Goal: Task Accomplishment & Management: Complete application form

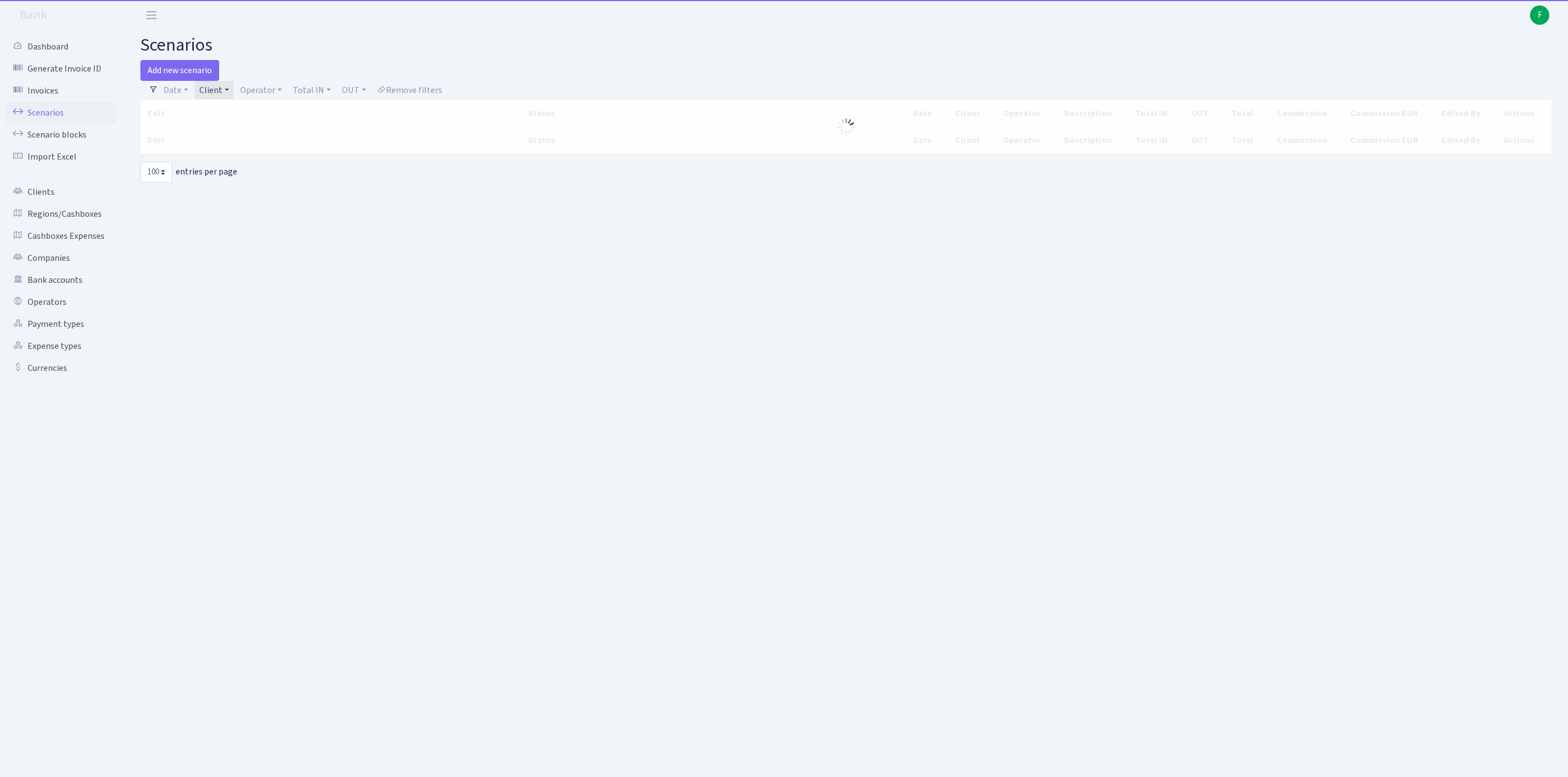
select select "100"
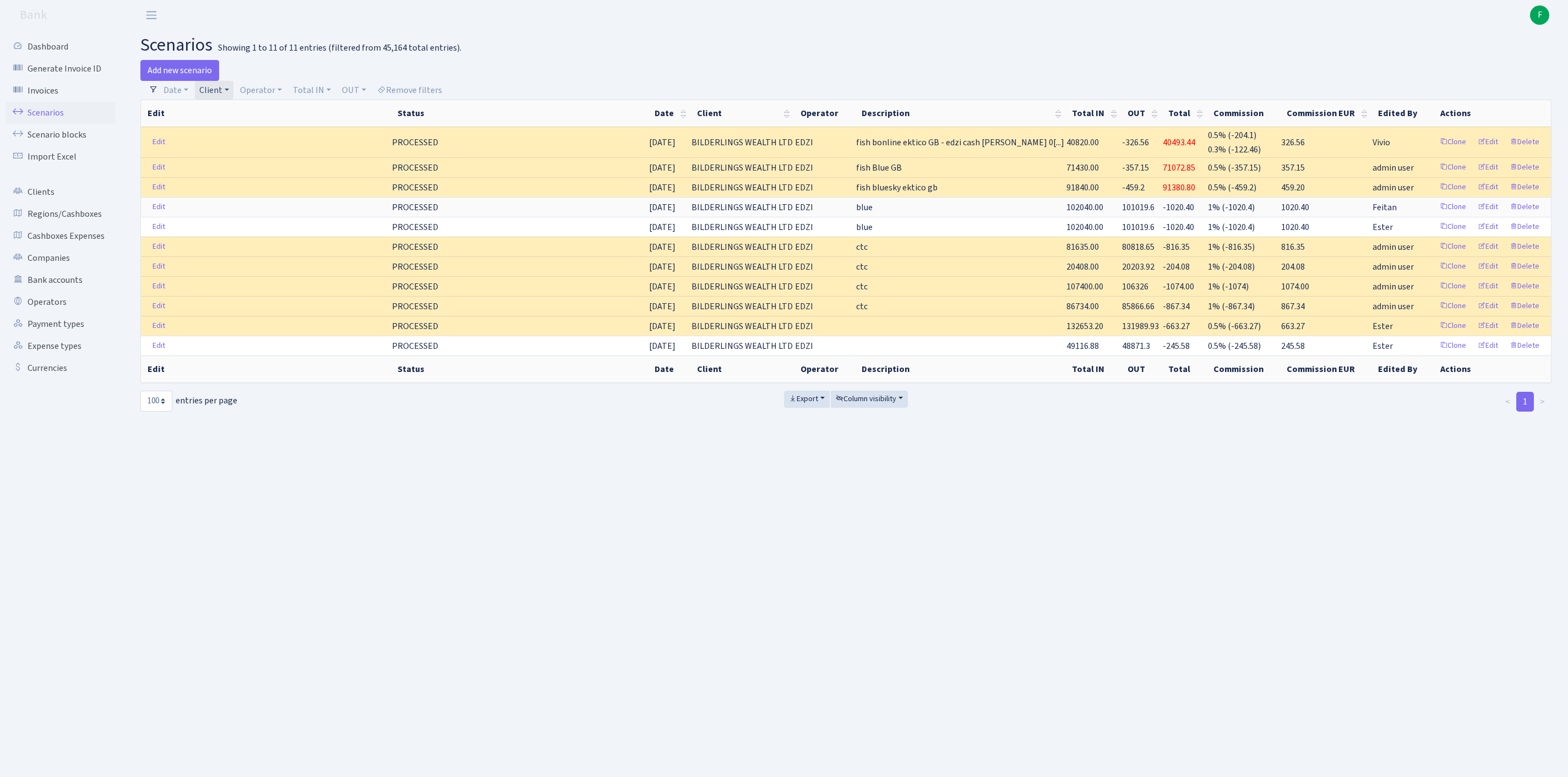
click at [953, 63] on div at bounding box center [1203, 70] width 714 height 21
click at [57, 291] on link "Bank accounts" at bounding box center [61, 280] width 110 height 22
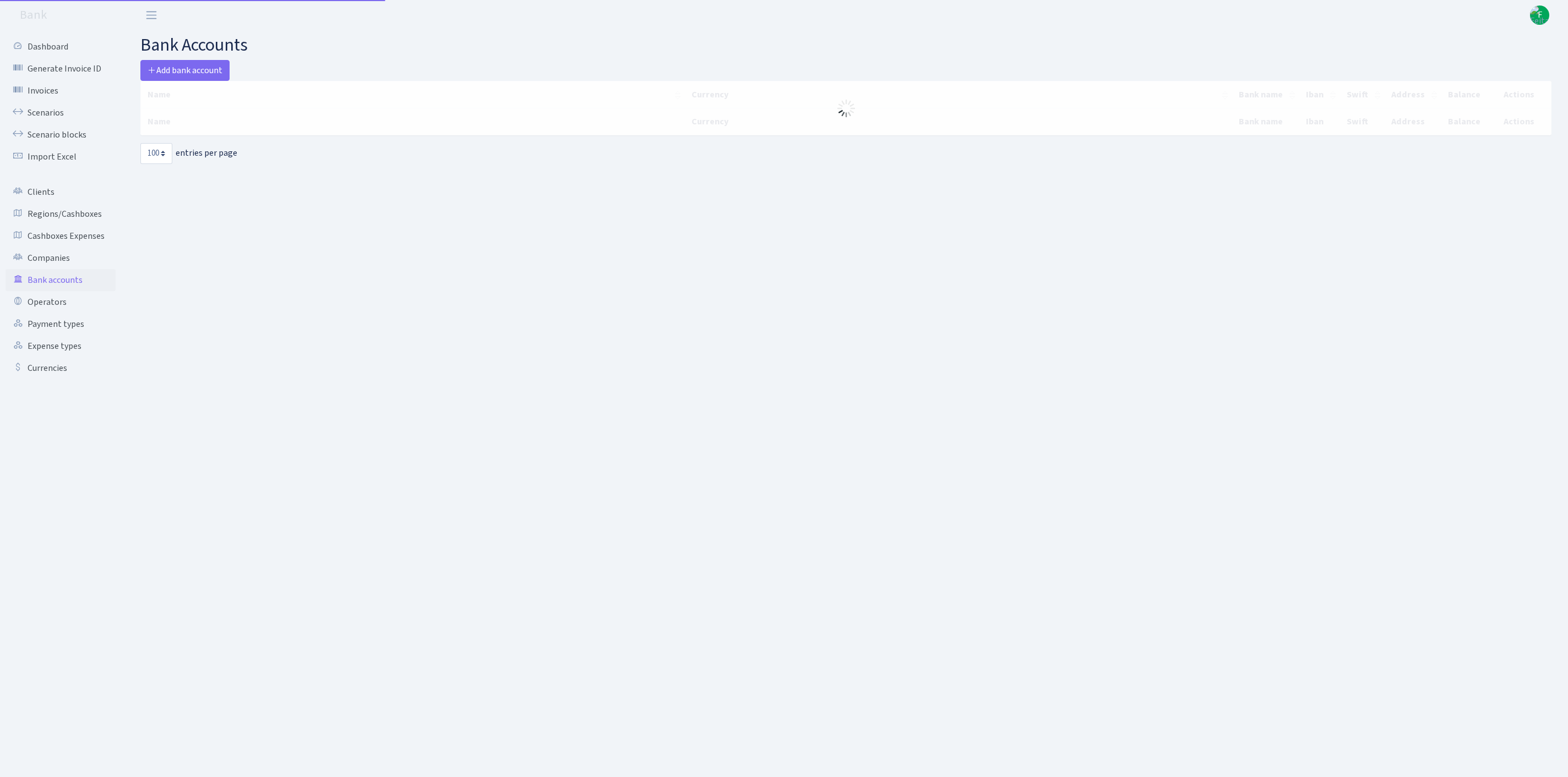
select select "100"
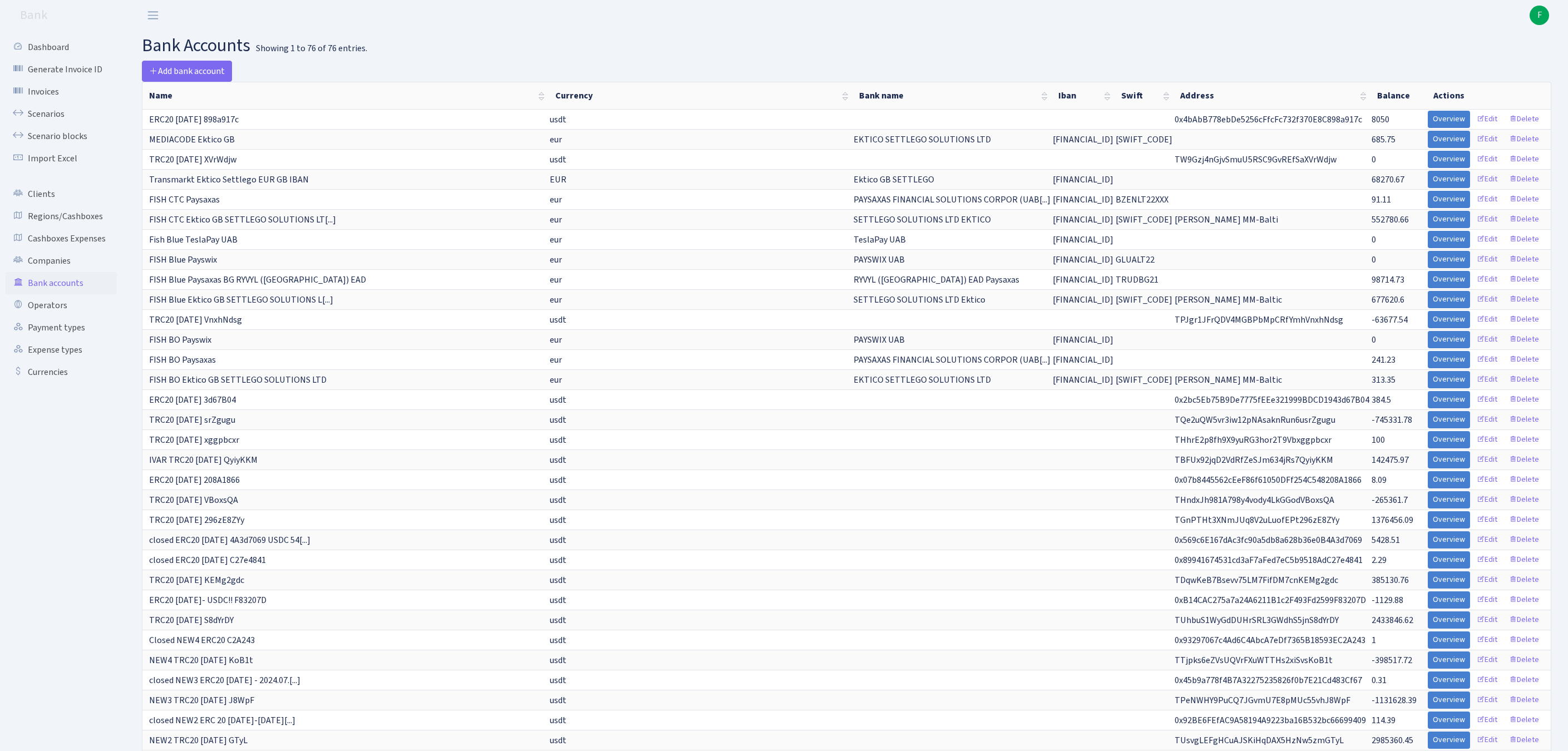
scroll to position [631, 0]
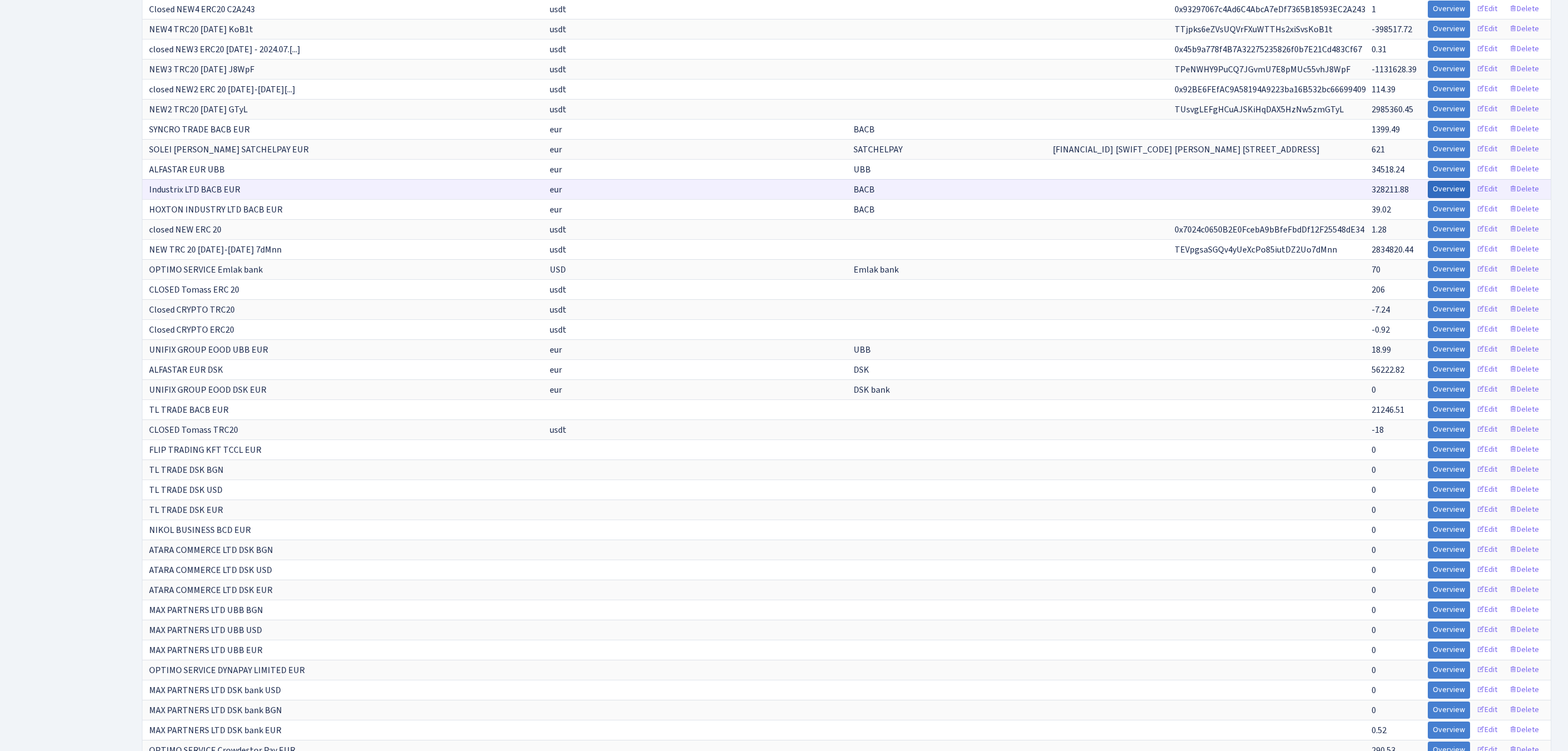
click at [1428, 198] on link "Overview" at bounding box center [1448, 190] width 42 height 18
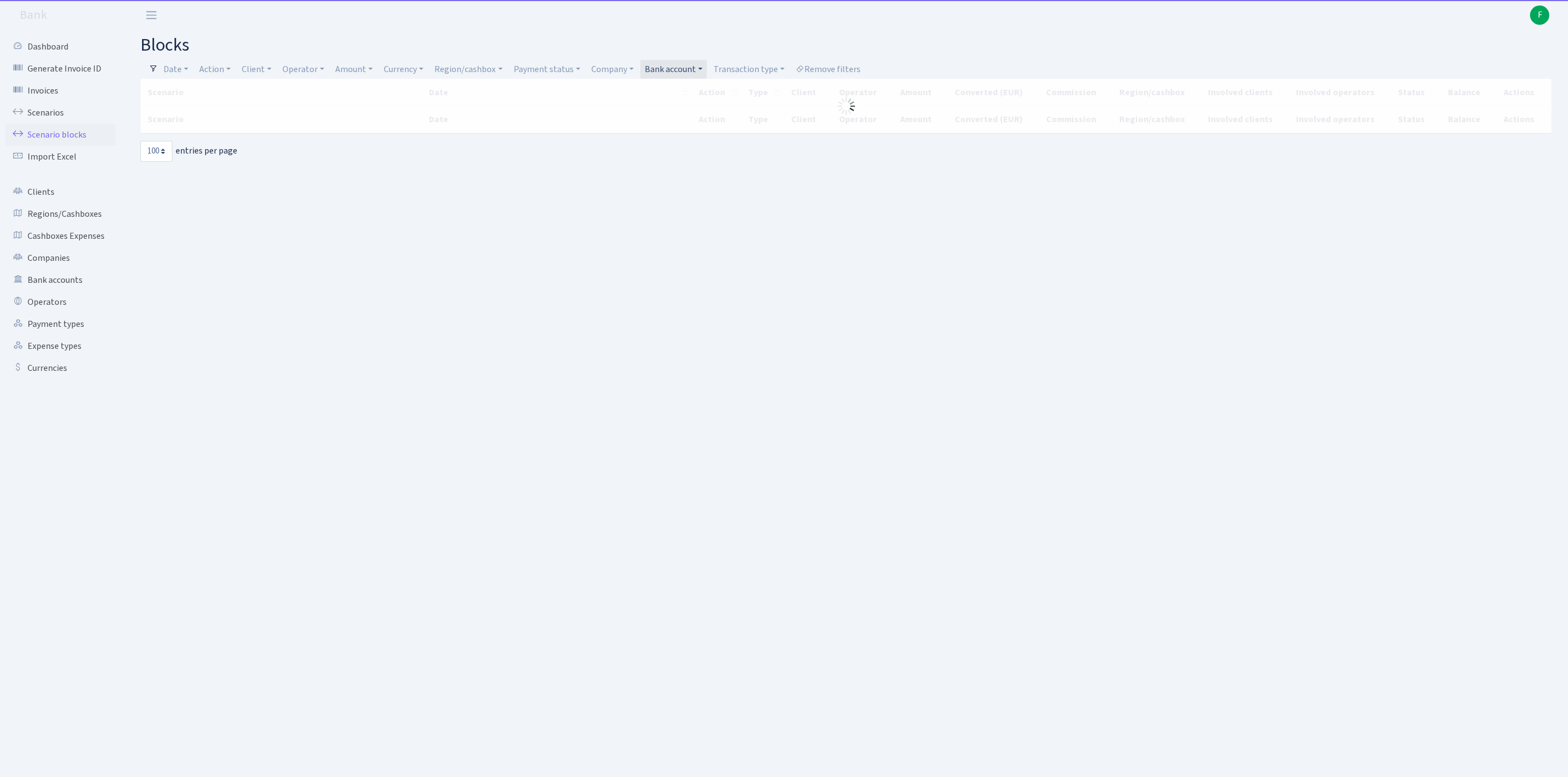
select select "100"
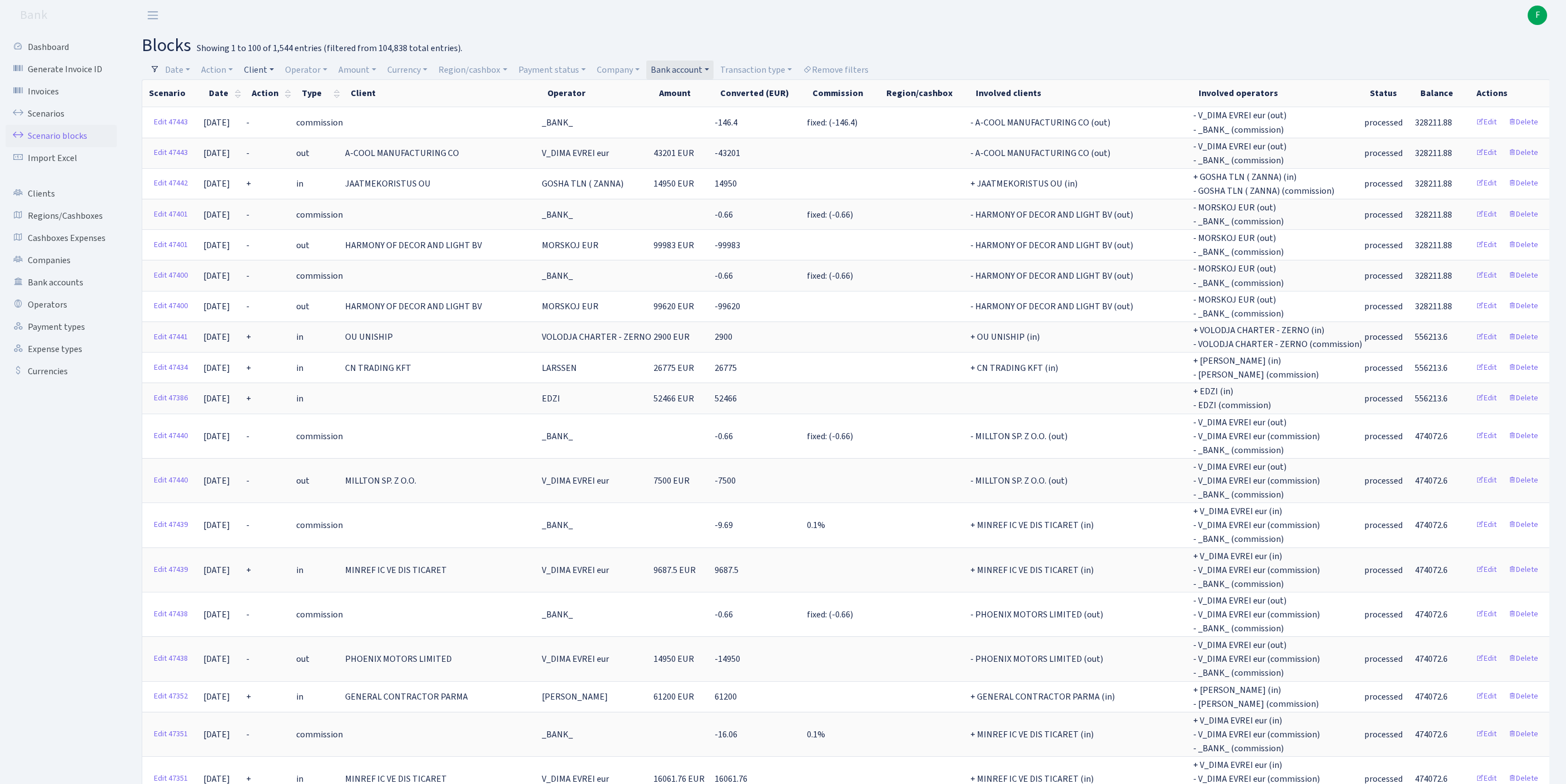
click at [273, 71] on link "Client" at bounding box center [259, 70] width 39 height 19
click at [289, 112] on input "search" at bounding box center [289, 109] width 92 height 18
type input "elektro"
click at [294, 198] on li "ELEKTROZIP" at bounding box center [290, 187] width 95 height 19
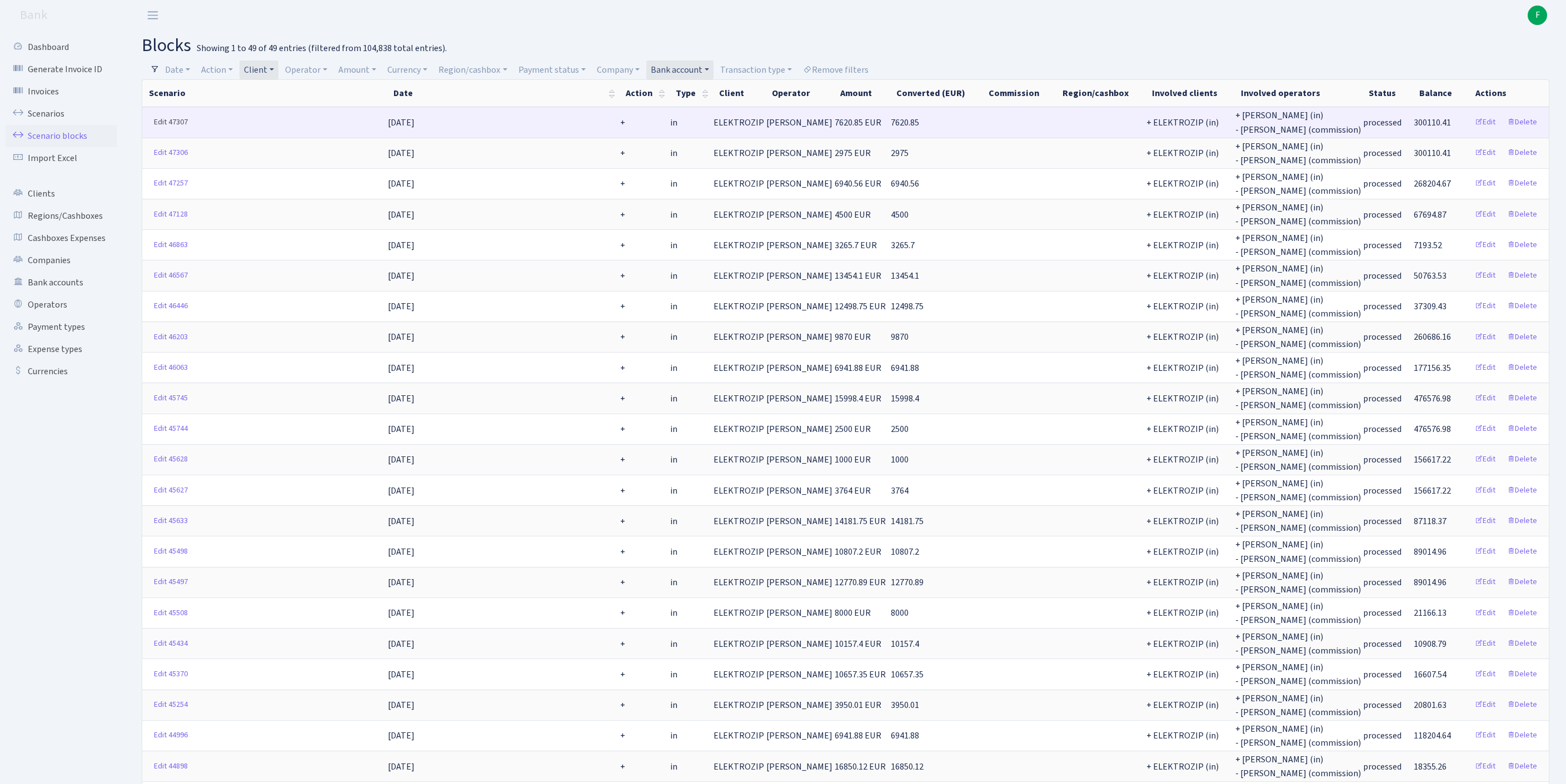
click at [159, 129] on link "Edit 47307" at bounding box center [170, 122] width 44 height 18
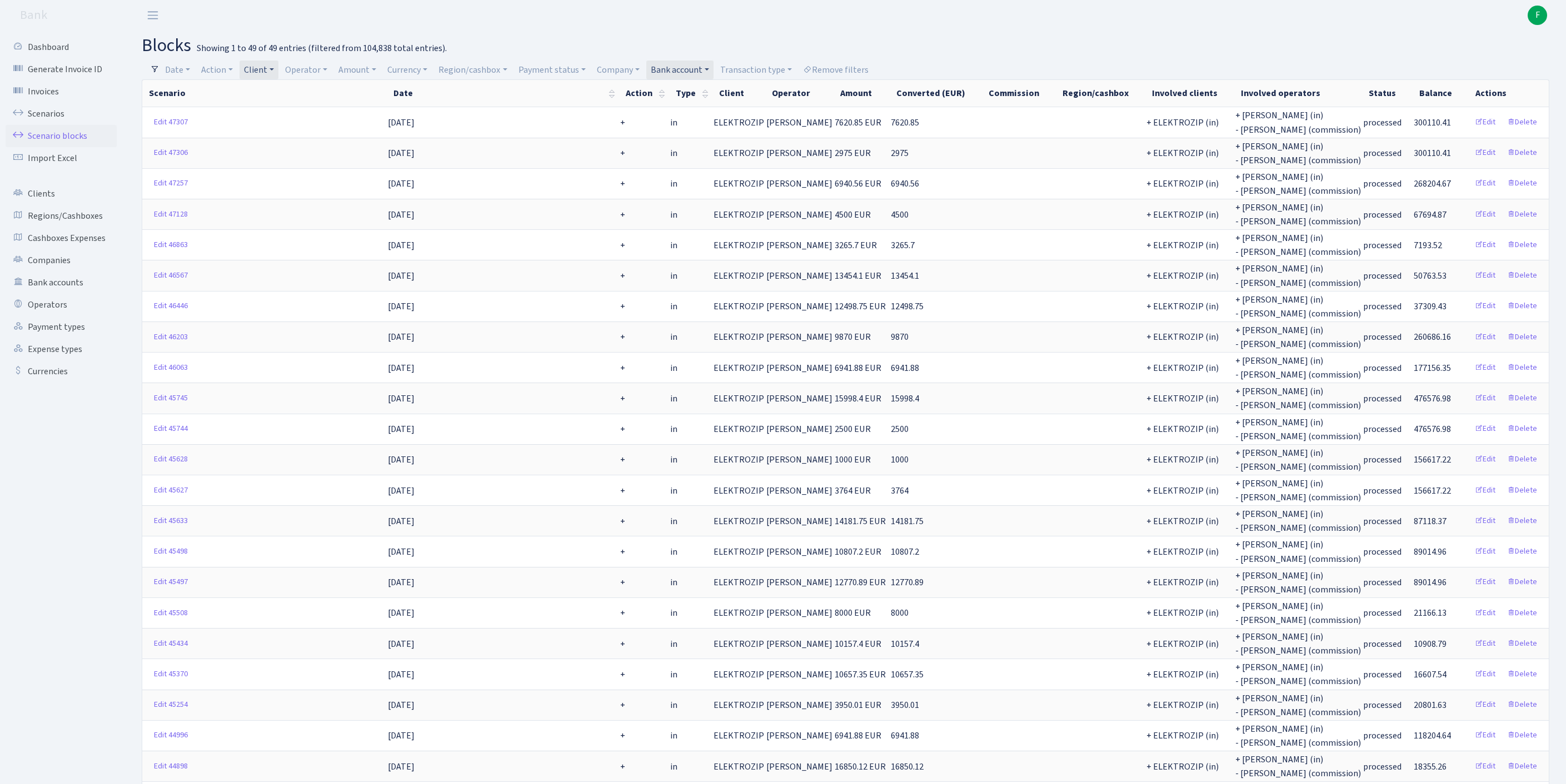
click at [278, 70] on link "Client" at bounding box center [259, 70] width 39 height 19
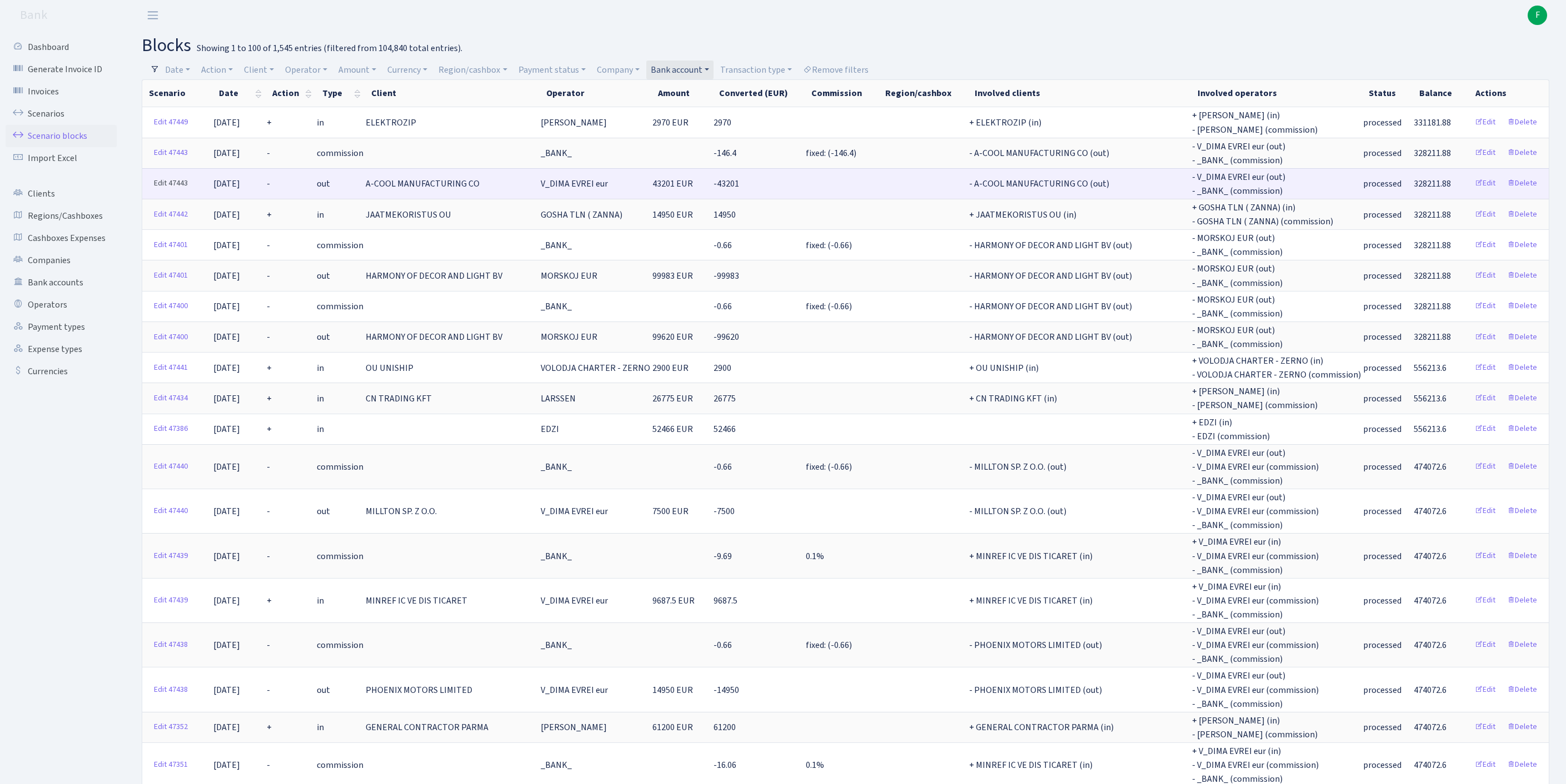
click at [164, 192] on link "Edit 47443" at bounding box center [170, 184] width 44 height 18
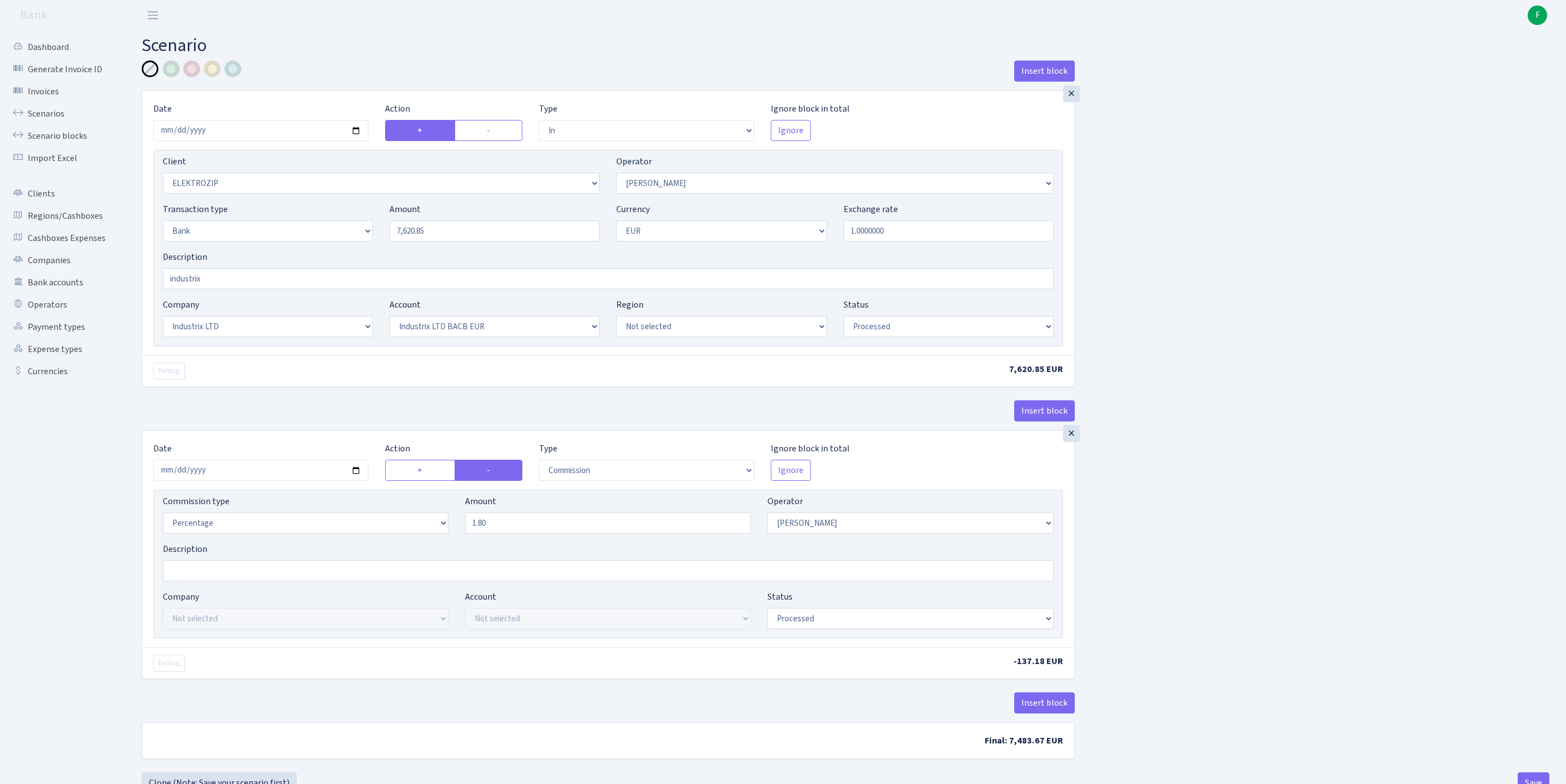
select select "in"
select select "3043"
select select "10"
select select "2"
select select "1"
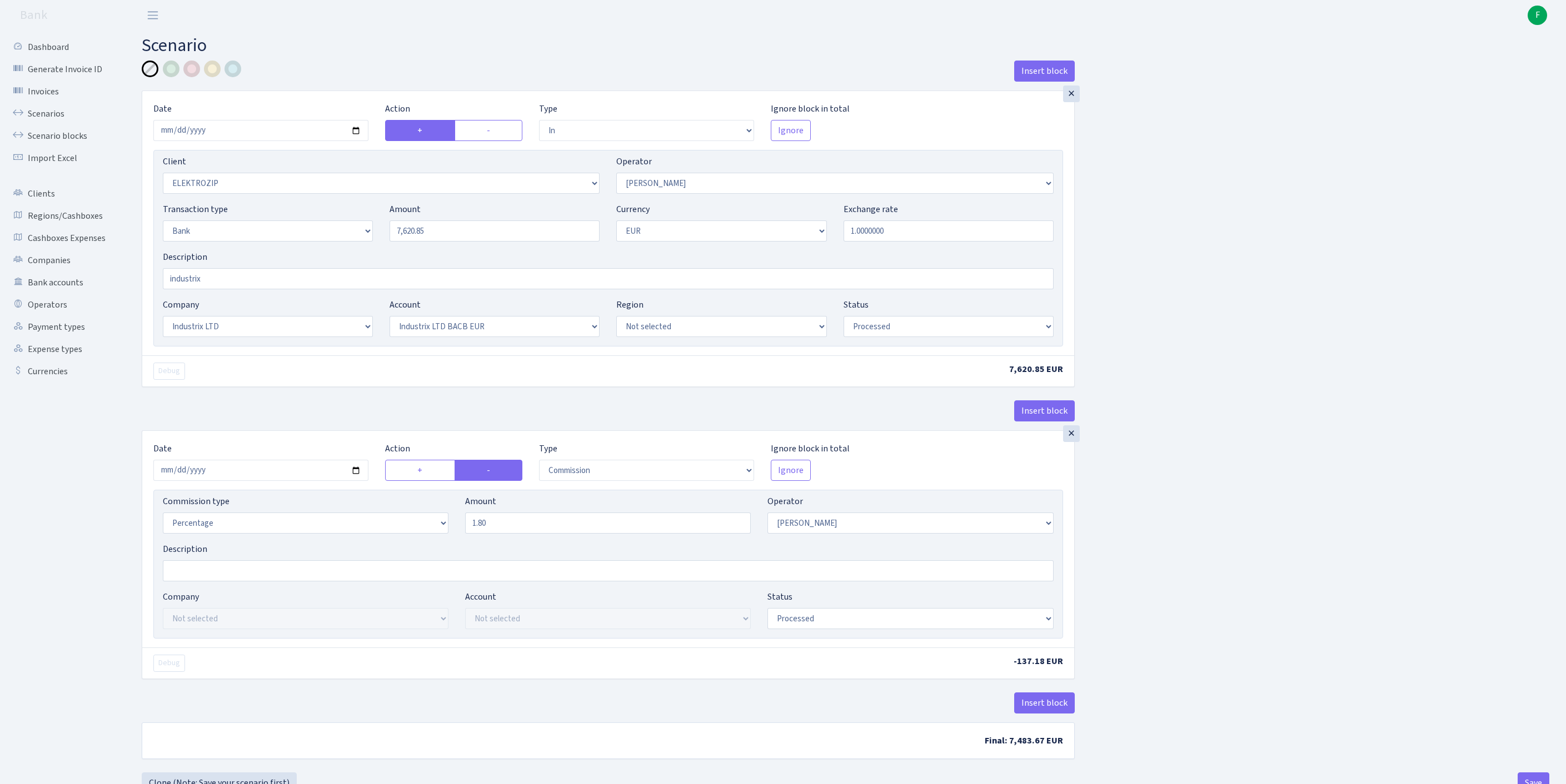
select select "17"
select select "41"
select select "processed"
select select "commission"
select select "10"
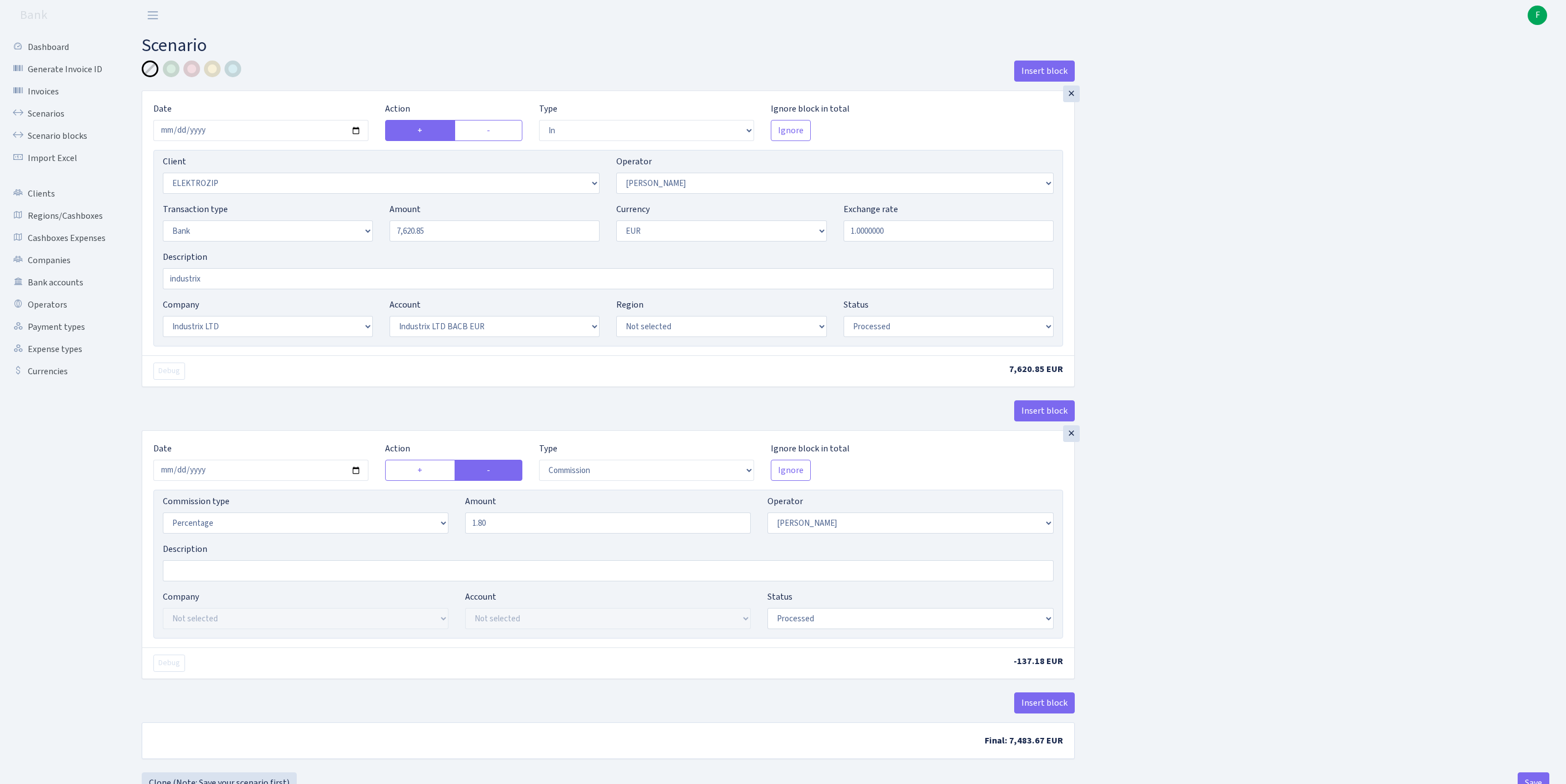
select select "processed"
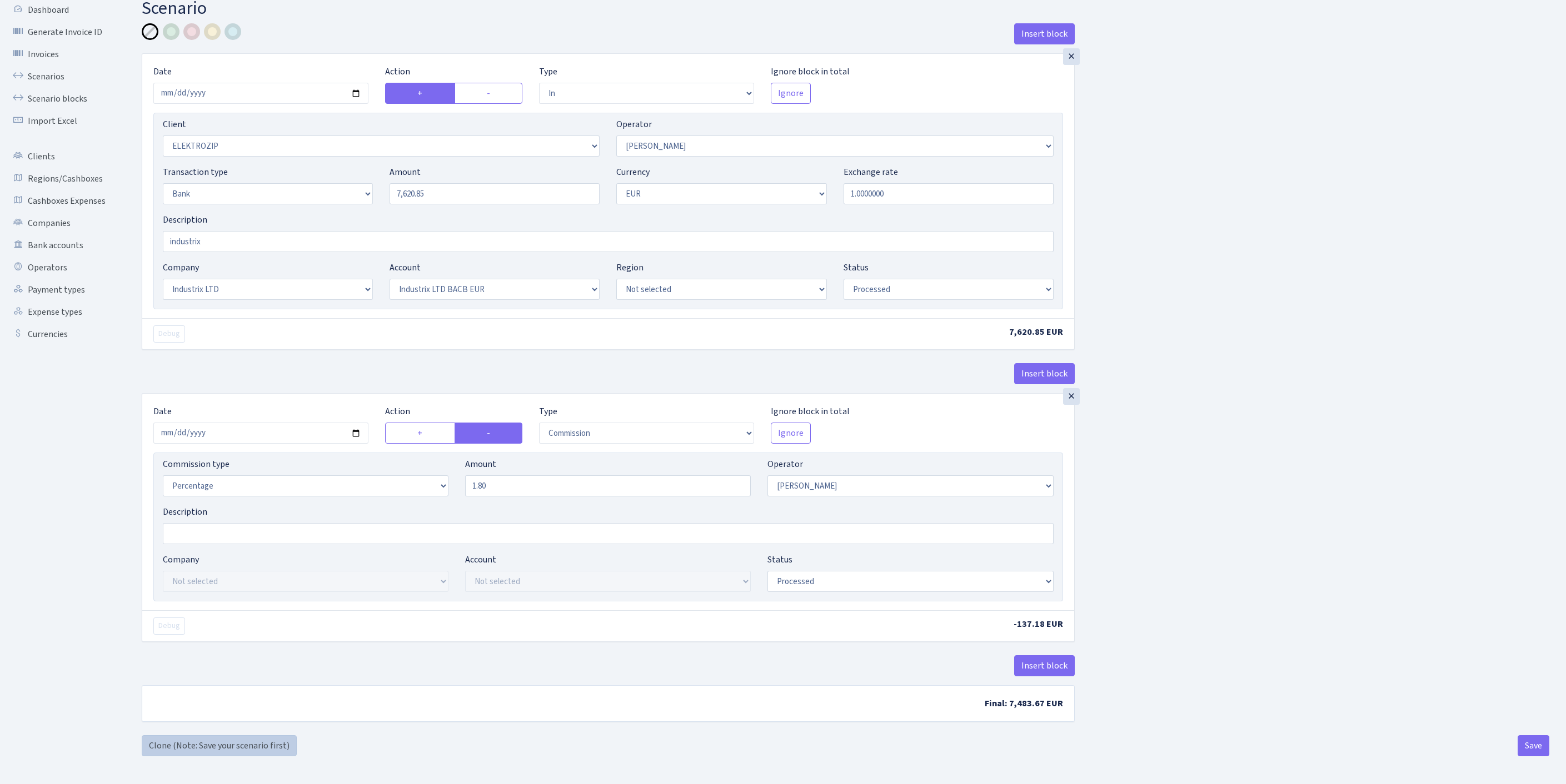
click at [230, 739] on link "Clone (Note: Save your scenario first)" at bounding box center [219, 745] width 155 height 21
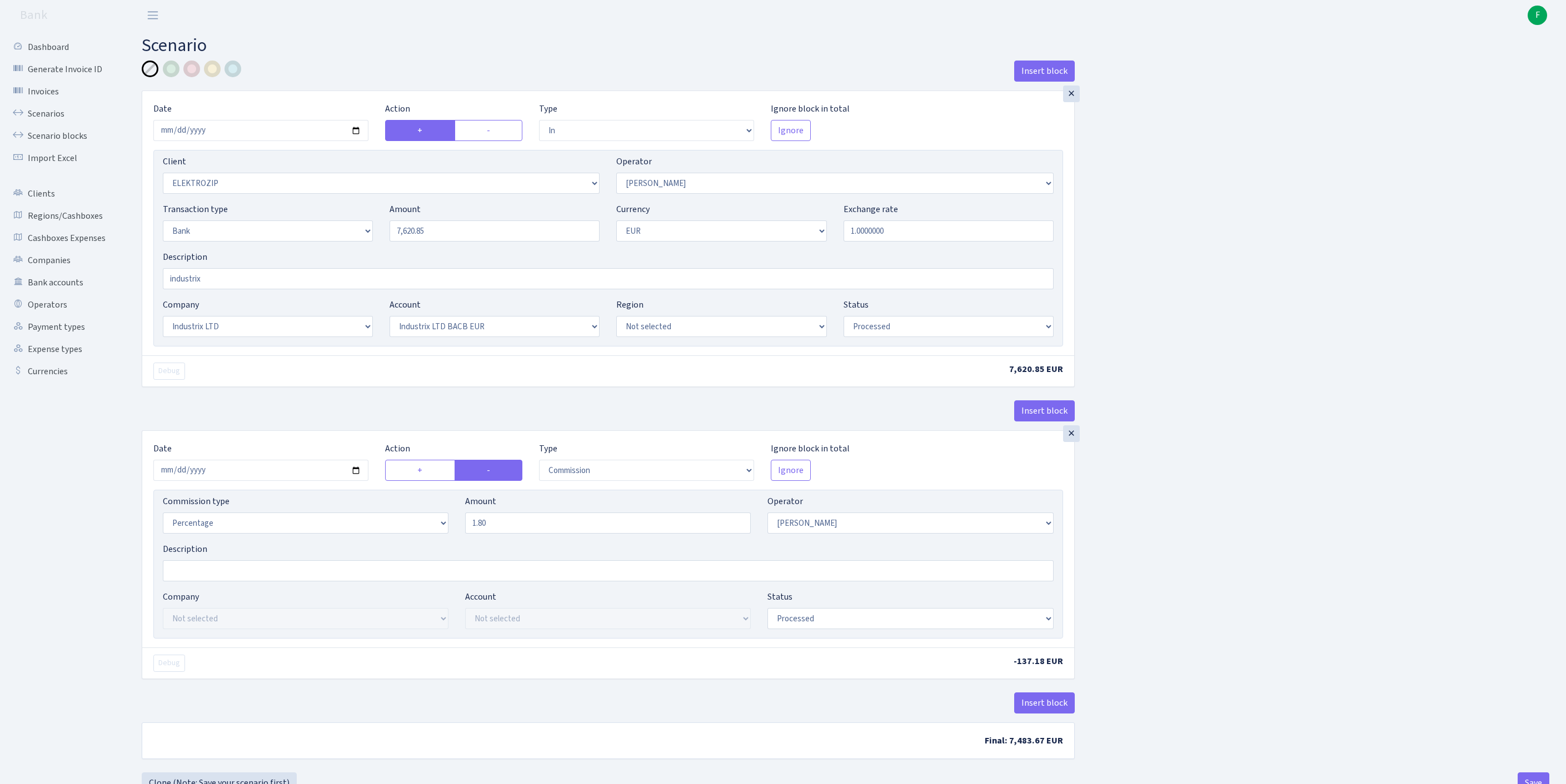
select select "in"
select select "3043"
select select "10"
select select "2"
select select "1"
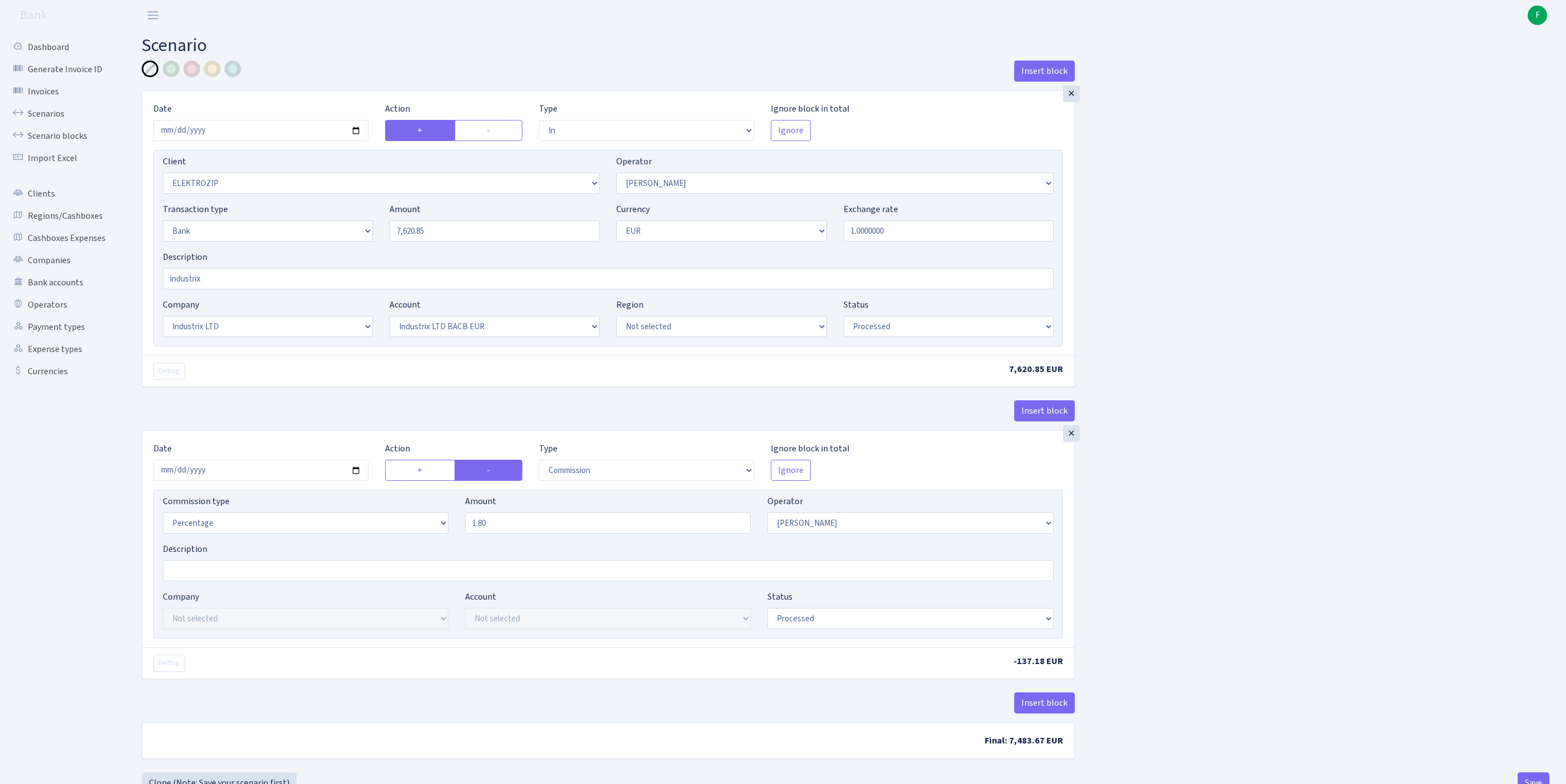
select select "17"
select select "41"
select select "processed"
select select "commission"
select select "10"
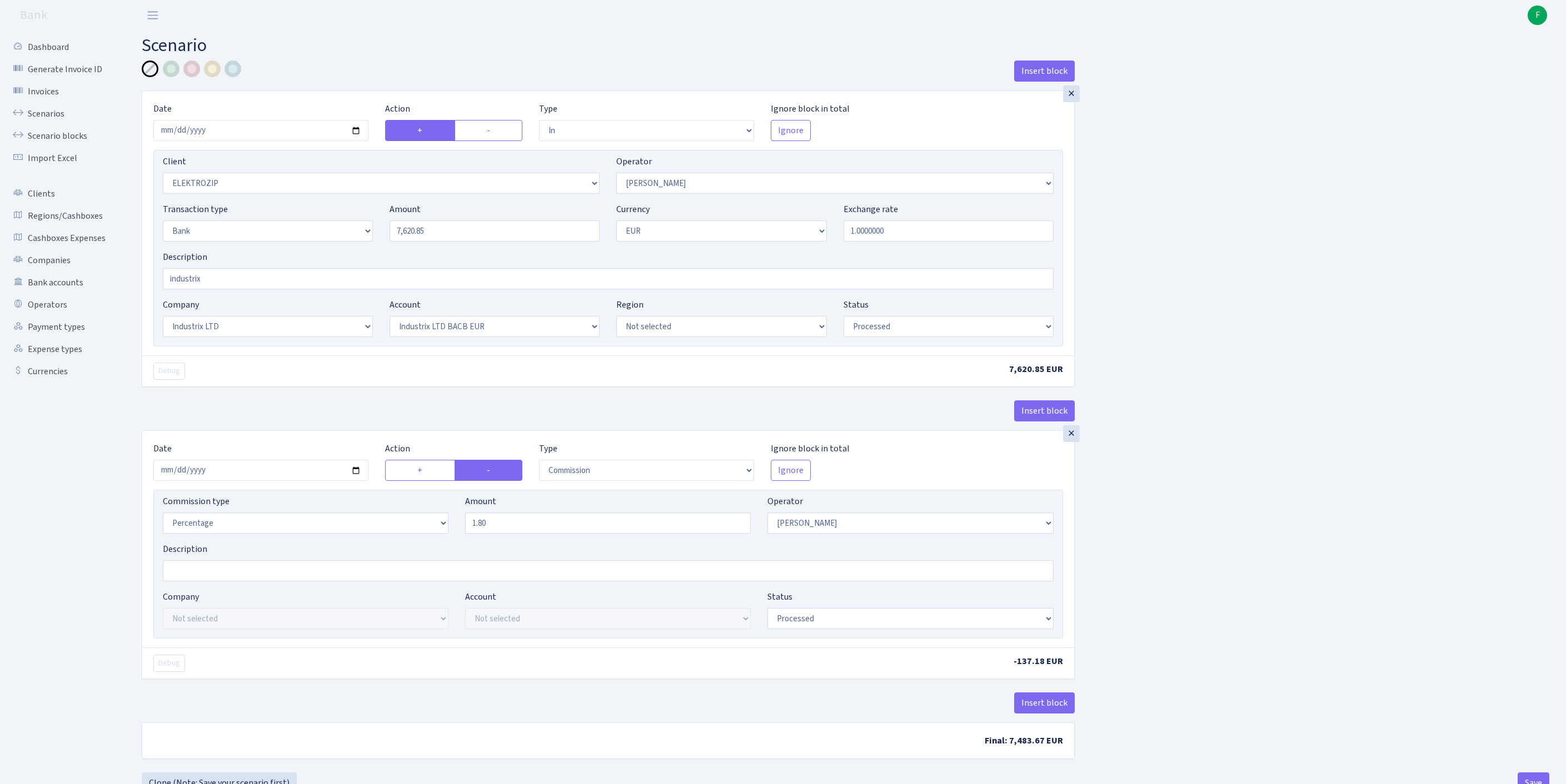
select select "processed"
click at [260, 130] on input "2025-10-07" at bounding box center [261, 130] width 215 height 21
type input "[DATE]"
drag, startPoint x: 451, startPoint y: 252, endPoint x: 304, endPoint y: 246, distance: 147.1
click at [304, 246] on div "Transaction type Not selected 981 ELF FISH crypto GIRT IVO dekl MM-BALTIC eur U…" at bounding box center [607, 225] width 907 height 47
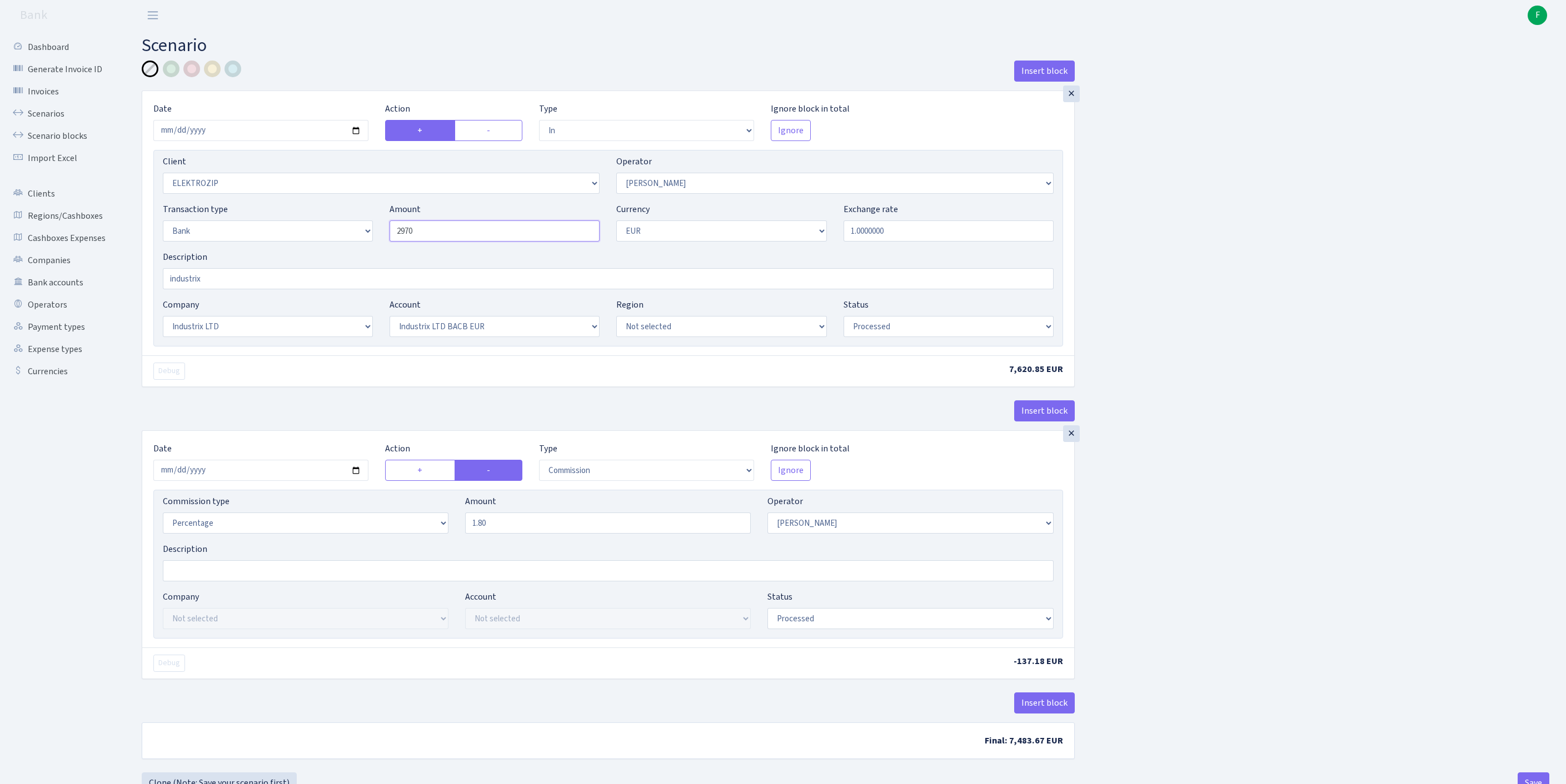
scroll to position [137, 0]
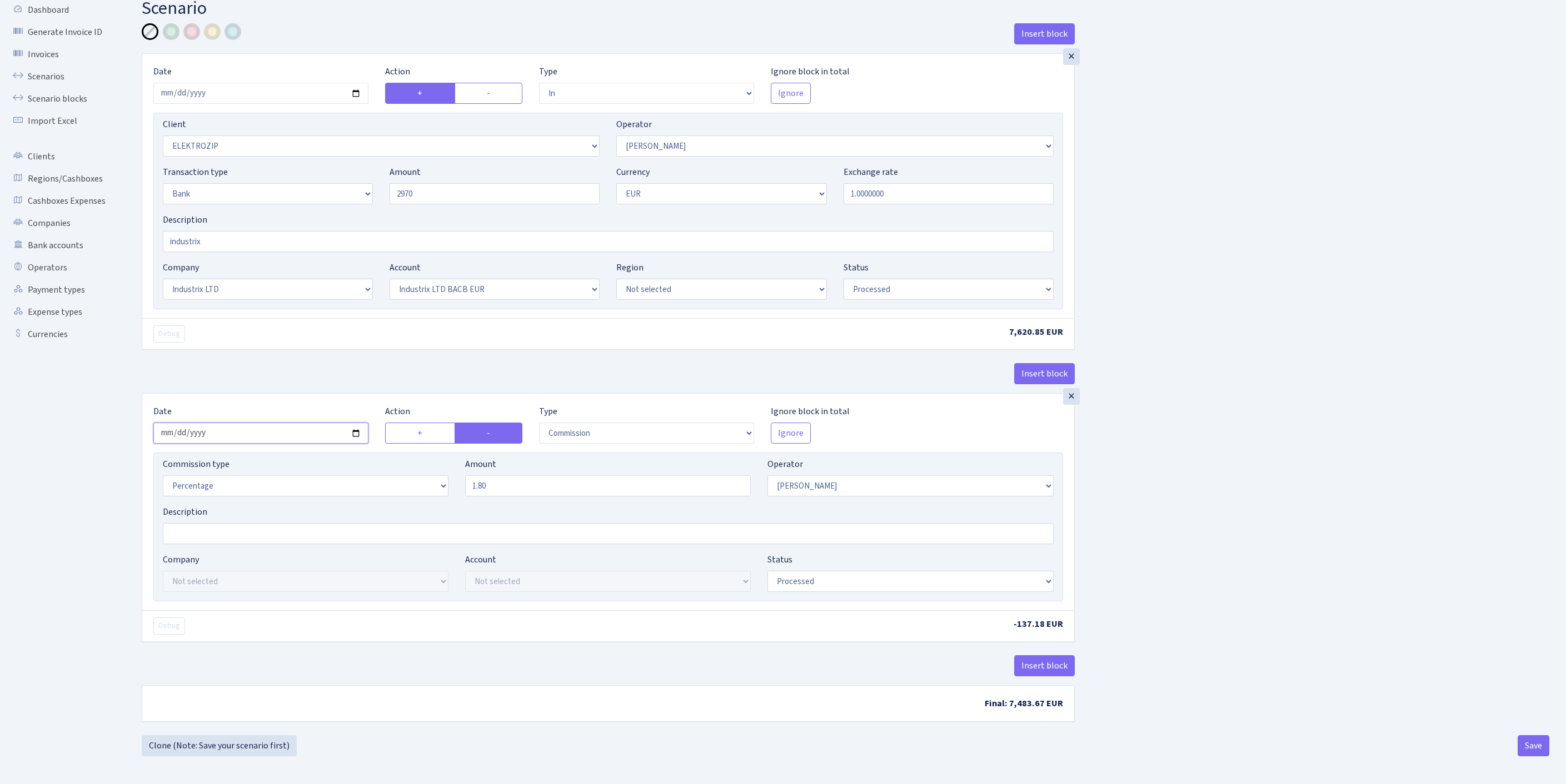
type input "2,970.00"
click at [252, 423] on input "2025-10-07" at bounding box center [261, 433] width 215 height 21
type input "[DATE]"
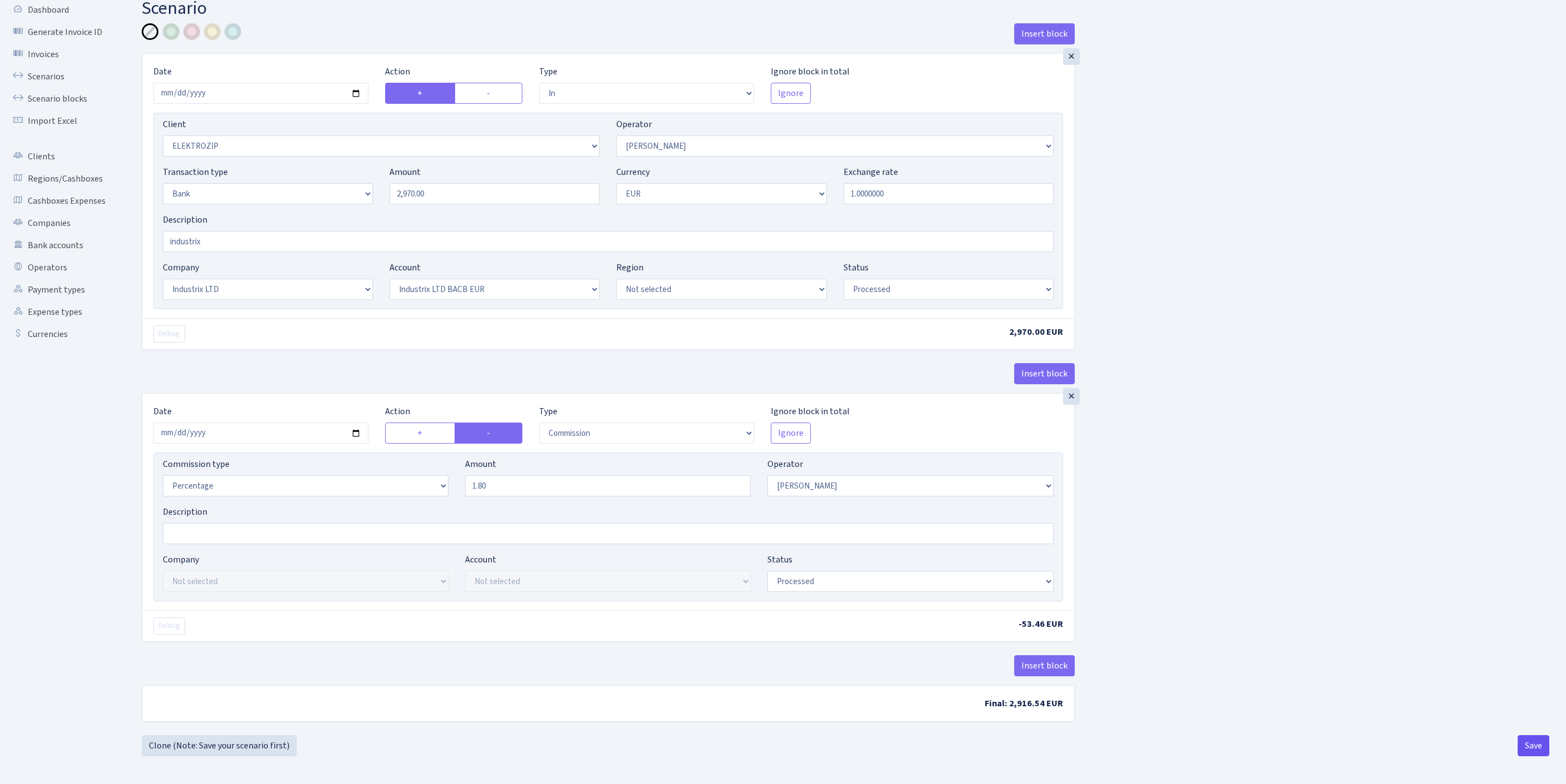
click at [1527, 750] on button "Save" at bounding box center [1534, 745] width 32 height 21
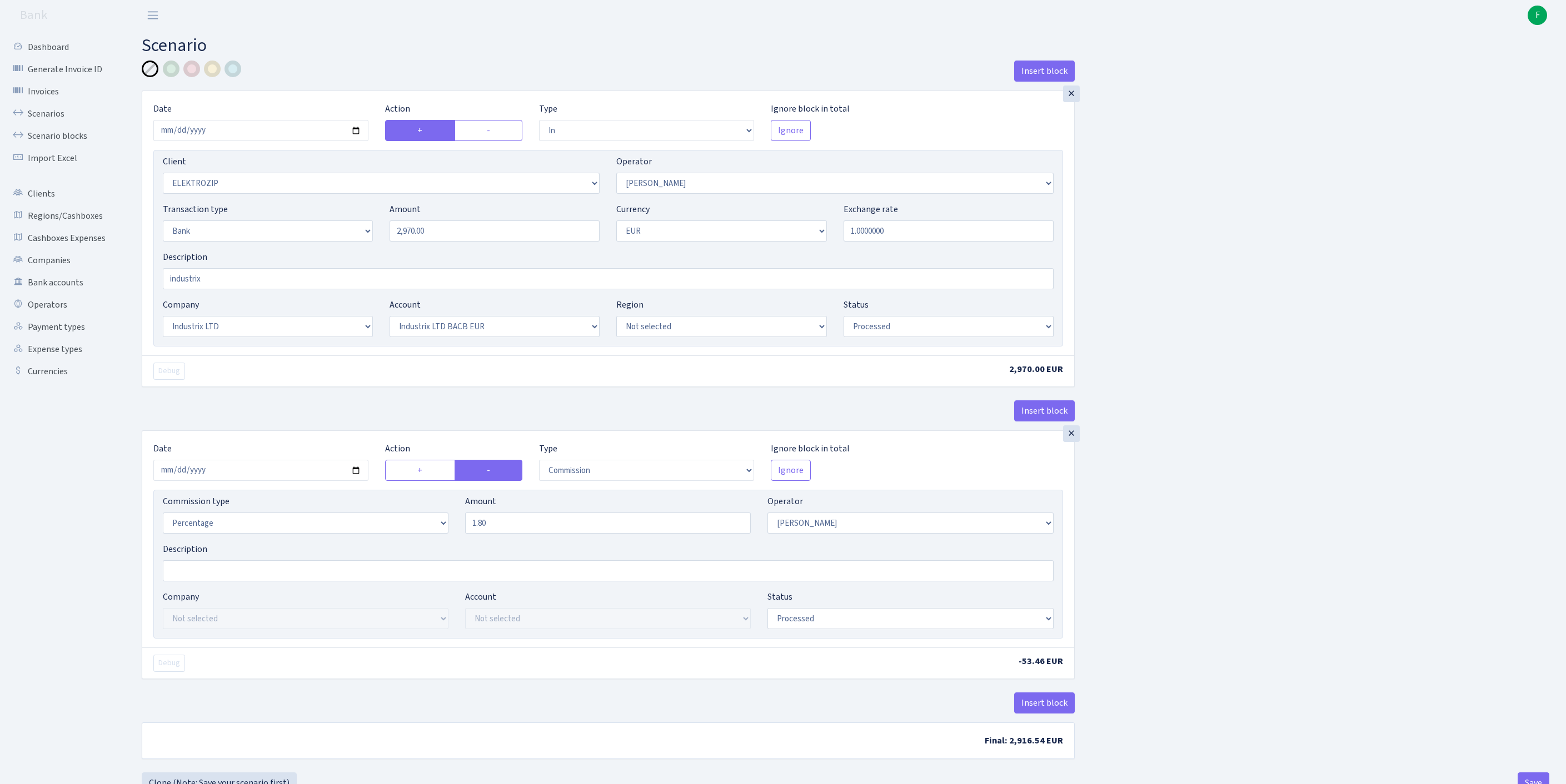
select select "in"
select select "3043"
select select "10"
select select "2"
select select "1"
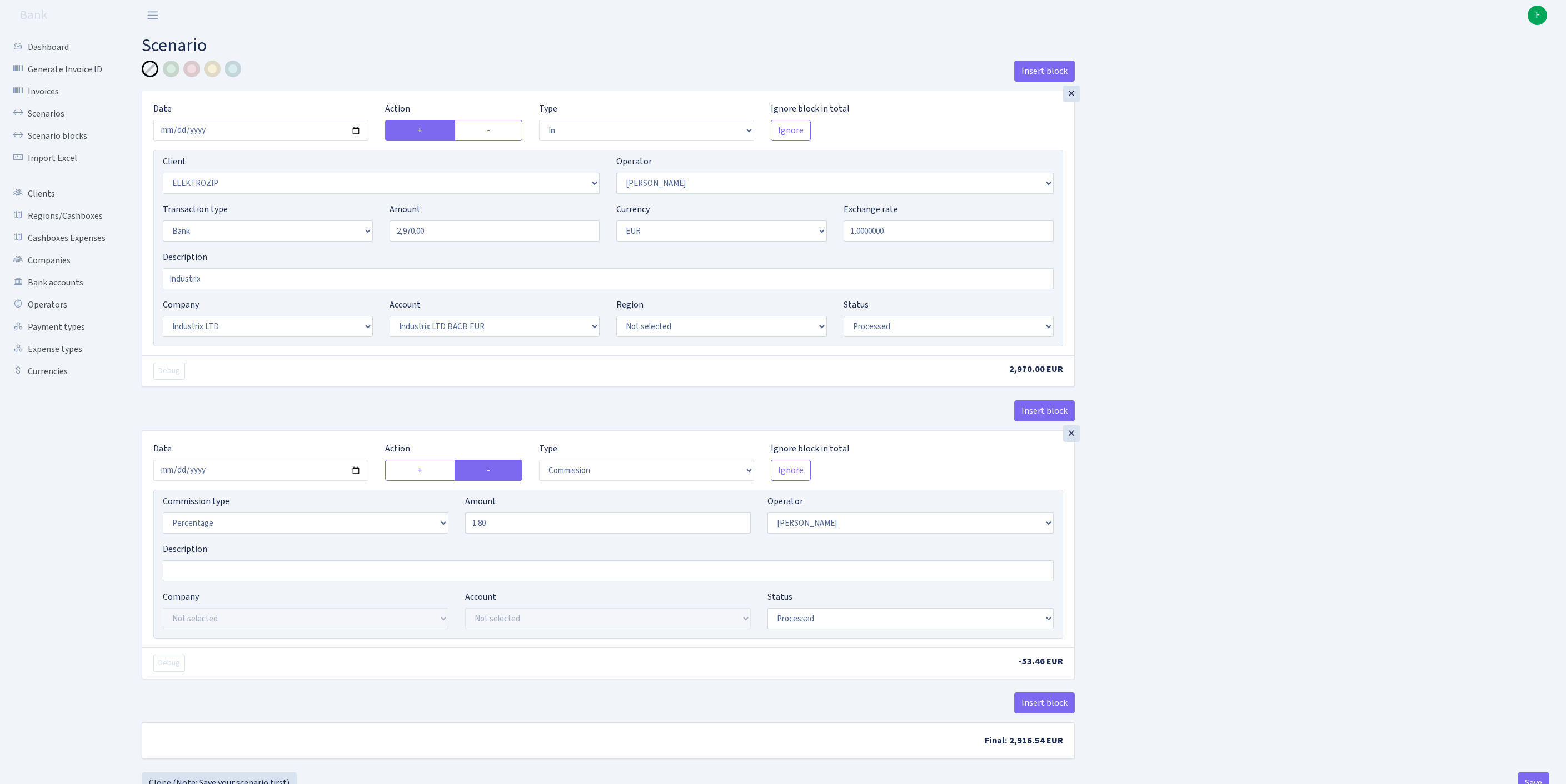
select select "17"
select select "41"
select select "processed"
select select "commission"
select select "10"
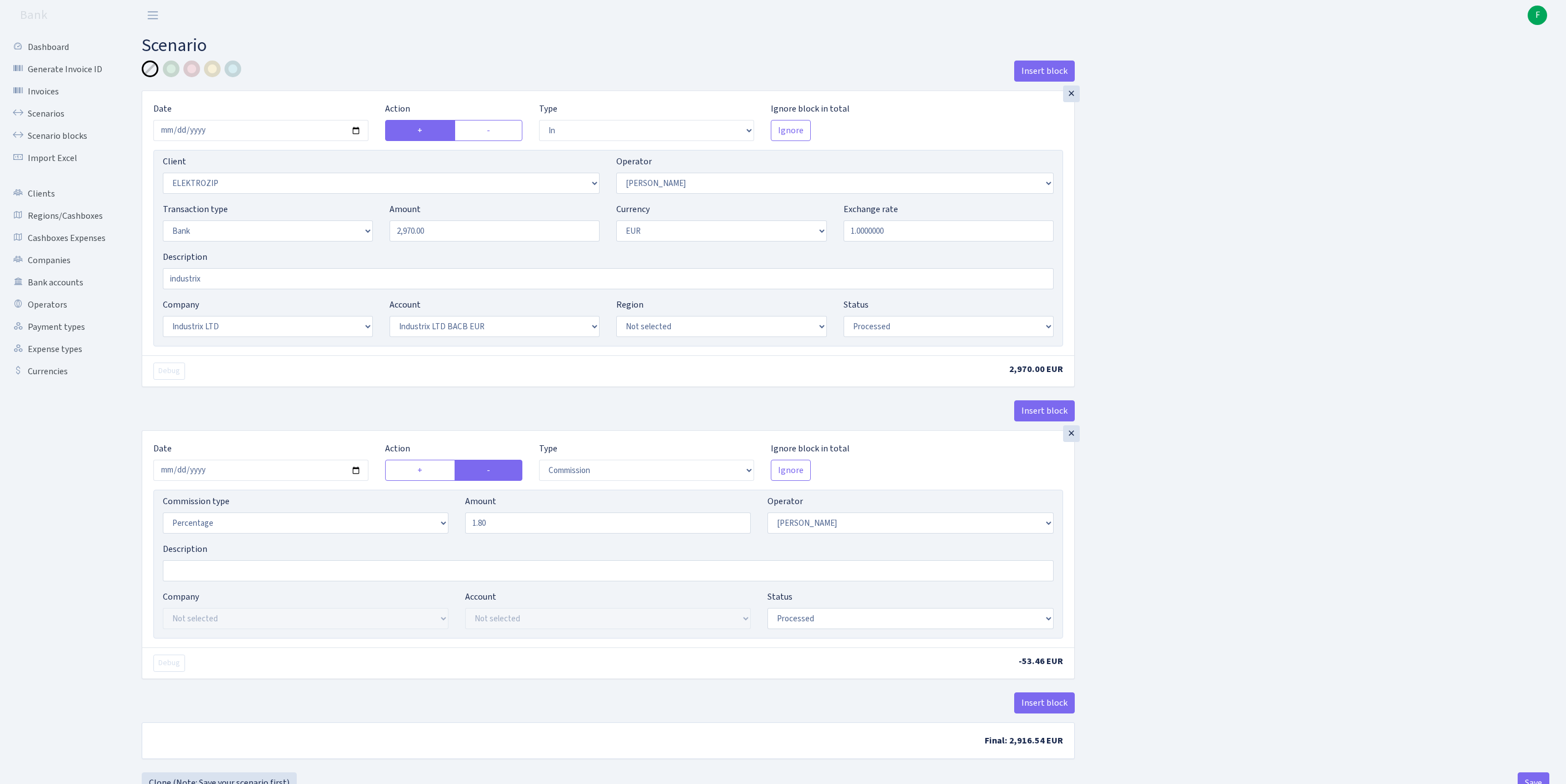
select select "processed"
select select "out"
select select "2096"
select select "431"
select select "2"
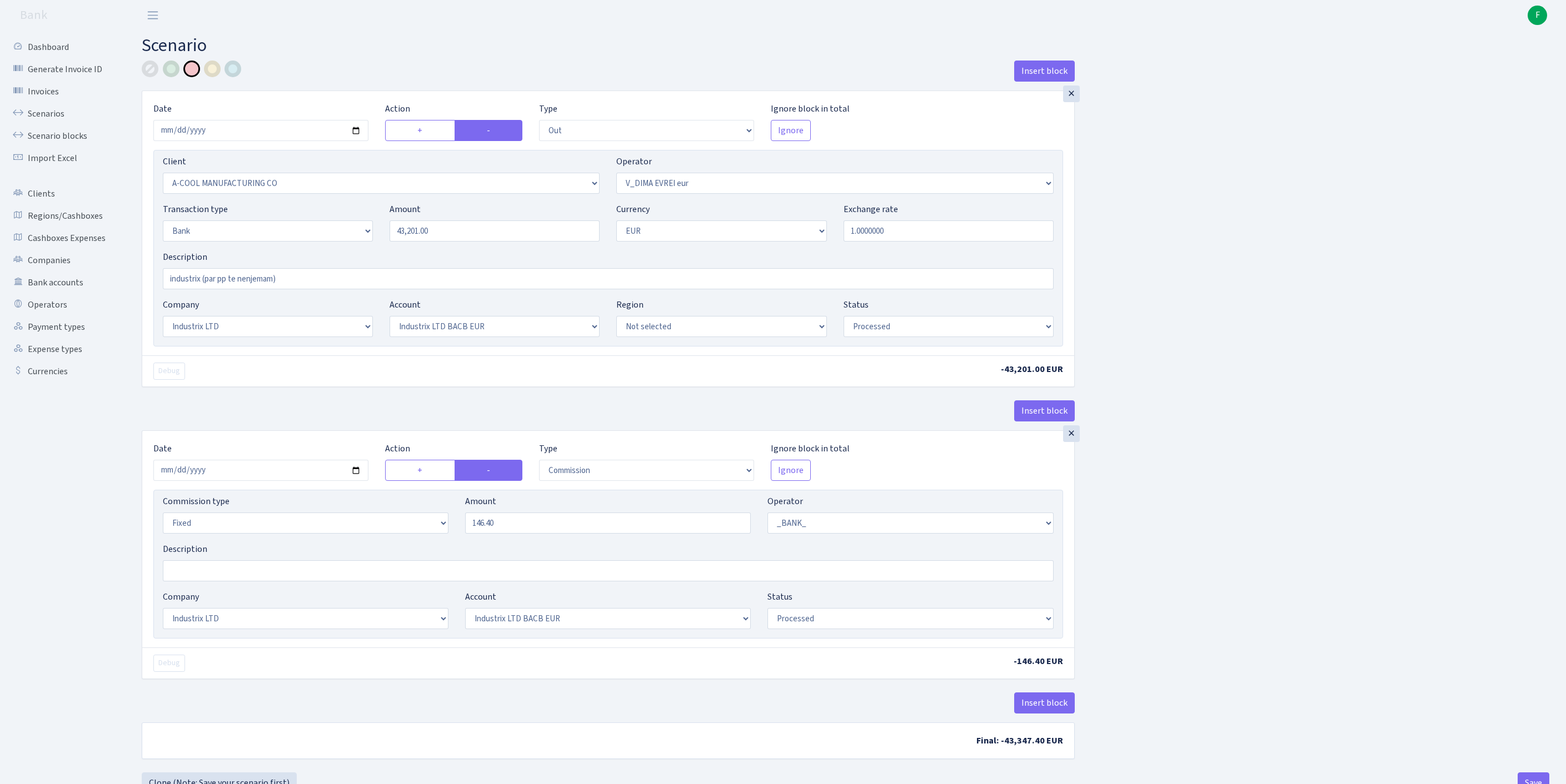
select select "1"
select select "17"
select select "41"
select select "processed"
select select "commission"
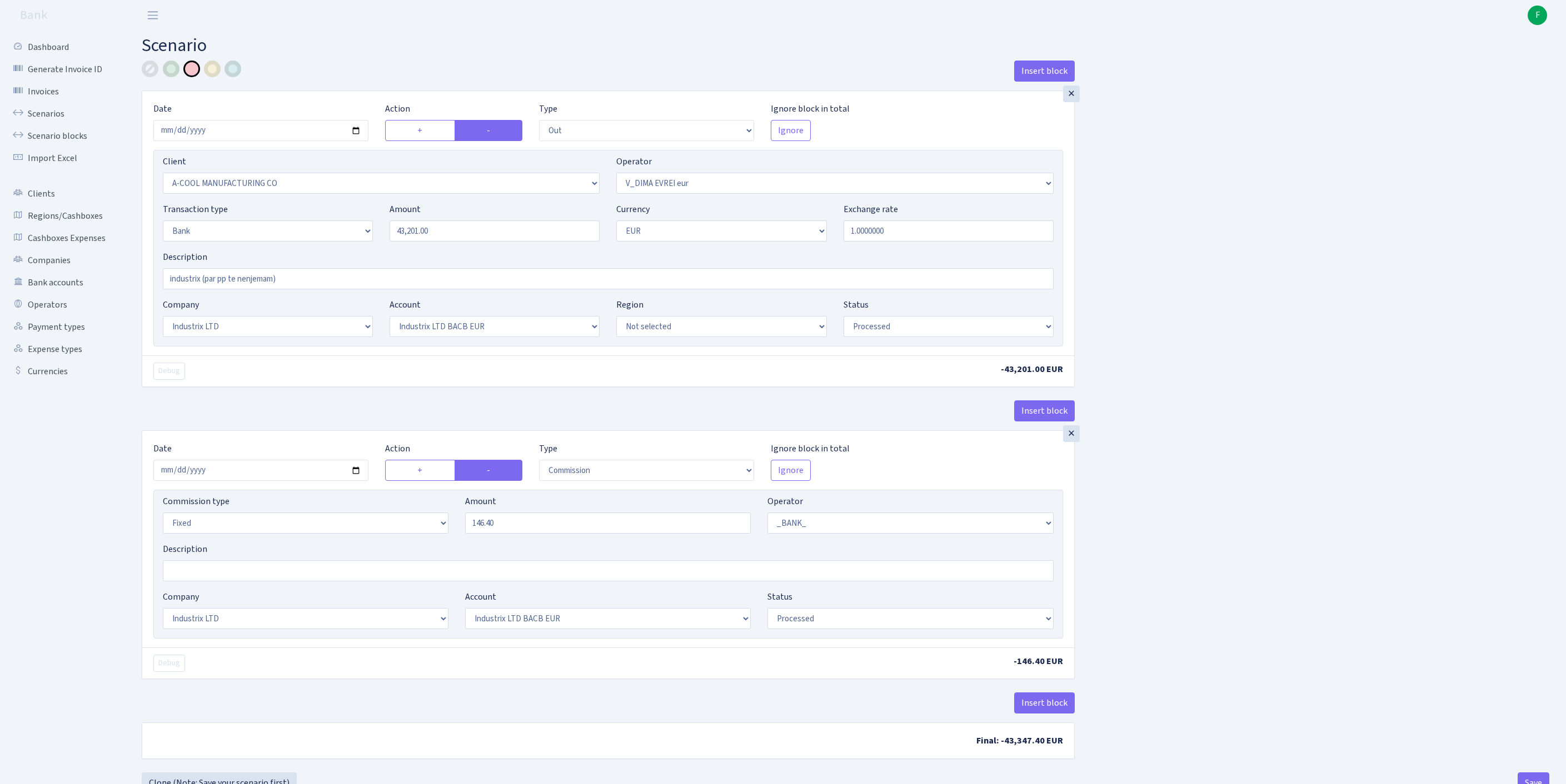
select select "fixed"
select select "1"
select select "17"
select select "41"
select select "processed"
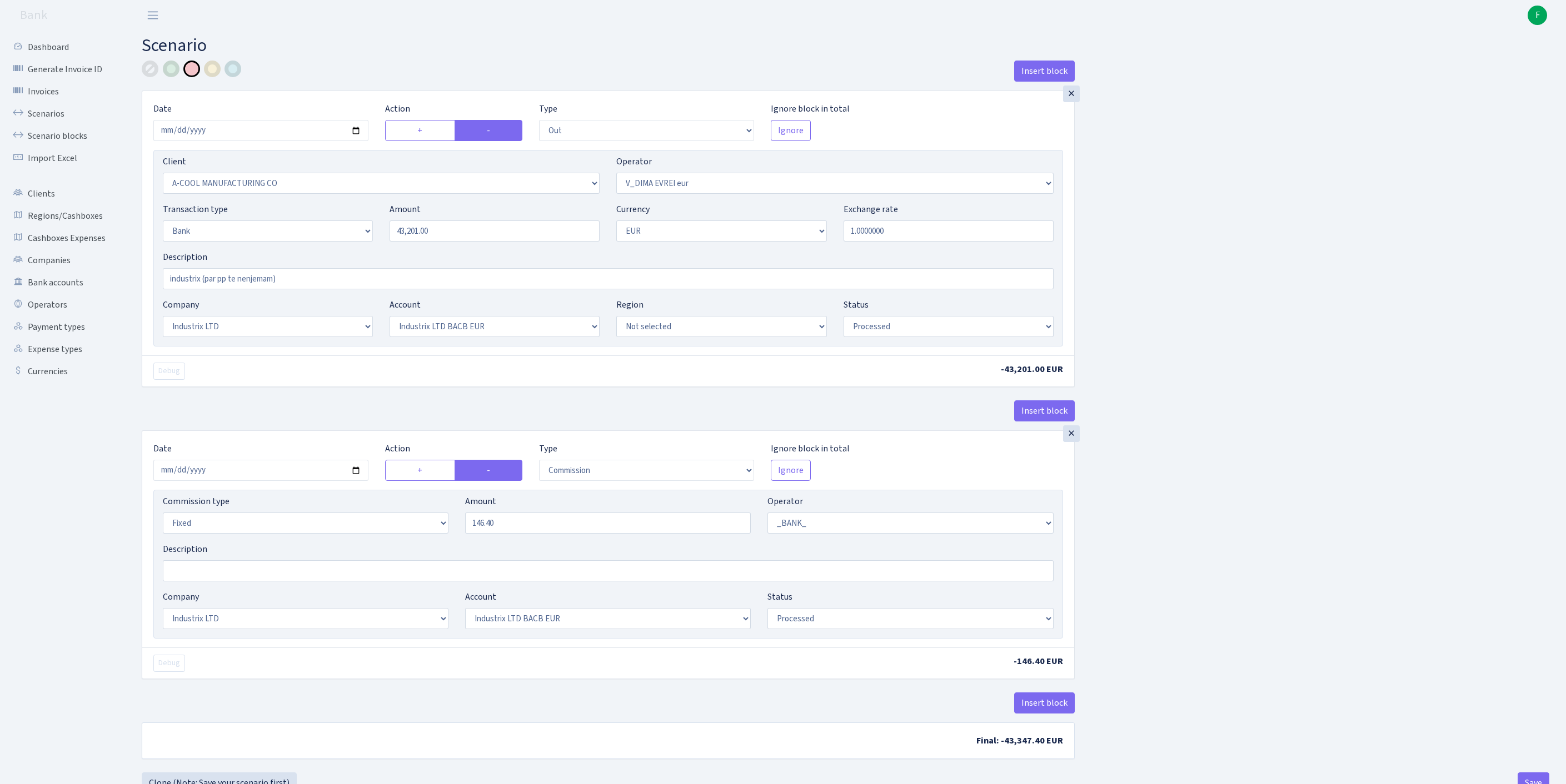
scroll to position [137, 0]
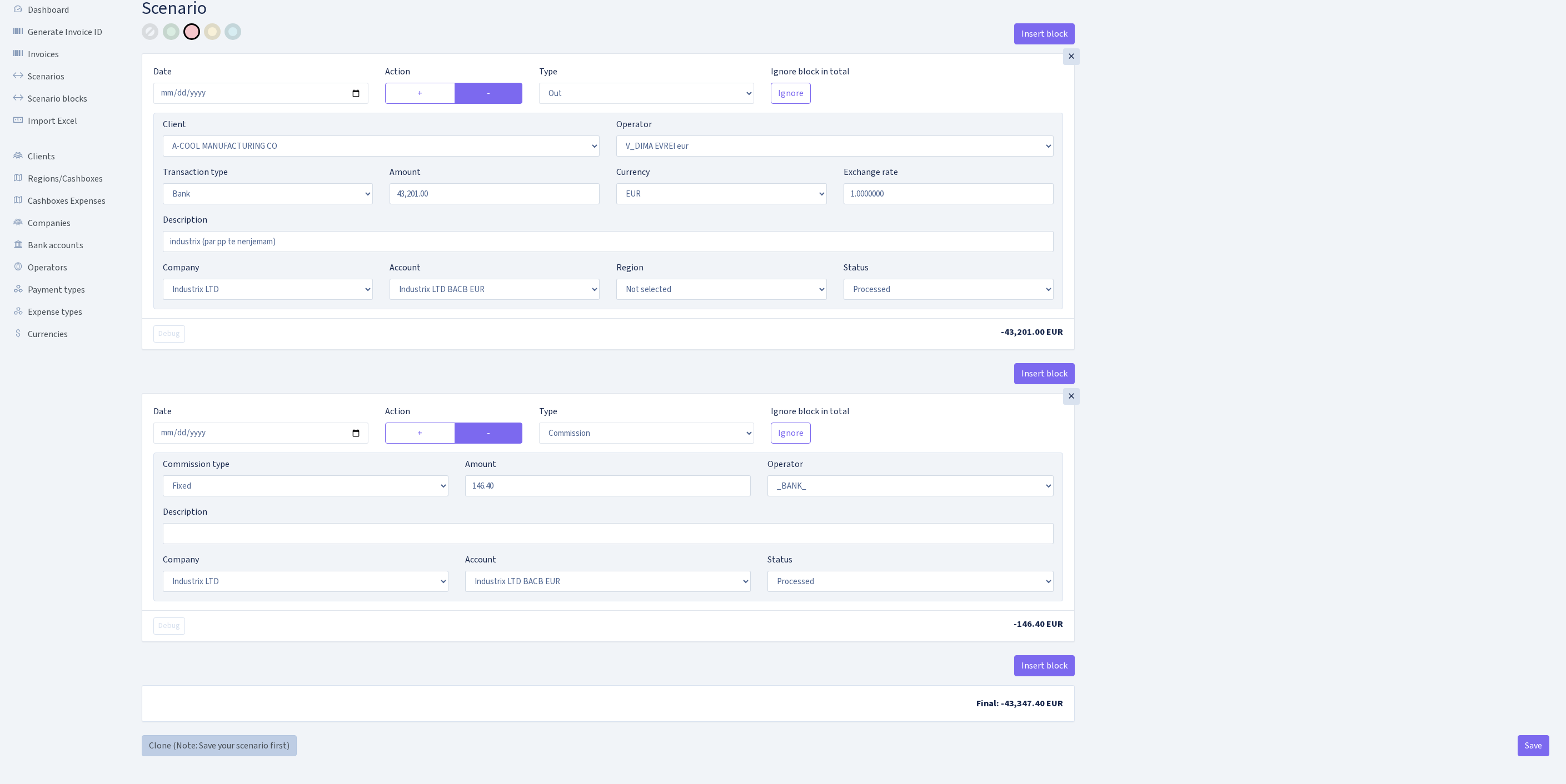
click at [239, 739] on link "Clone (Note: Save your scenario first)" at bounding box center [219, 745] width 155 height 21
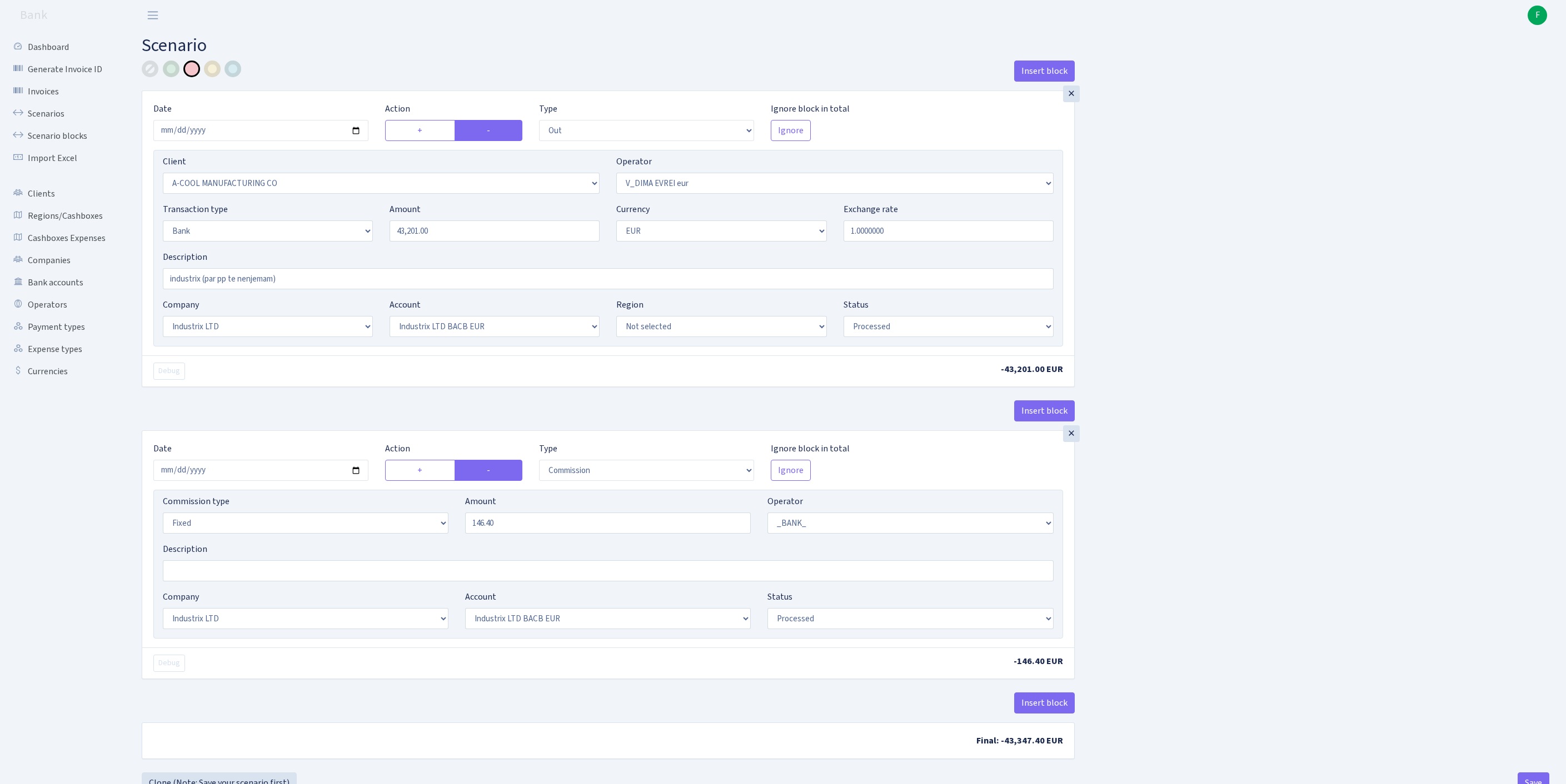
select select "out"
select select "2096"
select select "431"
select select "2"
select select "1"
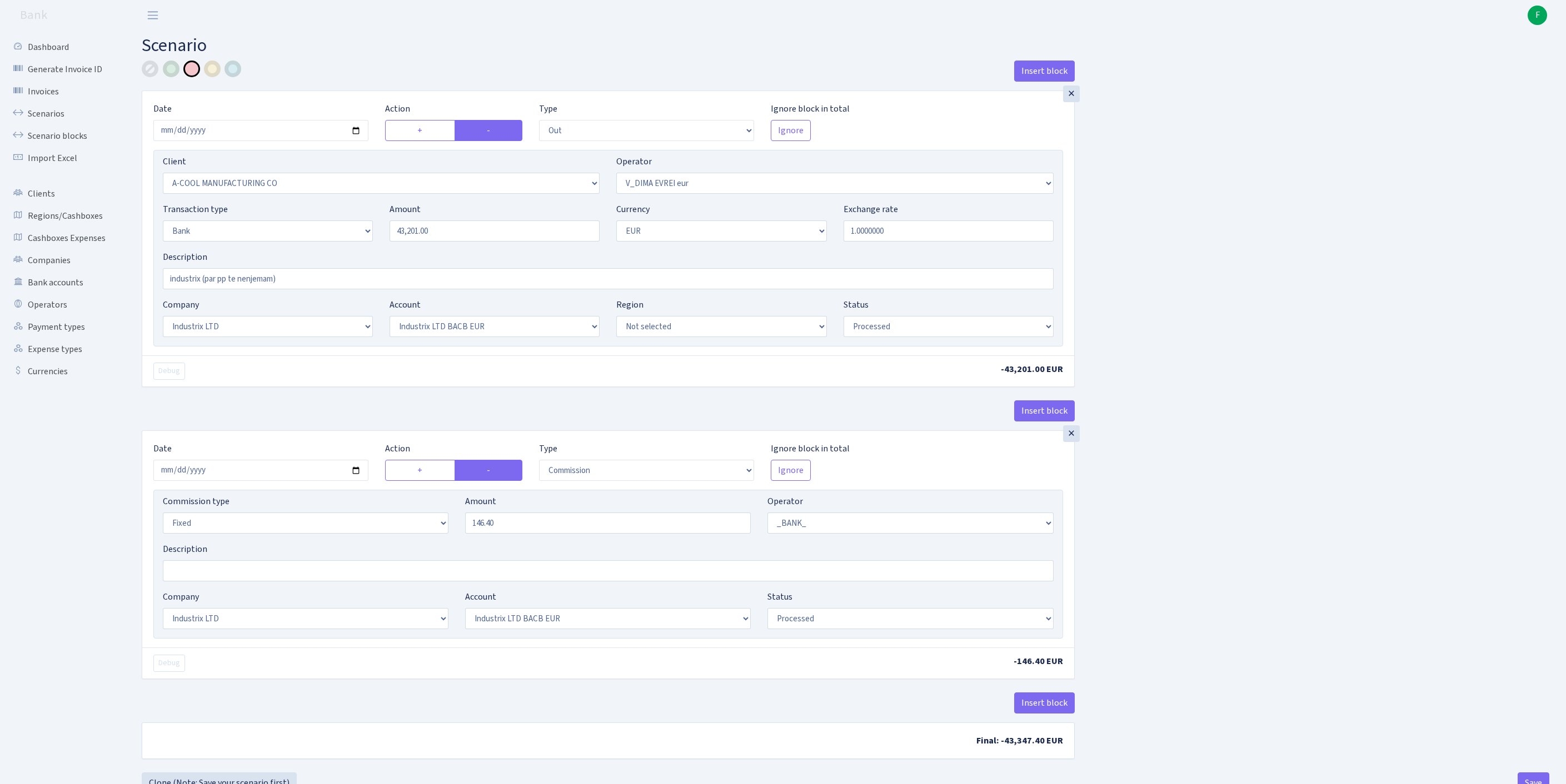
select select "17"
select select "41"
select select "processed"
select select "commission"
select select "fixed"
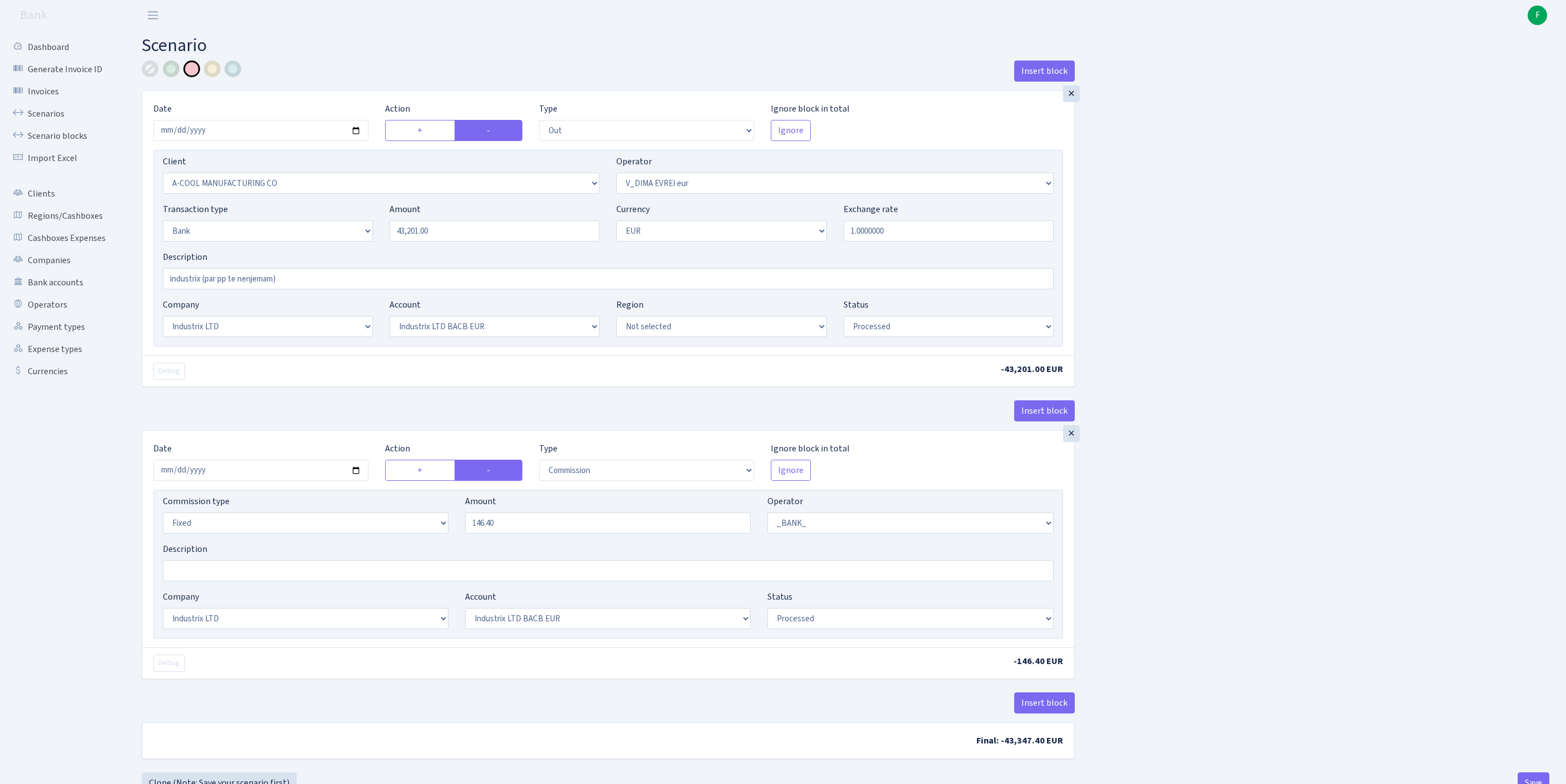
select select "1"
select select "17"
select select "41"
select select "processed"
click at [257, 139] on input "[DATE]" at bounding box center [261, 130] width 215 height 21
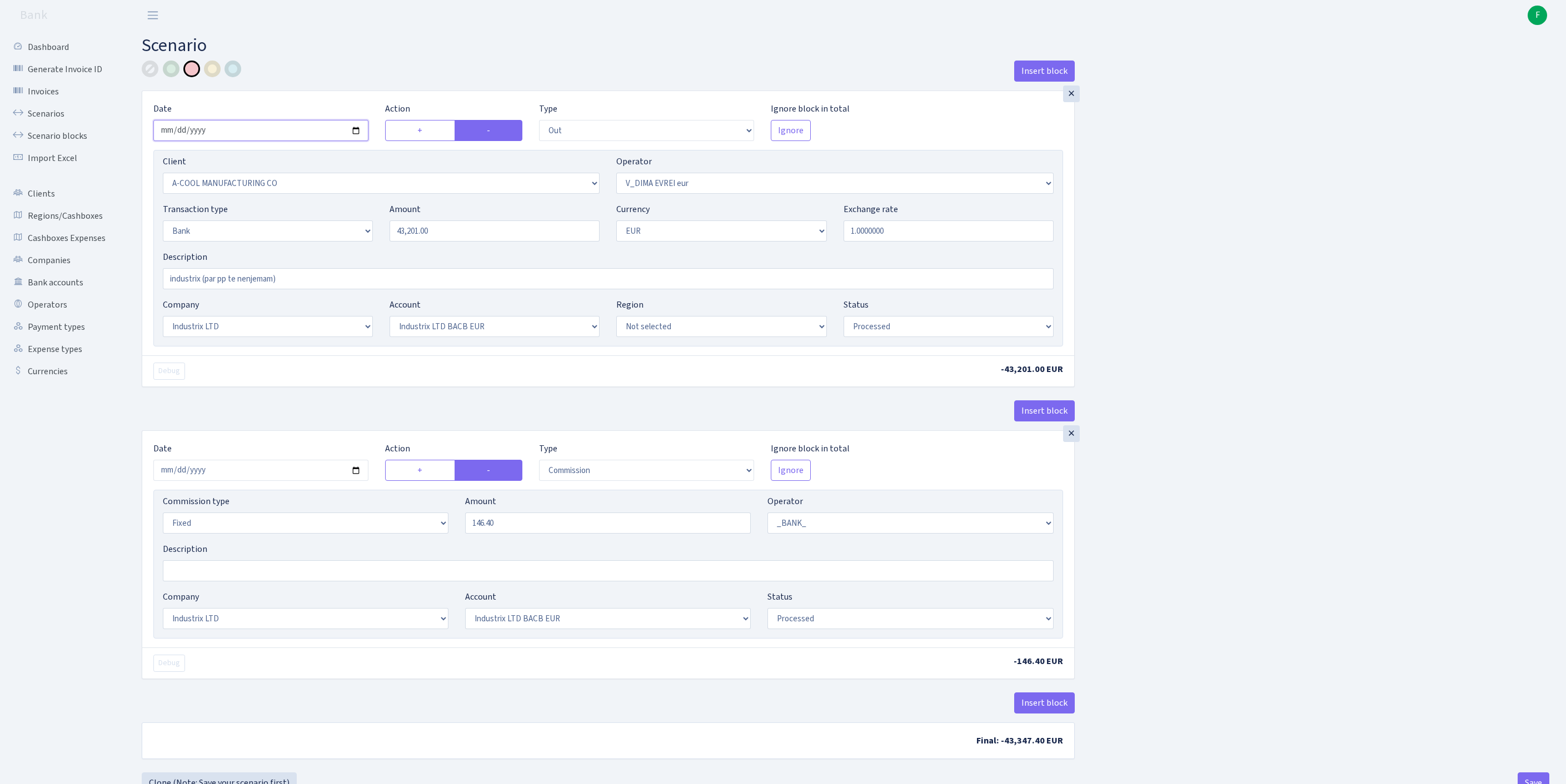
type input "[DATE]"
drag, startPoint x: 474, startPoint y: 252, endPoint x: 338, endPoint y: 246, distance: 136.1
click at [338, 246] on div "Transaction type Not selected 981 ELF FISH crypto [PERSON_NAME] MM-BALTIC eur U…" at bounding box center [607, 225] width 907 height 47
paste input "13043.48"
type input "13,043.48"
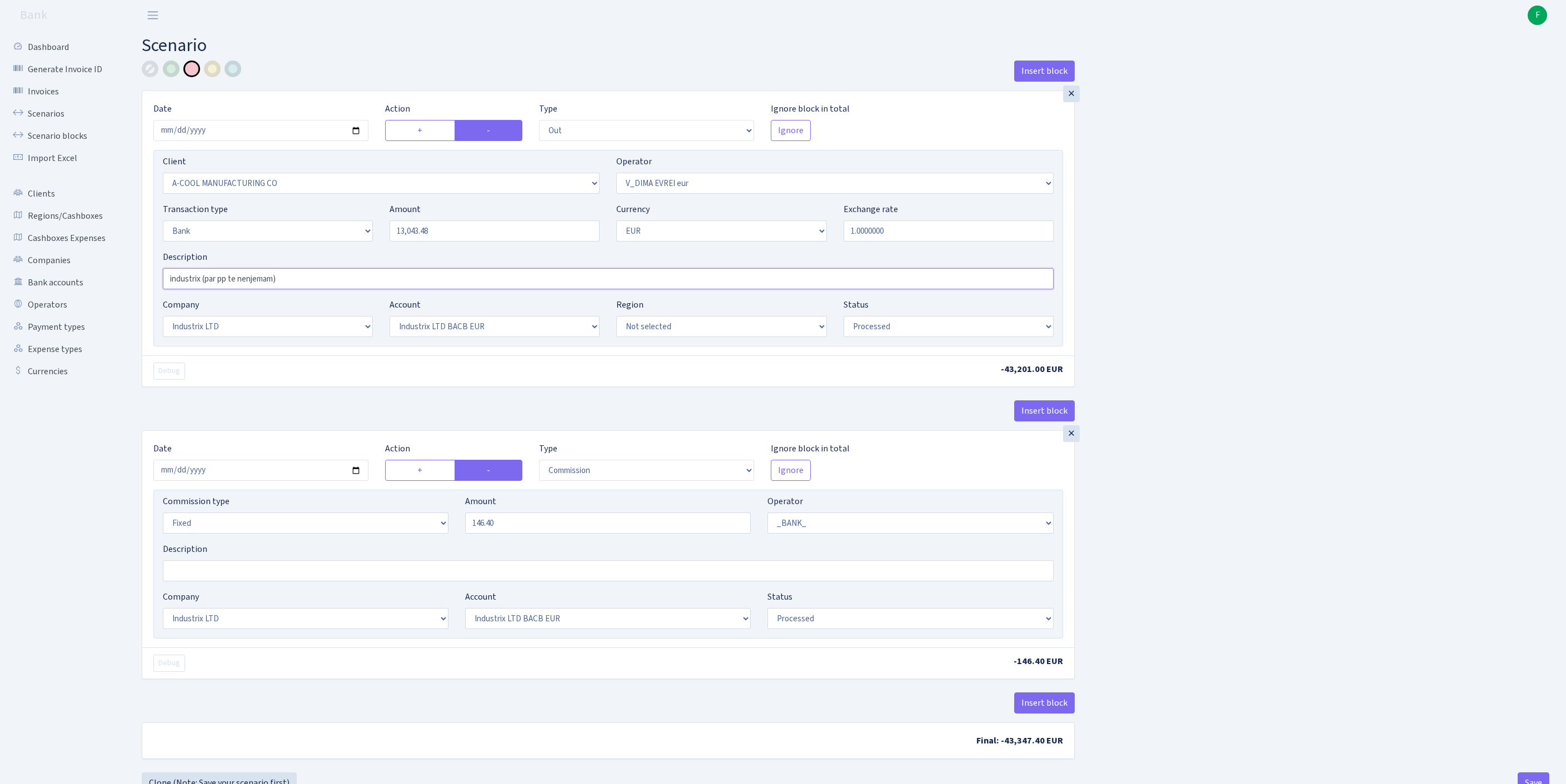
click at [334, 289] on input "industrix (par pp te nenjemam)" at bounding box center [607, 278] width 890 height 21
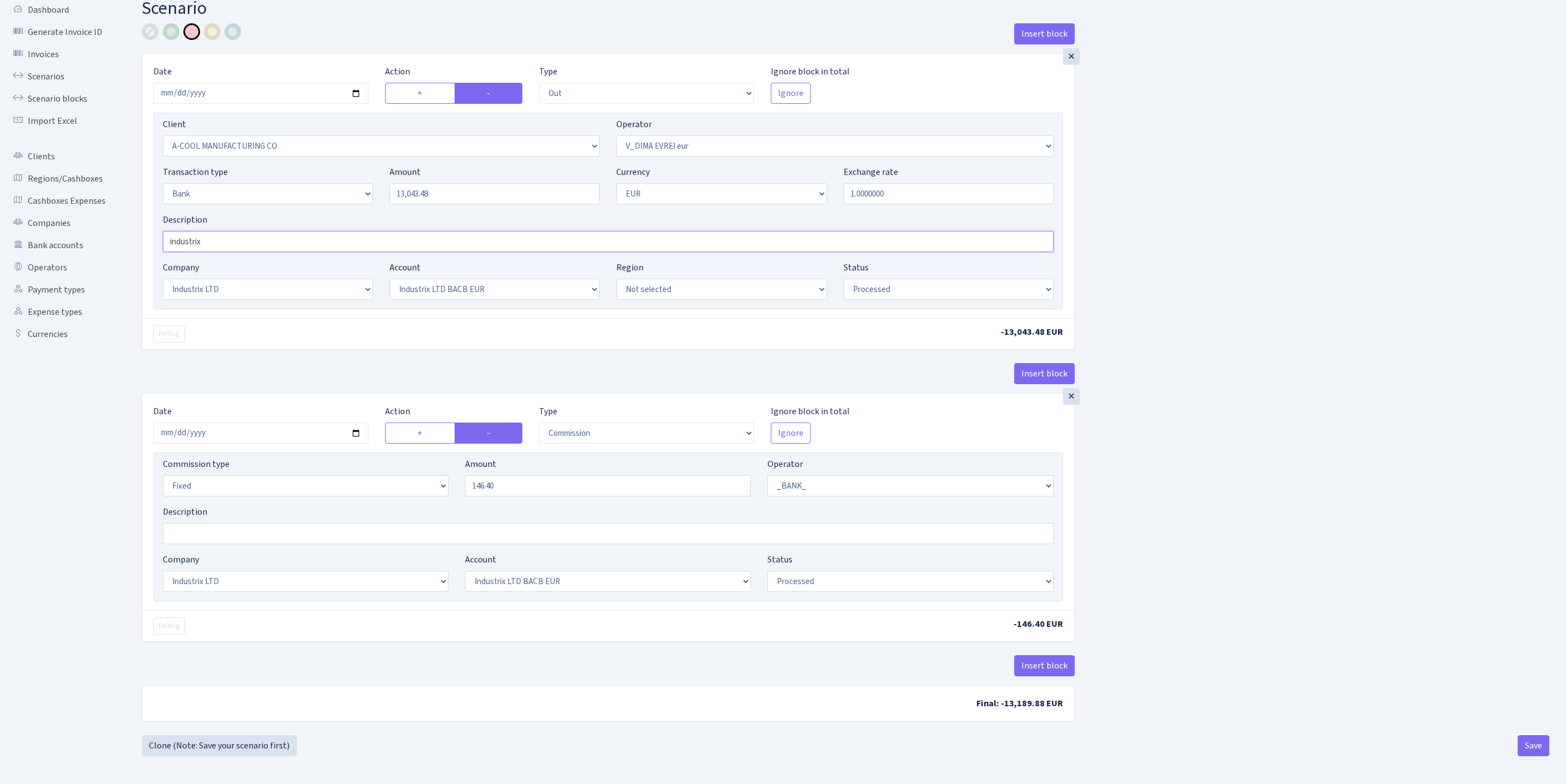
scroll to position [137, 0]
type input "industrix"
drag, startPoint x: 529, startPoint y: 447, endPoint x: 421, endPoint y: 442, distance: 108.1
click at [421, 457] on div "Commission type Percentage Fixed Bank Amount 146.40 Operator Not selected 981 9…" at bounding box center [607, 481] width 907 height 47
type input "35.00"
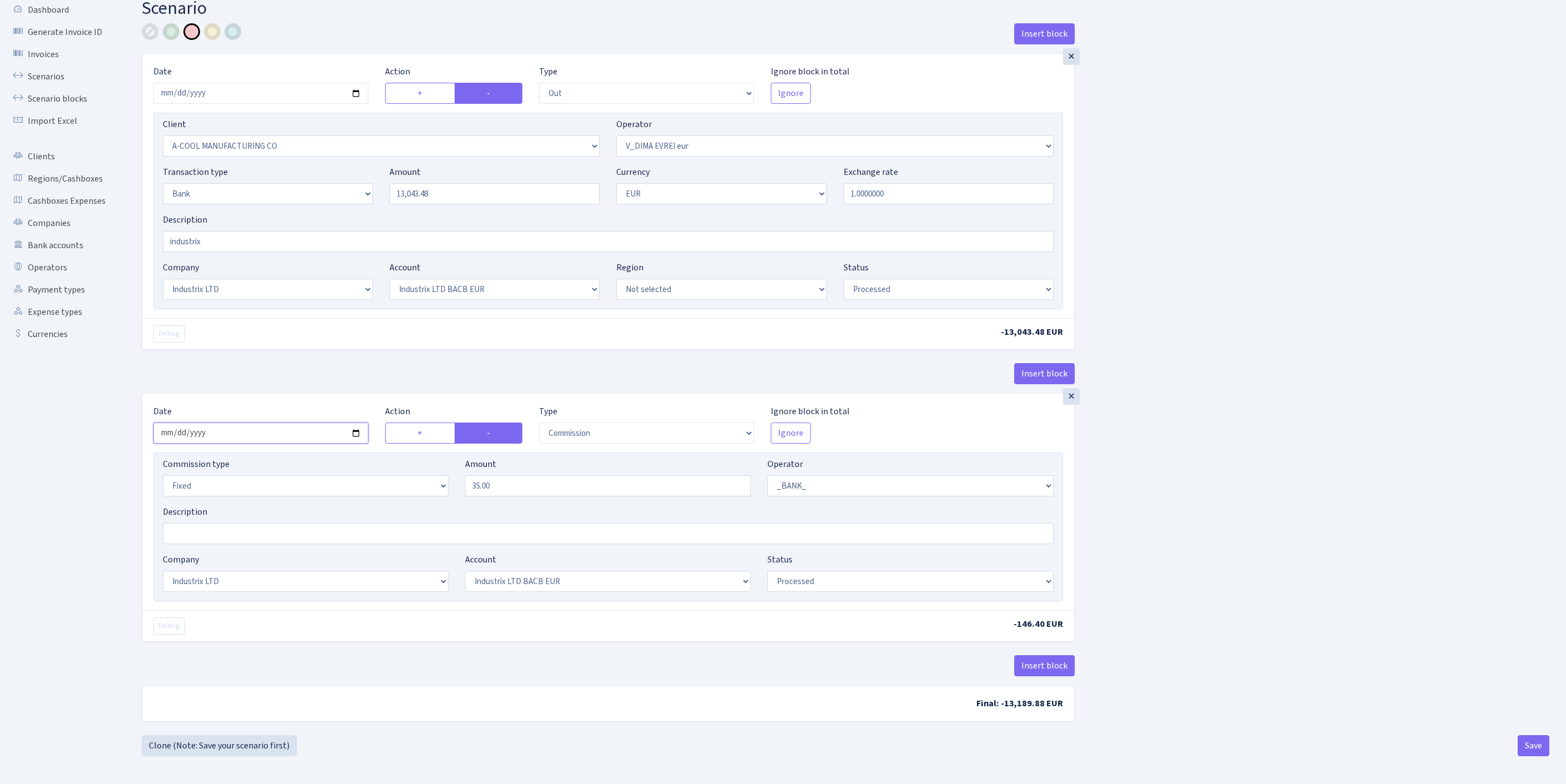
click at [247, 423] on input "2025-10-10" at bounding box center [261, 433] width 215 height 21
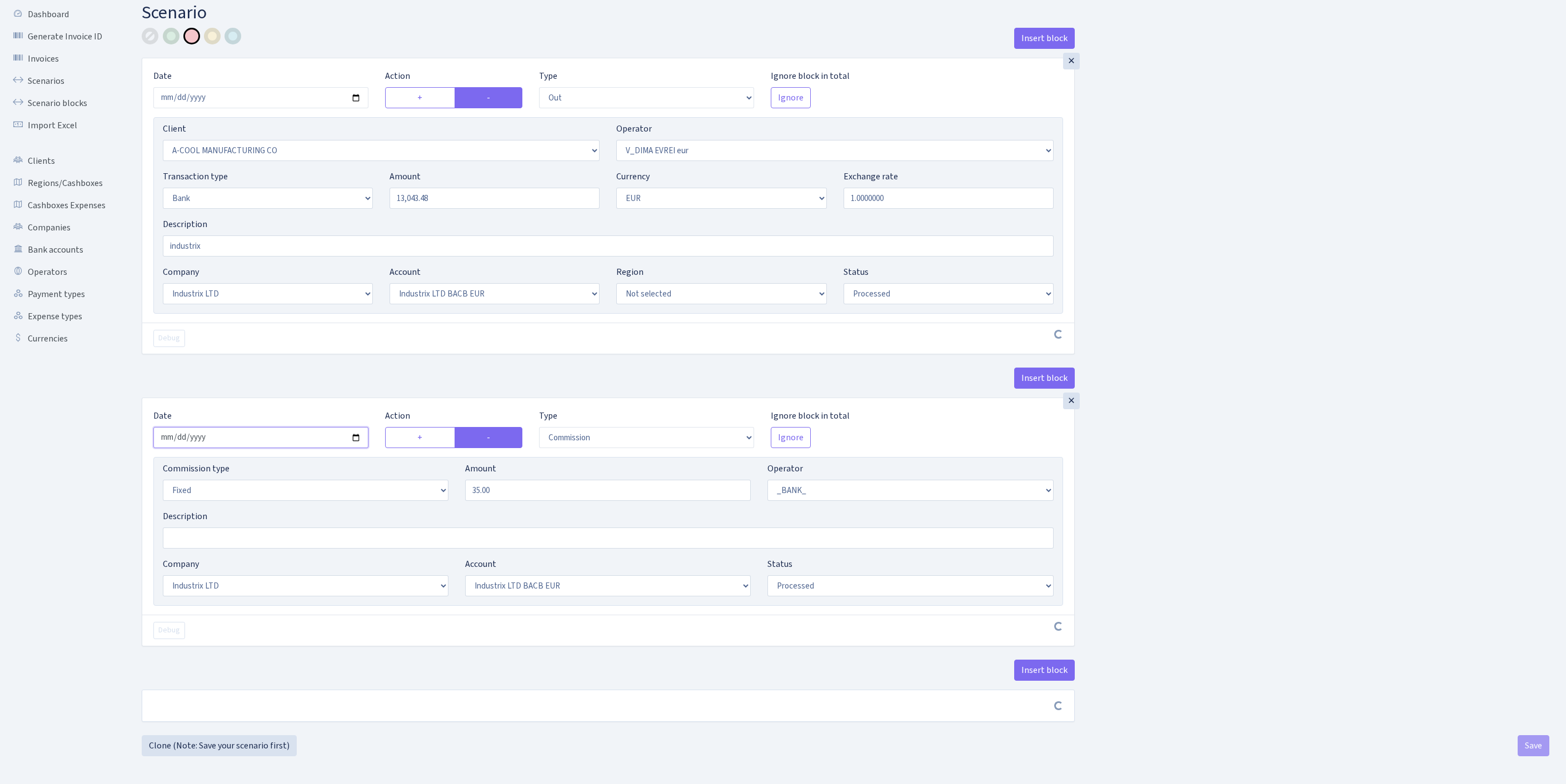
scroll to position [134, 0]
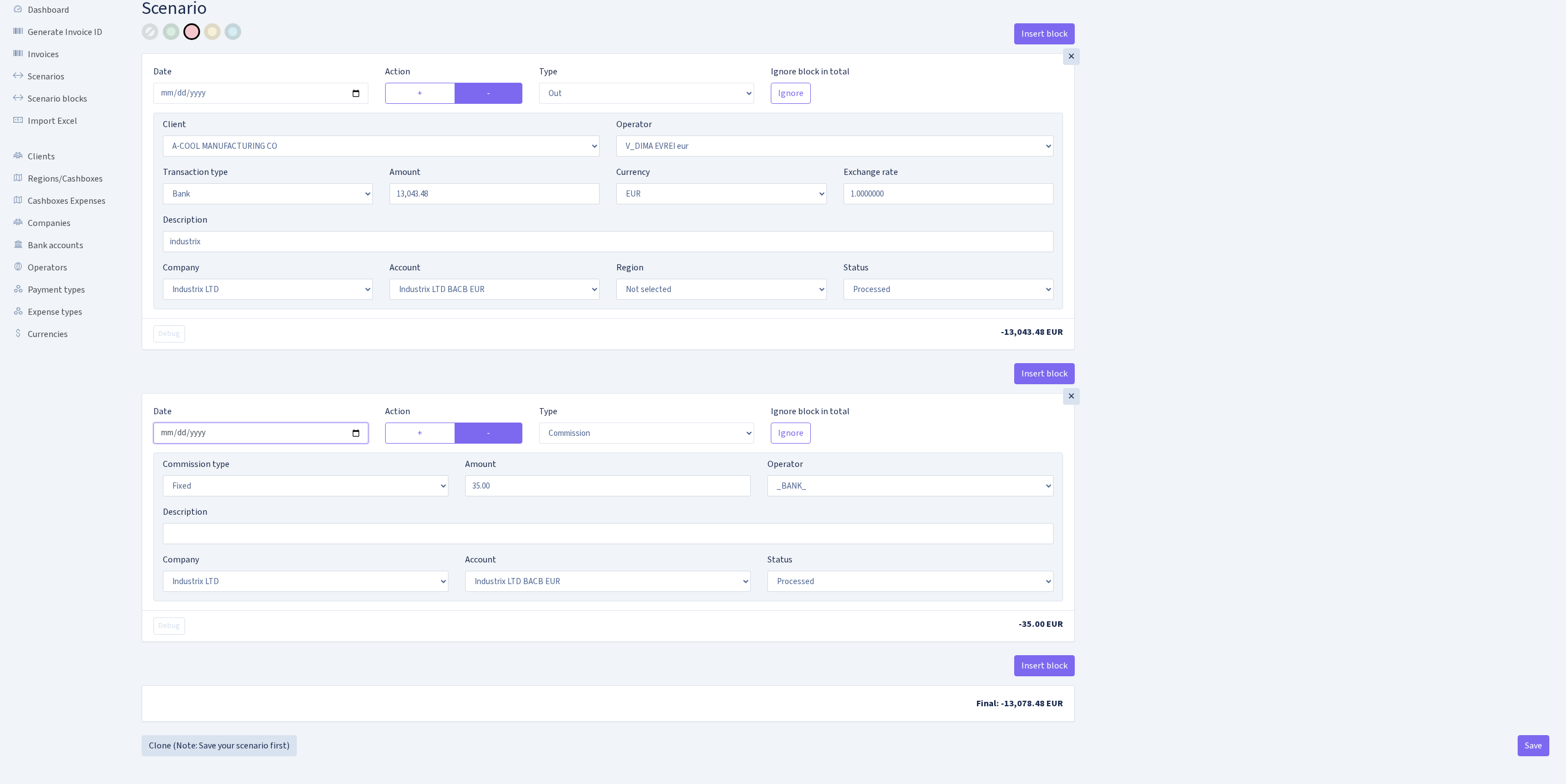
type input "[DATE]"
click at [1033, 655] on button "Insert block" at bounding box center [1043, 665] width 60 height 21
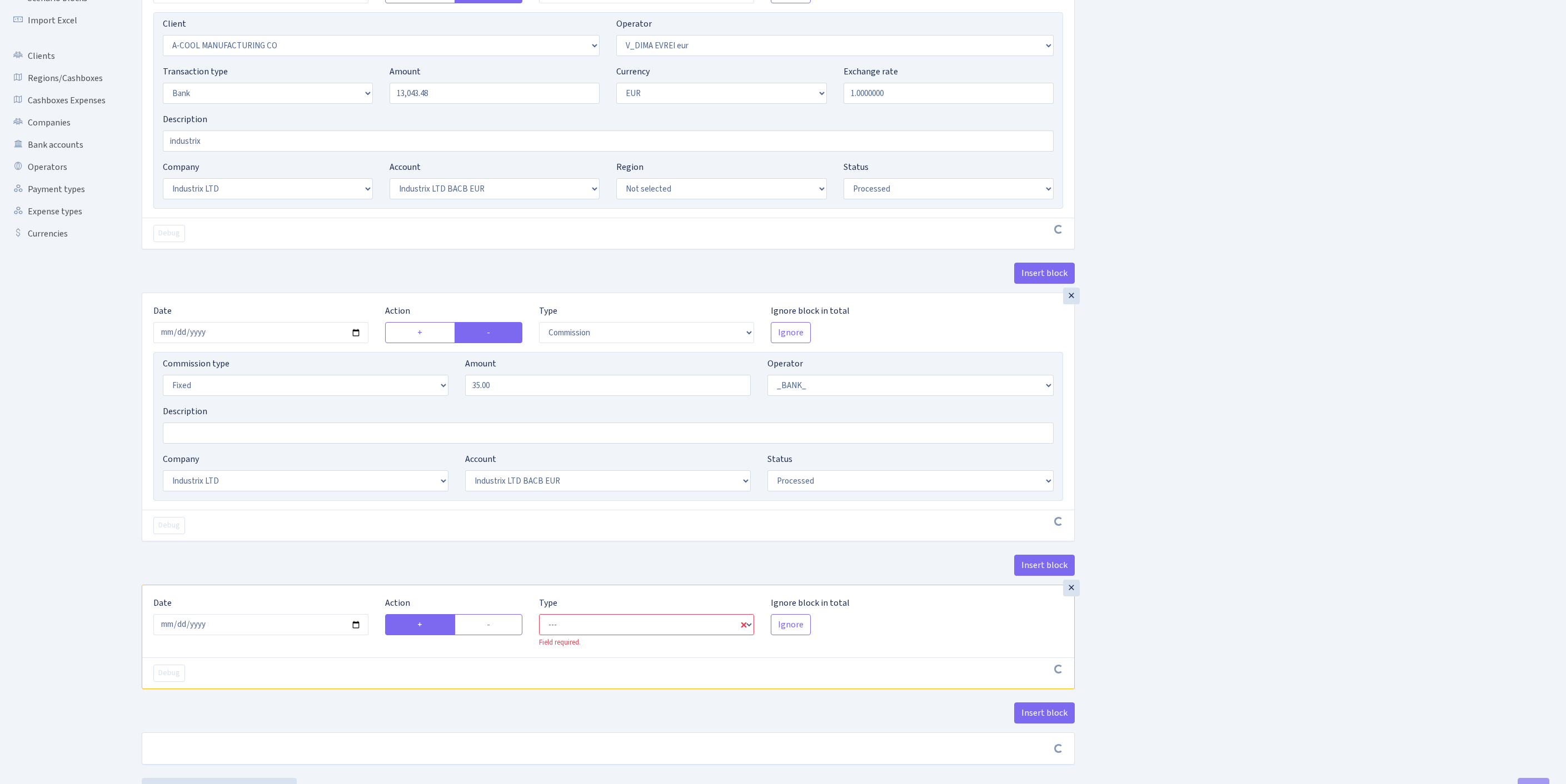
scroll to position [309, 0]
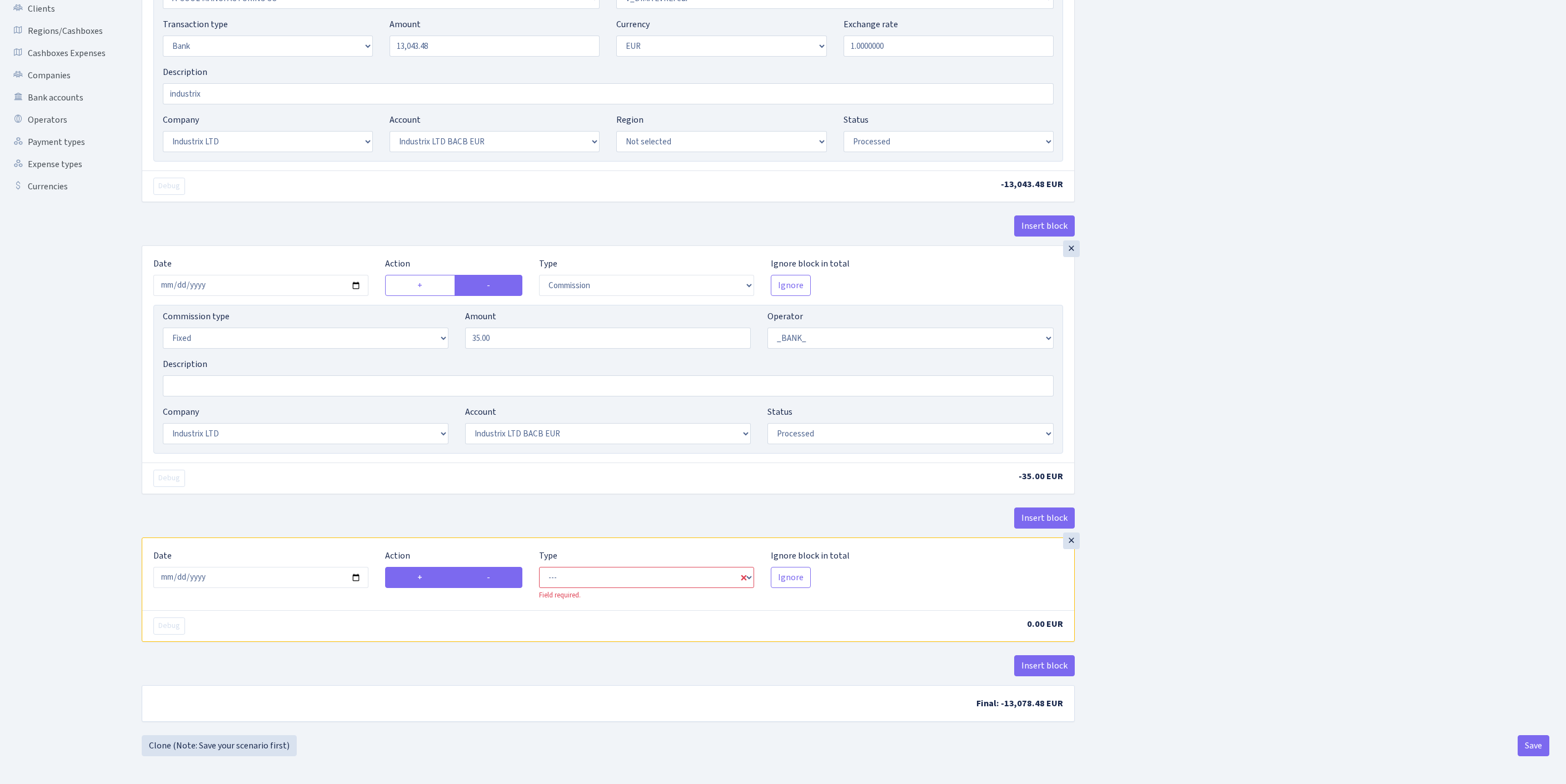
click at [502, 567] on label "-" at bounding box center [489, 577] width 69 height 21
click at [494, 571] on input "-" at bounding box center [490, 574] width 7 height 7
radio input "true"
radio input "false"
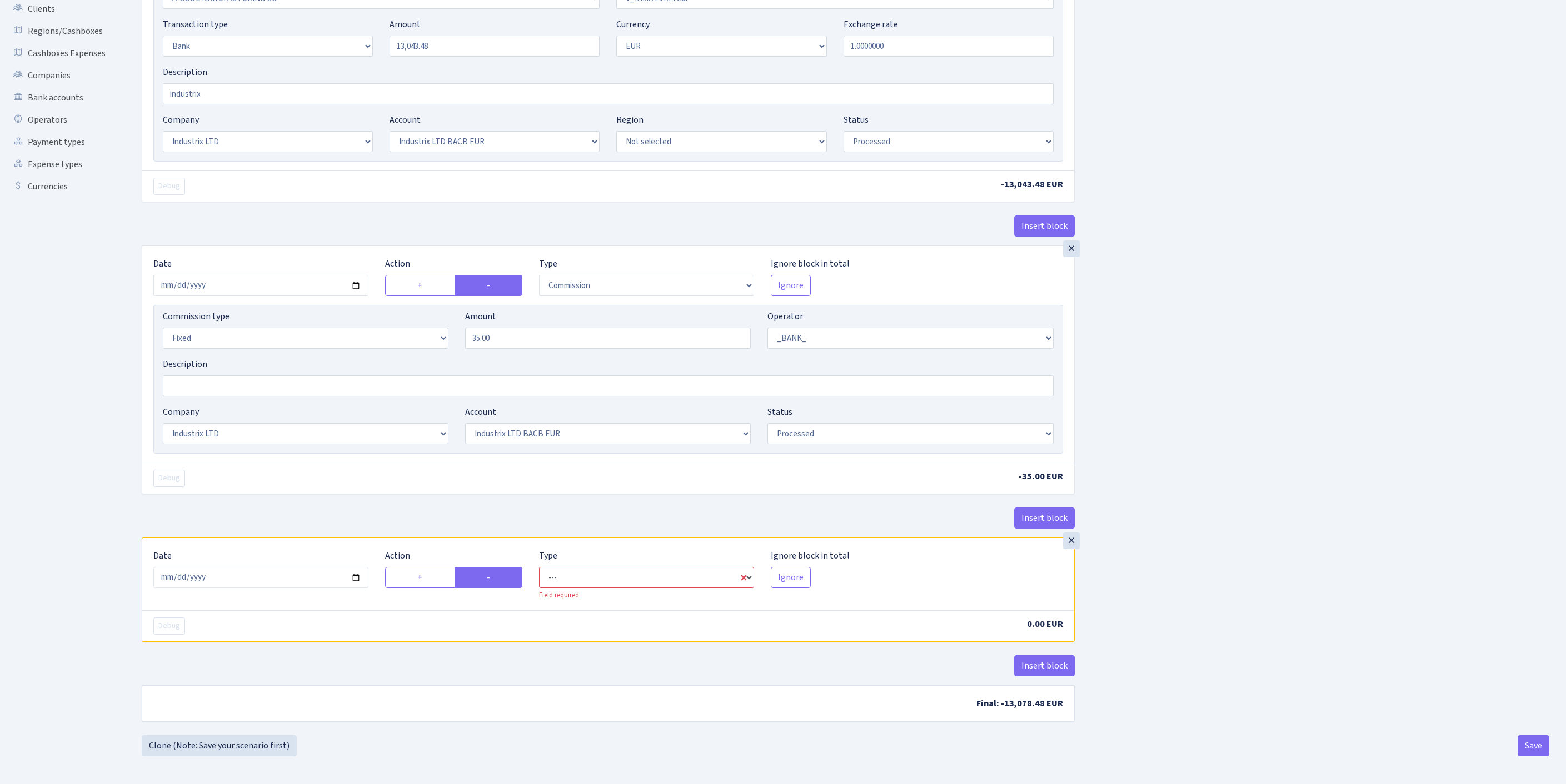
select select "commission"
select select "1"
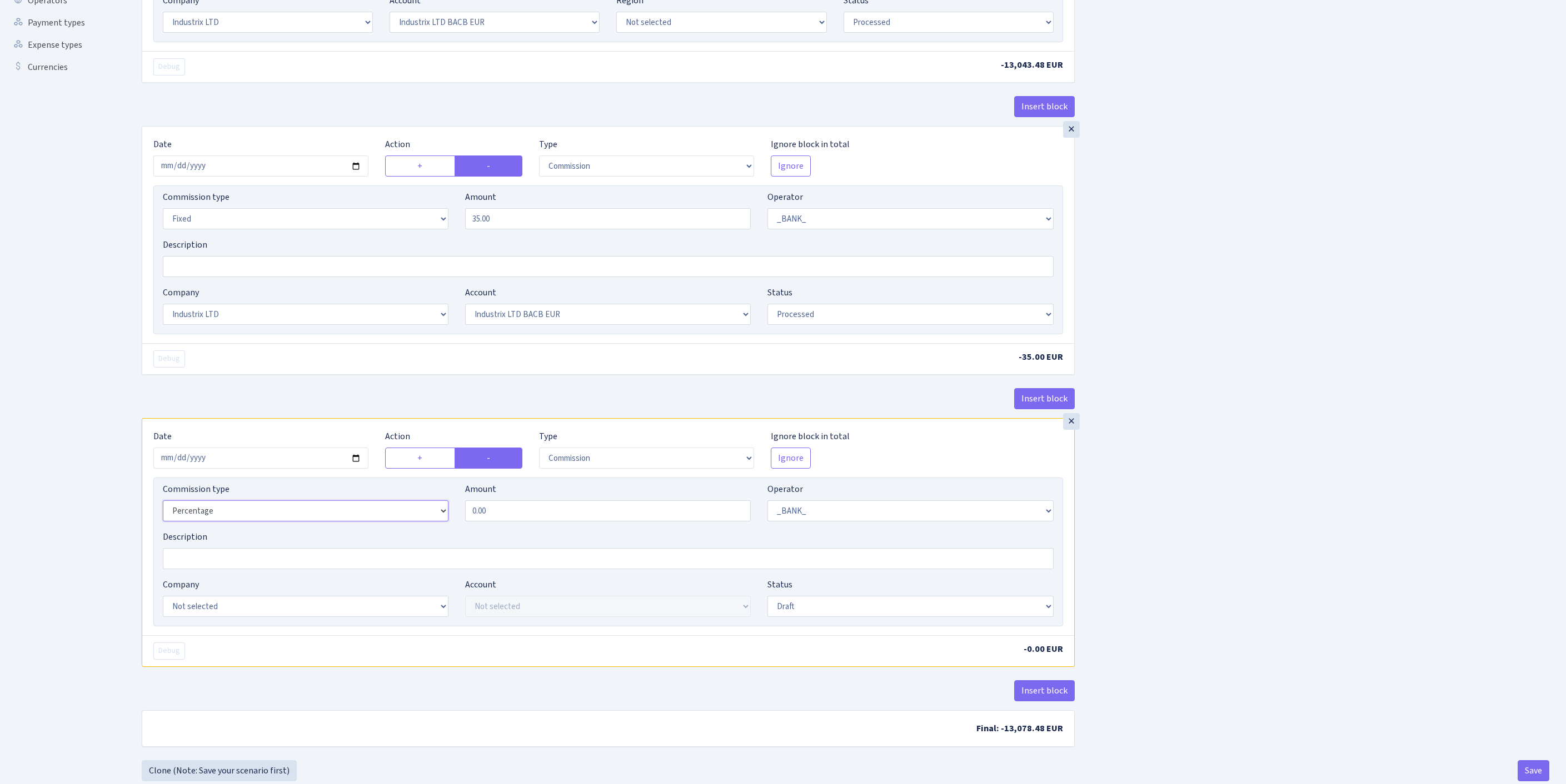
select select "fixed"
drag, startPoint x: 438, startPoint y: 607, endPoint x: 355, endPoint y: 603, distance: 83.1
click at [355, 531] on div "Commission type Percentage Fixed Bank Amount 0.00 Operator Not selected 981 981…" at bounding box center [607, 506] width 907 height 47
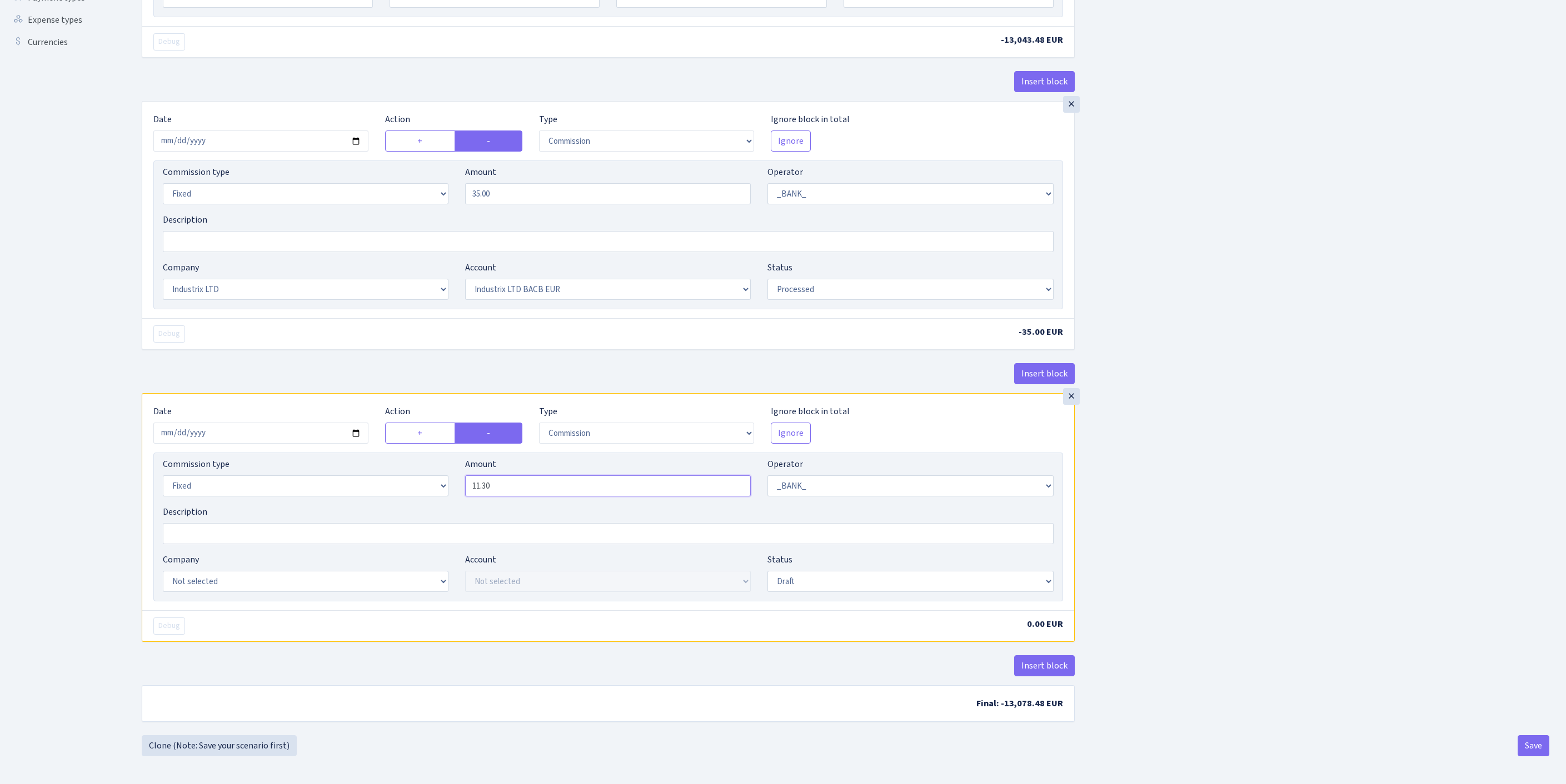
type input "11.30"
select select "17"
select select "41"
select select "processed"
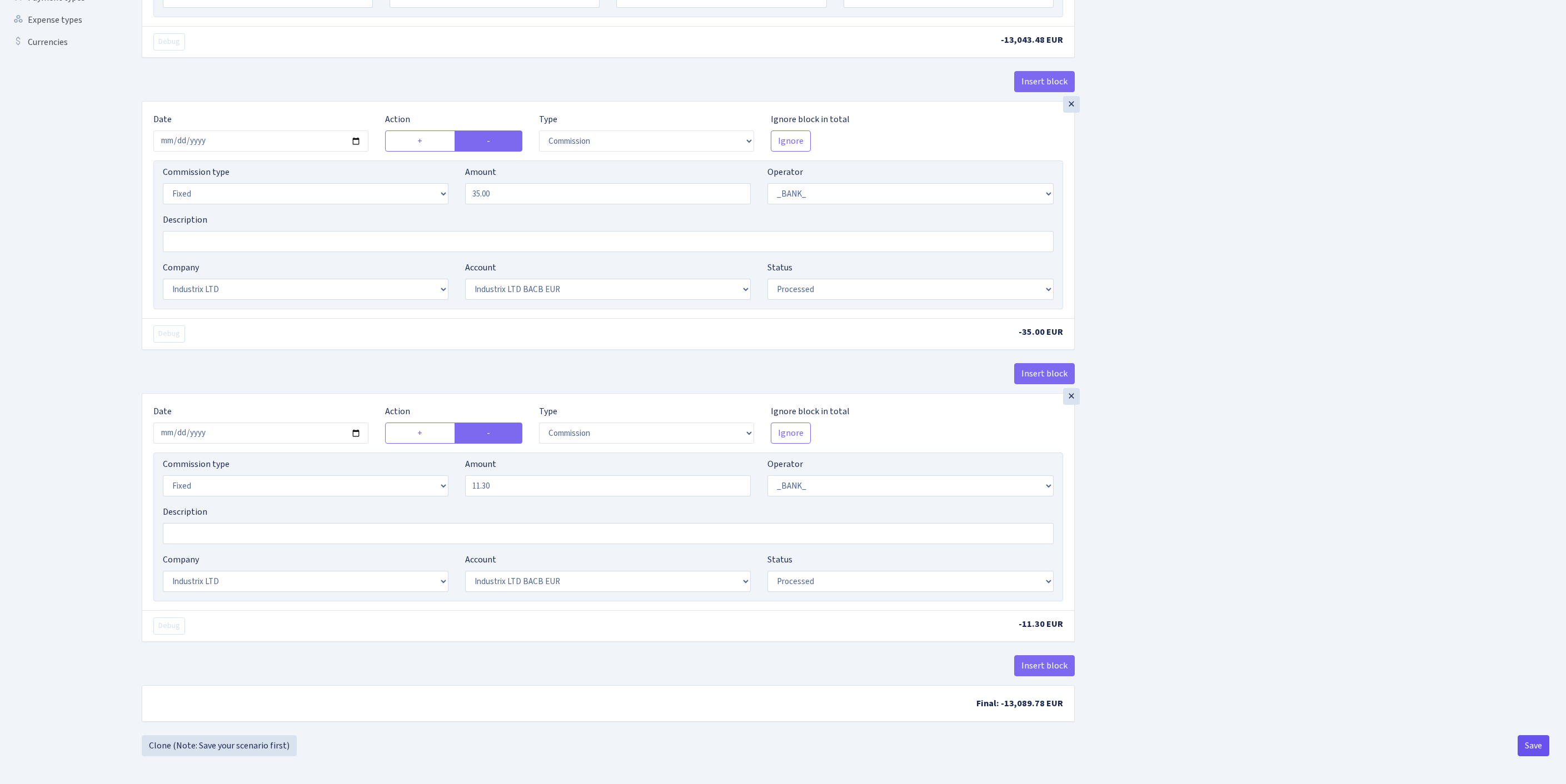
click at [1532, 750] on button "Save" at bounding box center [1534, 745] width 32 height 21
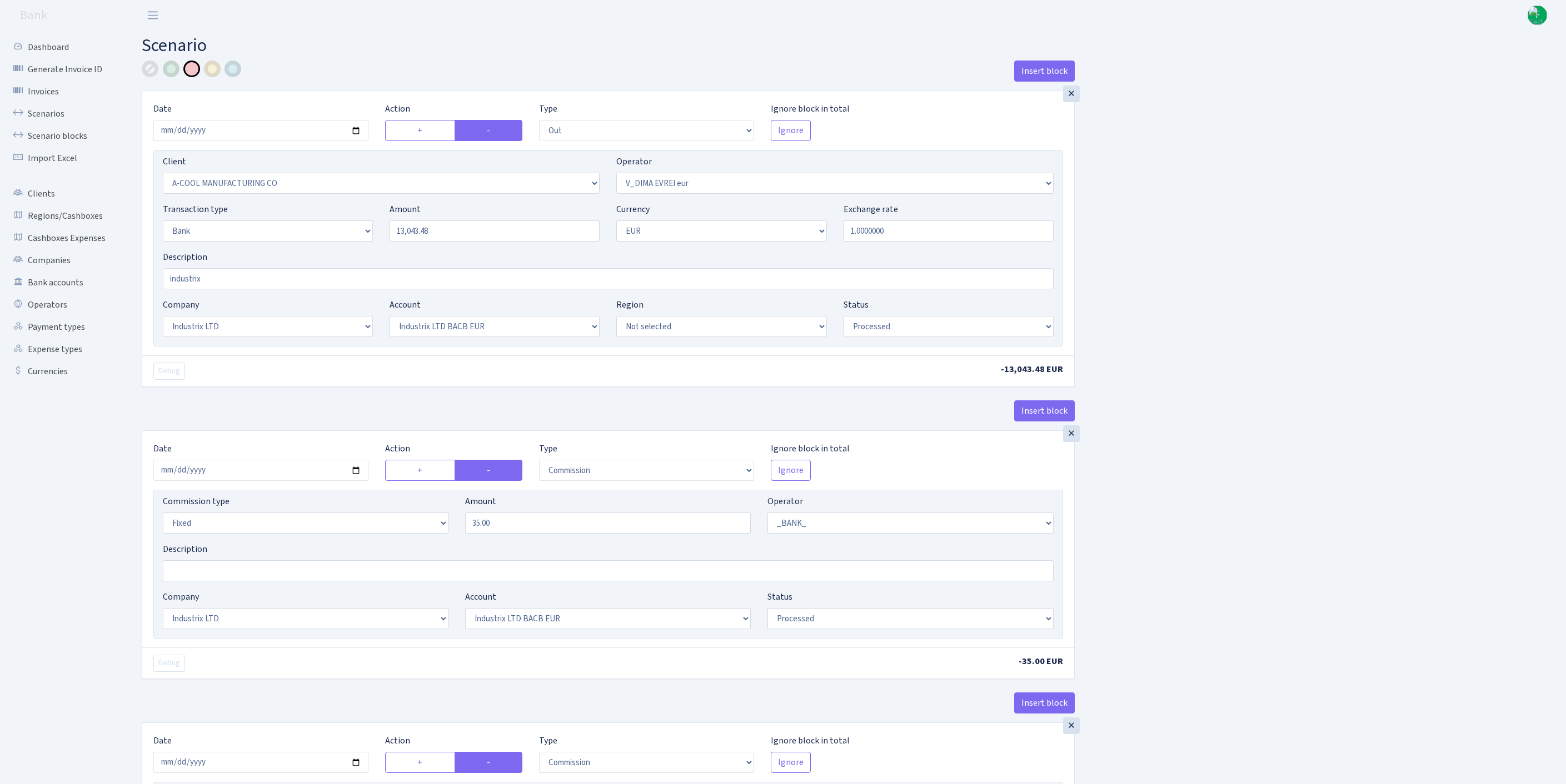
select select "out"
select select "2096"
select select "431"
select select "2"
select select "1"
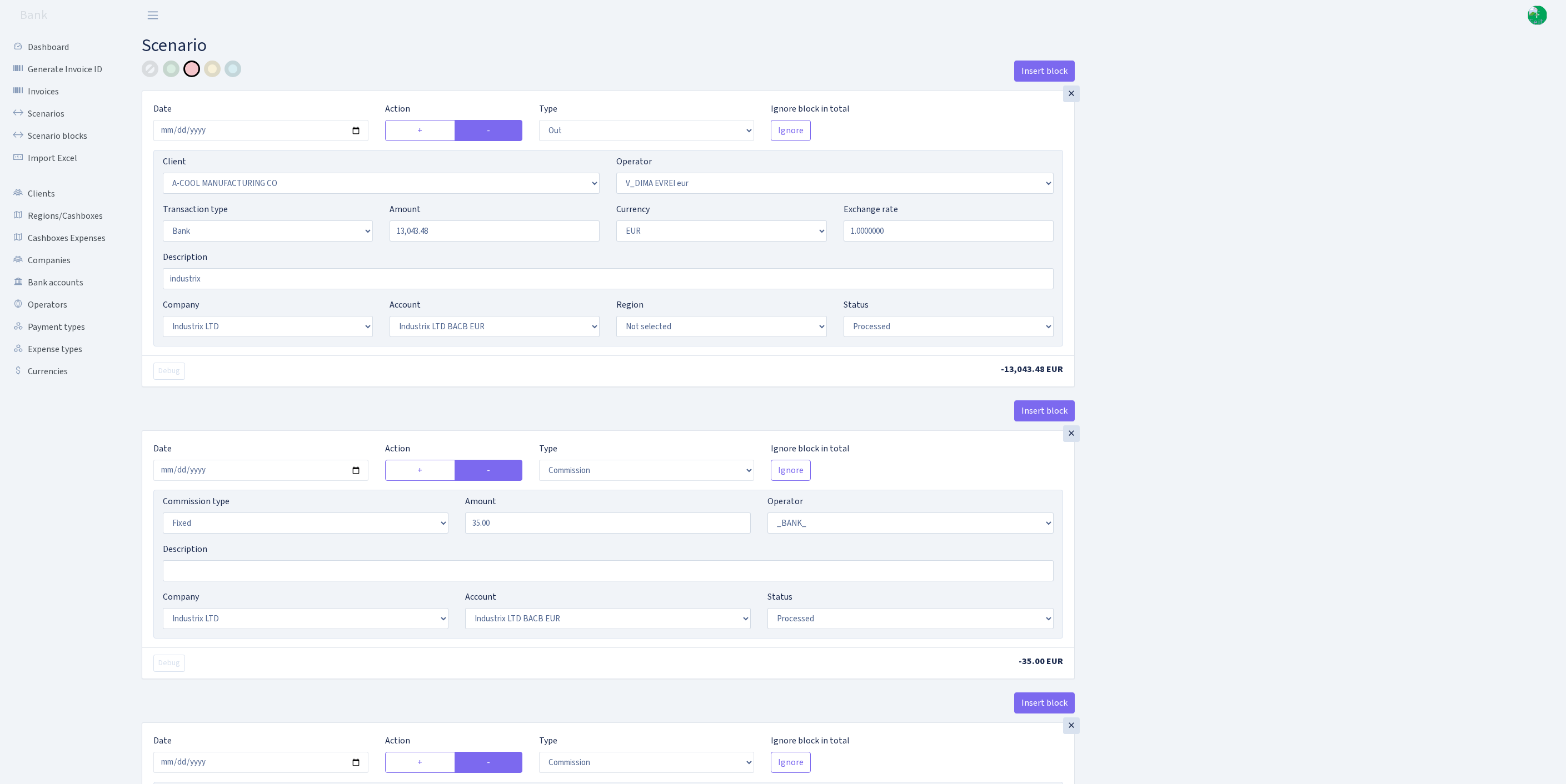
select select "17"
select select "41"
select select "processed"
select select "commission"
select select "fixed"
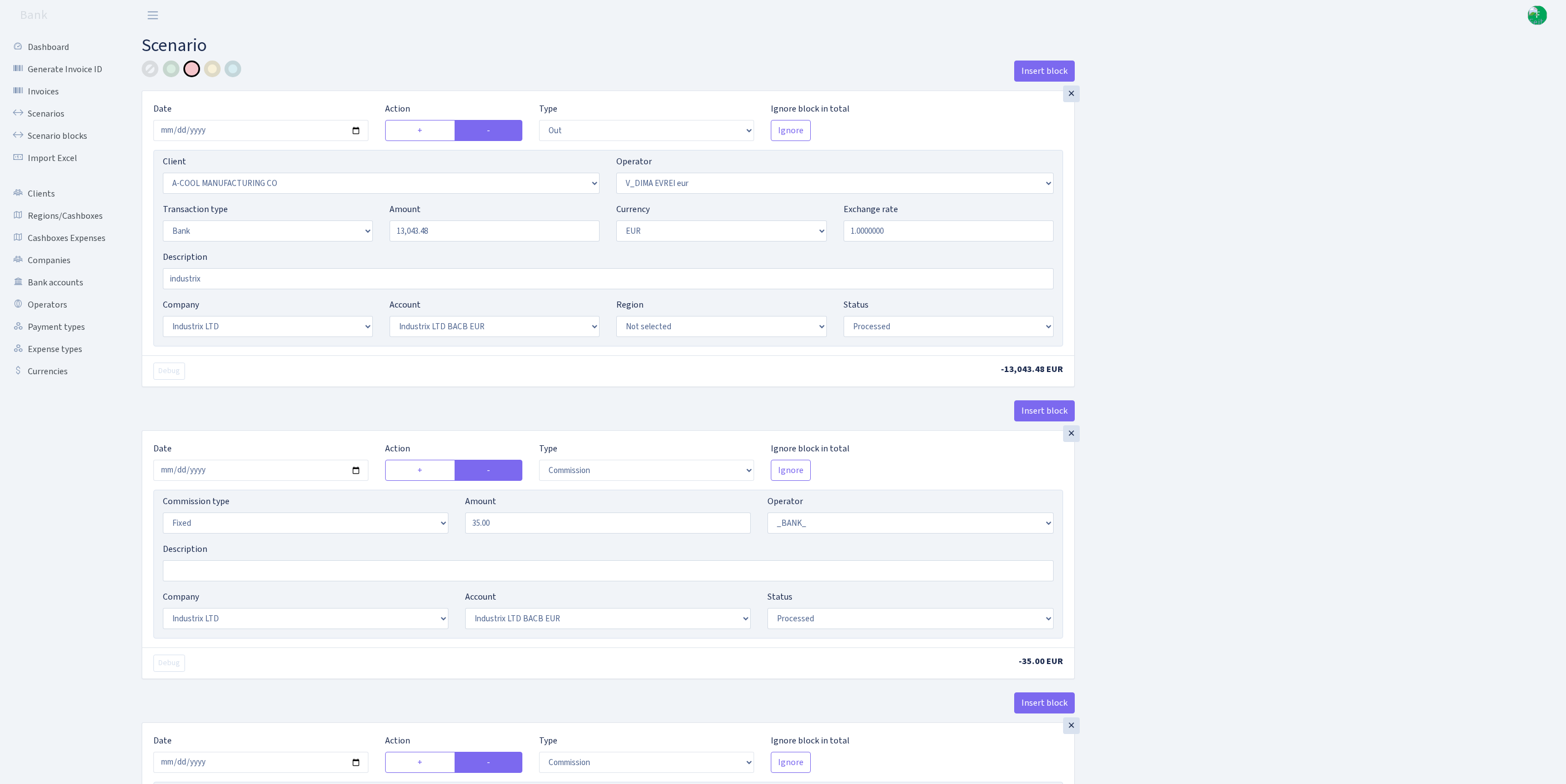
select select "1"
select select "17"
select select "41"
select select "processed"
select select "commission"
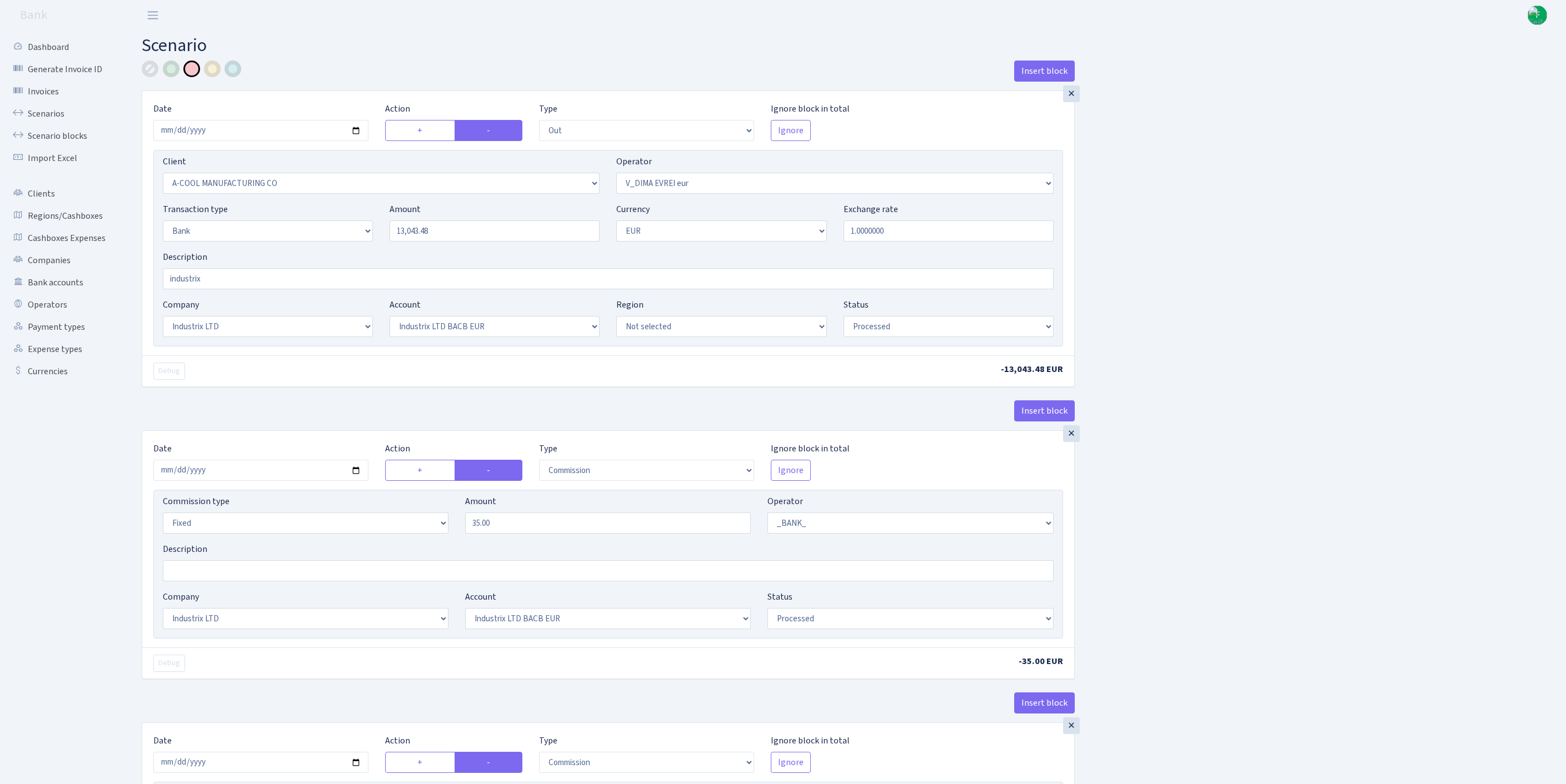
select select "fixed"
select select "1"
select select "17"
select select "41"
select select "processed"
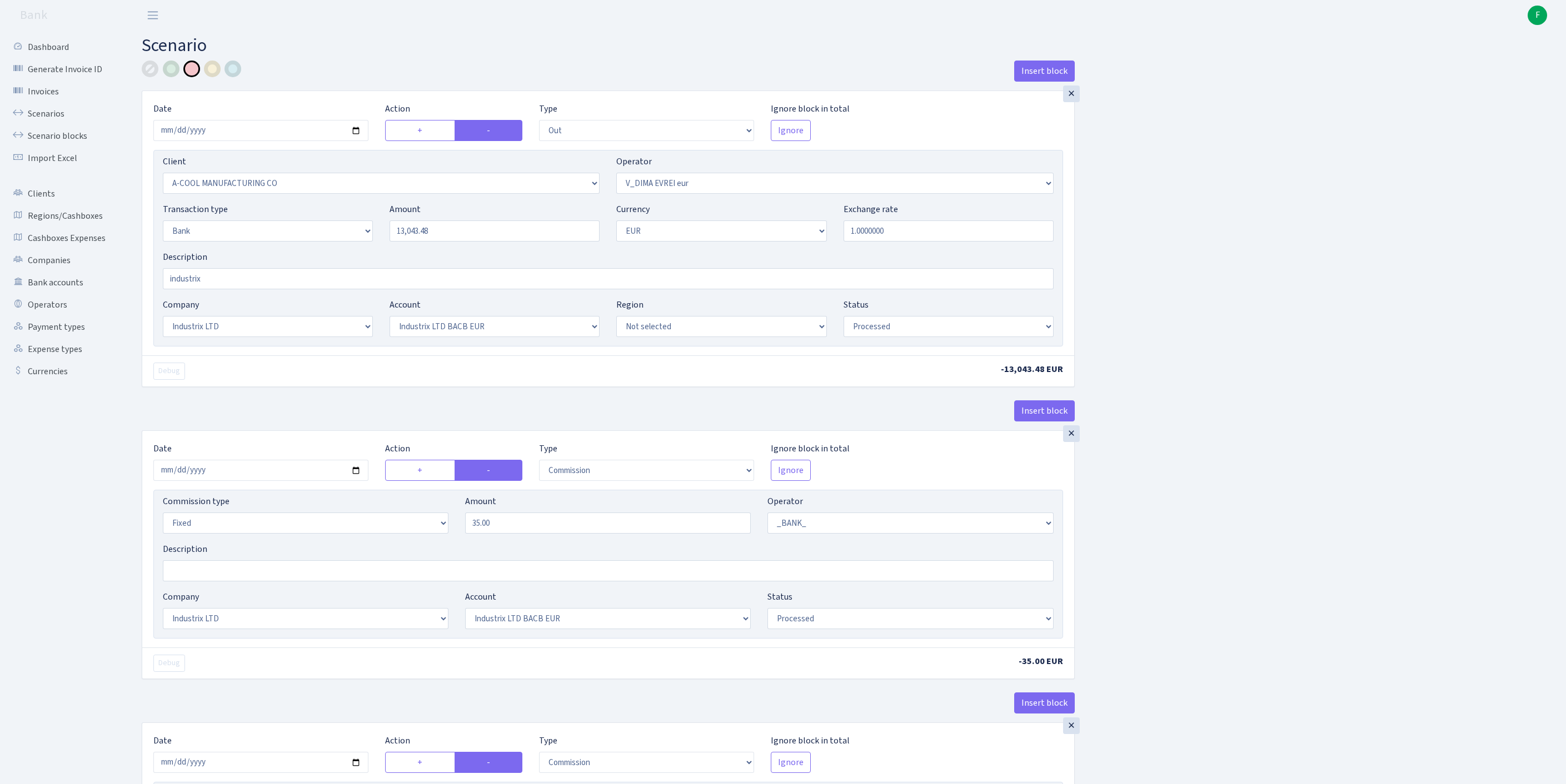
click at [1359, 484] on div "Insert block × Date [DATE] Action + - Type --- In Out Commission Field required…" at bounding box center [846, 562] width 1424 height 1004
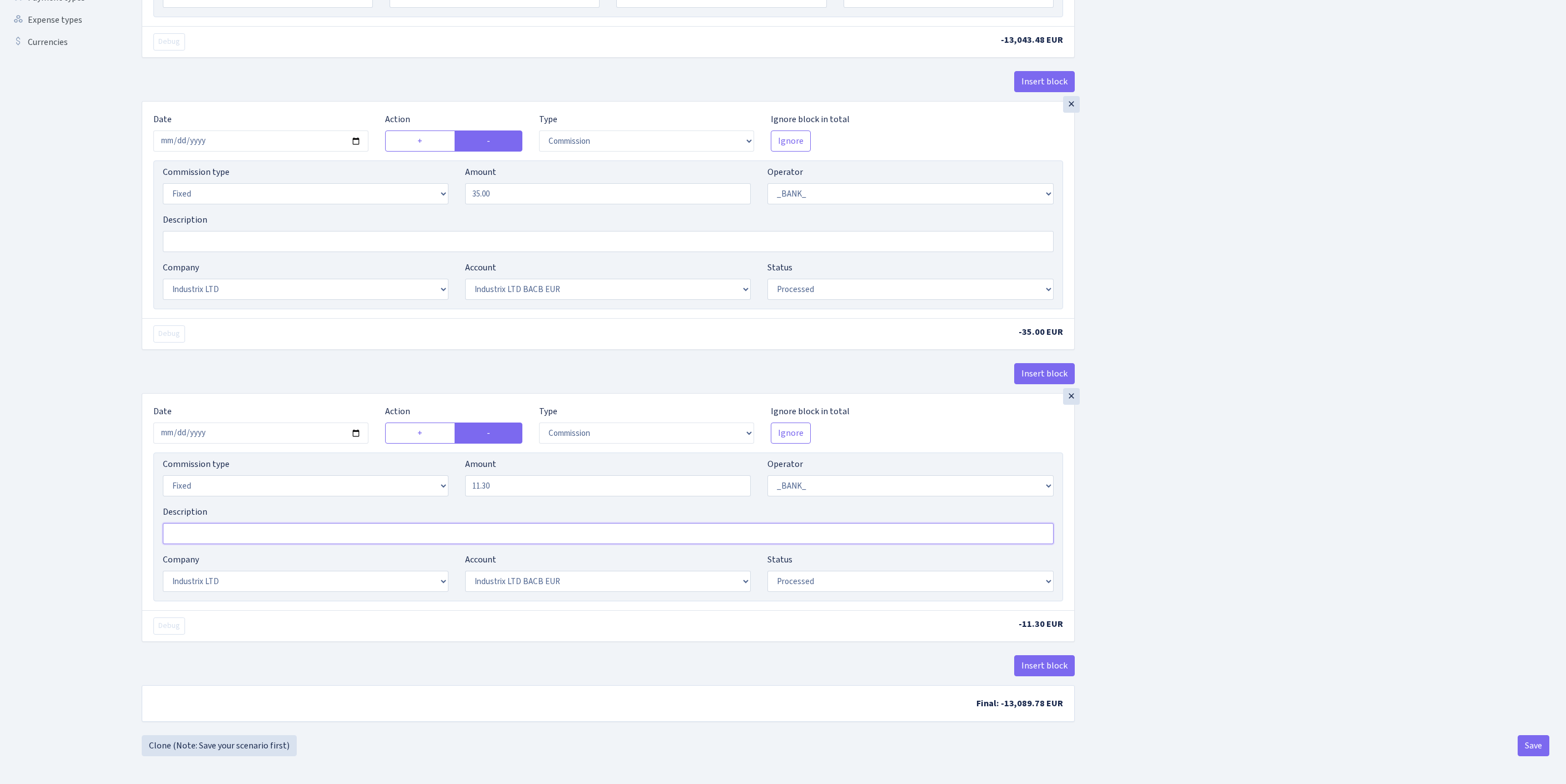
click at [226, 523] on input "Description" at bounding box center [607, 533] width 890 height 21
type input "third bank commission"
click at [1532, 746] on button "Save" at bounding box center [1534, 745] width 32 height 21
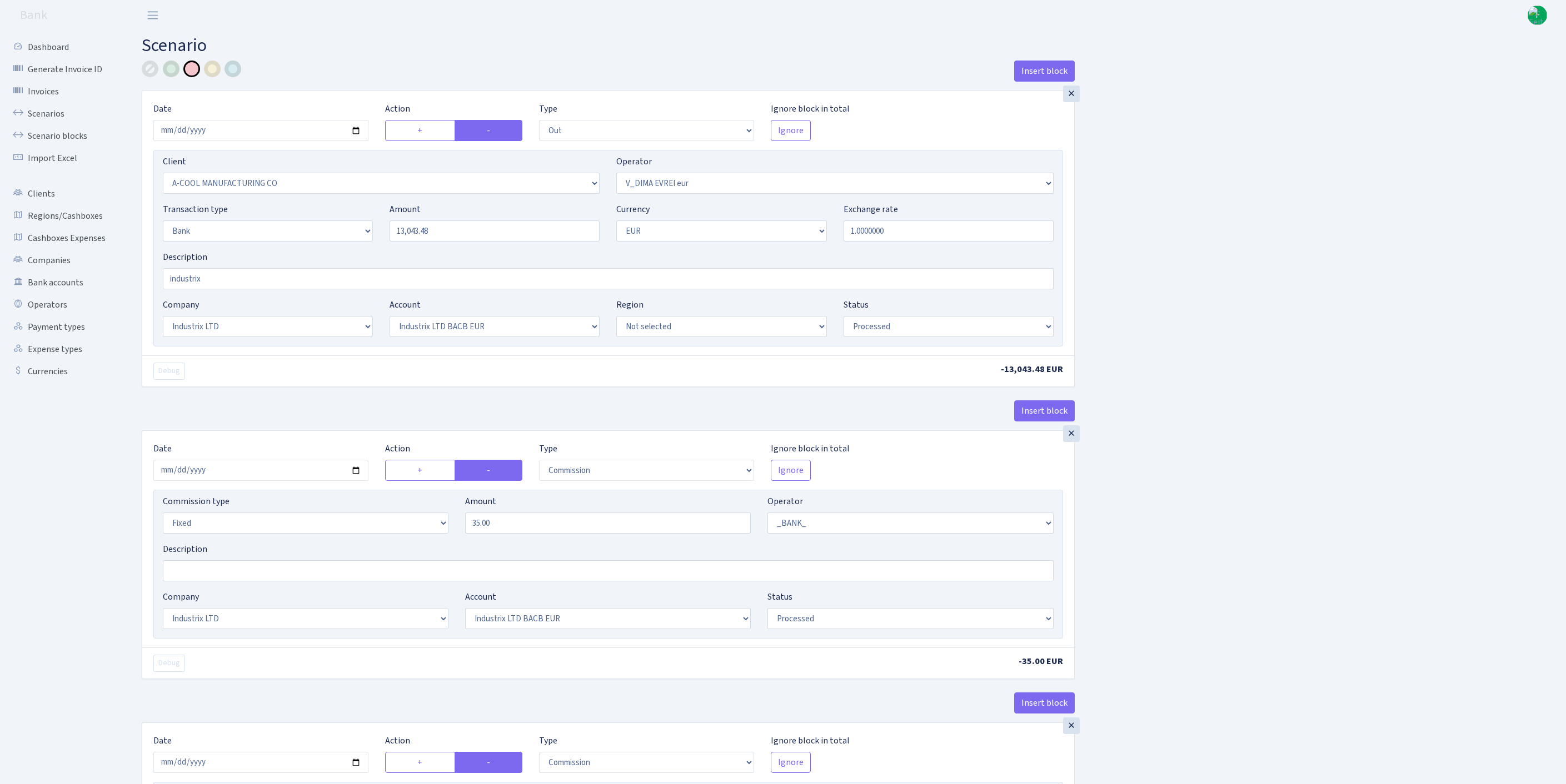
select select "out"
select select "2096"
select select "431"
select select "2"
select select "1"
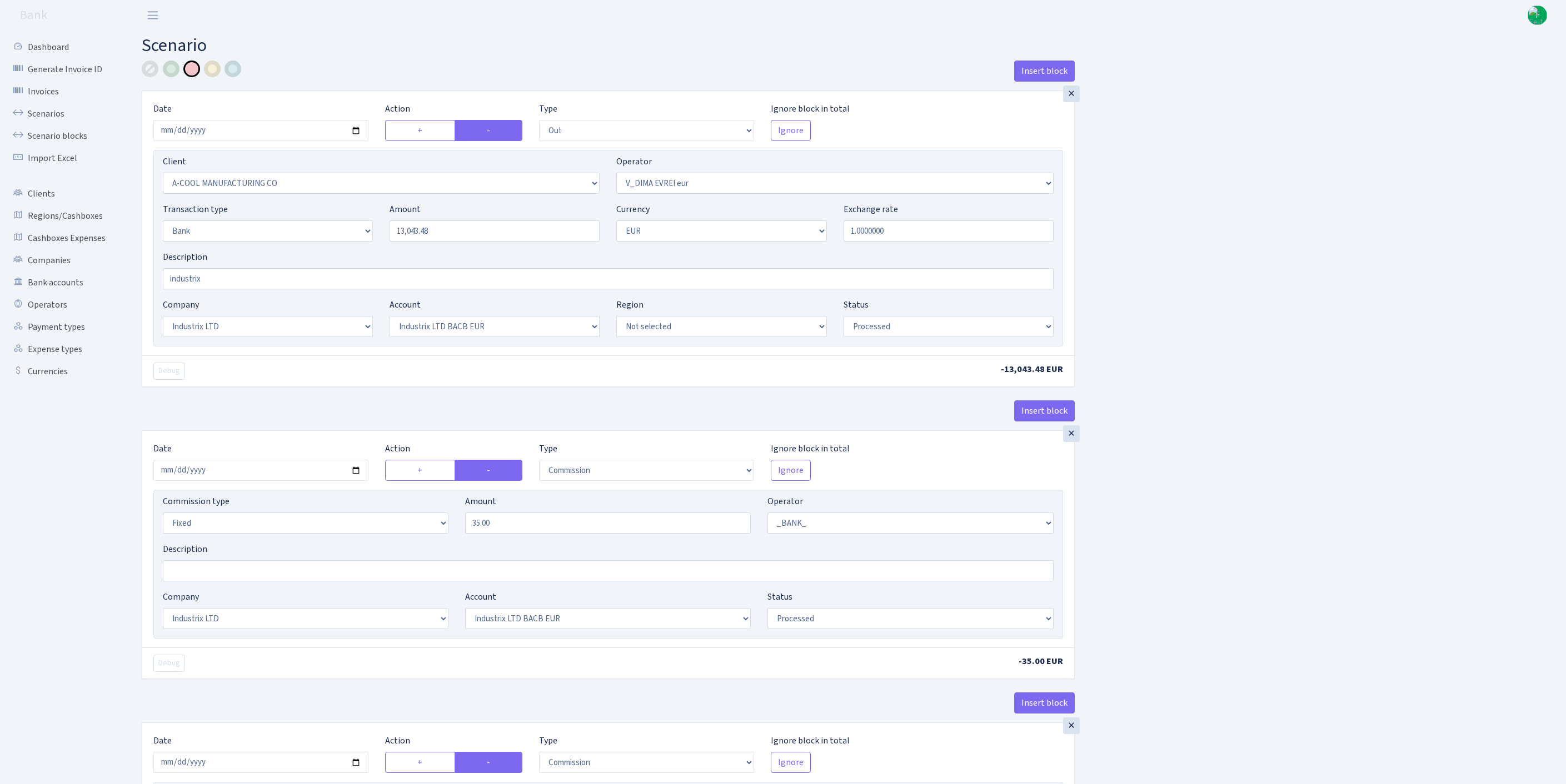
select select "17"
select select "41"
select select "processed"
select select "commission"
select select "fixed"
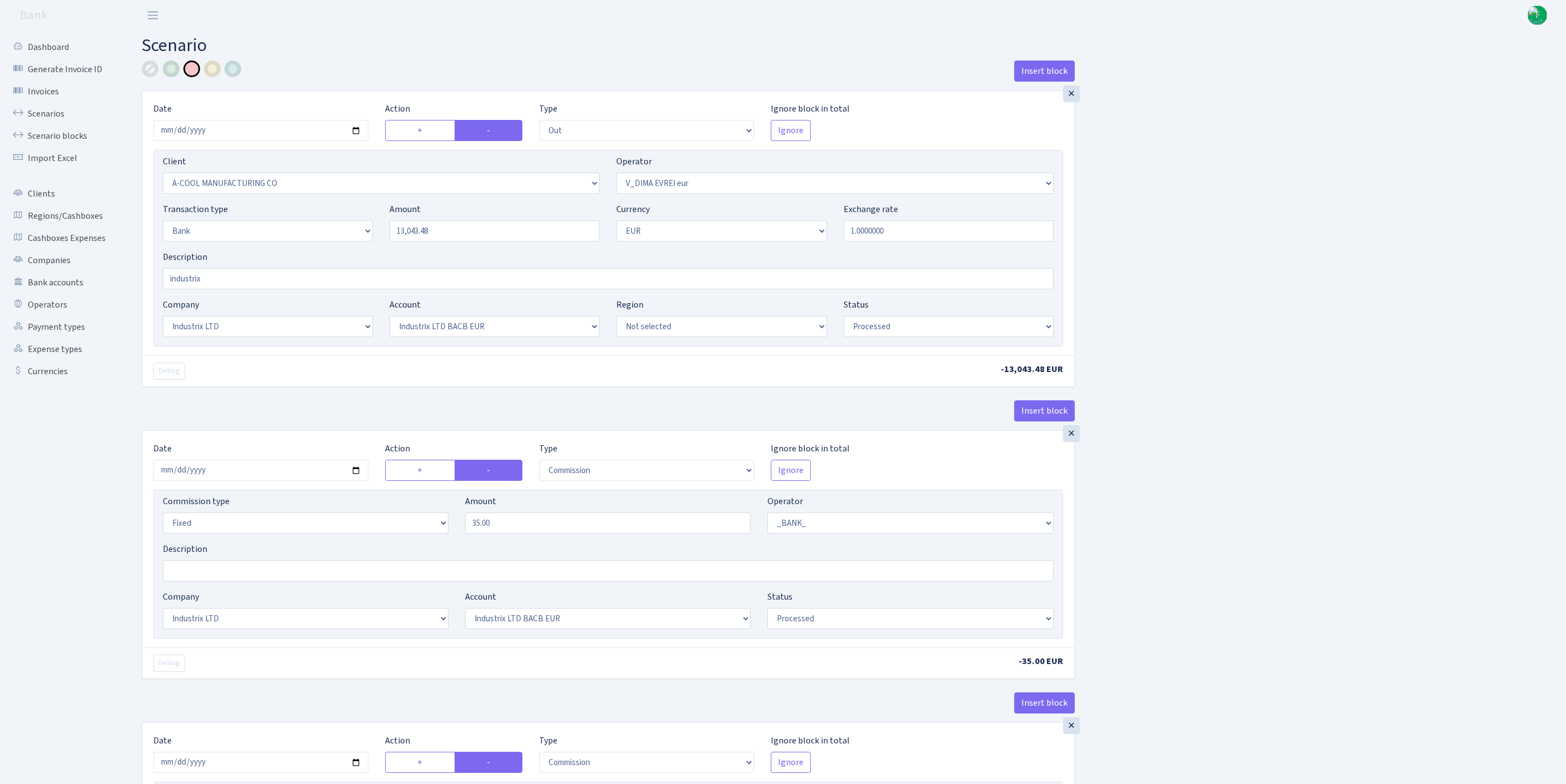
select select "1"
select select "17"
select select "41"
select select "processed"
select select "commission"
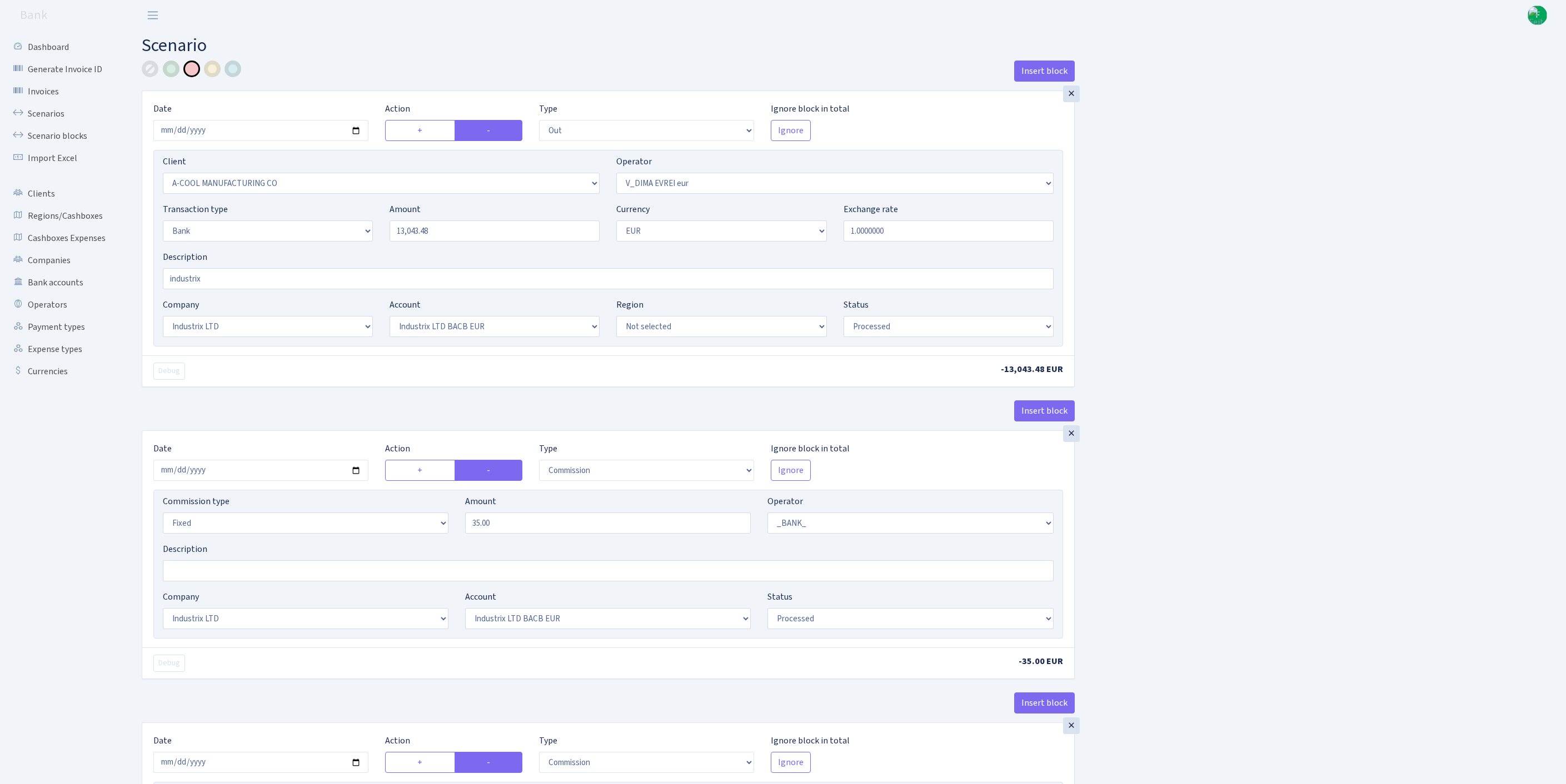
select select "fixed"
select select "1"
select select "17"
select select "41"
select select "processed"
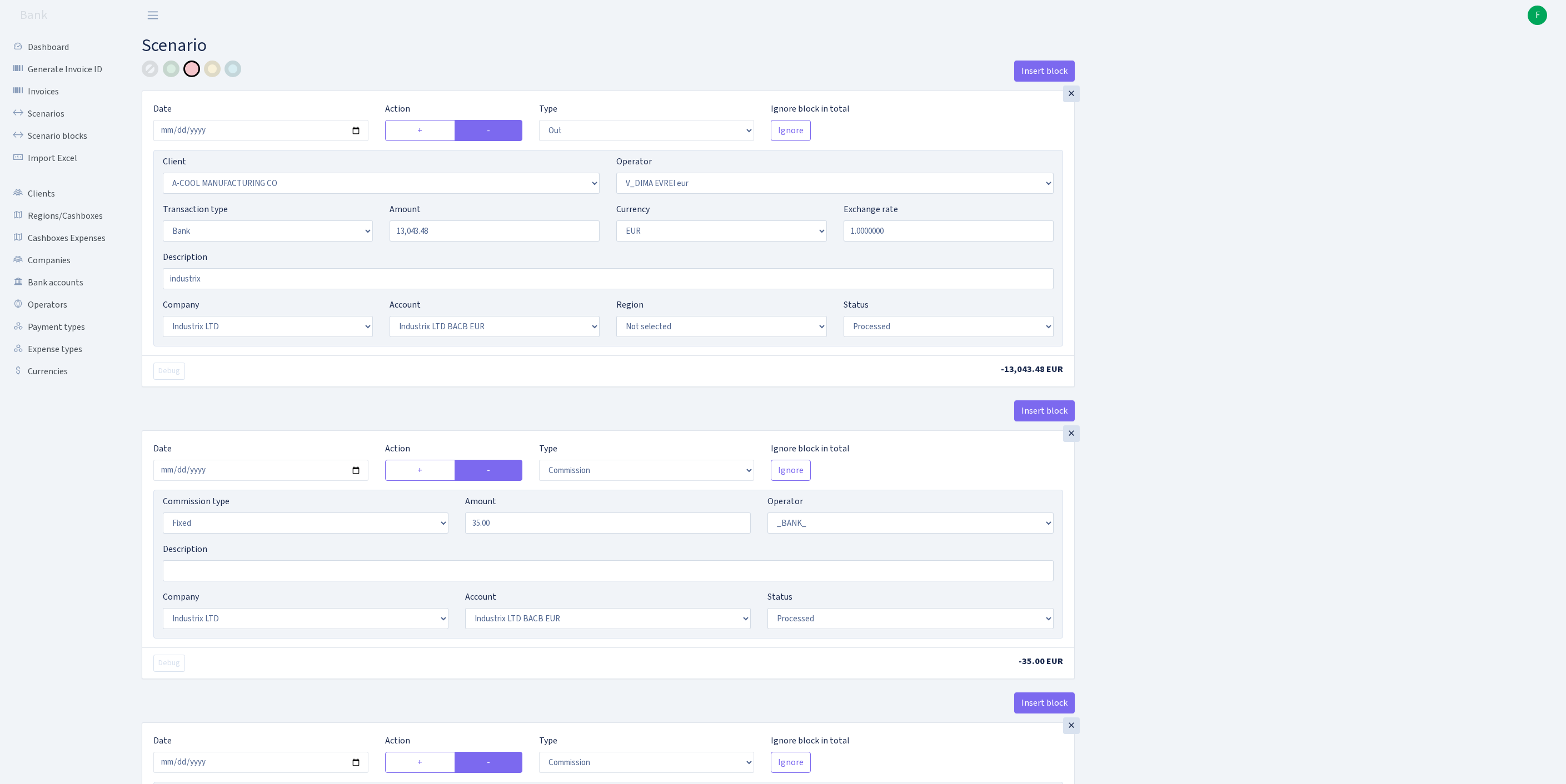
click at [1420, 472] on div "Insert block × Date 2025-10-13 Action + - Type --- In Out Commission Field requ…" at bounding box center [846, 562] width 1424 height 1004
click at [149, 73] on div at bounding box center [150, 69] width 17 height 17
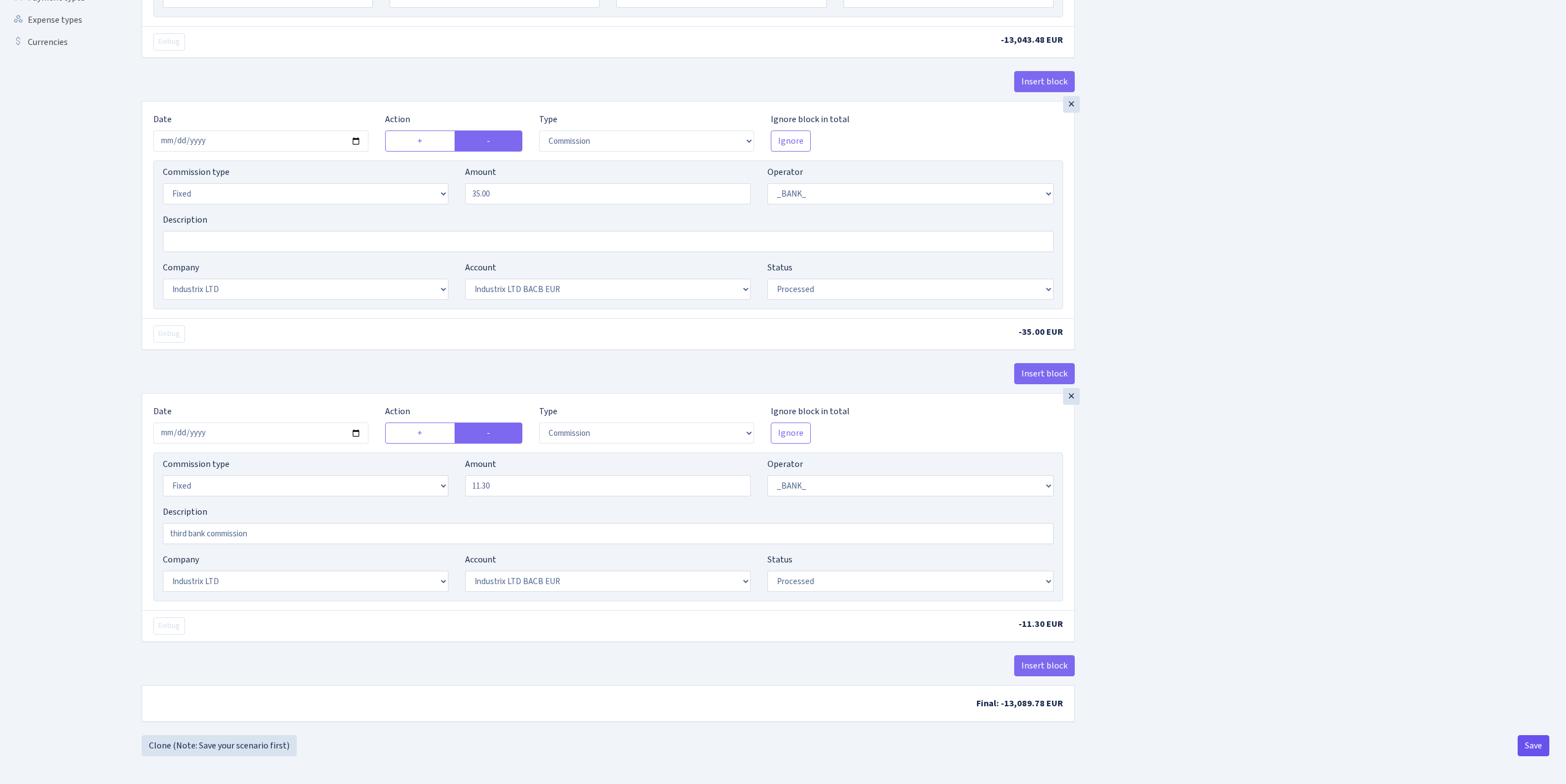
click at [1535, 745] on button "Save" at bounding box center [1534, 745] width 32 height 21
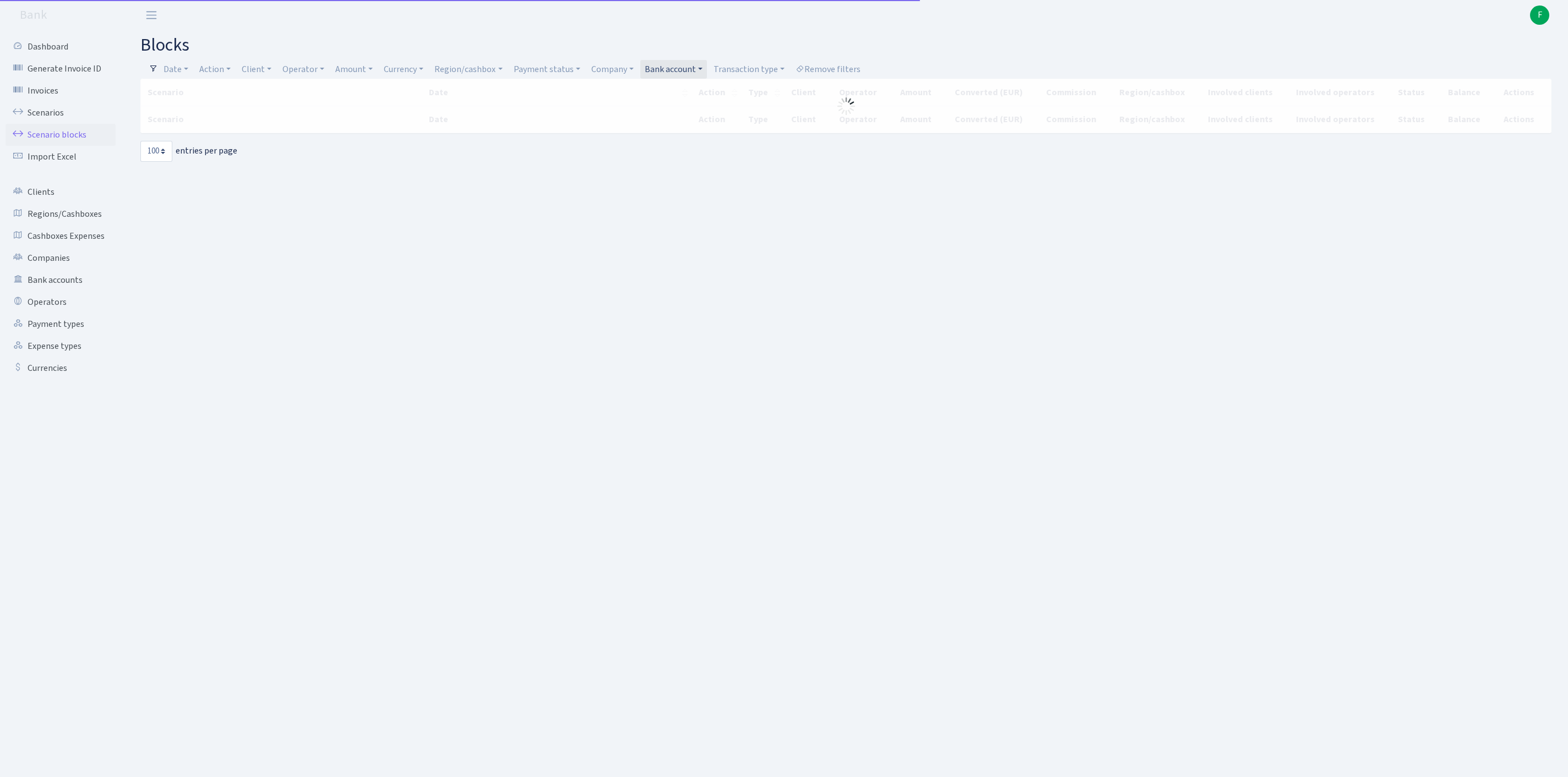
select select "100"
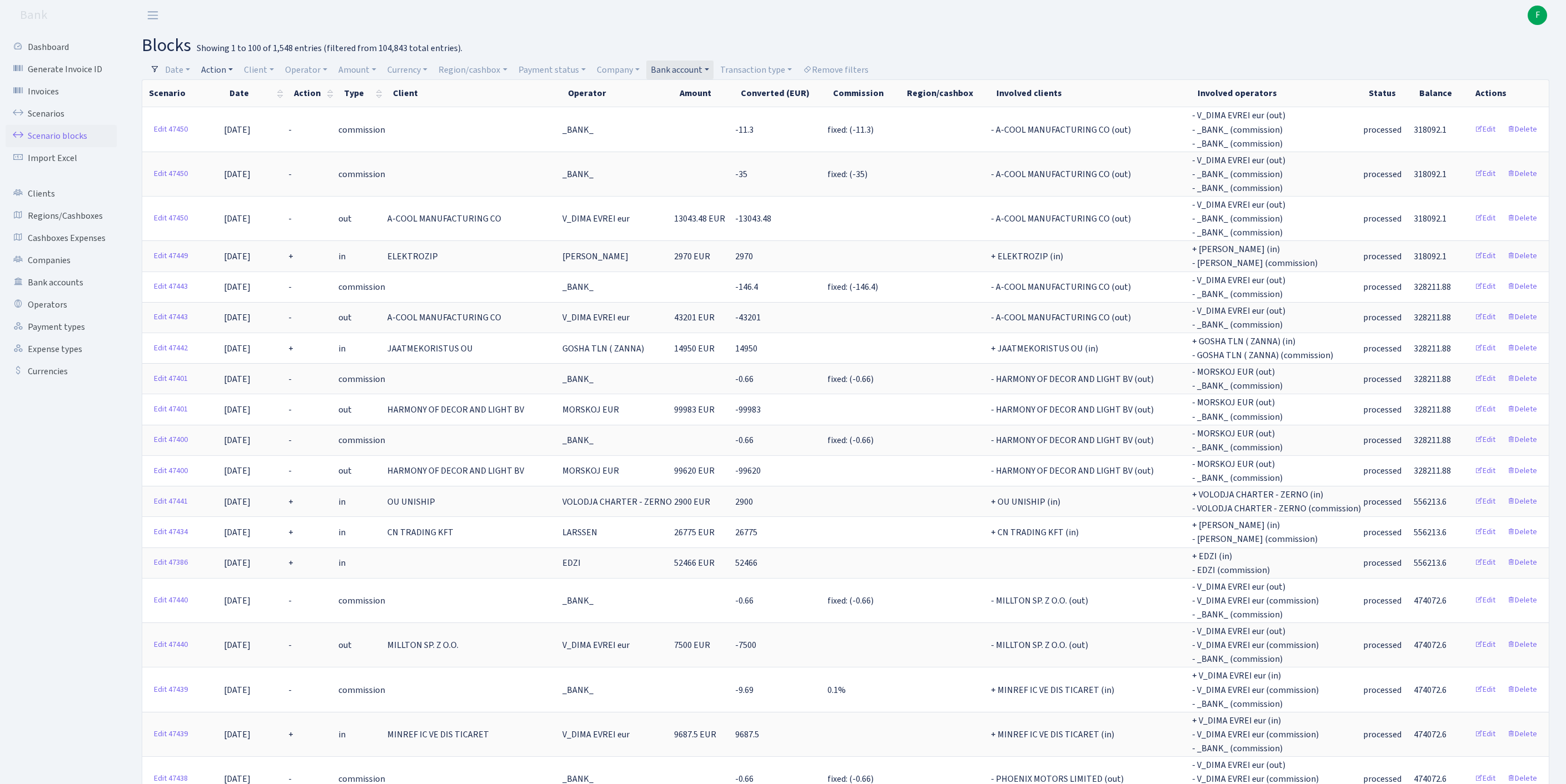
click at [227, 66] on link "Action" at bounding box center [217, 70] width 41 height 19
click at [278, 71] on link "Client" at bounding box center [259, 70] width 39 height 19
click at [288, 114] on input "search" at bounding box center [289, 109] width 92 height 18
type input "wise ma"
click at [289, 139] on li "WISE MARKETING LTD" at bounding box center [290, 130] width 95 height 19
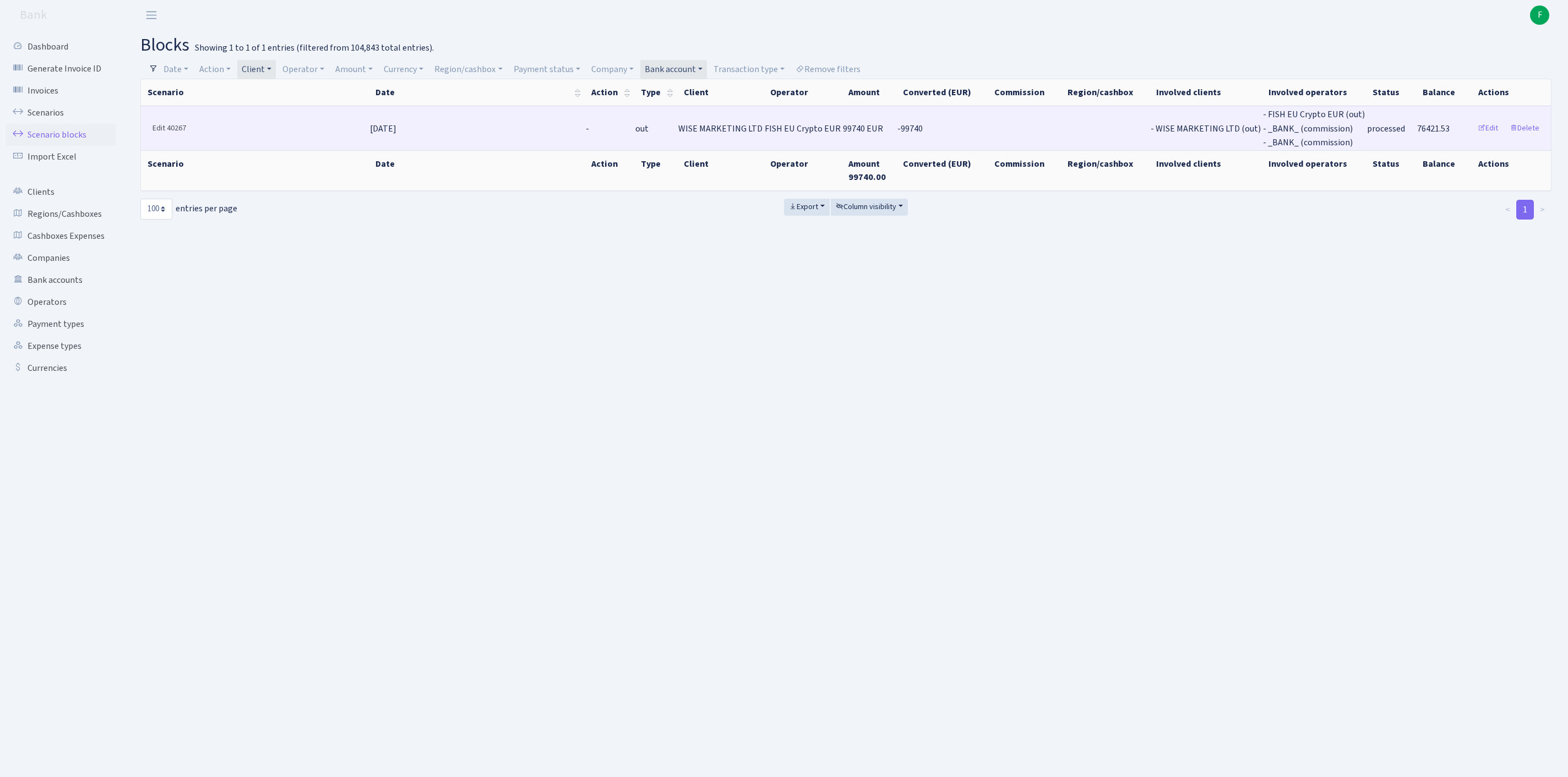
click at [160, 136] on link "Edit 40267" at bounding box center [168, 128] width 43 height 17
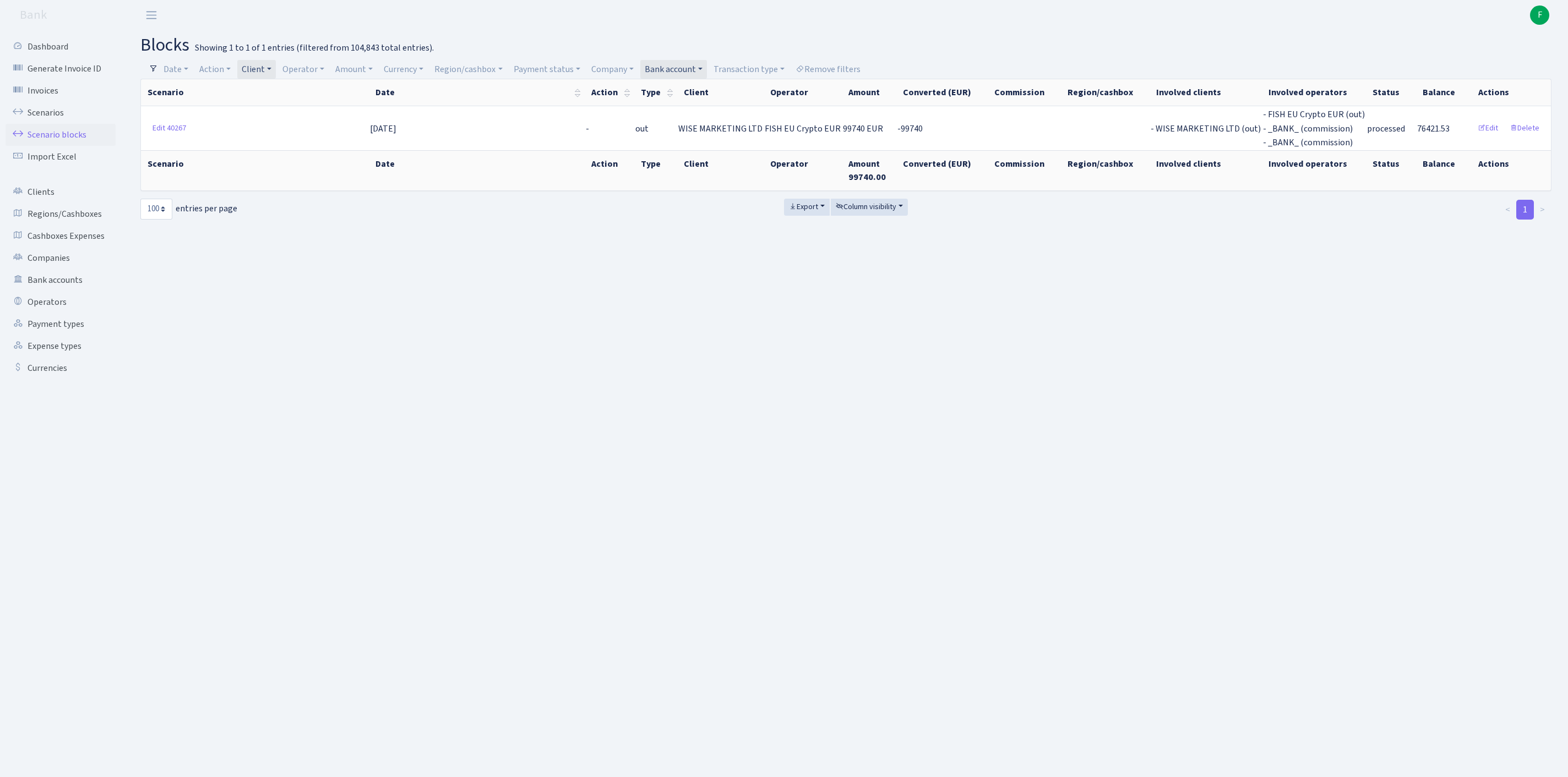
click at [276, 71] on link "Client" at bounding box center [257, 69] width 39 height 18
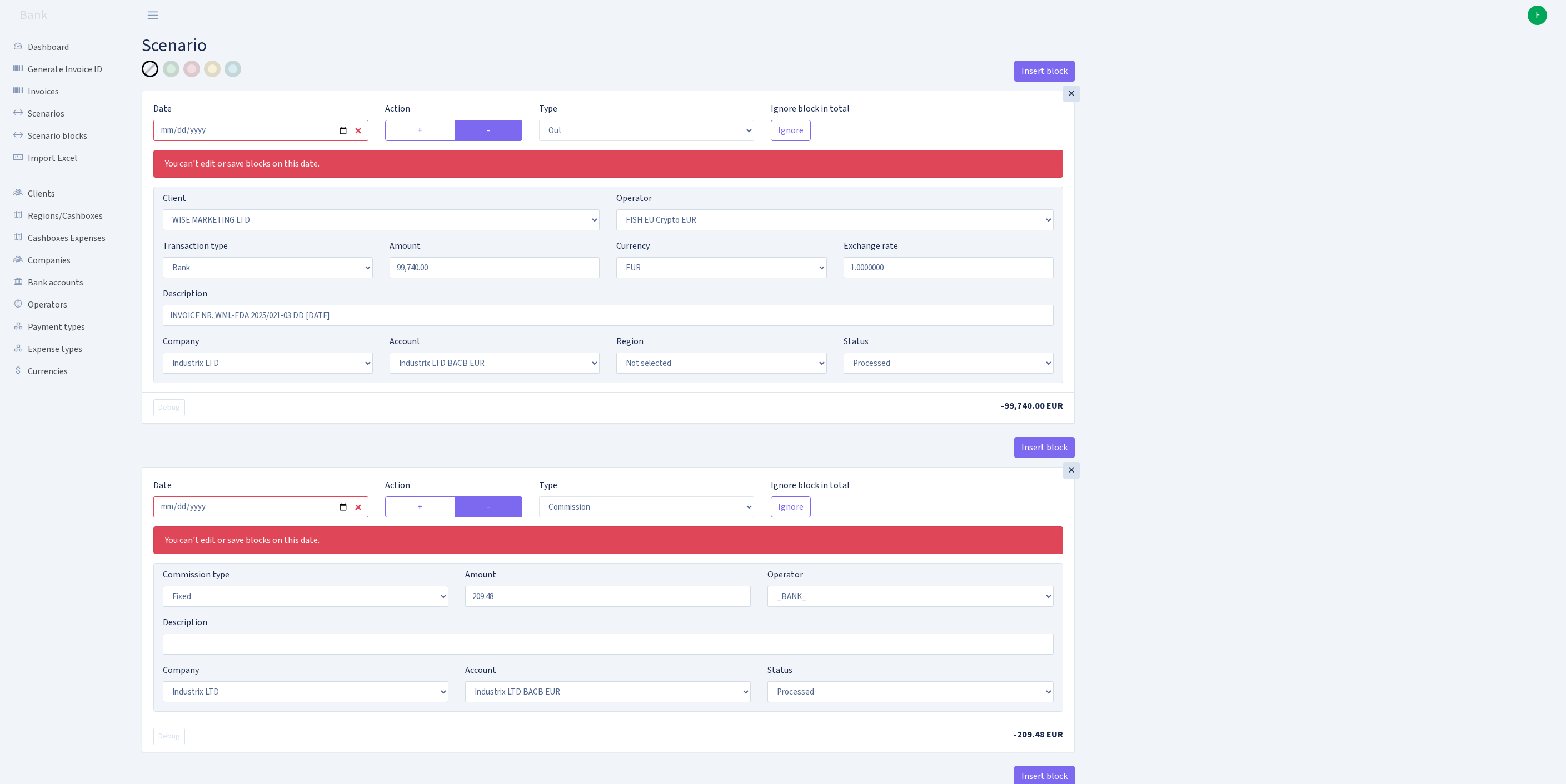
select select "out"
select select "2245"
select select "361"
select select "2"
select select "1"
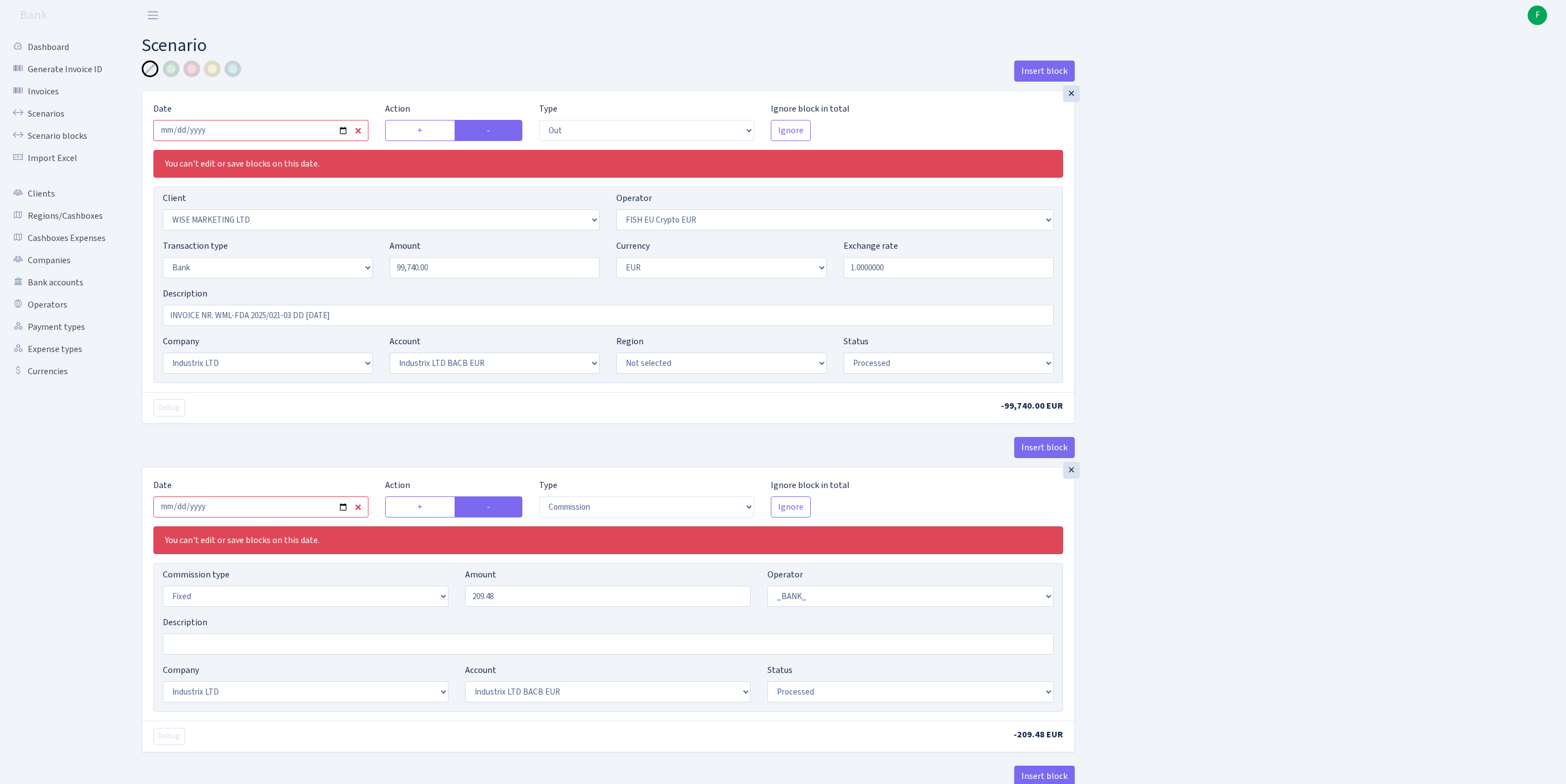
select select "17"
select select "41"
select select "processed"
select select "commission"
select select "fixed"
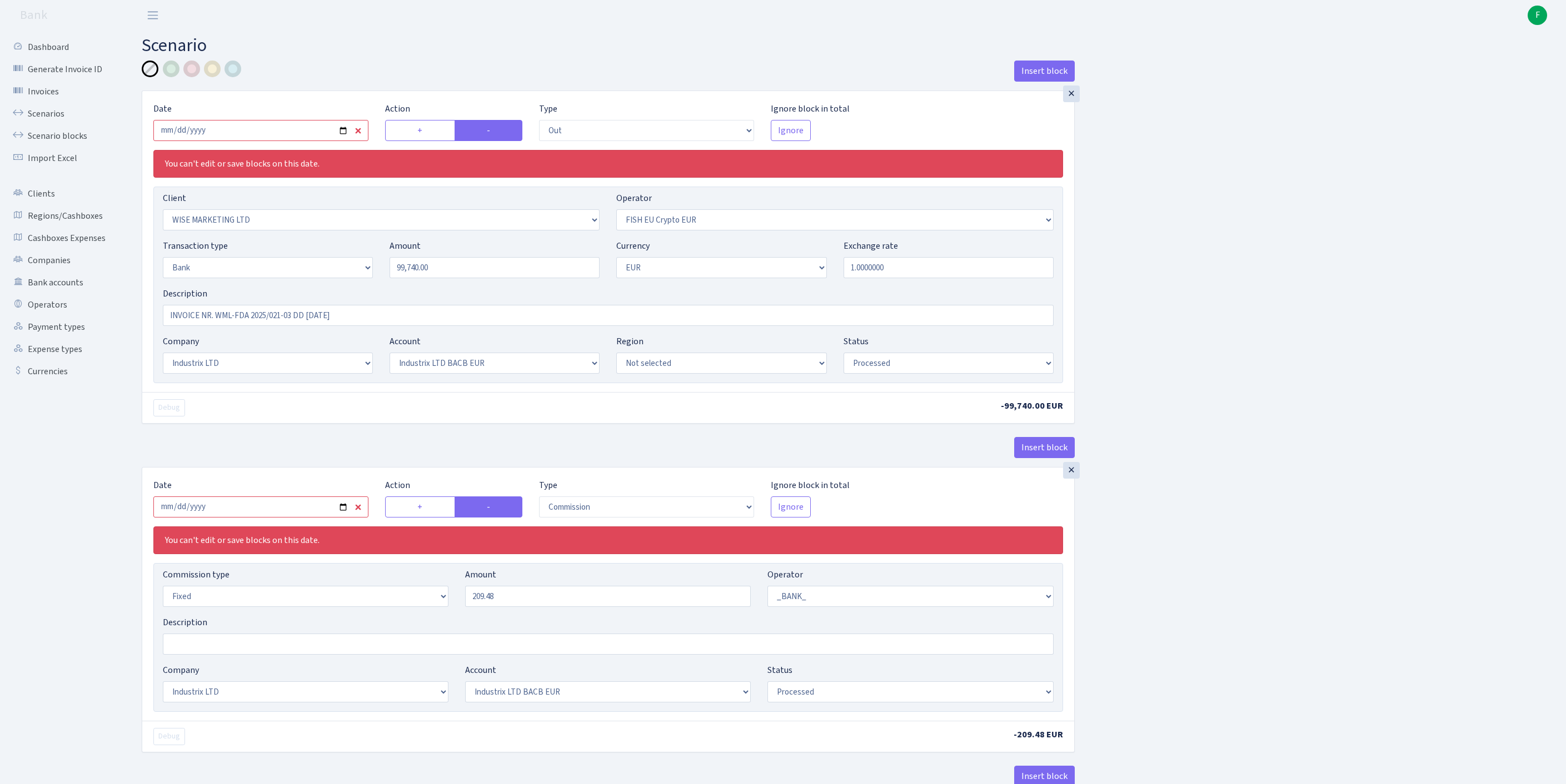
select select "1"
select select "17"
select select "41"
select select "processed"
select select "commission"
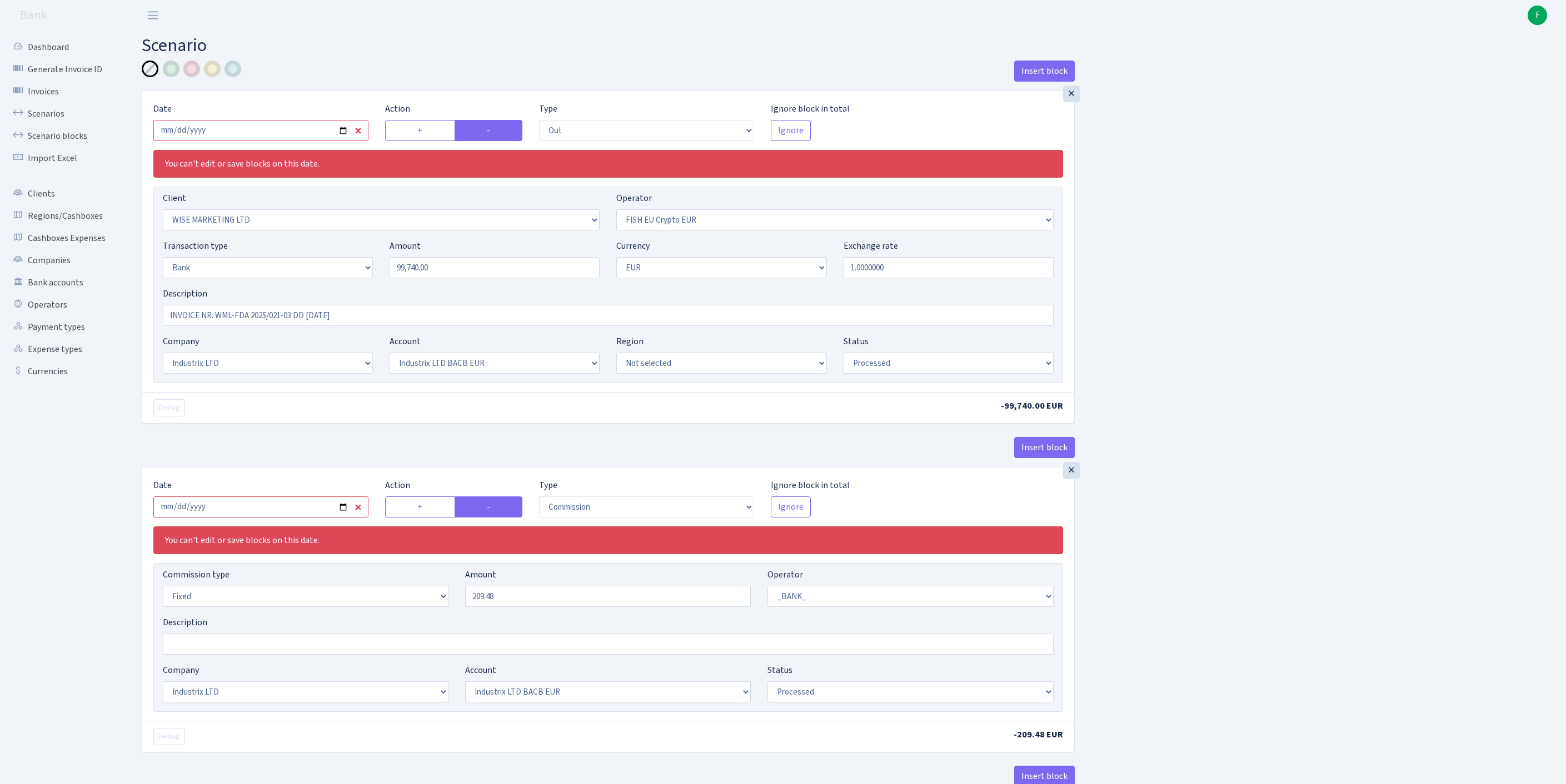
select select "fixed"
select select "1"
select select "17"
select select "41"
select select "processed"
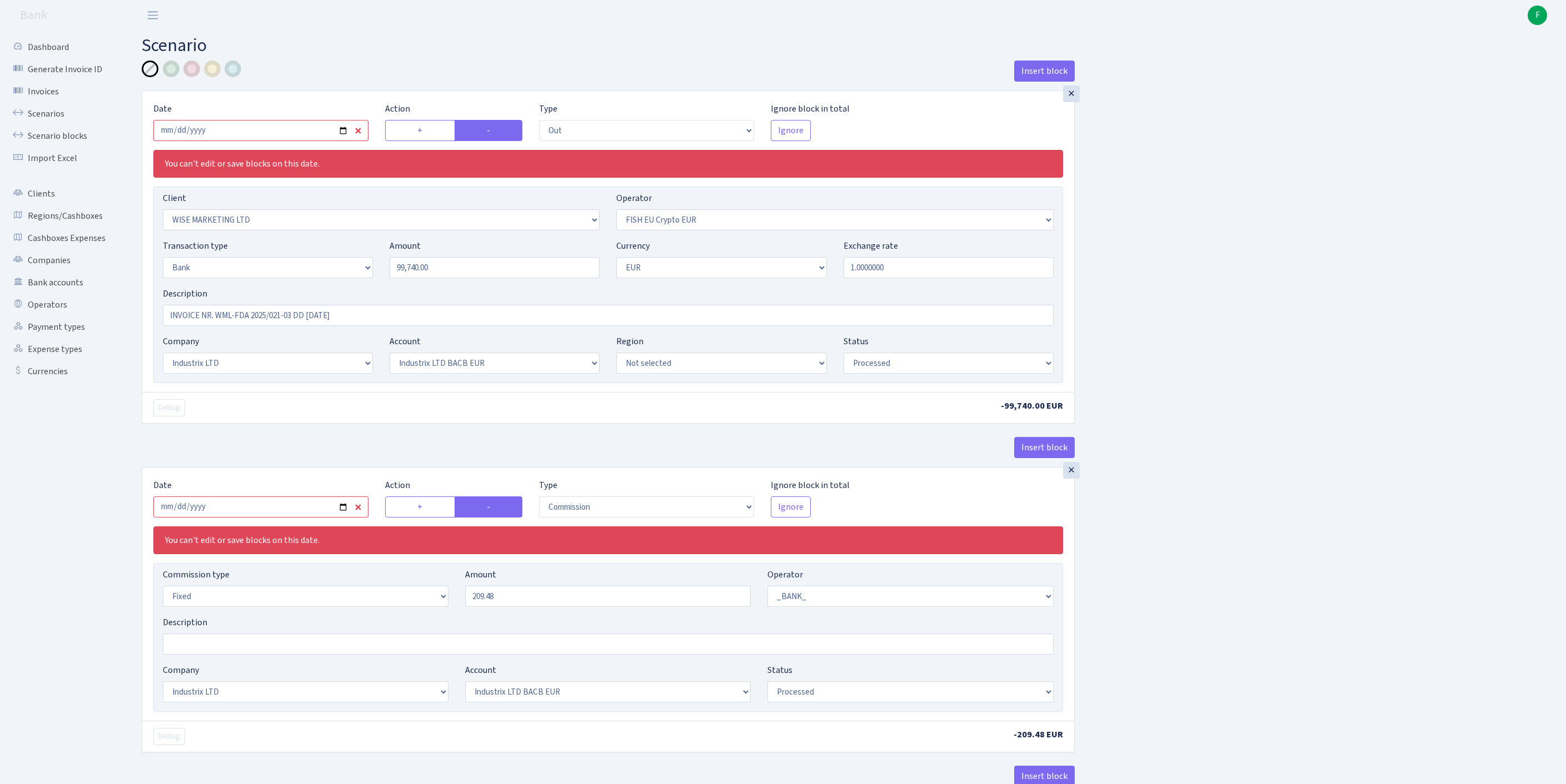
scroll to position [594, 0]
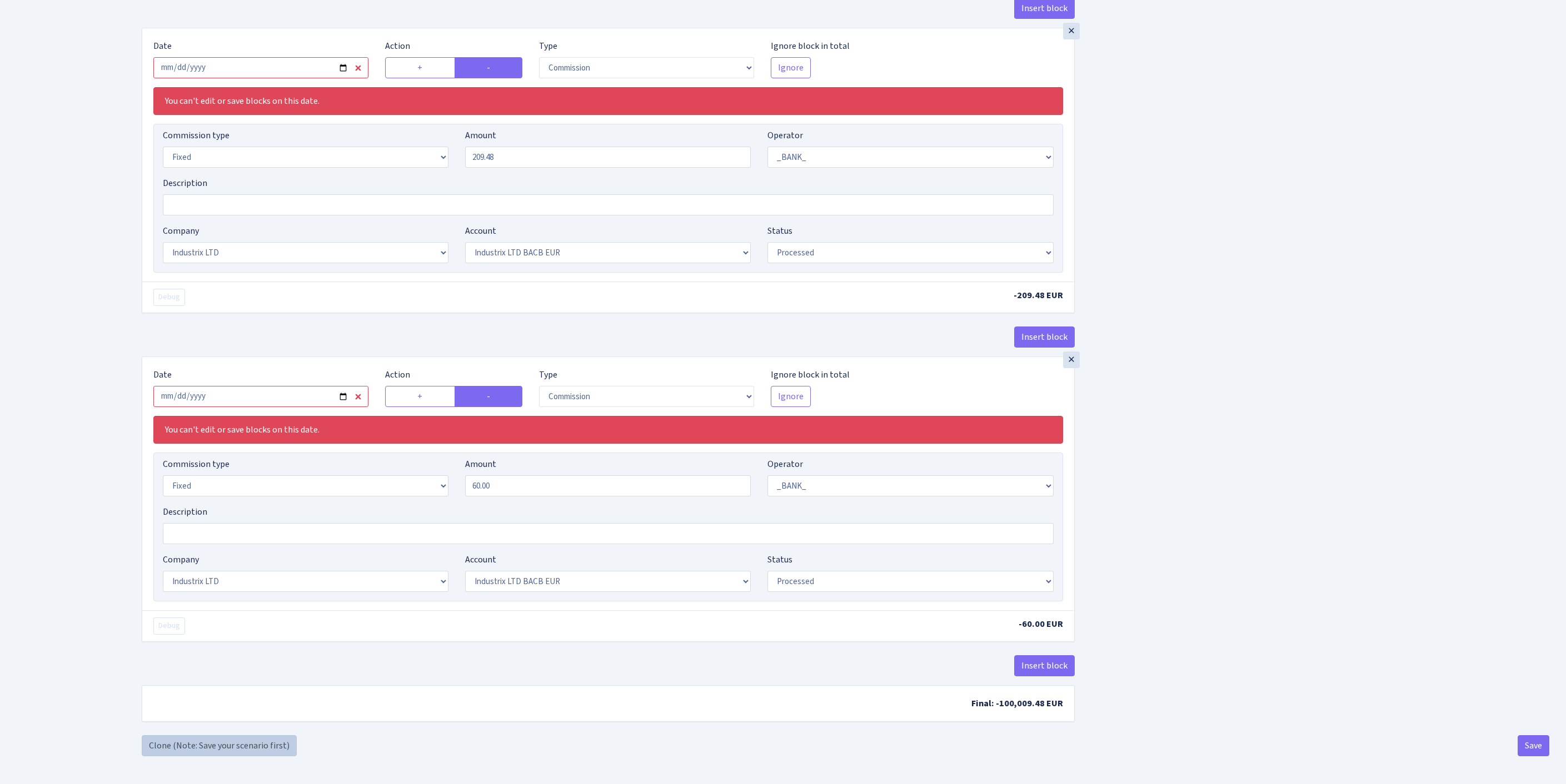
click at [200, 739] on link "Clone (Note: Save your scenario first)" at bounding box center [219, 745] width 155 height 21
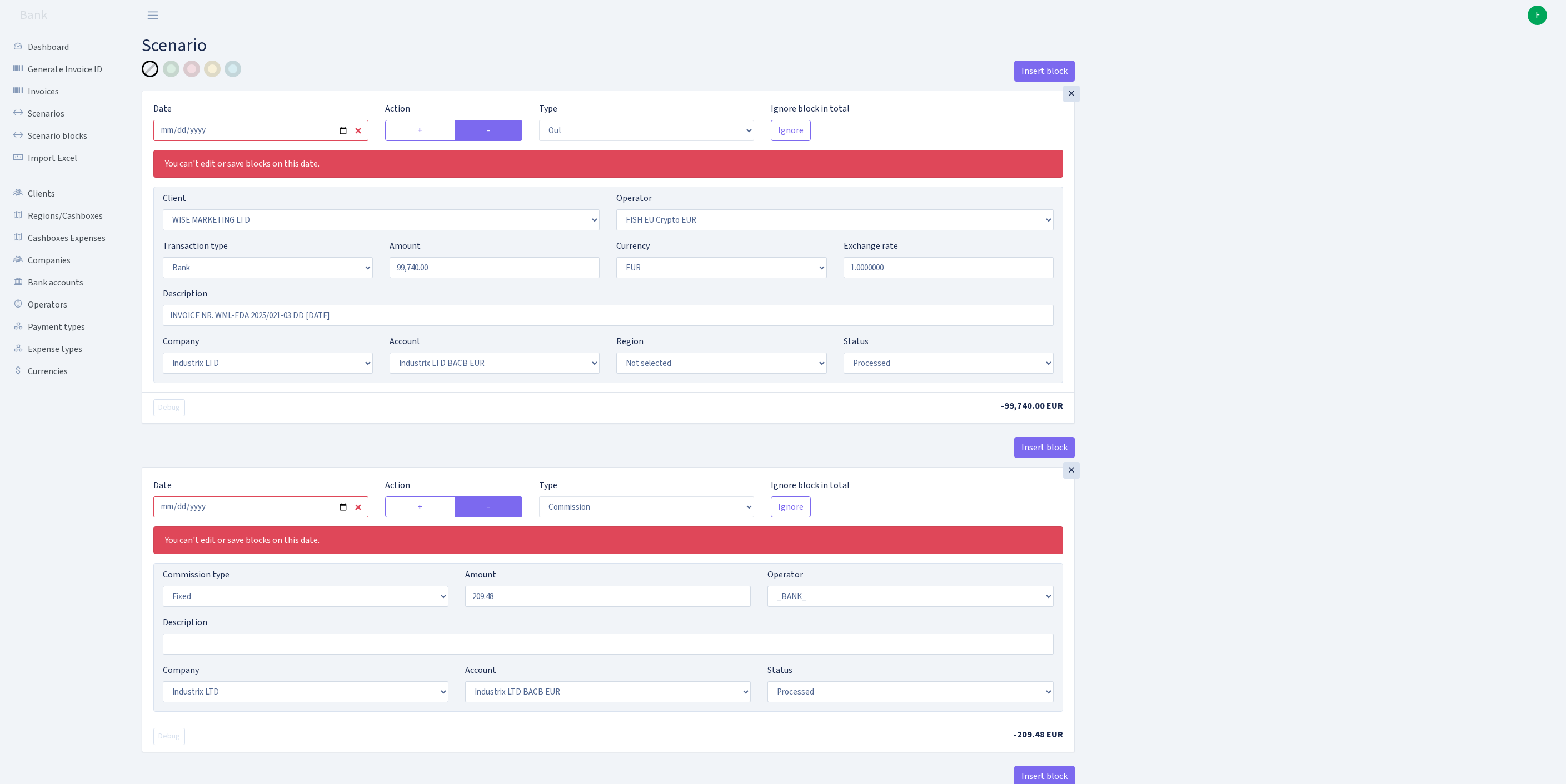
select select "out"
select select "2245"
select select "361"
select select "2"
select select "1"
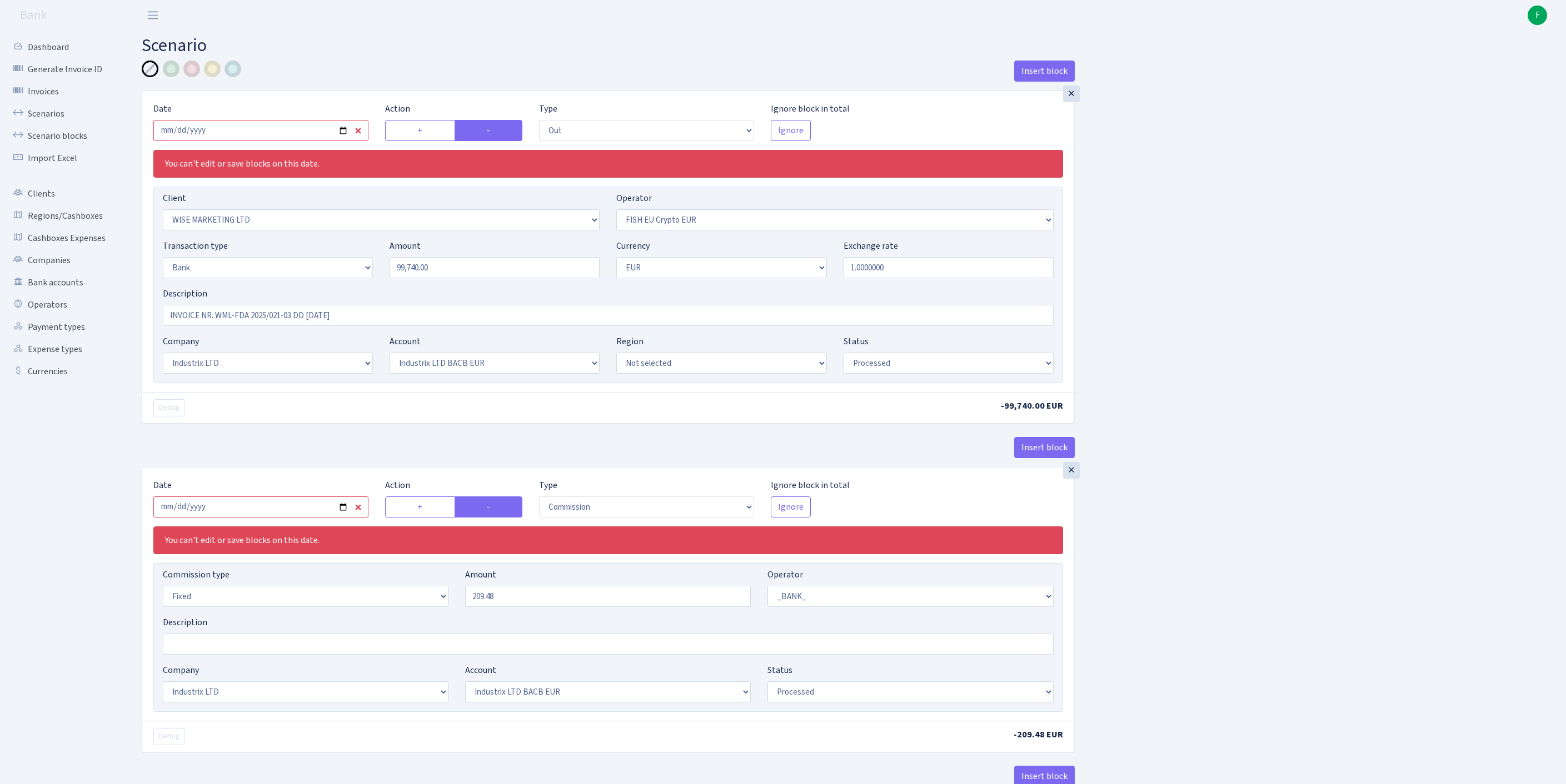
select select "17"
select select "41"
select select "processed"
select select "commission"
select select "fixed"
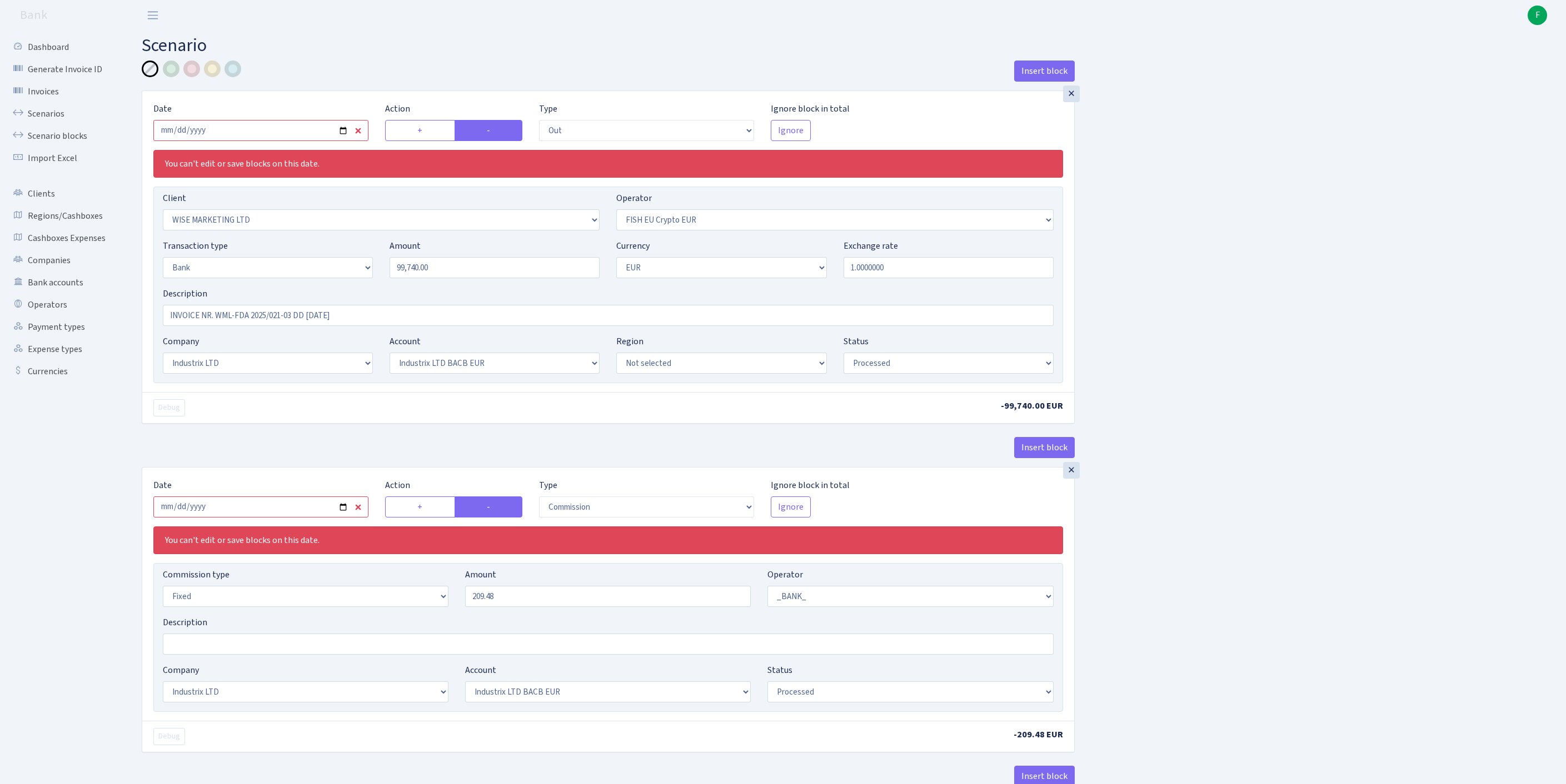
select select "1"
select select "17"
select select "41"
select select "processed"
select select "commission"
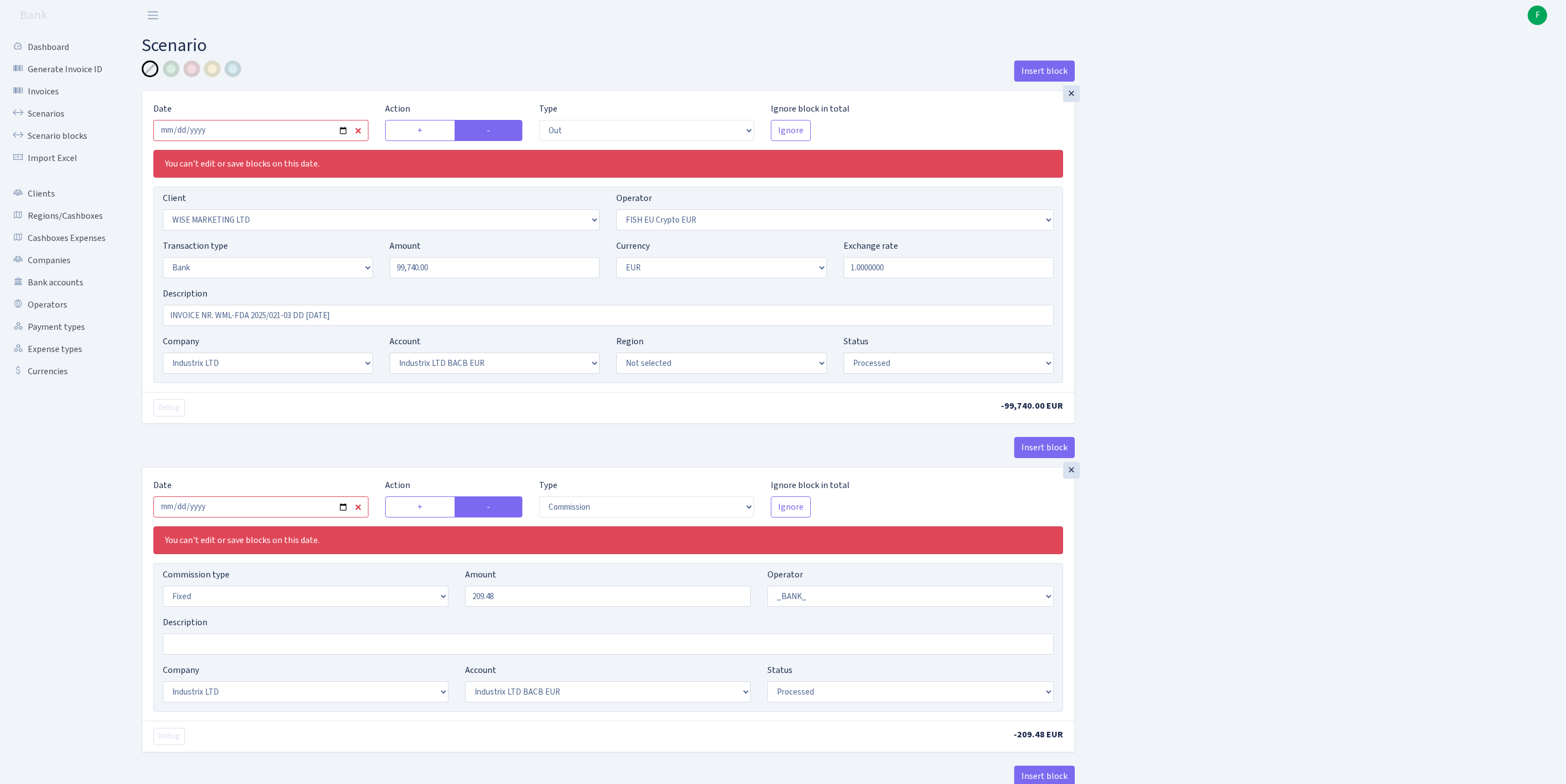
select select "fixed"
select select "1"
select select "17"
select select "41"
select select "processed"
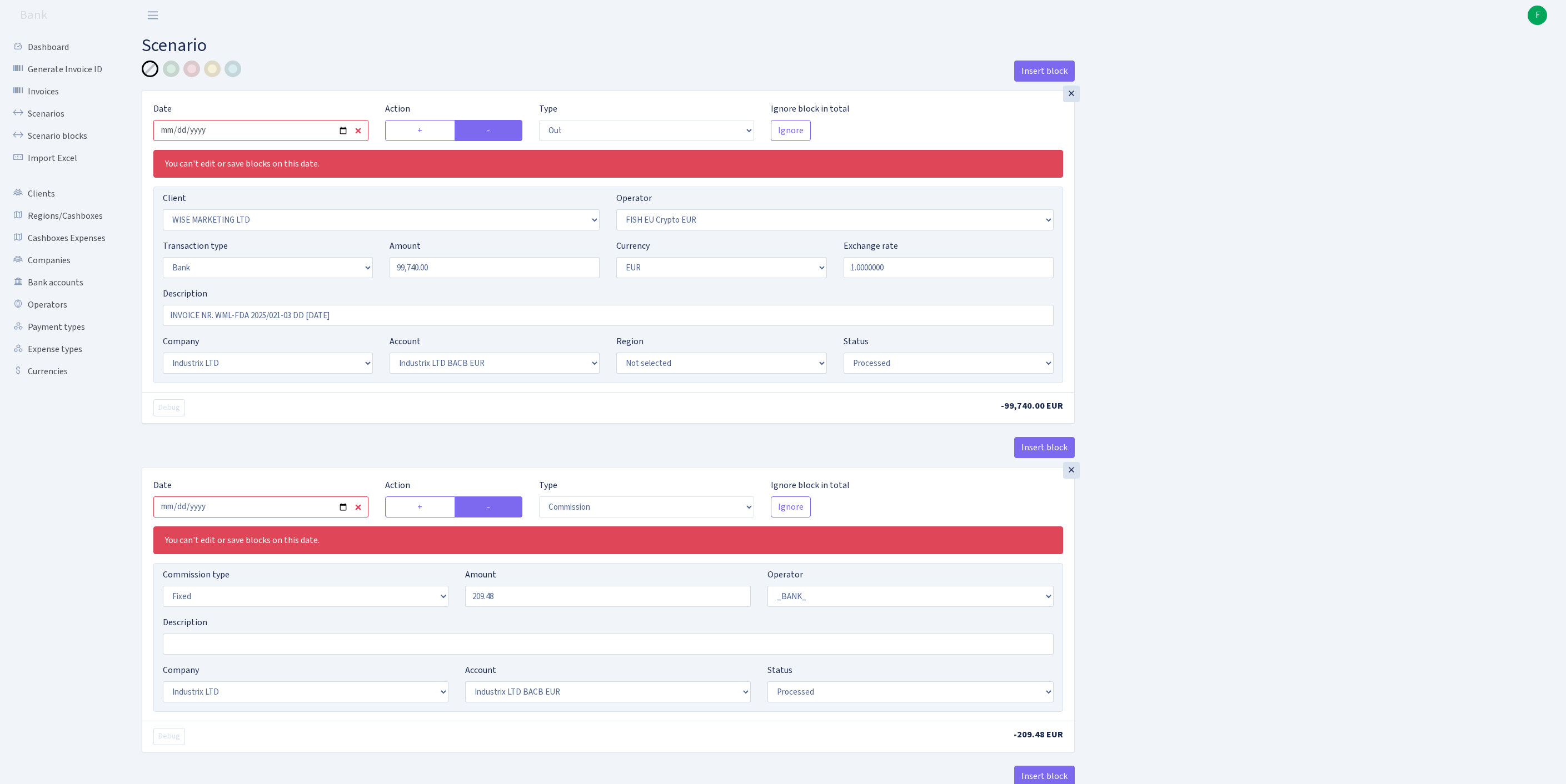
click at [254, 137] on input "2025-03-28" at bounding box center [261, 130] width 215 height 21
type input "[DATE]"
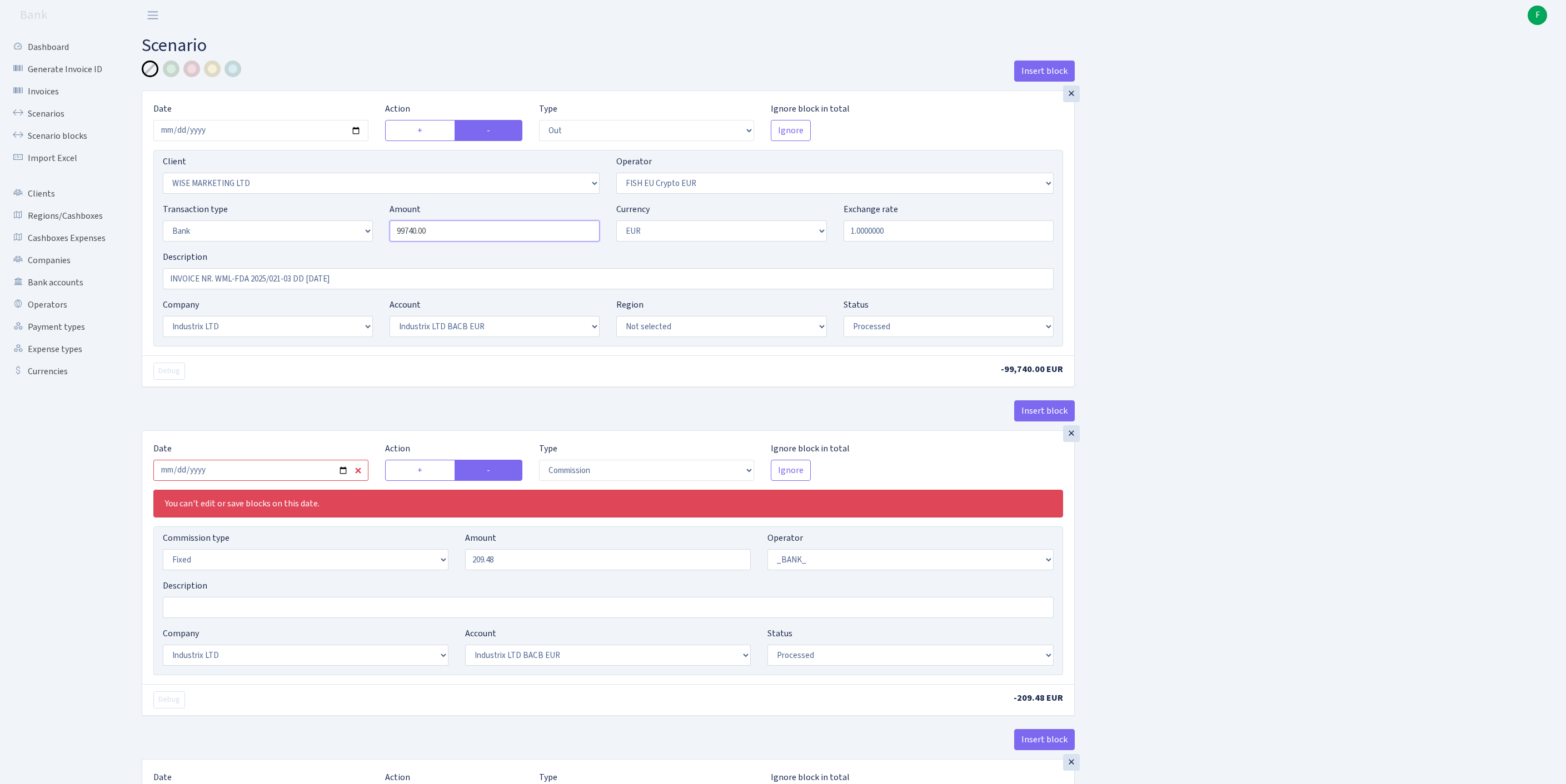
drag, startPoint x: 459, startPoint y: 254, endPoint x: 297, endPoint y: 250, distance: 162.0
click at [297, 250] on div "Transaction type Not selected 981 ELF FISH crypto GIRT IVO dekl MM-BALTIC eur U…" at bounding box center [607, 225] width 907 height 47
type input "99,800.00"
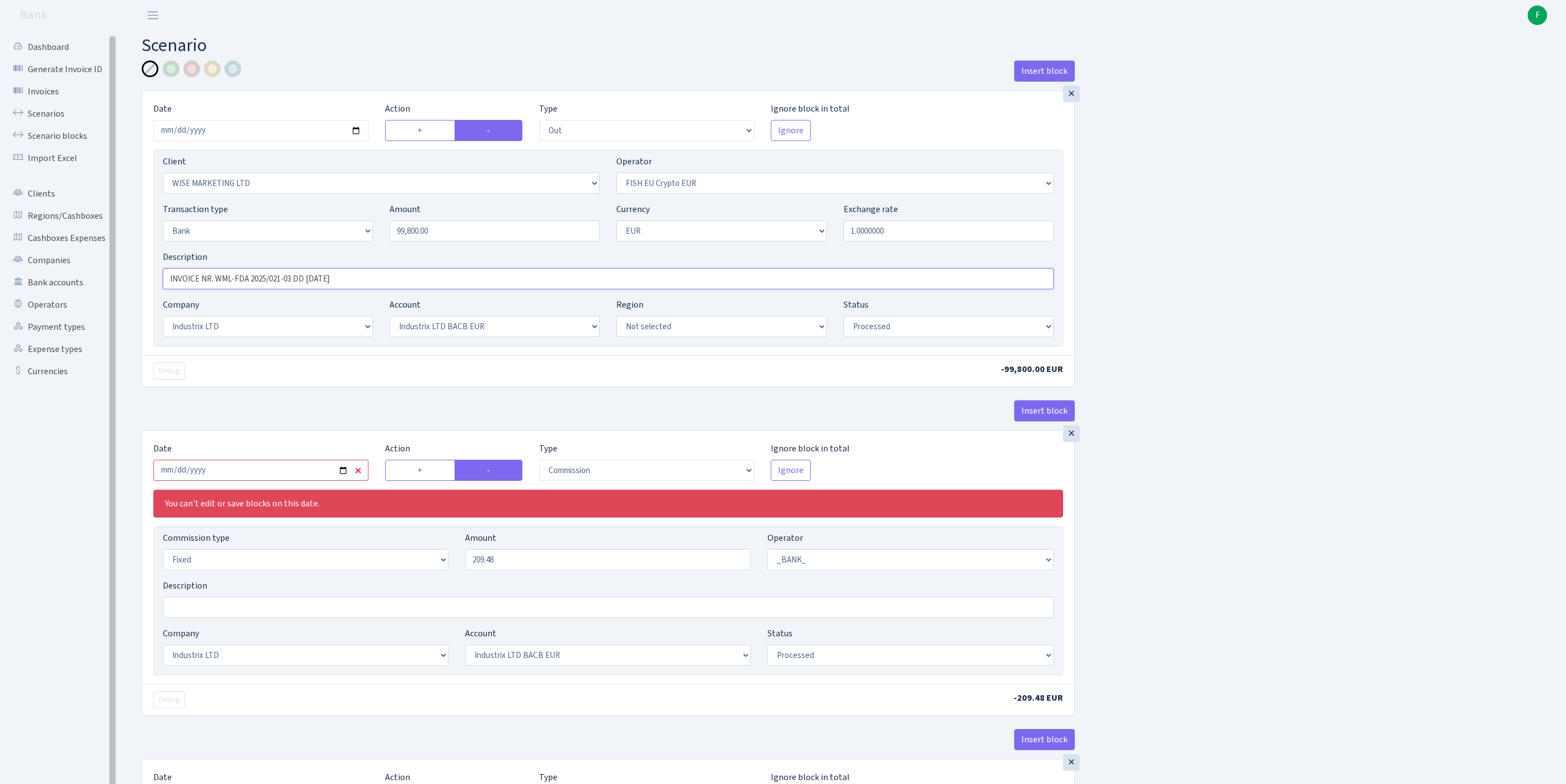
drag, startPoint x: 374, startPoint y: 306, endPoint x: 116, endPoint y: 299, distance: 258.1
click at [116, 299] on div "Dashboard Generate Invoice ID Invoices Scenarios Scenario blocks Import Excel C…" at bounding box center [783, 595] width 1566 height 1128
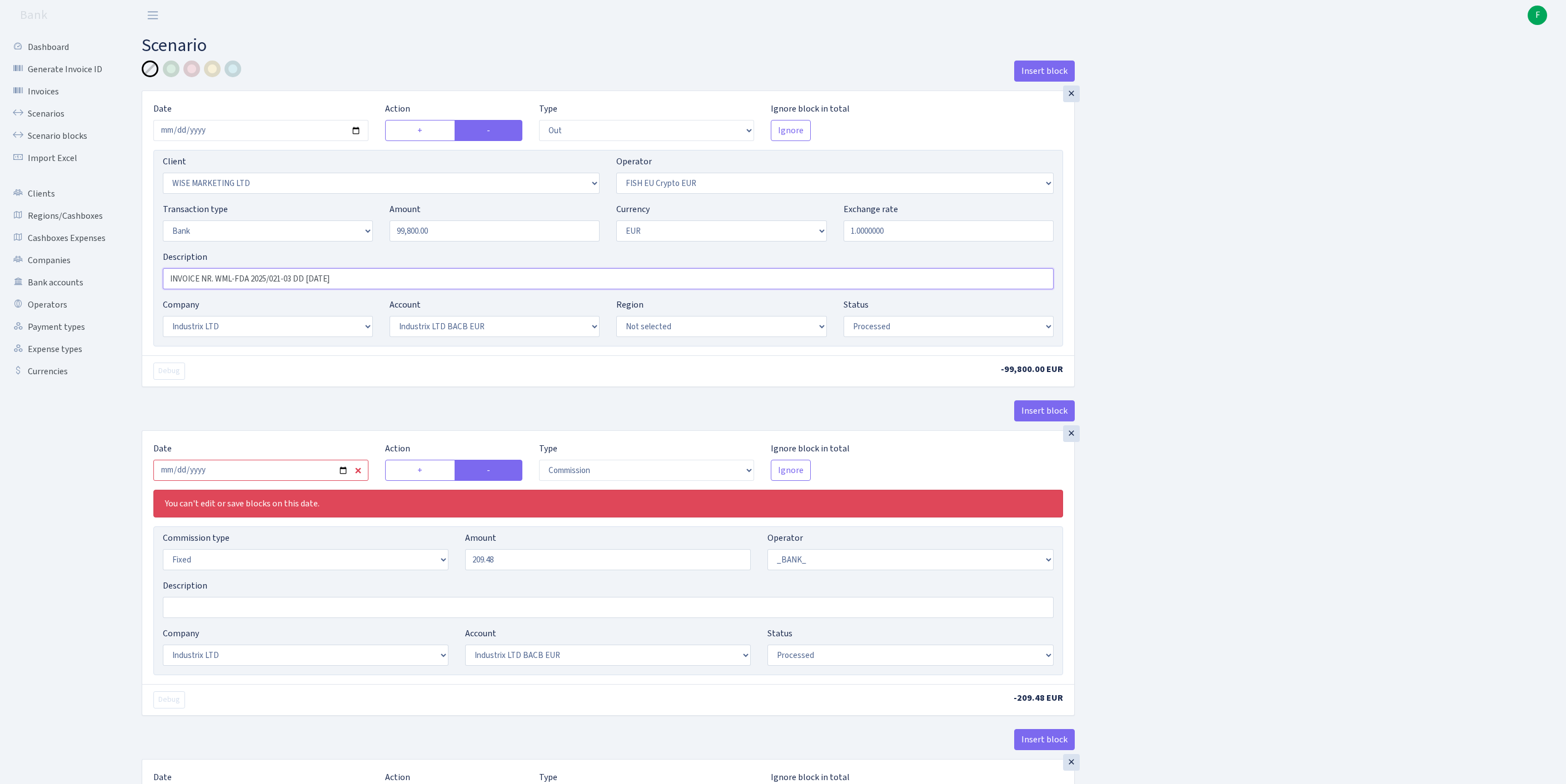
paste input "82-10 DD 09.10"
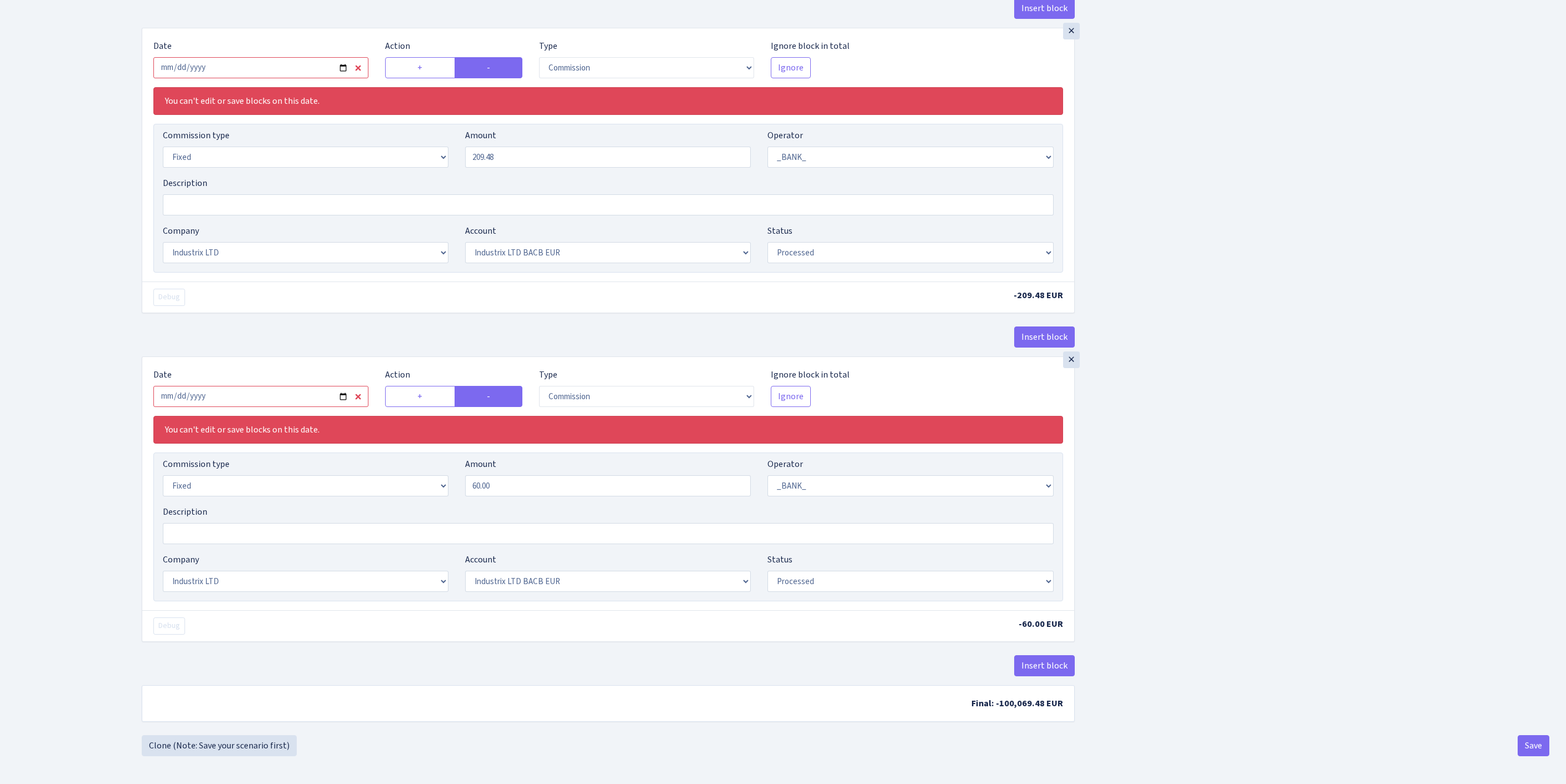
scroll to position [379, 0]
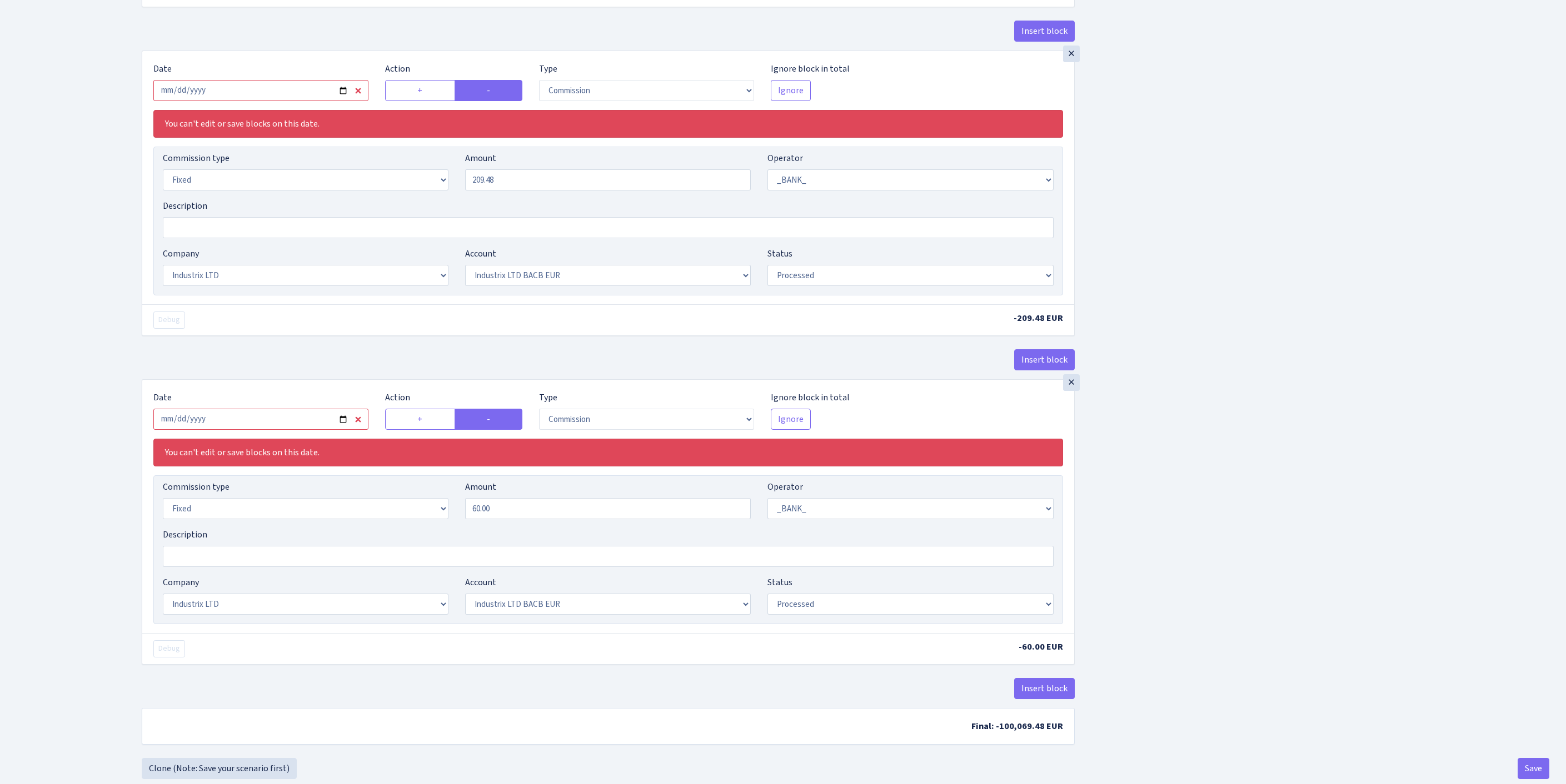
type input "INVOICE NR. WML-FDA 2025/082-10 DD 09.10.2025"
click at [277, 101] on input "2025-03-28" at bounding box center [261, 90] width 215 height 21
type input "2025-10-13"
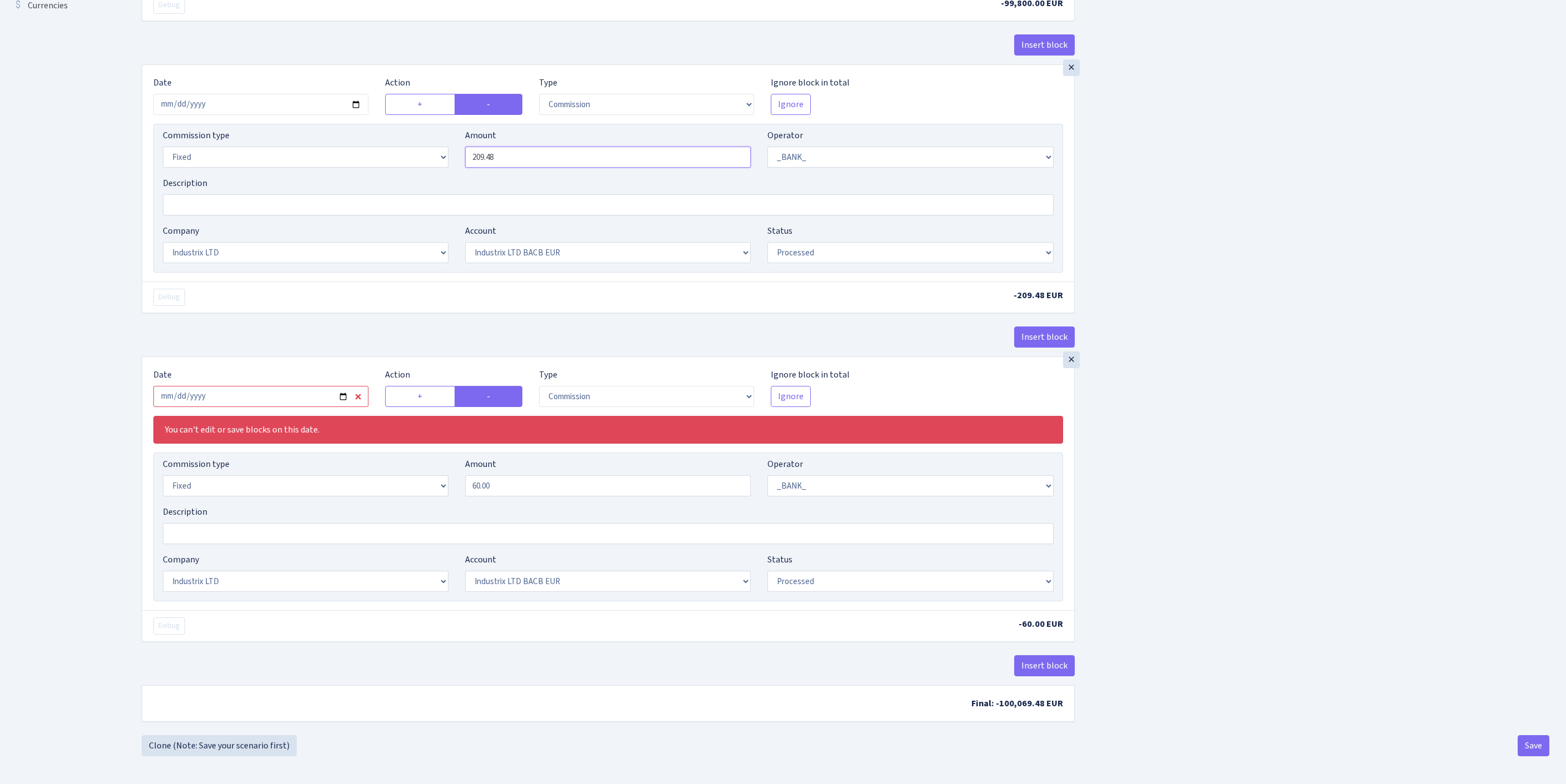
click at [537, 168] on input "209.48" at bounding box center [608, 157] width 286 height 21
type input "209.60"
click at [253, 407] on input "2025-03-28" at bounding box center [261, 396] width 215 height 21
type input "2025-10-13"
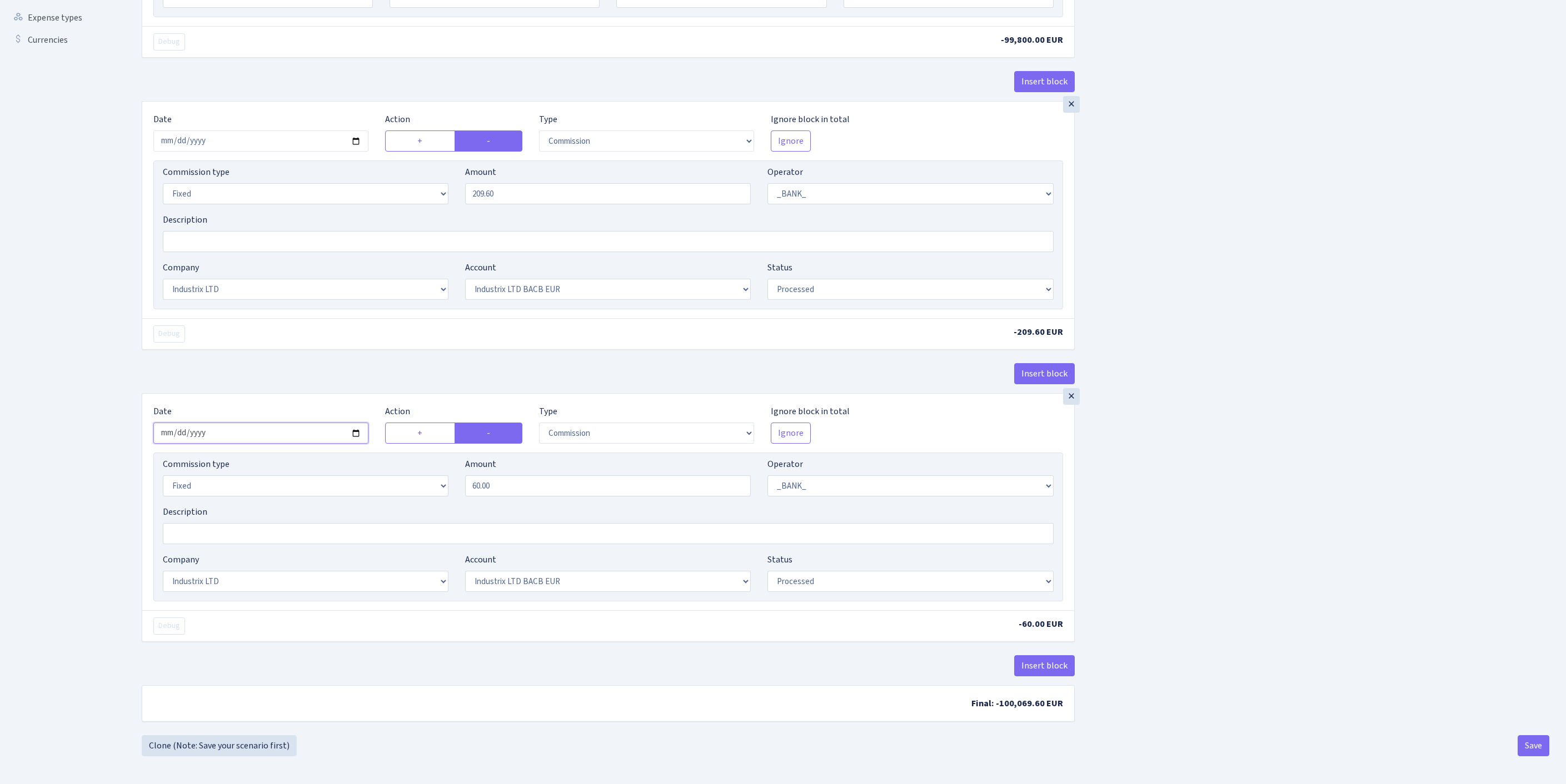
scroll to position [469, 0]
click at [1534, 744] on button "Save" at bounding box center [1534, 745] width 32 height 21
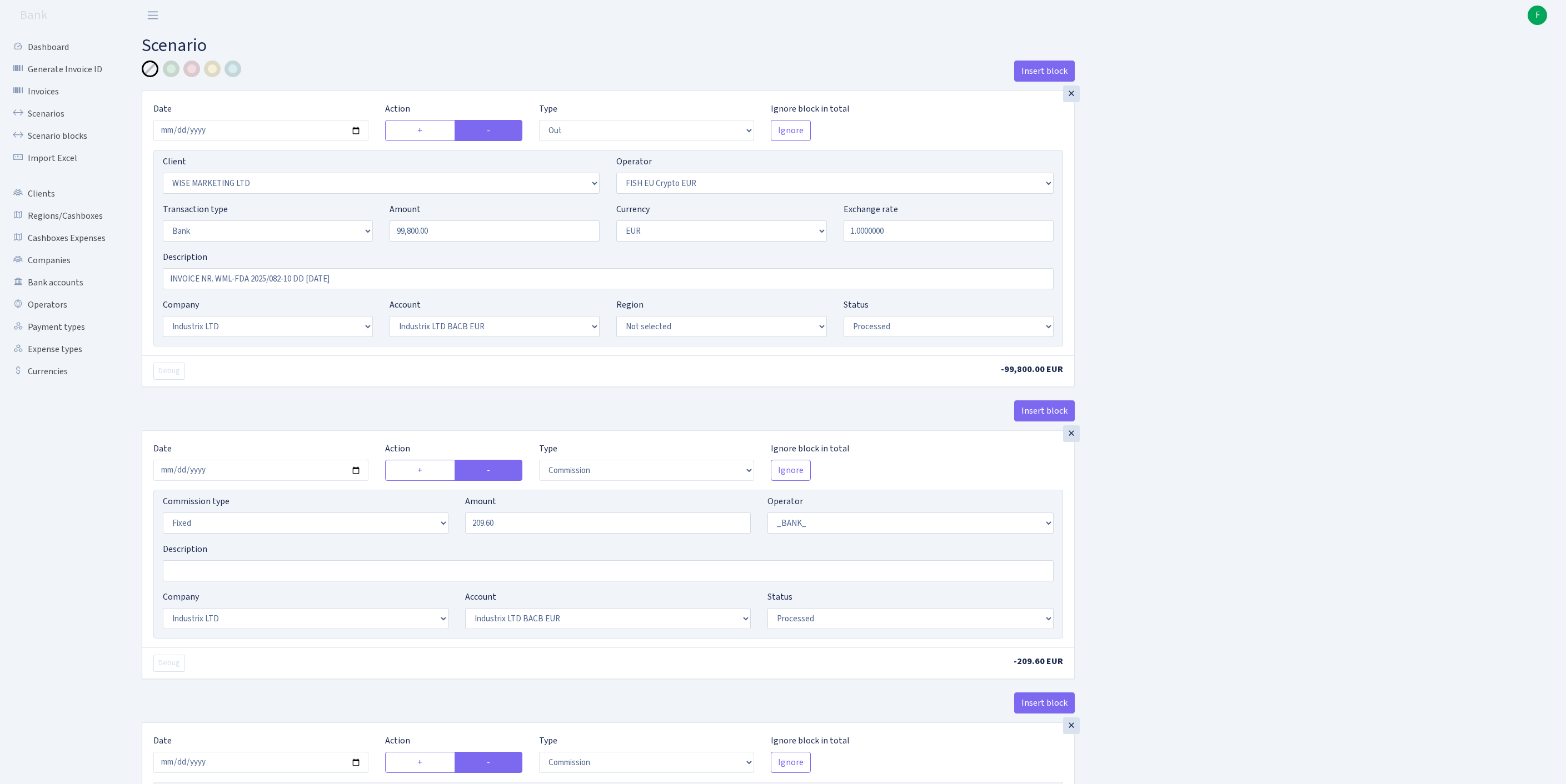
select select "out"
select select "2245"
select select "361"
select select "2"
select select "1"
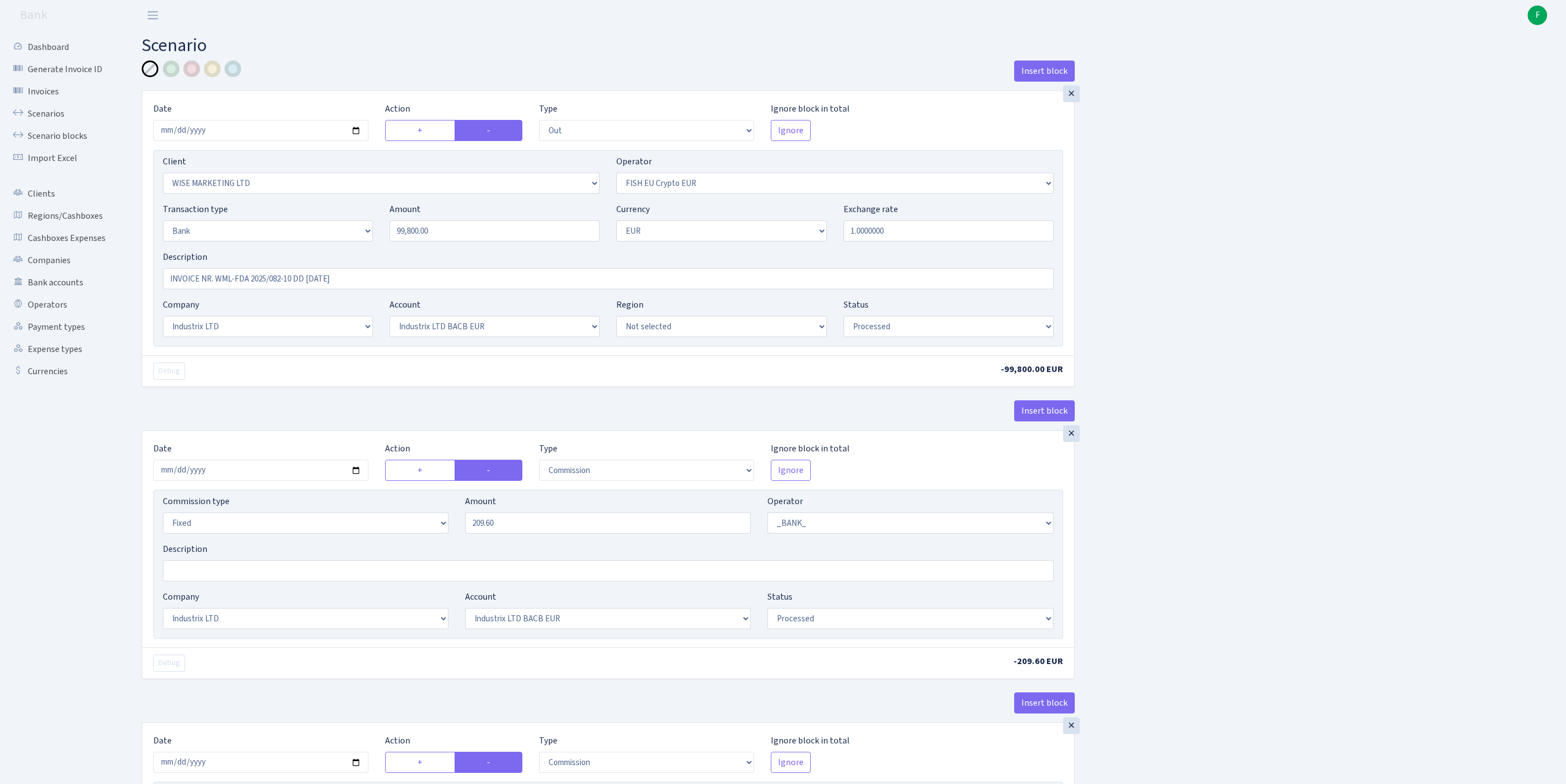
select select "17"
select select "41"
select select "processed"
select select "commission"
select select "fixed"
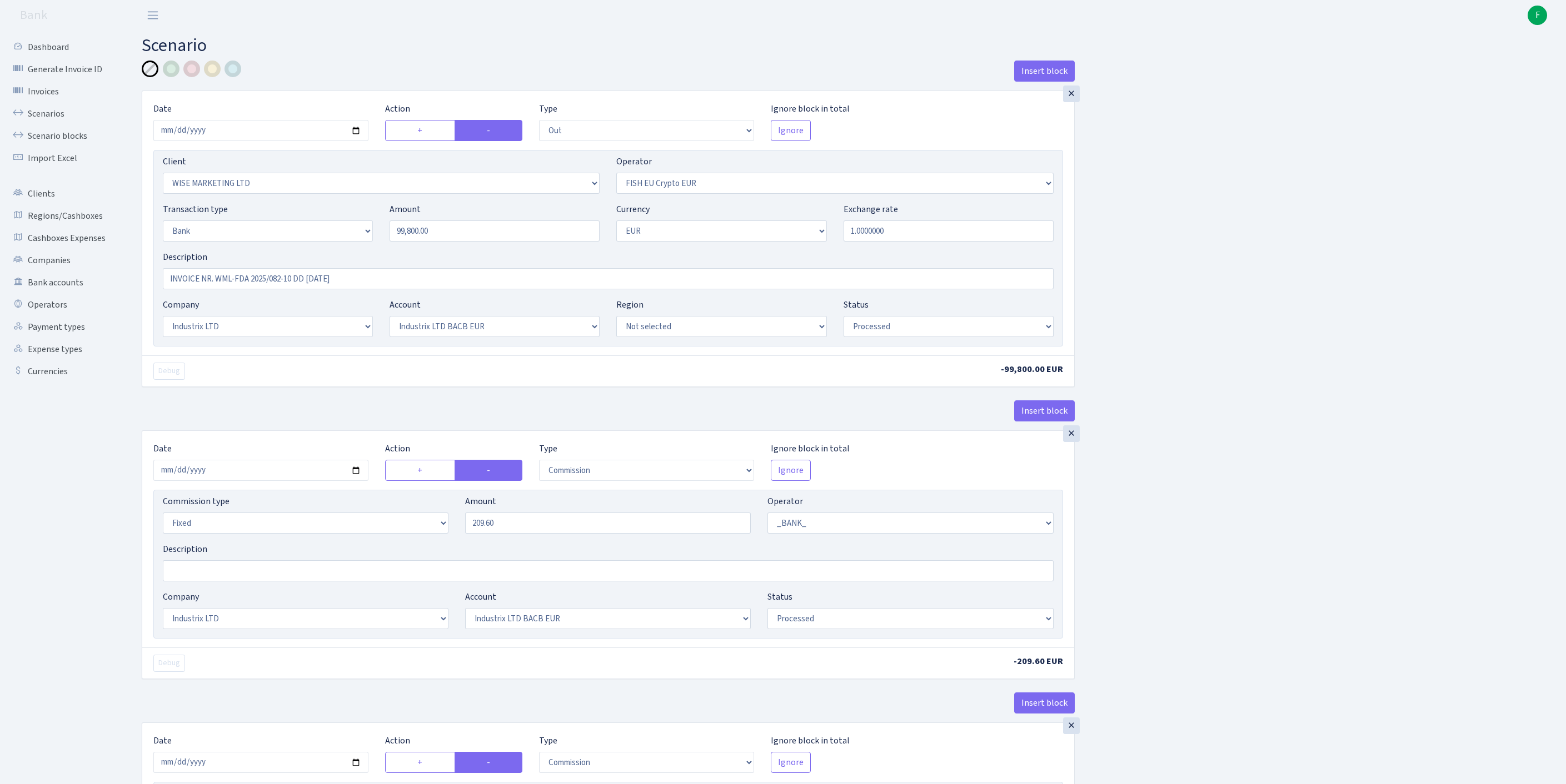
select select "1"
select select "17"
select select "41"
select select "processed"
select select "commission"
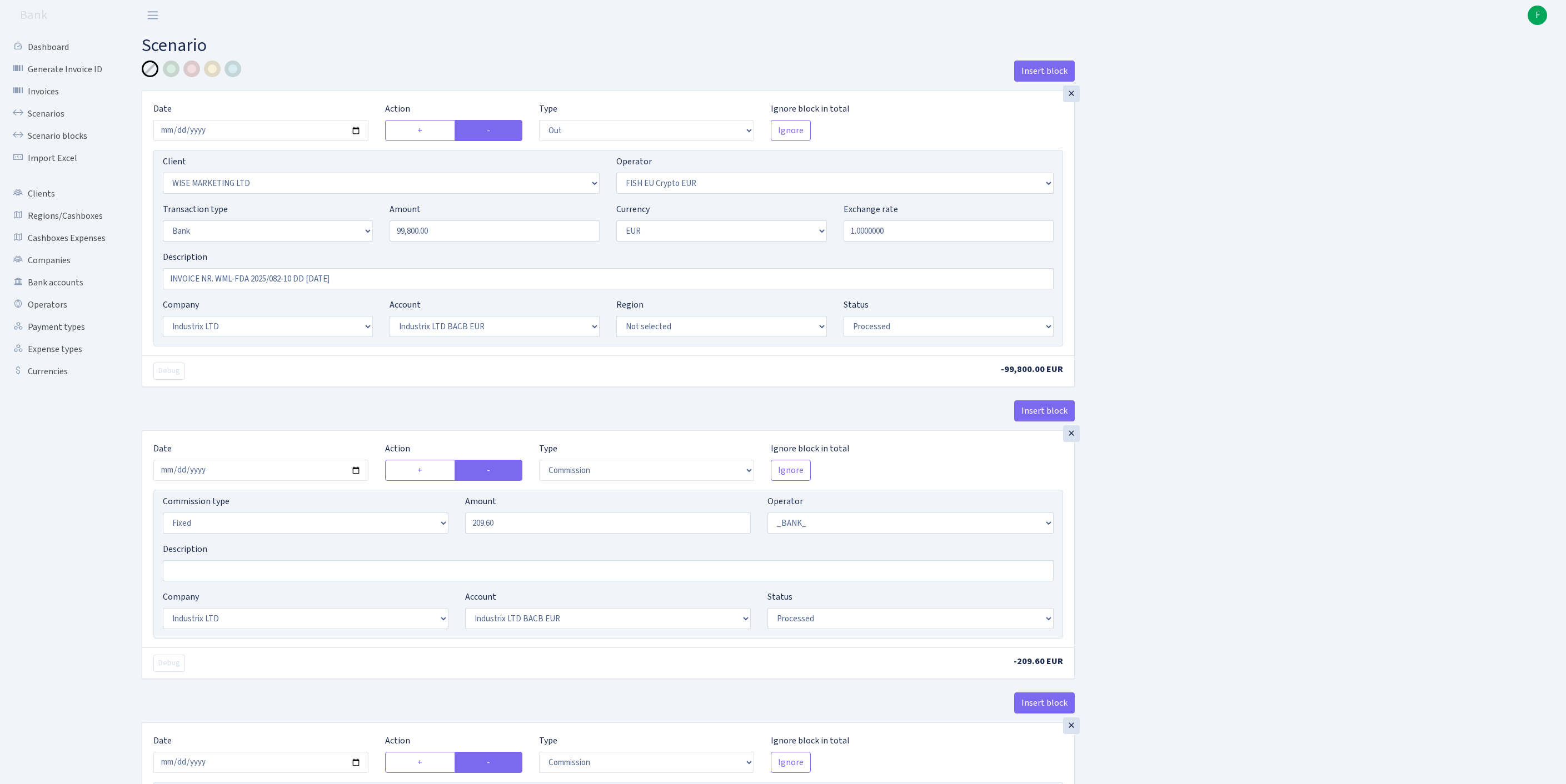
select select "fixed"
select select "1"
select select "17"
select select "41"
select select "processed"
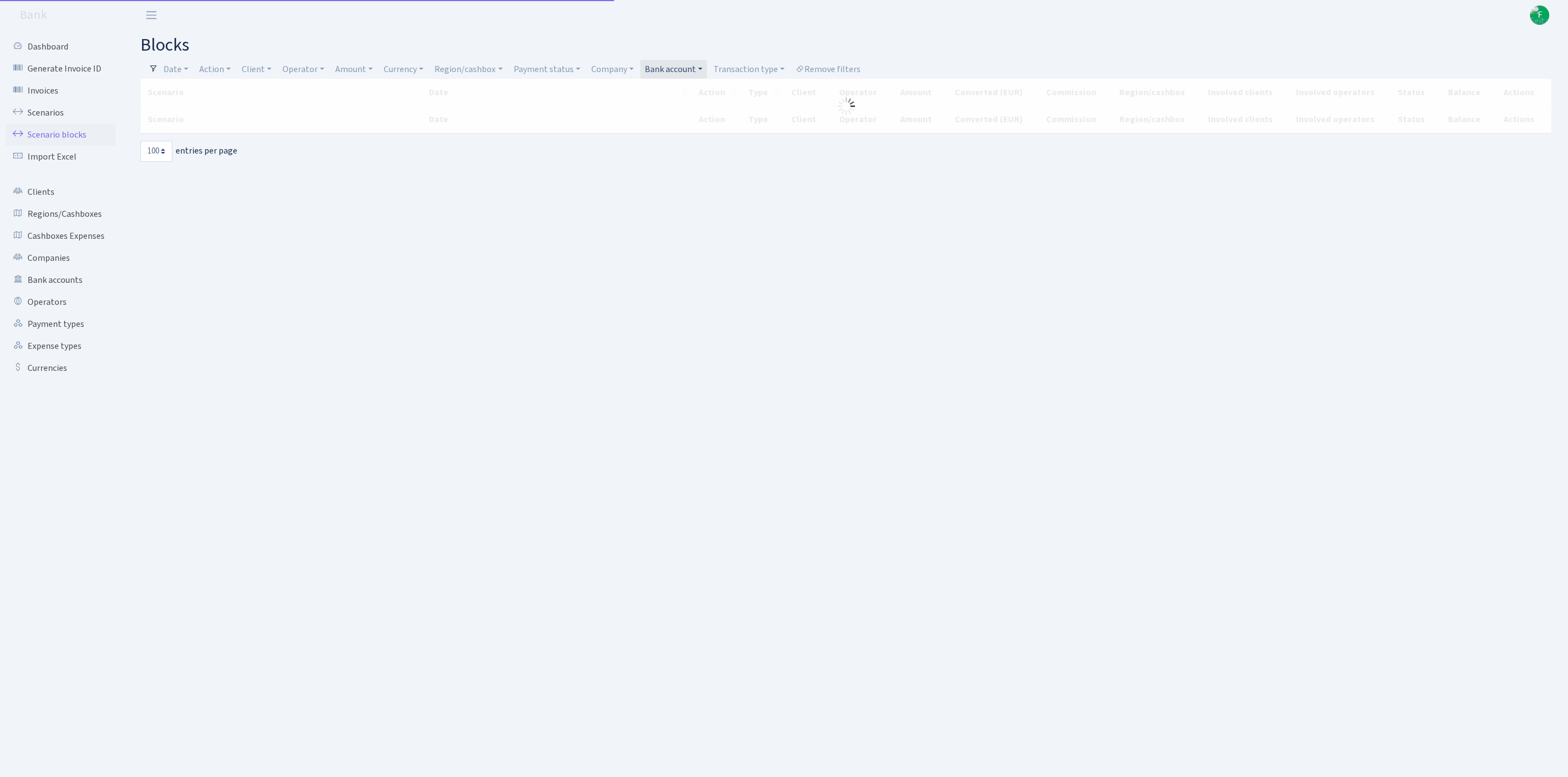
select select "100"
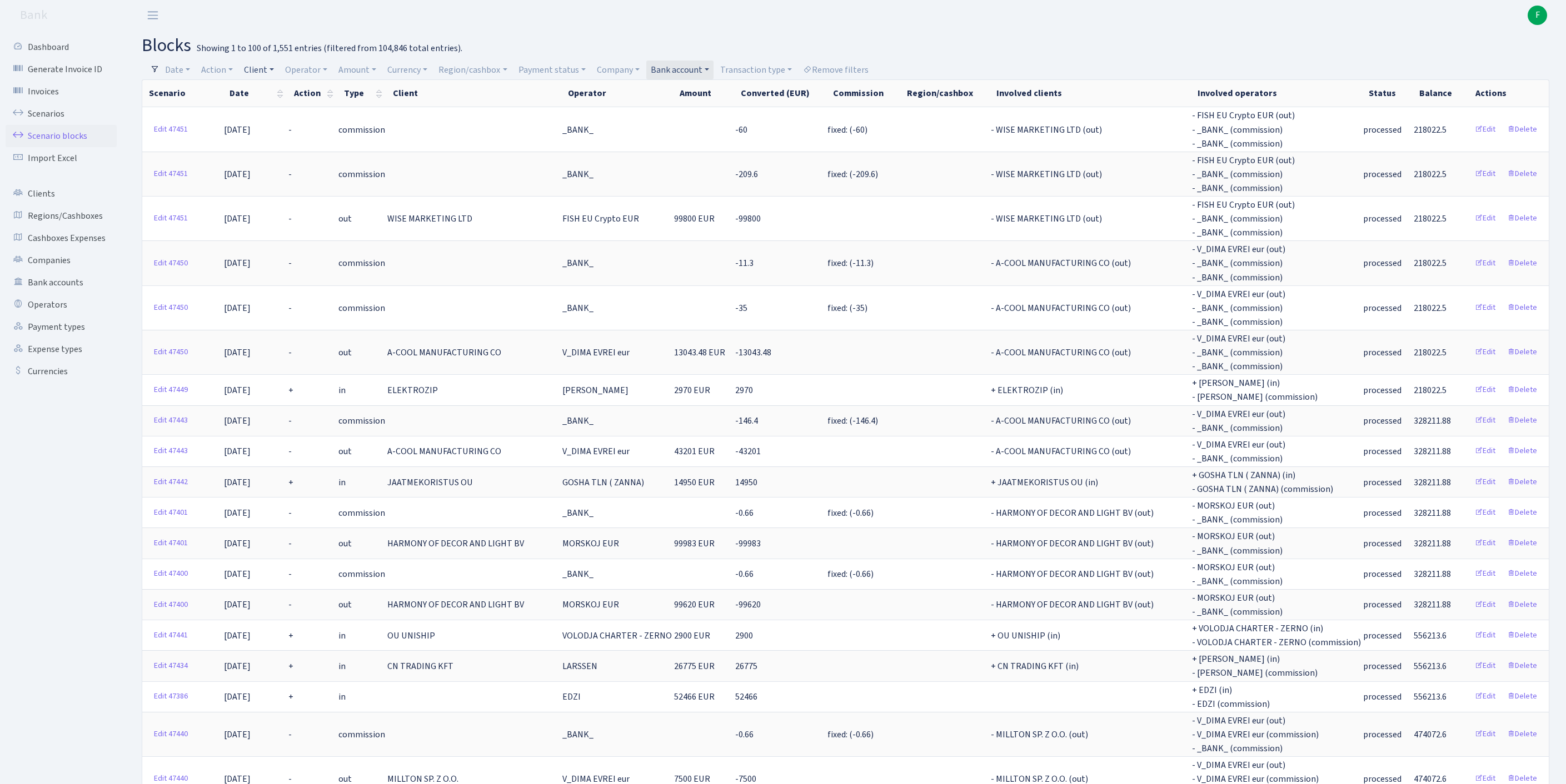
click at [270, 70] on link "Client" at bounding box center [259, 70] width 39 height 19
click at [281, 112] on input "search" at bounding box center [289, 109] width 92 height 18
type input "windsor"
click at [290, 153] on li "WINDSOR MANAGEMENT CONSULTANCY LTD" at bounding box center [290, 143] width 95 height 45
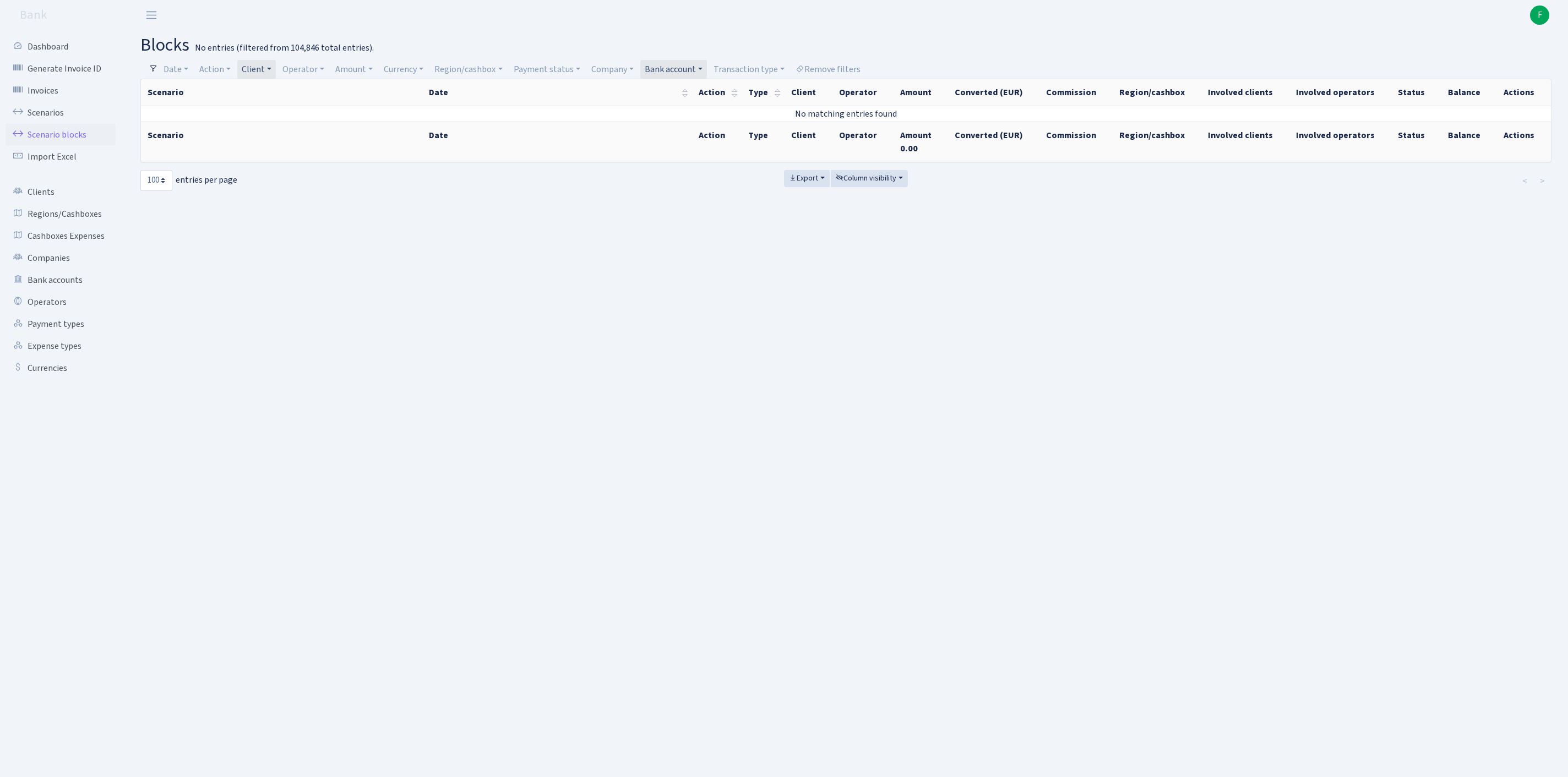
click at [276, 69] on link "Client" at bounding box center [257, 69] width 39 height 18
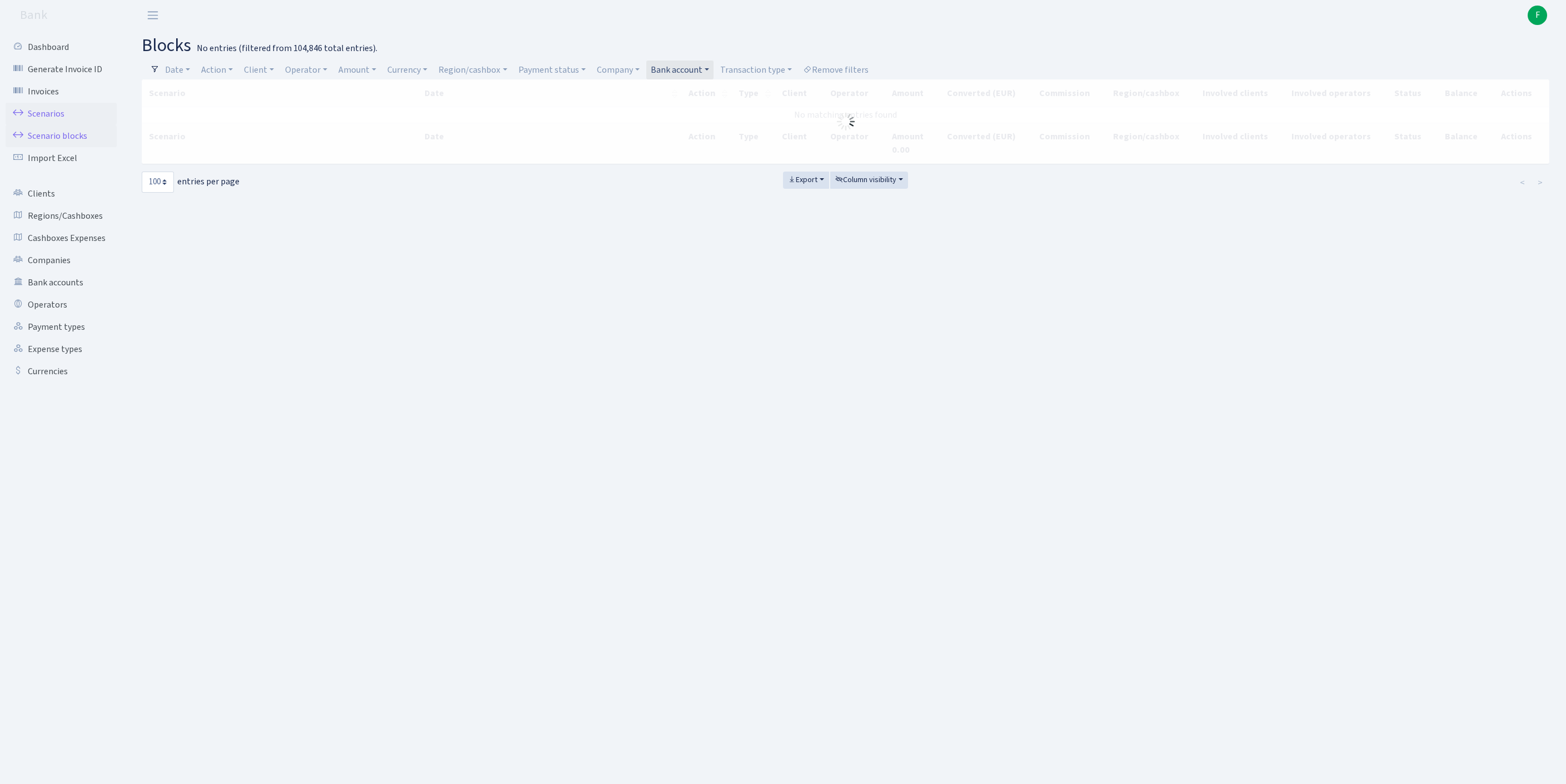
click at [51, 120] on link "Scenarios" at bounding box center [61, 114] width 111 height 22
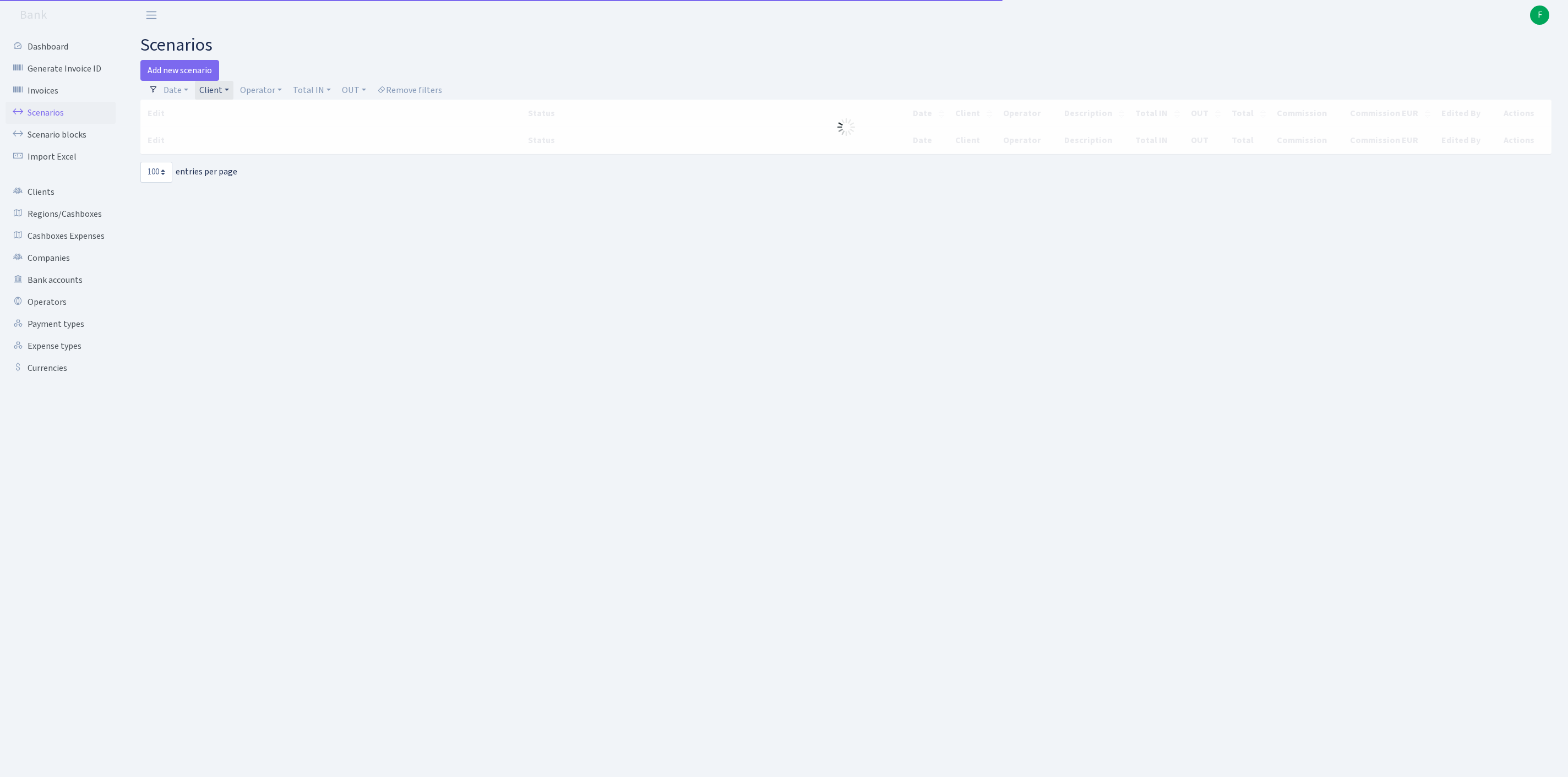
select select "100"
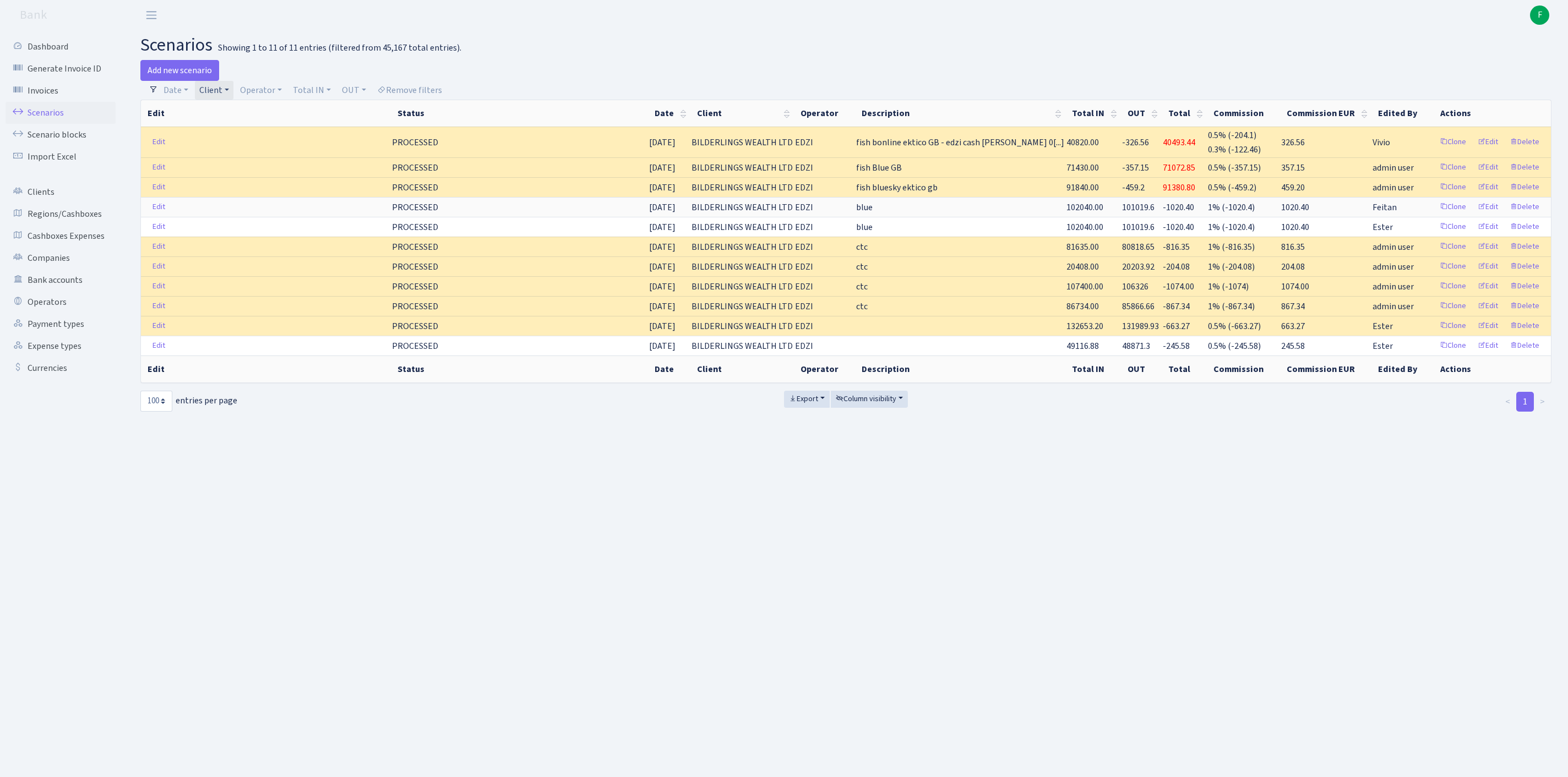
click at [234, 96] on link "Client" at bounding box center [214, 90] width 39 height 18
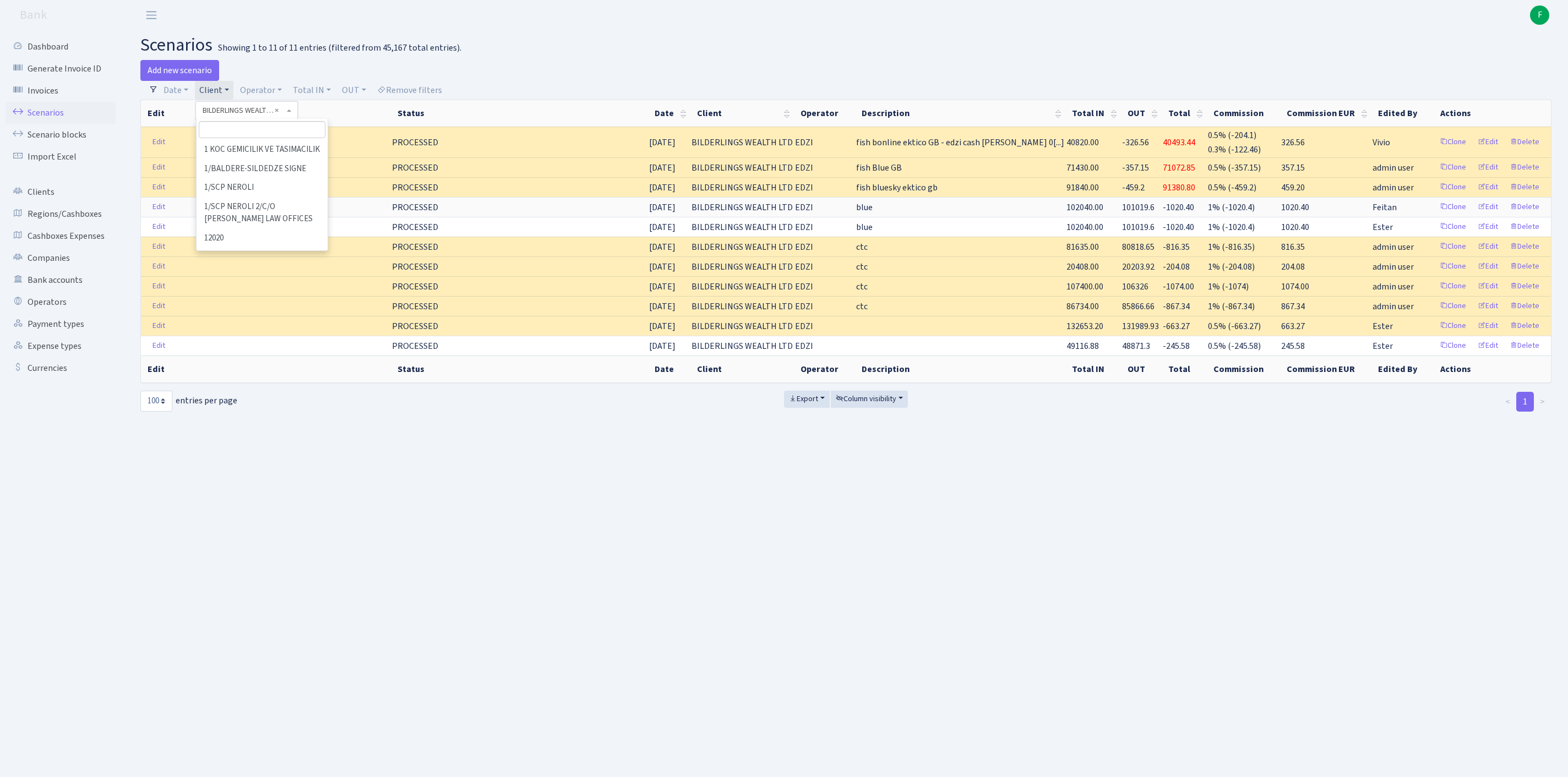
scroll to position [12006, 0]
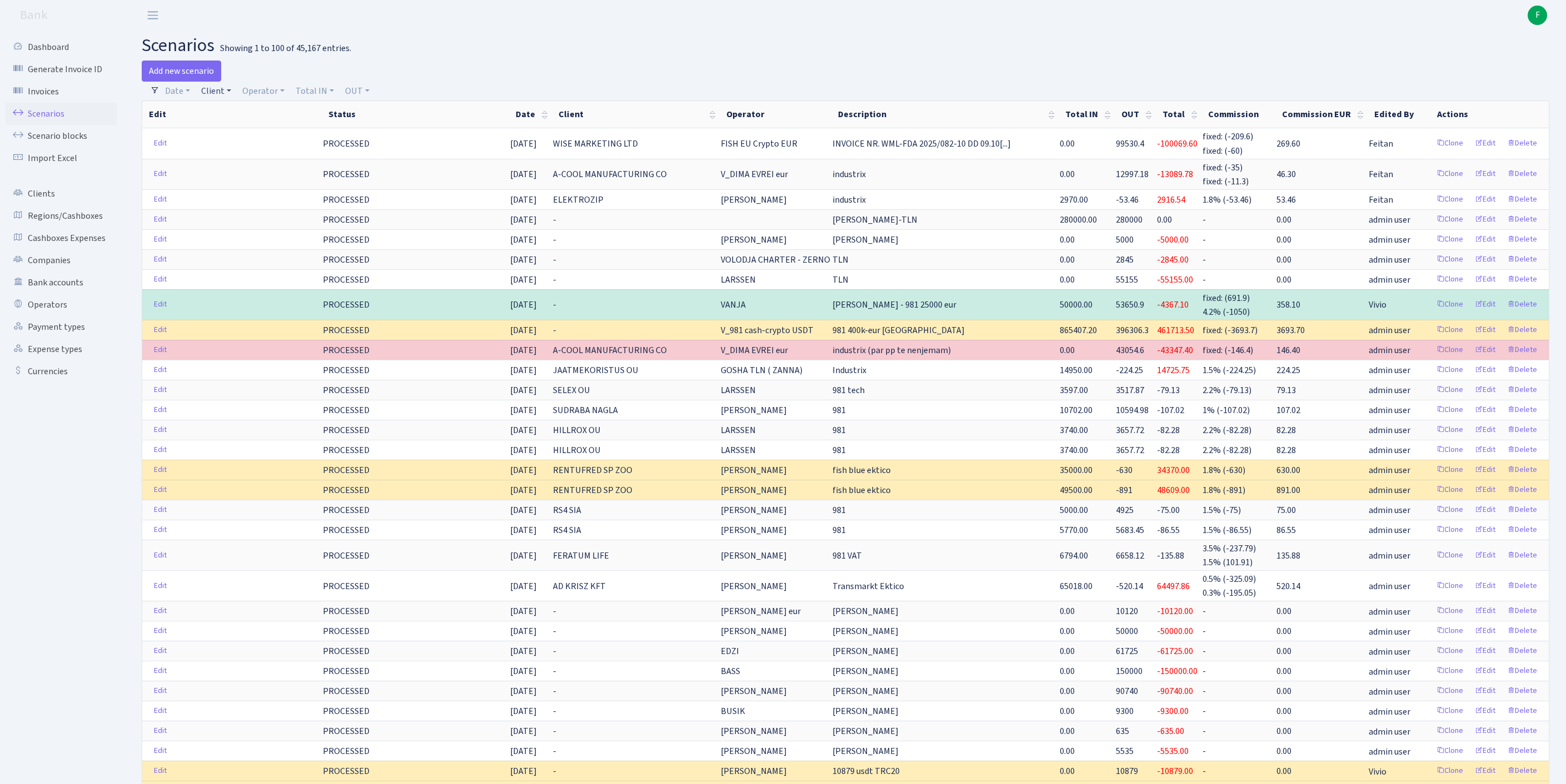
click at [224, 95] on link "Client" at bounding box center [216, 91] width 39 height 19
click at [239, 135] on input "search" at bounding box center [246, 131] width 92 height 18
type input "windsor"
click at [243, 184] on li "WINDSOR MANAGEMENT CONSULTANCY LTD" at bounding box center [247, 164] width 95 height 45
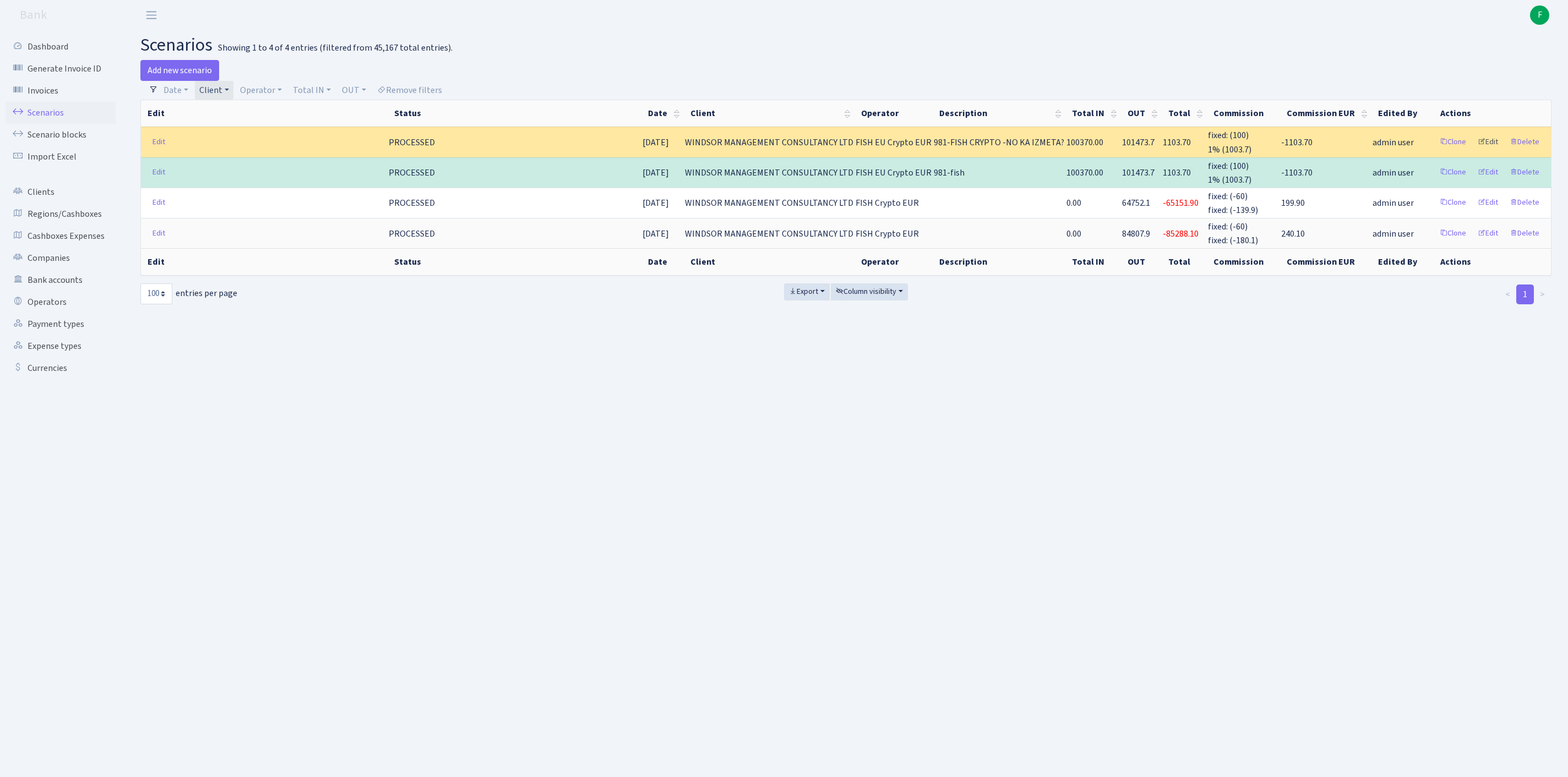
click at [1474, 149] on link "Edit" at bounding box center [1487, 142] width 30 height 17
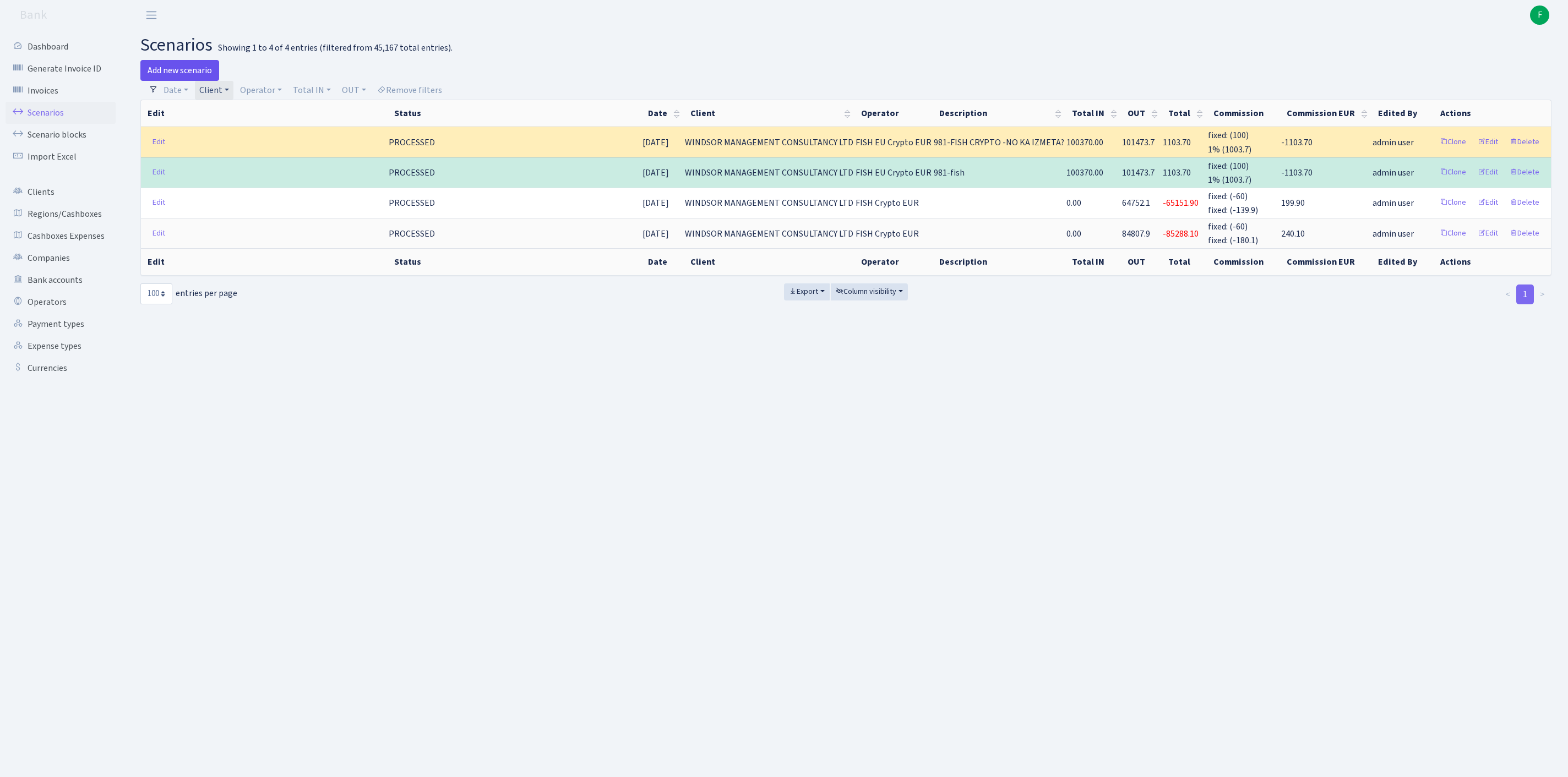
click at [179, 74] on link "Add new scenario" at bounding box center [180, 70] width 79 height 21
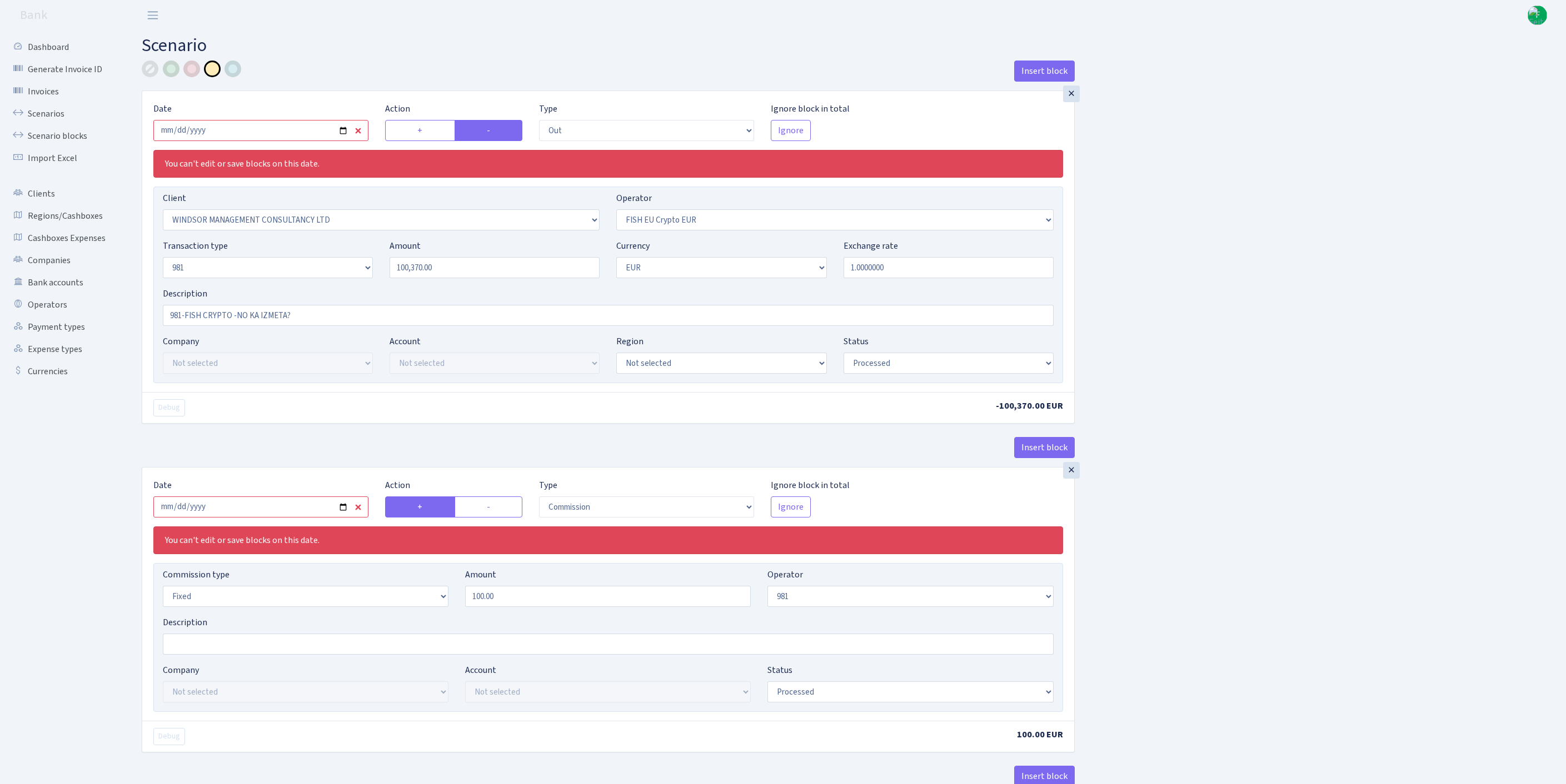
select select "out"
select select "2401"
select select "361"
select select "8"
select select "1"
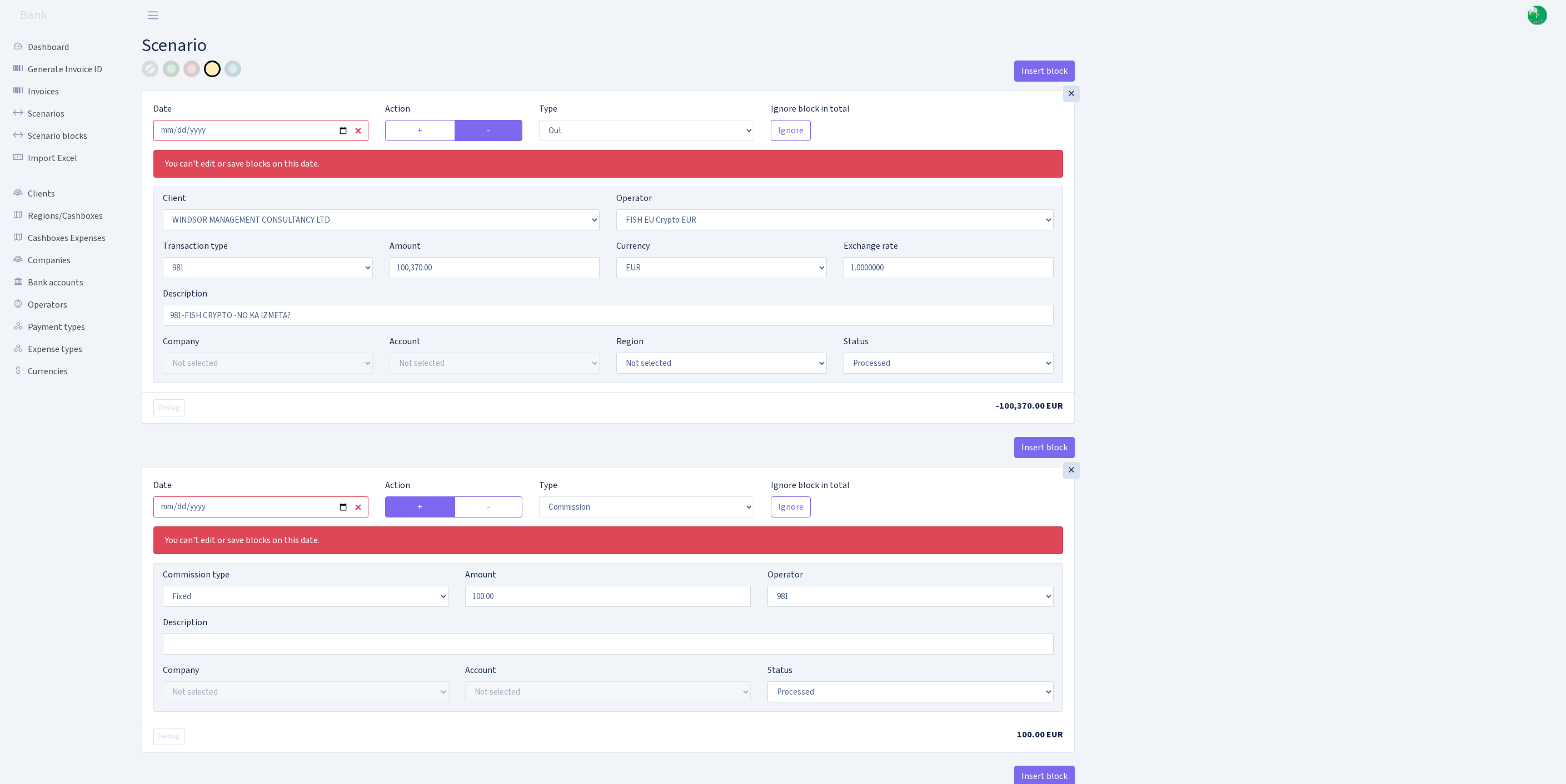
select select "processed"
select select "commission"
select select "fixed"
select select "61"
select select "processed"
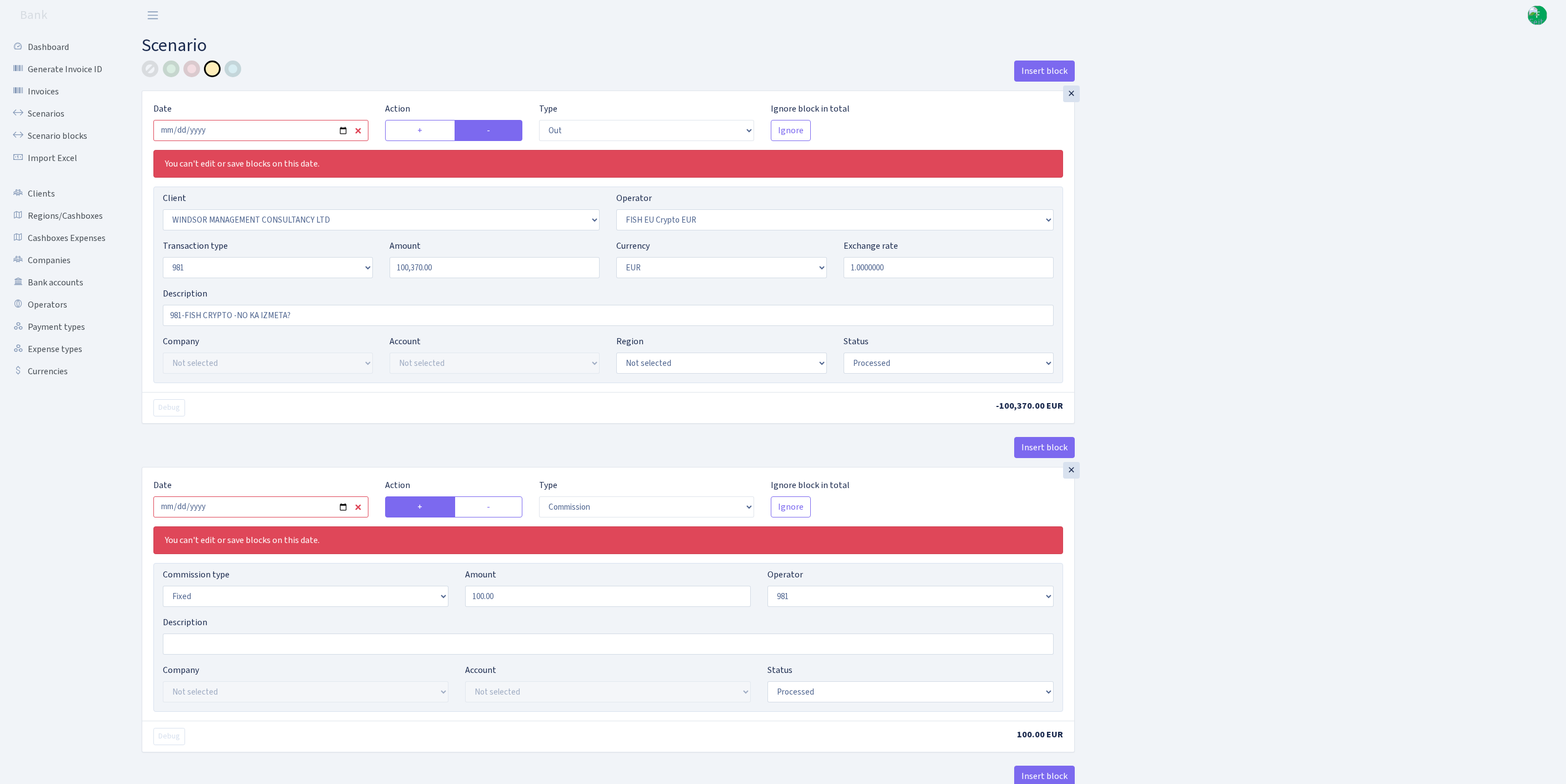
select select "commission"
select select "61"
select select "processed"
select select "in"
select select "61"
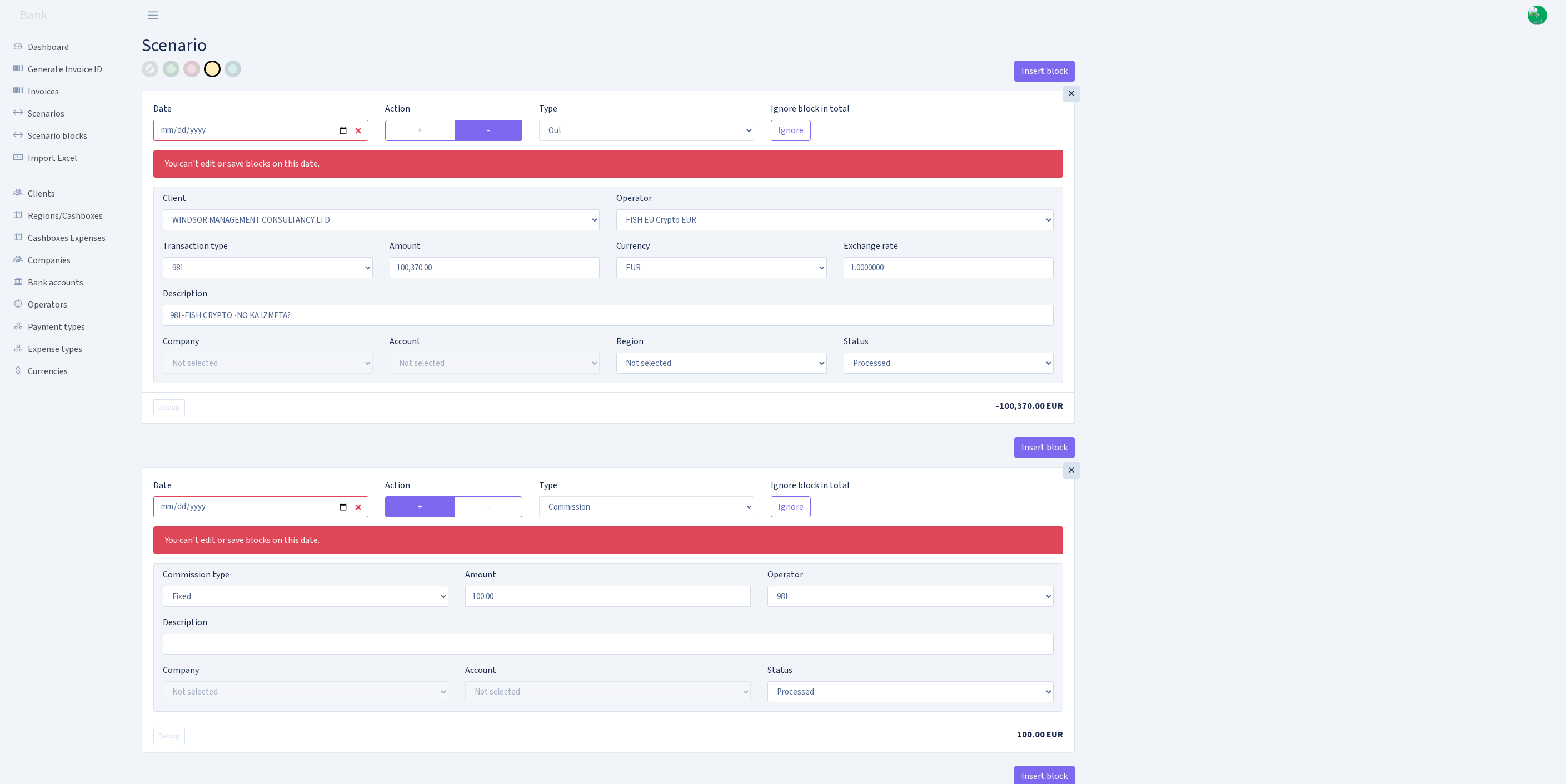
select select "8"
select select "1"
select select "processed"
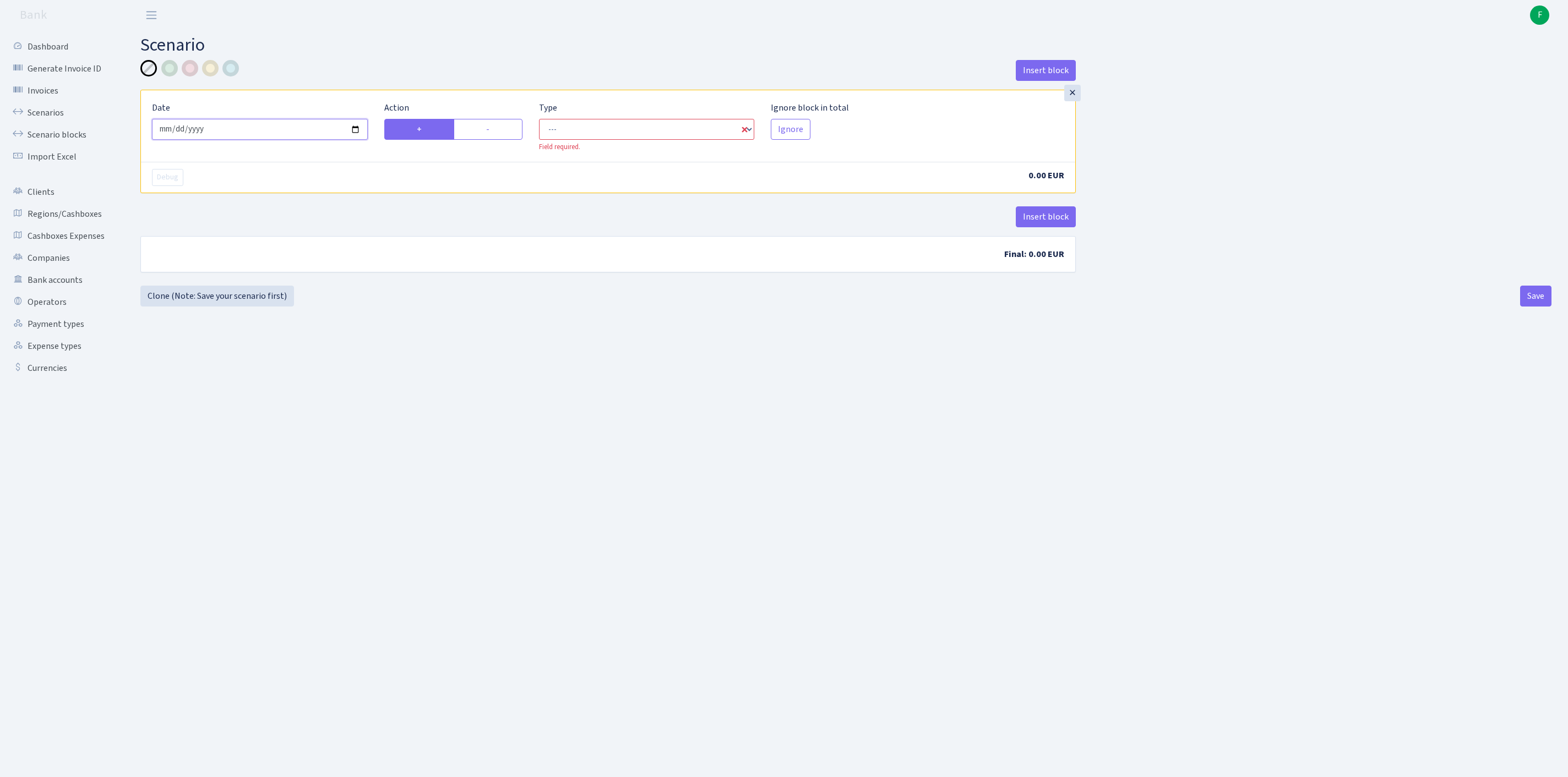
click at [266, 140] on input "[DATE]" at bounding box center [259, 129] width 216 height 21
click at [418, 498] on main "Scenario Insert block × Date [DATE] Action + - Type --- In Out Commission Field…" at bounding box center [846, 390] width 1444 height 719
click at [502, 138] on label "-" at bounding box center [487, 129] width 69 height 21
click at [493, 130] on input "-" at bounding box center [490, 126] width 7 height 7
radio input "true"
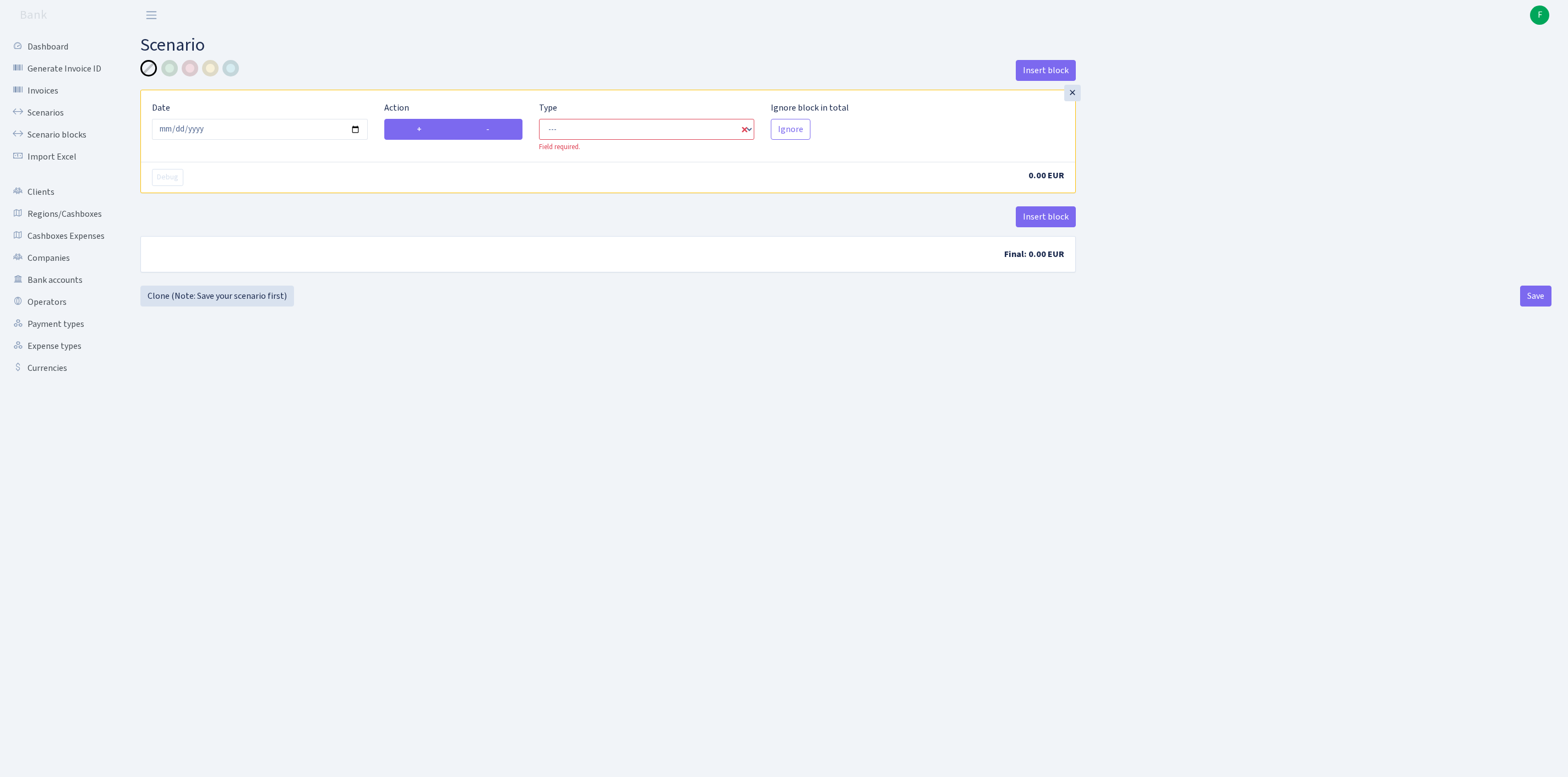
radio input "false"
select select "out"
select select "1"
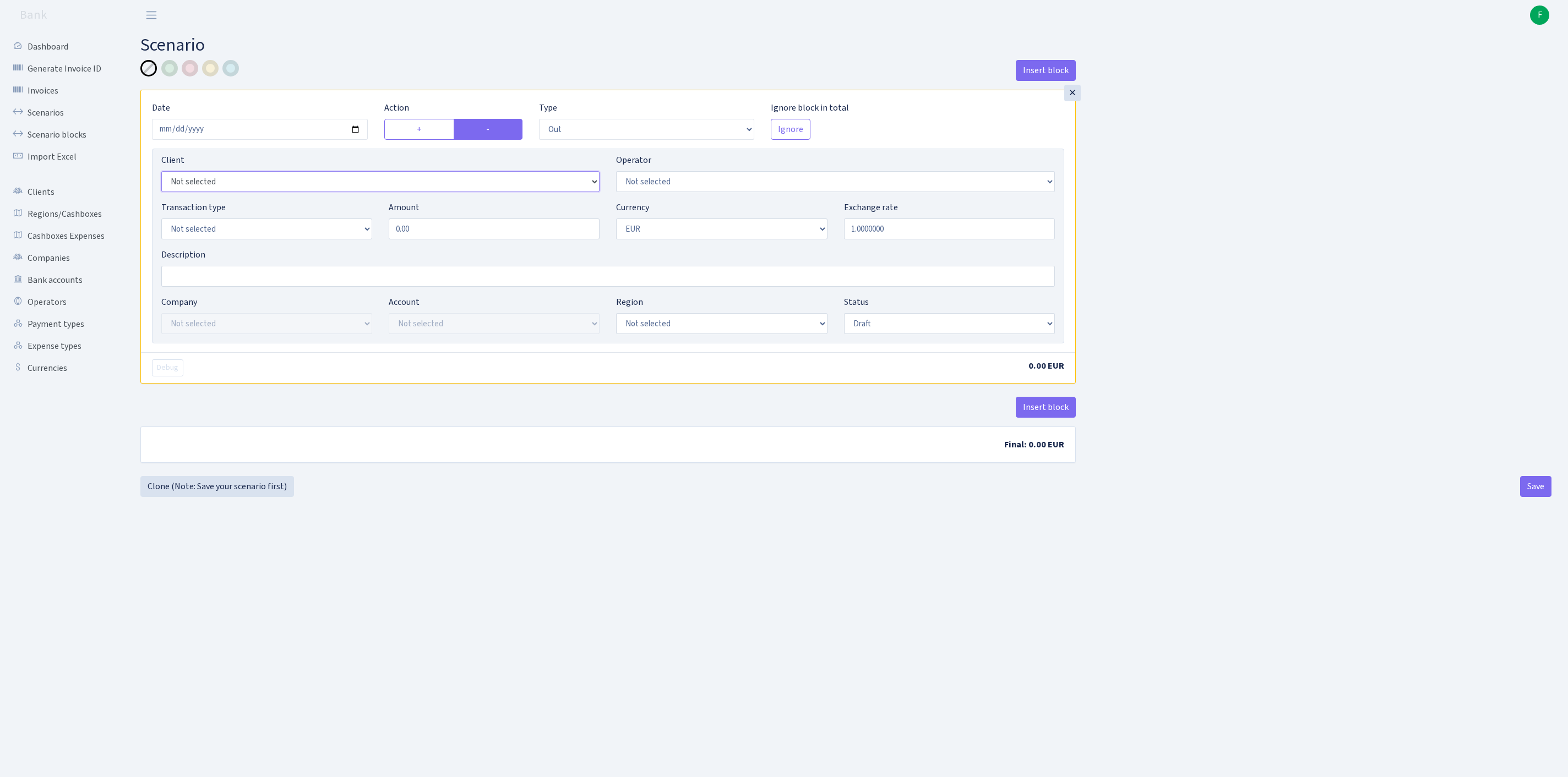
select select "2401"
select select "244"
select select "2"
drag, startPoint x: 442, startPoint y: 256, endPoint x: 318, endPoint y: 256, distance: 124.0
click at [318, 248] on div "Transaction type Not selected 981 ELF FISH crypto GIRT IVO dekl MM-BALTIC eur U…" at bounding box center [607, 223] width 910 height 47
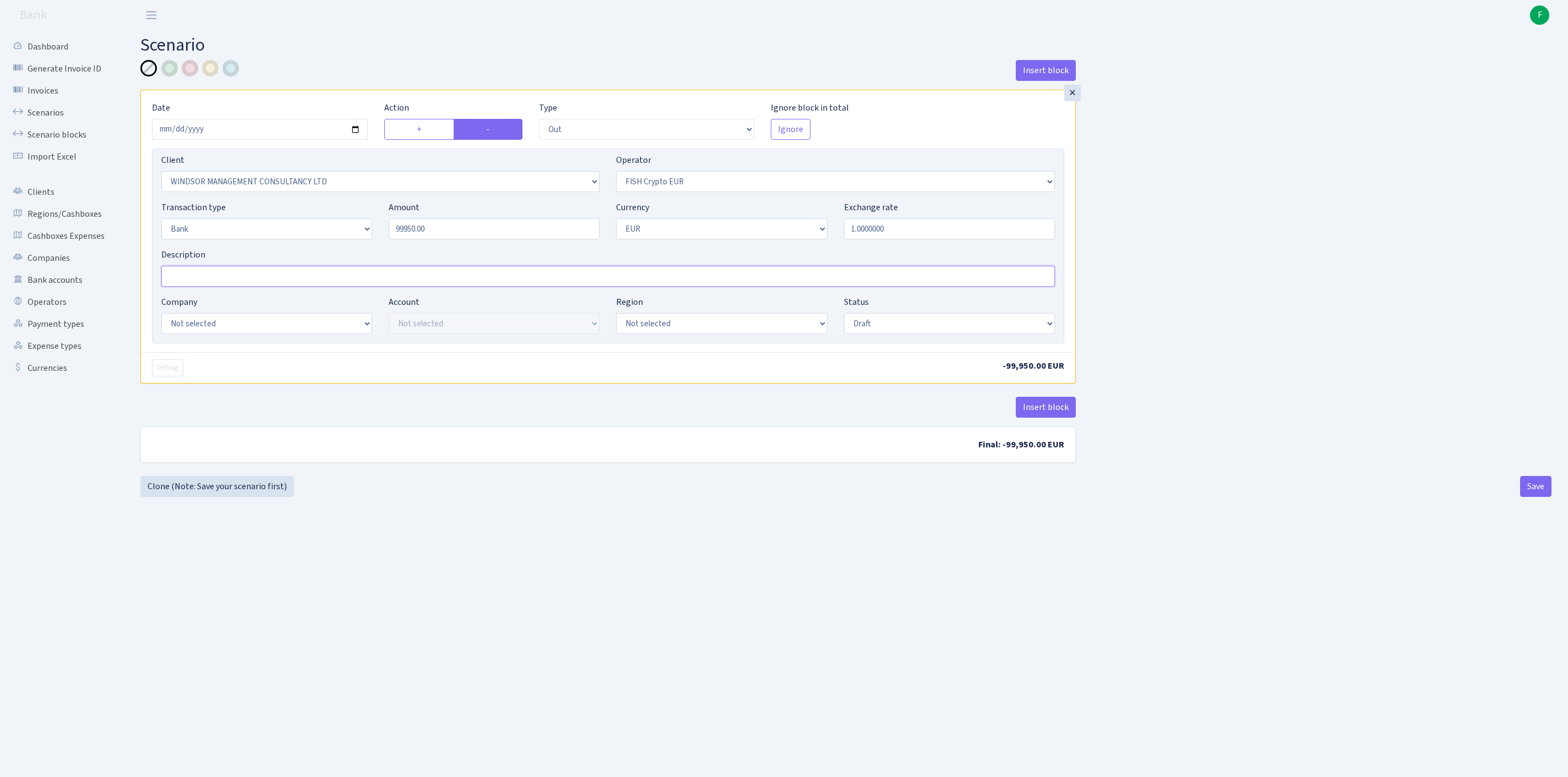
type input "99,950.00"
click at [179, 287] on input "Description" at bounding box center [607, 276] width 893 height 21
paste input "INVOICE NR. WML-FDA 2025/101045 DD 10.10.2025"
type input "INVOICE NR. WML-FDA 2025/101045 DD 10.10.2025"
select select "17"
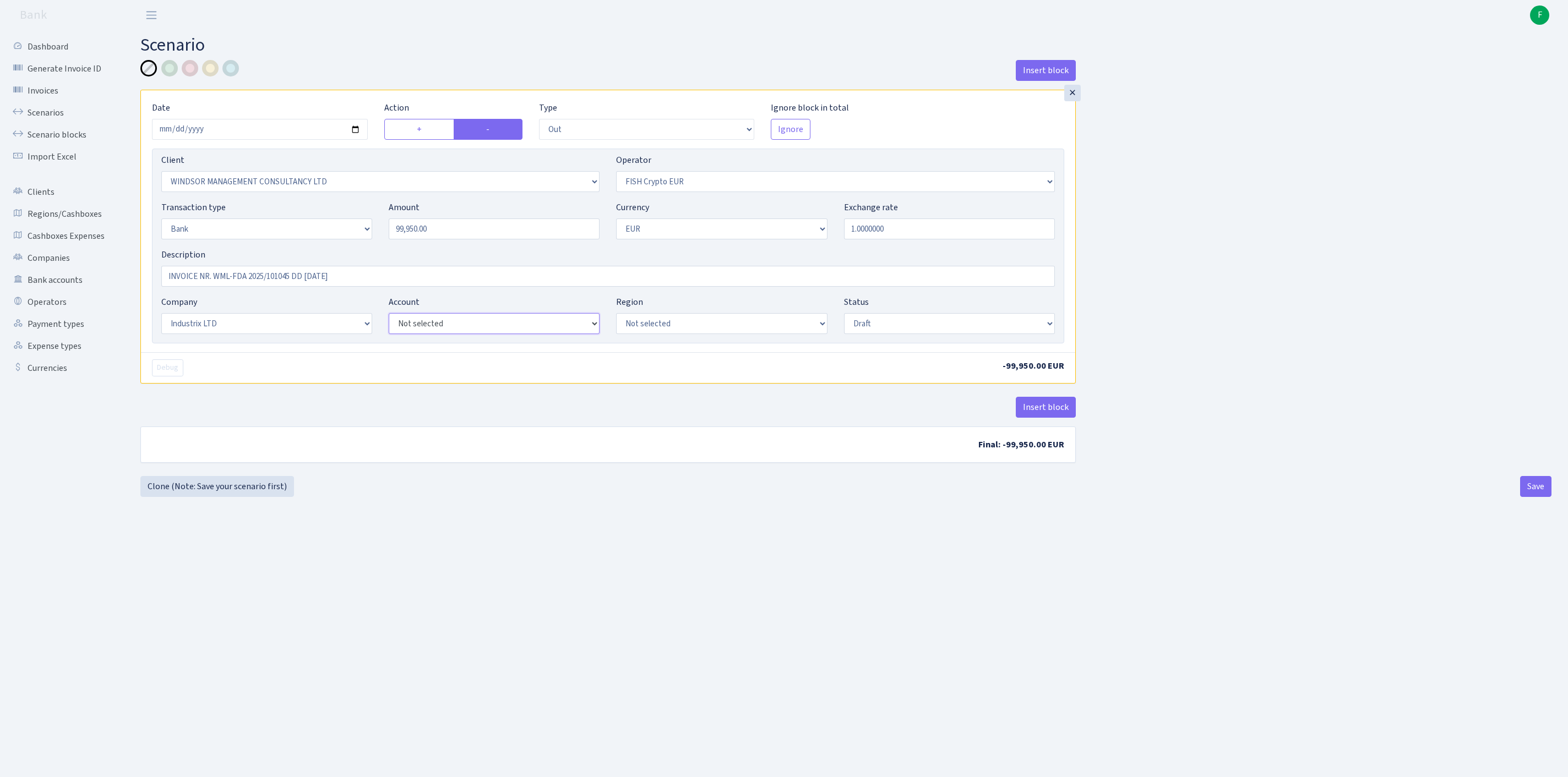
select select "41"
select select "processed"
click at [1047, 417] on button "Insert block" at bounding box center [1045, 407] width 60 height 21
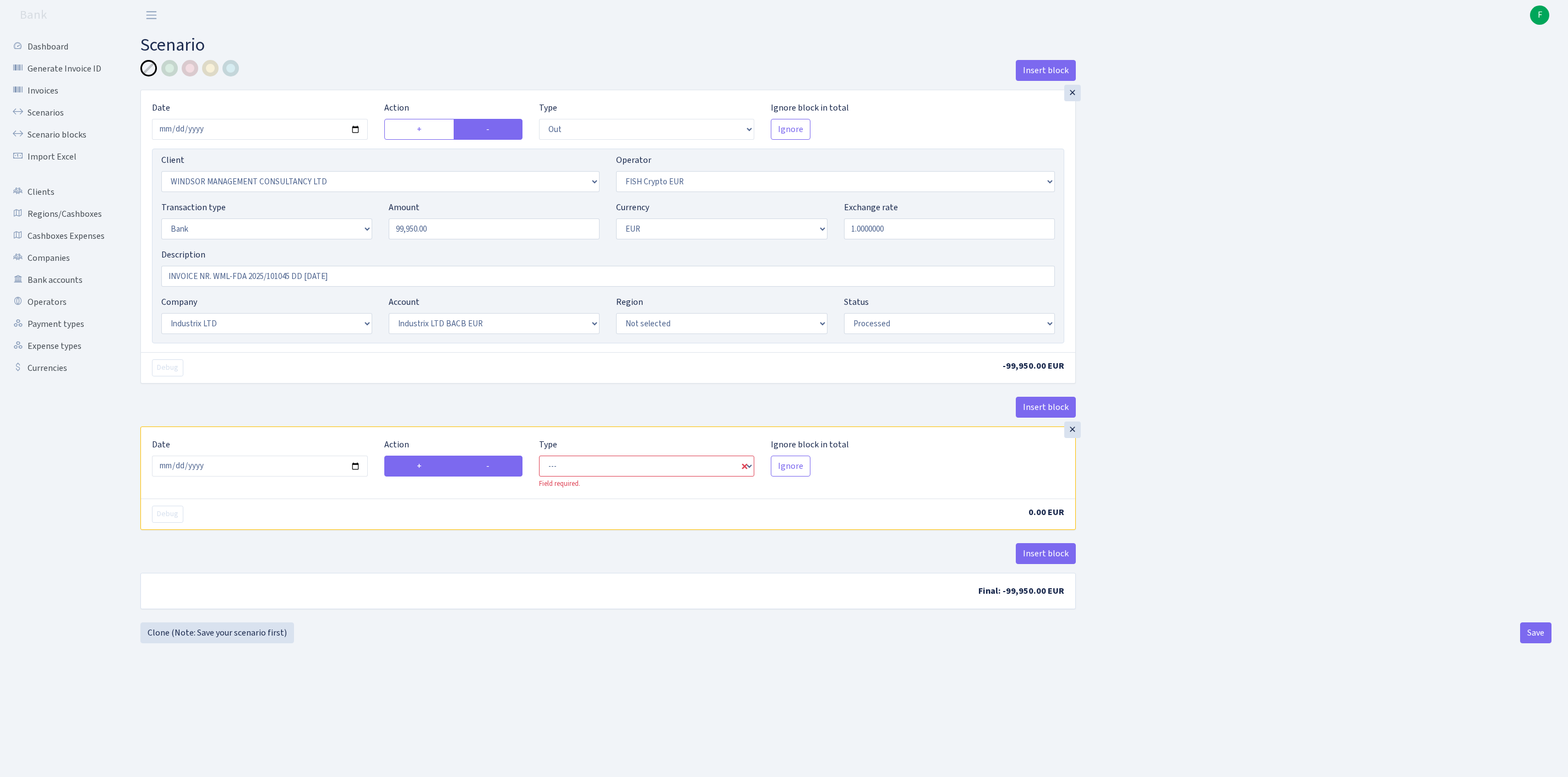
click at [485, 476] on label "-" at bounding box center [487, 466] width 69 height 21
click at [486, 467] on input "-" at bounding box center [490, 463] width 7 height 7
radio input "true"
radio input "false"
select select "commission"
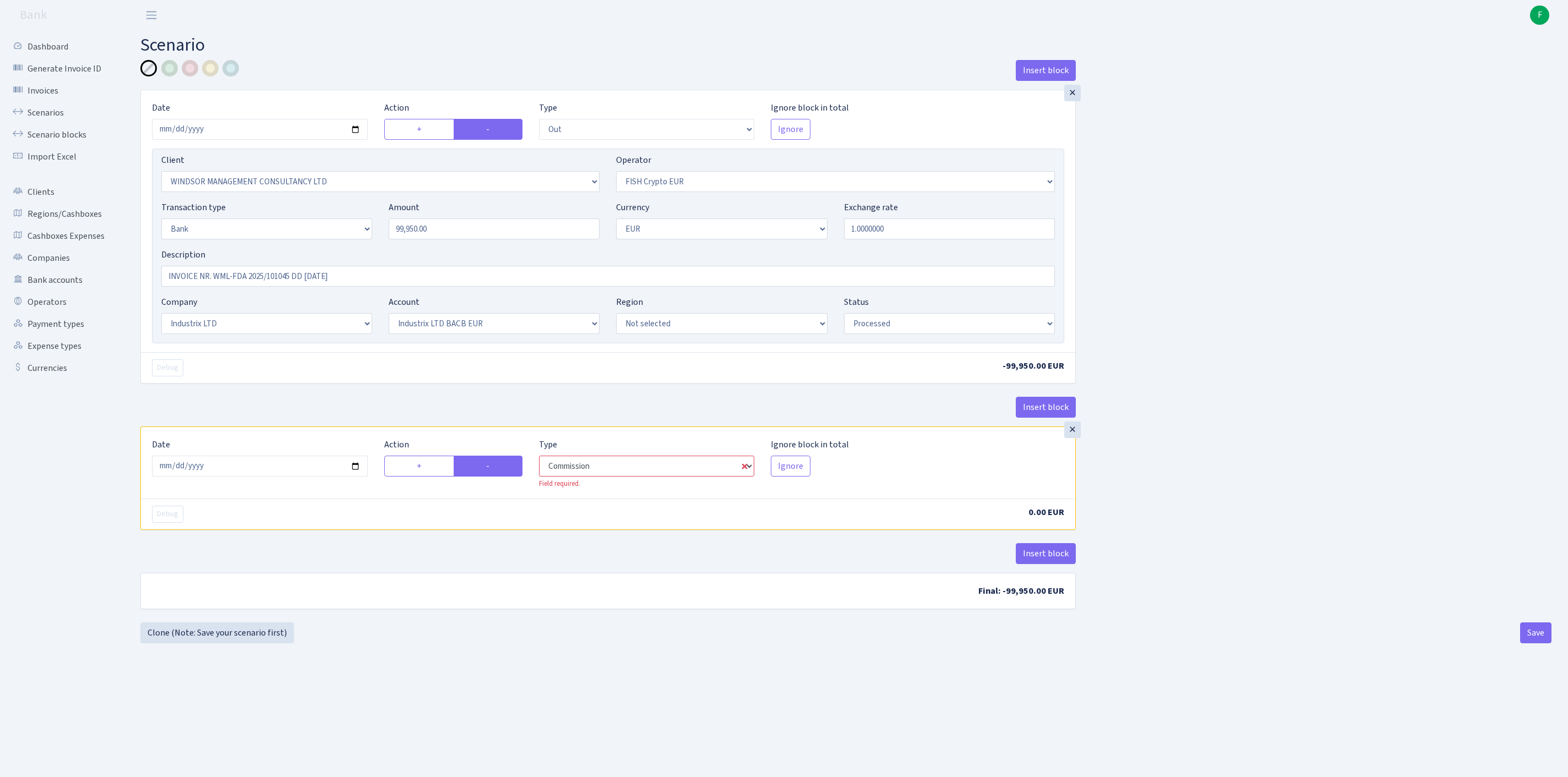
select select "244"
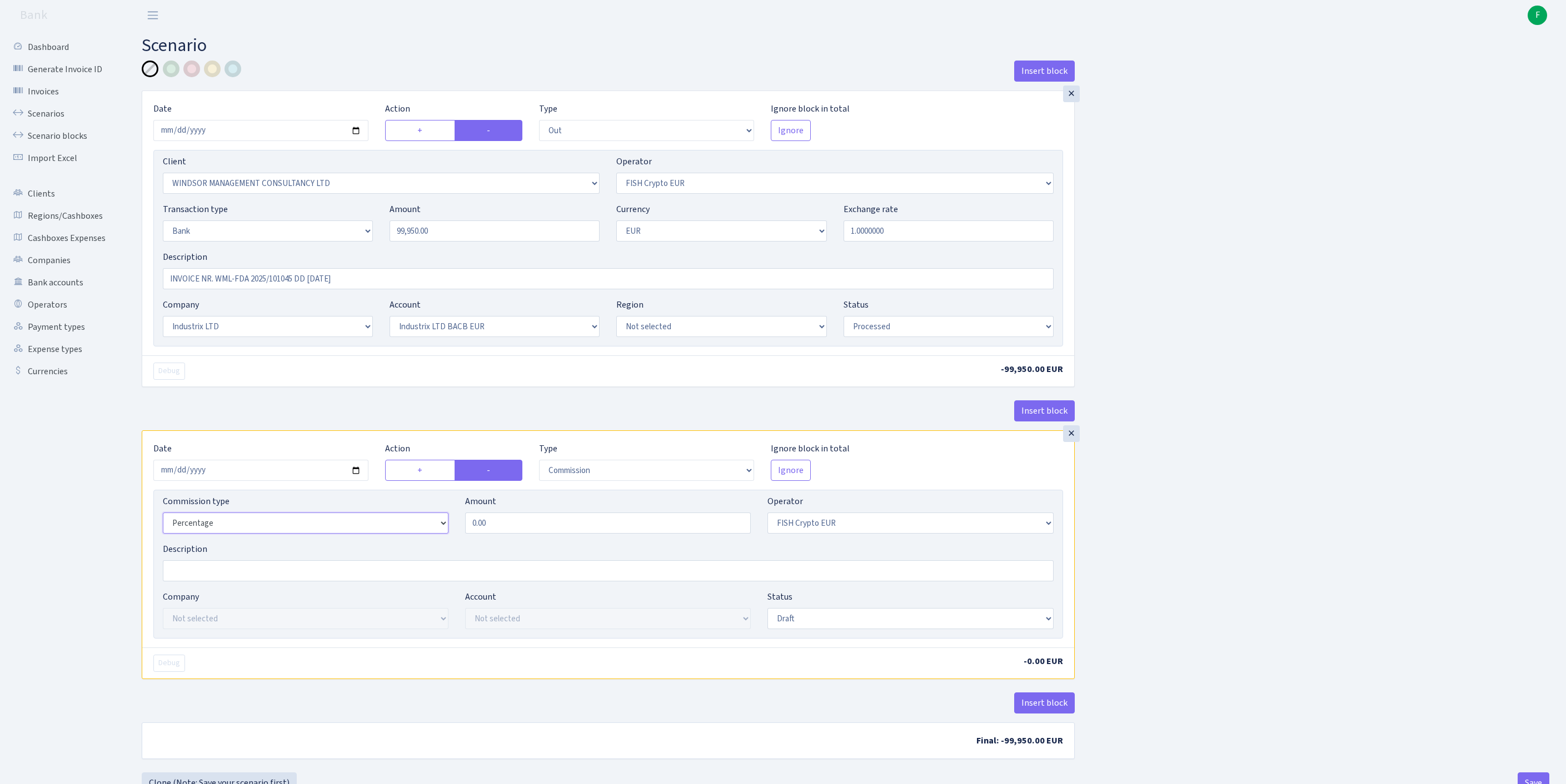
select select "fixed"
drag, startPoint x: 523, startPoint y: 587, endPoint x: 352, endPoint y: 588, distance: 171.0
click at [352, 543] on div "Commission type Percentage Fixed Bank Amount 0.00 Operator Not selected 981 981…" at bounding box center [607, 518] width 907 height 47
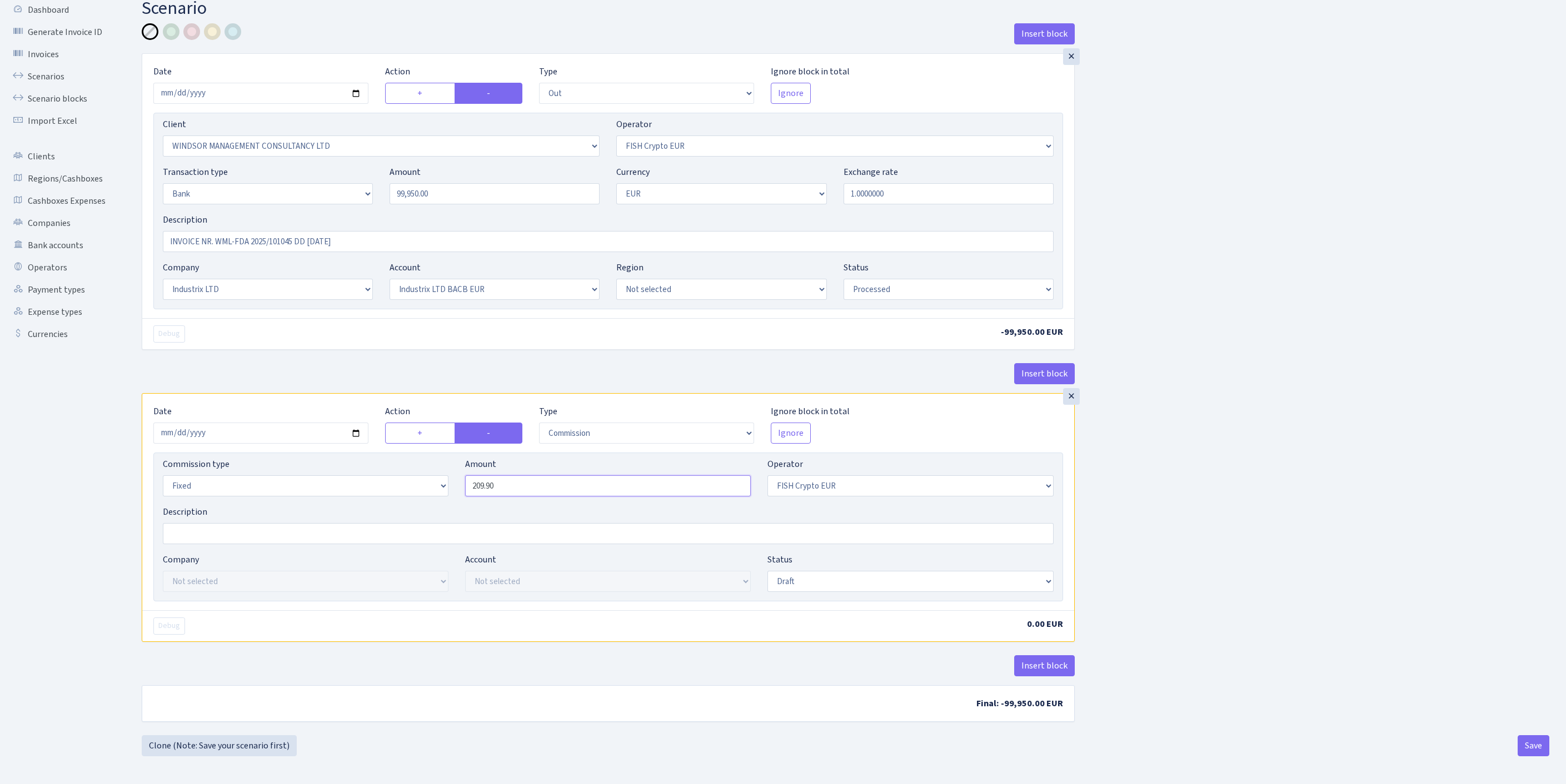
type input "209.90"
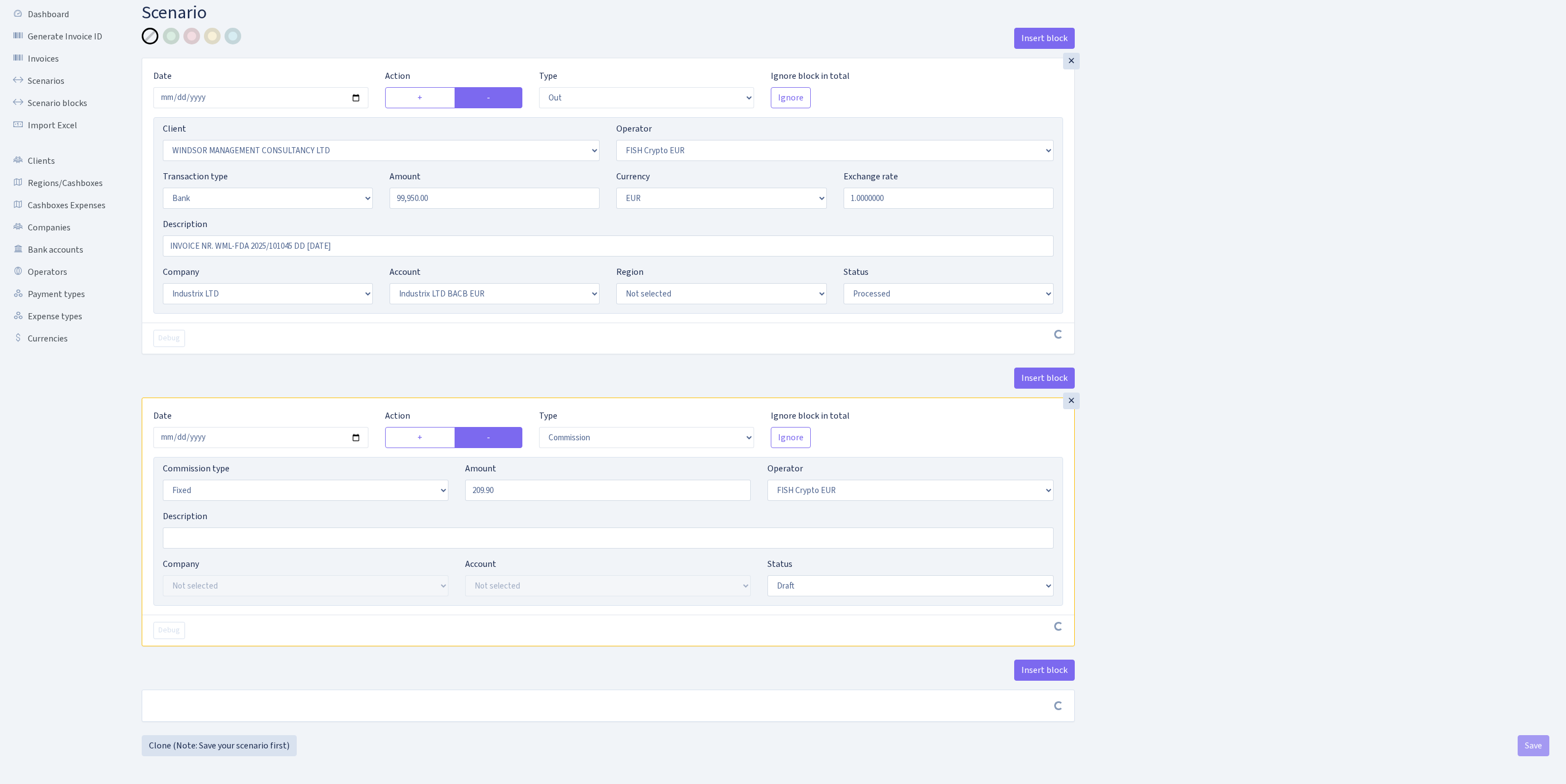
scroll to position [134, 0]
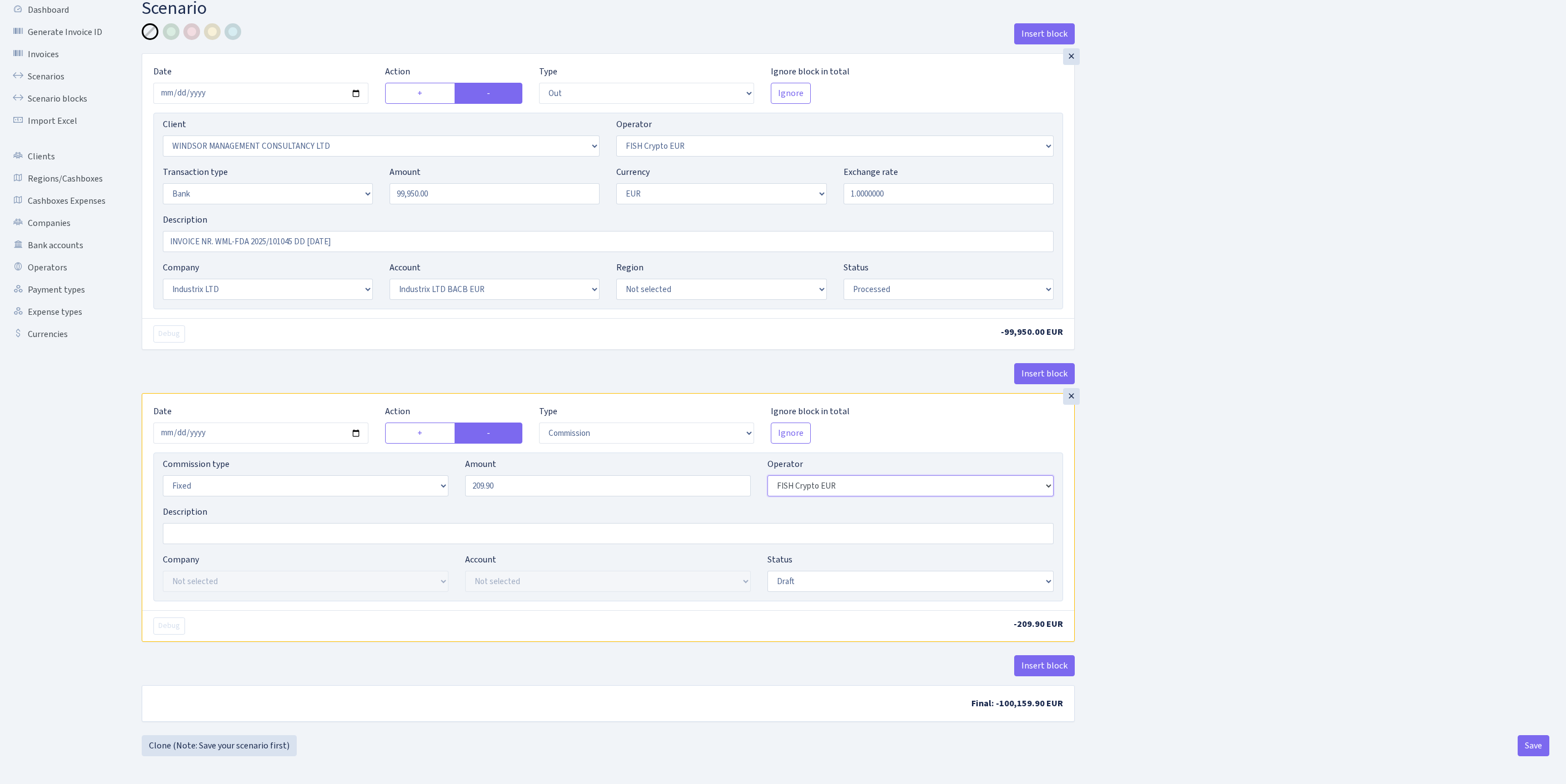
select select "1"
select select "17"
select select "41"
select select "processed"
click at [1042, 656] on button "Insert block" at bounding box center [1043, 665] width 60 height 21
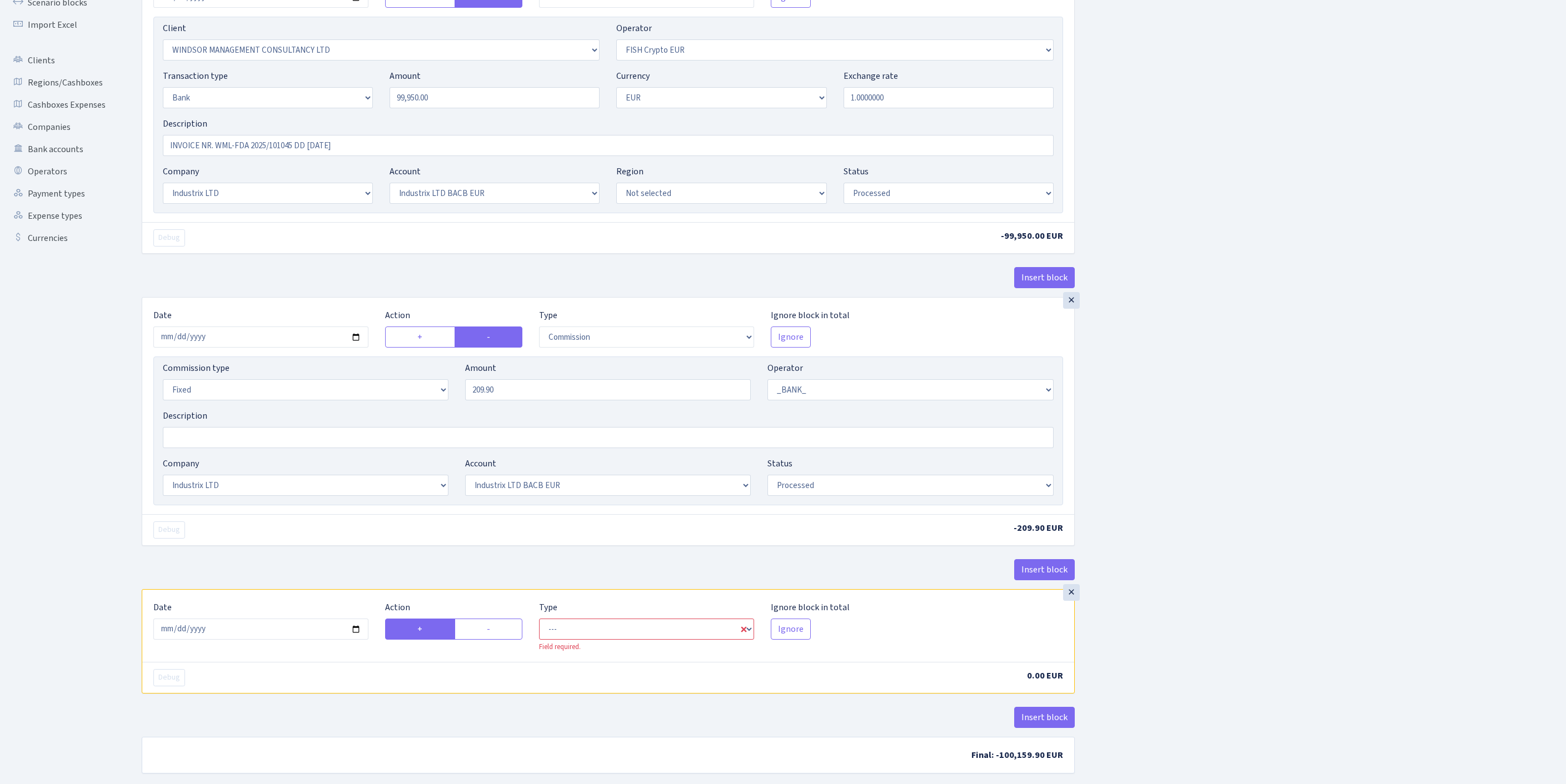
scroll to position [309, 0]
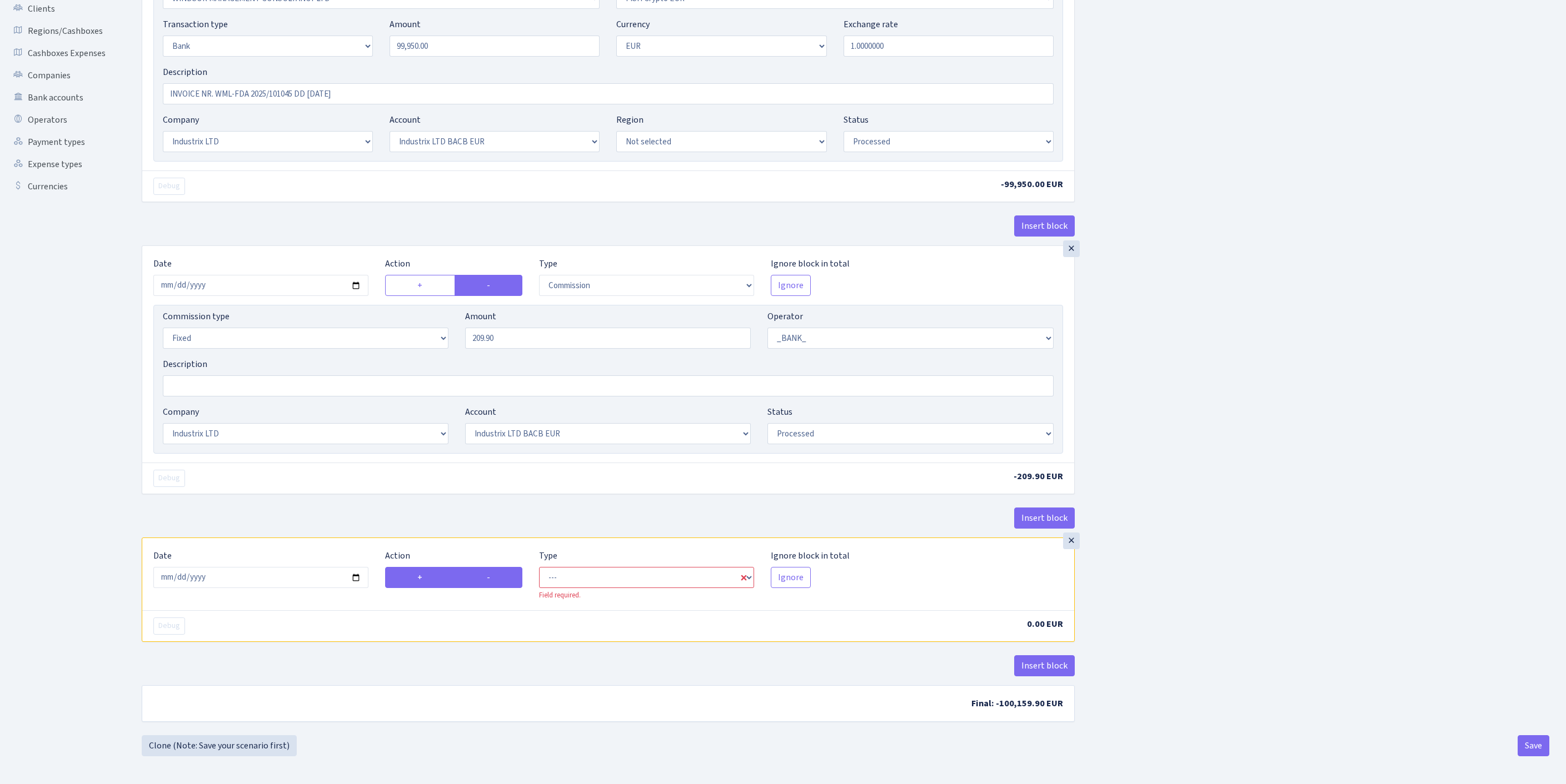
click at [483, 567] on label "-" at bounding box center [489, 577] width 69 height 21
click at [486, 571] on input "-" at bounding box center [490, 574] width 7 height 7
radio input "true"
radio input "false"
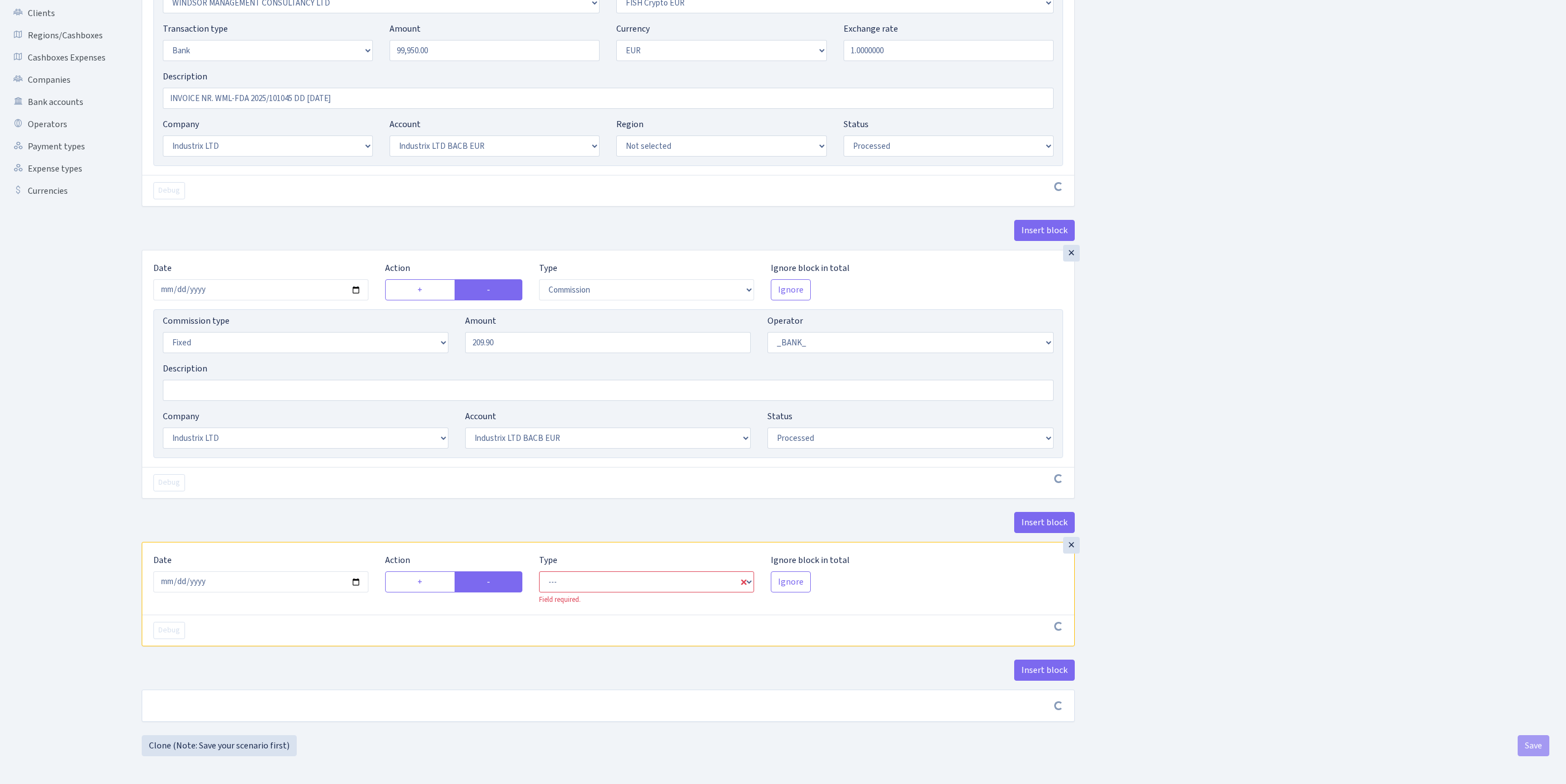
scroll to position [304, 0]
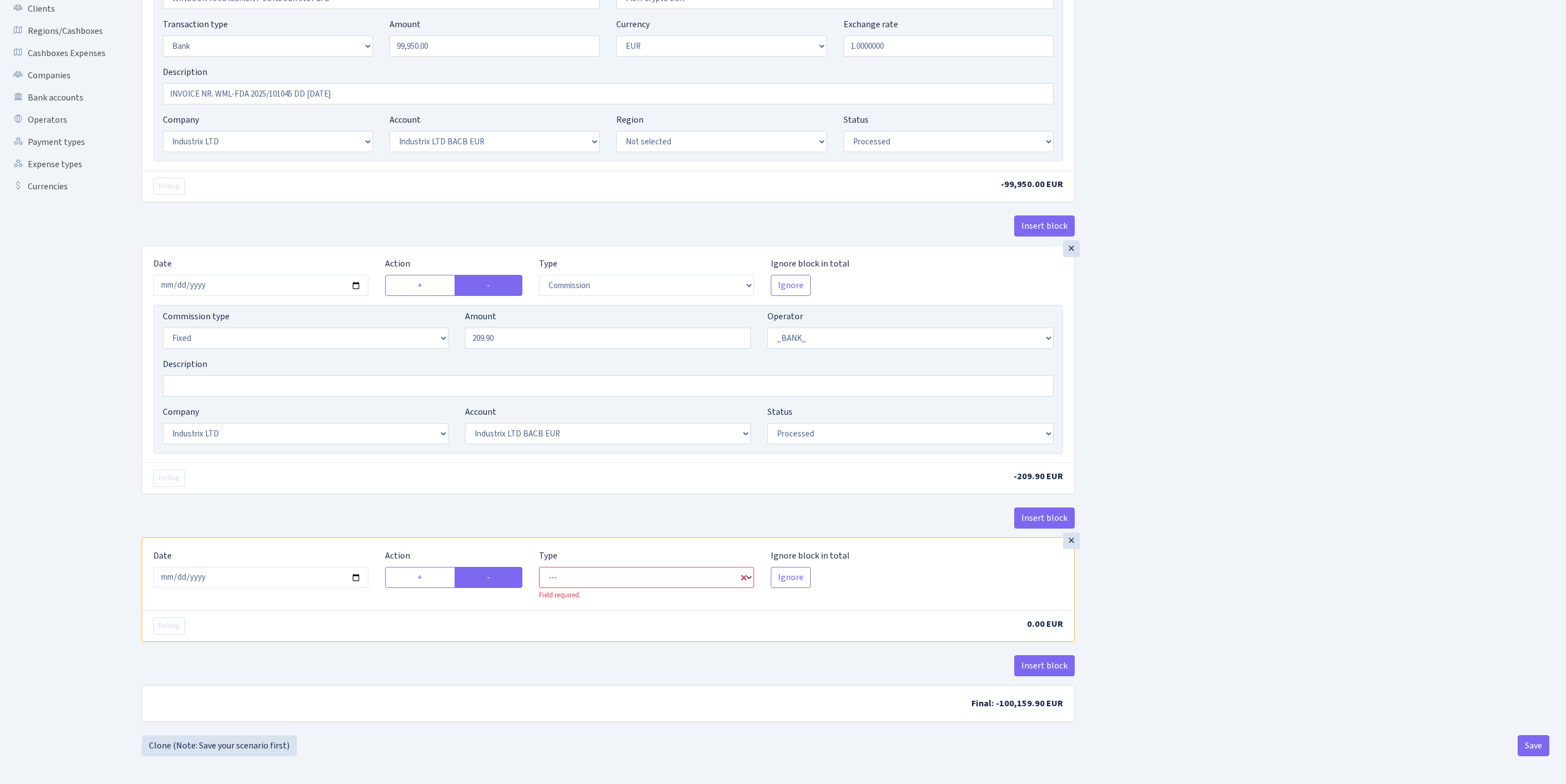
select select "commission"
select select "1"
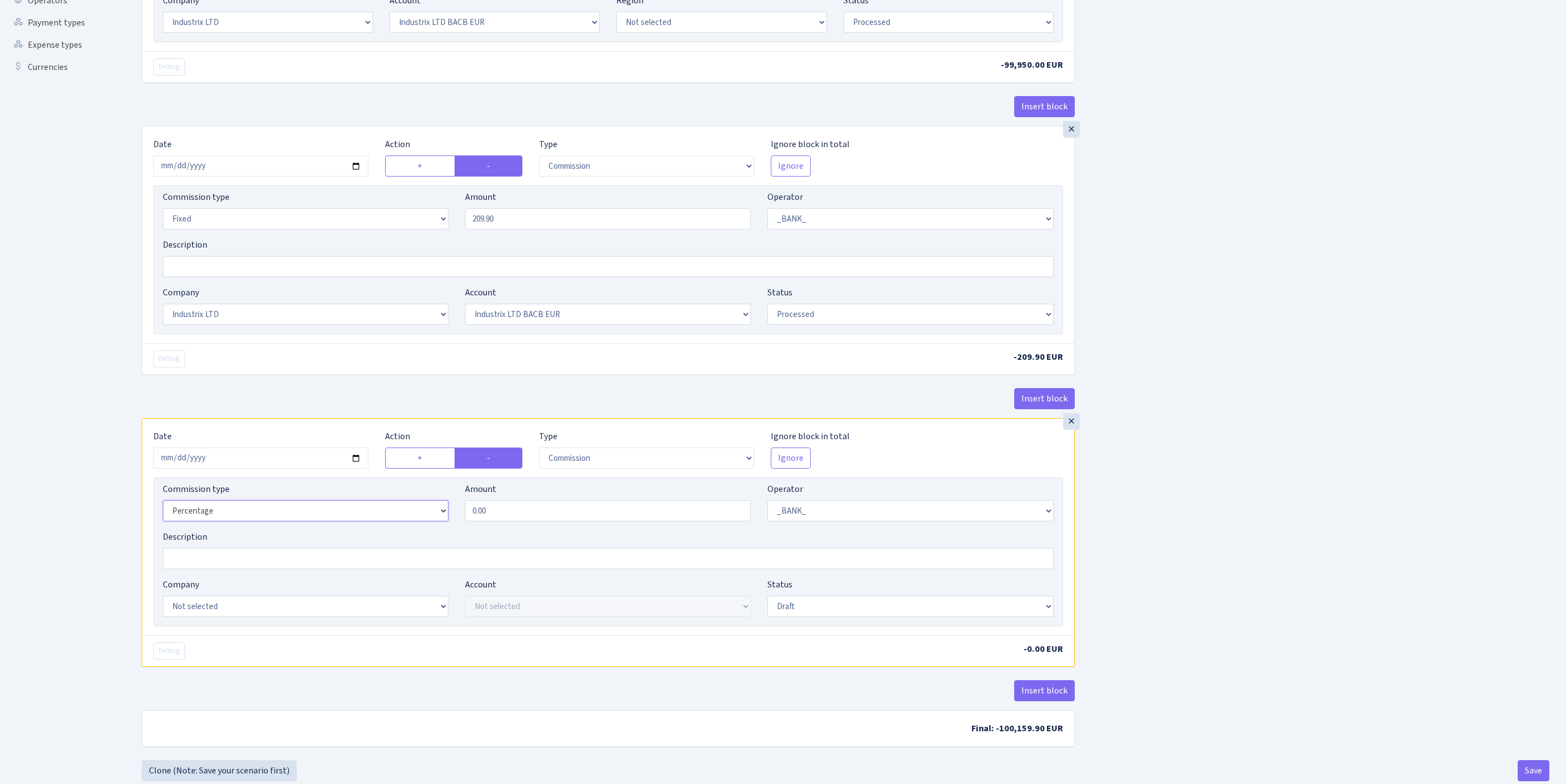
select select "fixed"
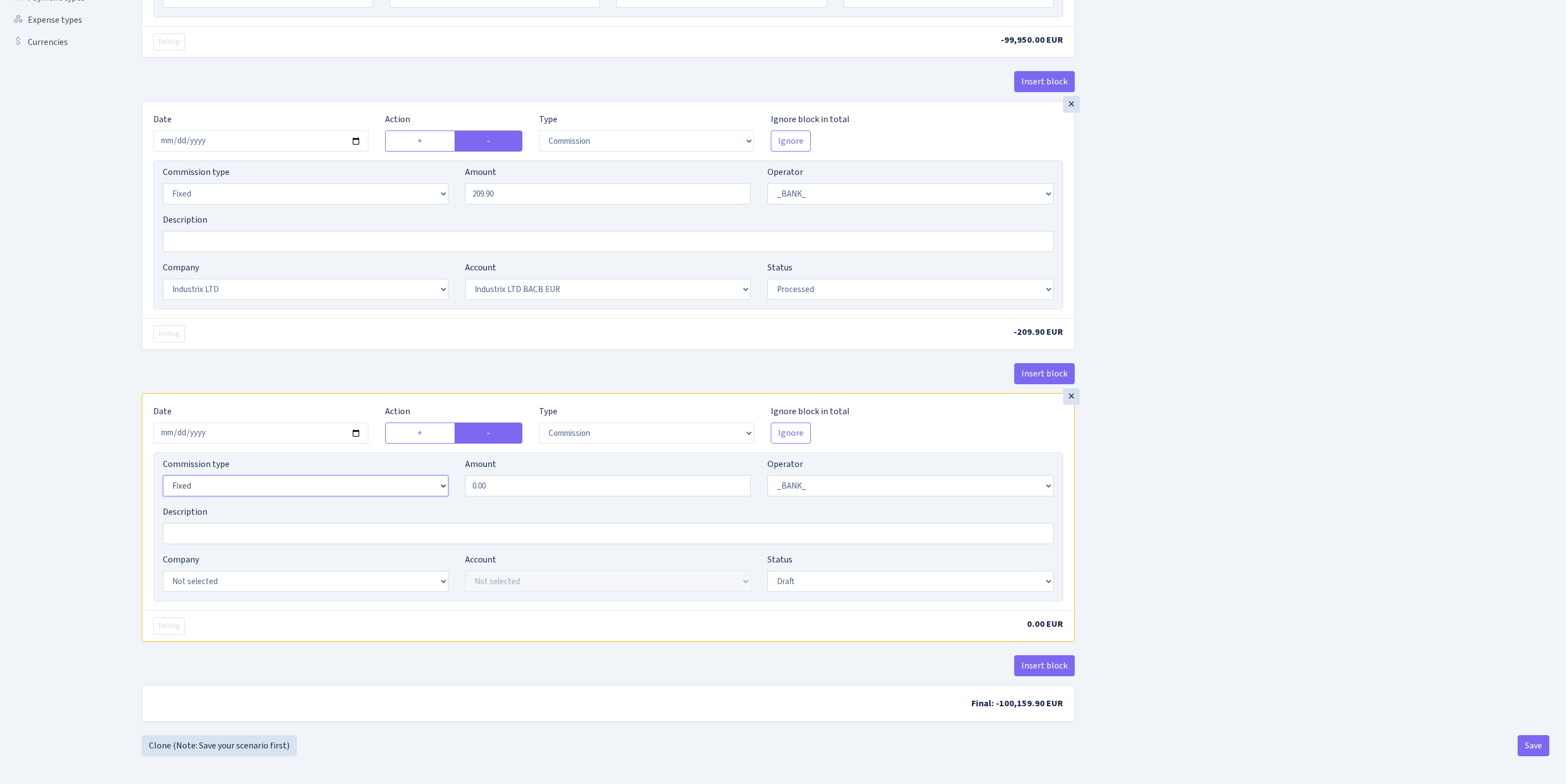
scroll to position [452, 0]
drag, startPoint x: 428, startPoint y: 469, endPoint x: 348, endPoint y: 469, distance: 80.0
click at [348, 469] on div "Commission type Percentage Fixed Bank Amount 0.00 Operator Not selected 981 981…" at bounding box center [607, 481] width 907 height 47
type input "60.00"
select select "17"
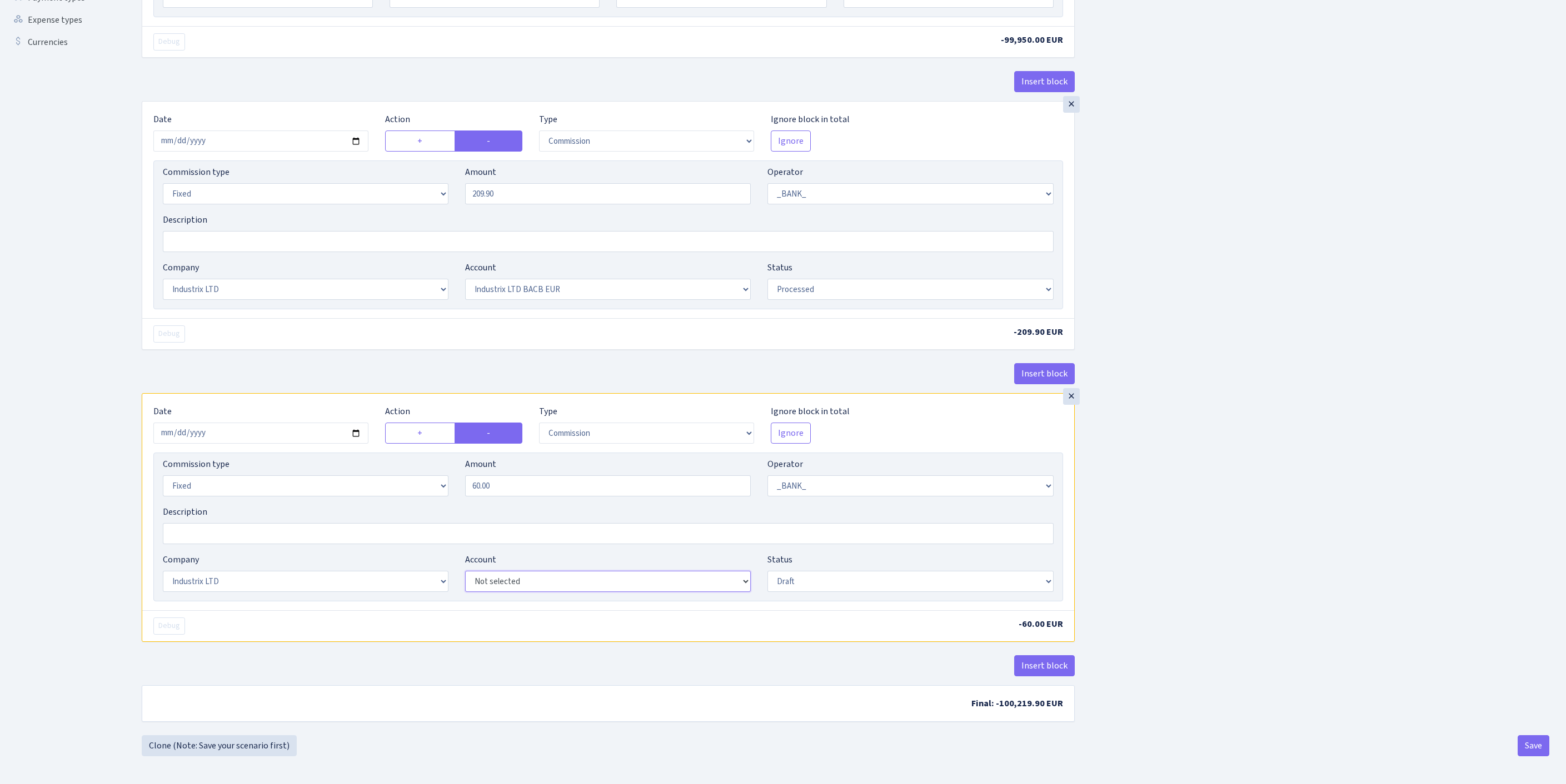
select select "41"
select select "processed"
click at [1533, 742] on button "Save" at bounding box center [1534, 745] width 32 height 21
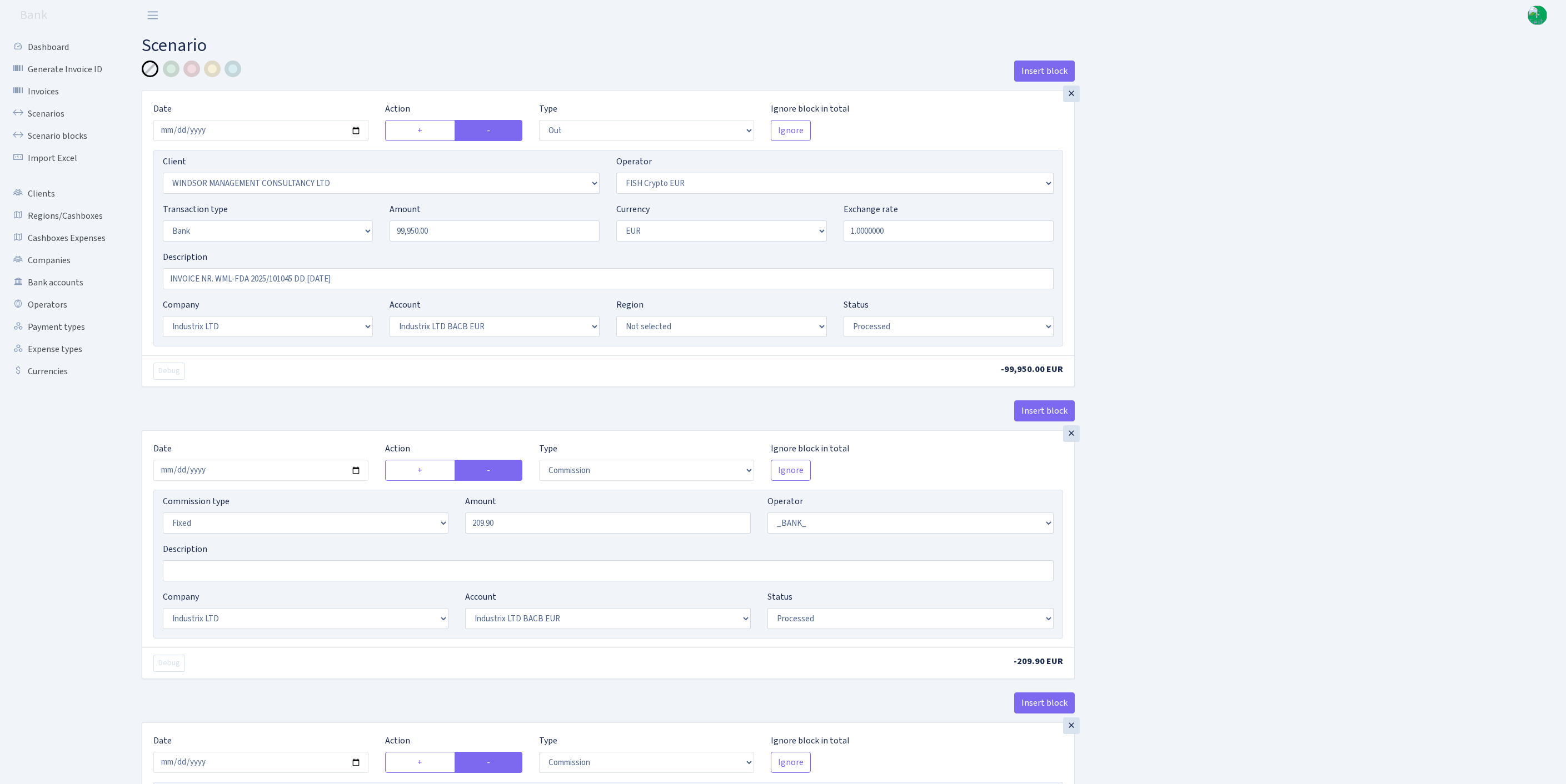
select select "out"
select select "2401"
select select "244"
select select "2"
select select "1"
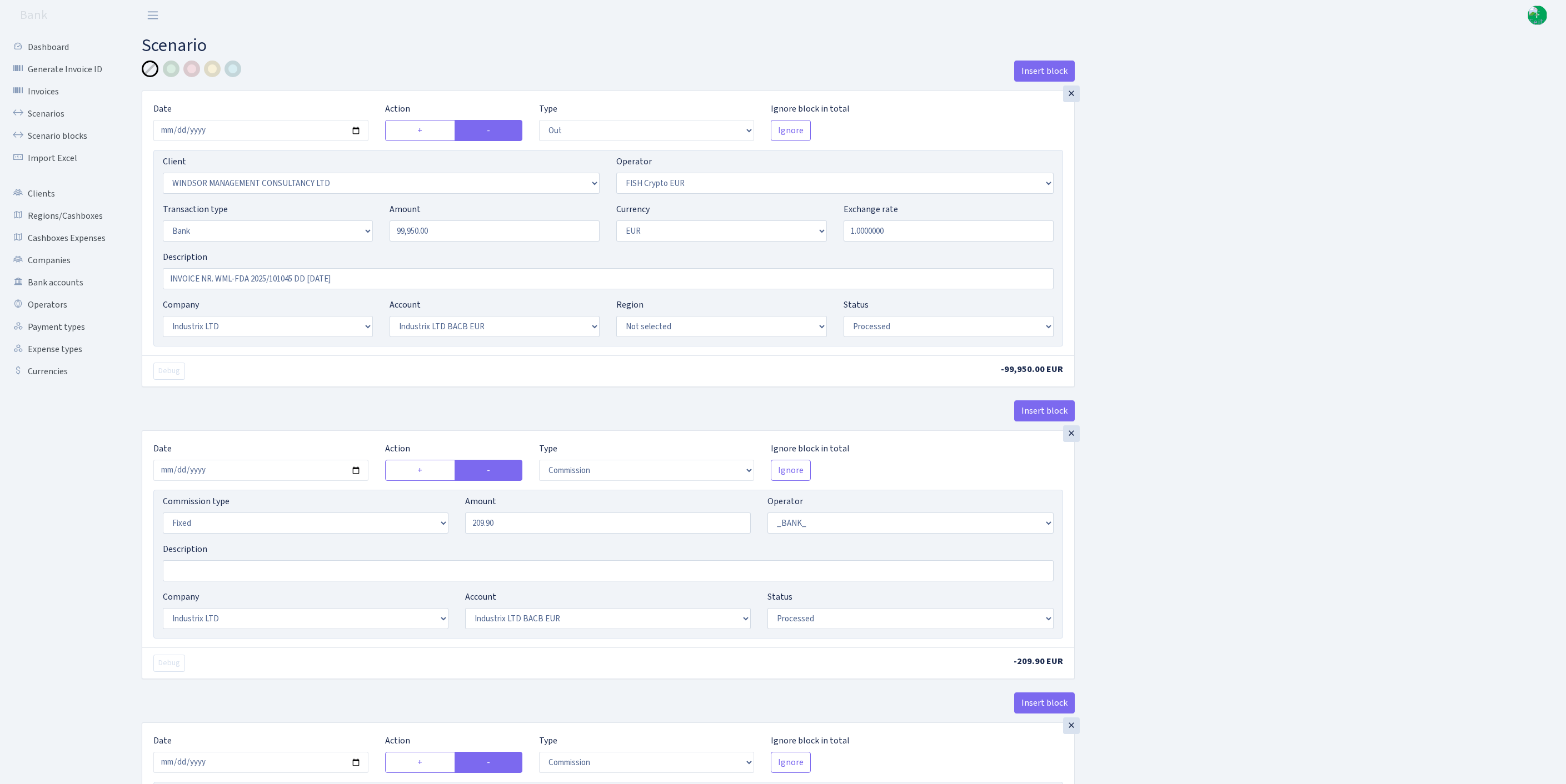
select select "17"
select select "41"
select select "processed"
select select "commission"
select select "fixed"
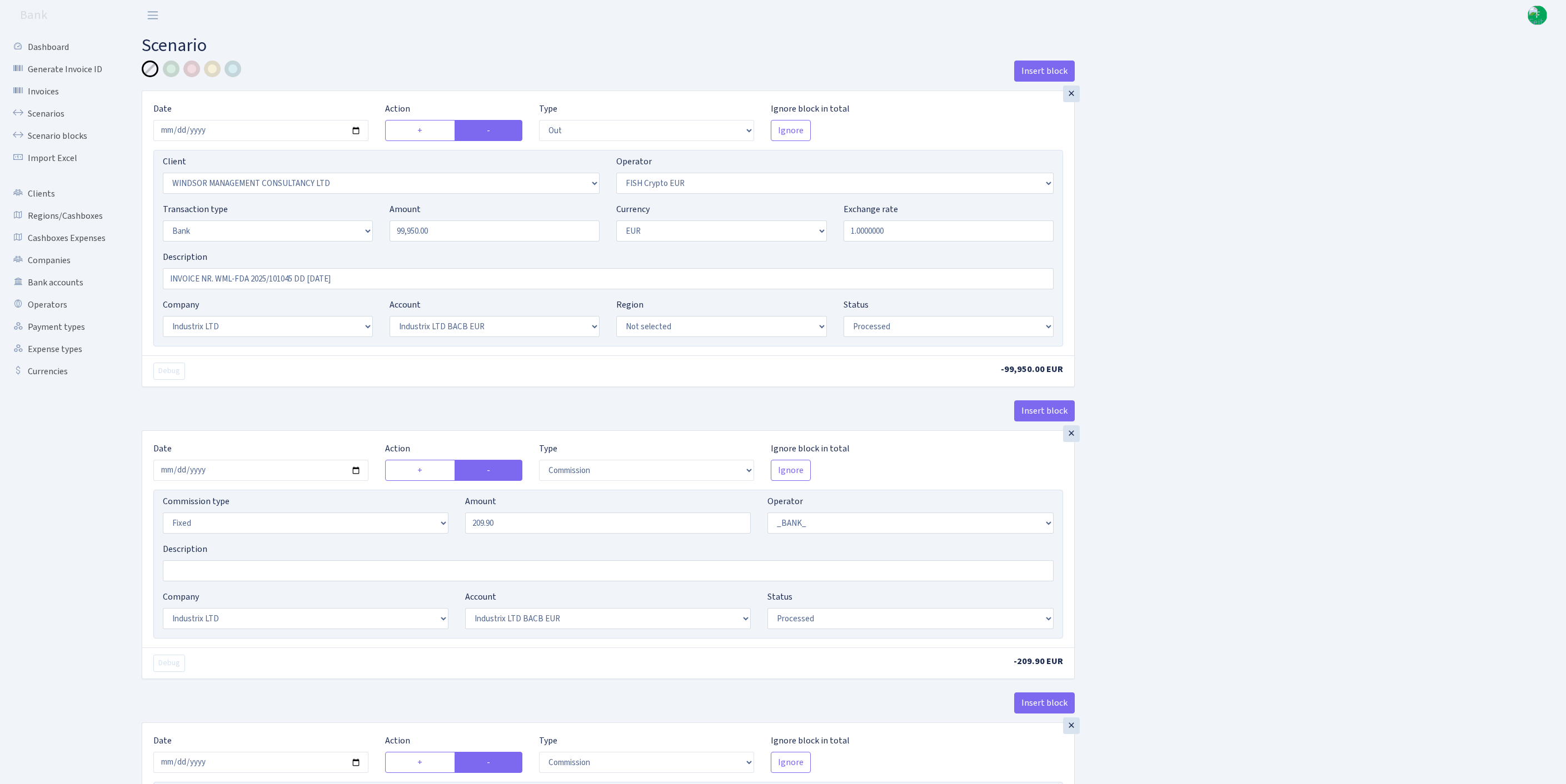
select select "1"
select select "17"
select select "41"
select select "processed"
select select "commission"
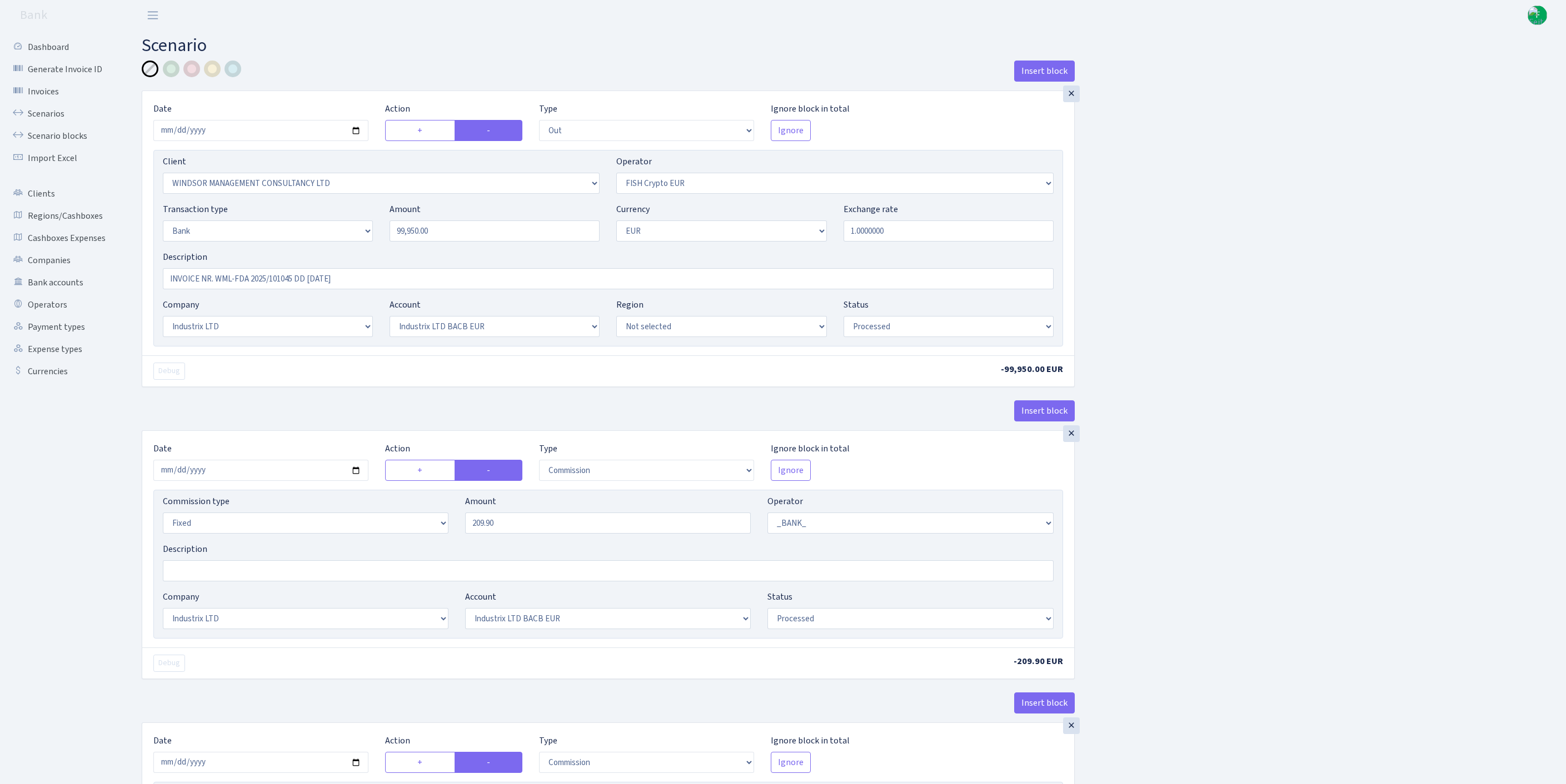
select select "fixed"
select select "1"
select select "17"
select select "41"
select select "processed"
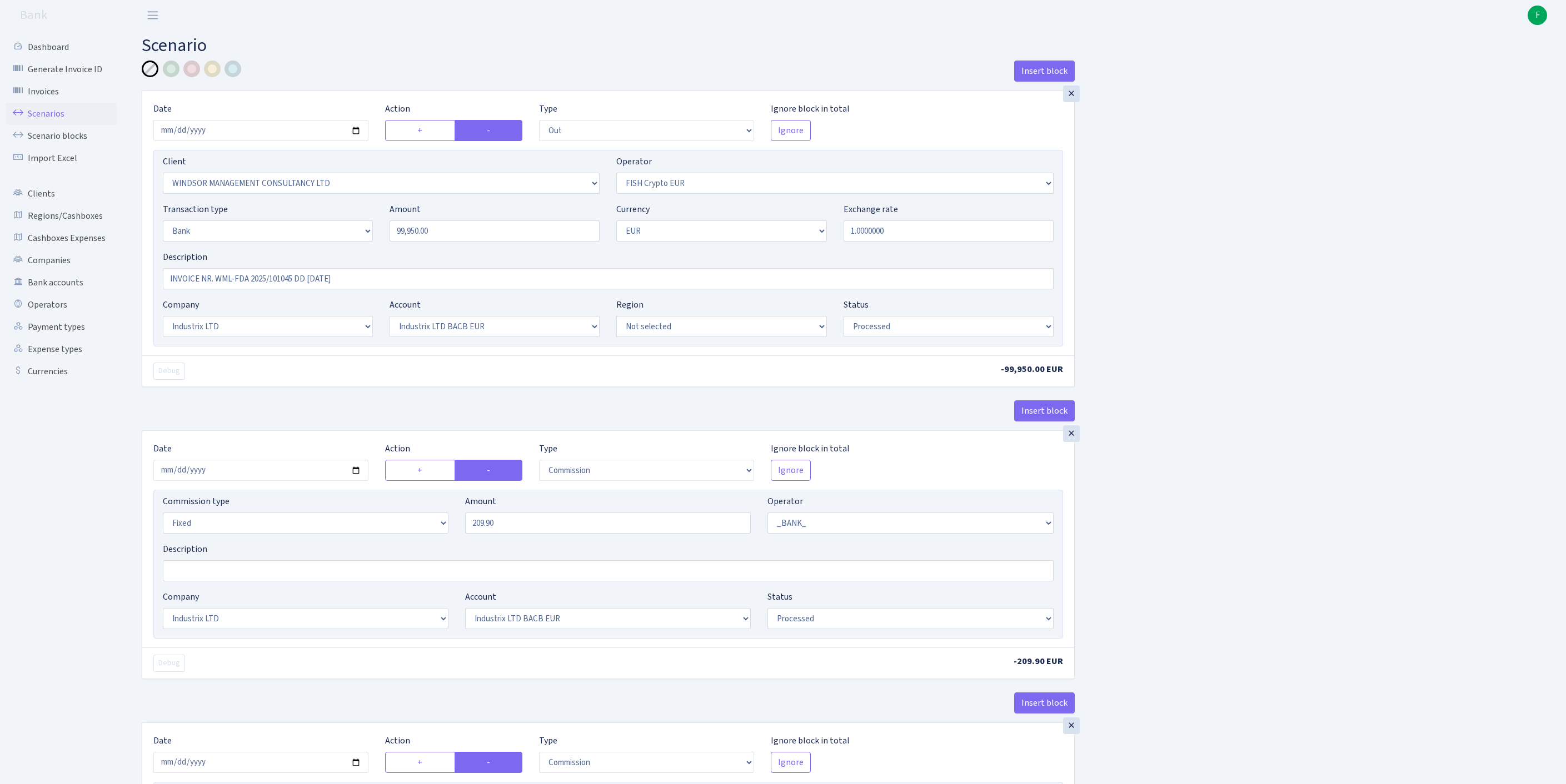
click at [56, 117] on link "Scenarios" at bounding box center [61, 114] width 111 height 22
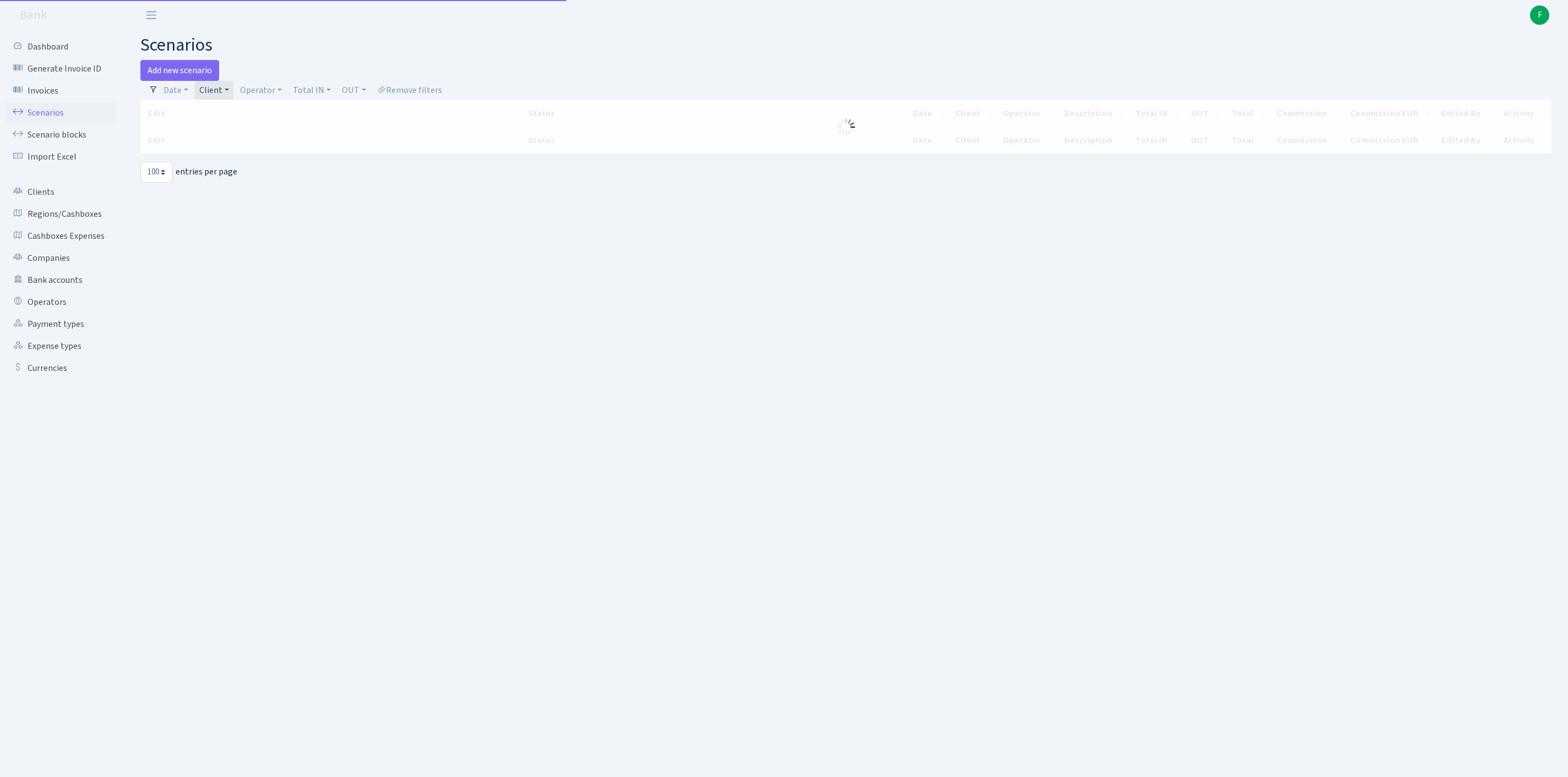
select select "100"
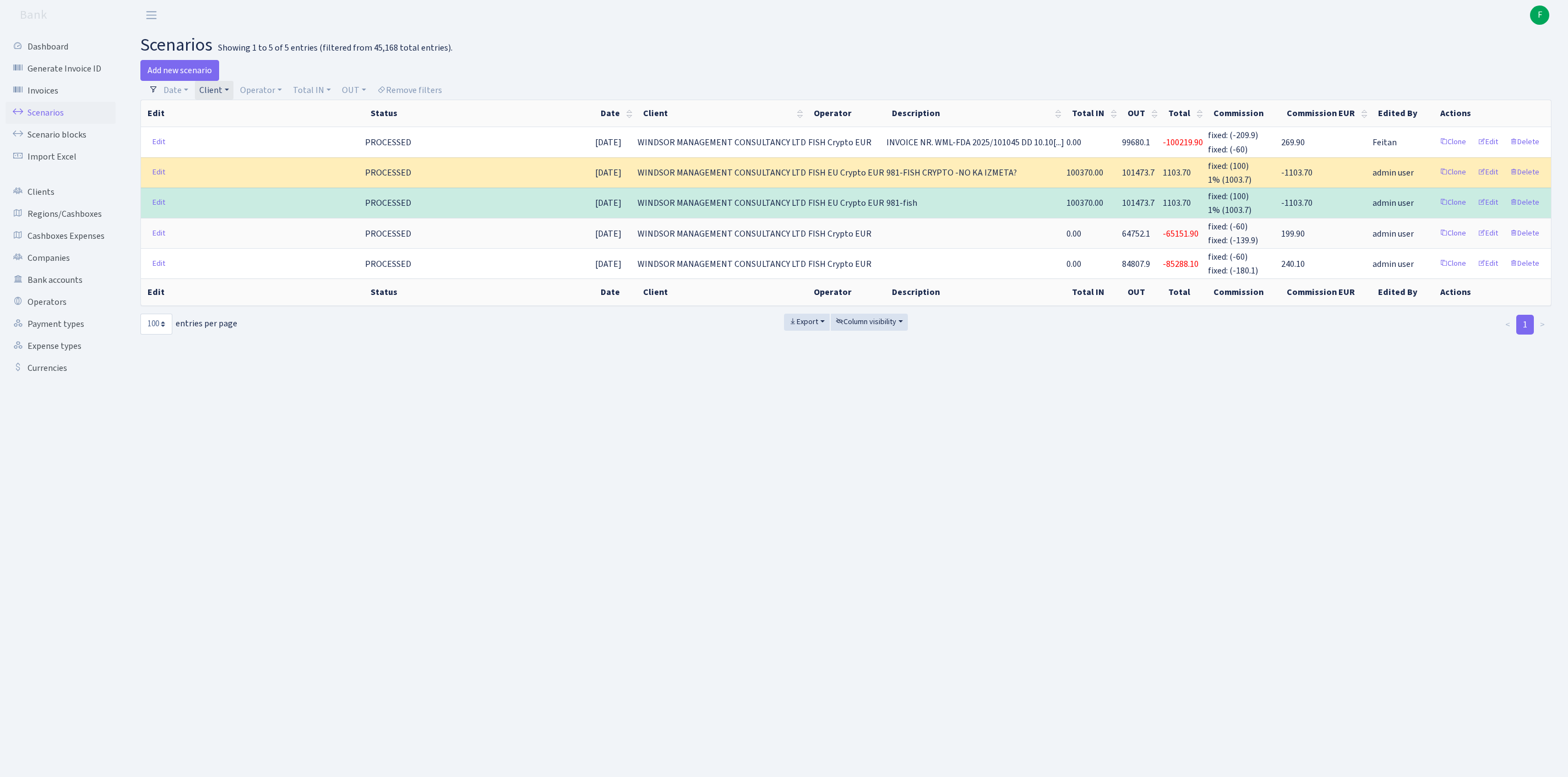
click at [234, 90] on link "Client" at bounding box center [214, 90] width 39 height 18
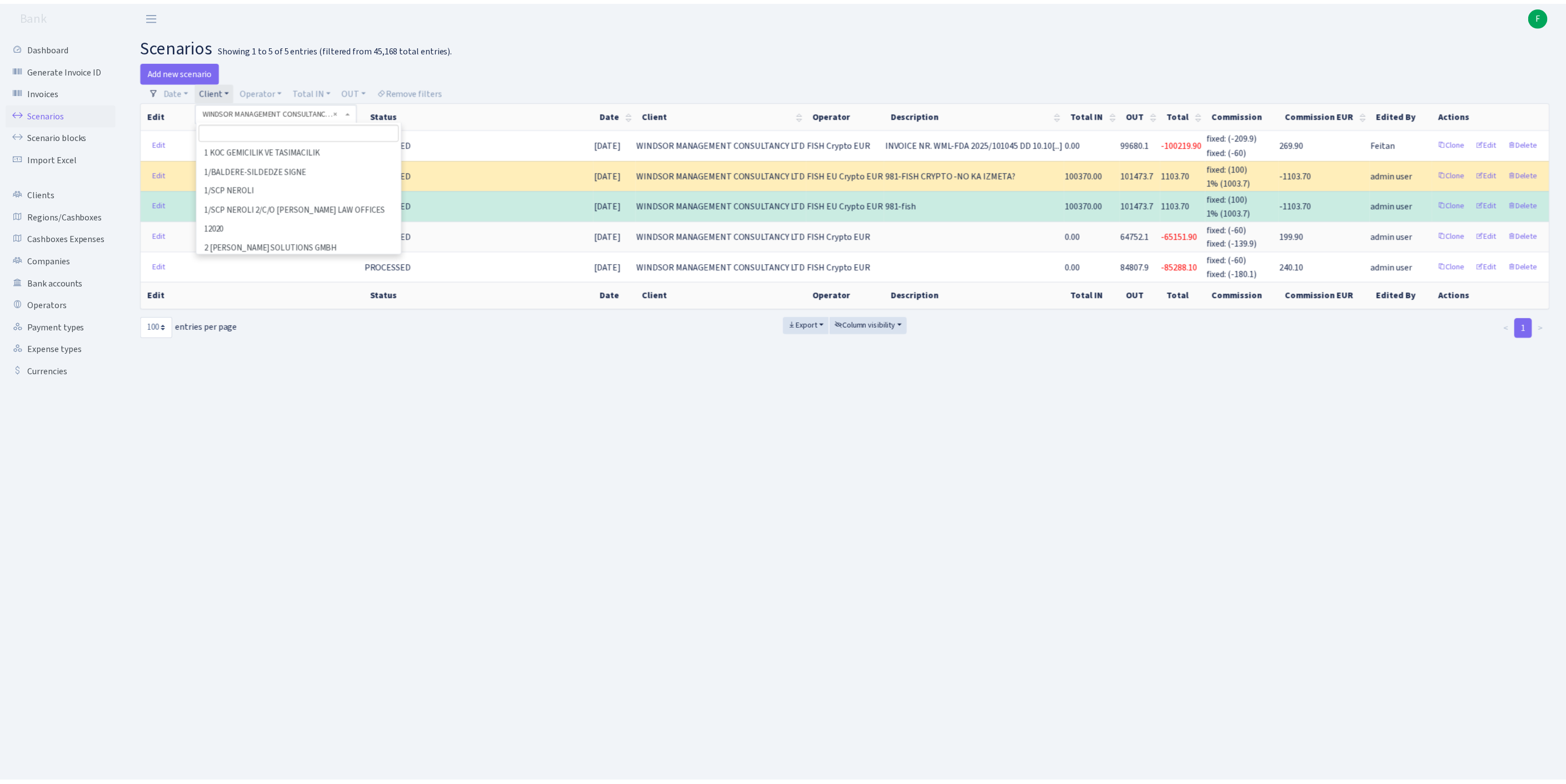
scroll to position [71029, 0]
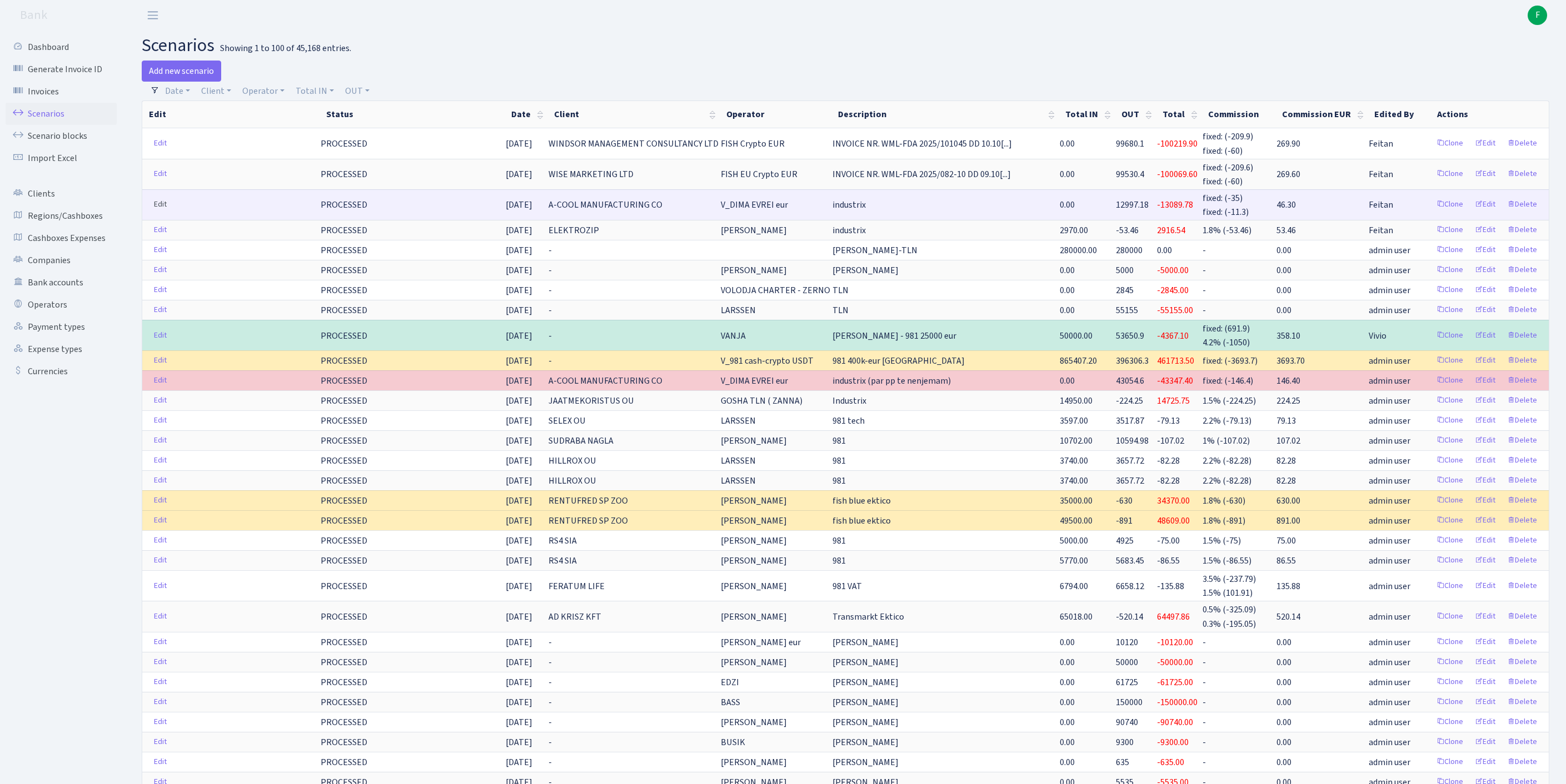
click at [163, 213] on link "Edit" at bounding box center [160, 204] width 23 height 18
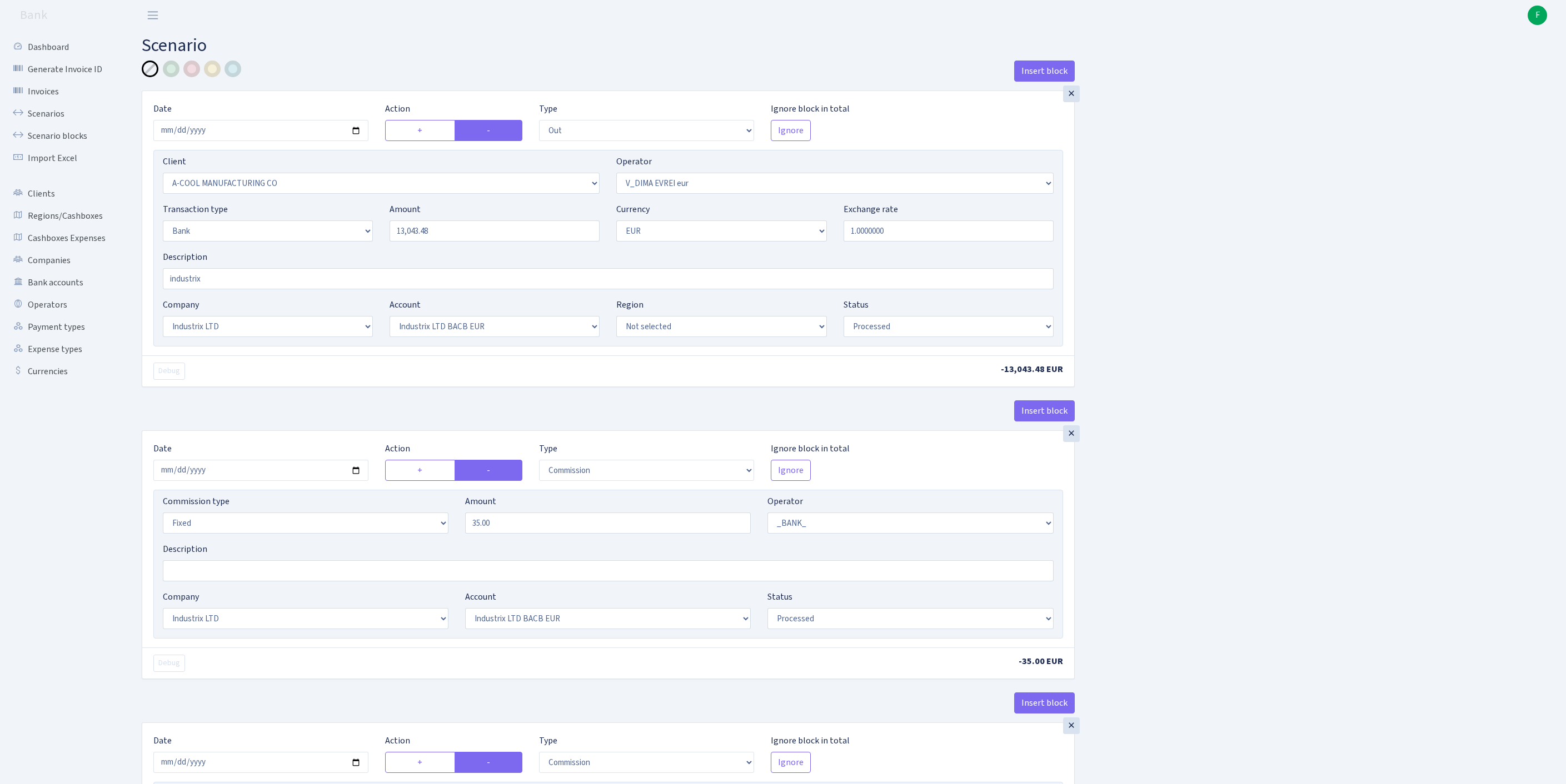
select select "out"
select select "2096"
select select "431"
select select "2"
select select "1"
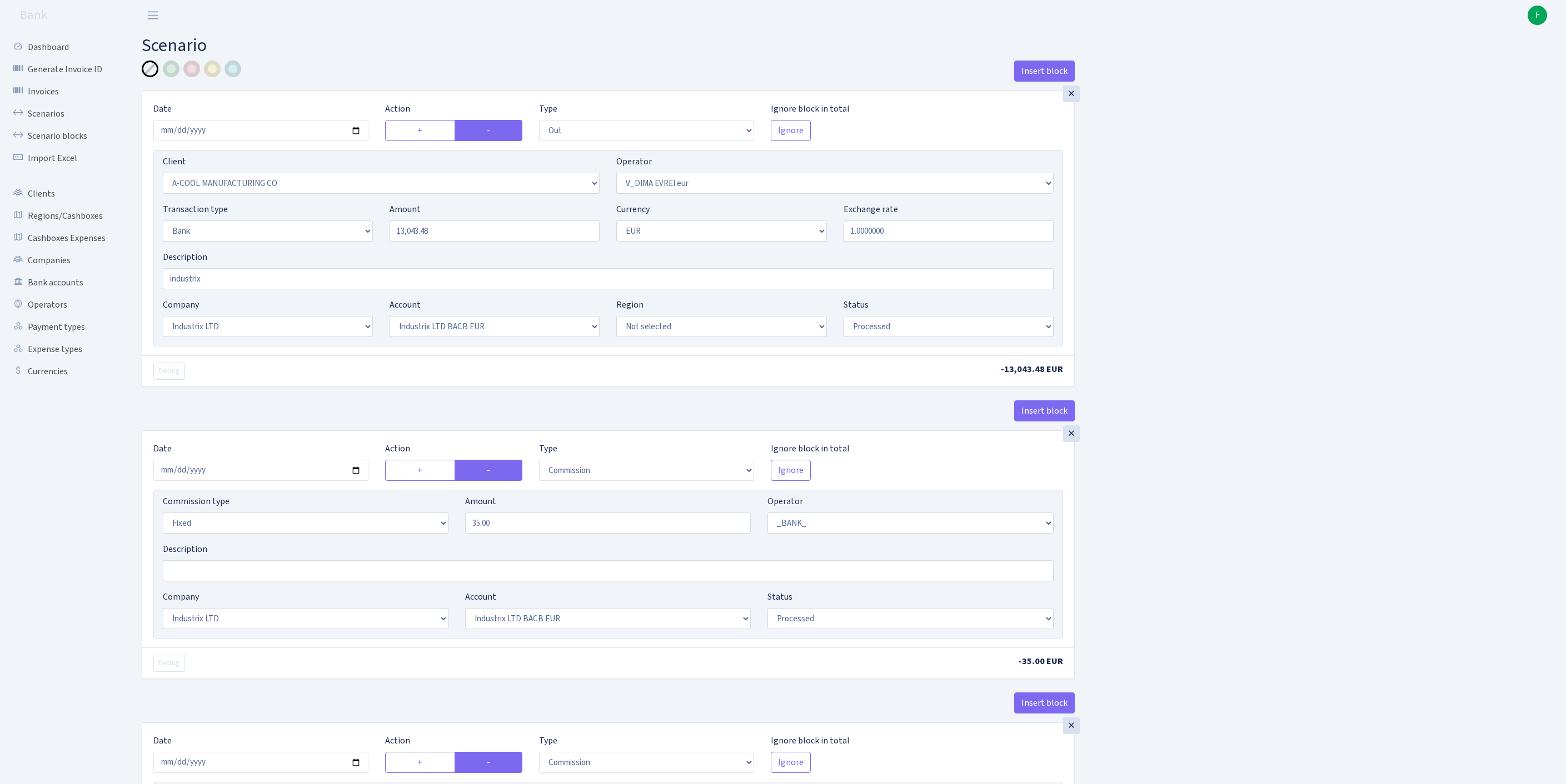
select select "17"
select select "41"
select select "processed"
select select "commission"
select select "fixed"
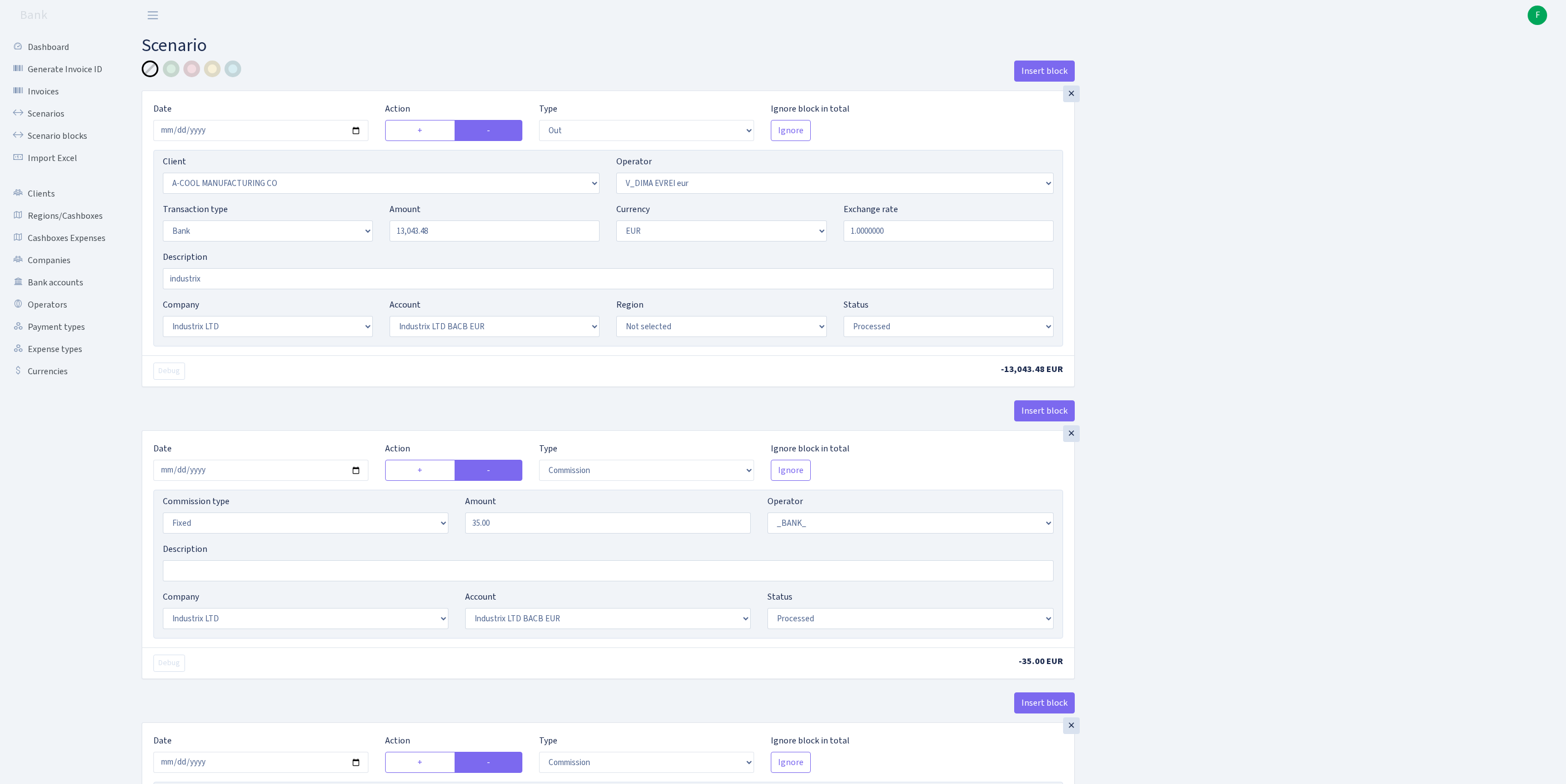
select select "1"
select select "17"
select select "41"
select select "processed"
select select "commission"
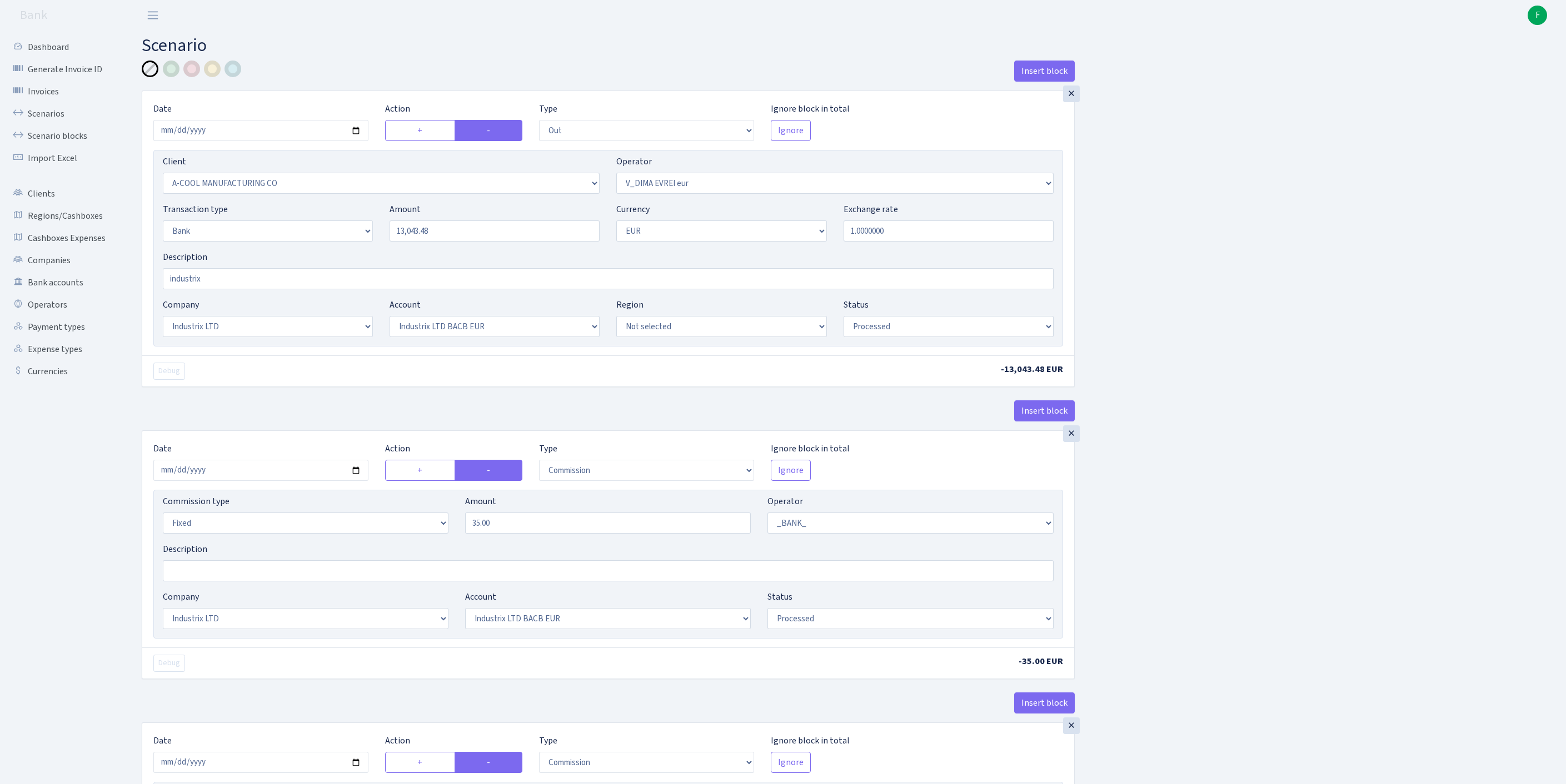
select select "fixed"
select select "1"
select select "17"
select select "41"
select select "processed"
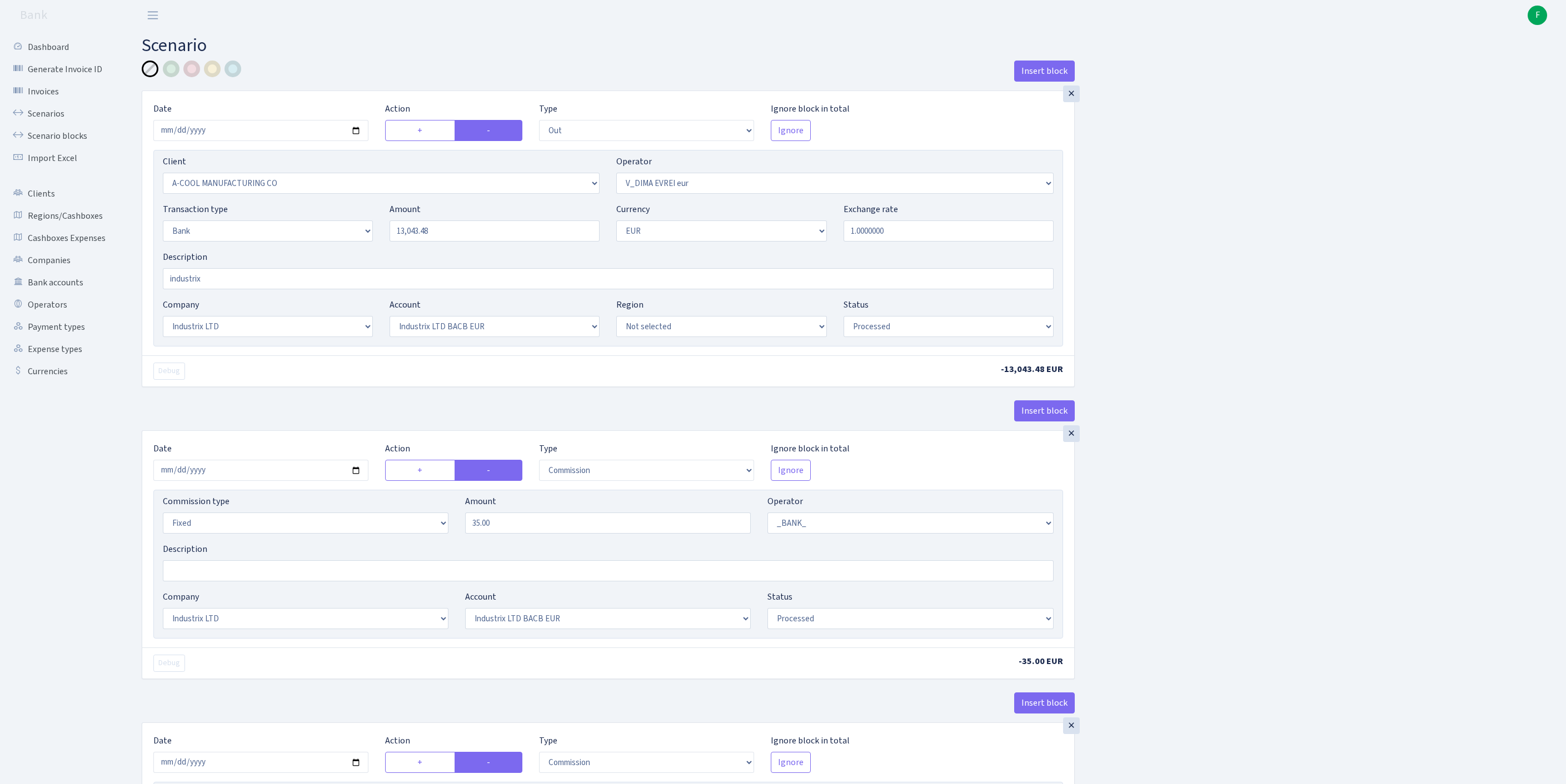
scroll to position [469, 0]
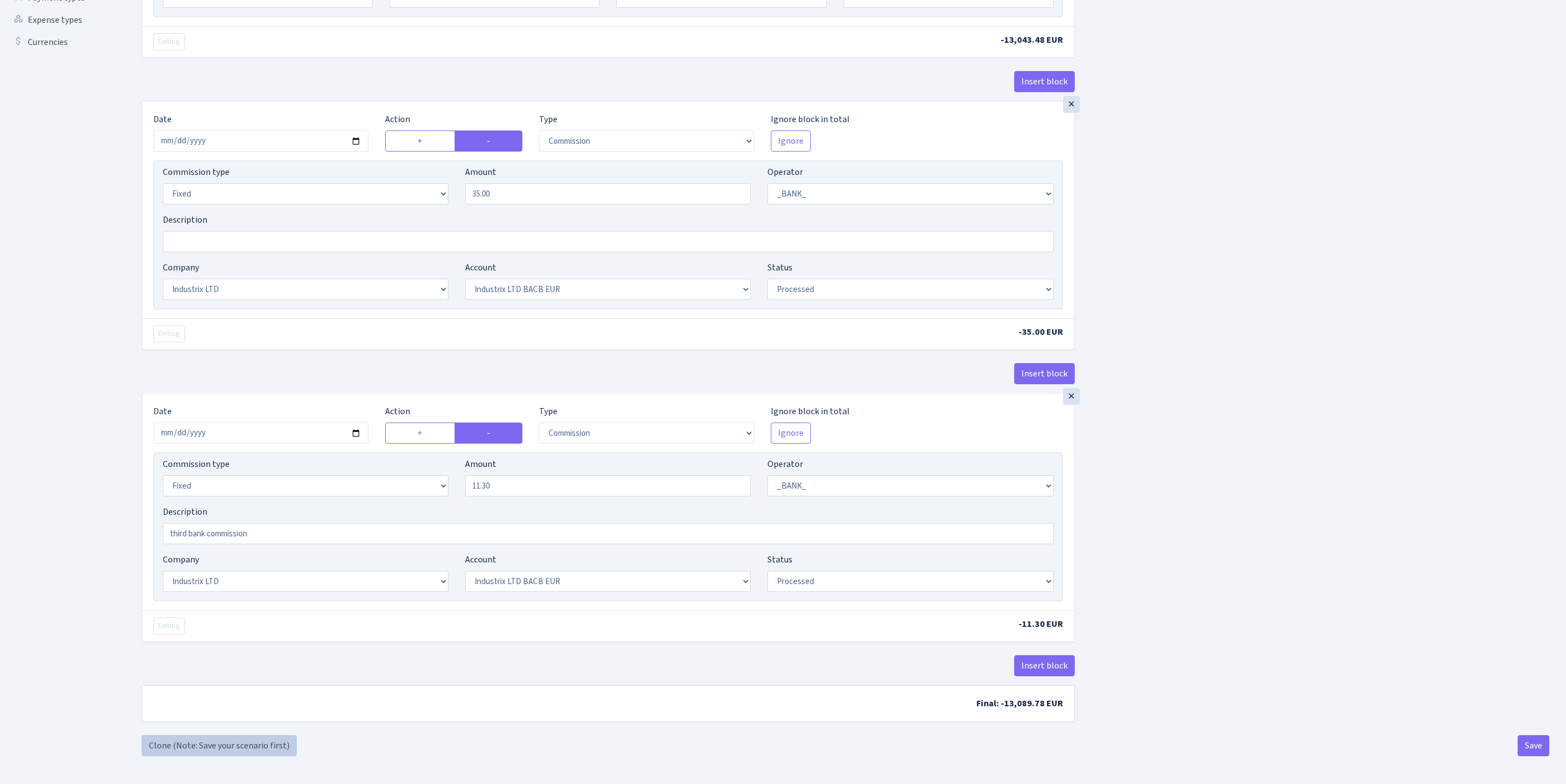
click at [186, 738] on link "Clone (Note: Save your scenario first)" at bounding box center [219, 745] width 155 height 21
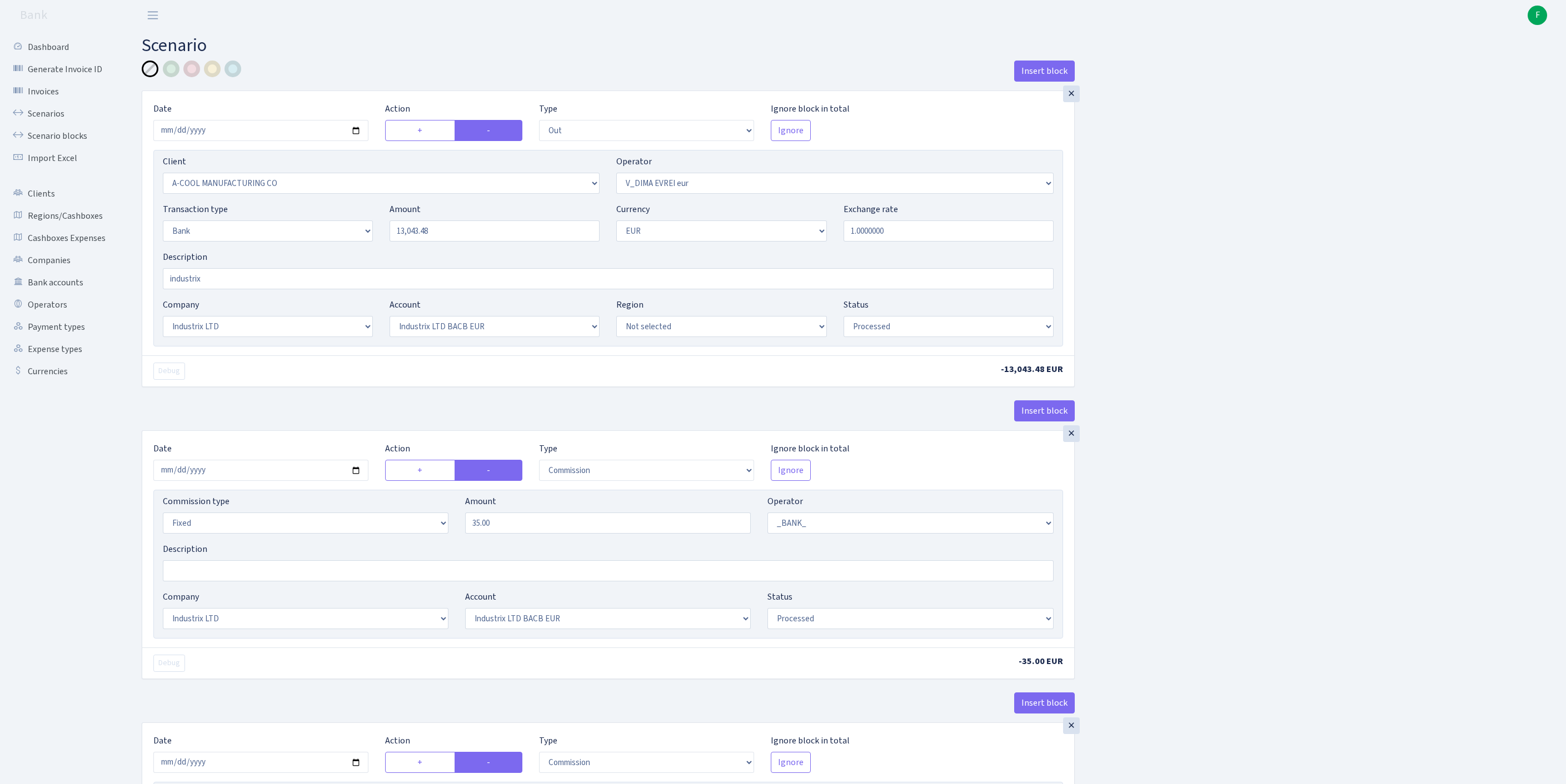
select select "out"
select select "2096"
select select "431"
select select "2"
select select "1"
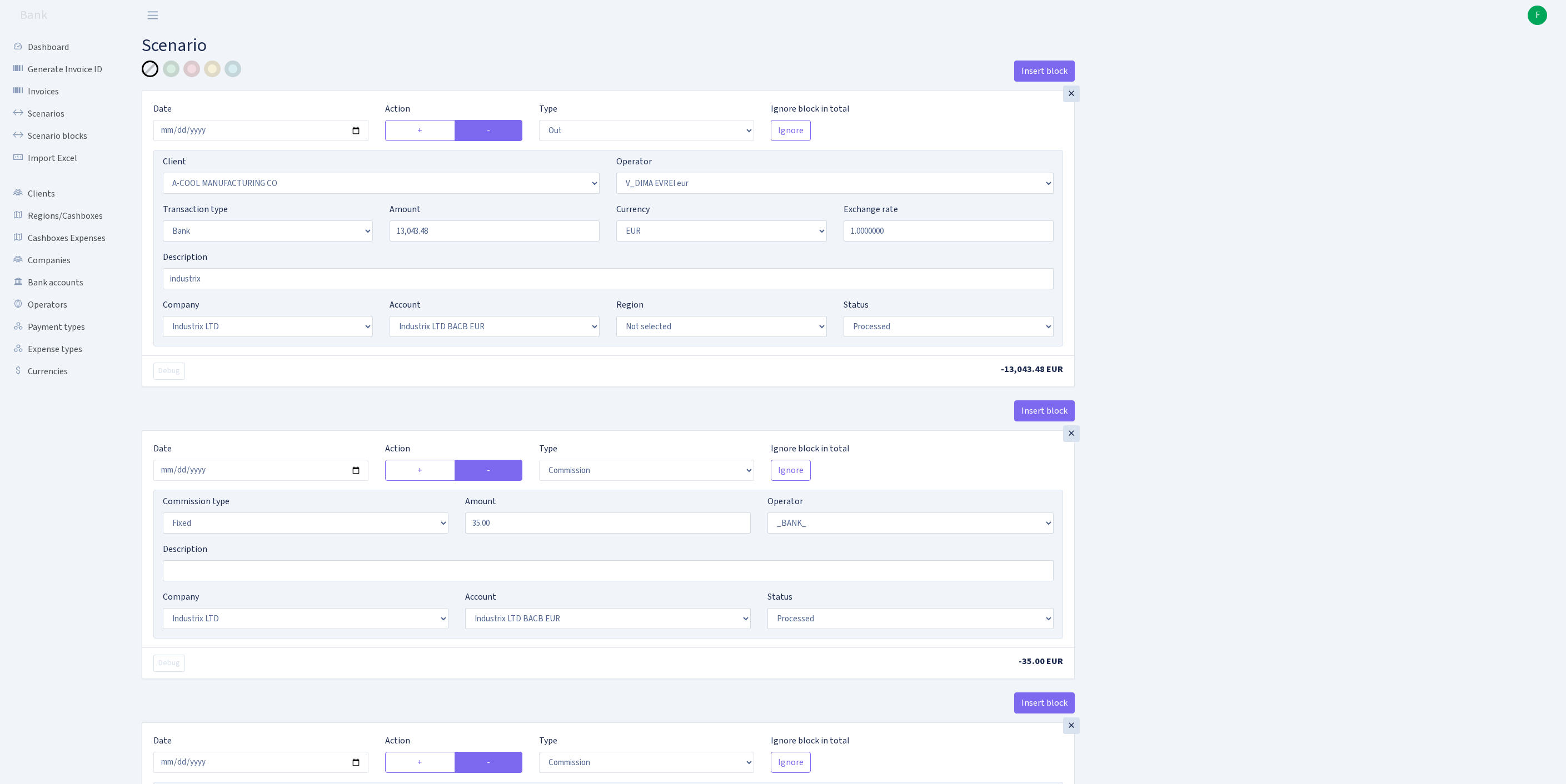
select select "17"
select select "41"
select select "processed"
select select "commission"
select select "fixed"
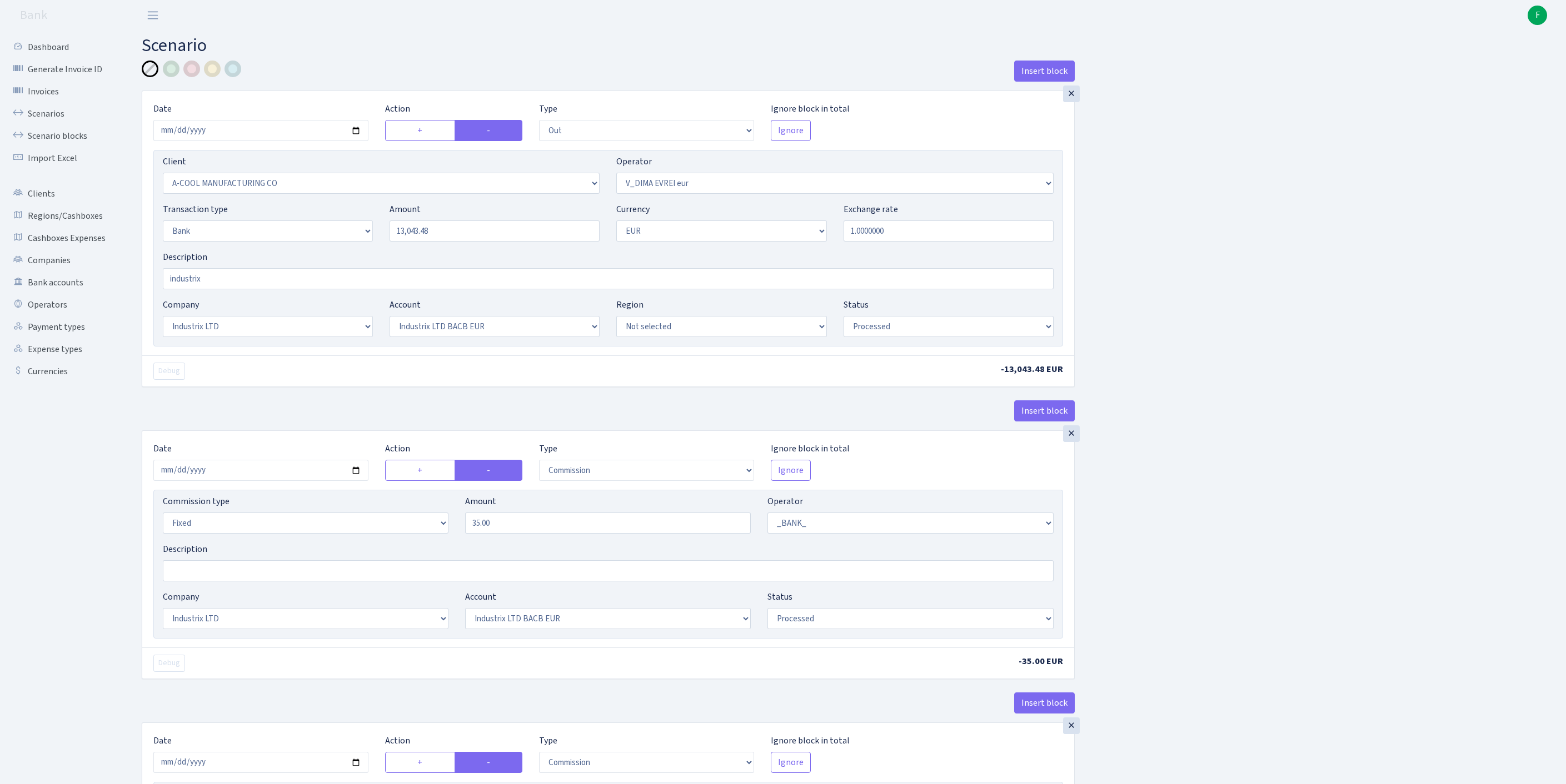
select select "1"
select select "17"
select select "41"
select select "processed"
select select "commission"
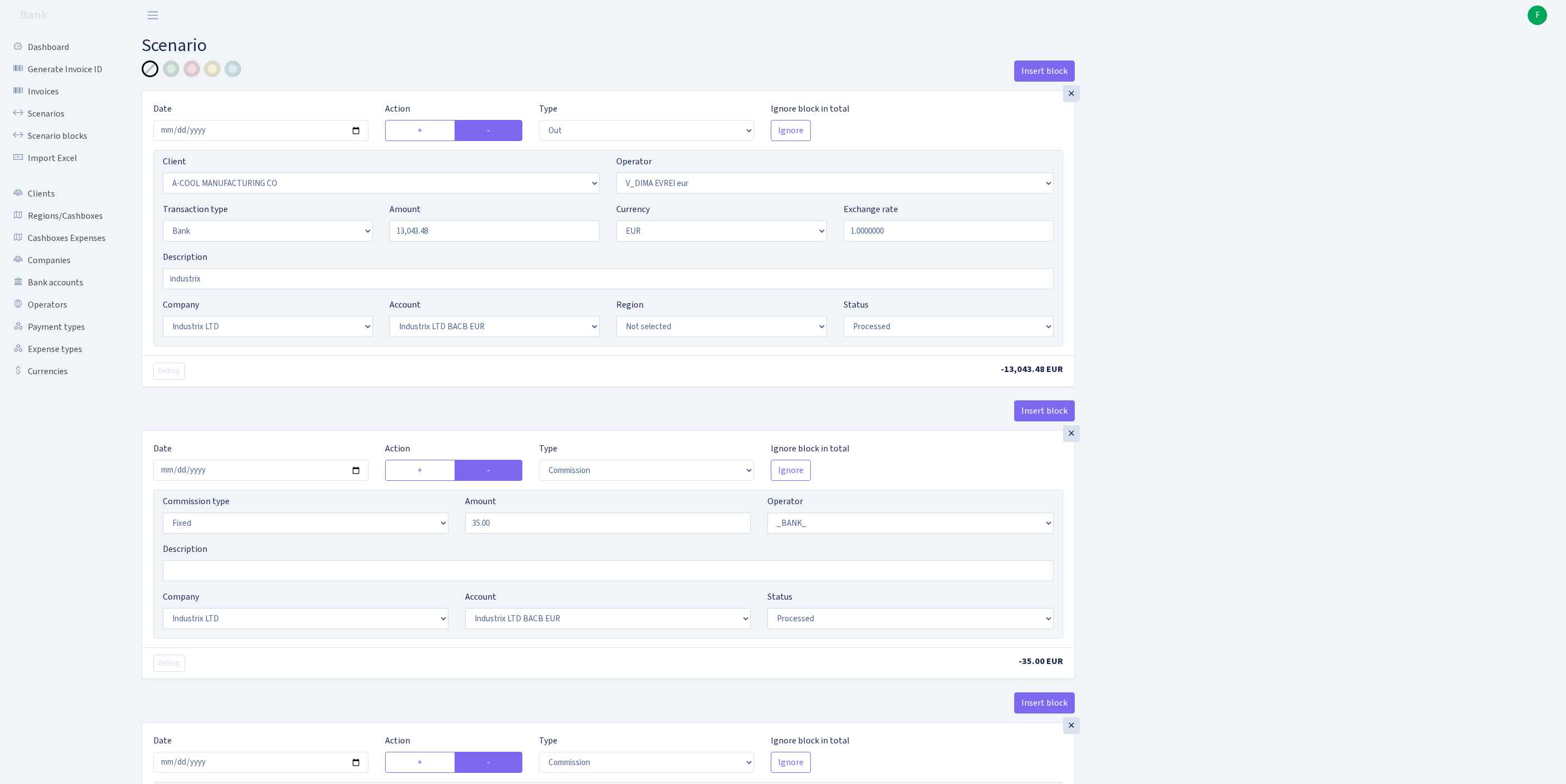
select select "fixed"
select select "1"
select select "17"
select select "41"
select select "processed"
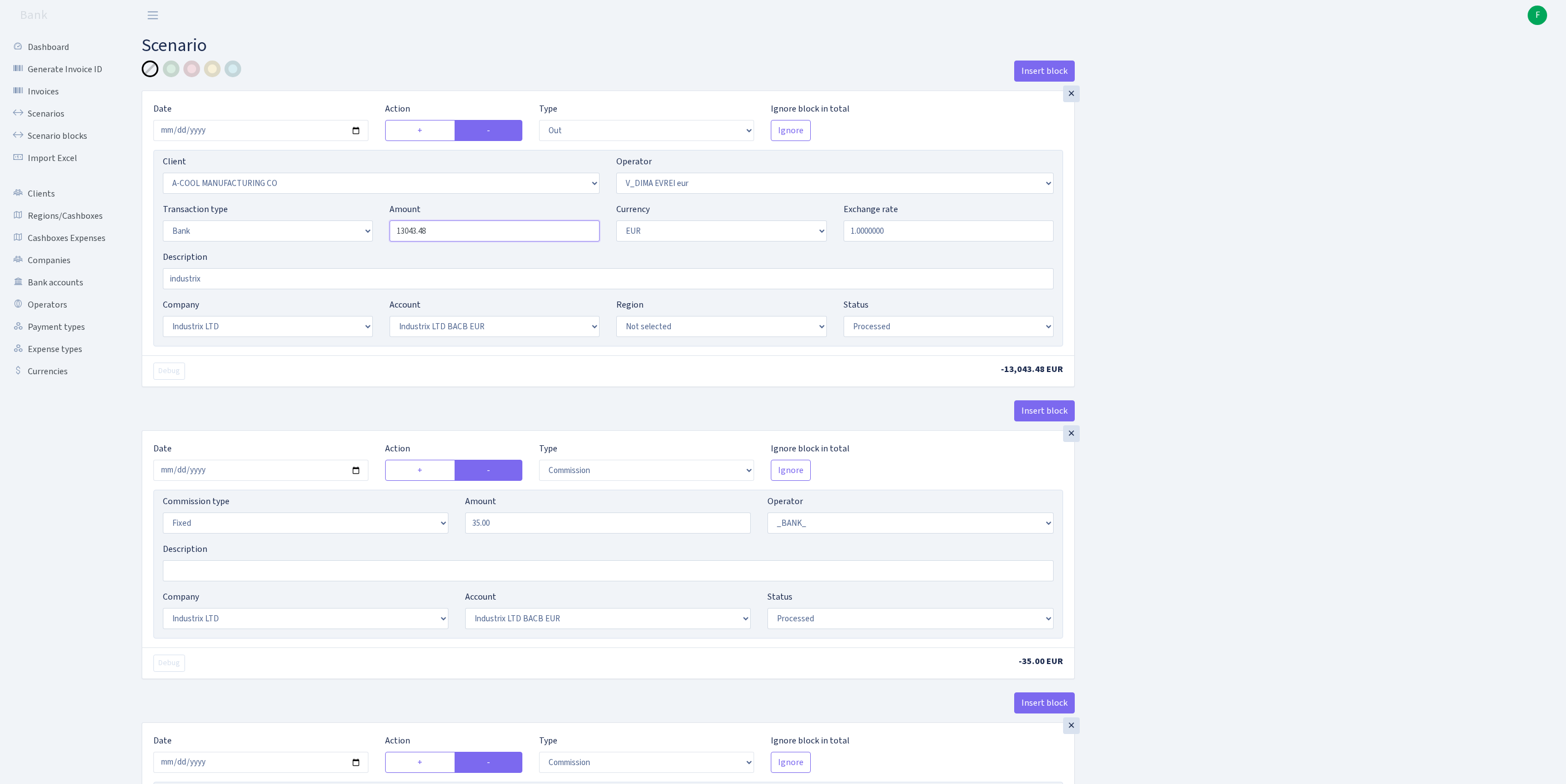
drag, startPoint x: 470, startPoint y: 253, endPoint x: 257, endPoint y: 252, distance: 213.0
click at [257, 251] on div "Transaction type Not selected 981 ELF FISH crypto GIRT IVO dekl MM-BALTIC eur U…" at bounding box center [607, 225] width 907 height 47
type input "43,201.00"
drag, startPoint x: 548, startPoint y: 586, endPoint x: 421, endPoint y: 585, distance: 127.0
click at [421, 543] on div "Commission type Percentage Fixed Bank Amount 35.00 Operator Not selected 981 98…" at bounding box center [607, 518] width 907 height 47
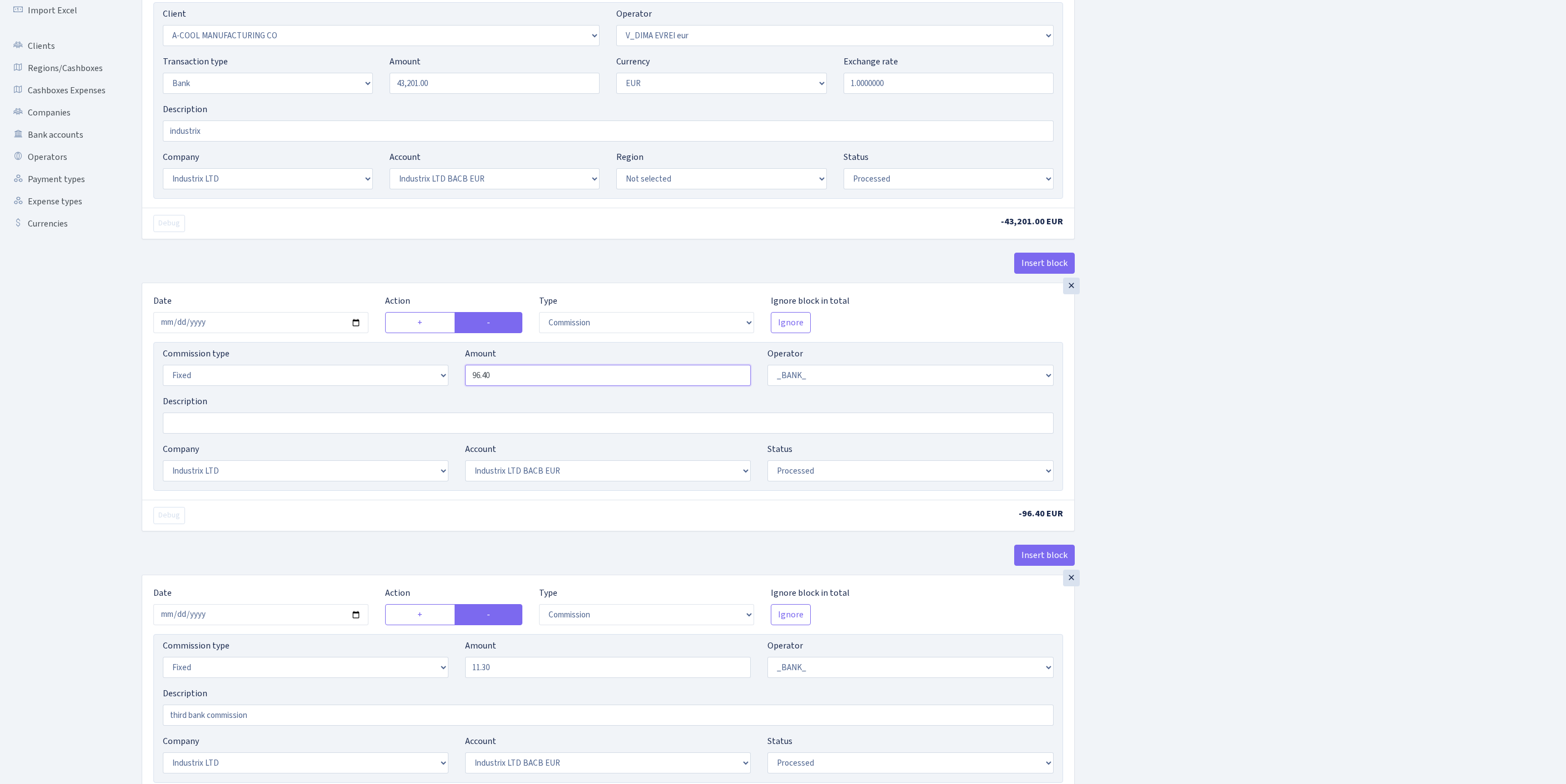
scroll to position [429, 0]
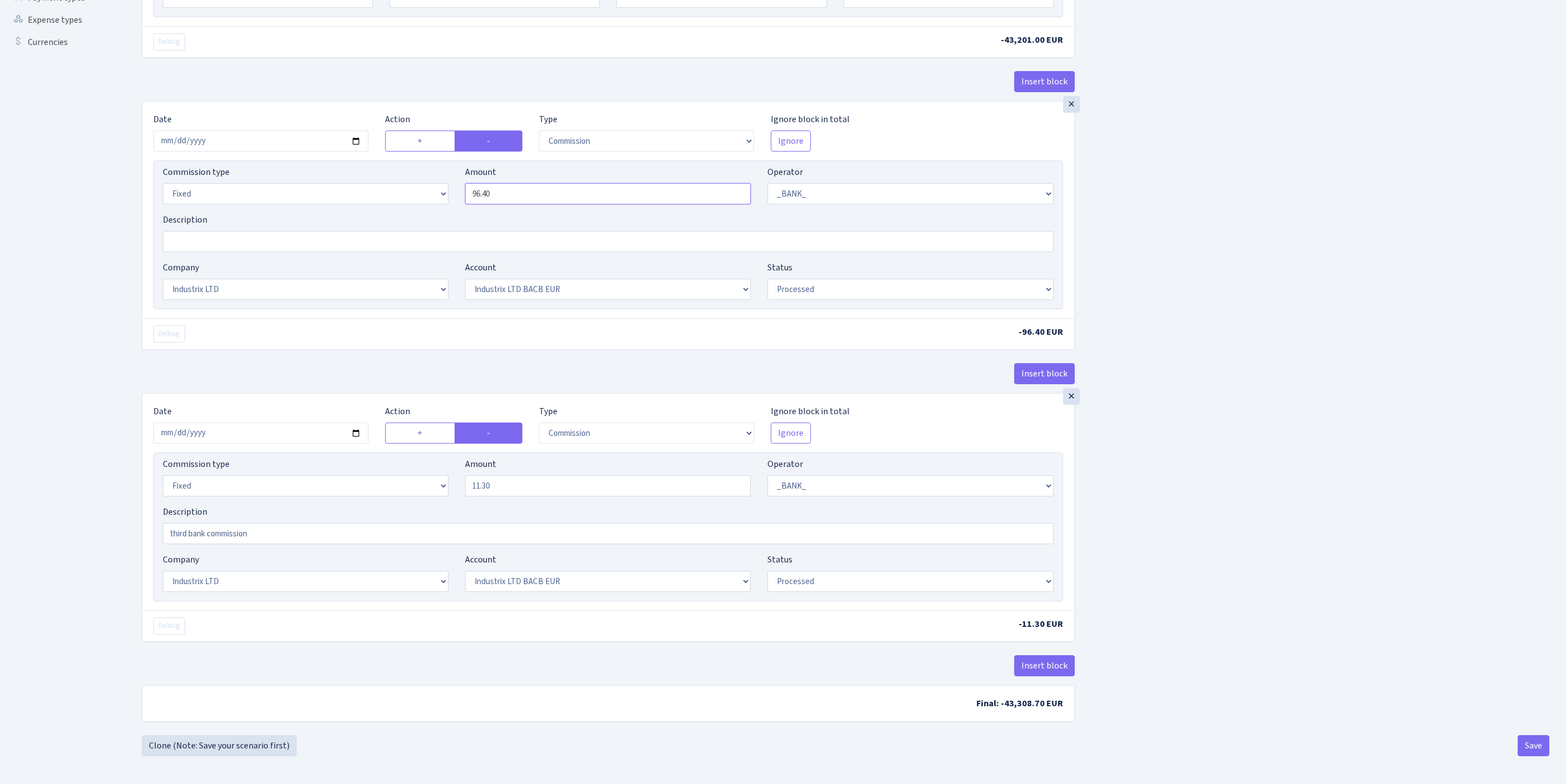
type input "96.40"
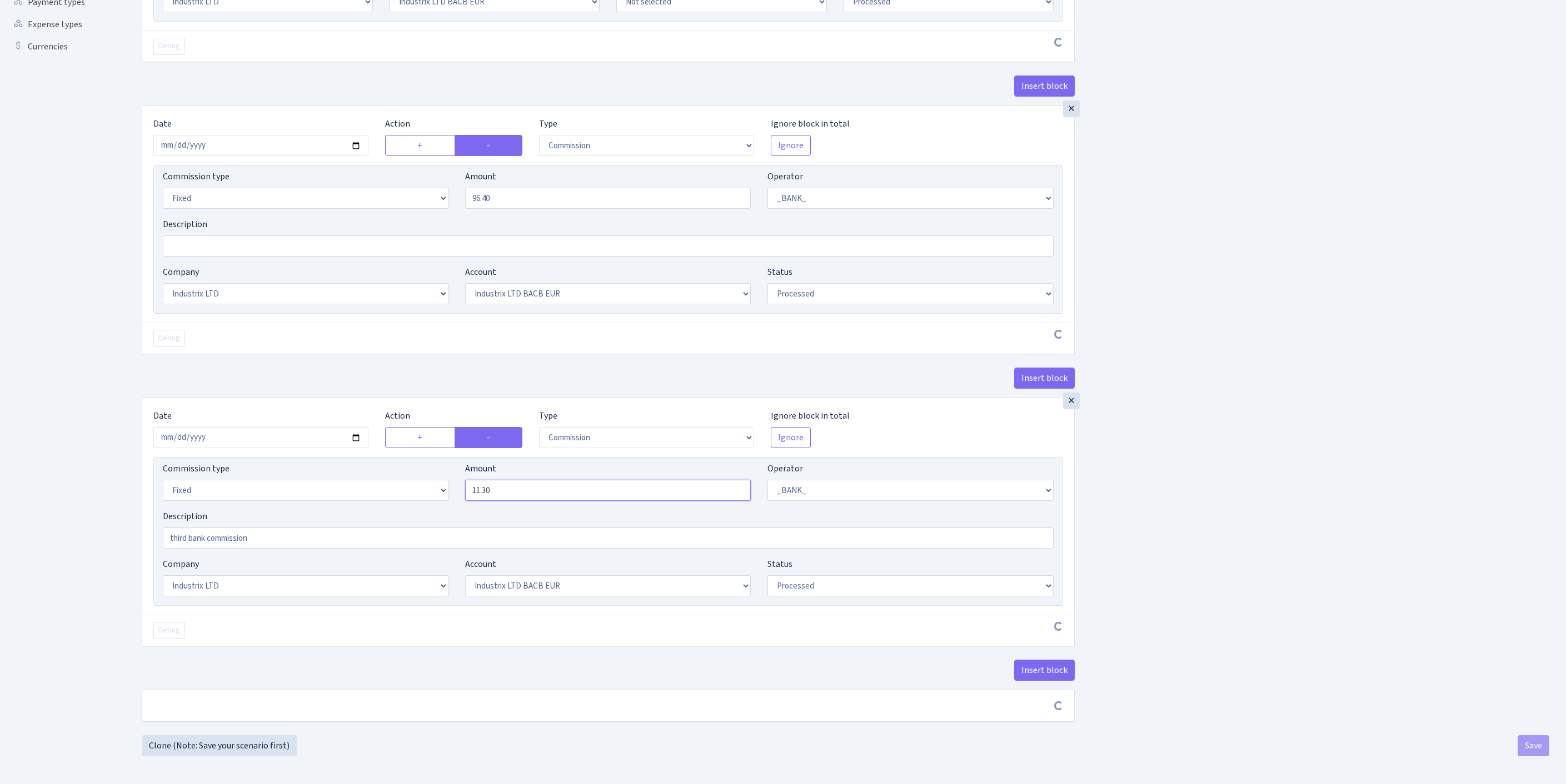
drag, startPoint x: 528, startPoint y: 491, endPoint x: 351, endPoint y: 491, distance: 177.0
click at [351, 491] on div "Commission type Percentage Fixed Bank Amount 11.30 Operator Not selected 981 98…" at bounding box center [607, 485] width 907 height 47
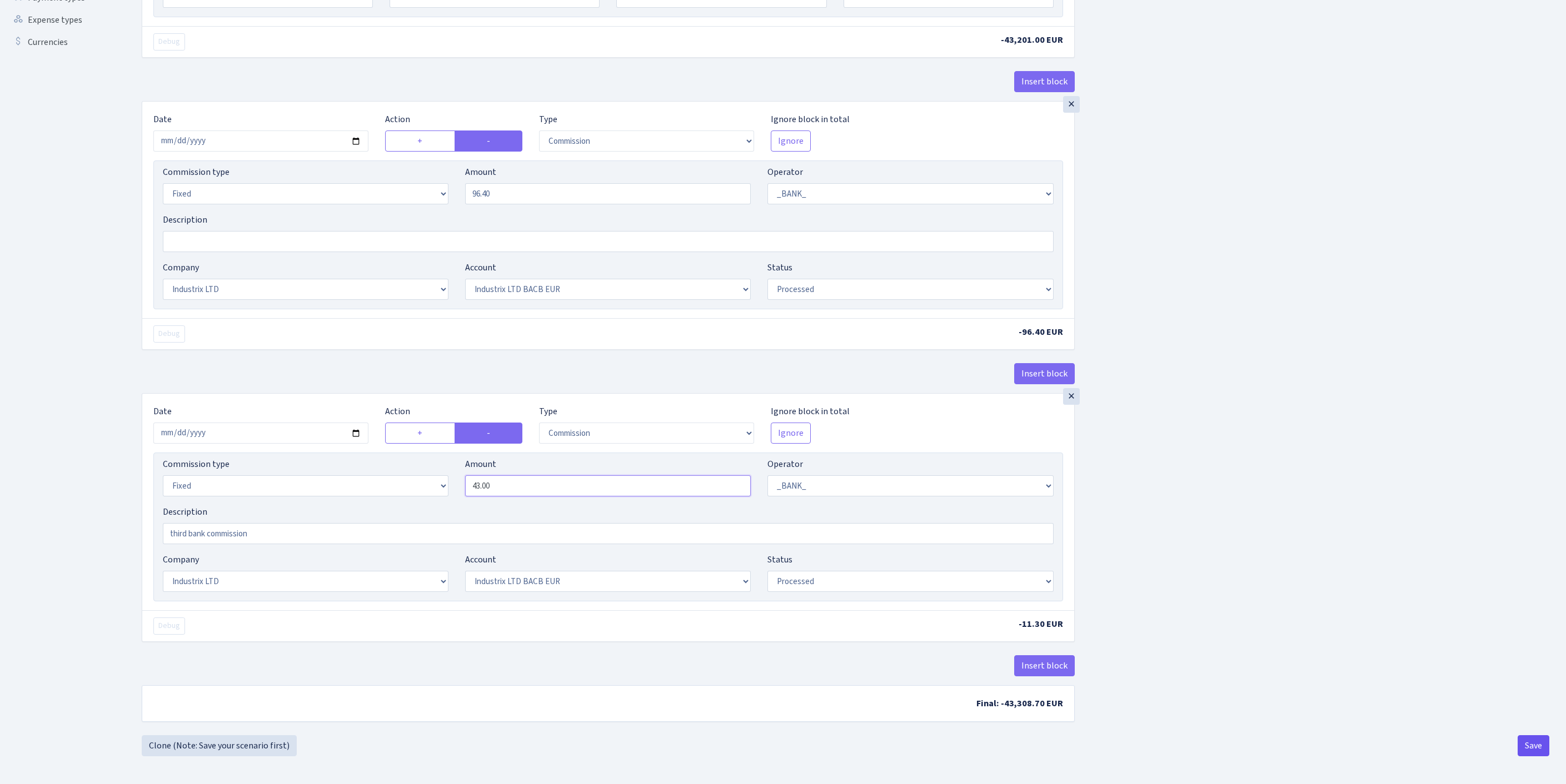
type input "43.00"
click at [1524, 739] on button "Save" at bounding box center [1534, 745] width 32 height 21
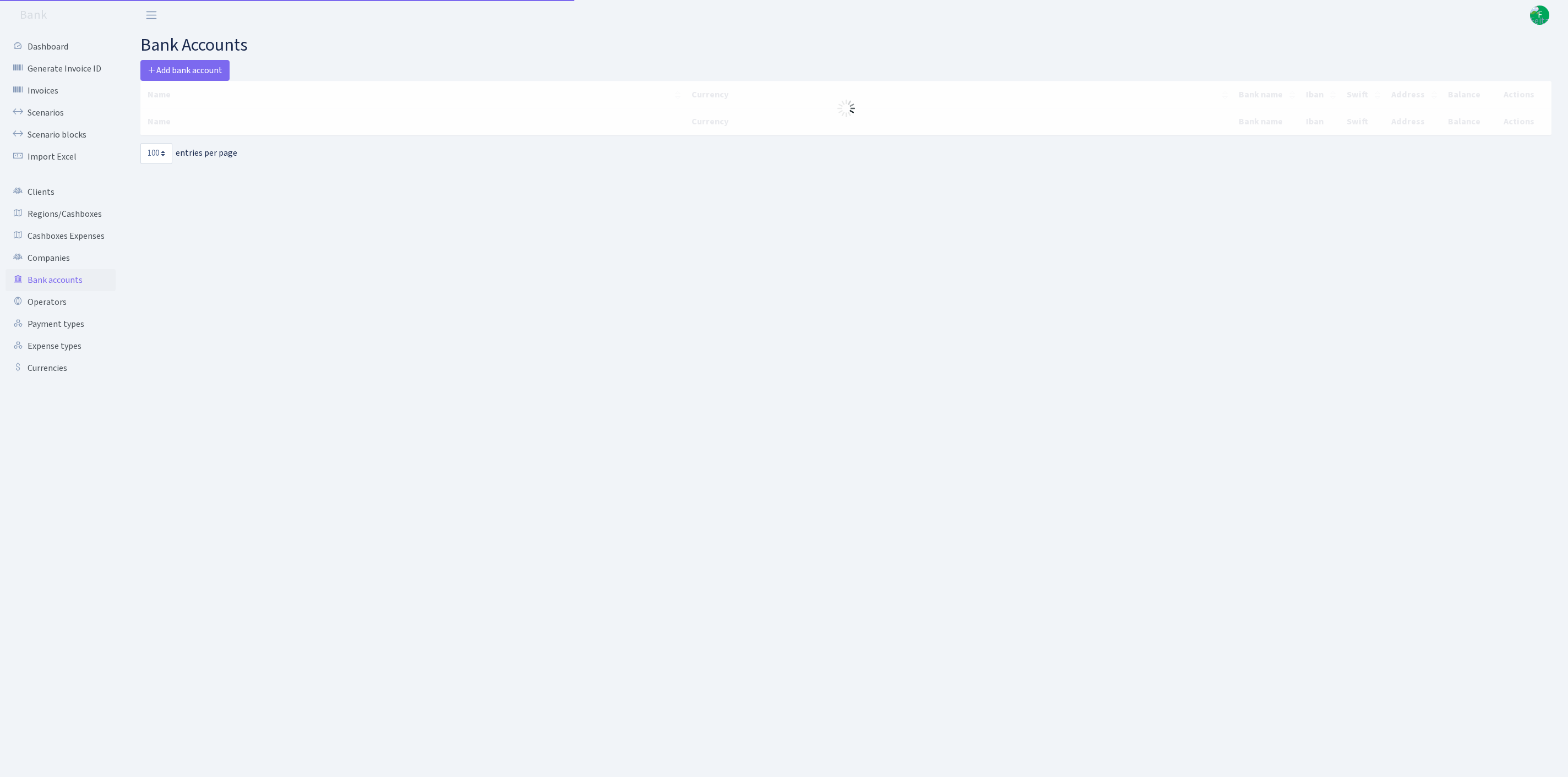
select select "100"
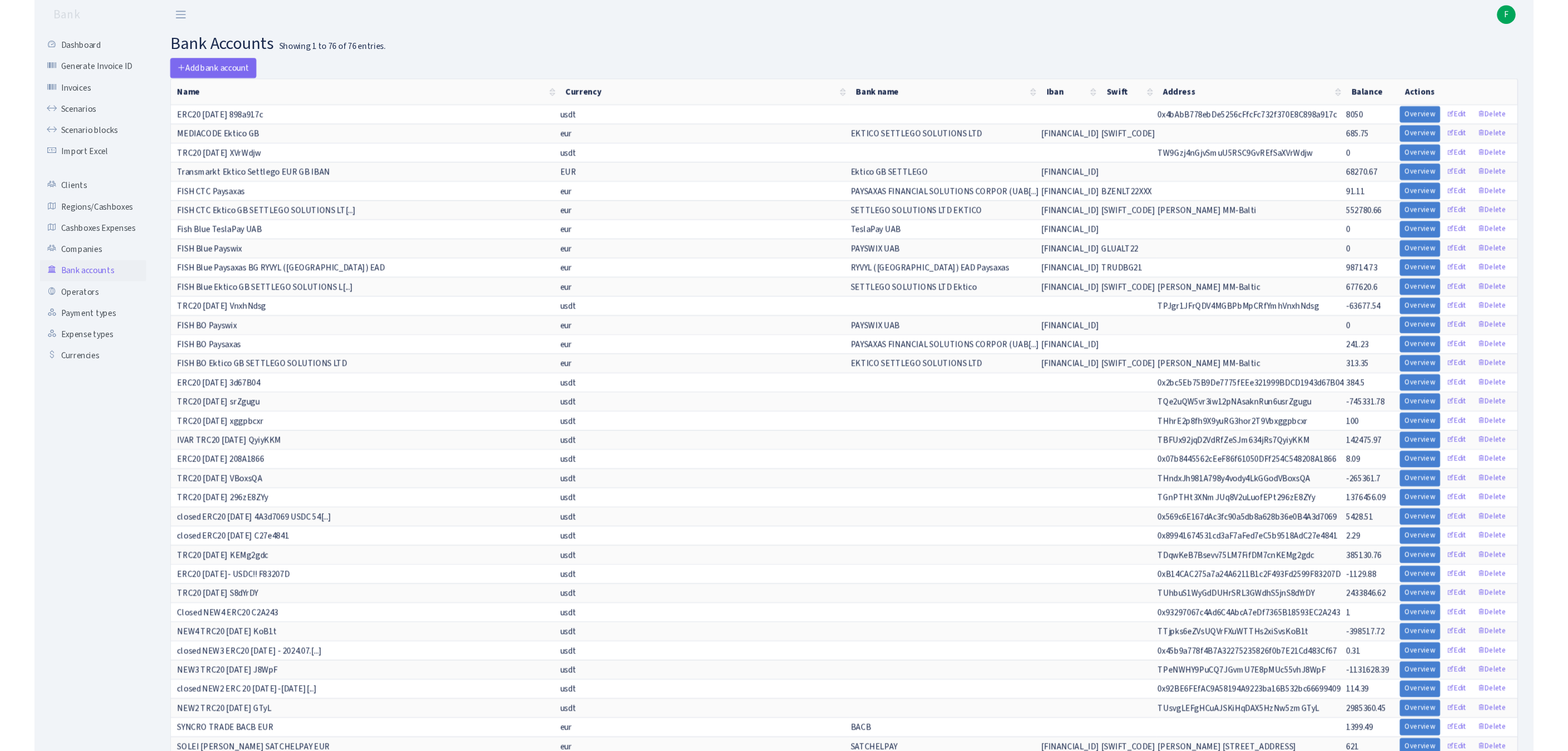
scroll to position [614, 0]
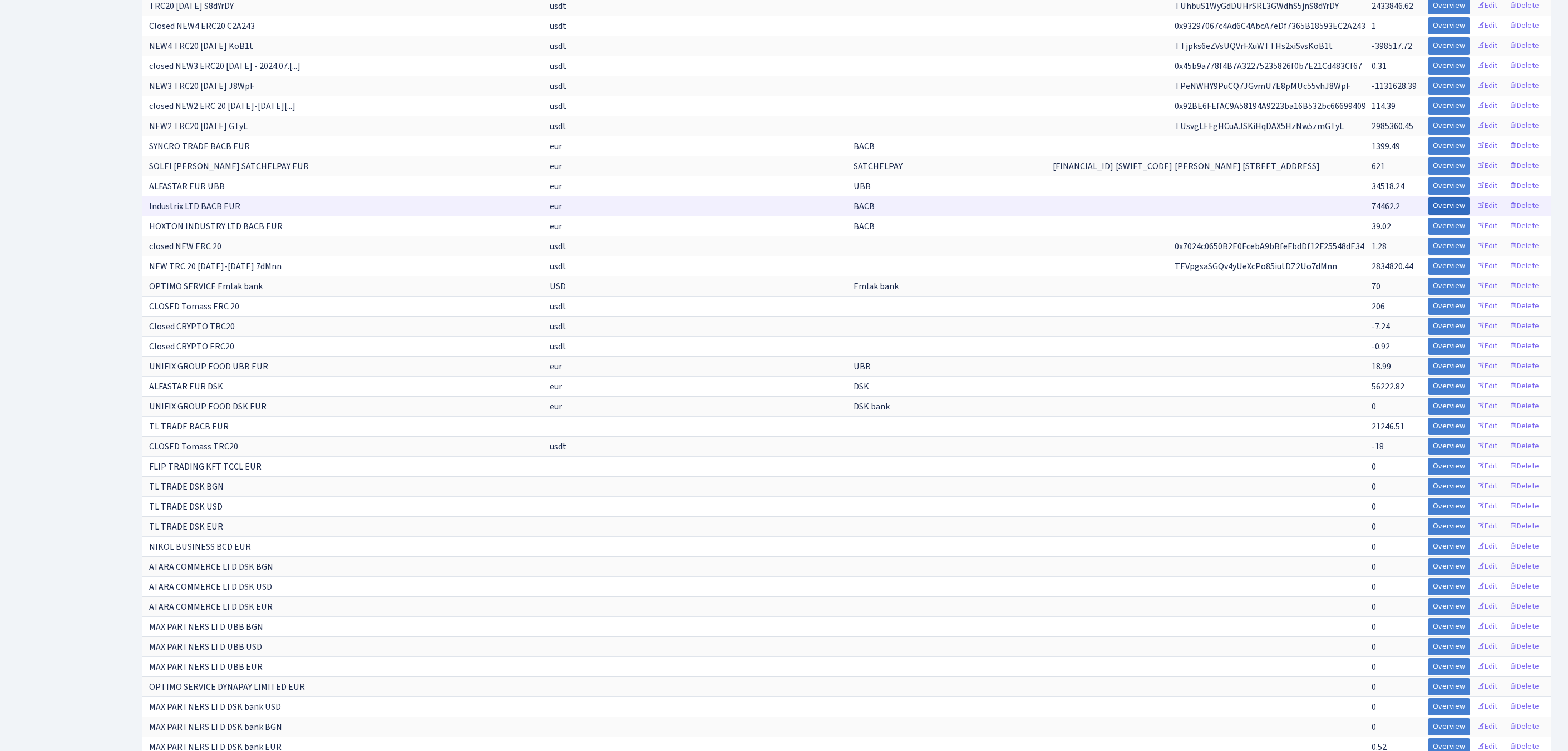
click at [1428, 215] on link "Overview" at bounding box center [1448, 205] width 42 height 18
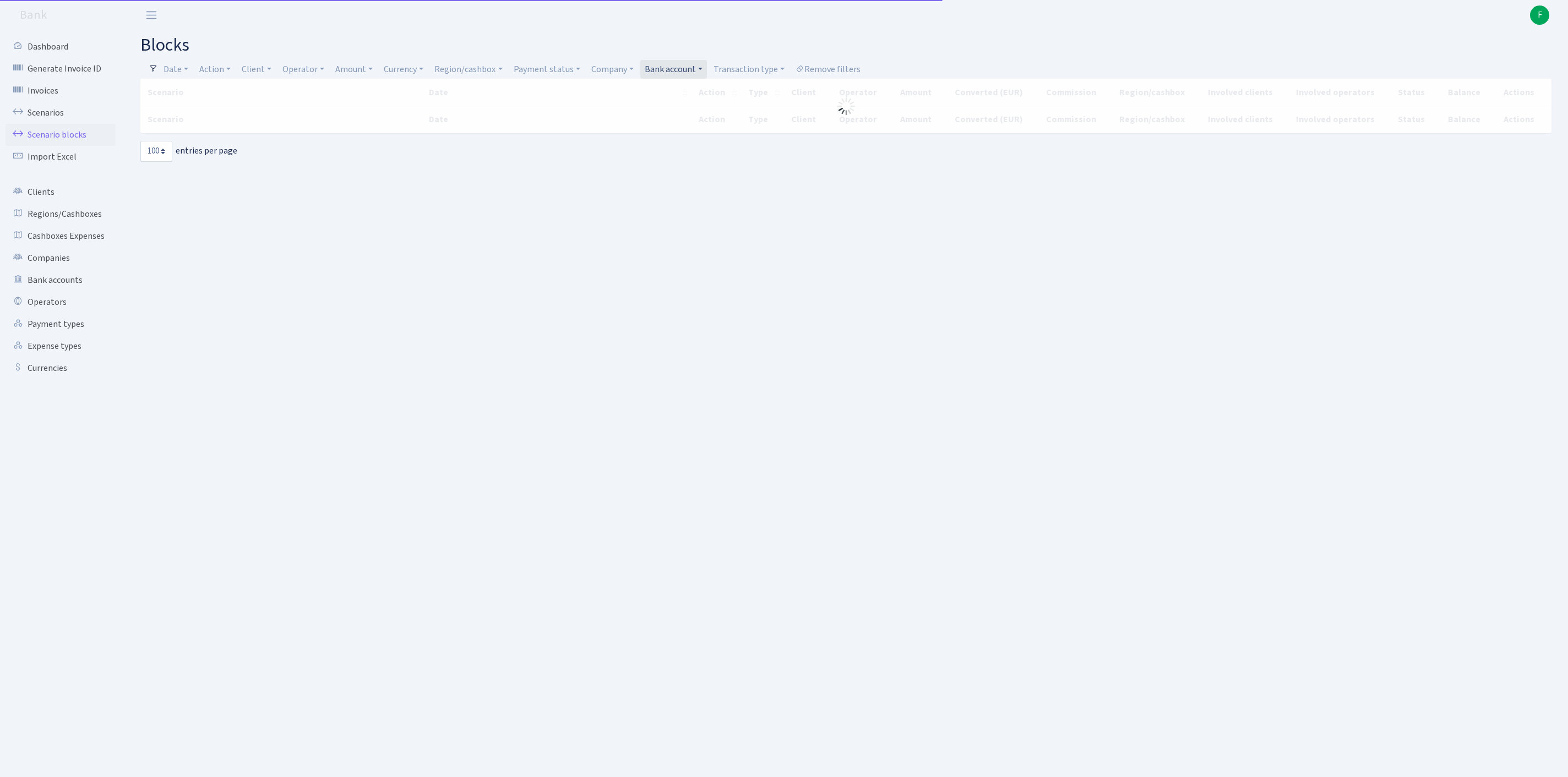
select select "100"
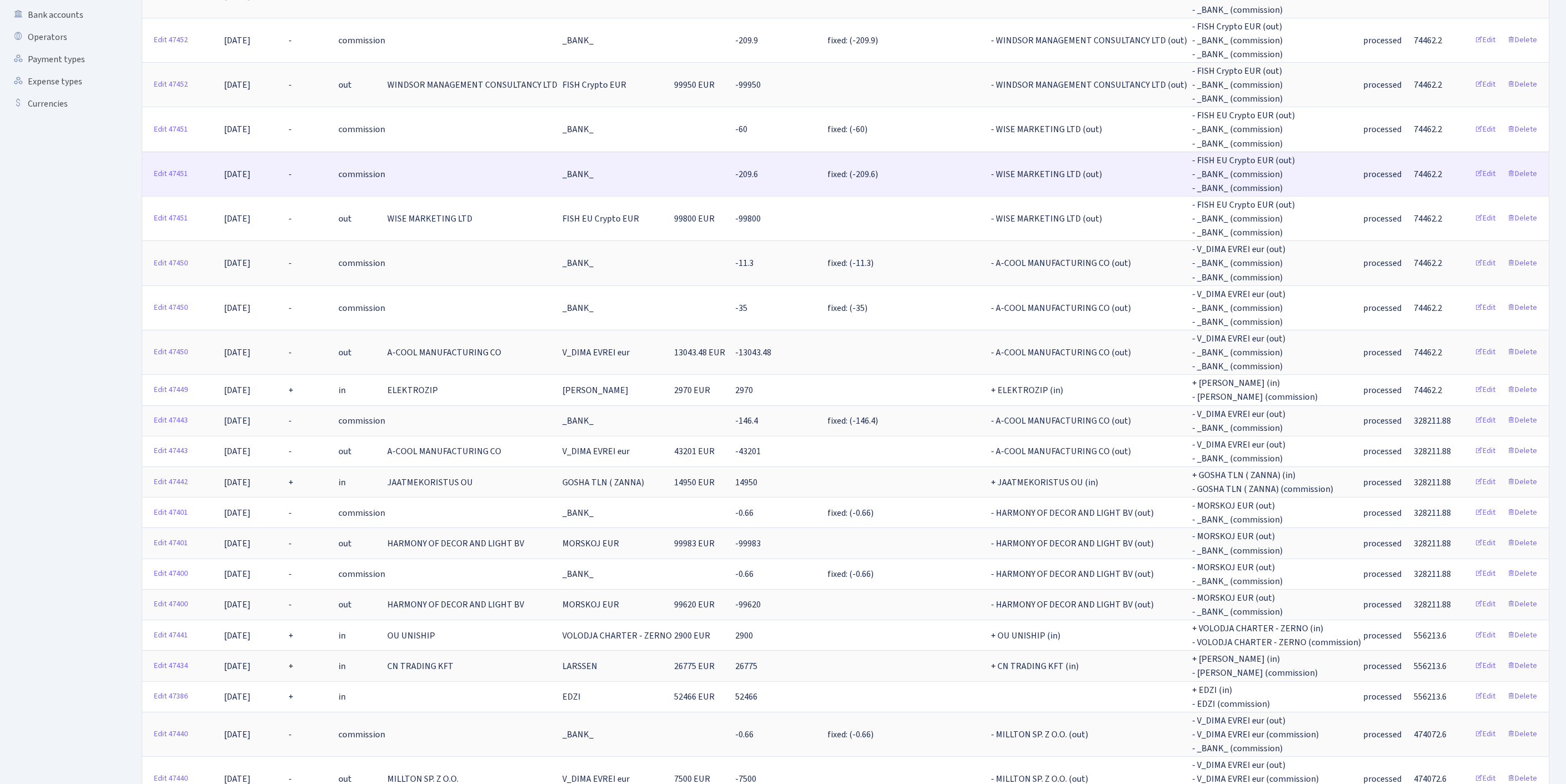
scroll to position [297, 0]
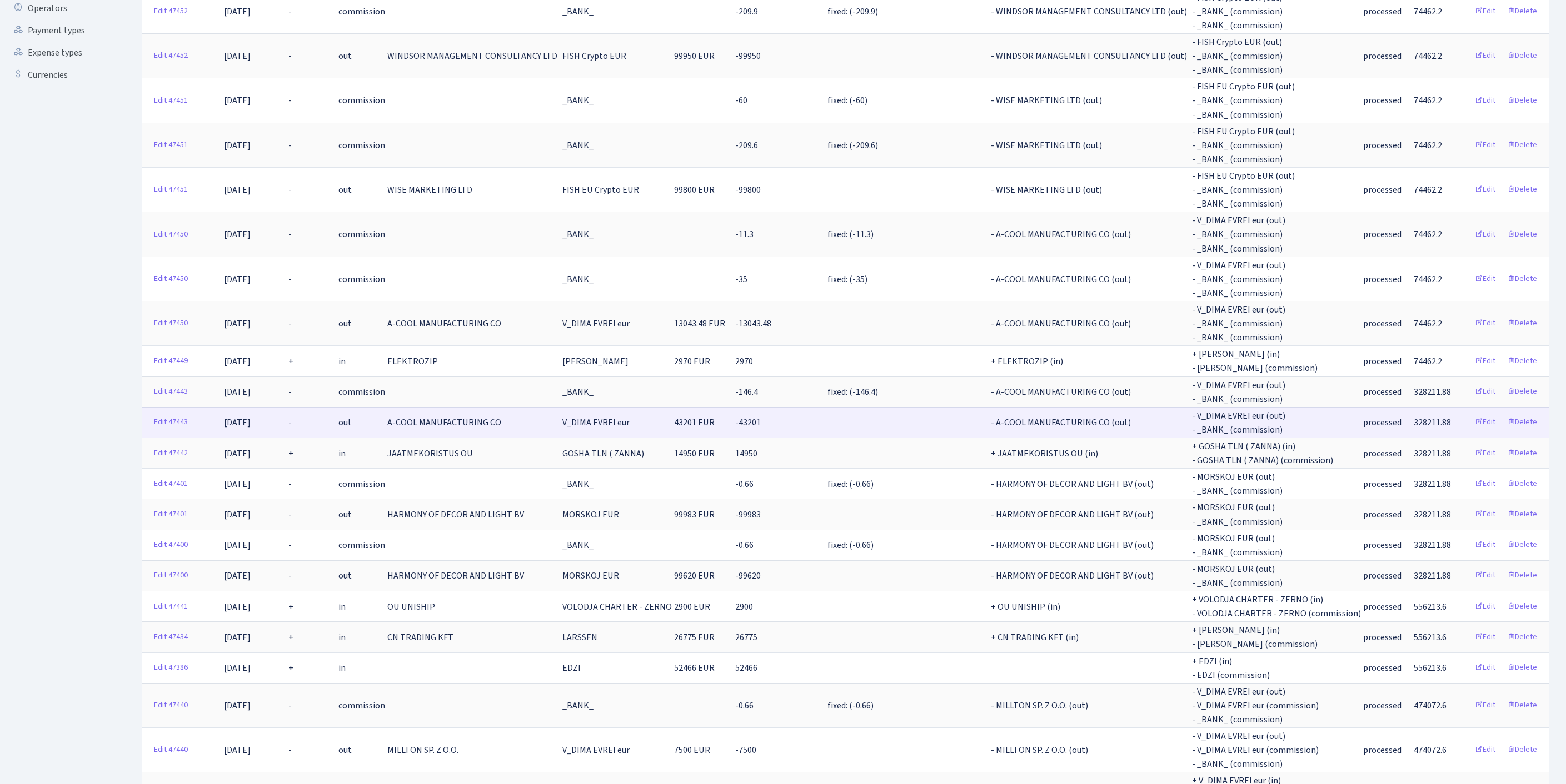
click at [689, 429] on span "43201 EUR" at bounding box center [694, 422] width 41 height 12
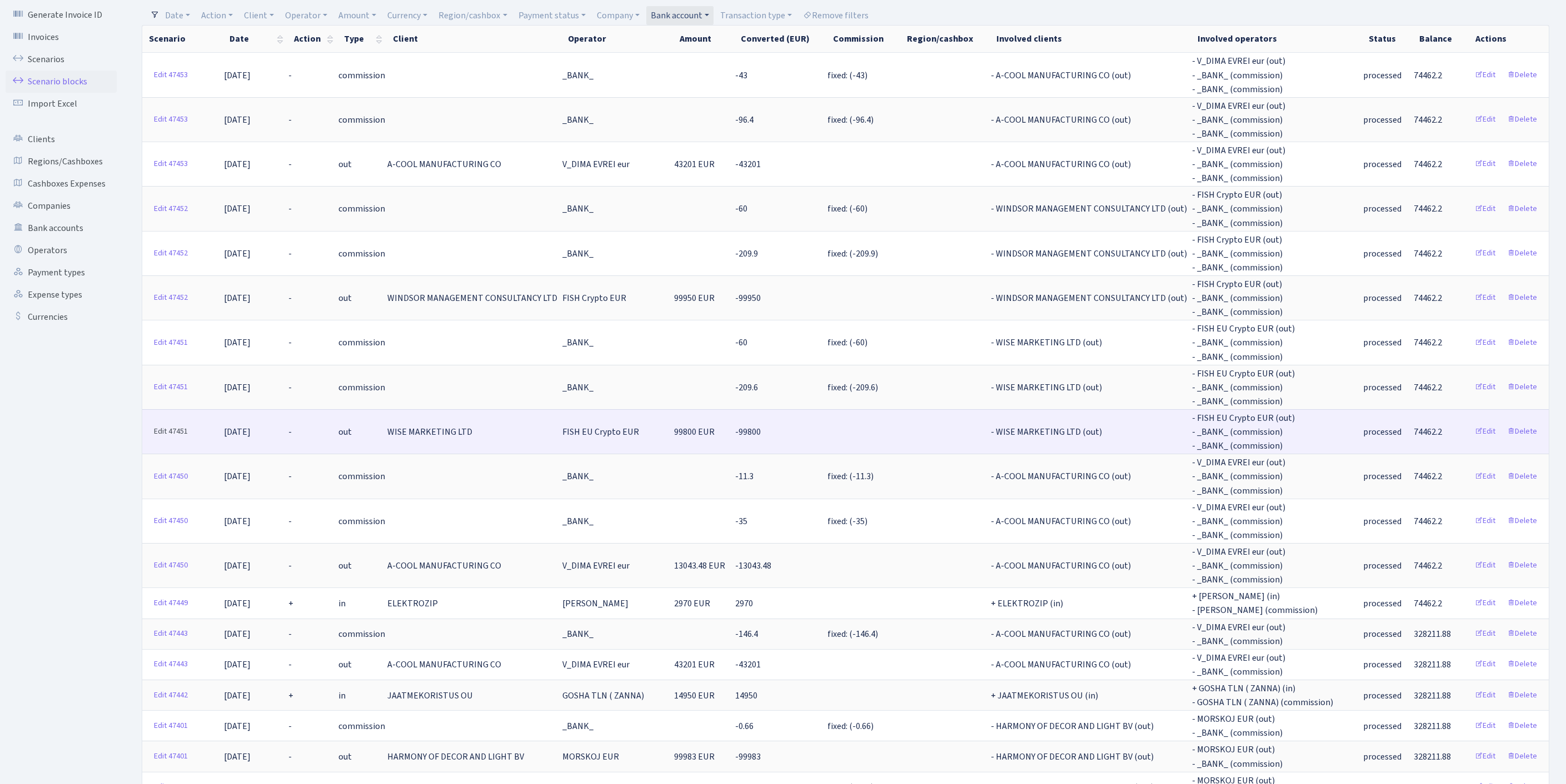
scroll to position [72, 0]
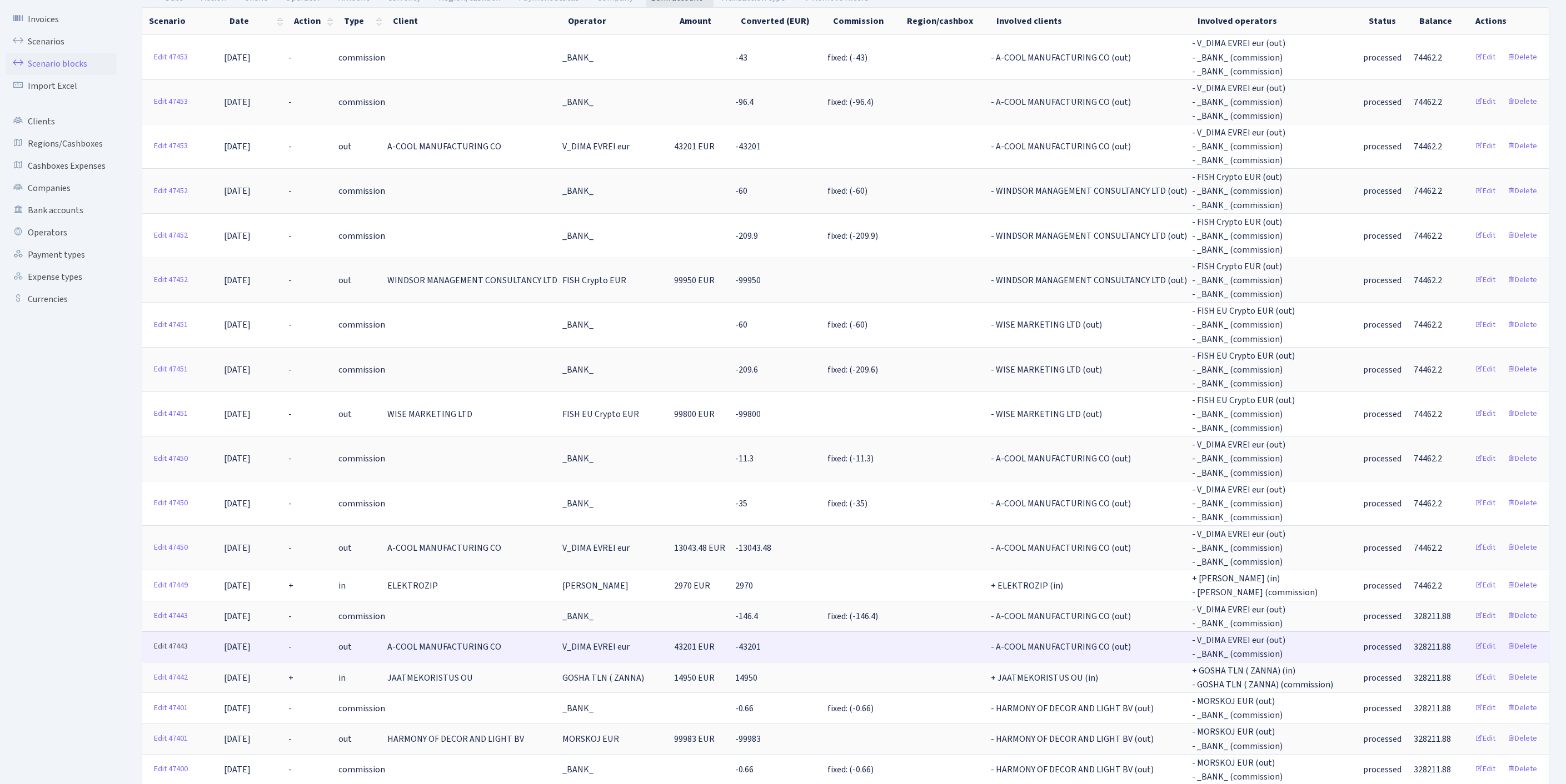
click at [162, 655] on link "Edit 47443" at bounding box center [170, 647] width 44 height 18
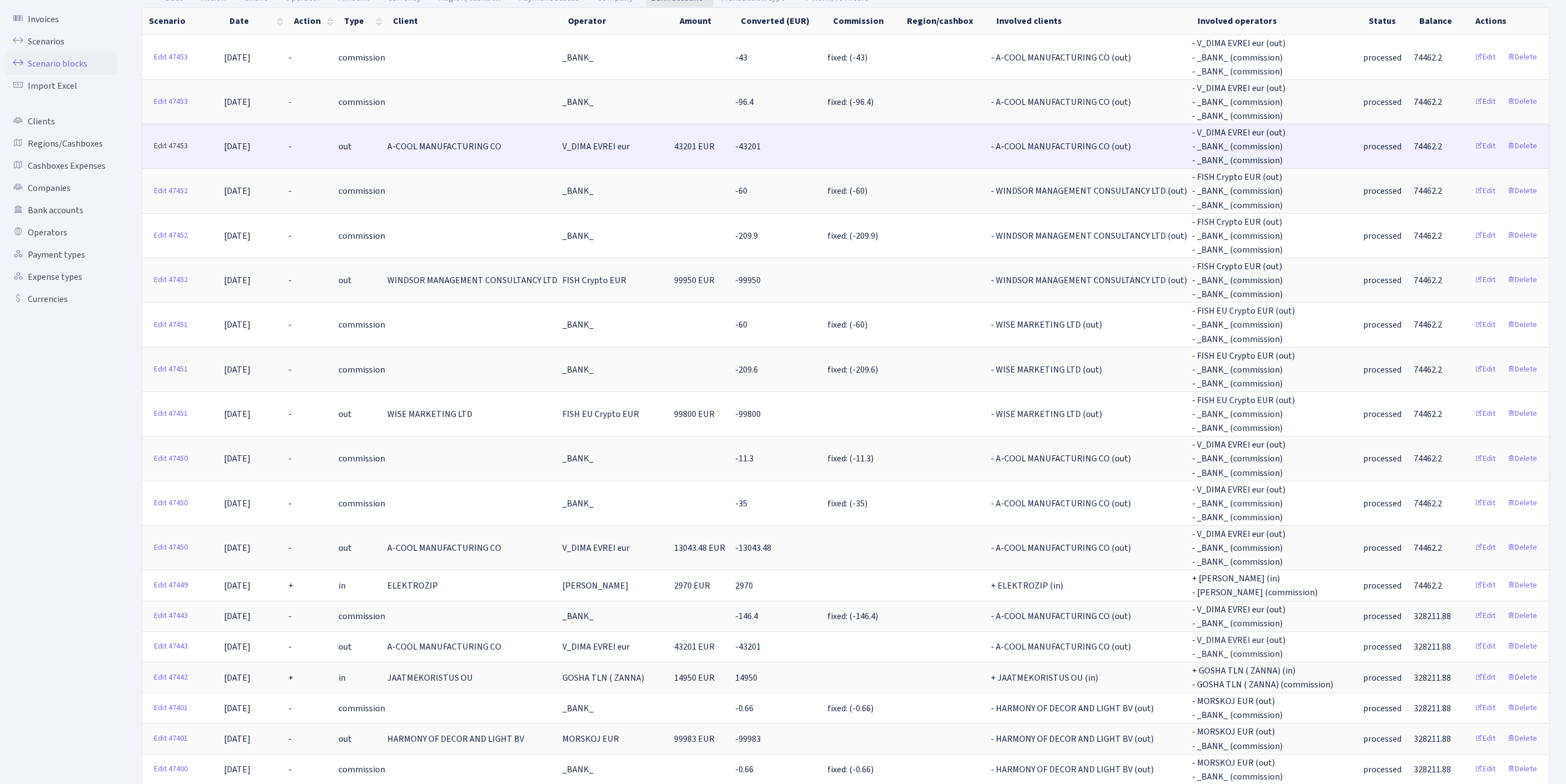
click at [162, 155] on link "Edit 47453" at bounding box center [170, 146] width 44 height 18
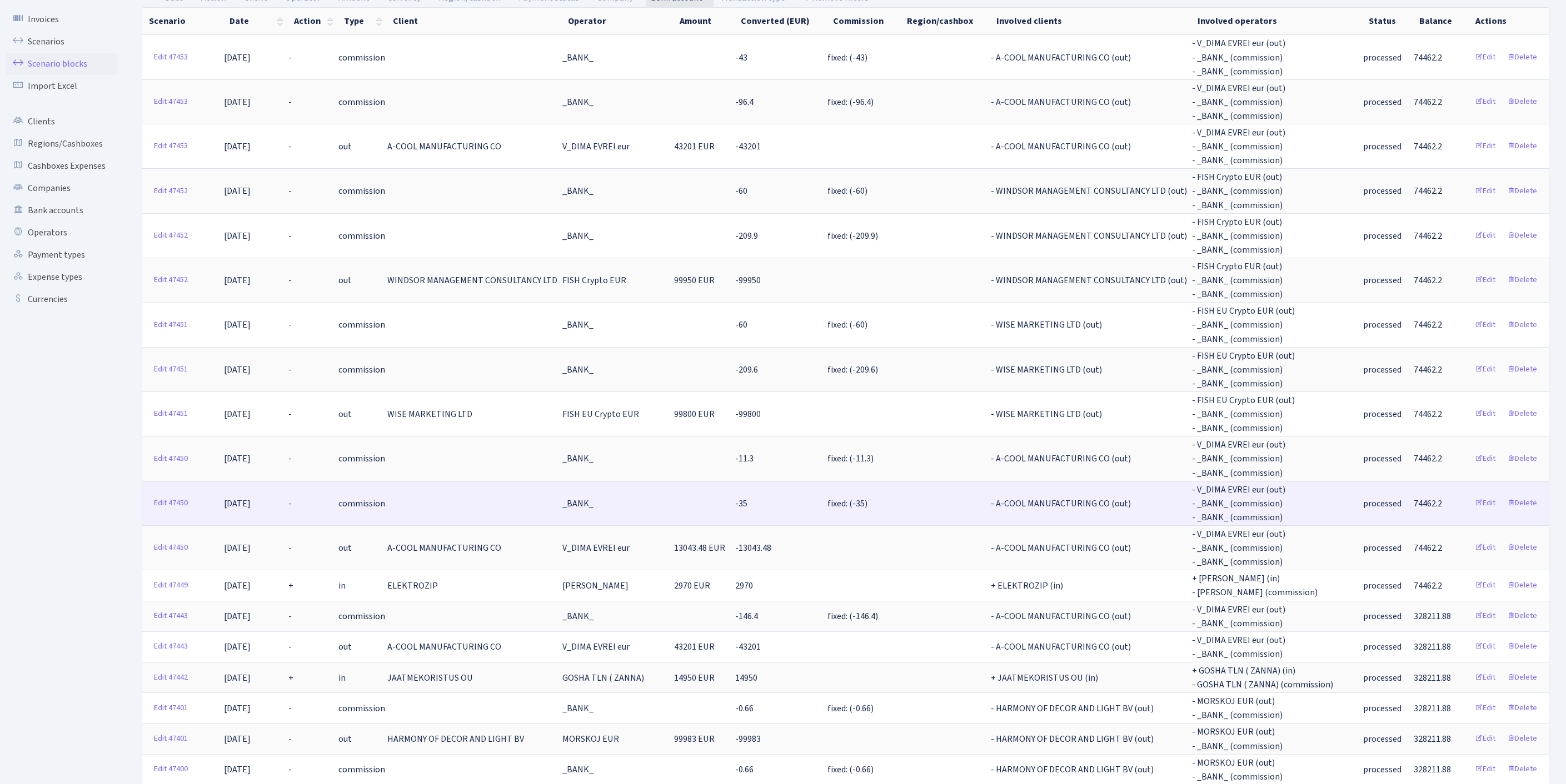
scroll to position [77, 0]
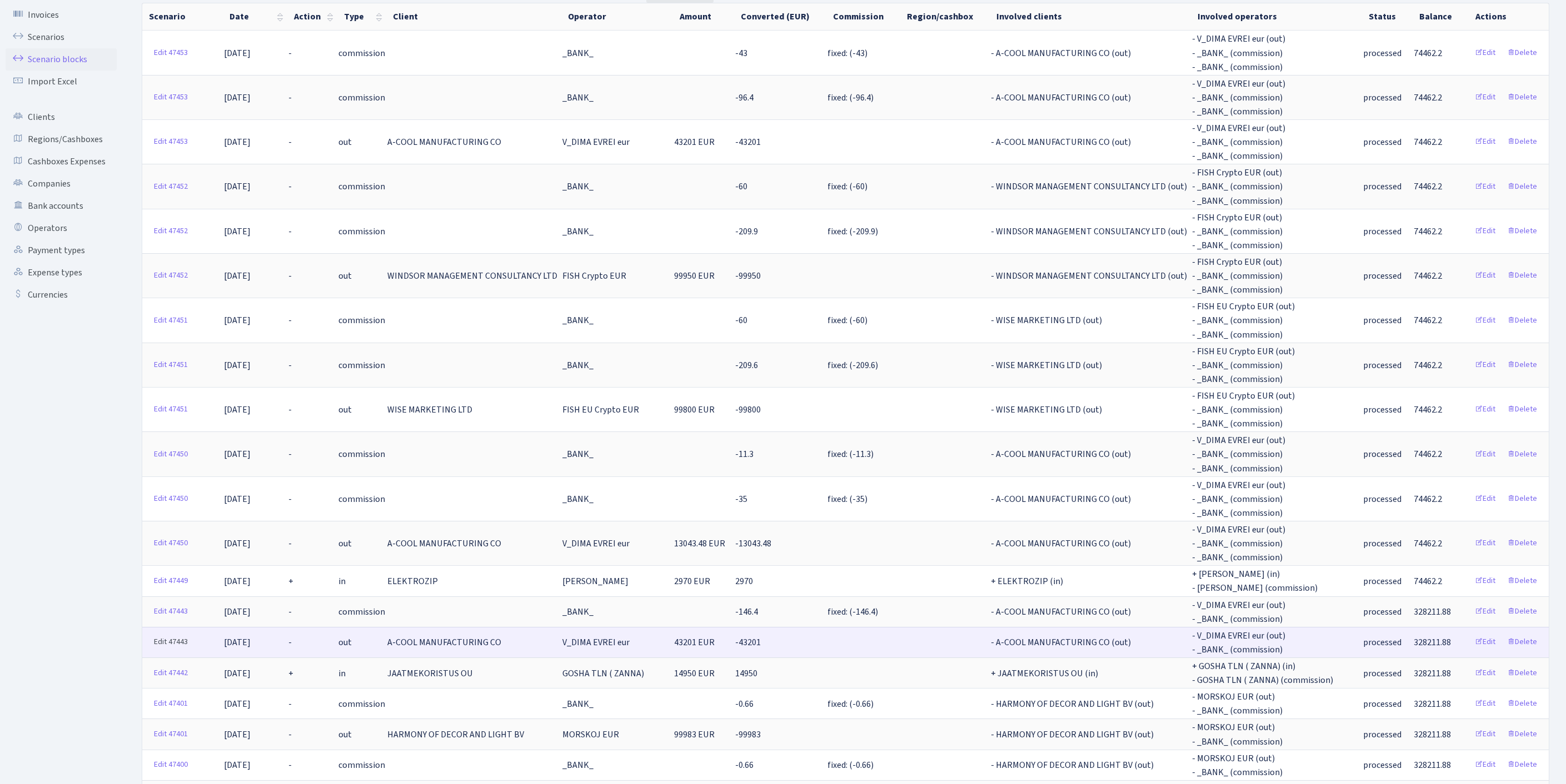
click at [162, 651] on link "Edit 47443" at bounding box center [170, 642] width 44 height 18
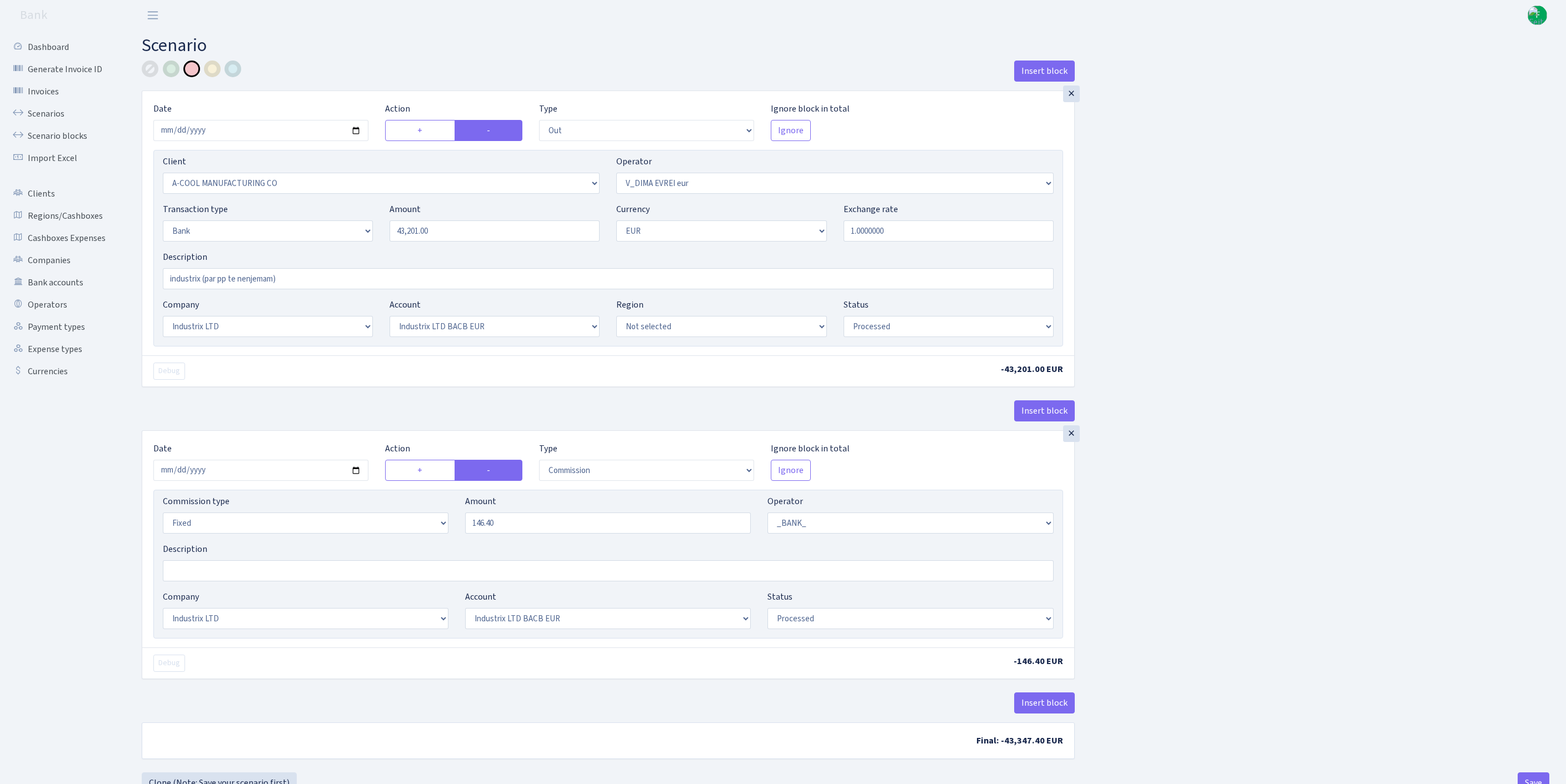
select select "out"
select select "2096"
select select "431"
select select "2"
select select "1"
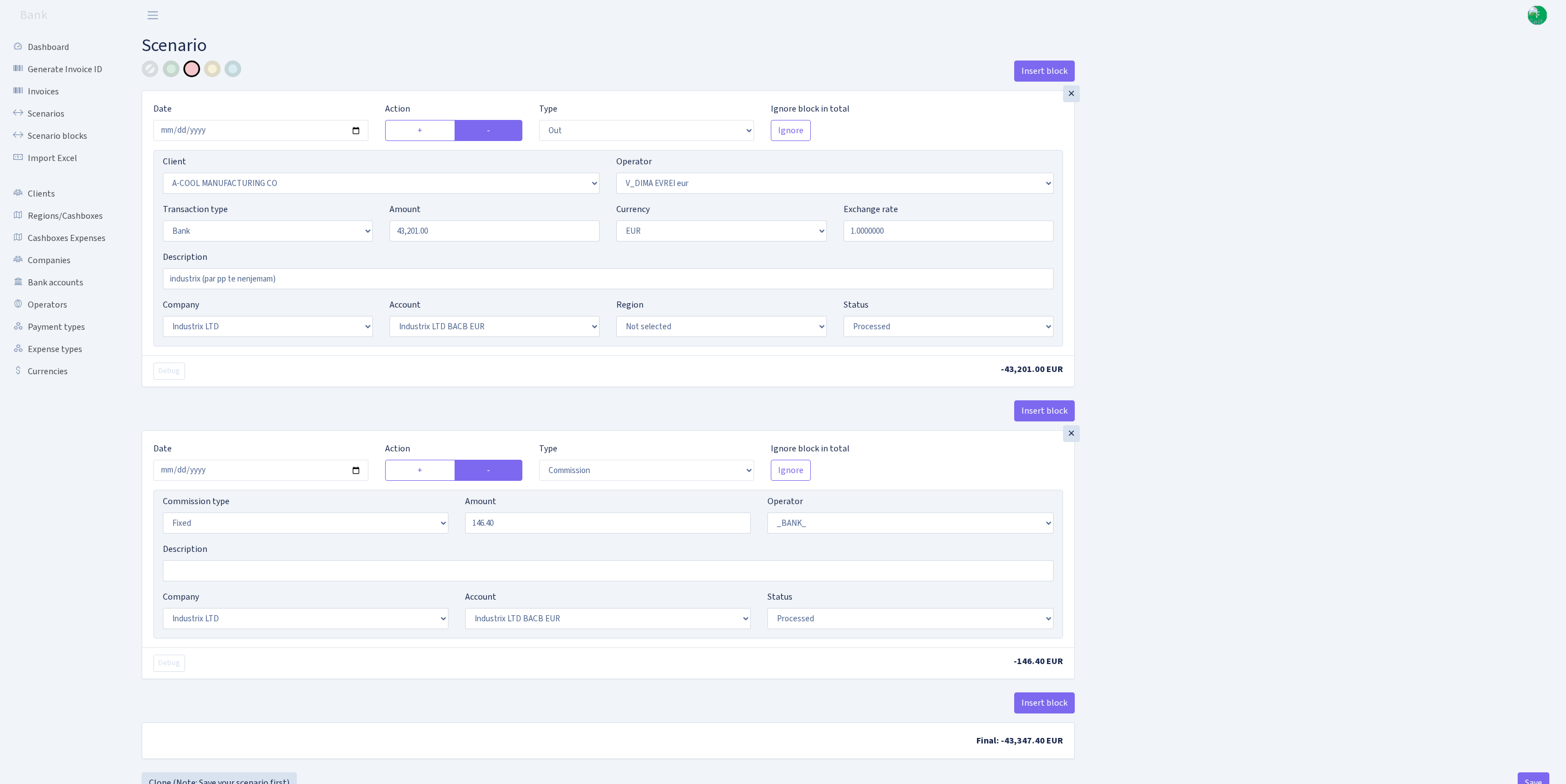
select select "17"
select select "41"
select select "processed"
select select "commission"
select select "fixed"
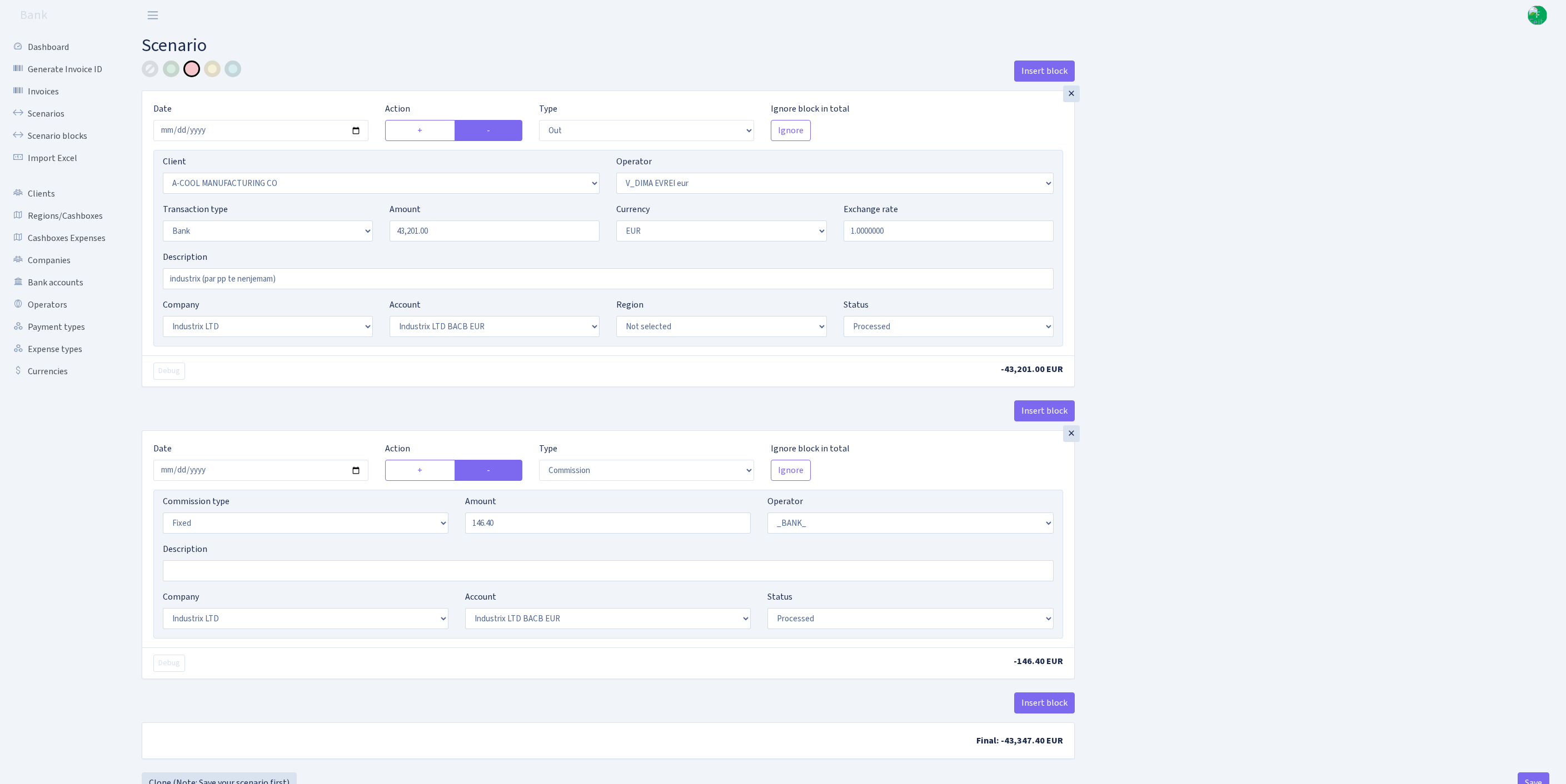
select select "1"
select select "17"
select select "41"
select select "processed"
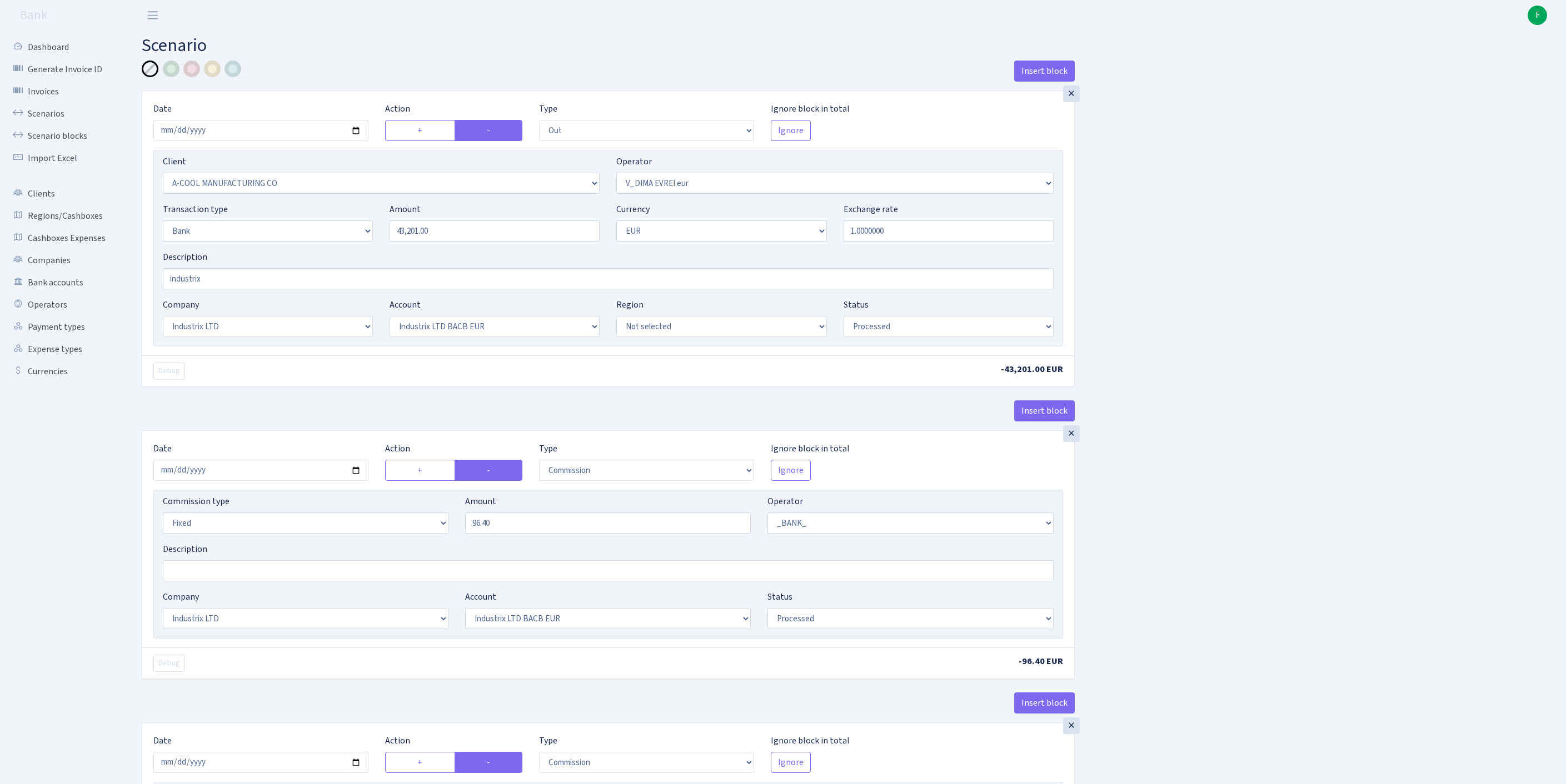
select select "out"
select select "2096"
select select "431"
select select "2"
select select "1"
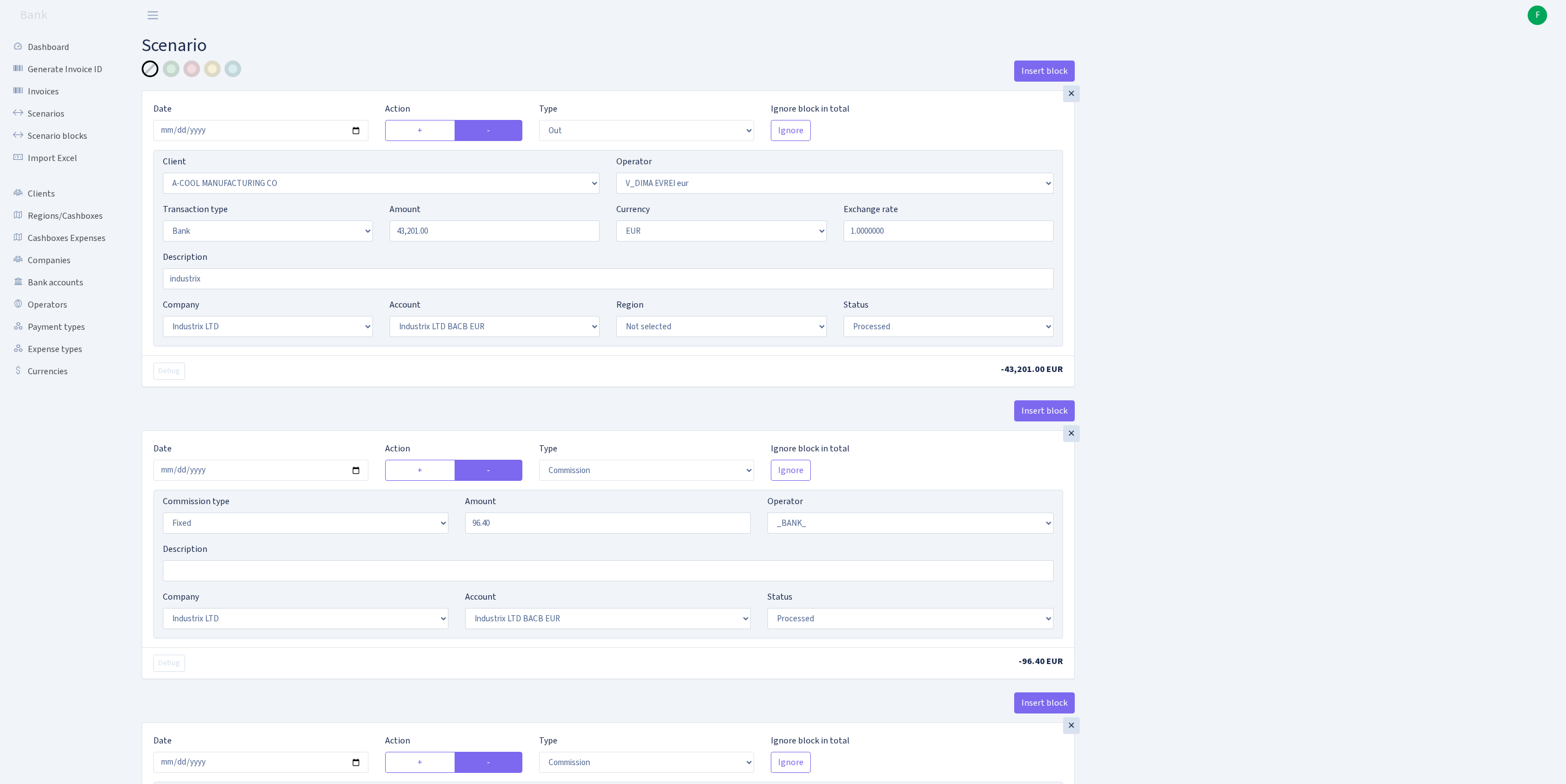
select select "17"
select select "41"
select select "processed"
select select "commission"
select select "fixed"
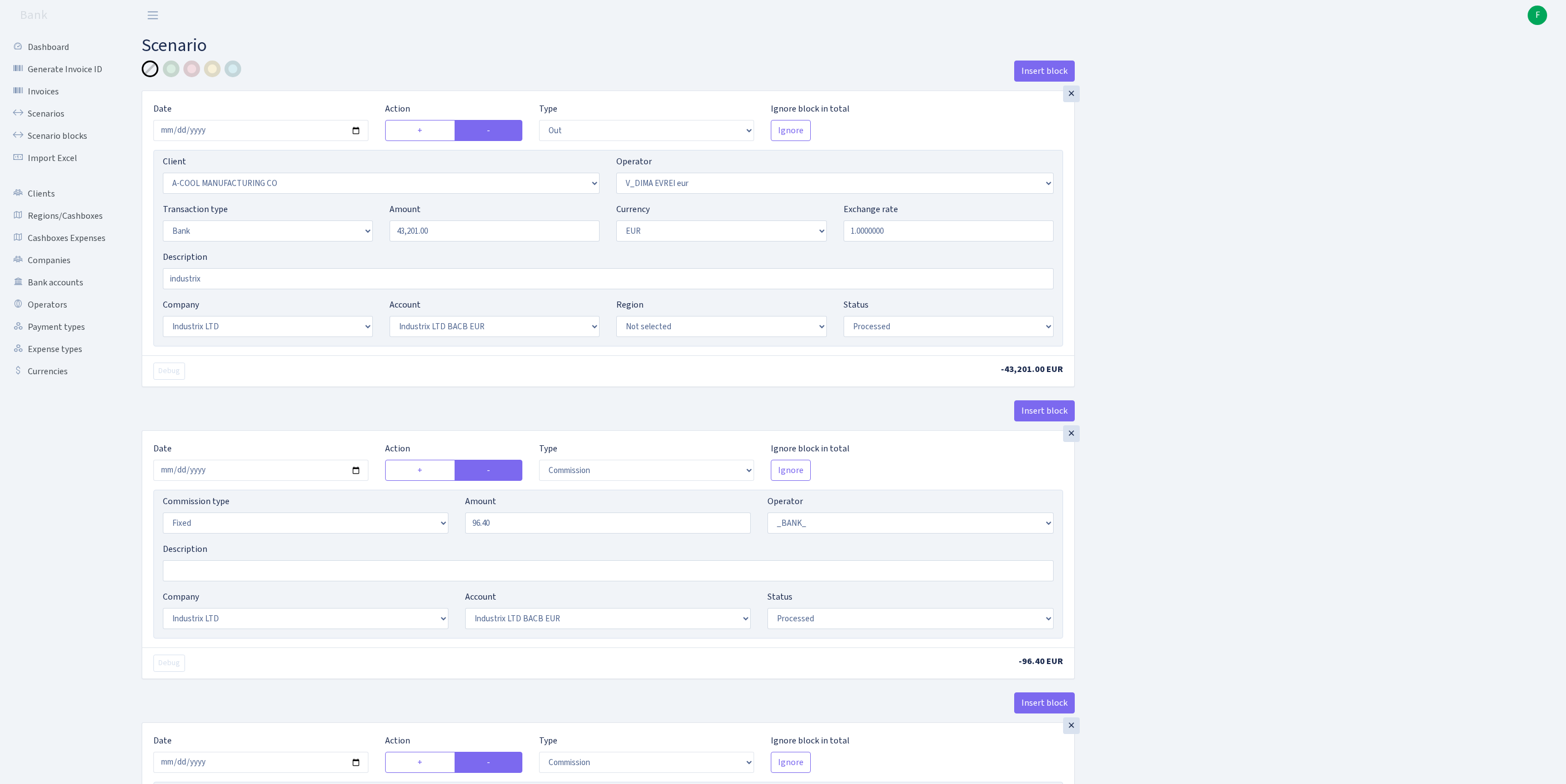
select select "1"
select select "17"
select select "41"
select select "processed"
select select "commission"
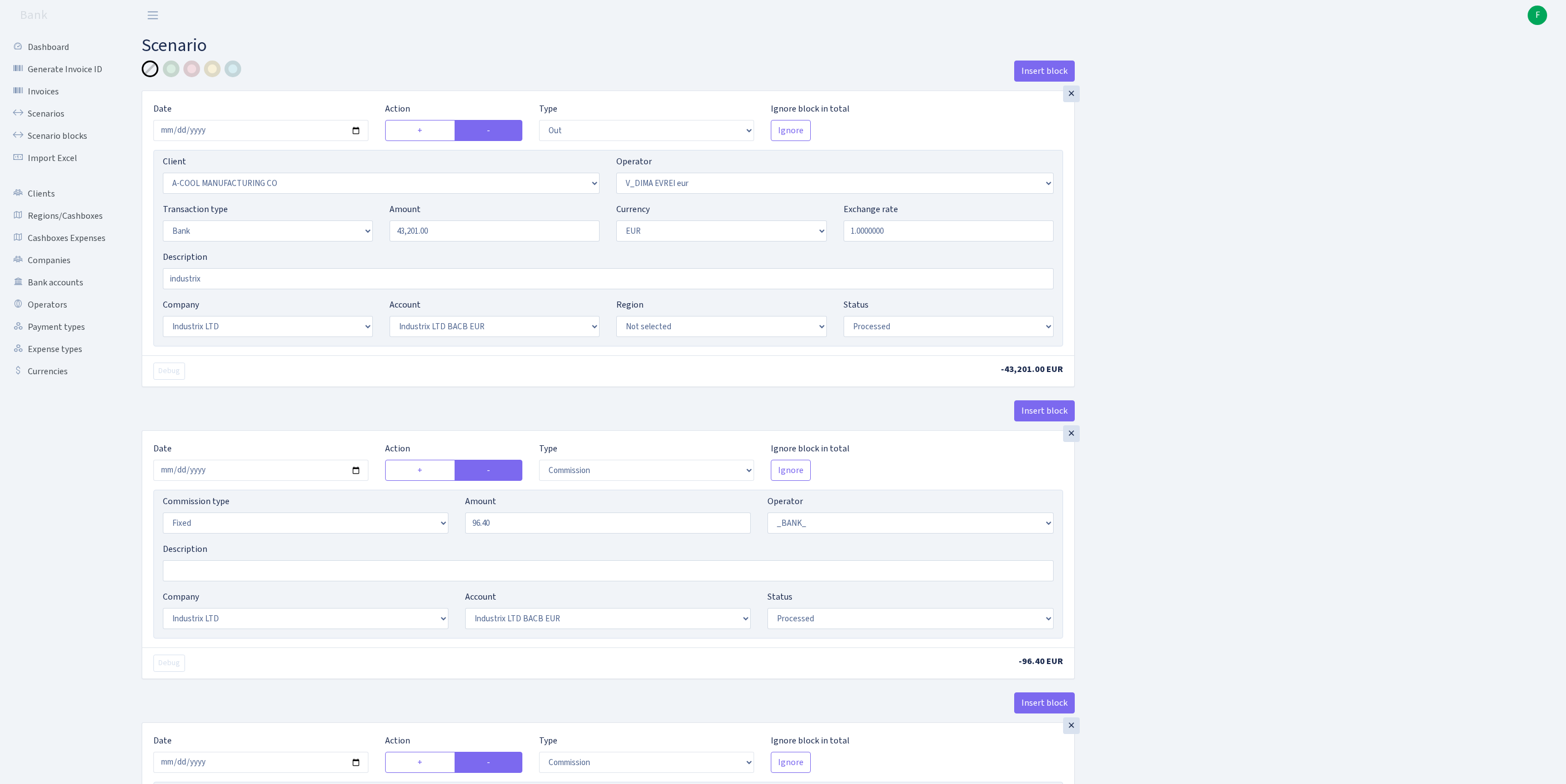
select select "fixed"
select select "1"
select select "17"
select select "41"
select select "processed"
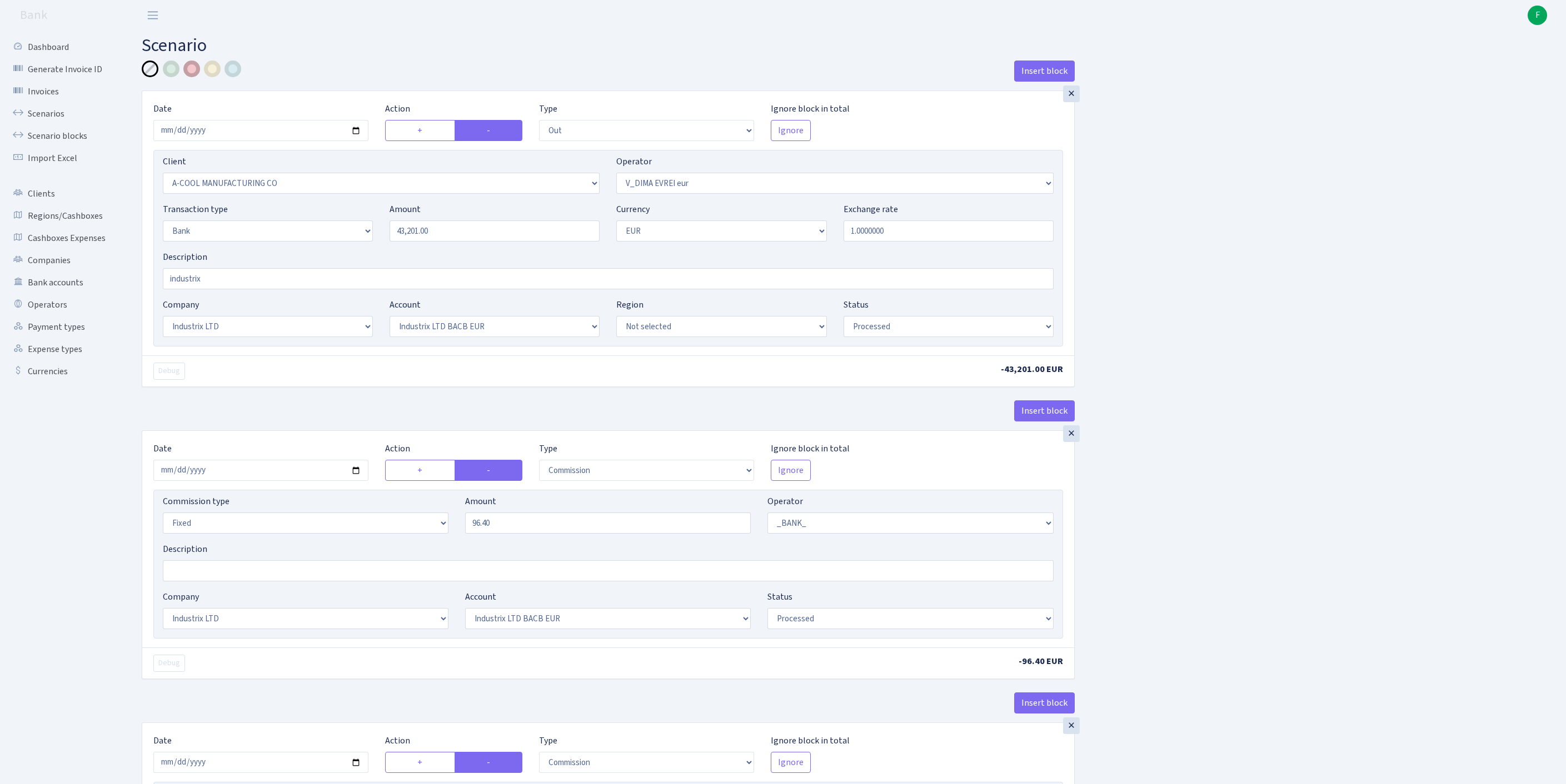
click at [190, 72] on div at bounding box center [192, 69] width 17 height 17
click at [238, 289] on input "industrix" at bounding box center [607, 278] width 890 height 21
click at [152, 72] on div at bounding box center [150, 69] width 17 height 17
click at [246, 289] on input "industrix-" at bounding box center [607, 278] width 890 height 21
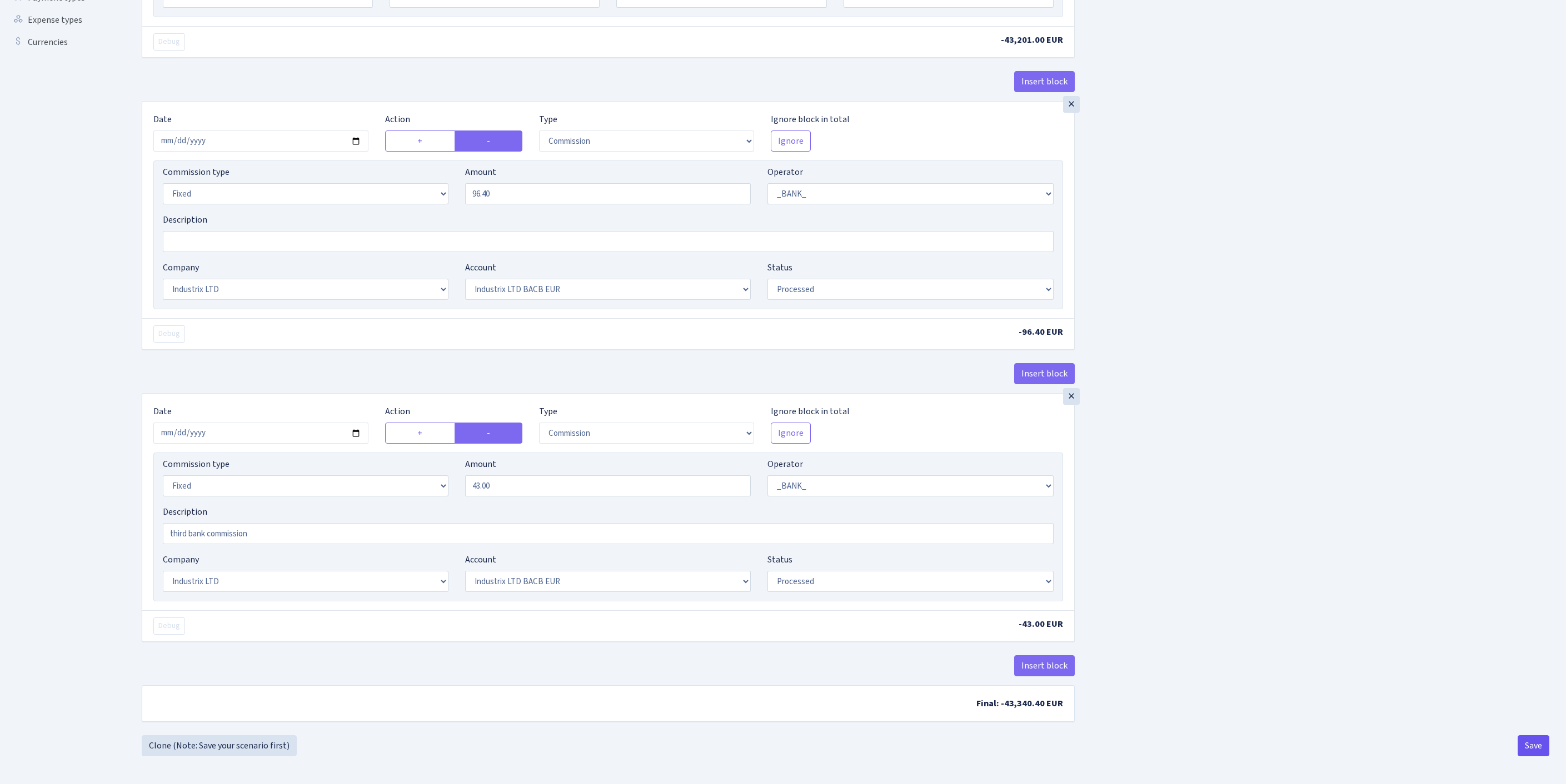
type input "industrix- kas te ar pp komis? biją ka nenemam"
click at [1533, 739] on button "Save" at bounding box center [1534, 745] width 32 height 21
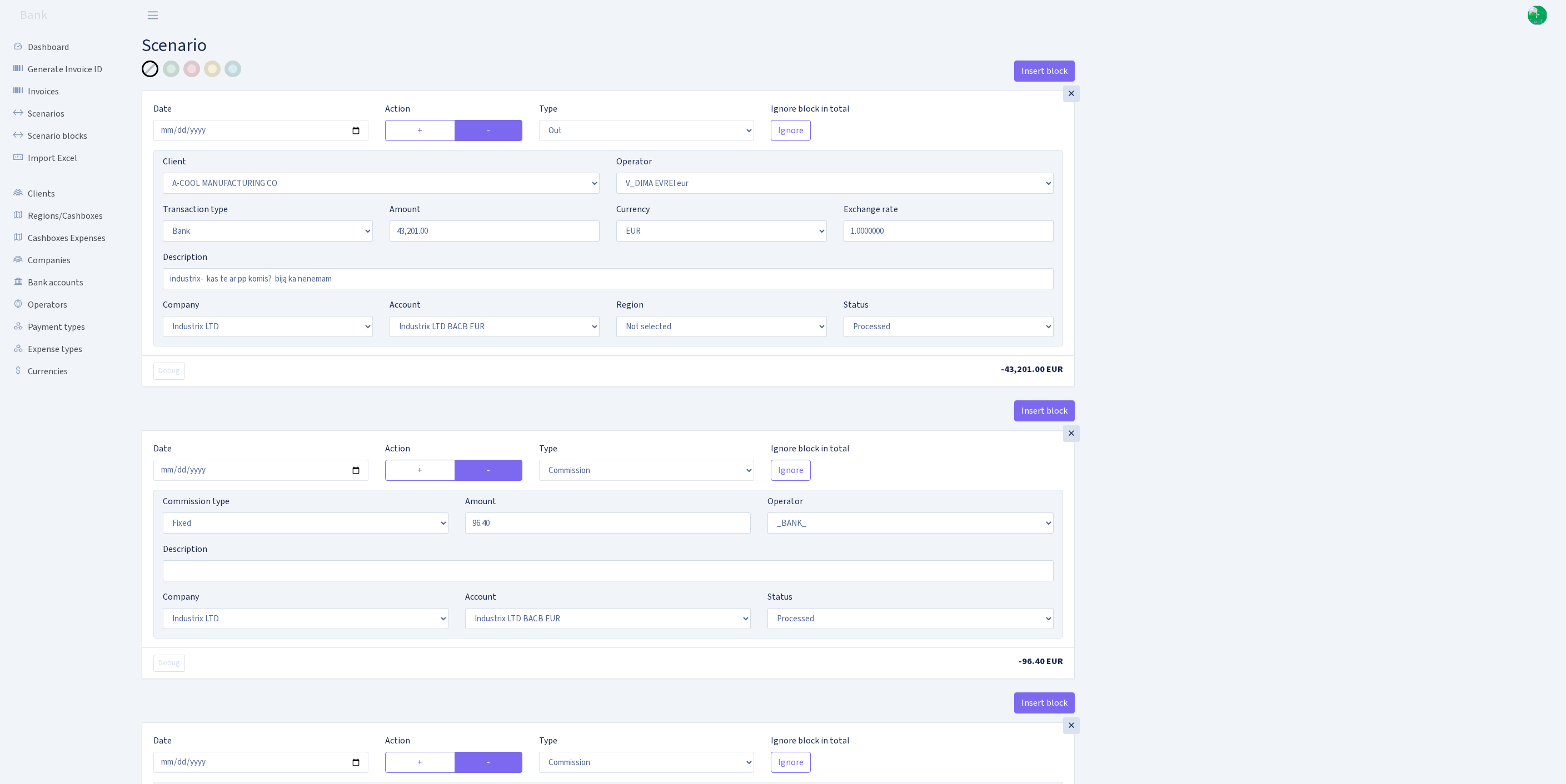
select select "out"
select select "2096"
select select "431"
select select "2"
select select "1"
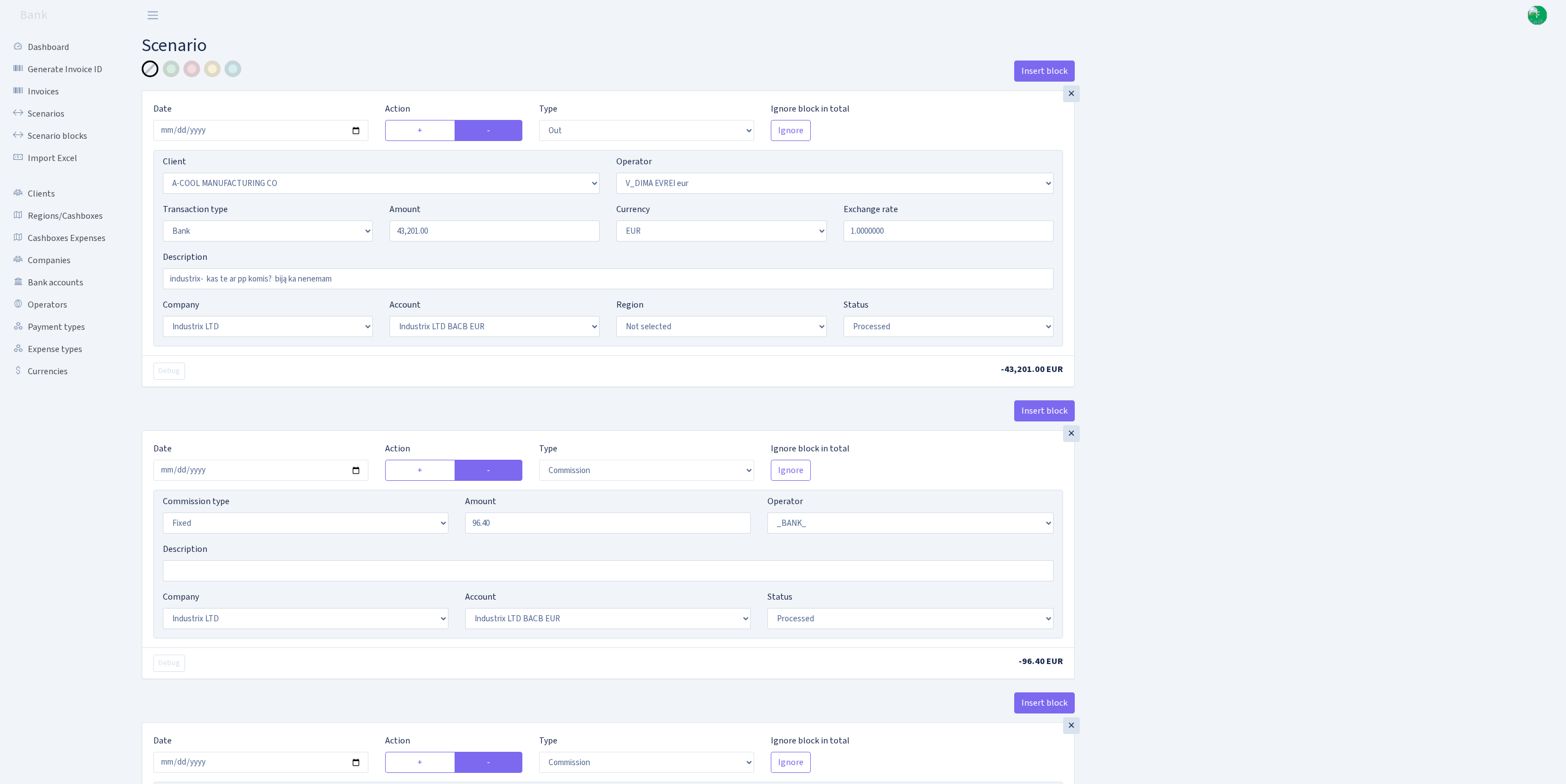
select select "17"
select select "41"
select select "processed"
select select "commission"
select select "fixed"
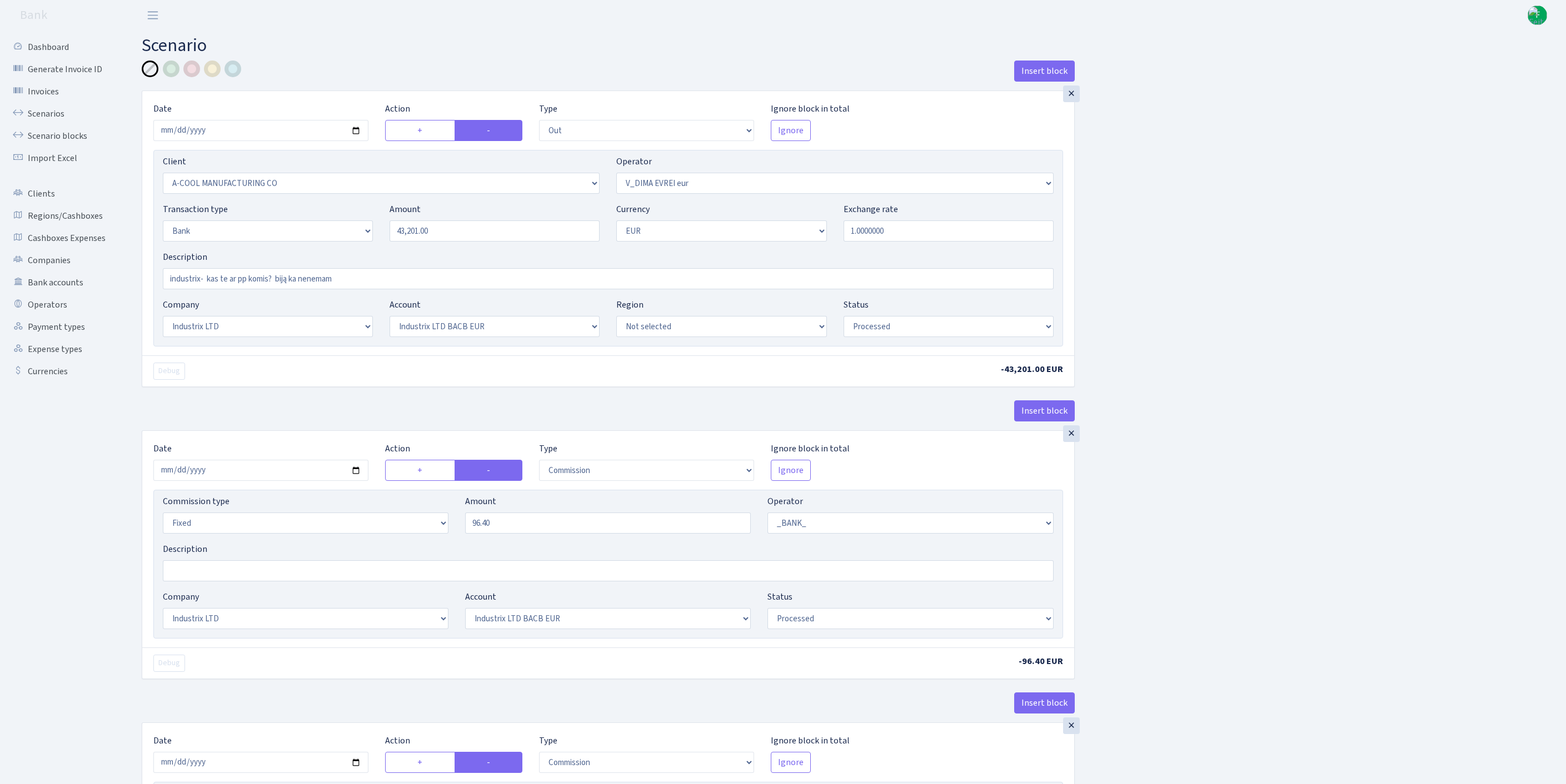
select select "1"
select select "17"
select select "41"
select select "processed"
select select "commission"
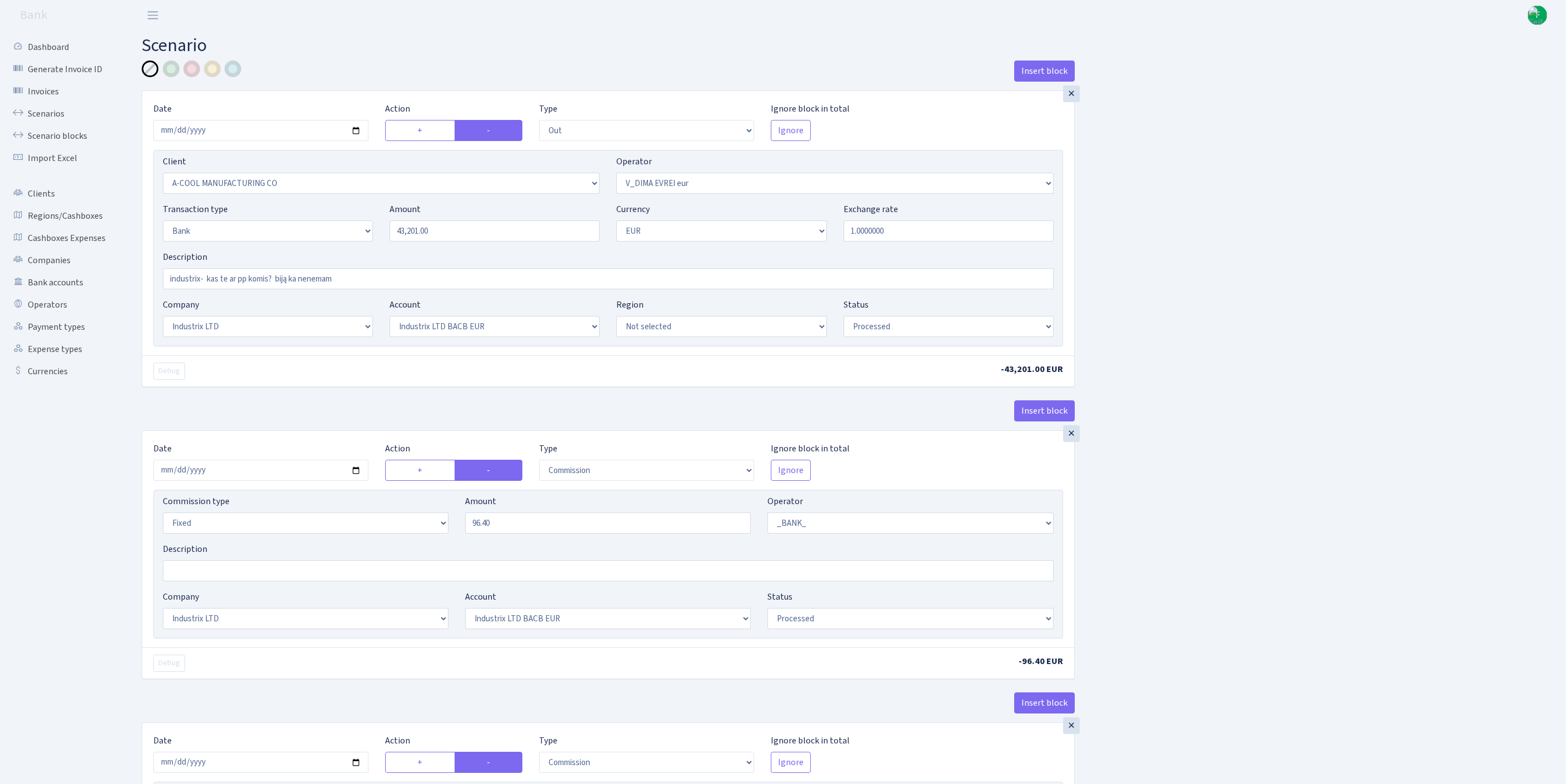
select select "fixed"
select select "1"
select select "17"
select select "41"
select select "processed"
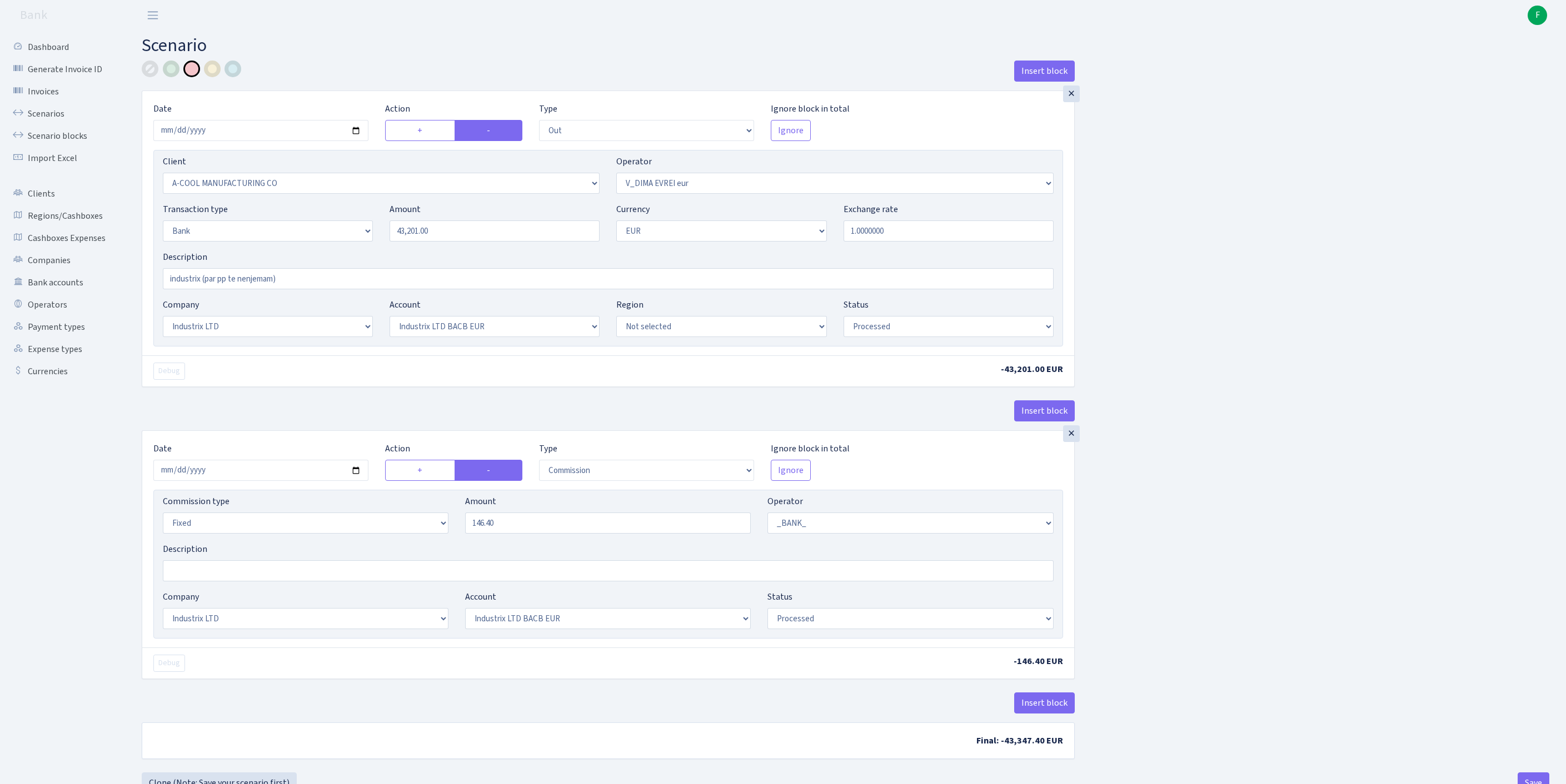
select select "out"
select select "2096"
select select "431"
select select "2"
select select "1"
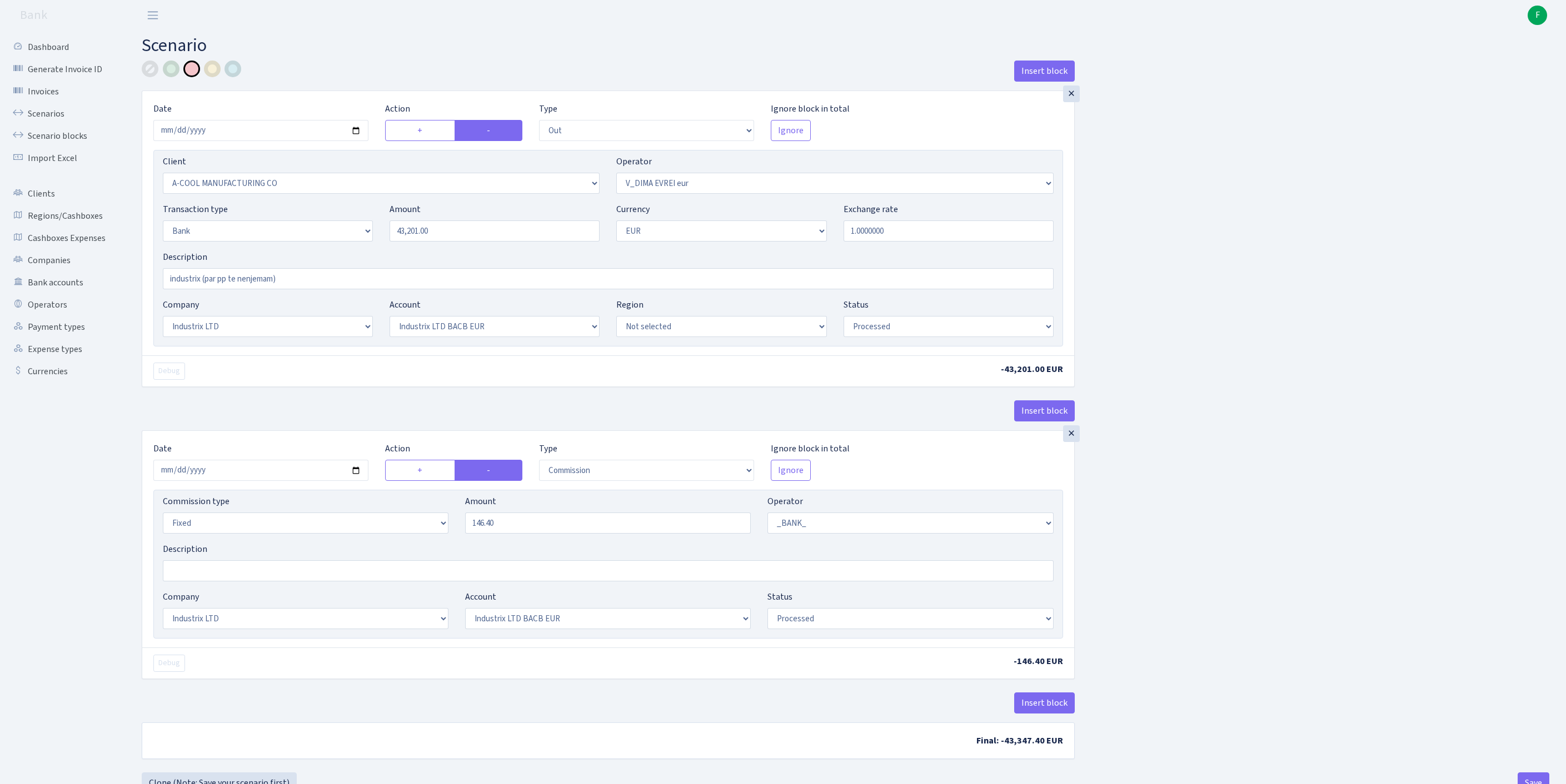
select select "17"
select select "41"
select select "processed"
select select "commission"
select select "fixed"
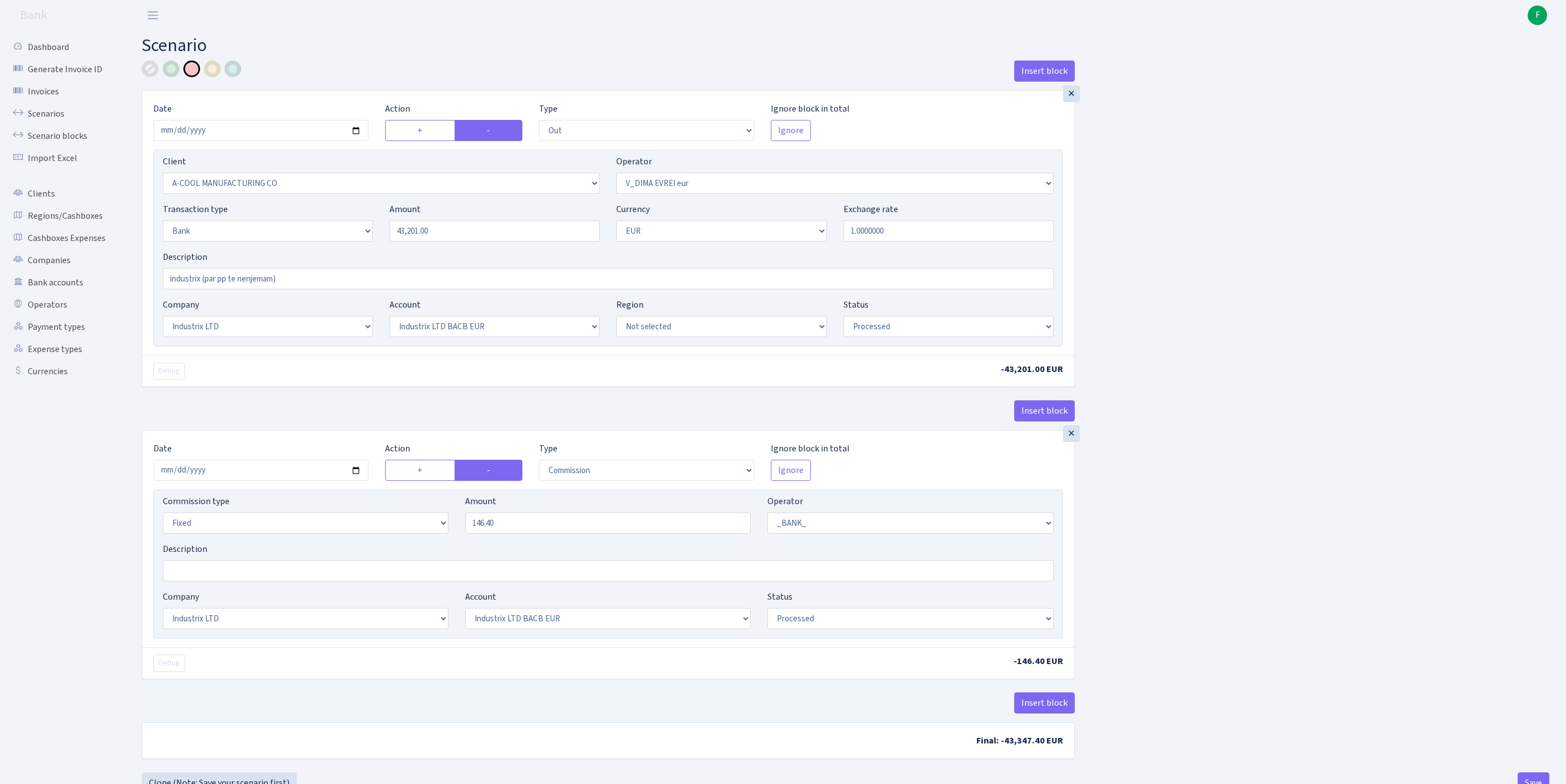
select select "1"
select select "17"
select select "41"
select select "processed"
click at [1071, 100] on div "×" at bounding box center [1071, 94] width 17 height 17
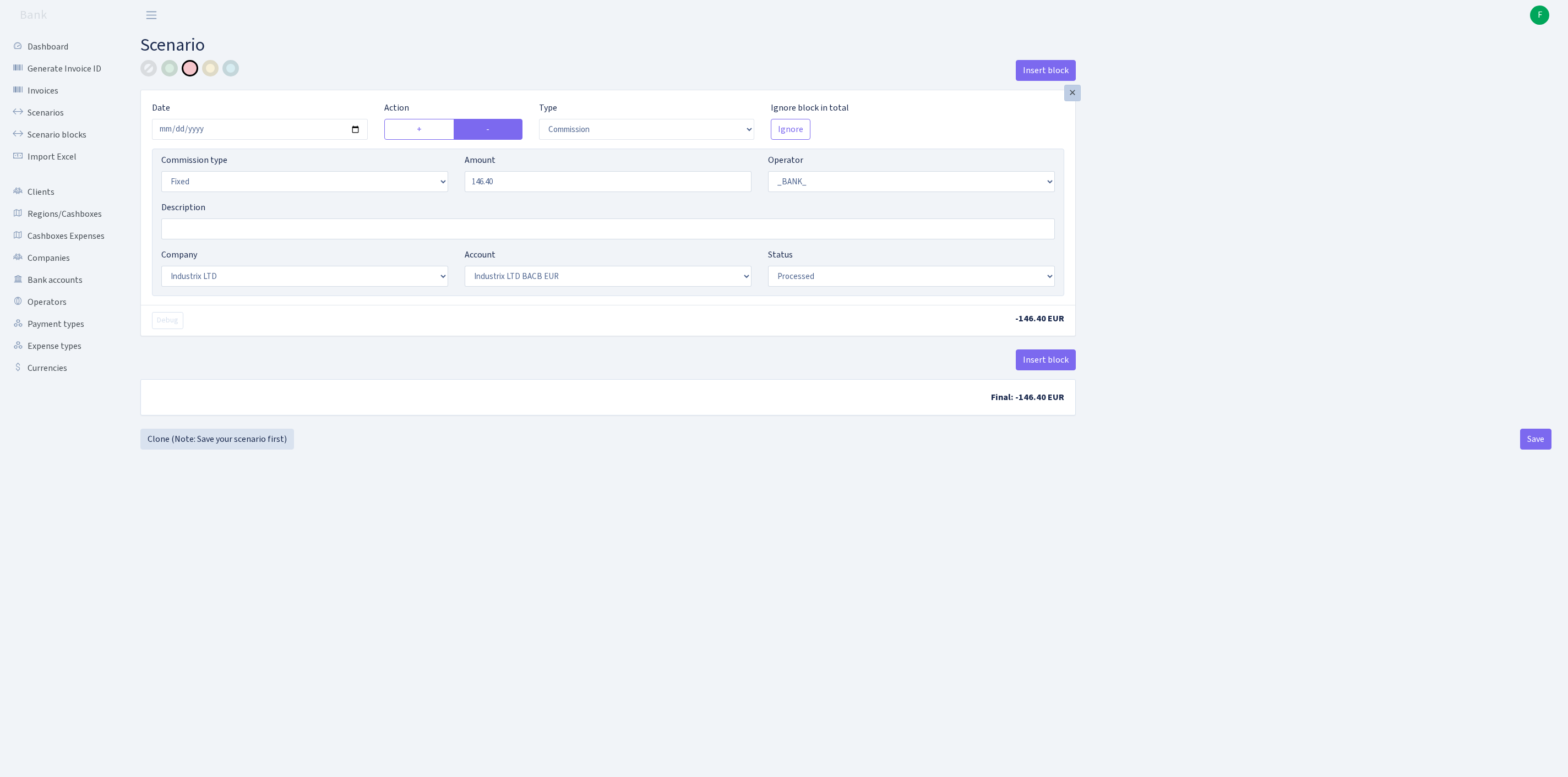
click at [1071, 100] on div "×" at bounding box center [1072, 93] width 17 height 17
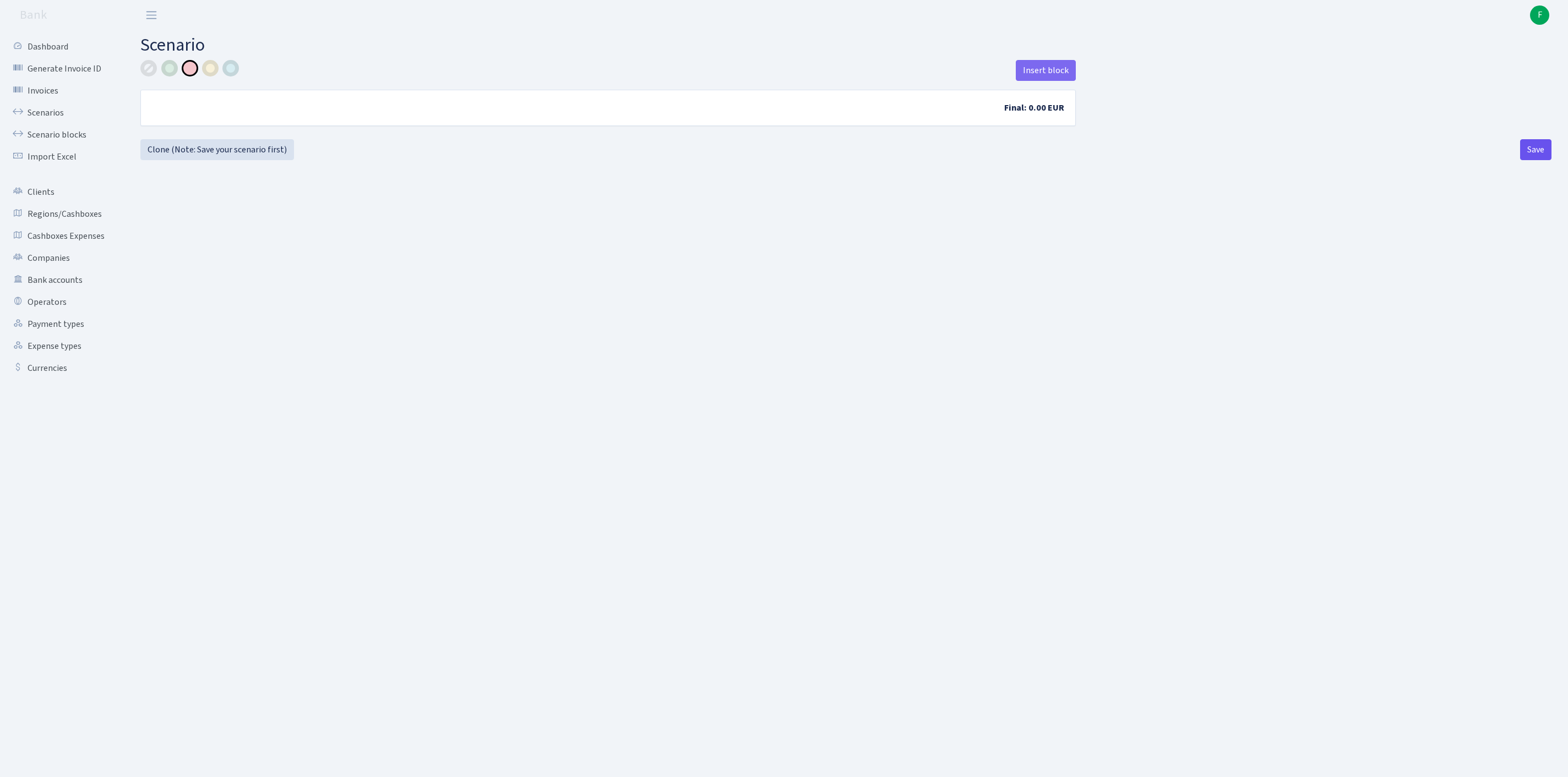
click at [1534, 160] on button "Save" at bounding box center [1536, 149] width 31 height 21
click at [66, 291] on link "Bank accounts" at bounding box center [61, 280] width 110 height 22
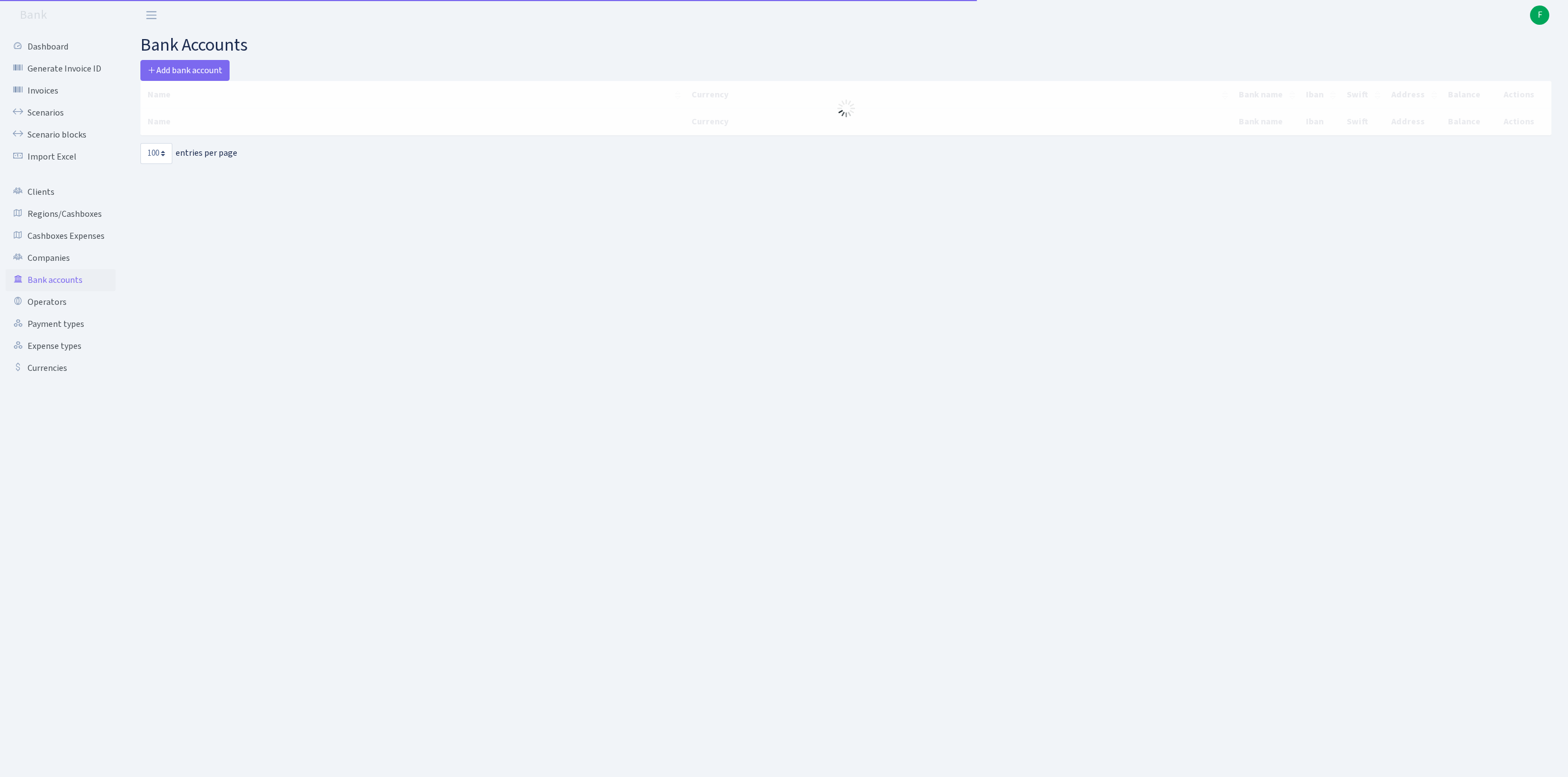
select select "100"
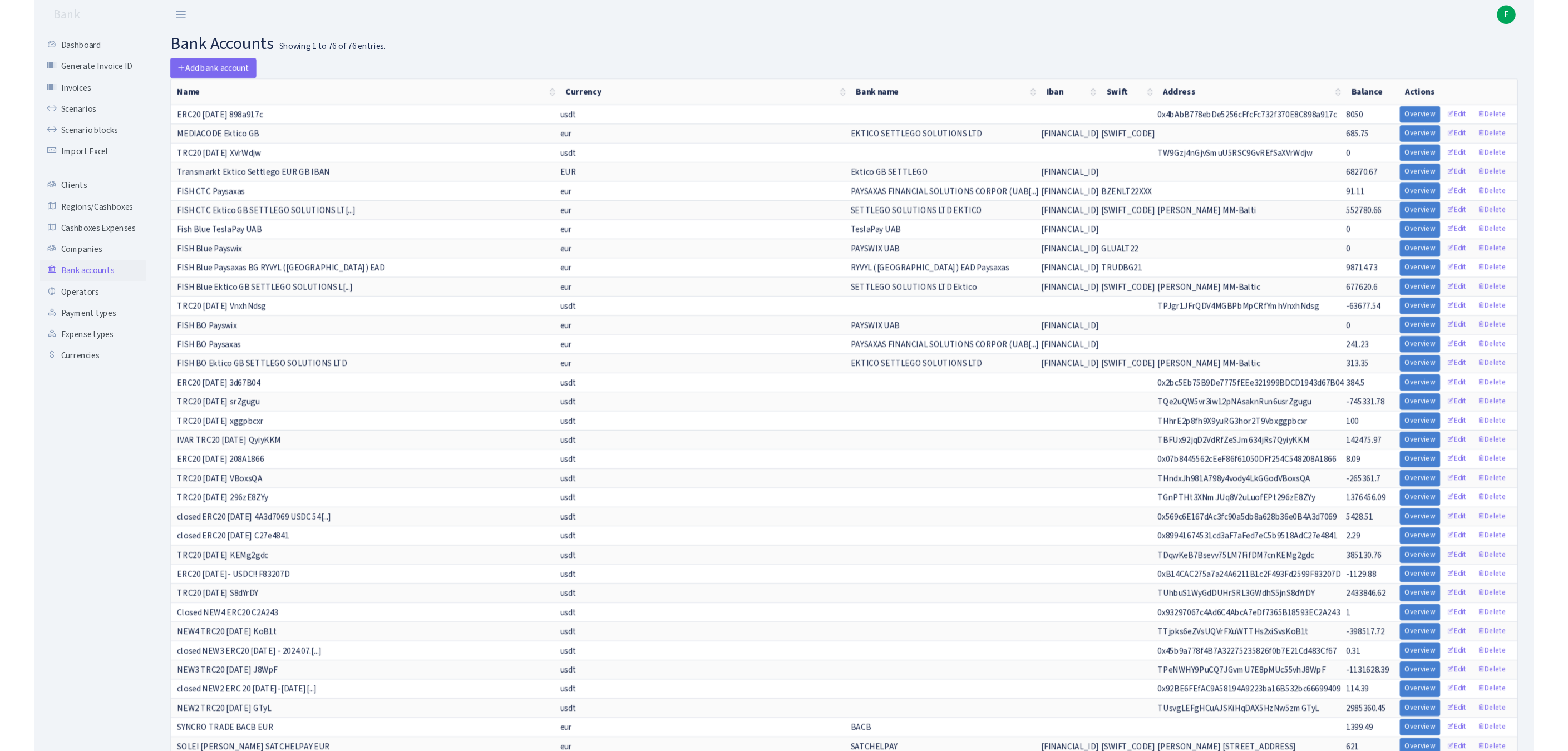
scroll to position [614, 0]
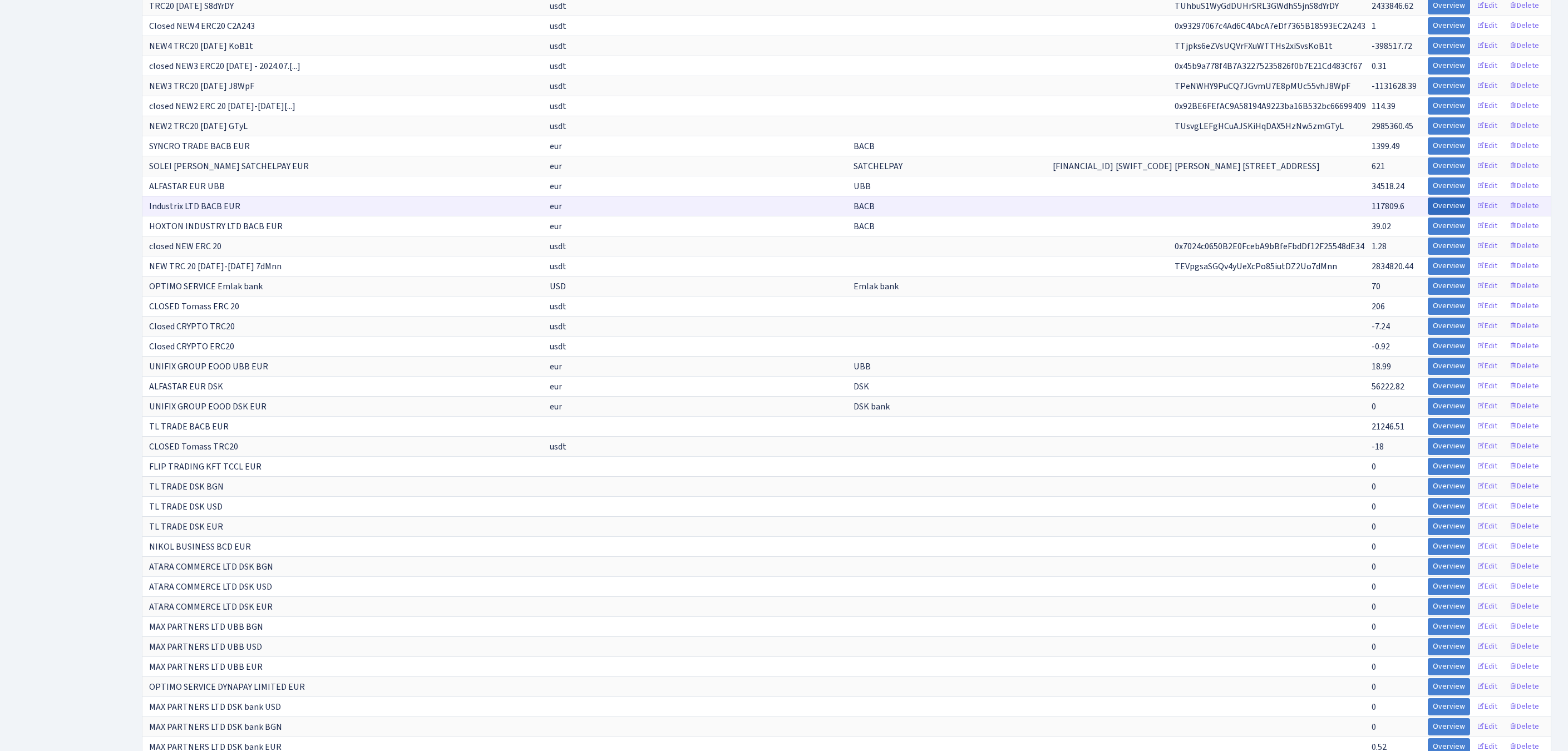
click at [1428, 215] on link "Overview" at bounding box center [1448, 205] width 42 height 18
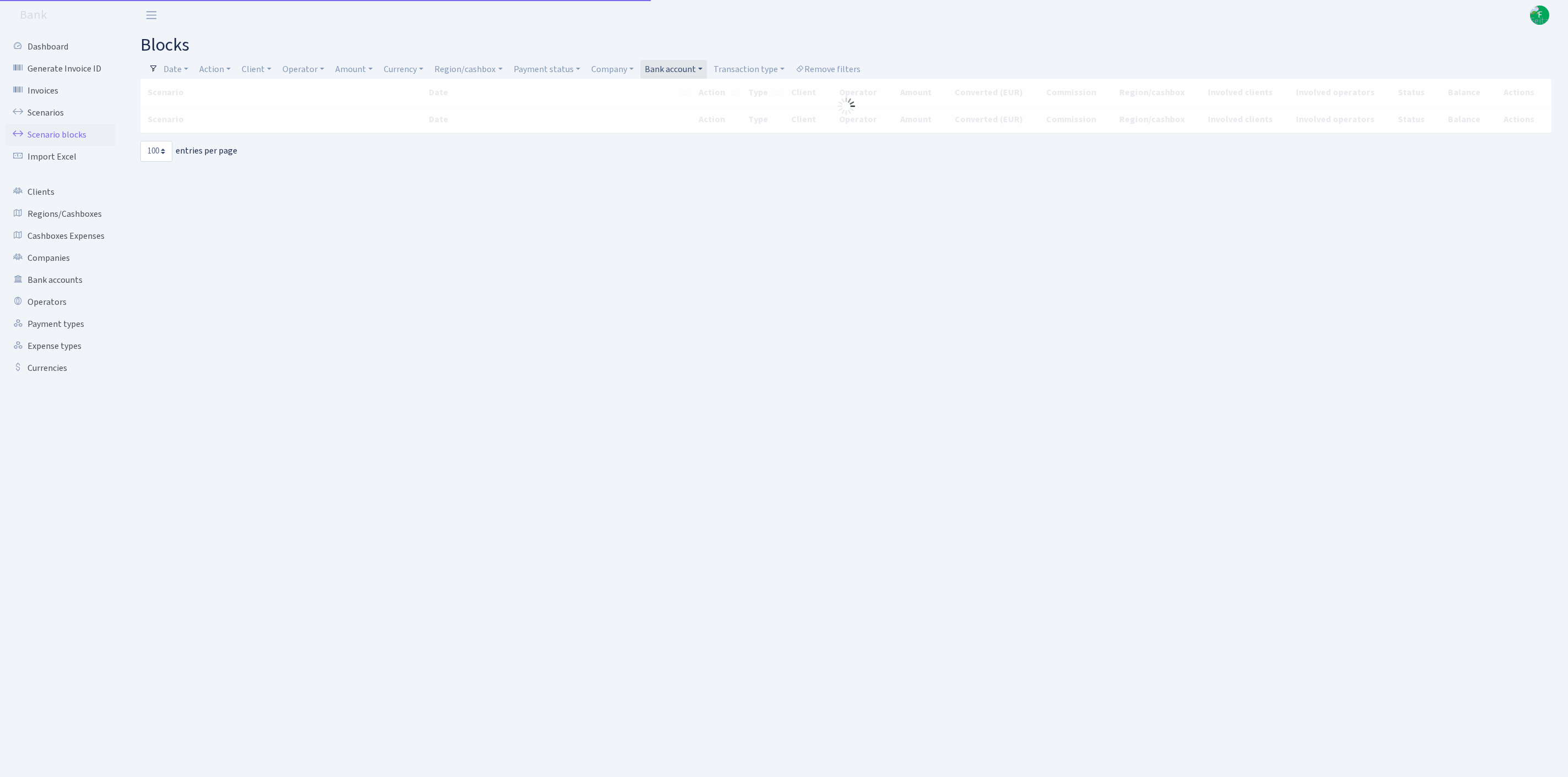
select select "100"
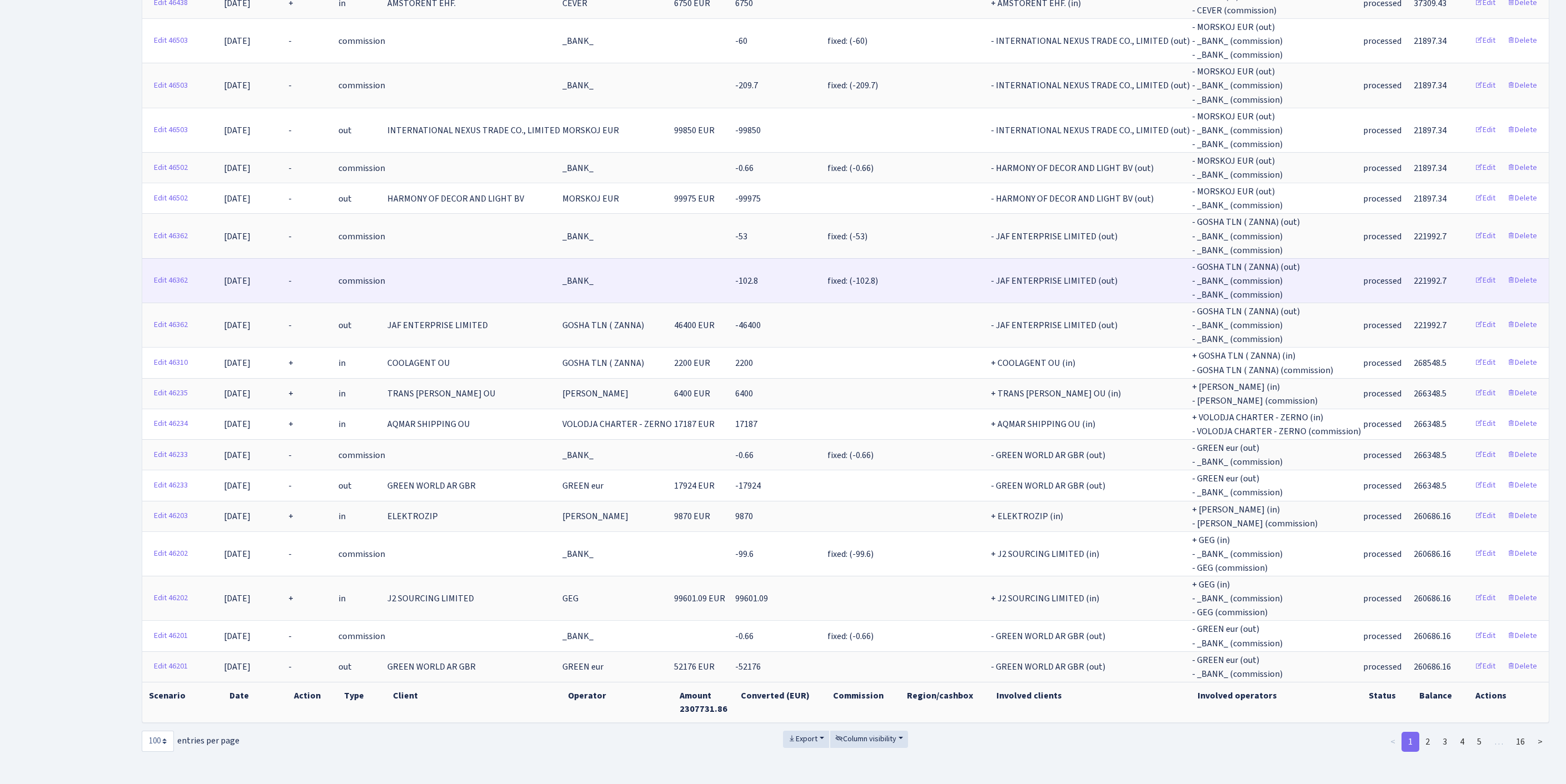
scroll to position [3500, 0]
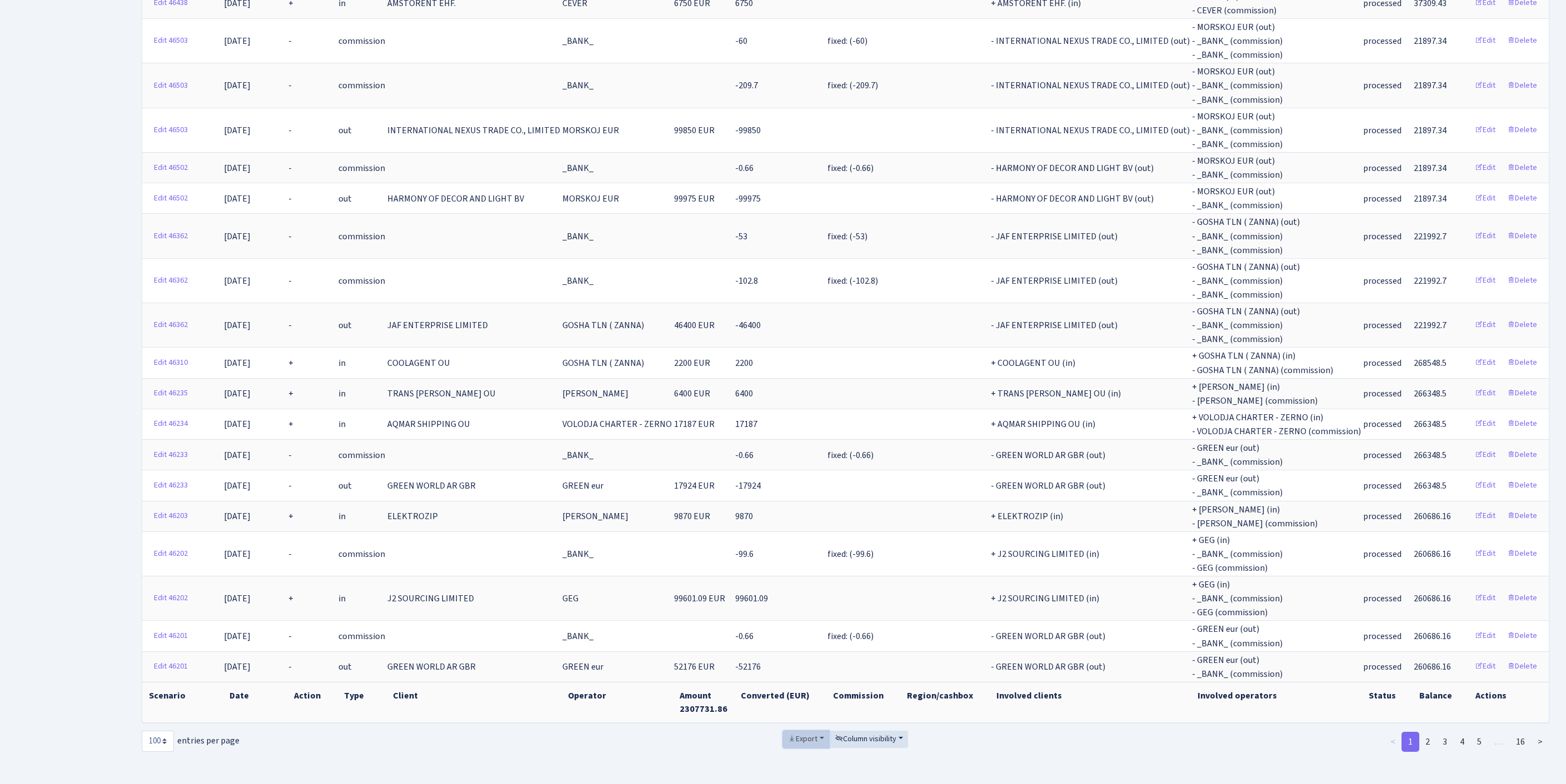
click at [788, 734] on span "Export" at bounding box center [803, 739] width 30 height 11
click at [796, 651] on span "Excel" at bounding box center [806, 657] width 19 height 12
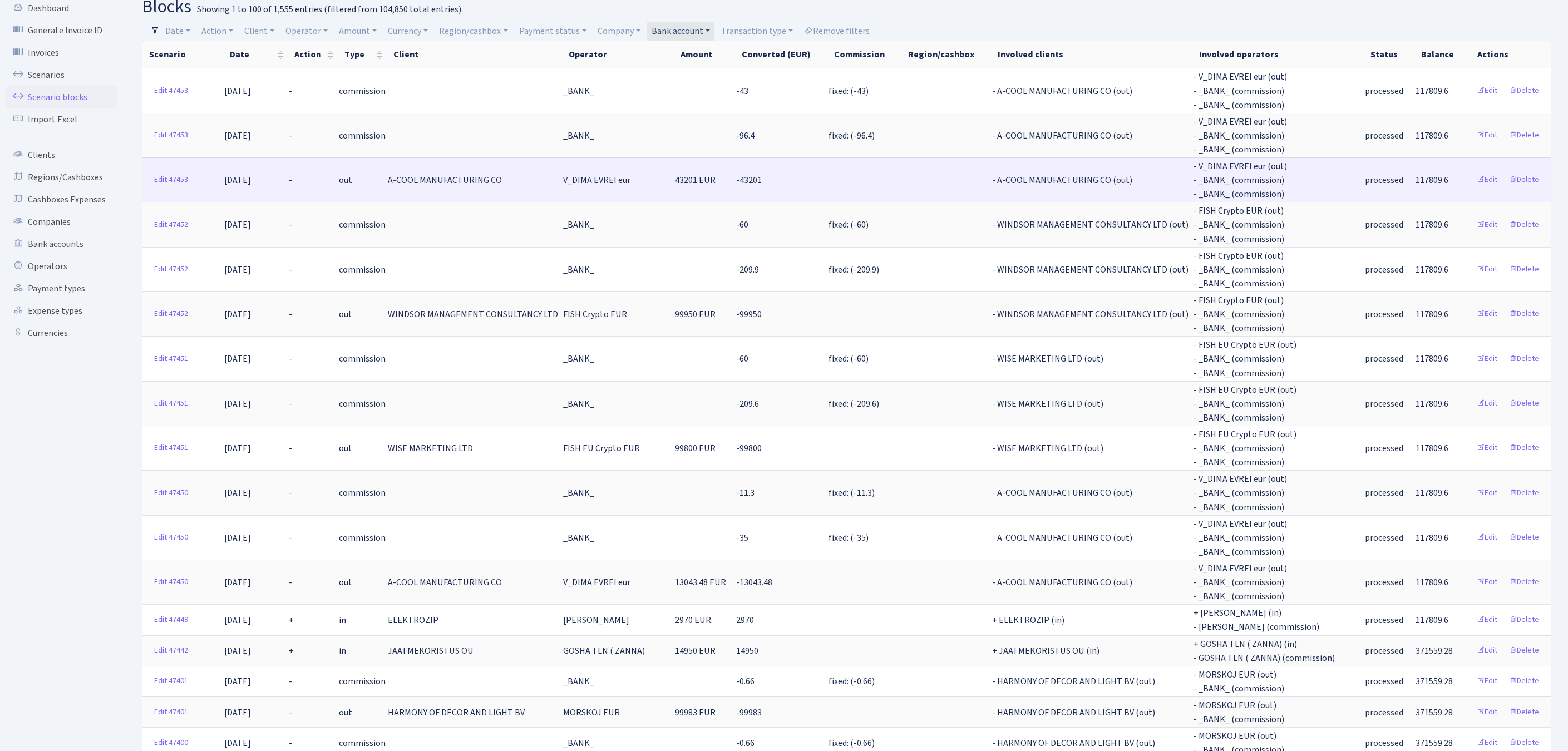
scroll to position [140, 0]
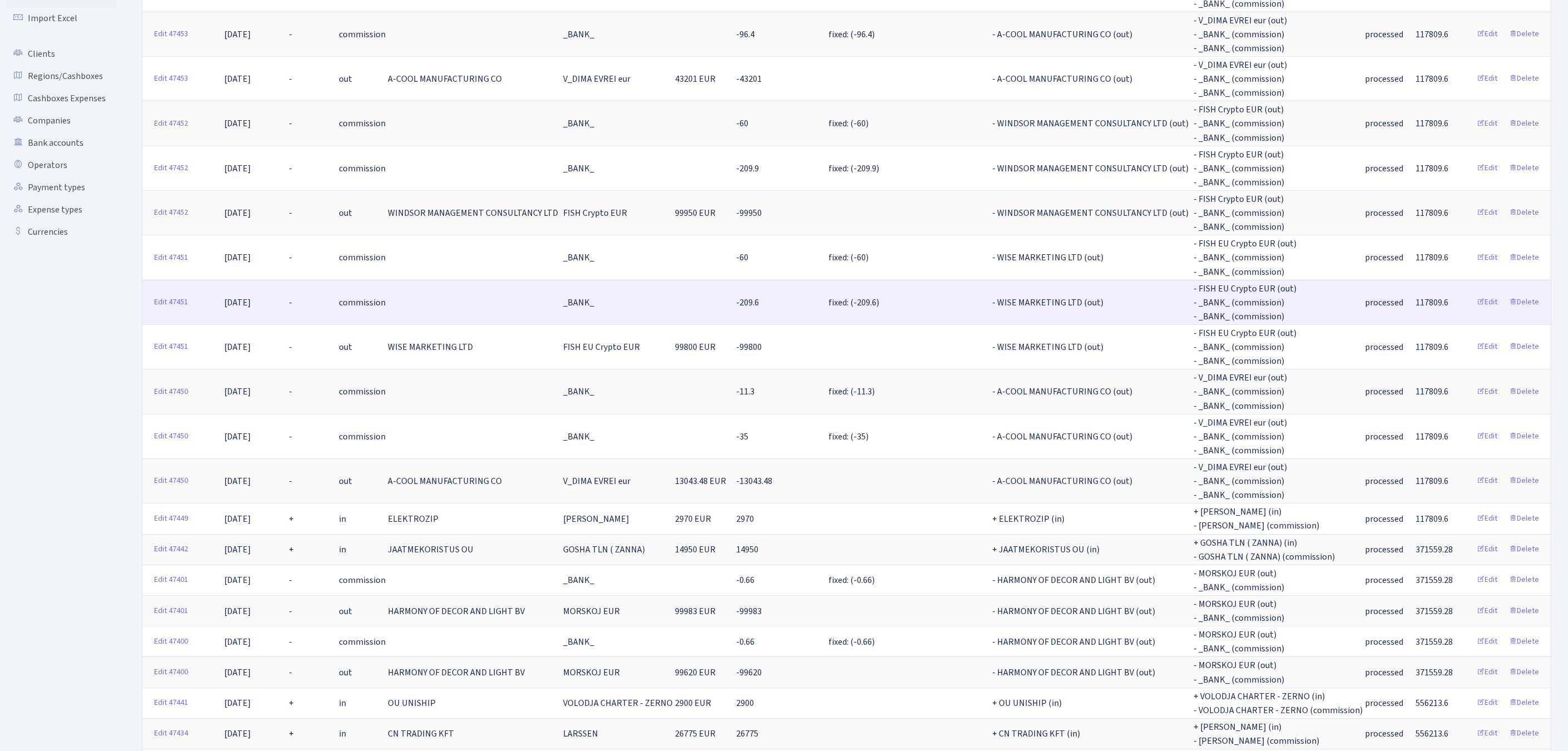
click at [647, 315] on td "_BANK_" at bounding box center [618, 302] width 112 height 45
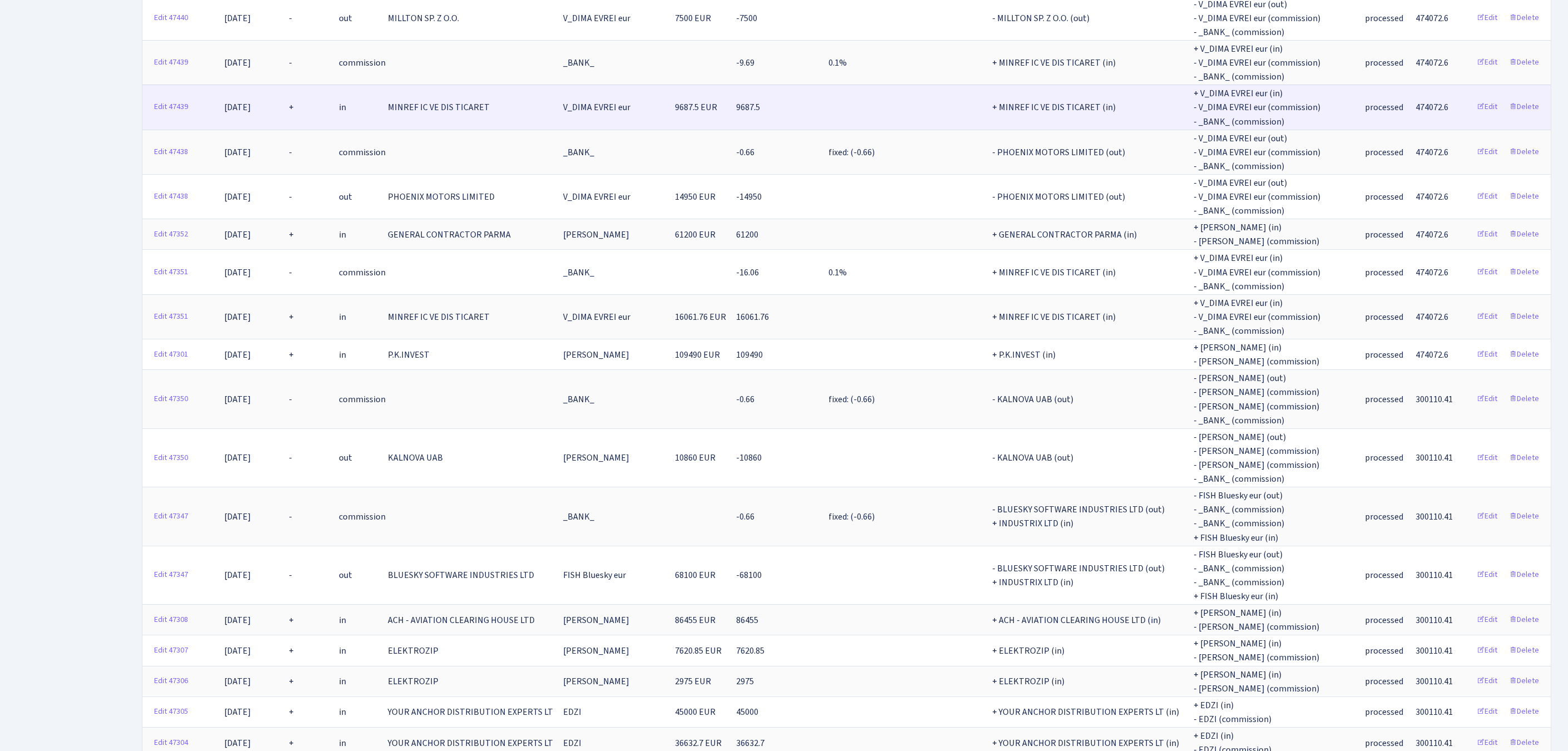
scroll to position [1140, 0]
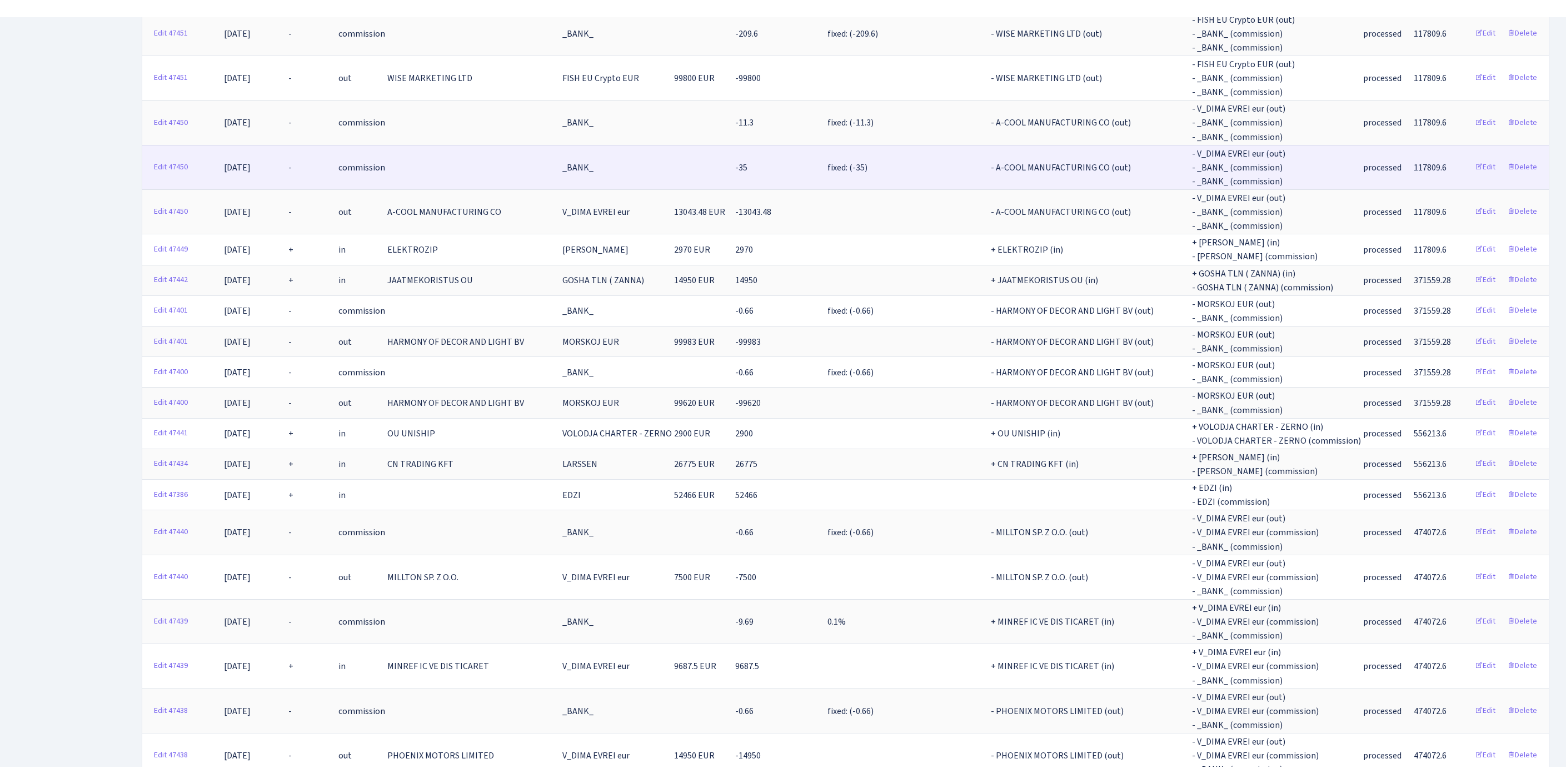
scroll to position [0, 0]
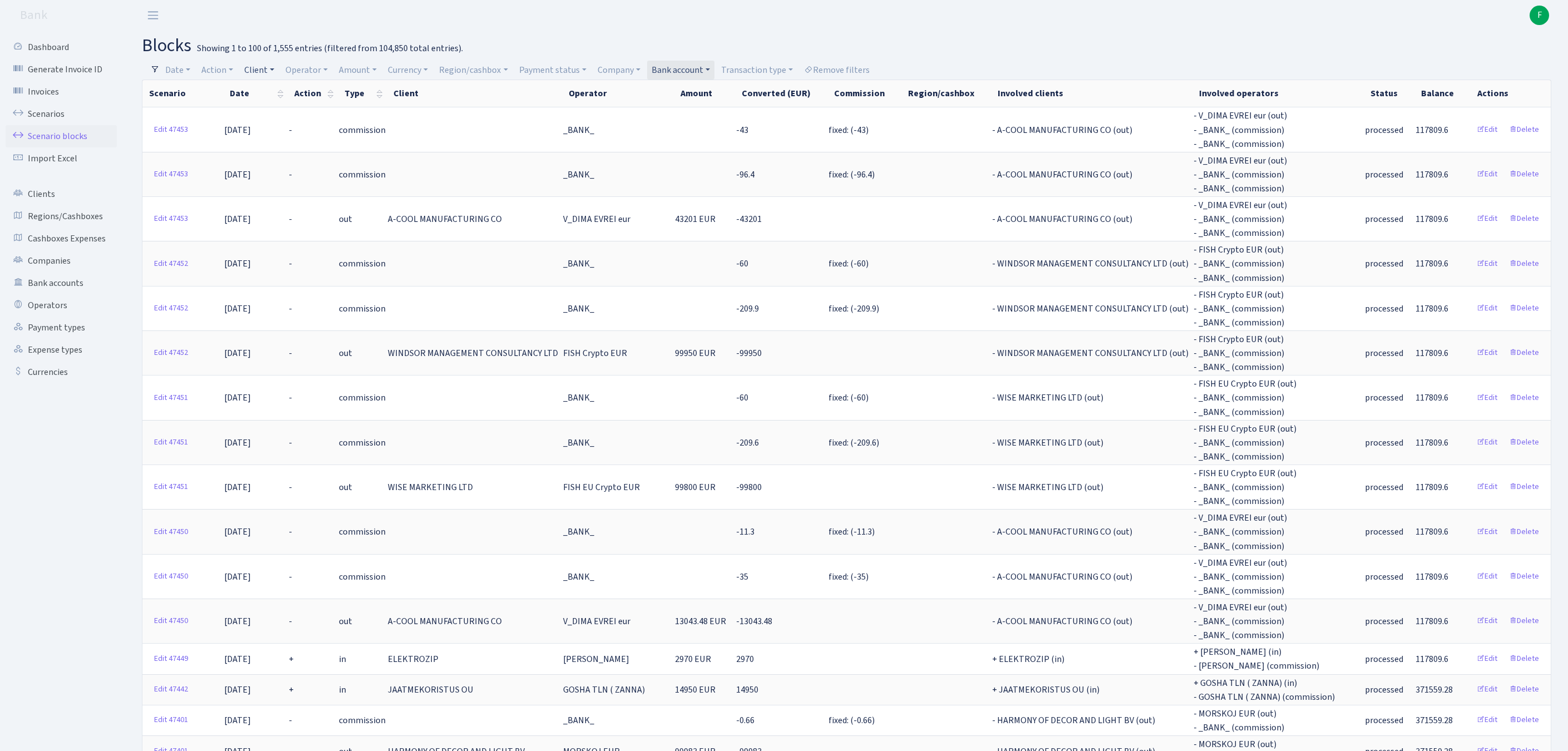
click at [276, 72] on link "Client" at bounding box center [259, 70] width 39 height 19
click at [295, 112] on input "search" at bounding box center [289, 110] width 92 height 18
type input "elektroz"
click at [316, 136] on li "ELEKTROZIP" at bounding box center [290, 130] width 95 height 20
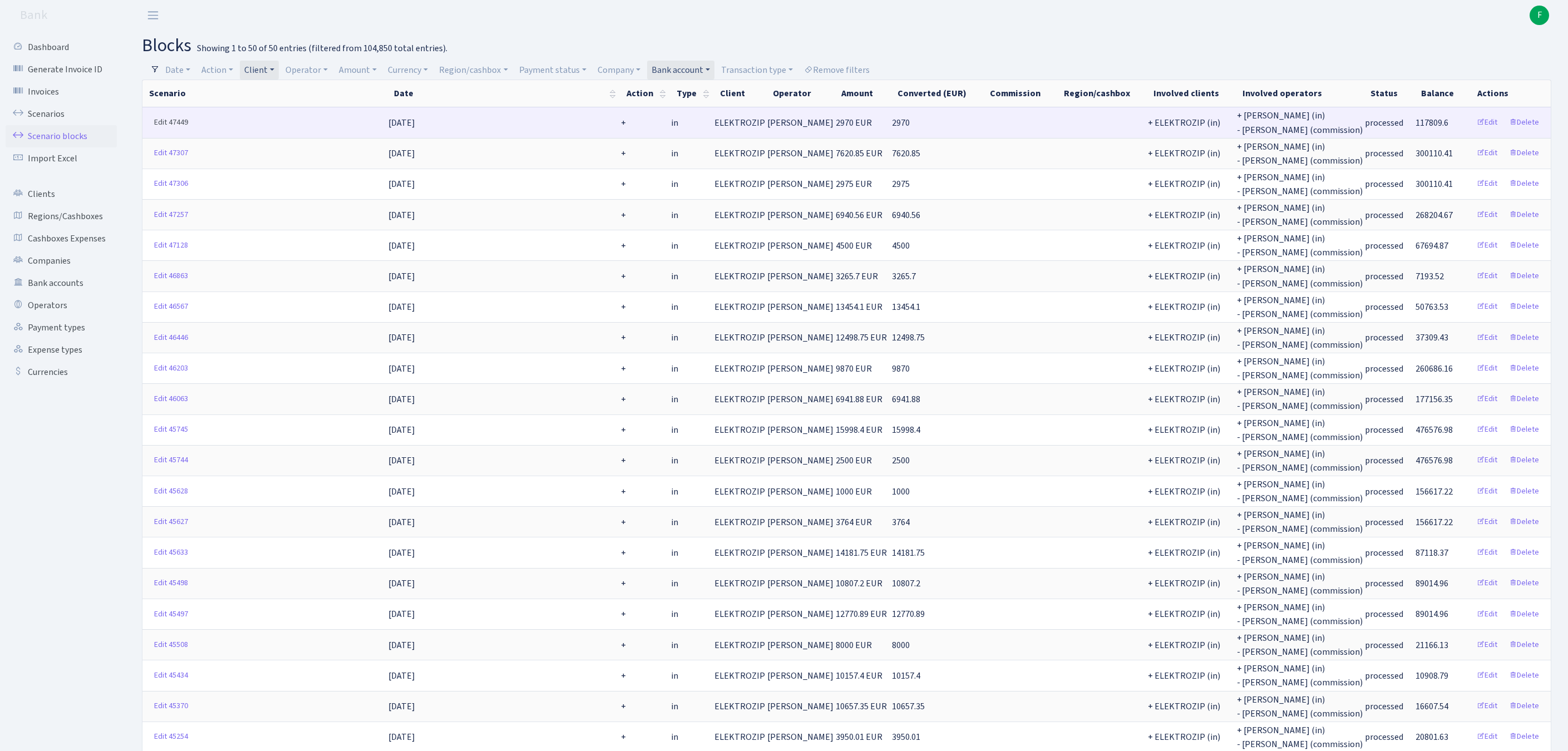
click at [160, 128] on link "Edit 47449" at bounding box center [170, 123] width 44 height 18
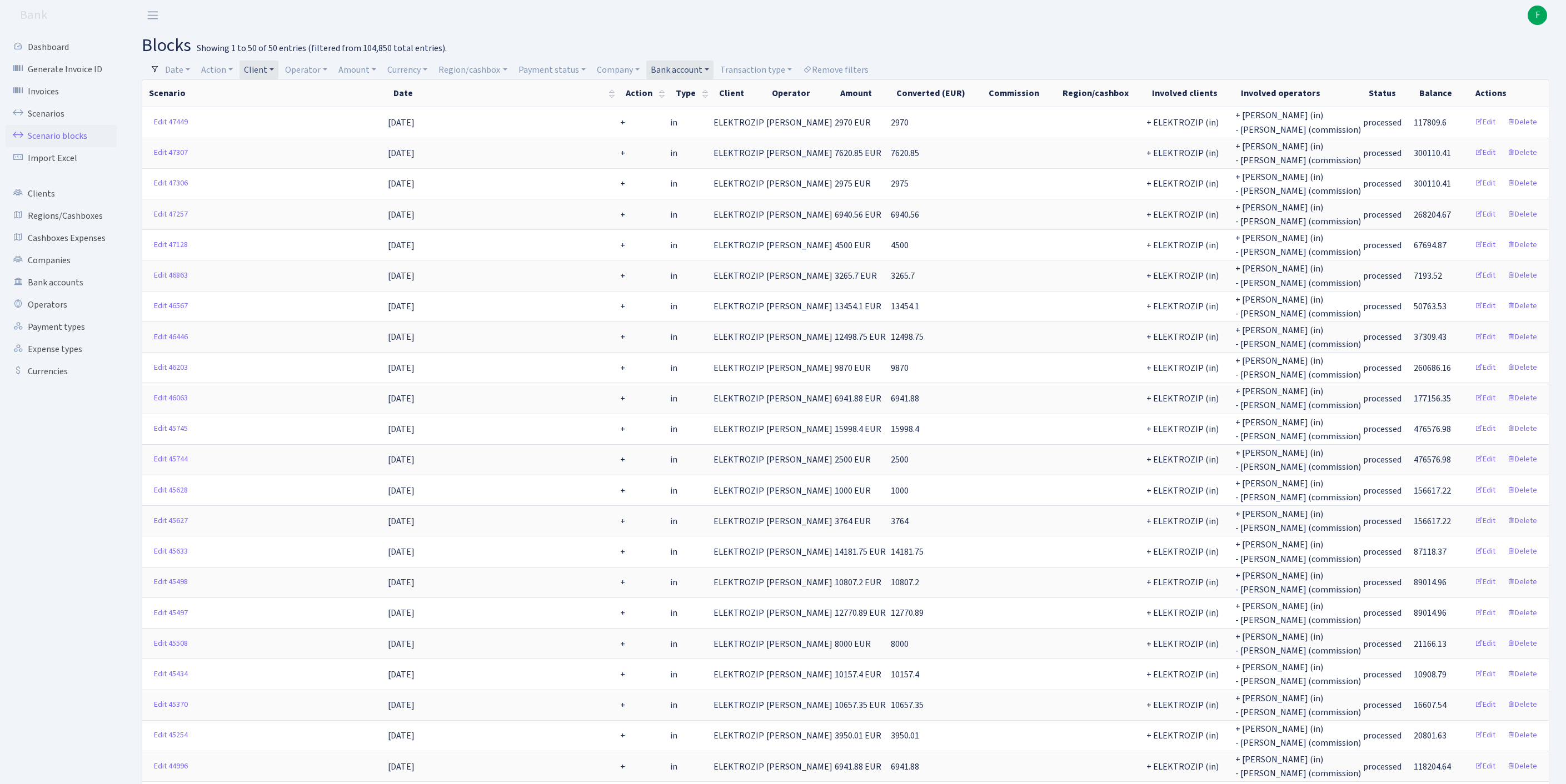
click at [278, 71] on link "Client" at bounding box center [259, 70] width 39 height 19
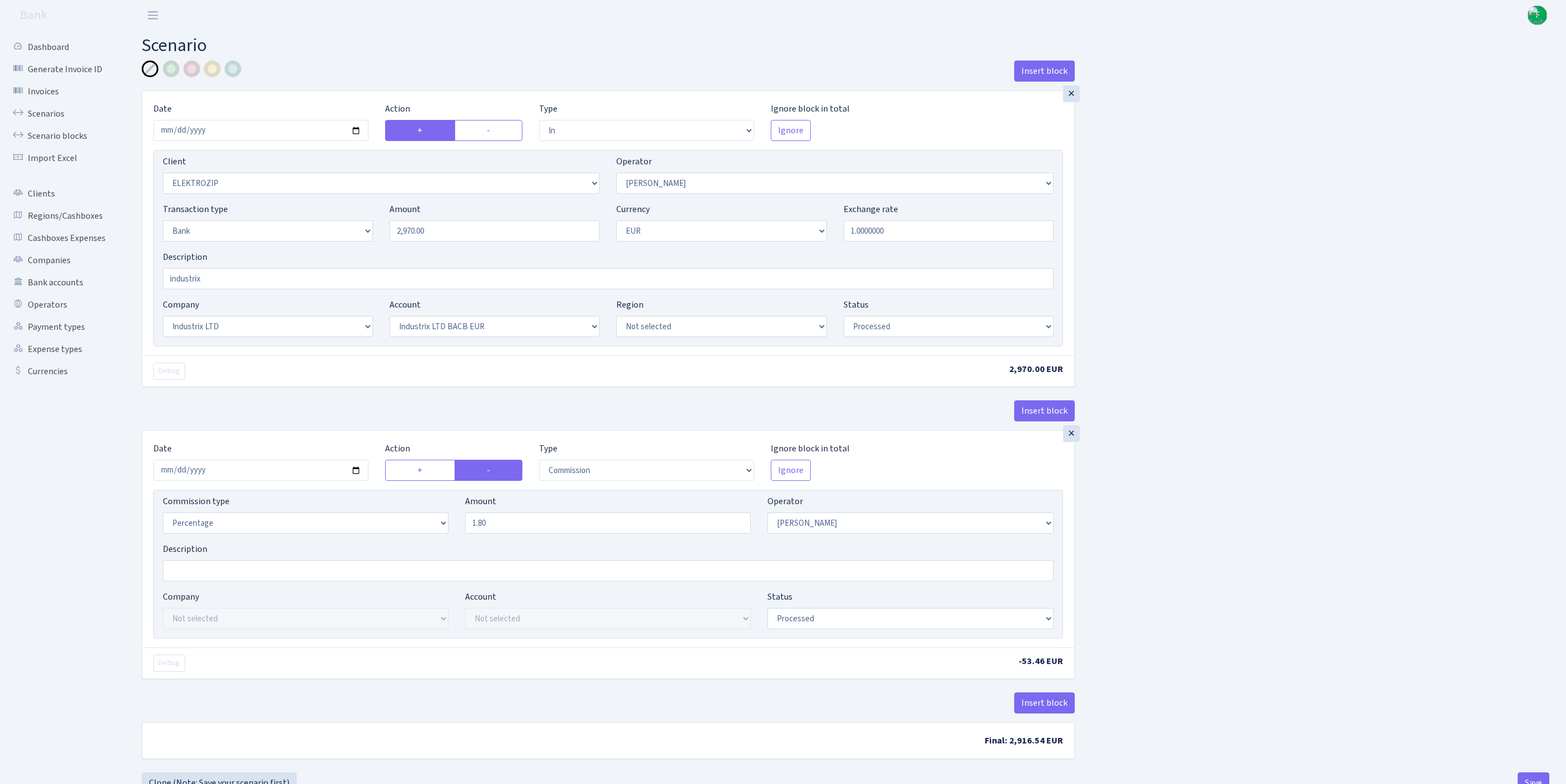
select select "in"
select select "3043"
select select "10"
select select "2"
select select "1"
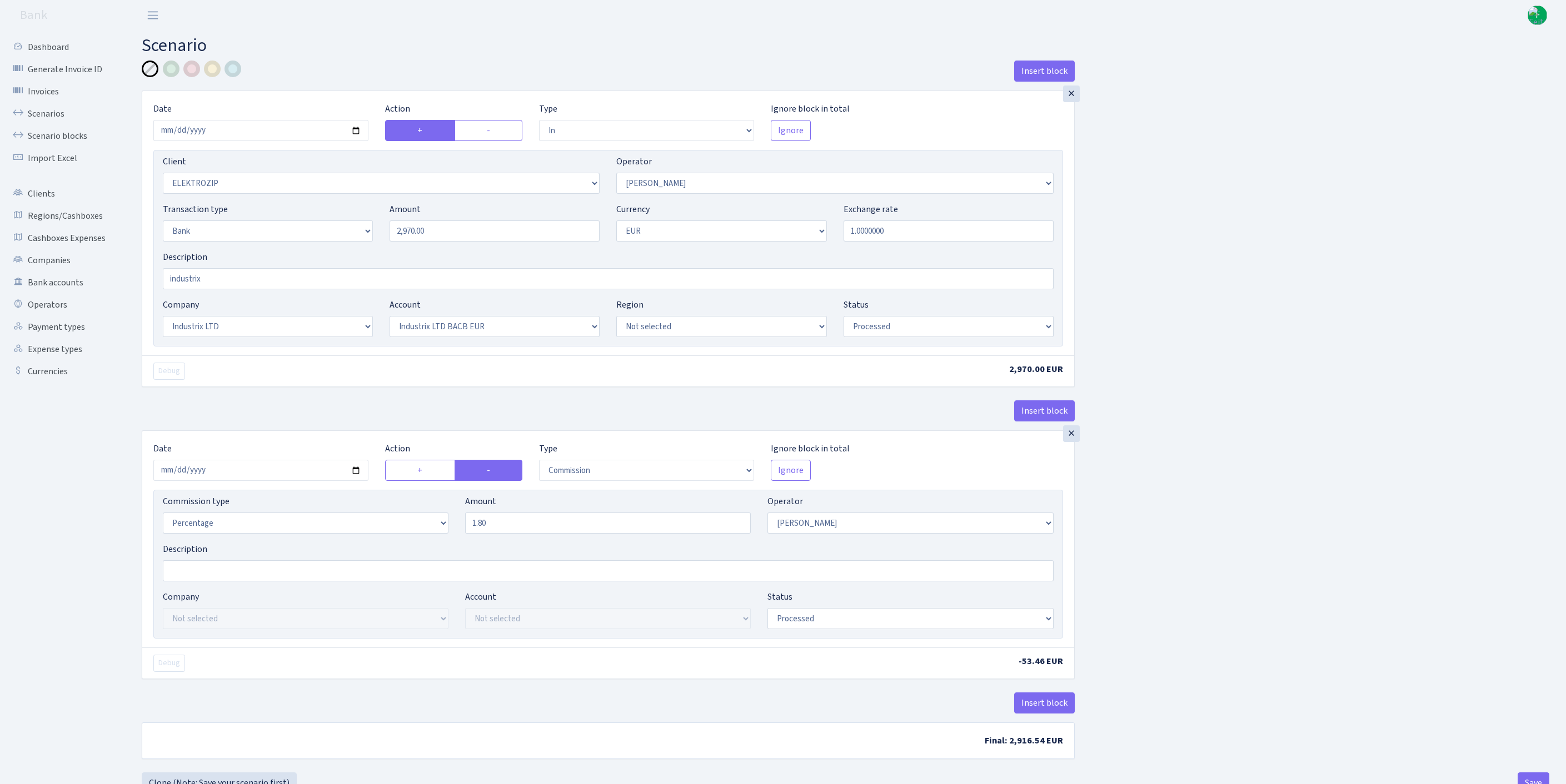
select select "17"
select select "41"
select select "processed"
select select "commission"
select select "10"
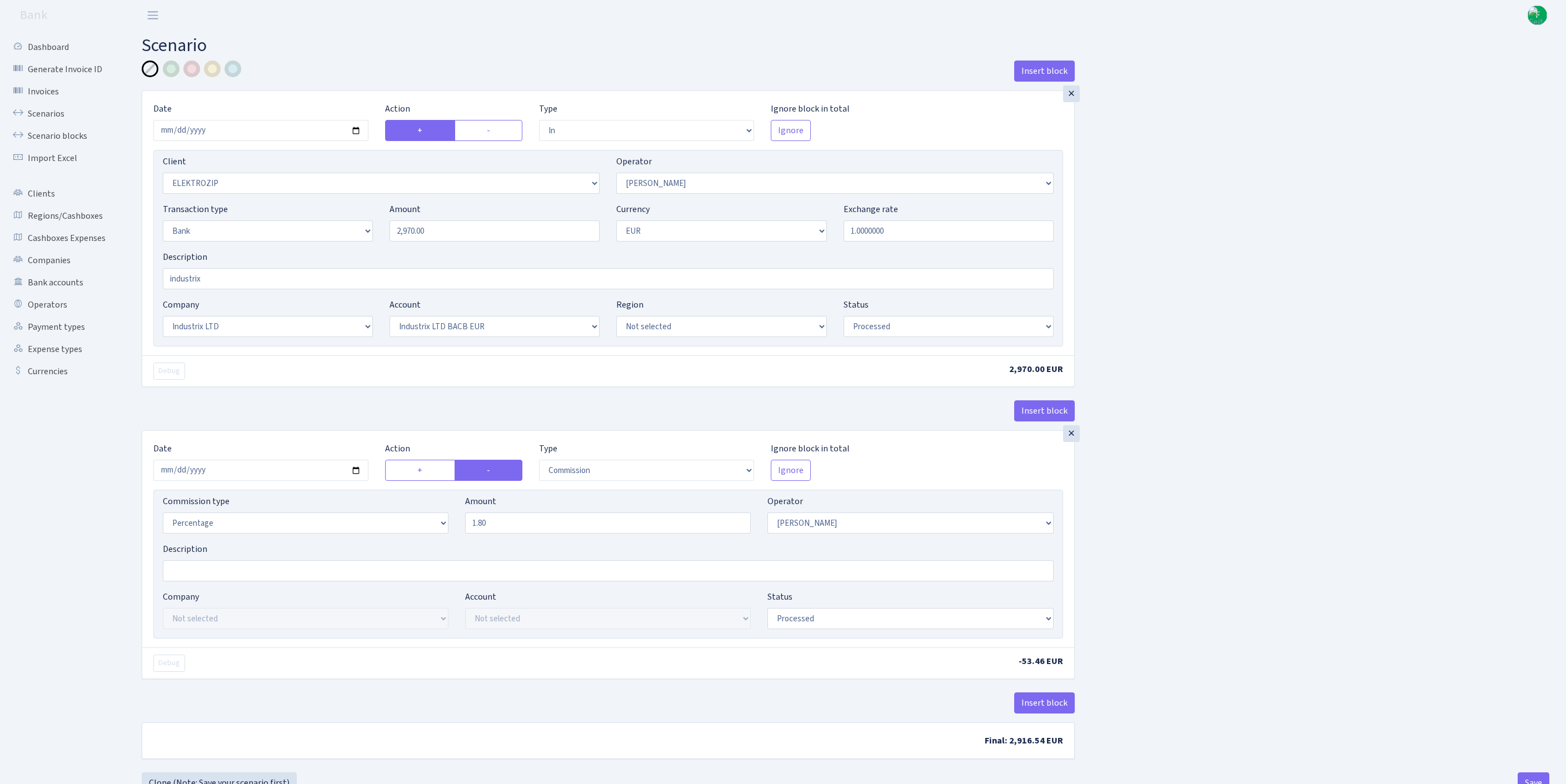
select select "processed"
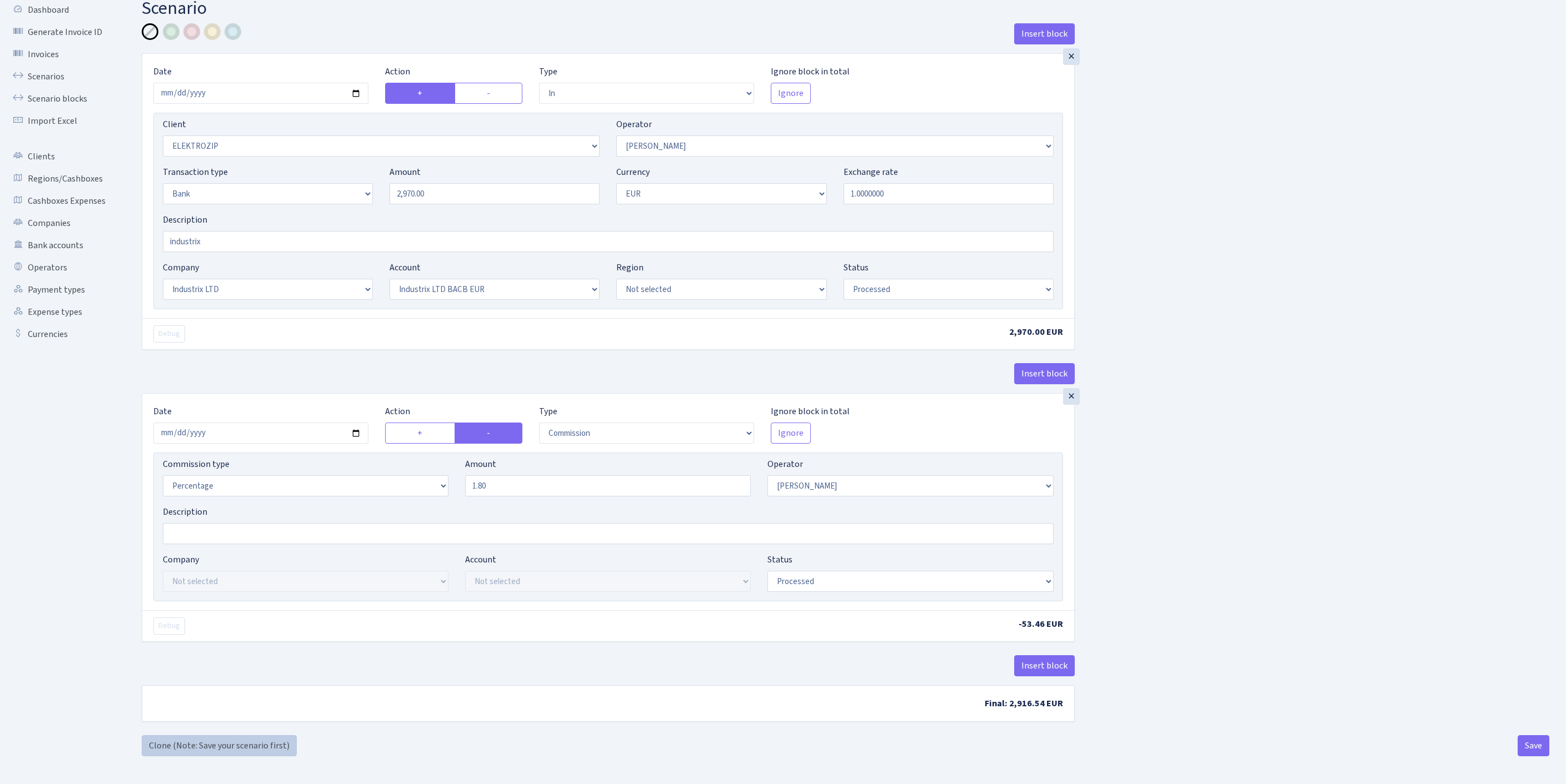
click at [275, 745] on link "Clone (Note: Save your scenario first)" at bounding box center [219, 745] width 155 height 21
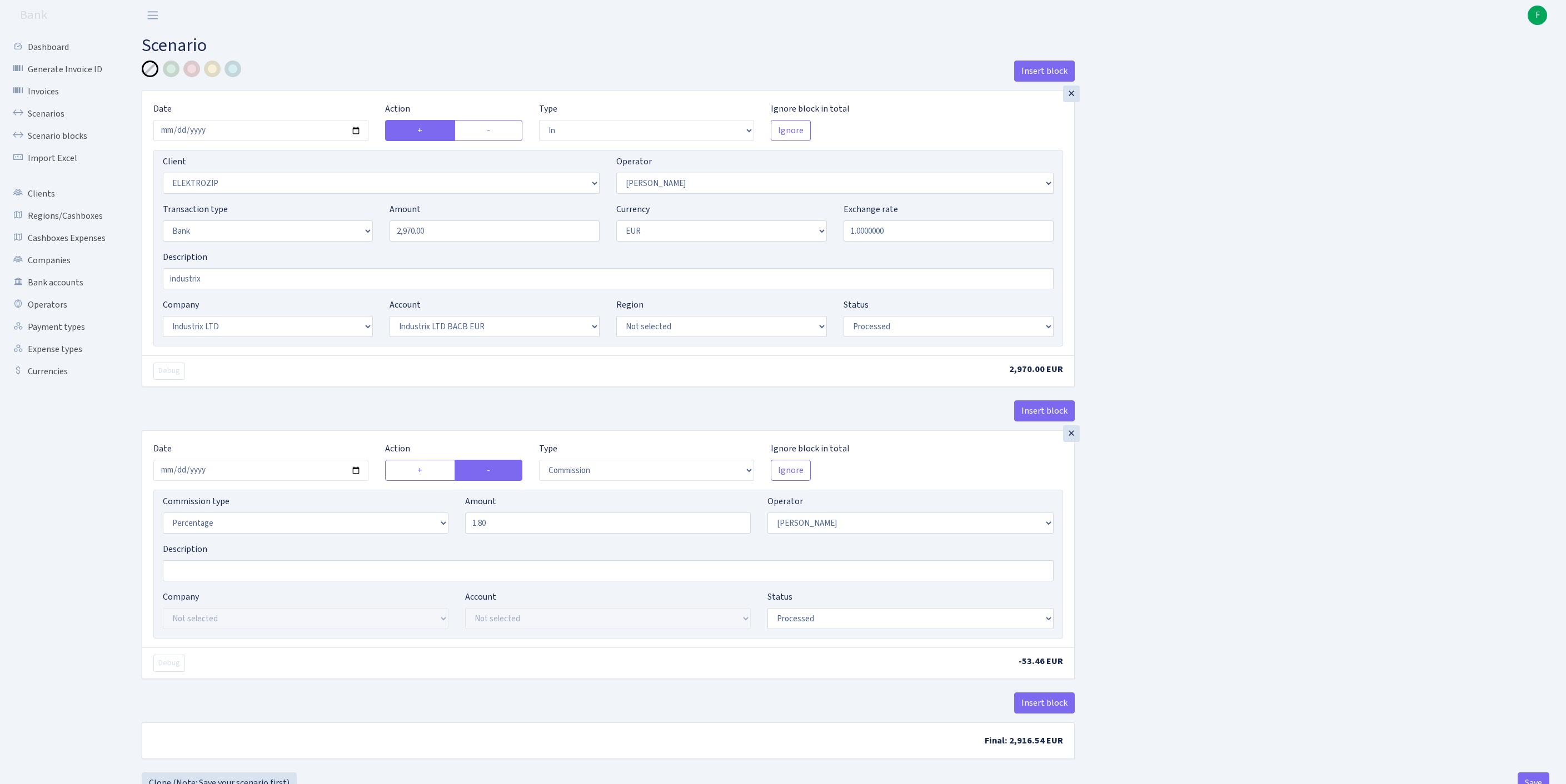
select select "in"
select select "3043"
select select "10"
select select "2"
select select "1"
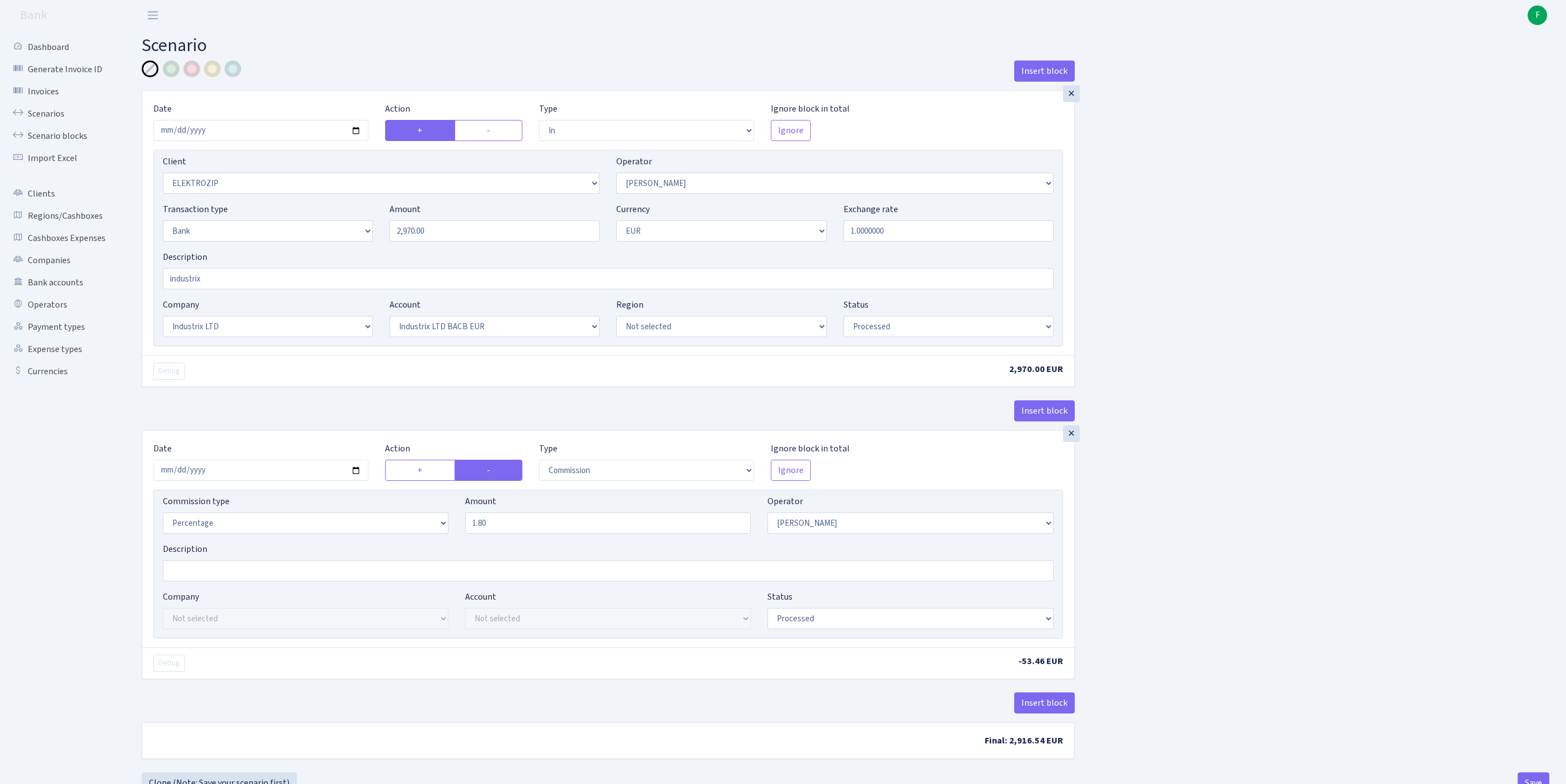
select select "17"
select select "41"
select select "processed"
select select "commission"
select select "10"
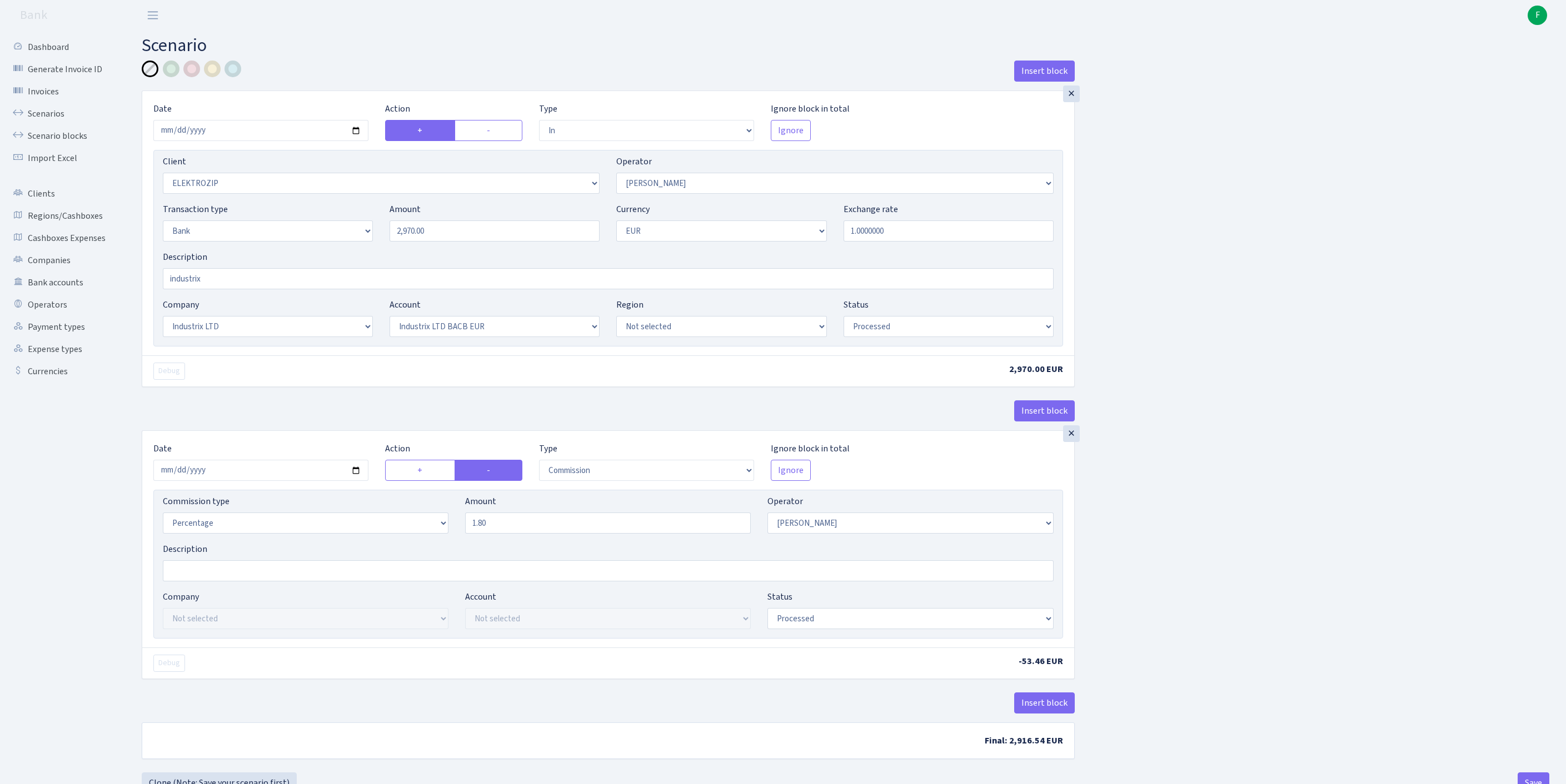
select select "processed"
click at [273, 136] on input "2025-10-13" at bounding box center [261, 130] width 215 height 21
type input "2025-10-10"
drag, startPoint x: 470, startPoint y: 255, endPoint x: 368, endPoint y: 249, distance: 102.2
click at [368, 249] on div "Transaction type Not selected 981 ELF FISH crypto GIRT IVO dekl MM-BALTIC eur U…" at bounding box center [607, 225] width 907 height 47
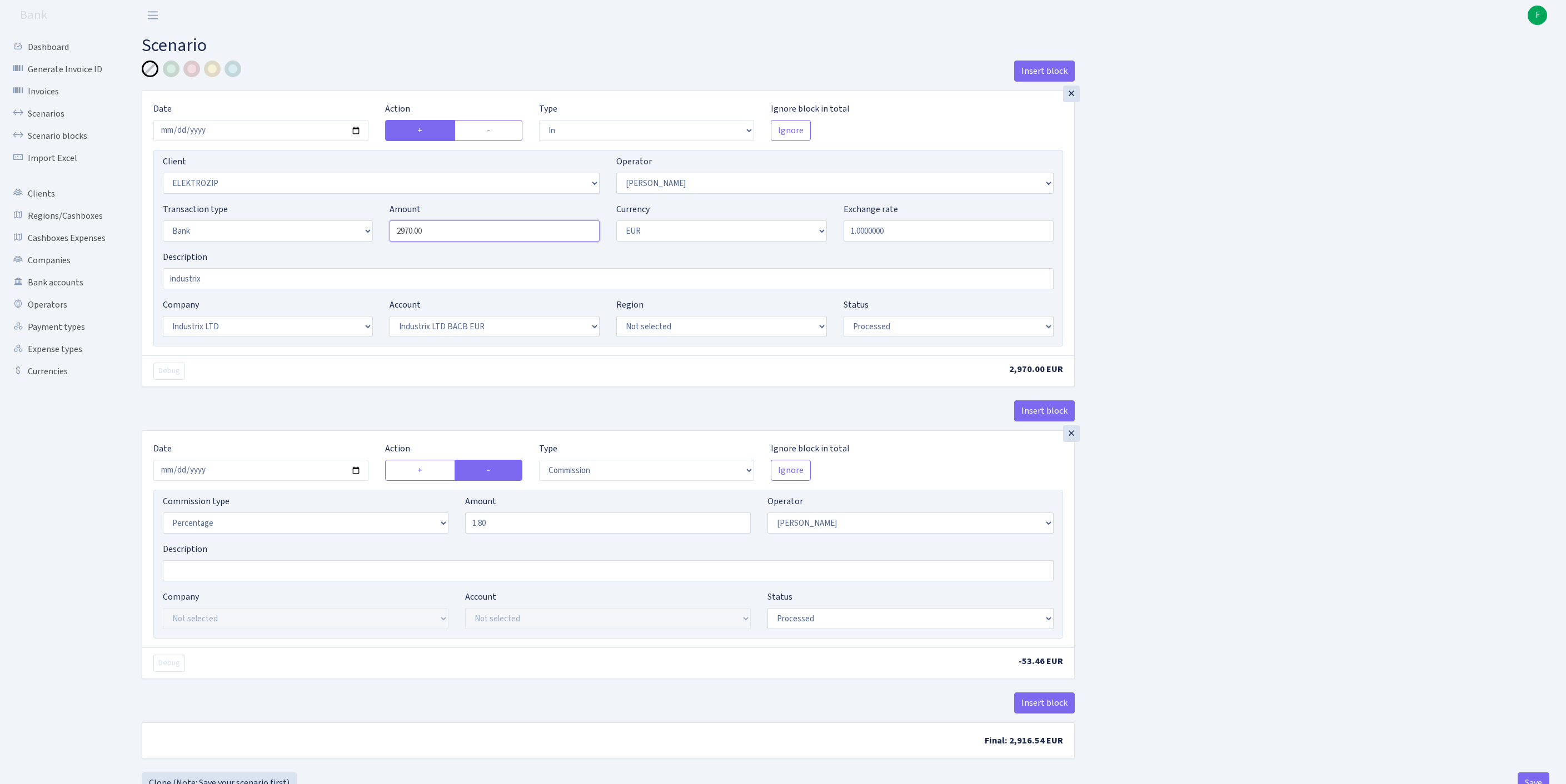
paste input "9990.5"
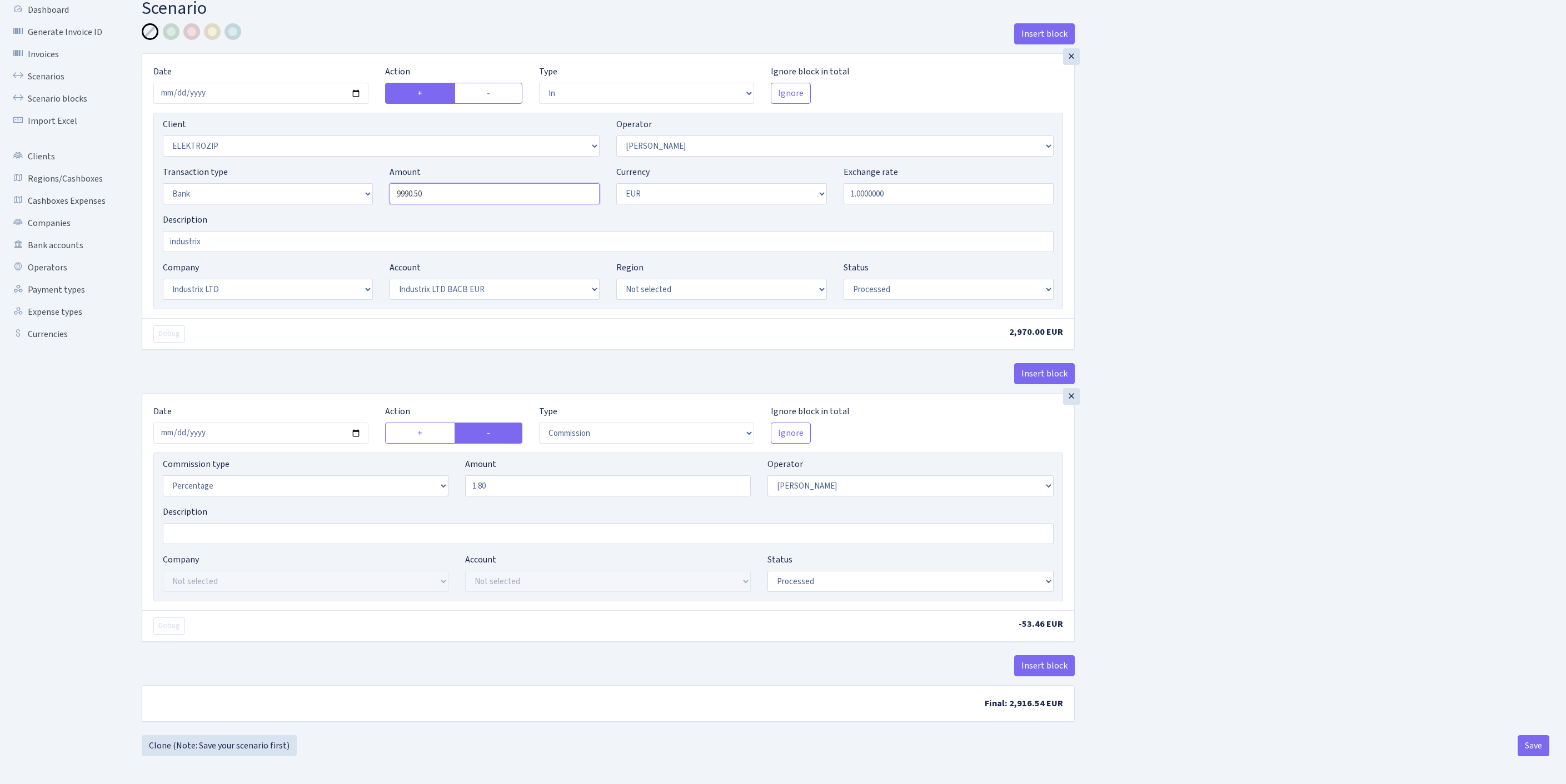
scroll to position [137, 0]
type input "9,990.50"
click at [315, 423] on input "2025-10-13" at bounding box center [261, 433] width 215 height 21
type input "[DATE]"
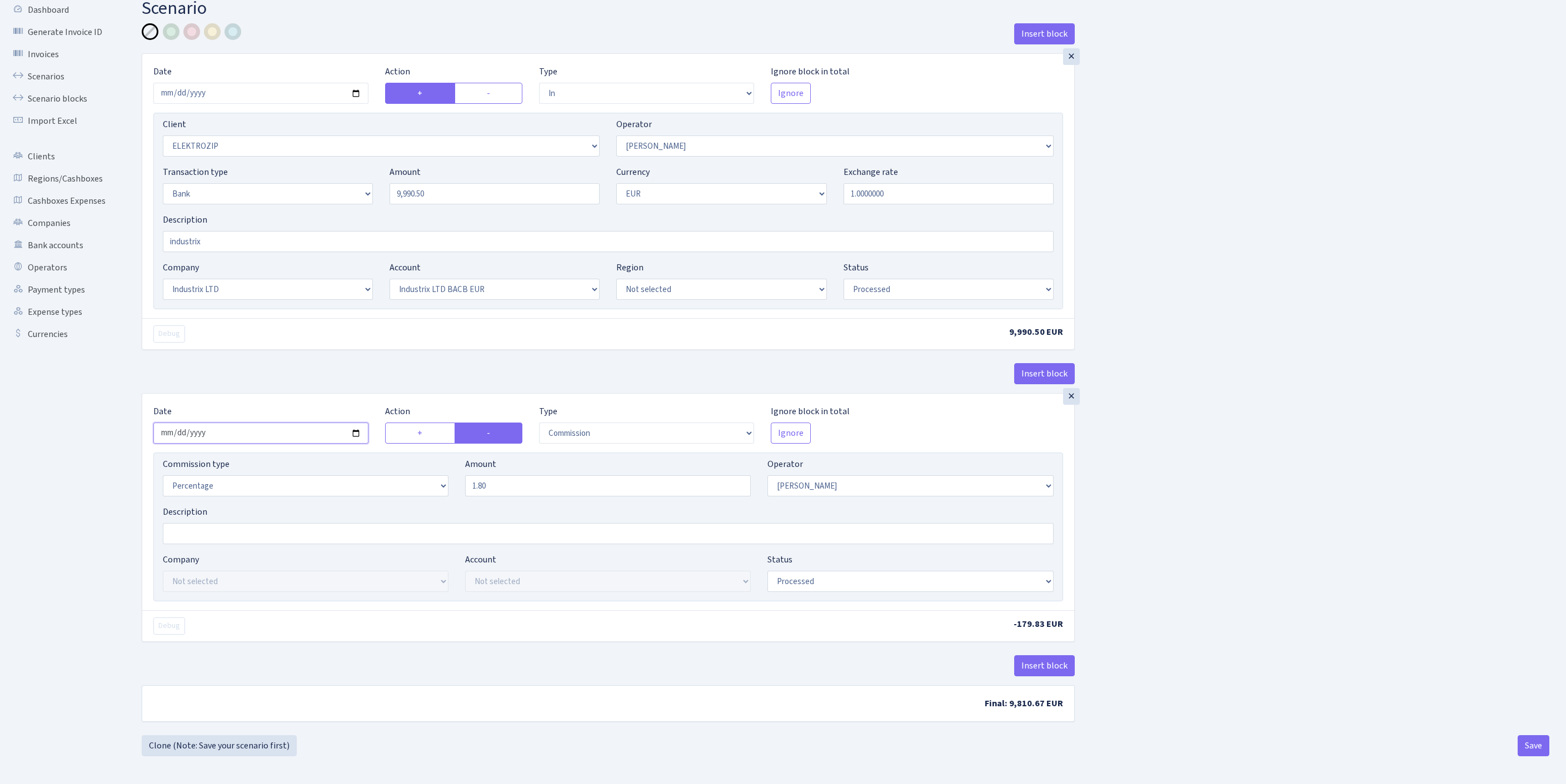
scroll to position [0, 0]
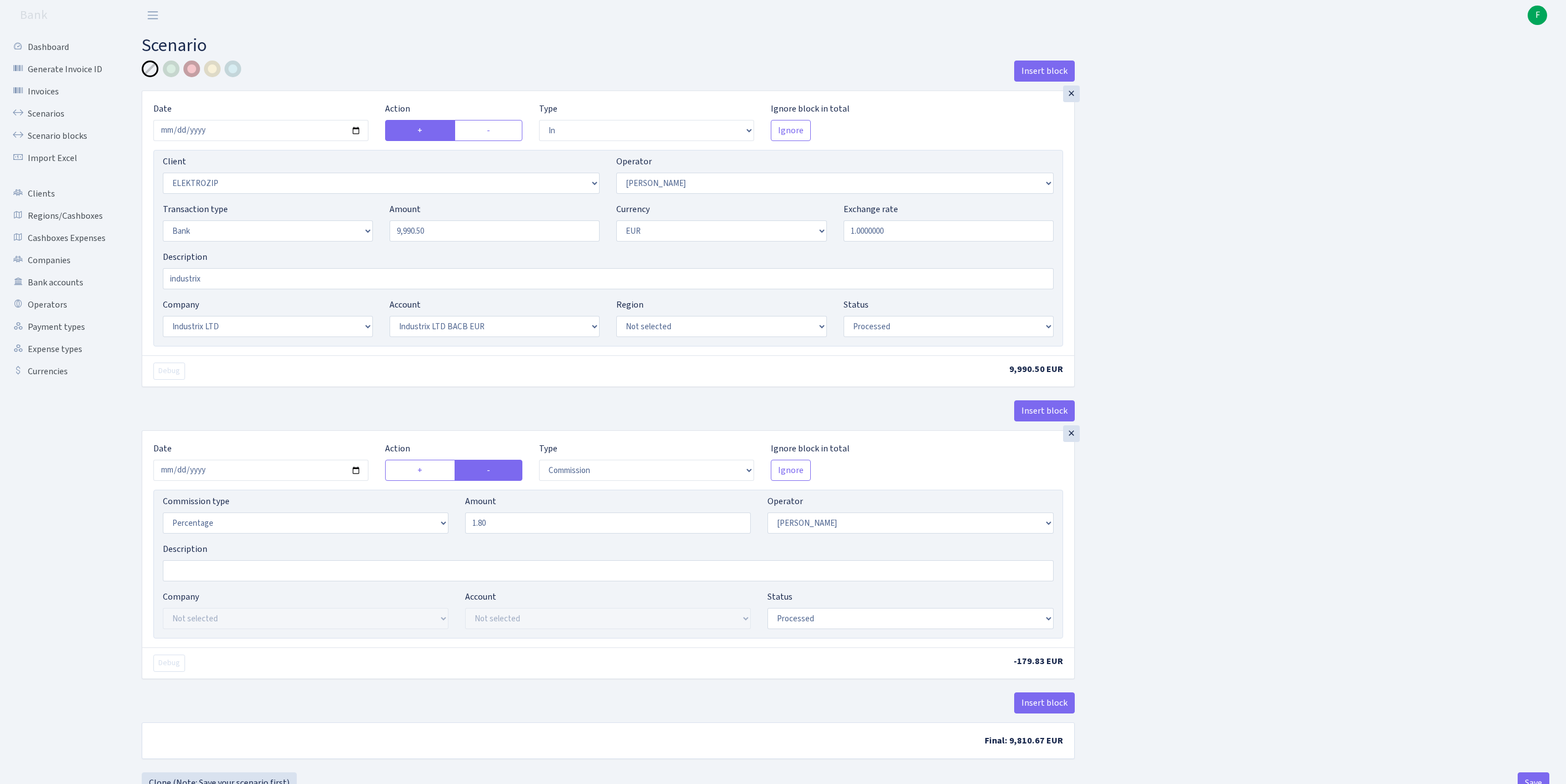
click at [190, 74] on div at bounding box center [192, 69] width 17 height 17
click at [230, 289] on input "industrix" at bounding box center [607, 278] width 890 height 21
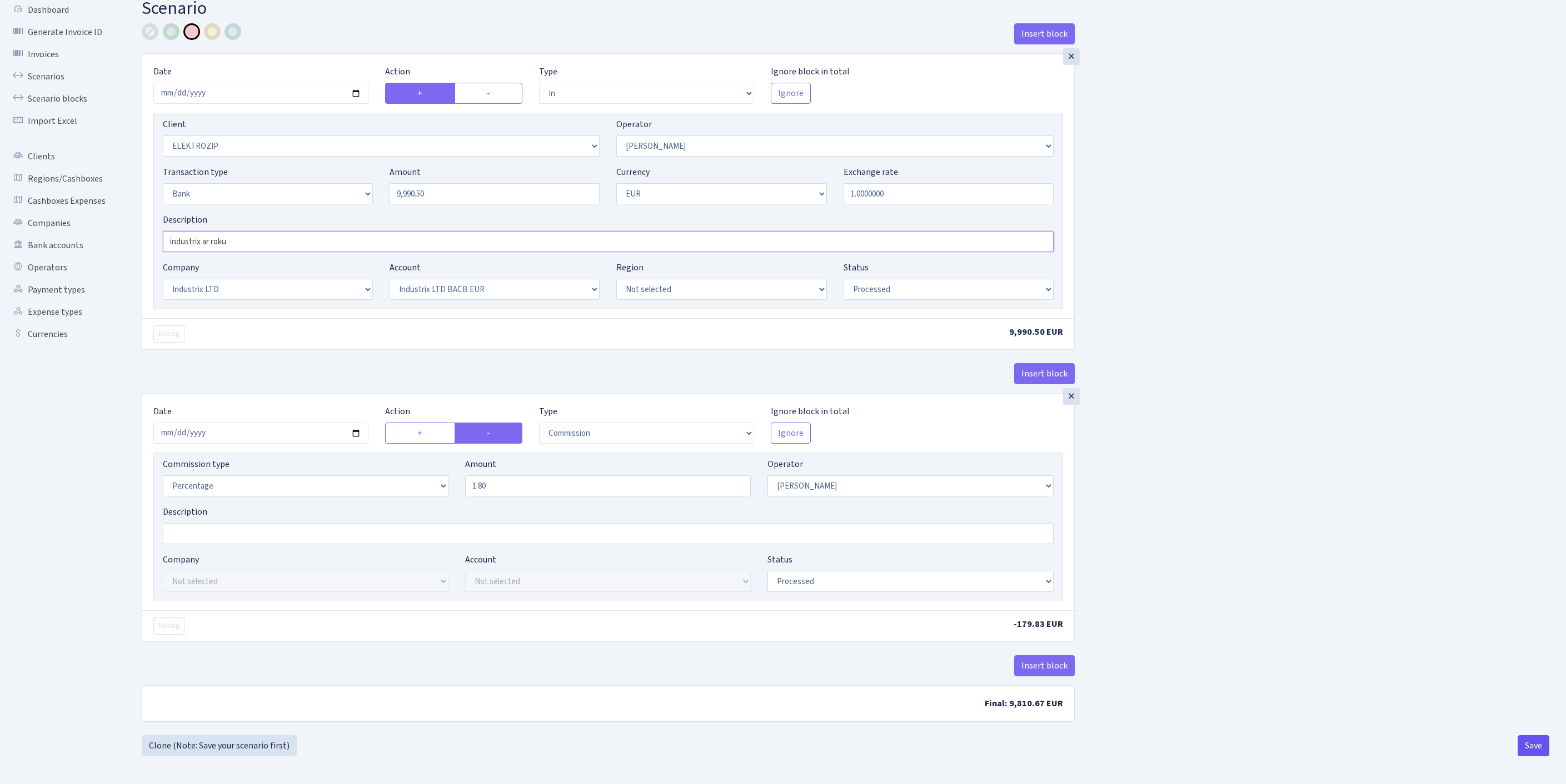
type input "industrix ar roku"
click at [1539, 743] on button "Save" at bounding box center [1534, 745] width 32 height 21
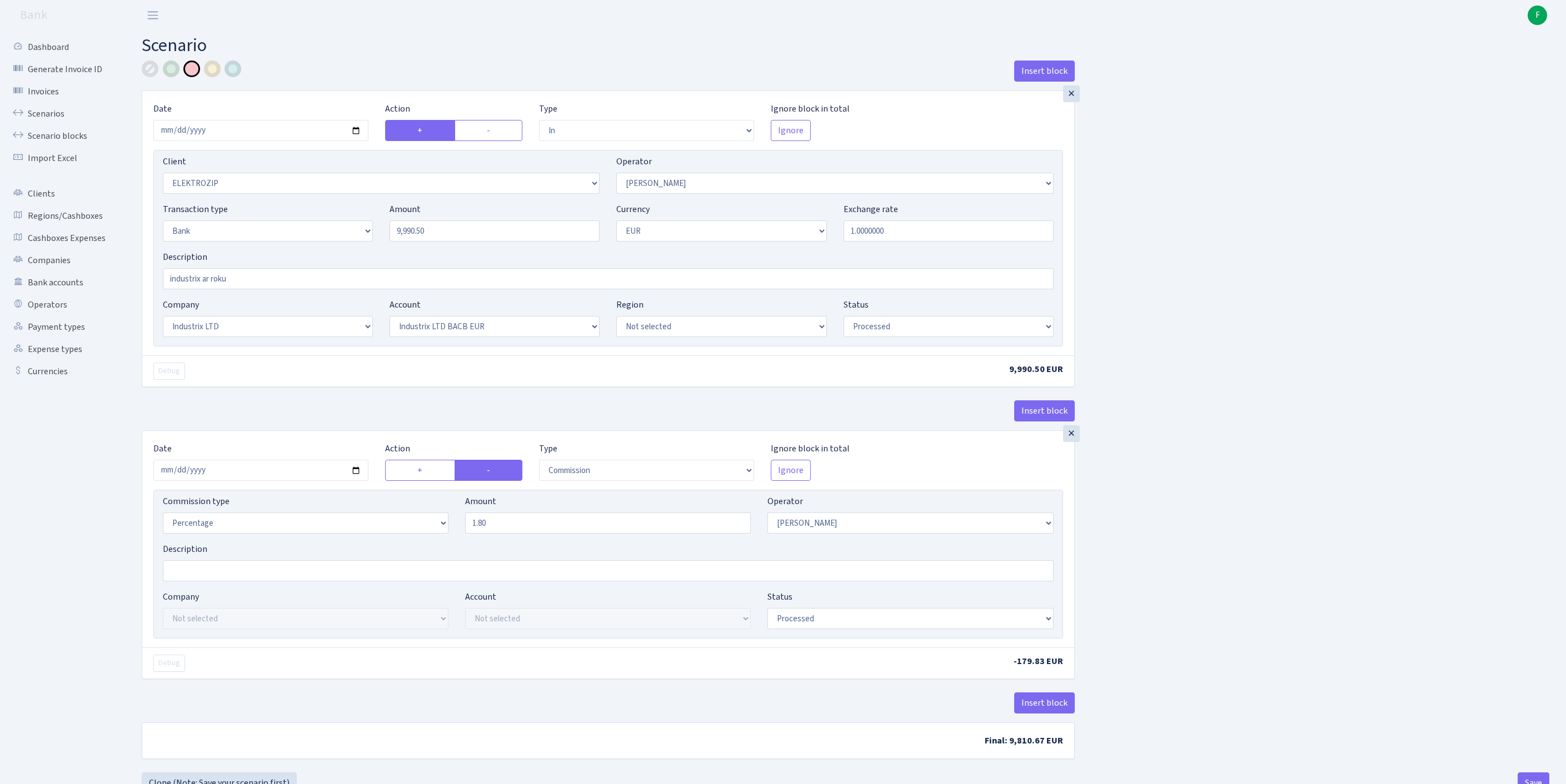
select select "in"
select select "3043"
select select "10"
select select "2"
select select "1"
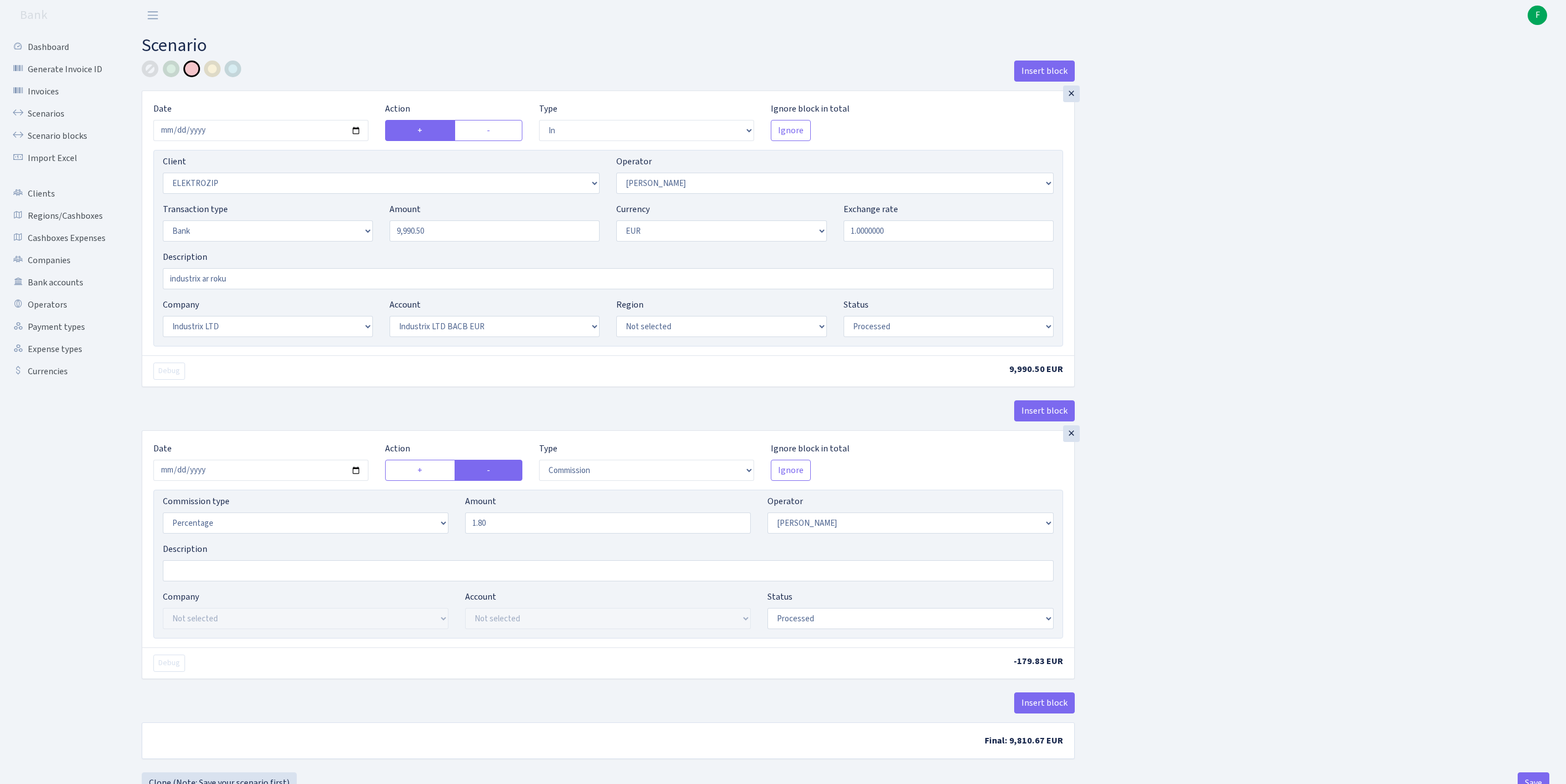
select select "17"
select select "41"
select select "processed"
select select "commission"
select select "10"
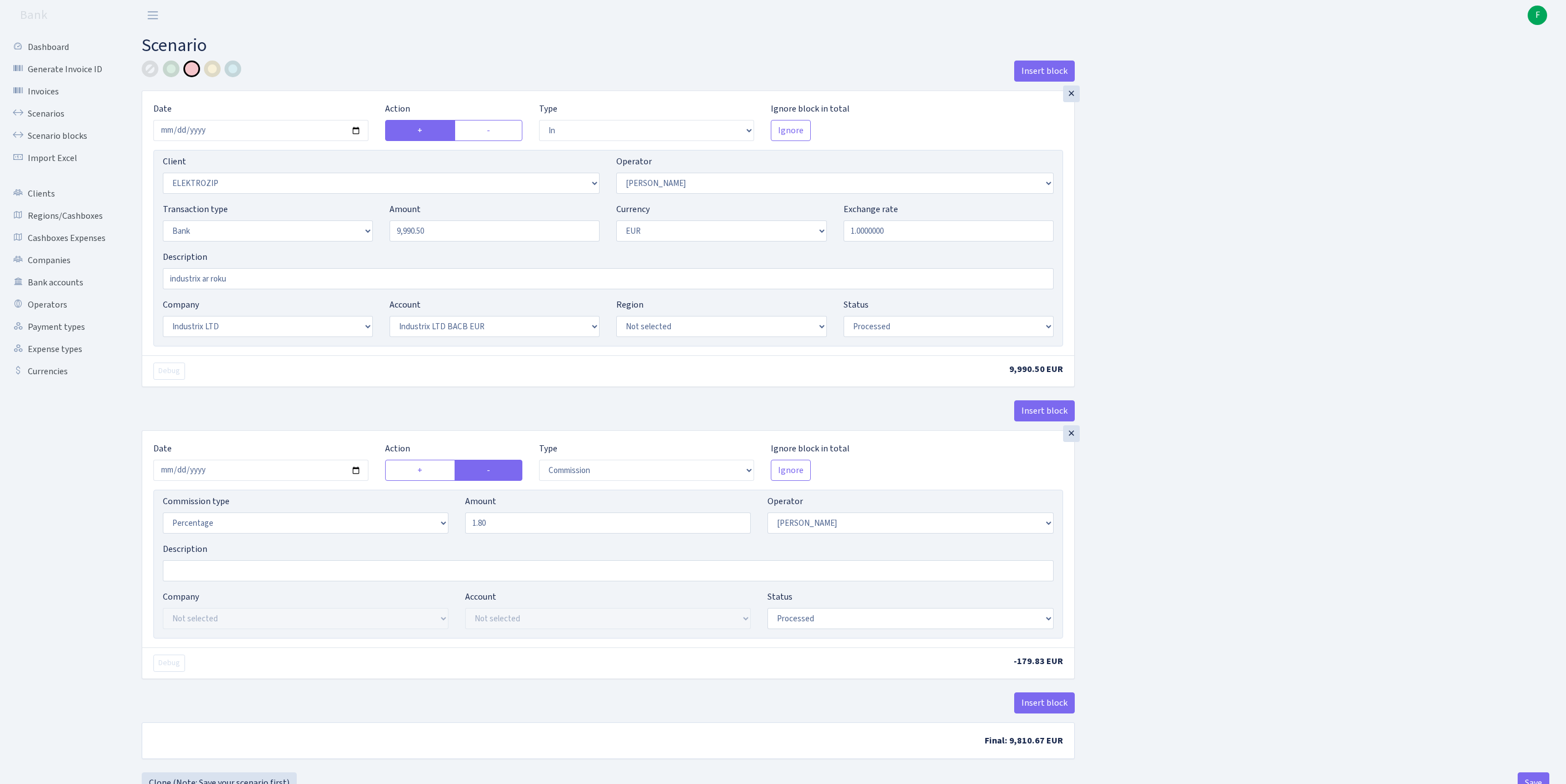
select select "processed"
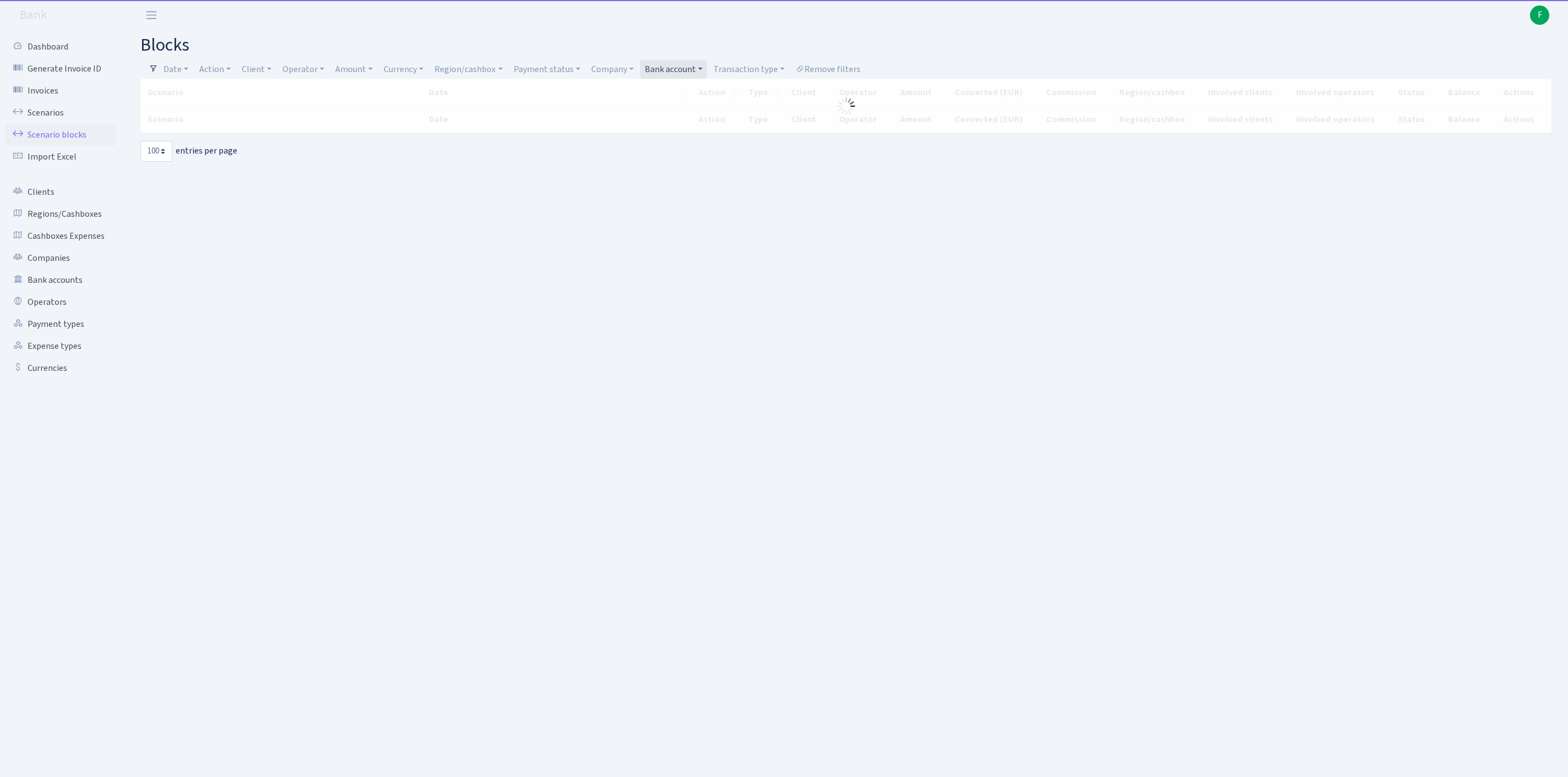
select select "100"
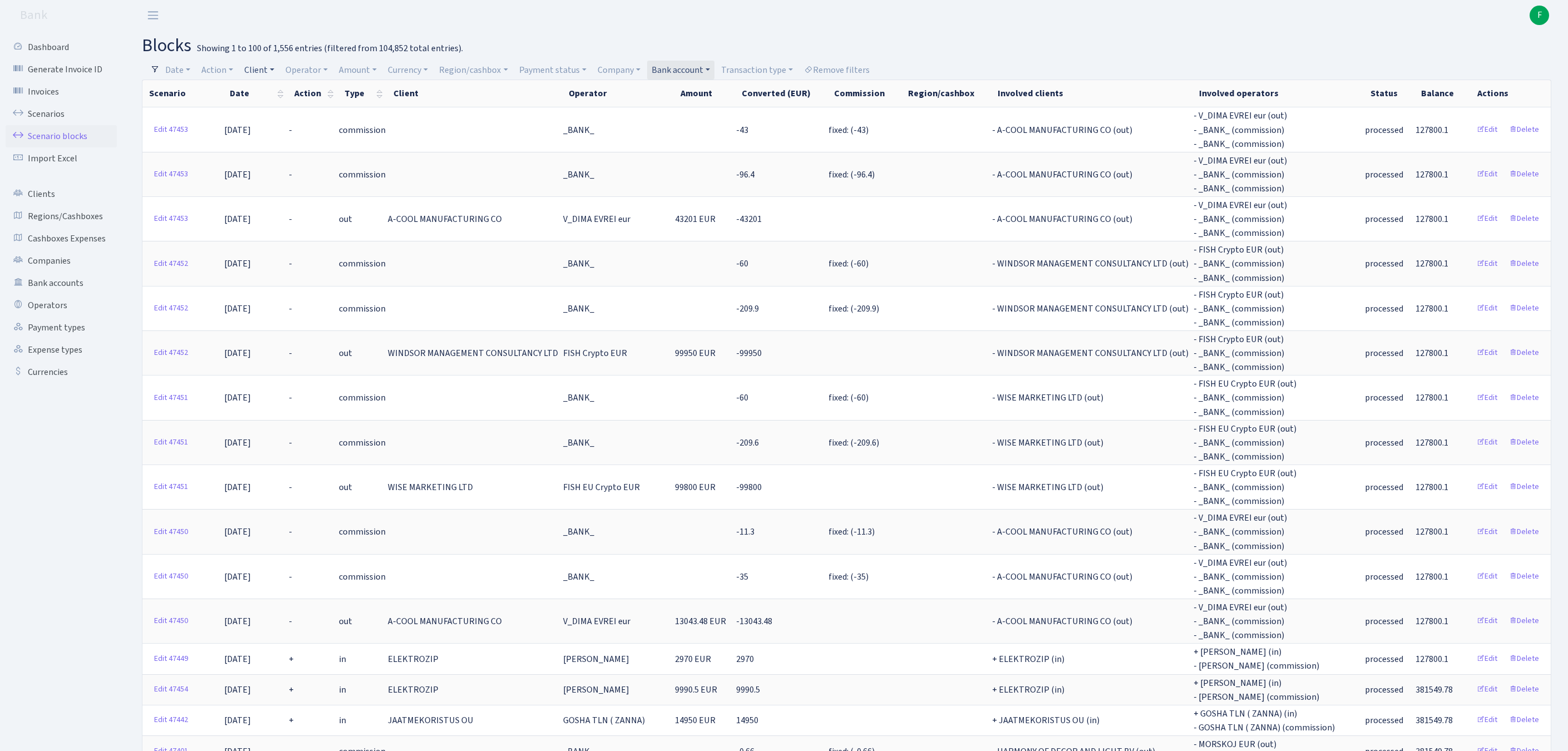
click at [273, 72] on link "Client" at bounding box center [259, 70] width 39 height 19
click at [301, 112] on input "search" at bounding box center [289, 110] width 92 height 18
type input "j2"
click at [309, 140] on li "J2 SOURCING LIMITED" at bounding box center [290, 130] width 95 height 20
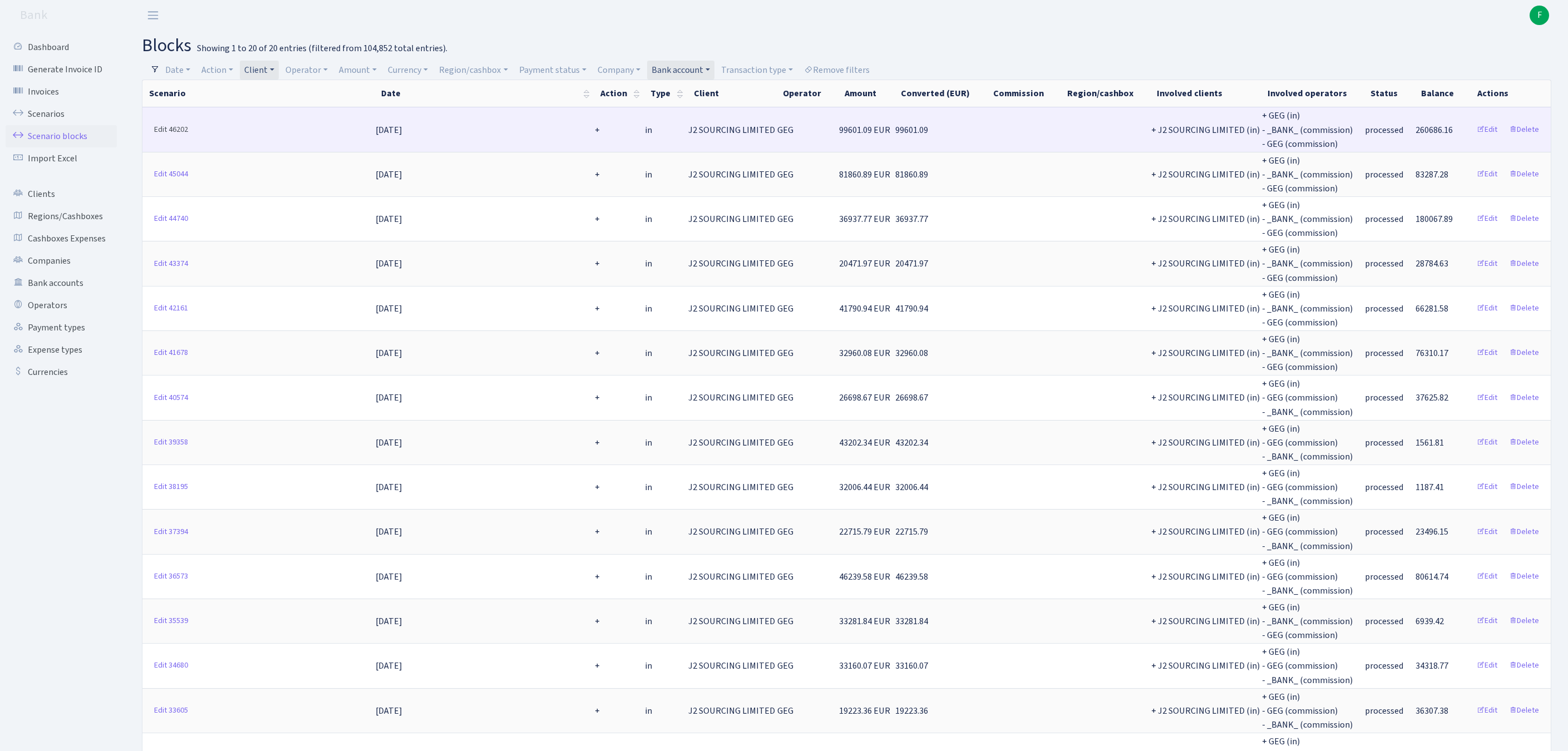
click at [164, 136] on link "Edit 46202" at bounding box center [170, 129] width 44 height 18
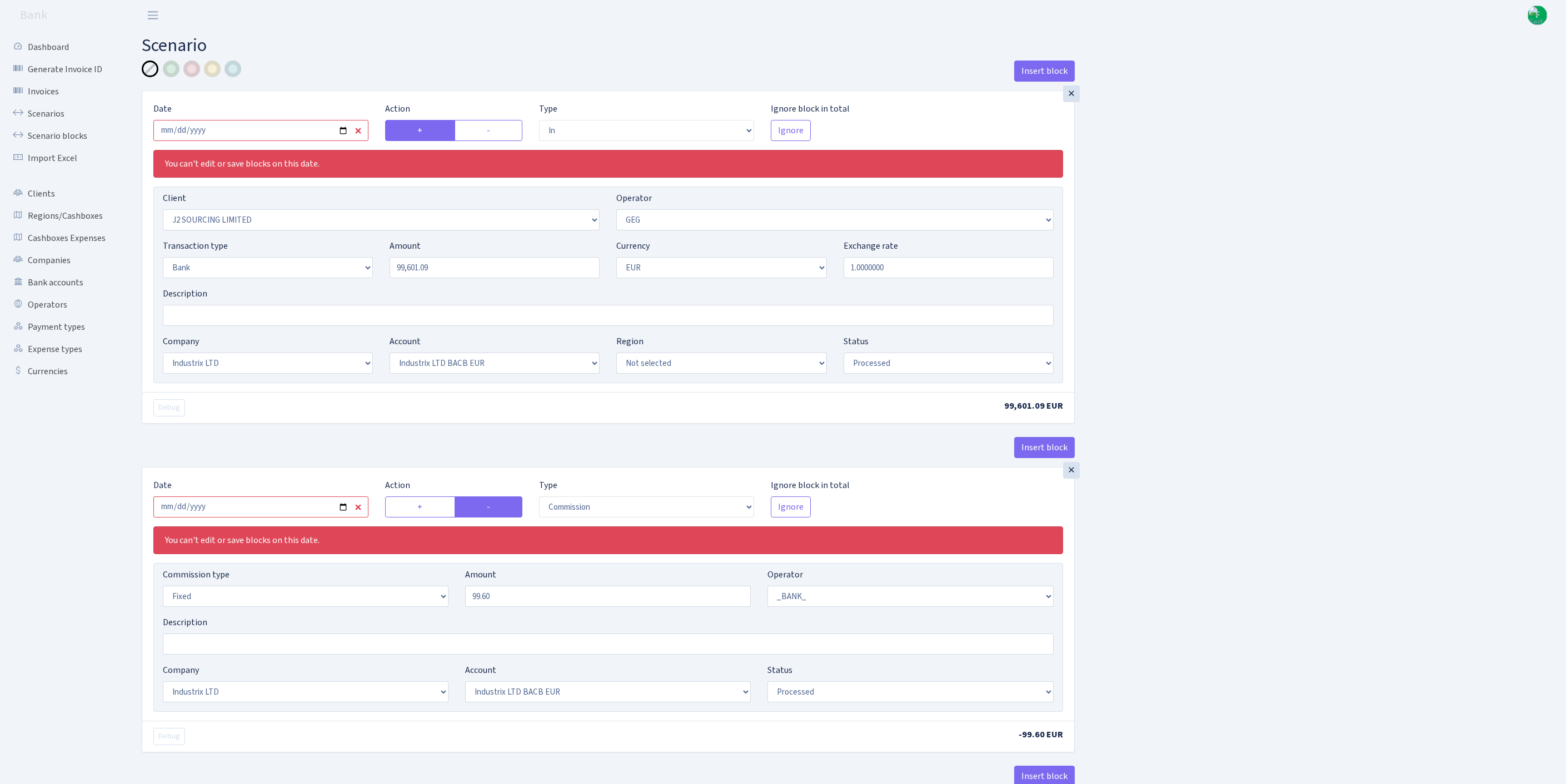
select select "in"
select select "1791"
select select "65"
select select "2"
select select "1"
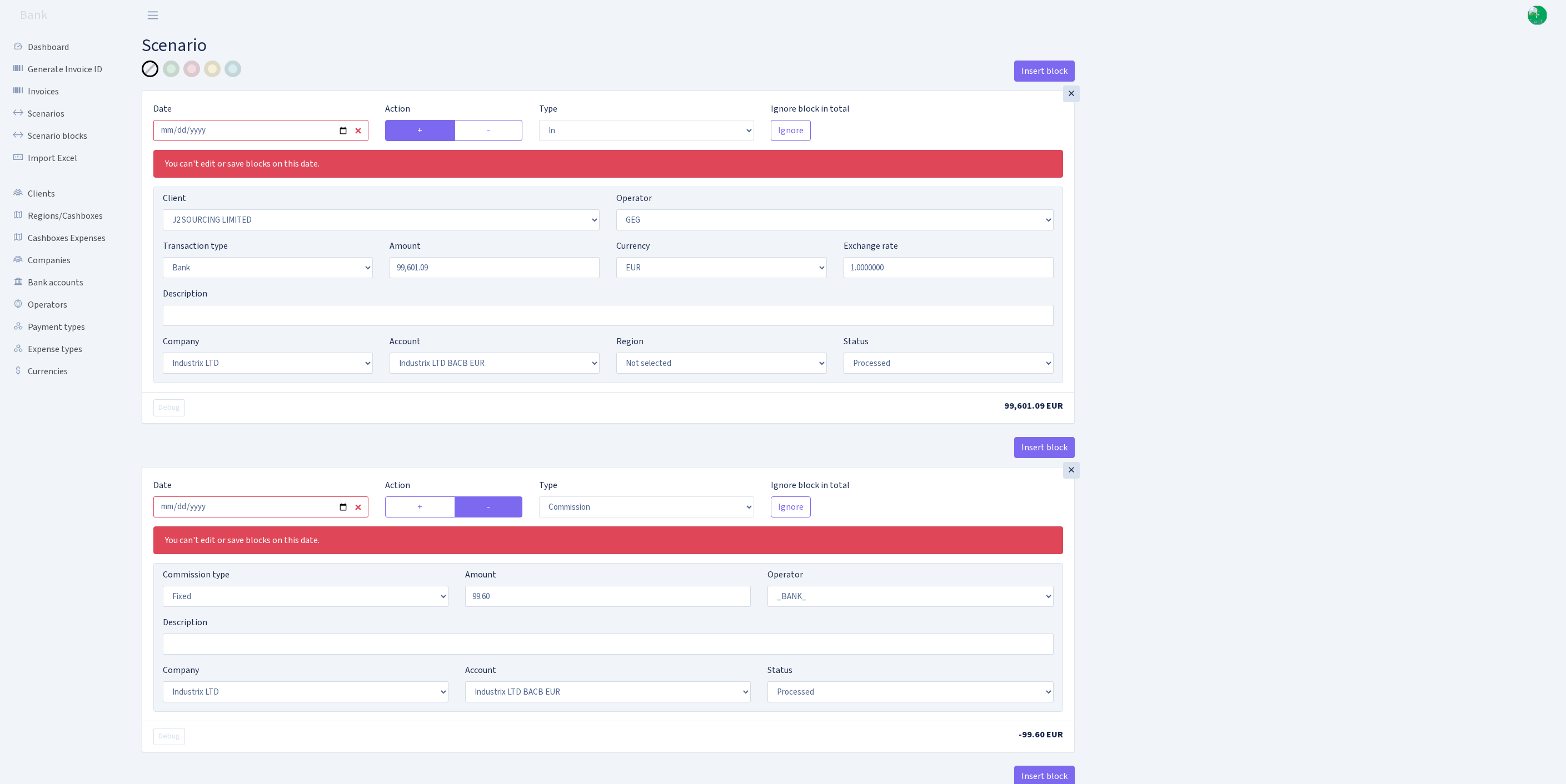
select select "17"
select select "41"
select select "processed"
select select "commission"
select select "fixed"
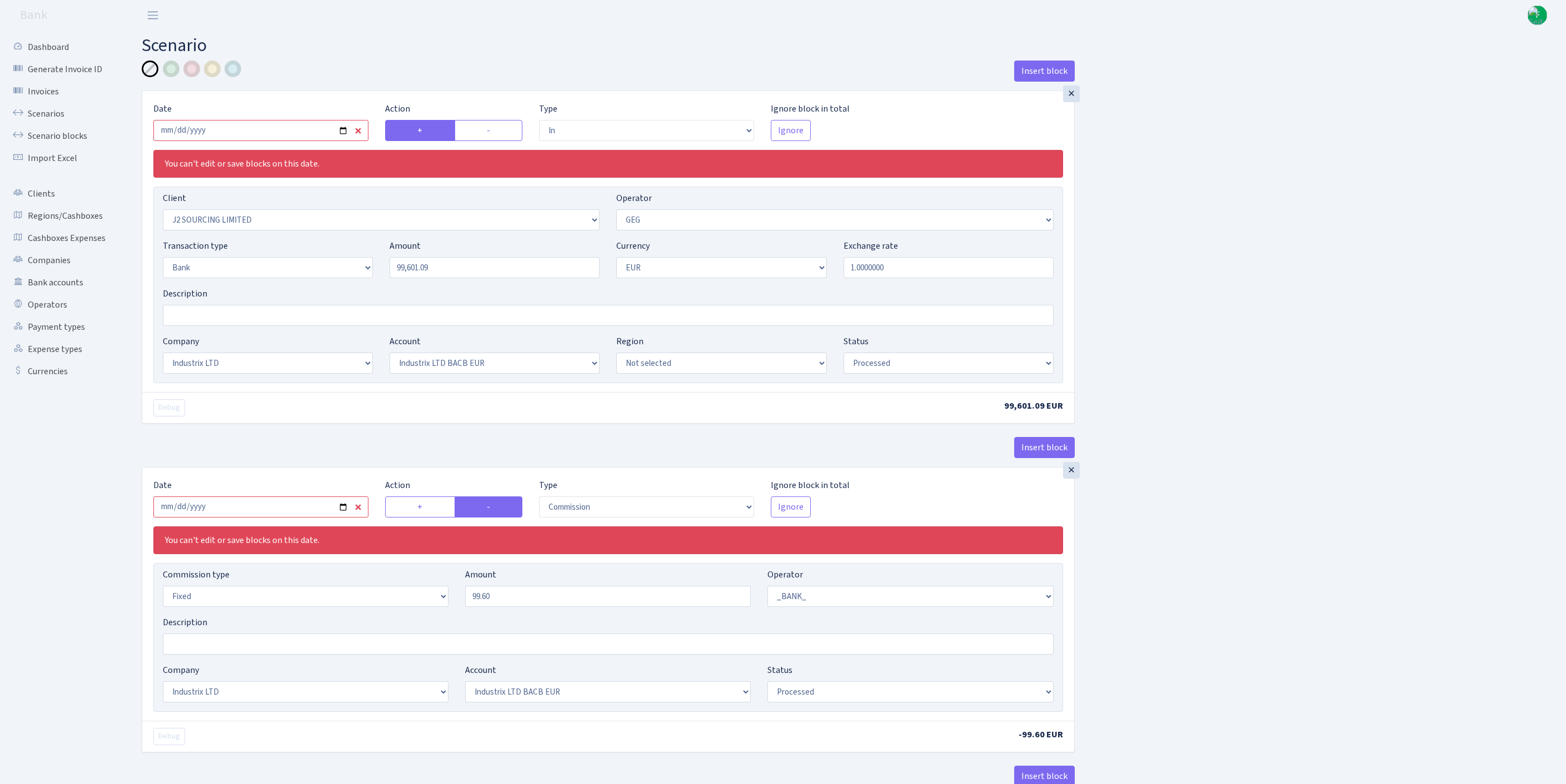
select select "1"
select select "17"
select select "41"
select select "processed"
select select "commission"
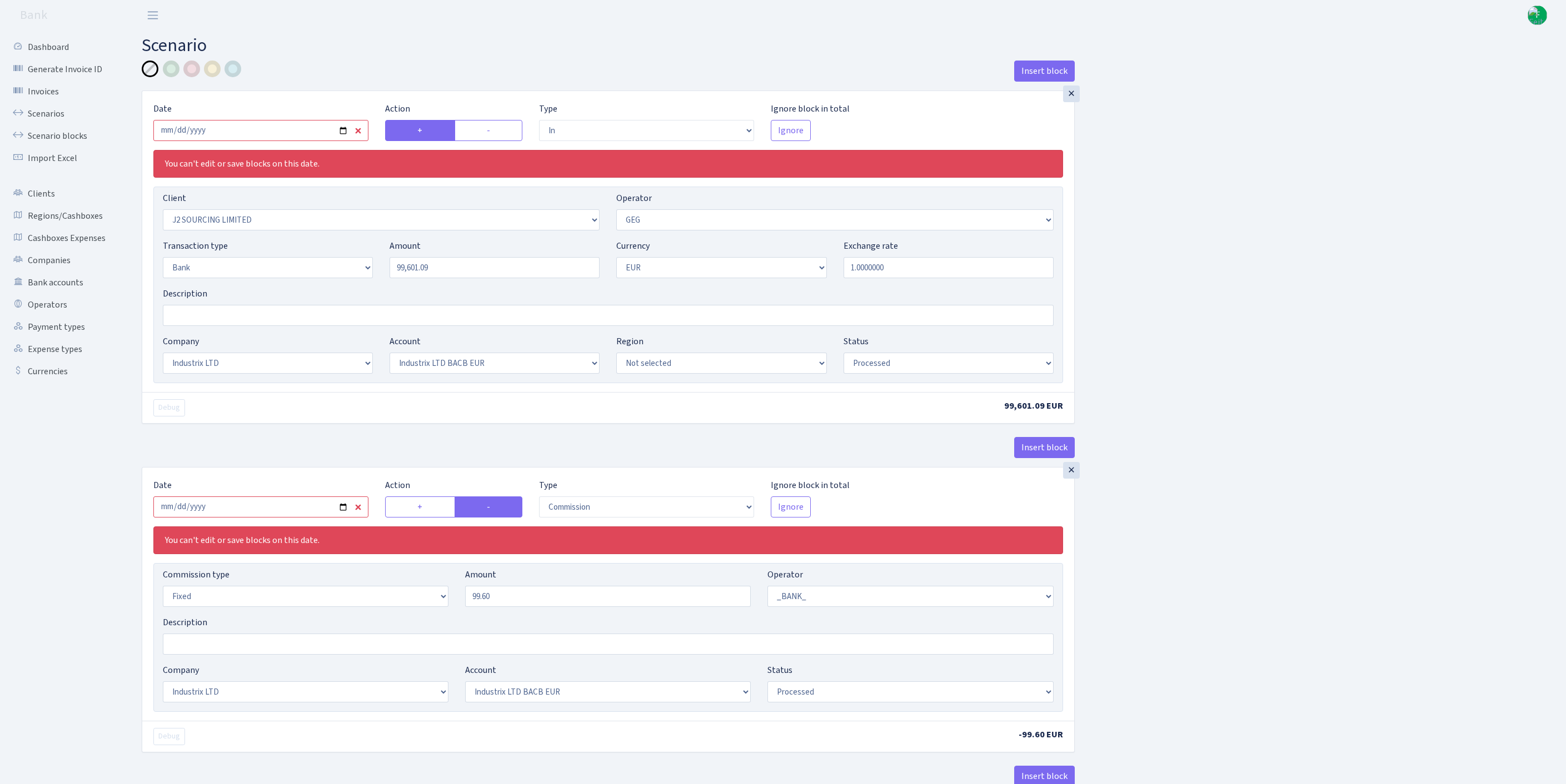
select select "65"
select select "processed"
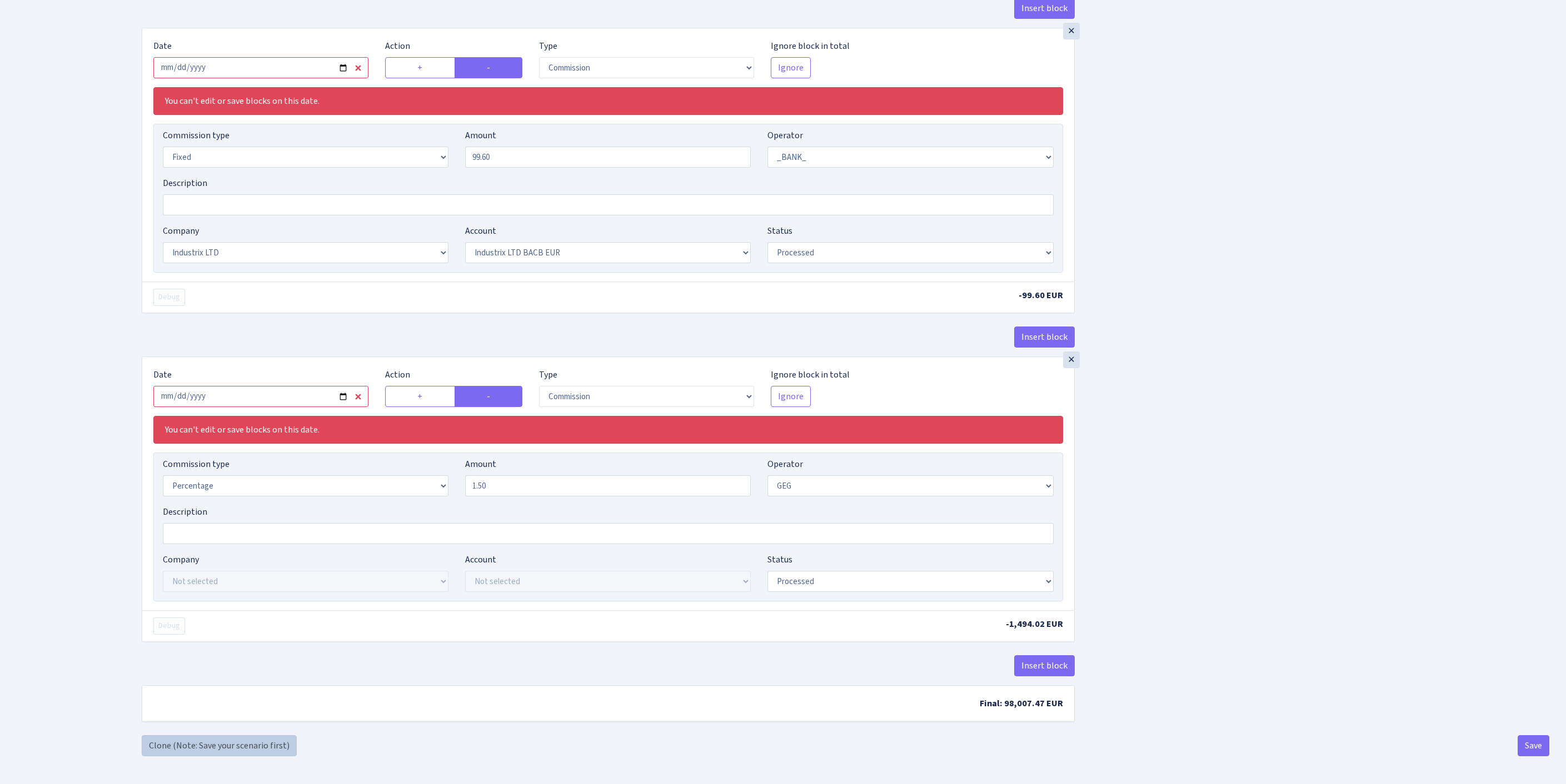
click at [224, 745] on link "Clone (Note: Save your scenario first)" at bounding box center [219, 745] width 155 height 21
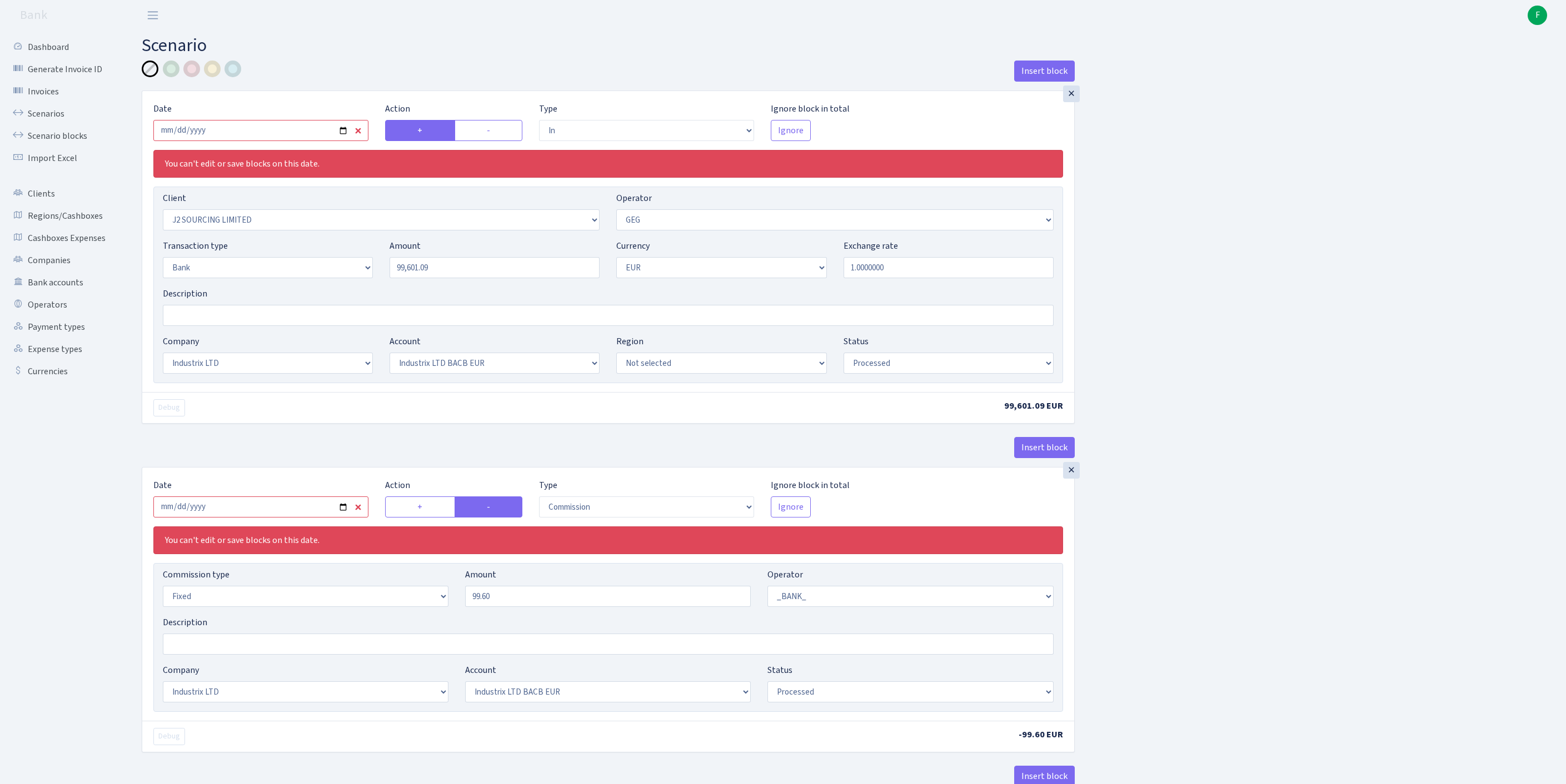
select select "in"
select select "1791"
select select "65"
select select "2"
select select "1"
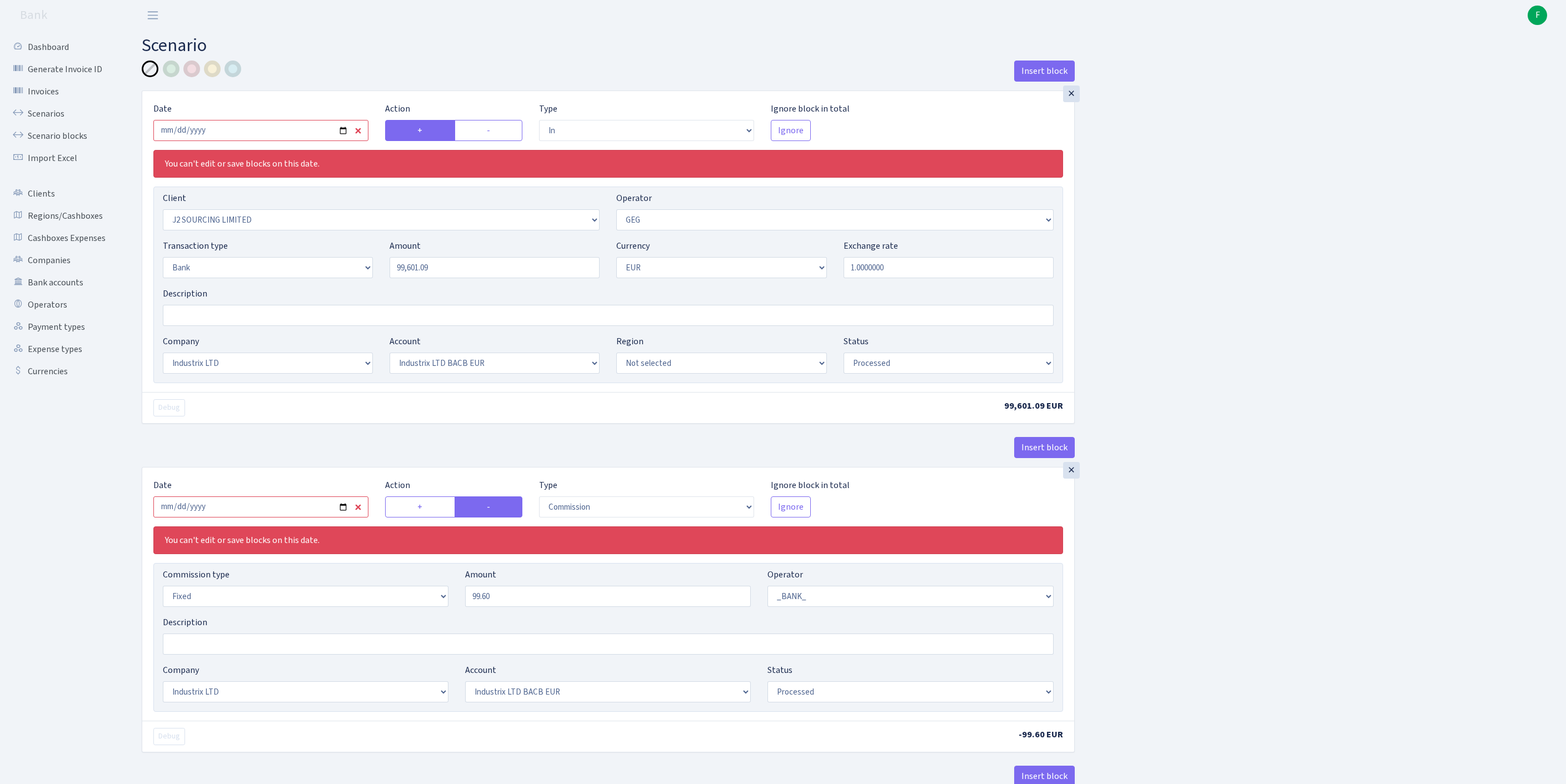
select select "17"
select select "41"
select select "processed"
select select "commission"
select select "fixed"
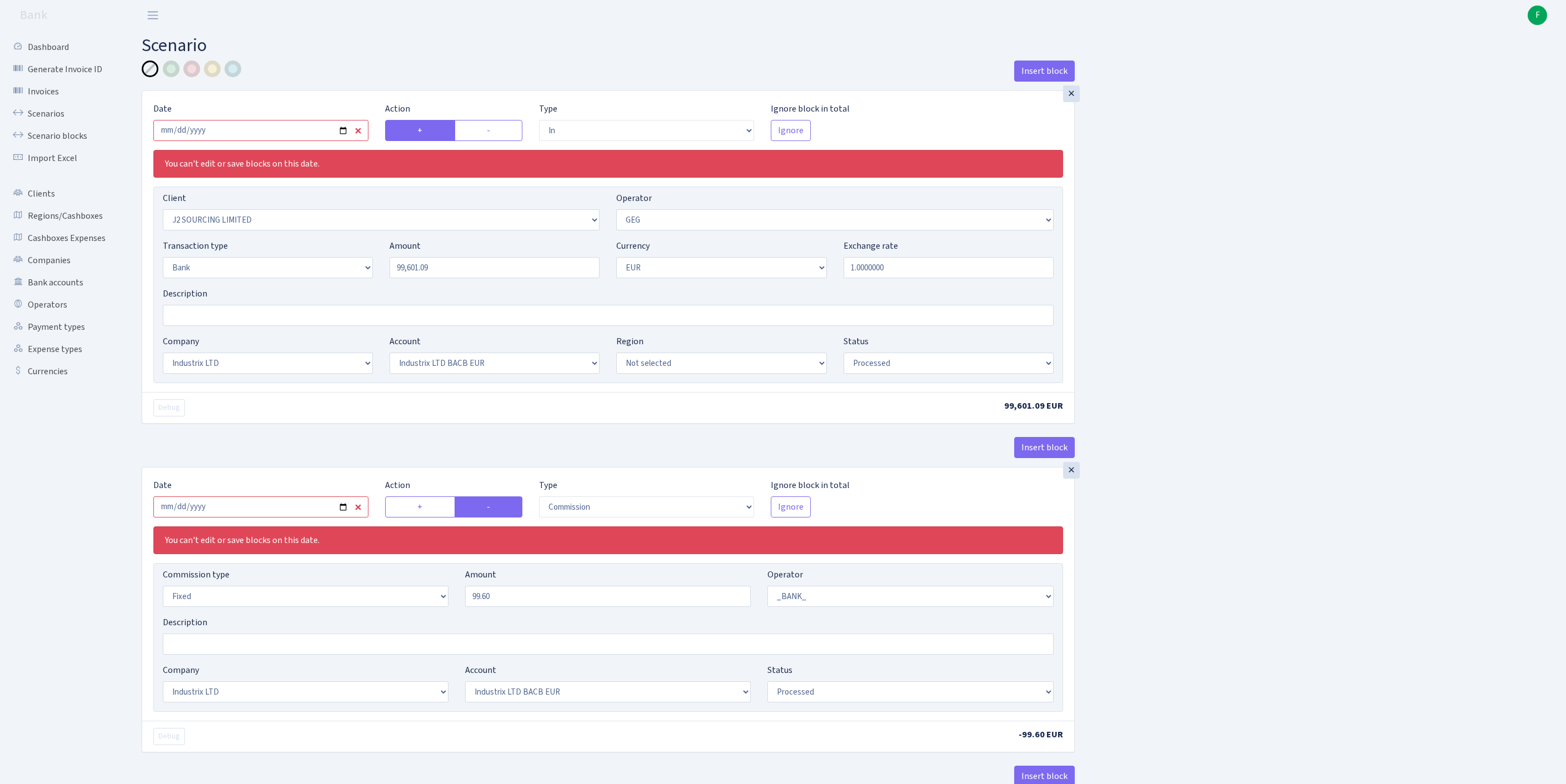
select select "1"
select select "17"
select select "41"
select select "processed"
select select "commission"
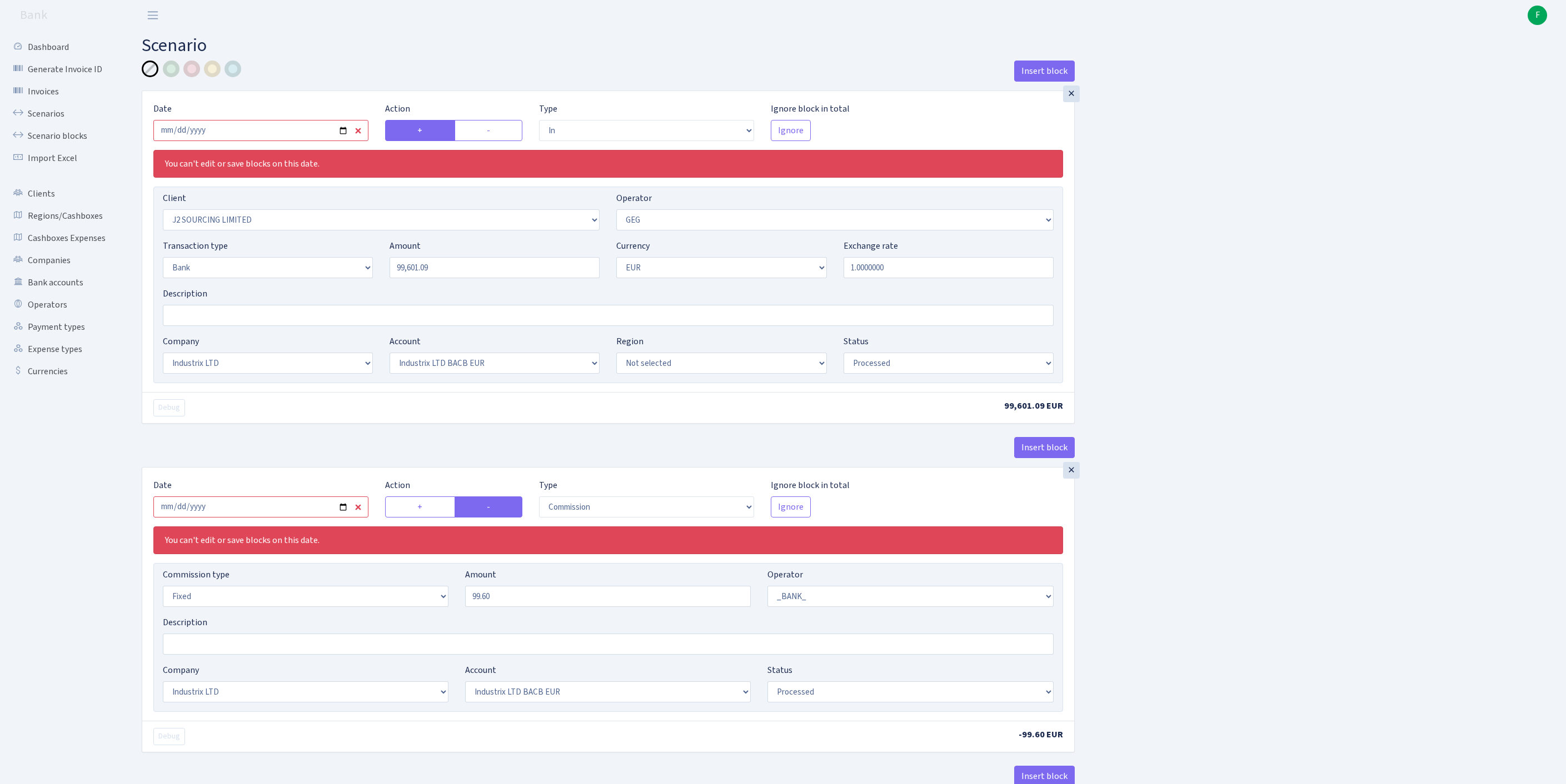
select select "65"
select select "processed"
click at [288, 135] on input "2025-09-10" at bounding box center [261, 130] width 215 height 21
type input "[DATE]"
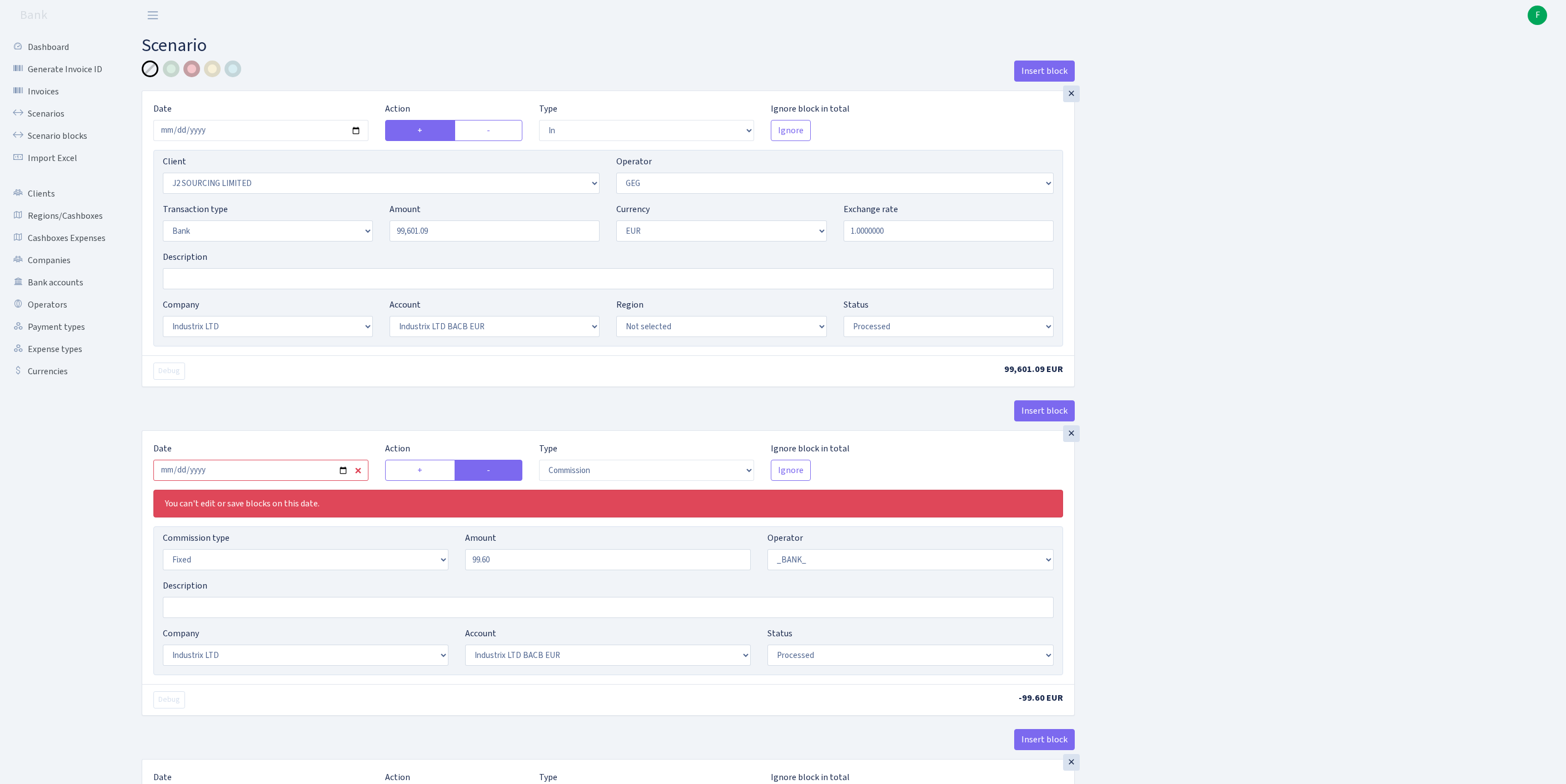
click at [191, 71] on div at bounding box center [192, 69] width 17 height 17
drag, startPoint x: 457, startPoint y: 254, endPoint x: 339, endPoint y: 250, distance: 118.1
click at [339, 250] on div "Transaction type Not selected 981 ELF FISH crypto GIRT IVO dekl MM-BALTIC eur U…" at bounding box center [607, 225] width 907 height 47
type input "40,859.98"
click at [214, 289] on input "Description" at bounding box center [607, 278] width 890 height 21
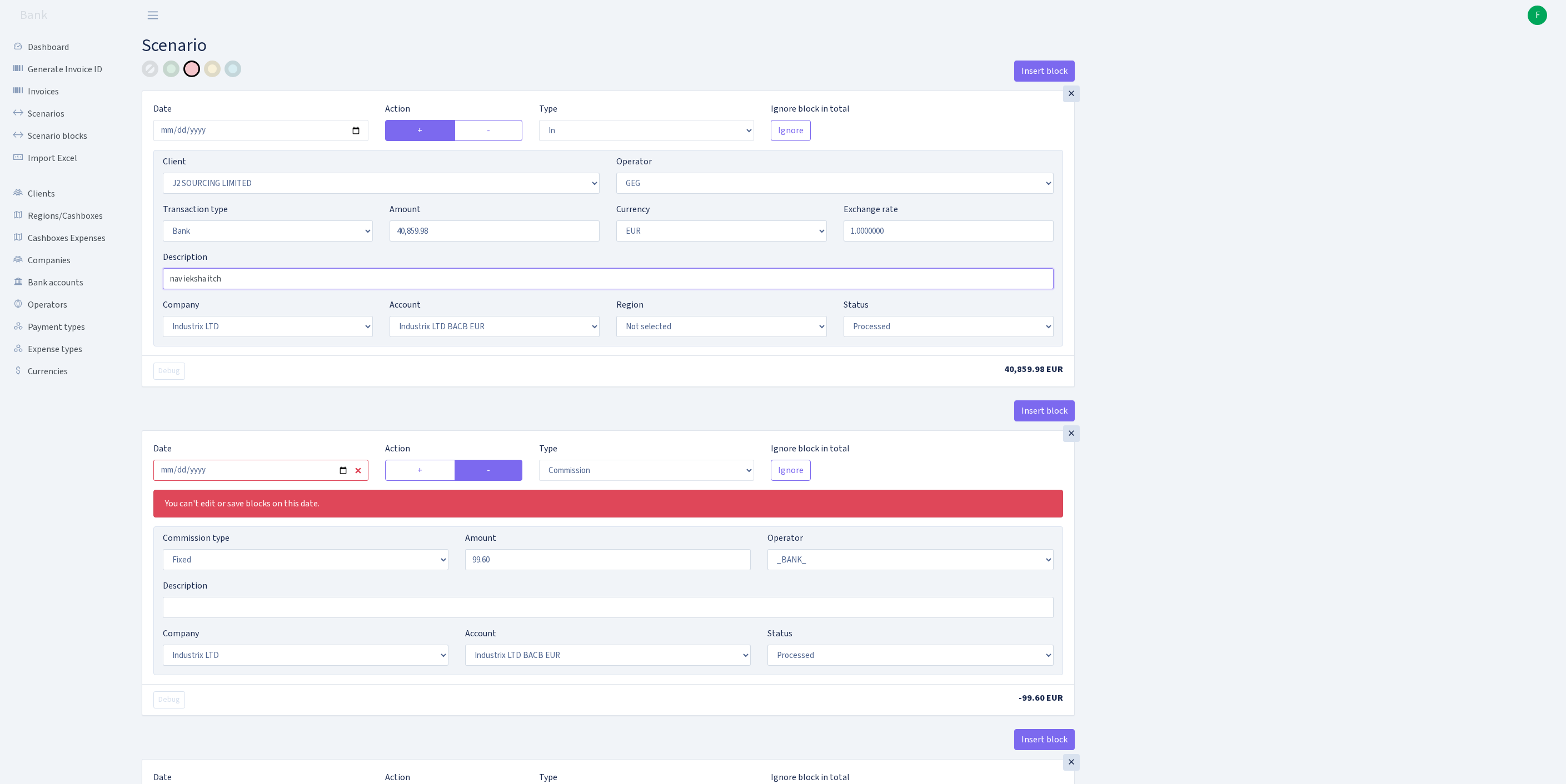
scroll to position [196, 0]
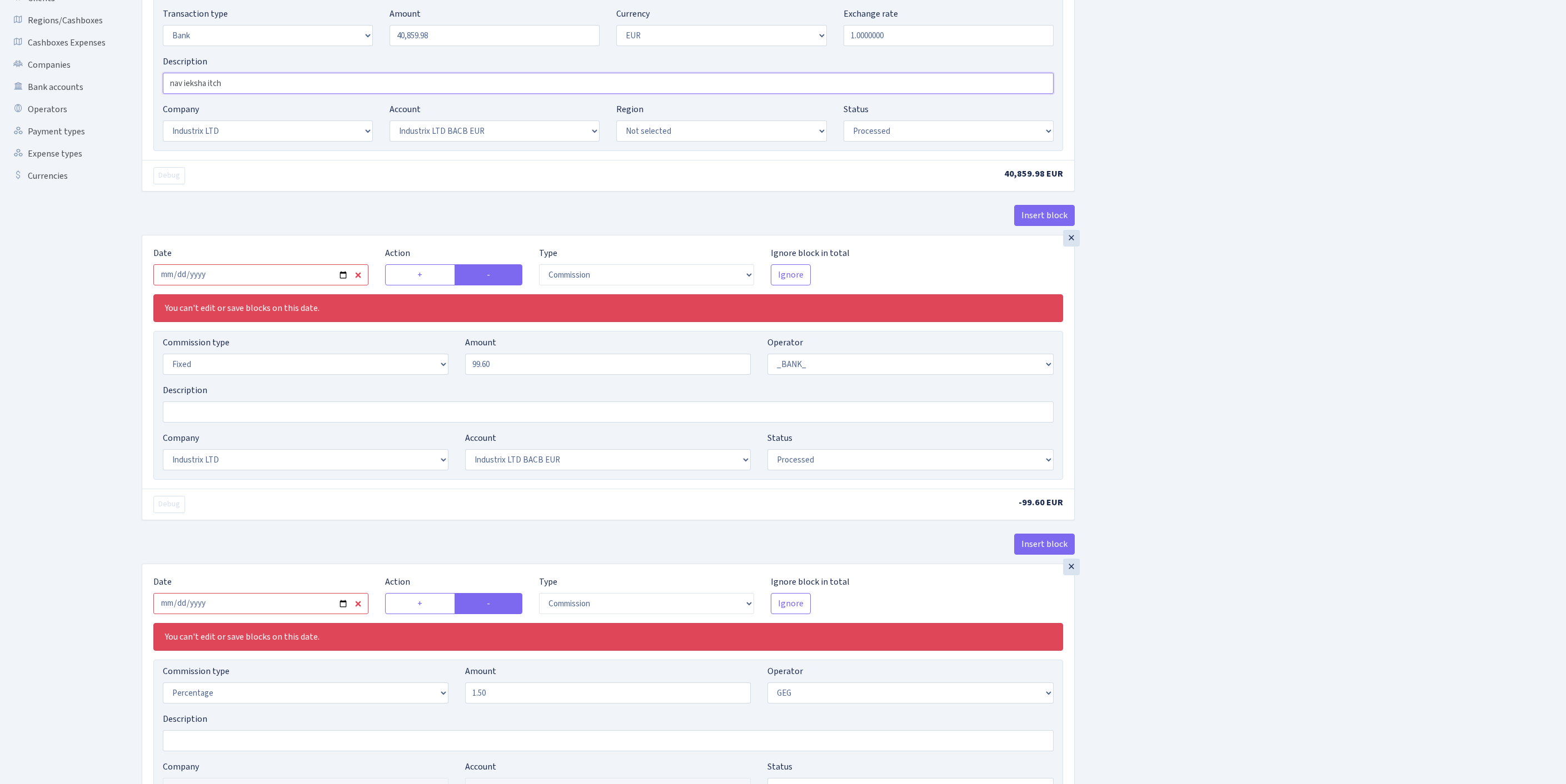
type input "nav ieksha itch"
click at [273, 286] on input "2025-09-10" at bounding box center [261, 275] width 215 height 21
type input "[DATE]"
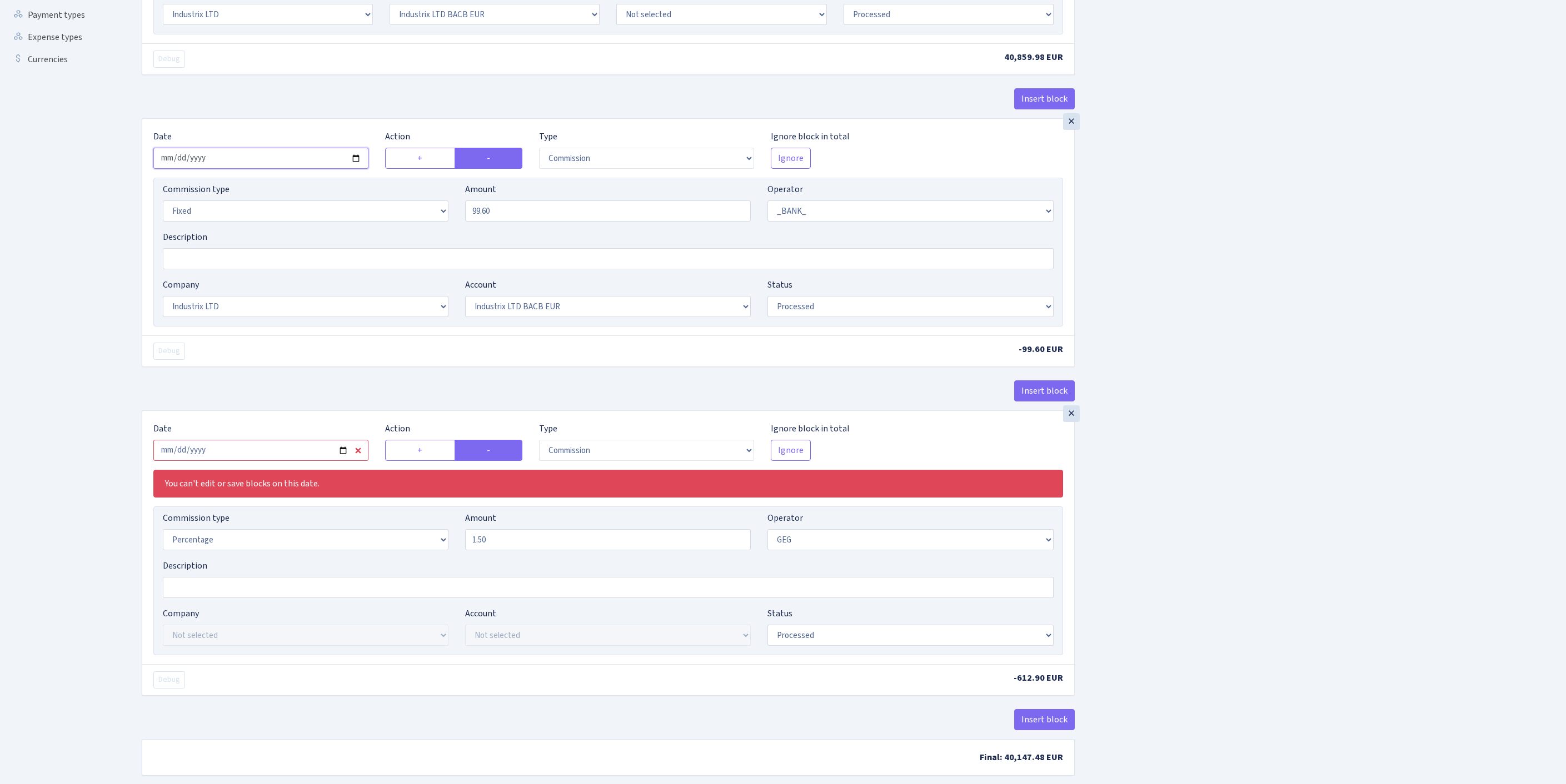
scroll to position [124, 0]
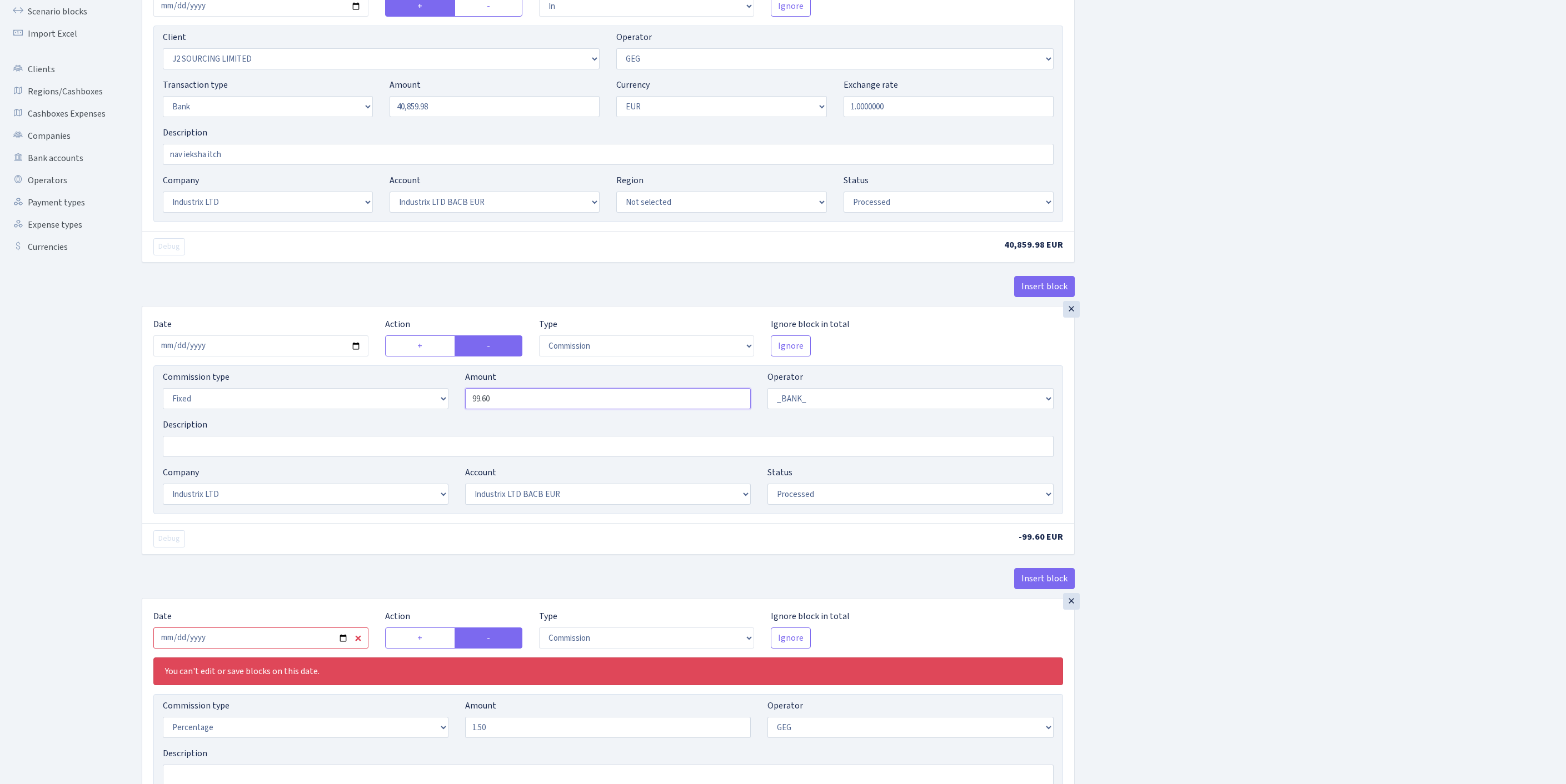
drag, startPoint x: 515, startPoint y: 464, endPoint x: 421, endPoint y: 464, distance: 94.0
click at [416, 418] on div "Commission type Percentage Fixed Bank Amount 99.60 Operator Not selected 981 98…" at bounding box center [607, 393] width 907 height 47
drag, startPoint x: 537, startPoint y: 461, endPoint x: 399, endPoint y: 457, distance: 138.1
click at [399, 418] on div "Commission type Percentage Fixed Bank Amount 99.60 Operator Not selected 981 98…" at bounding box center [607, 393] width 907 height 47
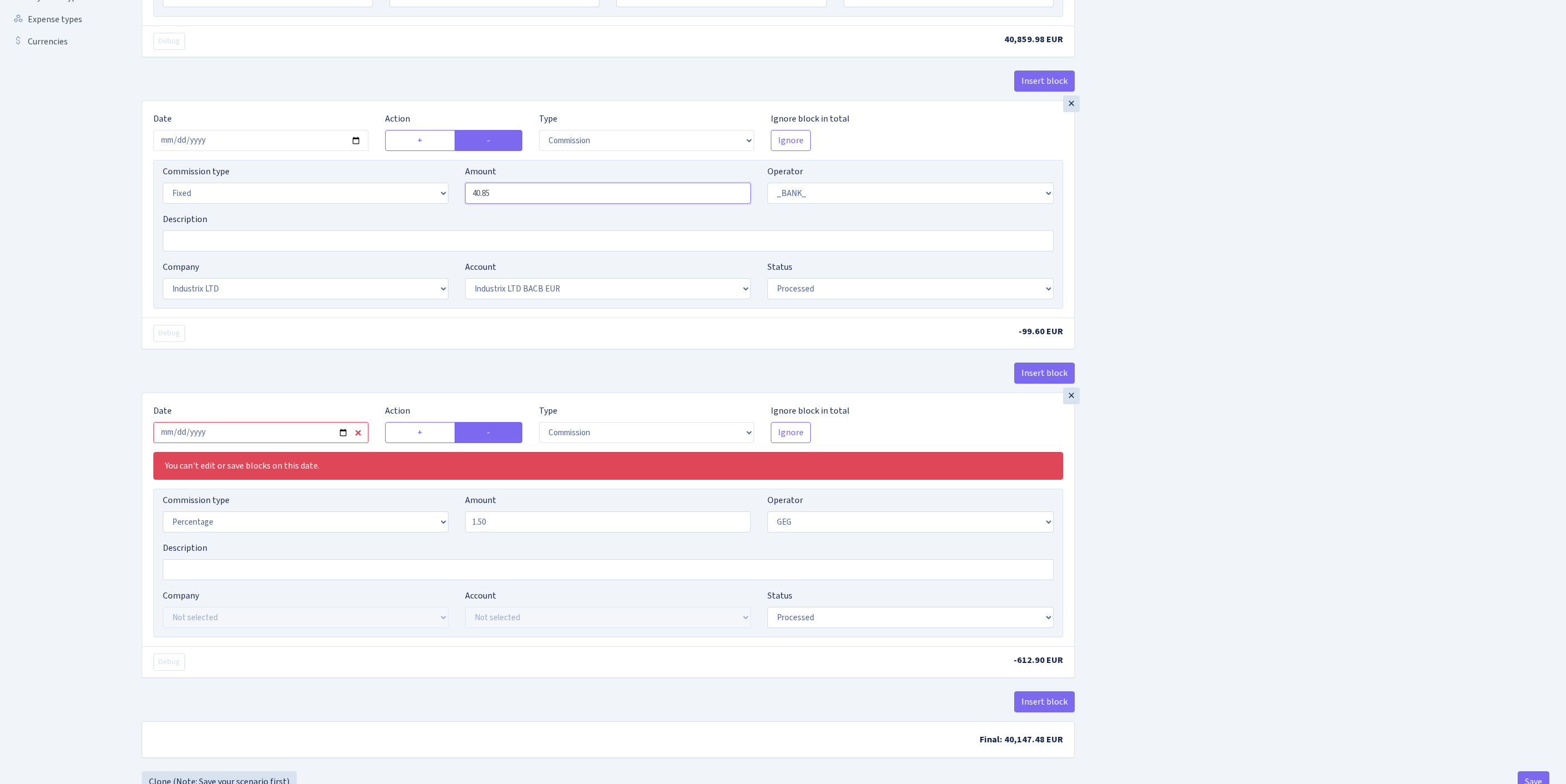
type input "40.85"
click at [283, 443] on input "2025-09-10" at bounding box center [261, 432] width 215 height 21
type input "2025-10-13"
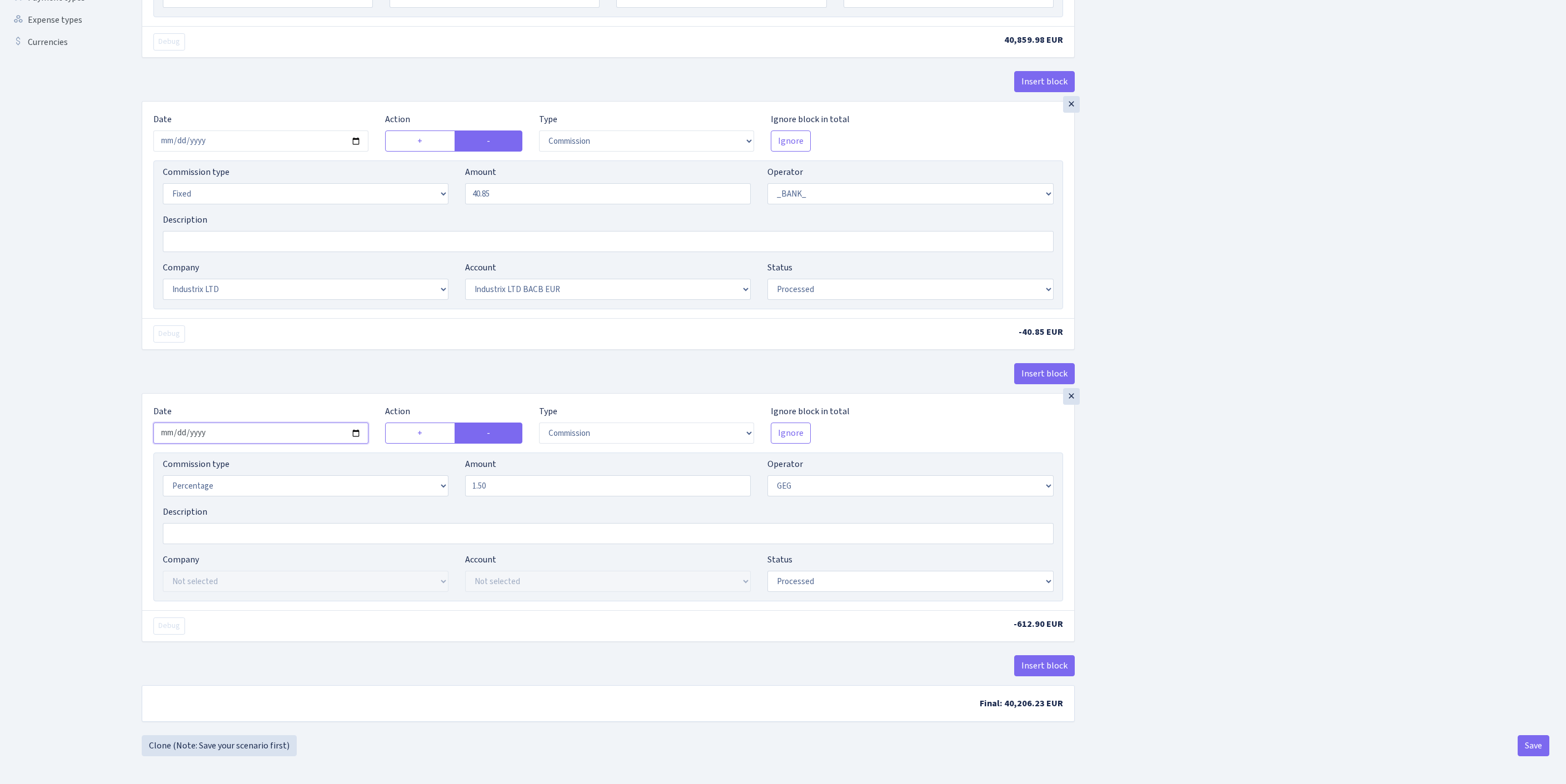
scroll to position [469, 0]
click at [1530, 745] on button "Save" at bounding box center [1534, 745] width 32 height 21
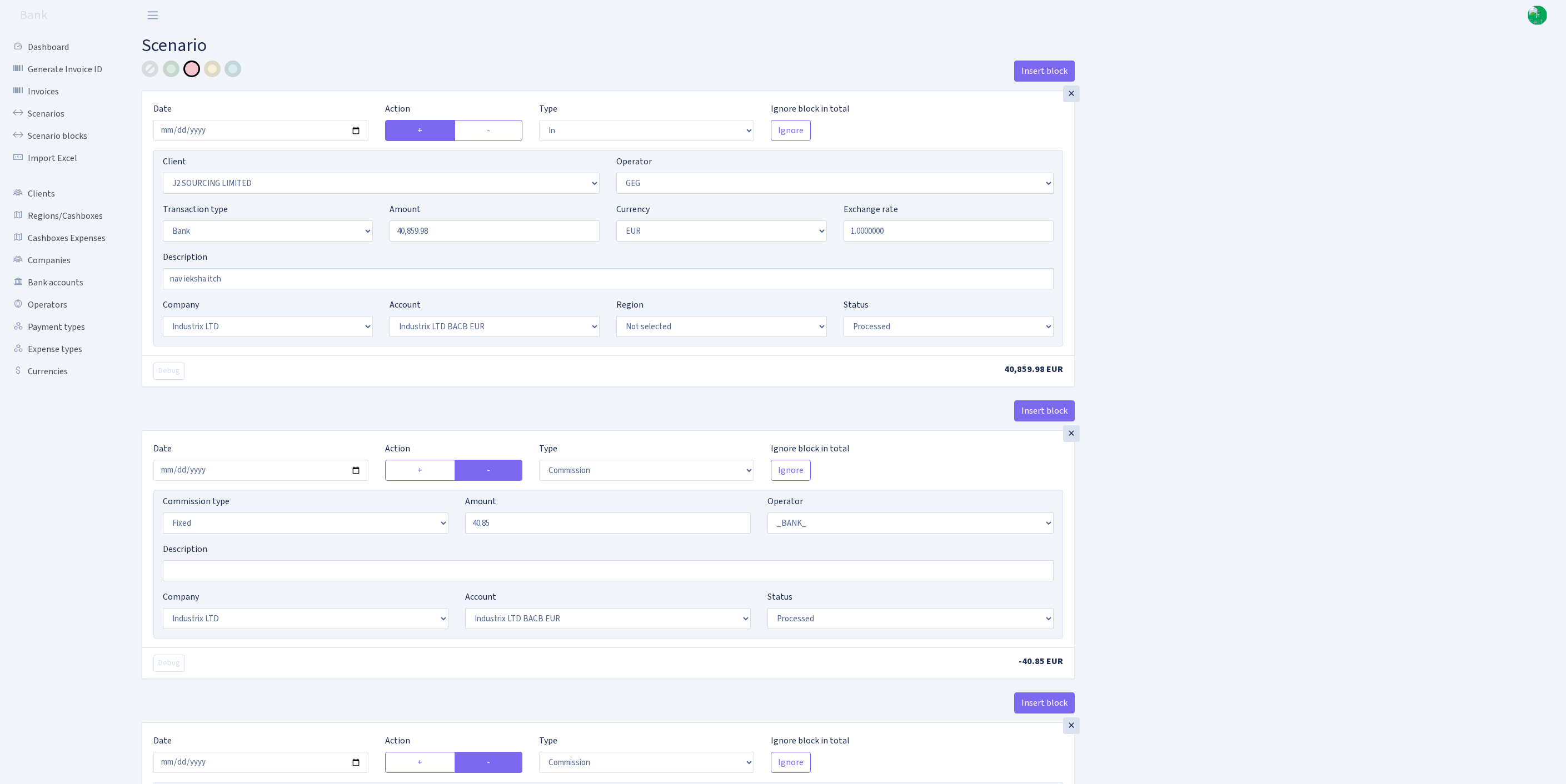
select select "in"
select select "1791"
select select "65"
select select "2"
select select "1"
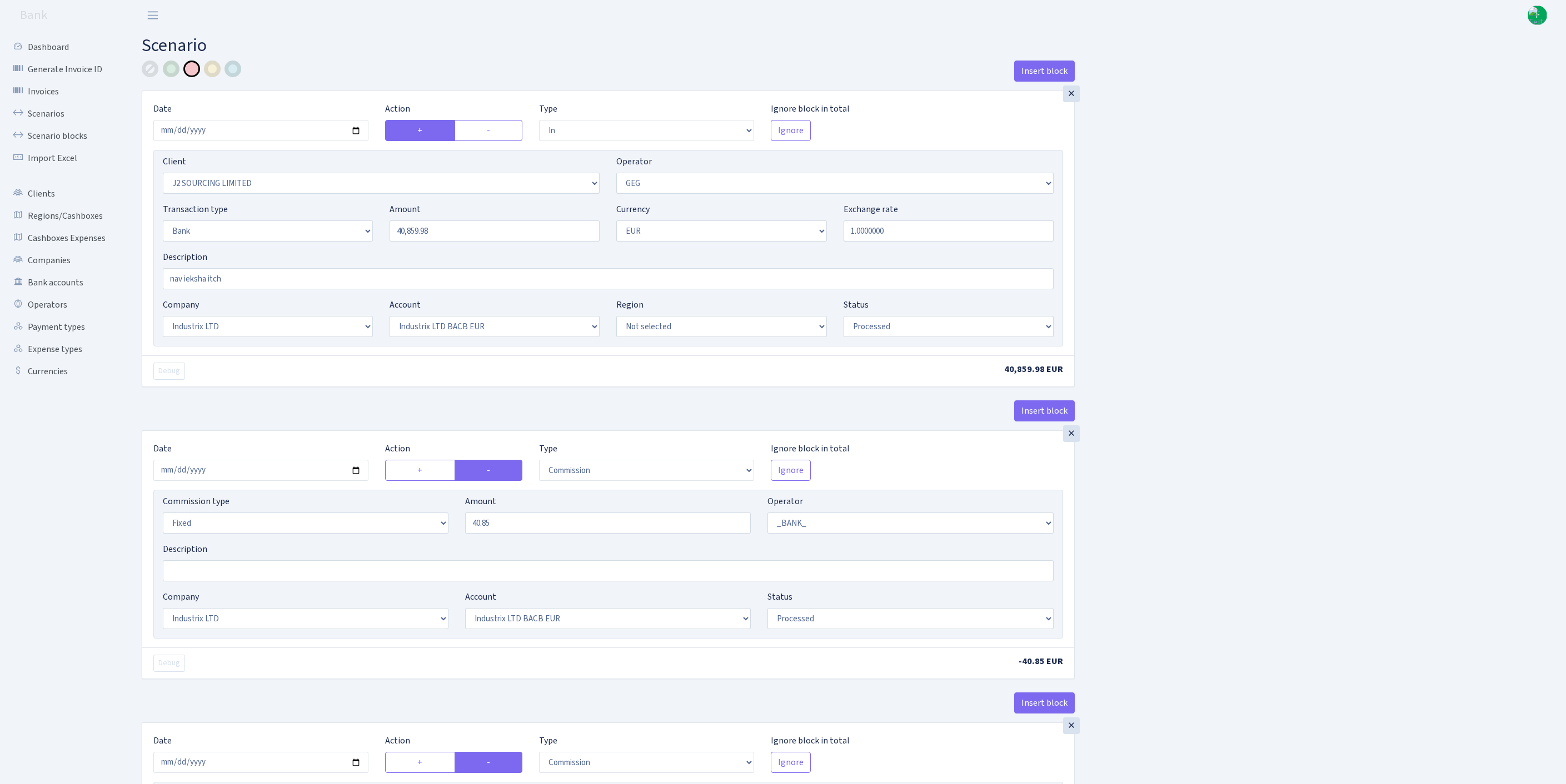
select select "17"
select select "41"
select select "processed"
select select "commission"
select select "fixed"
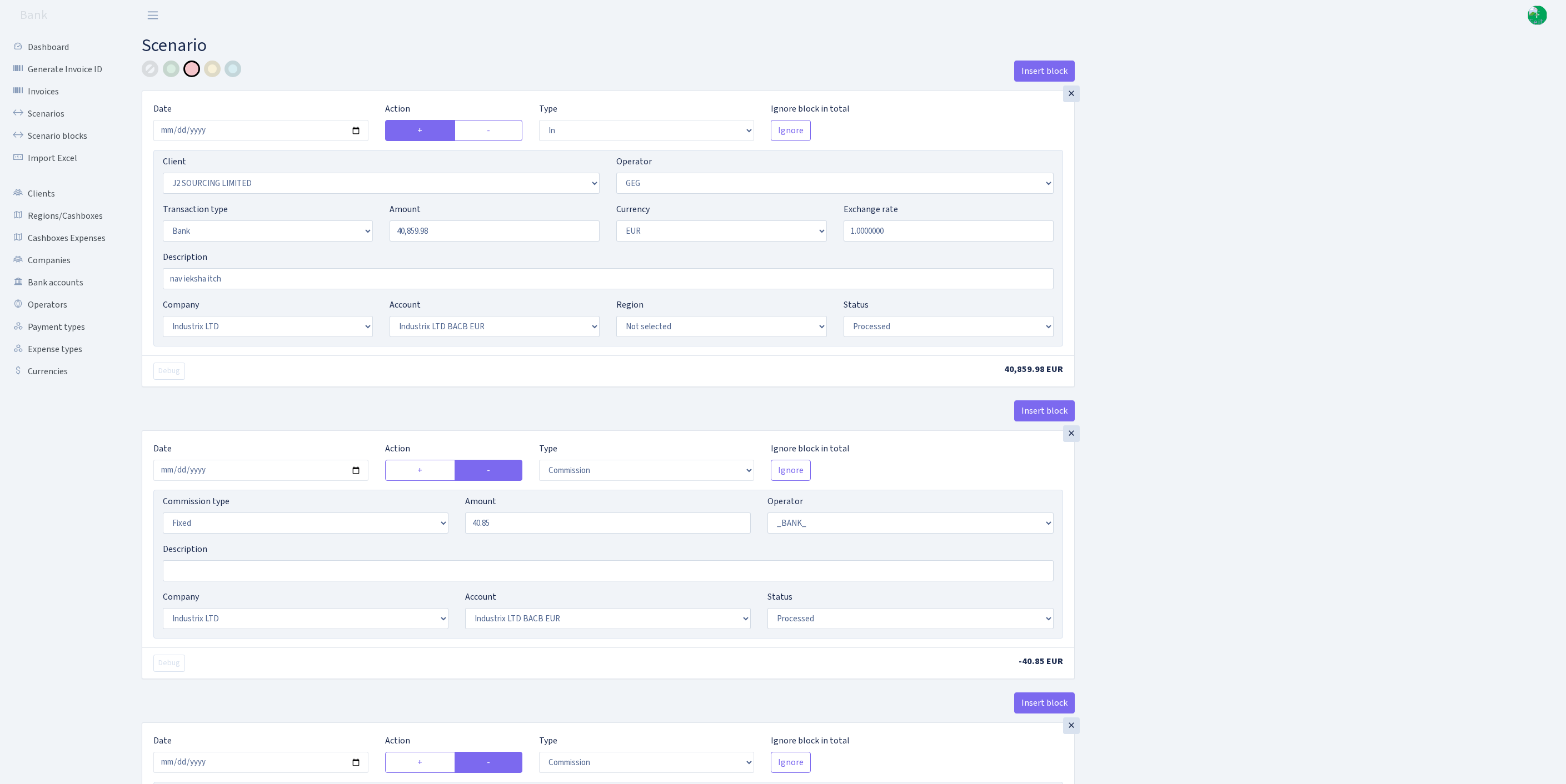
select select "1"
select select "17"
select select "41"
select select "processed"
select select "commission"
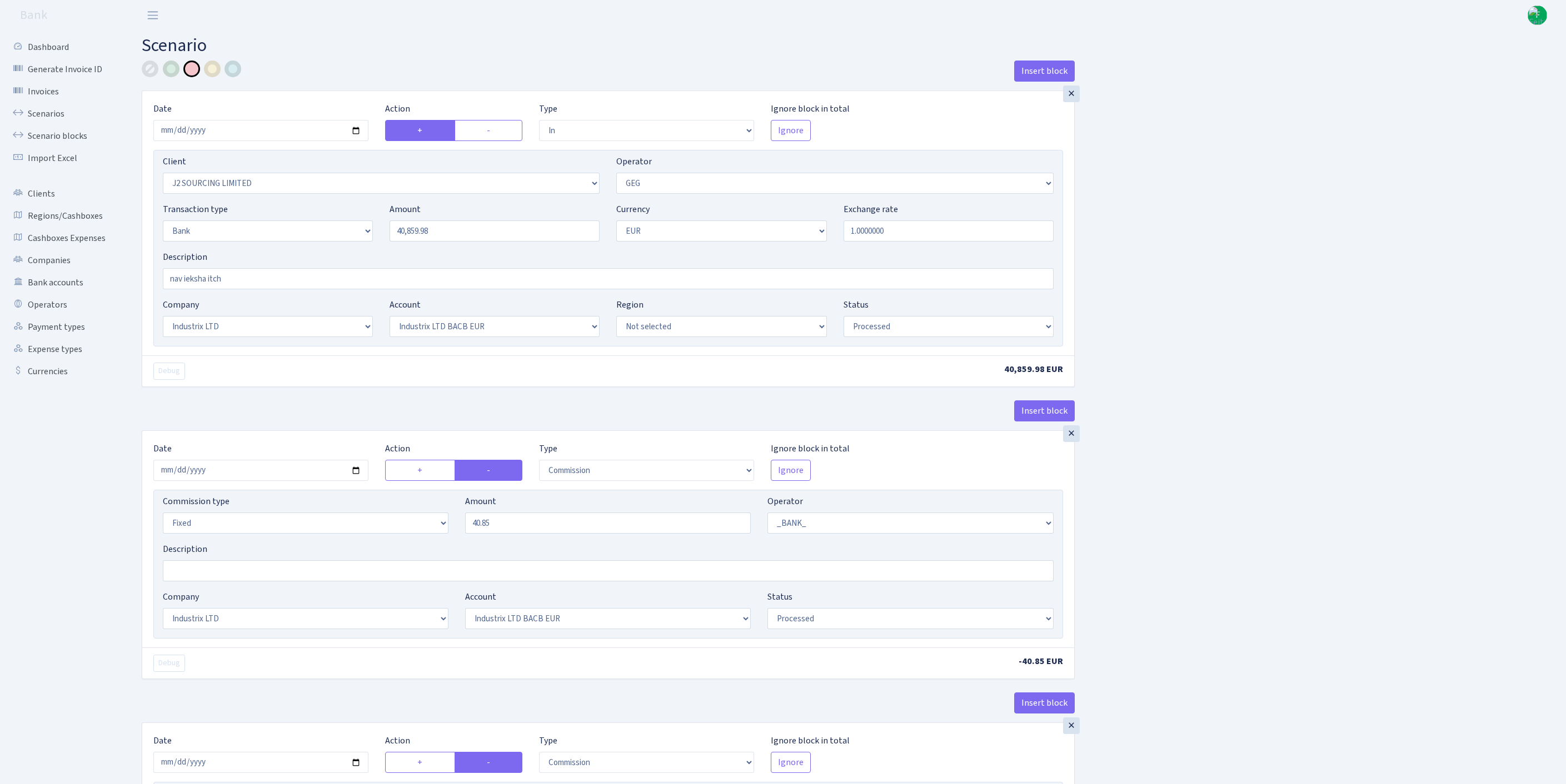
select select "65"
select select "processed"
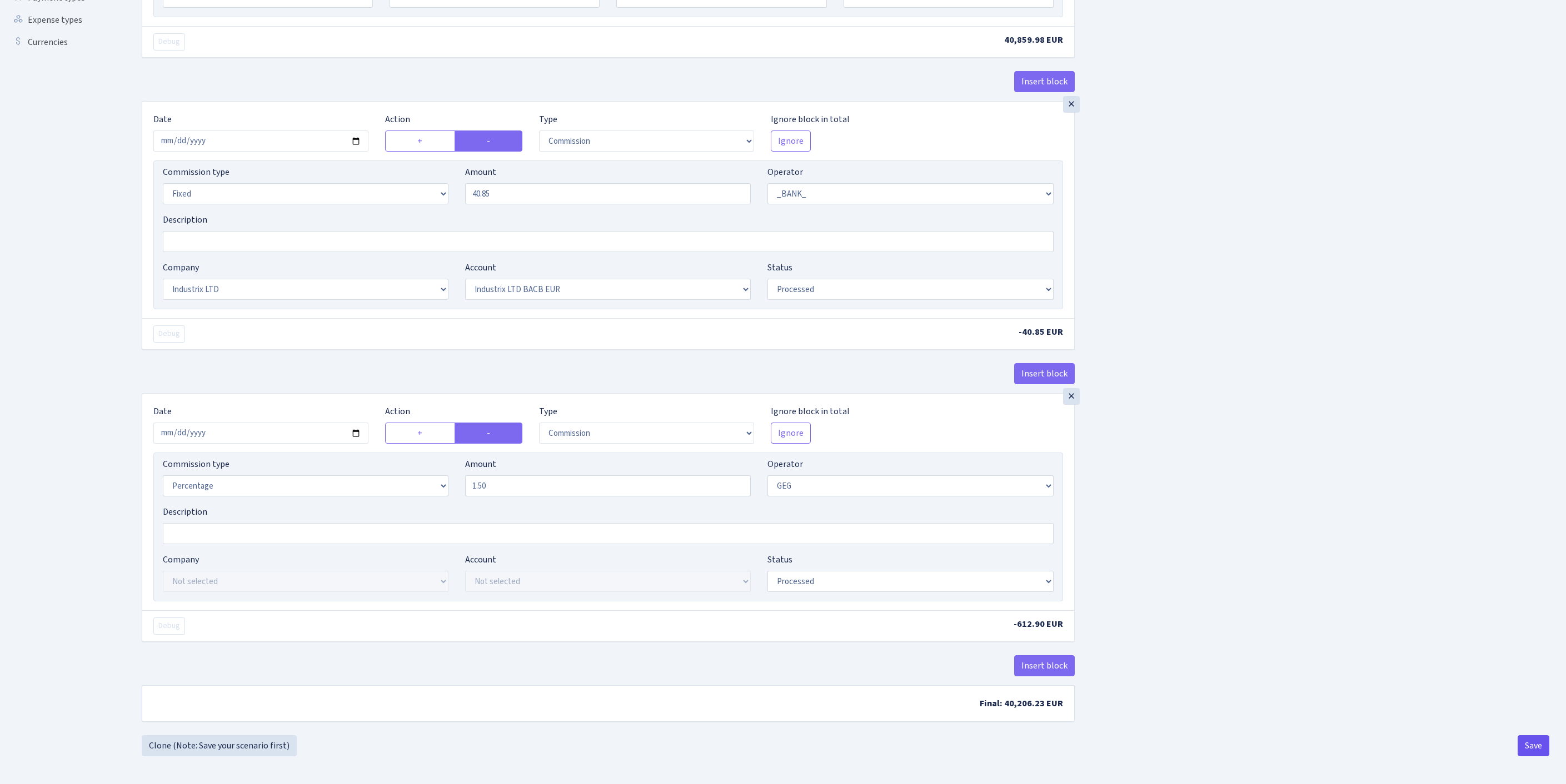
click at [1521, 744] on button "Save" at bounding box center [1534, 745] width 32 height 21
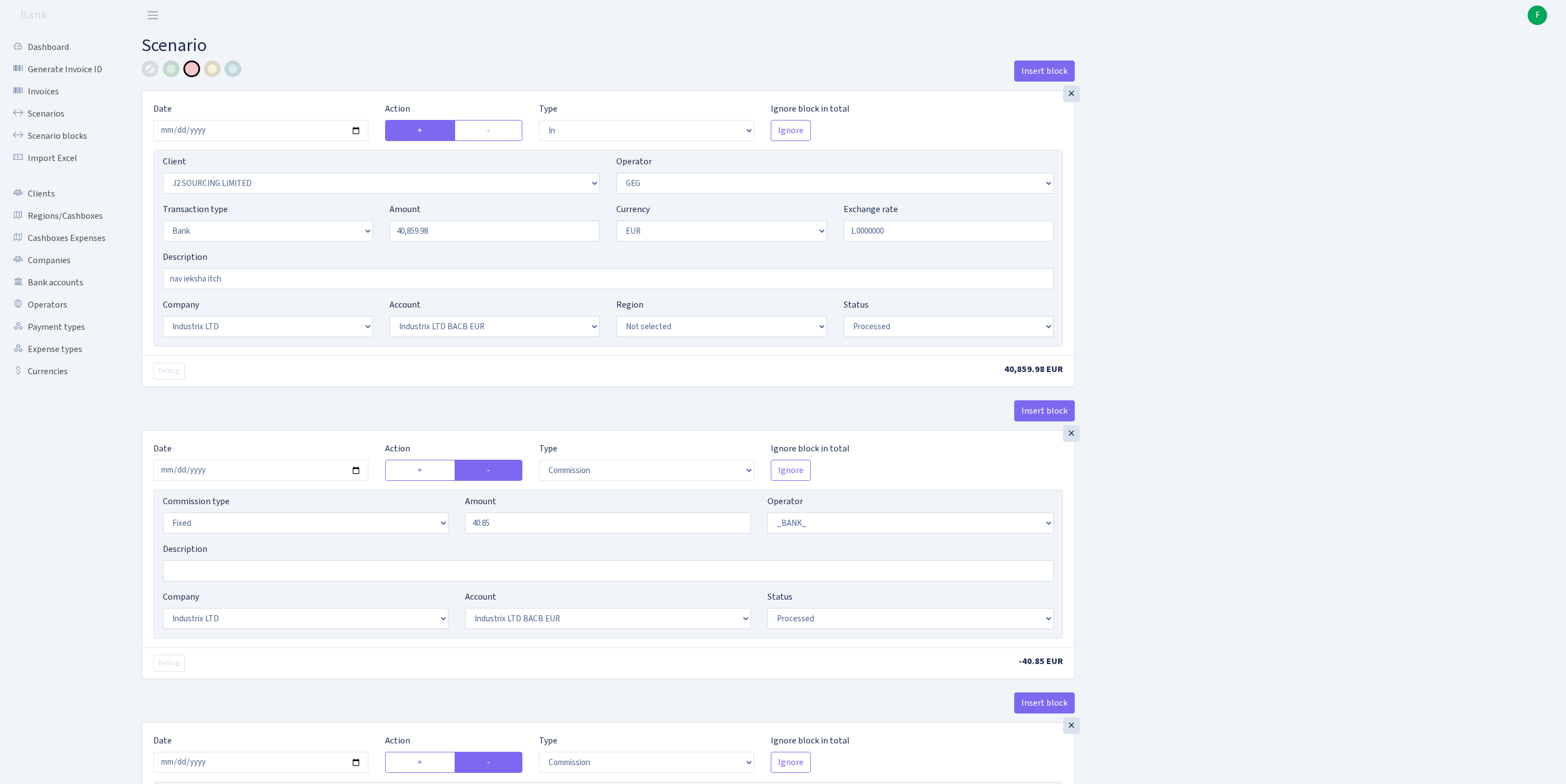
select select "in"
select select "1791"
select select "65"
select select "2"
select select "1"
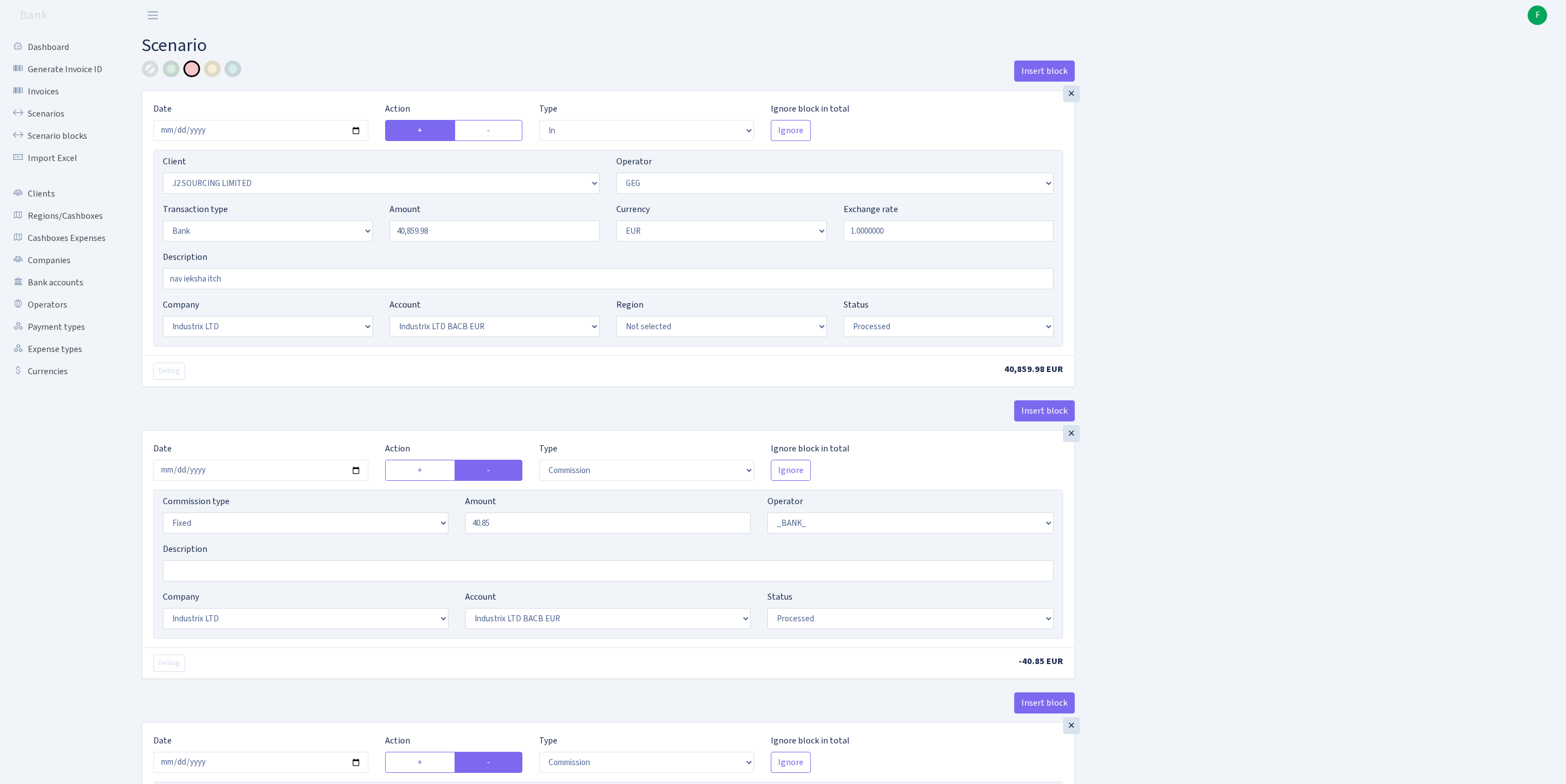
select select "17"
select select "41"
select select "processed"
select select "commission"
select select "fixed"
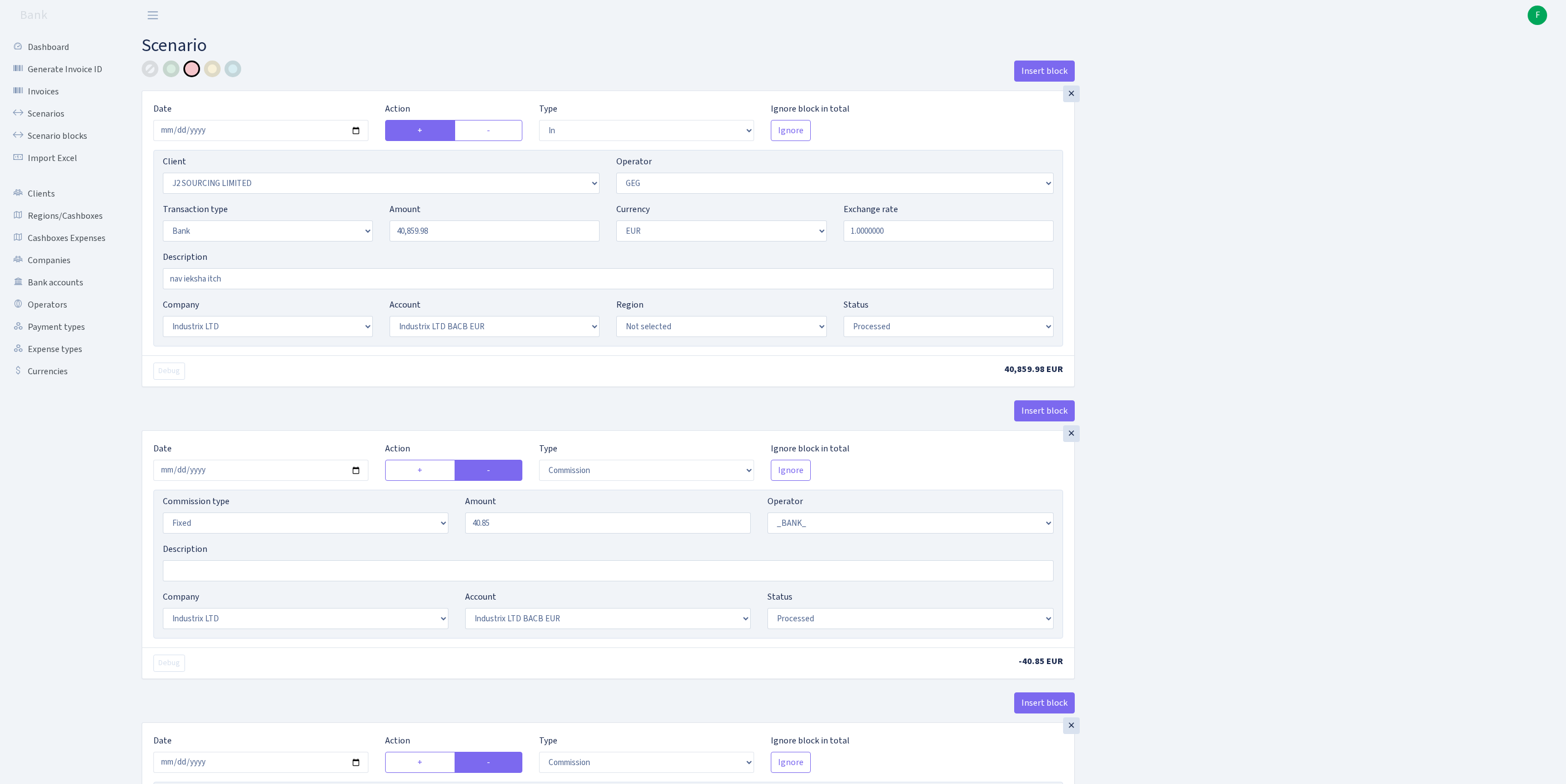
select select "1"
select select "17"
select select "41"
select select "processed"
select select "commission"
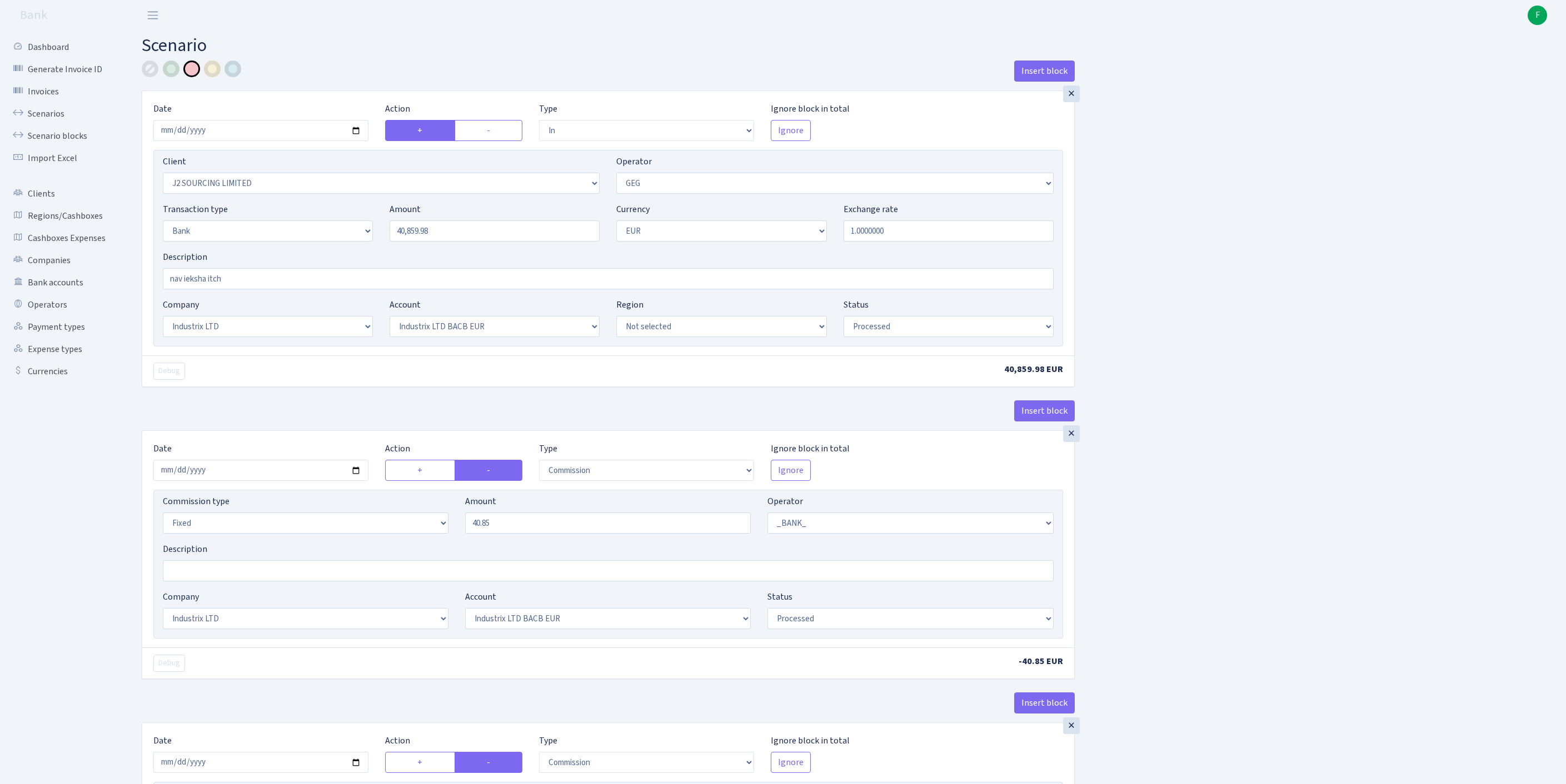
select select "65"
select select "processed"
click at [62, 294] on link "Bank accounts" at bounding box center [61, 283] width 111 height 22
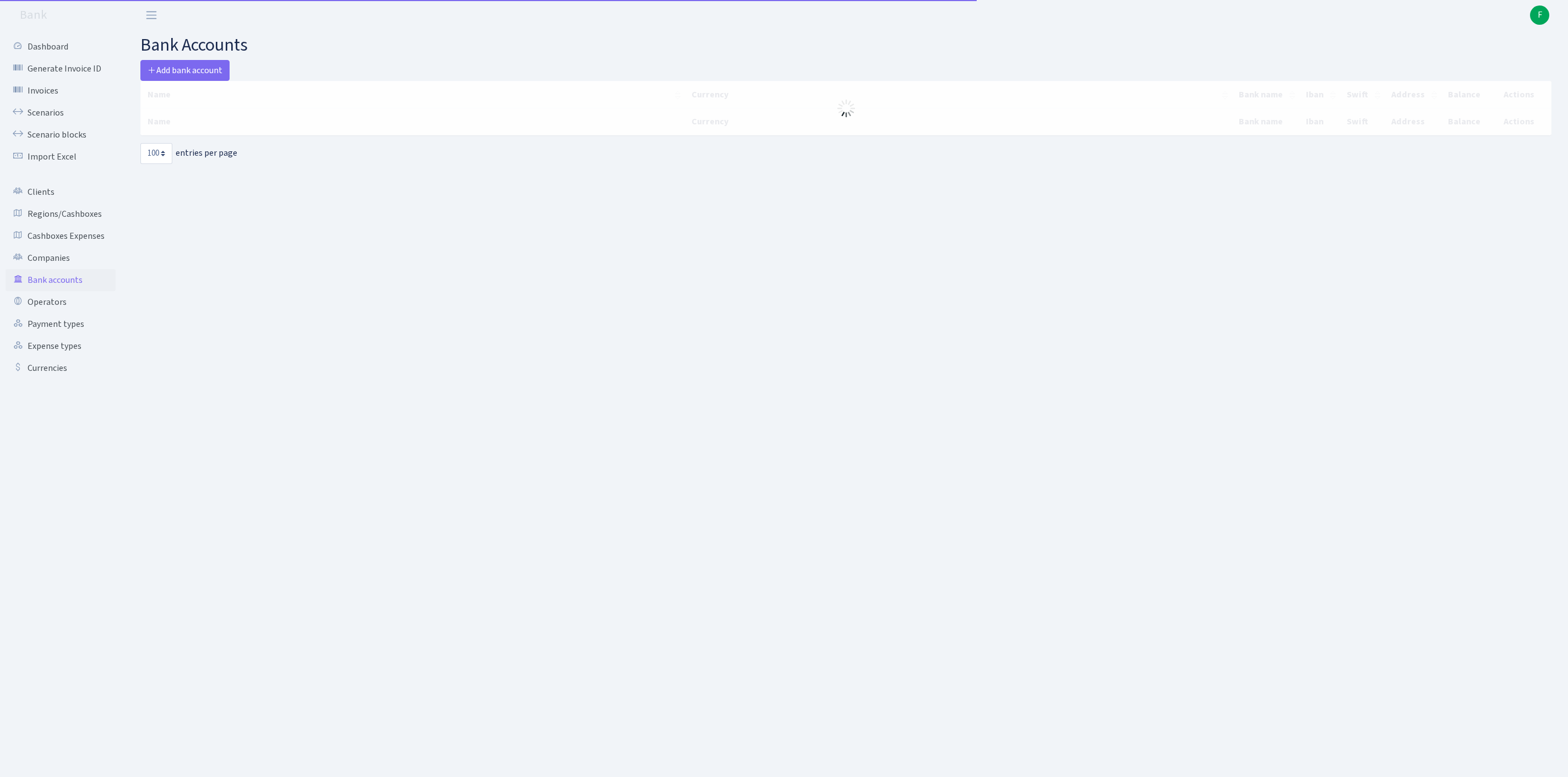
select select "100"
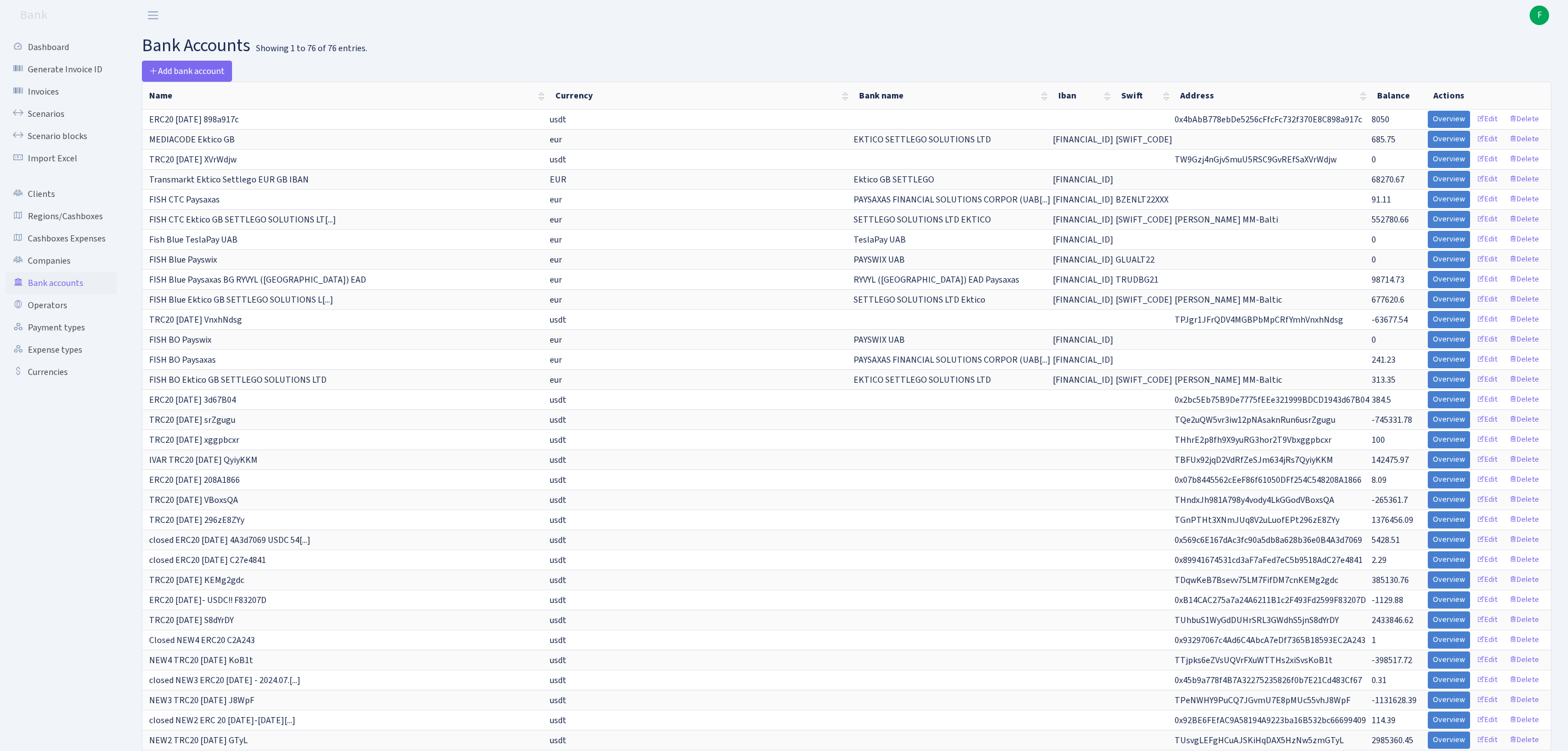
scroll to position [631, 0]
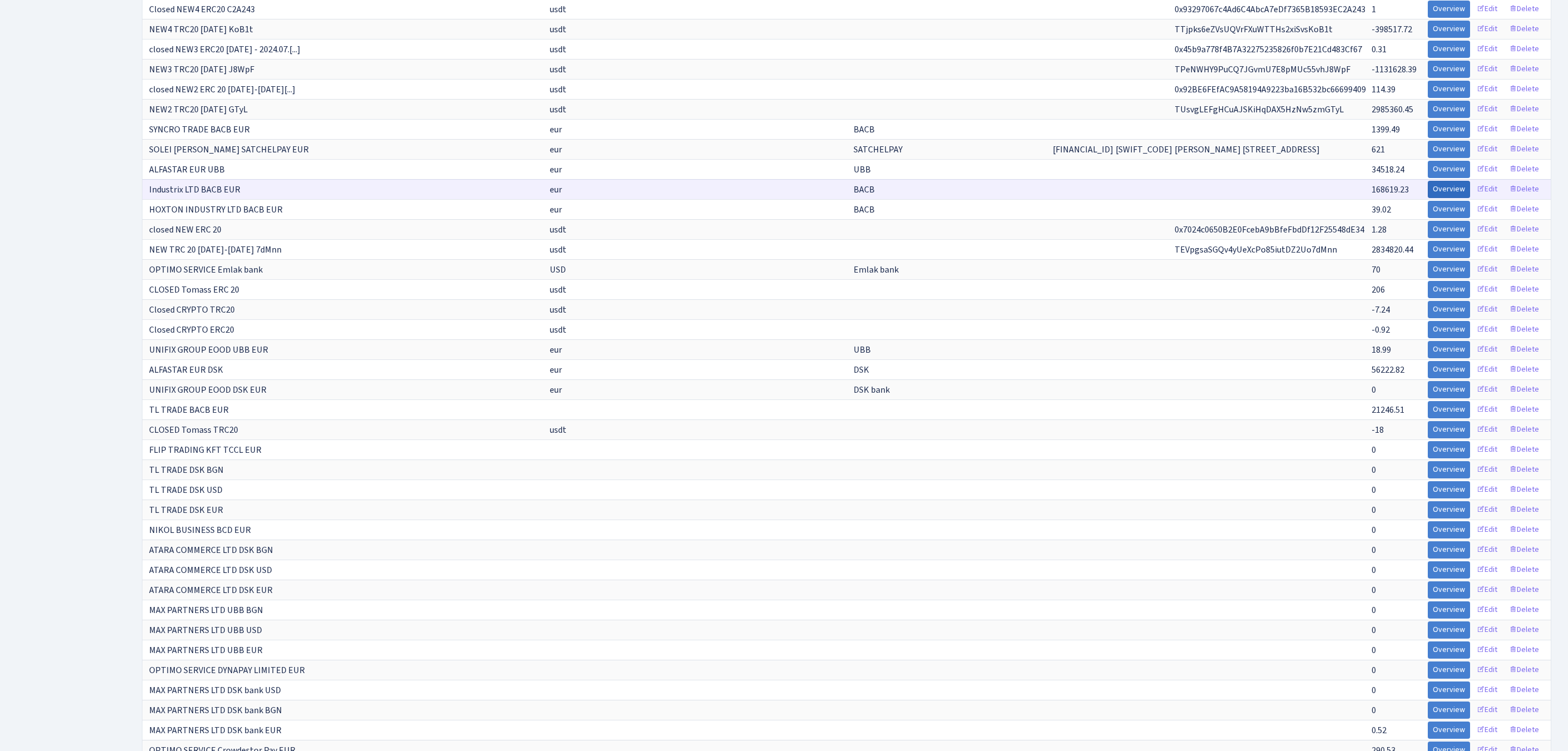
click at [1428, 198] on link "Overview" at bounding box center [1448, 190] width 42 height 18
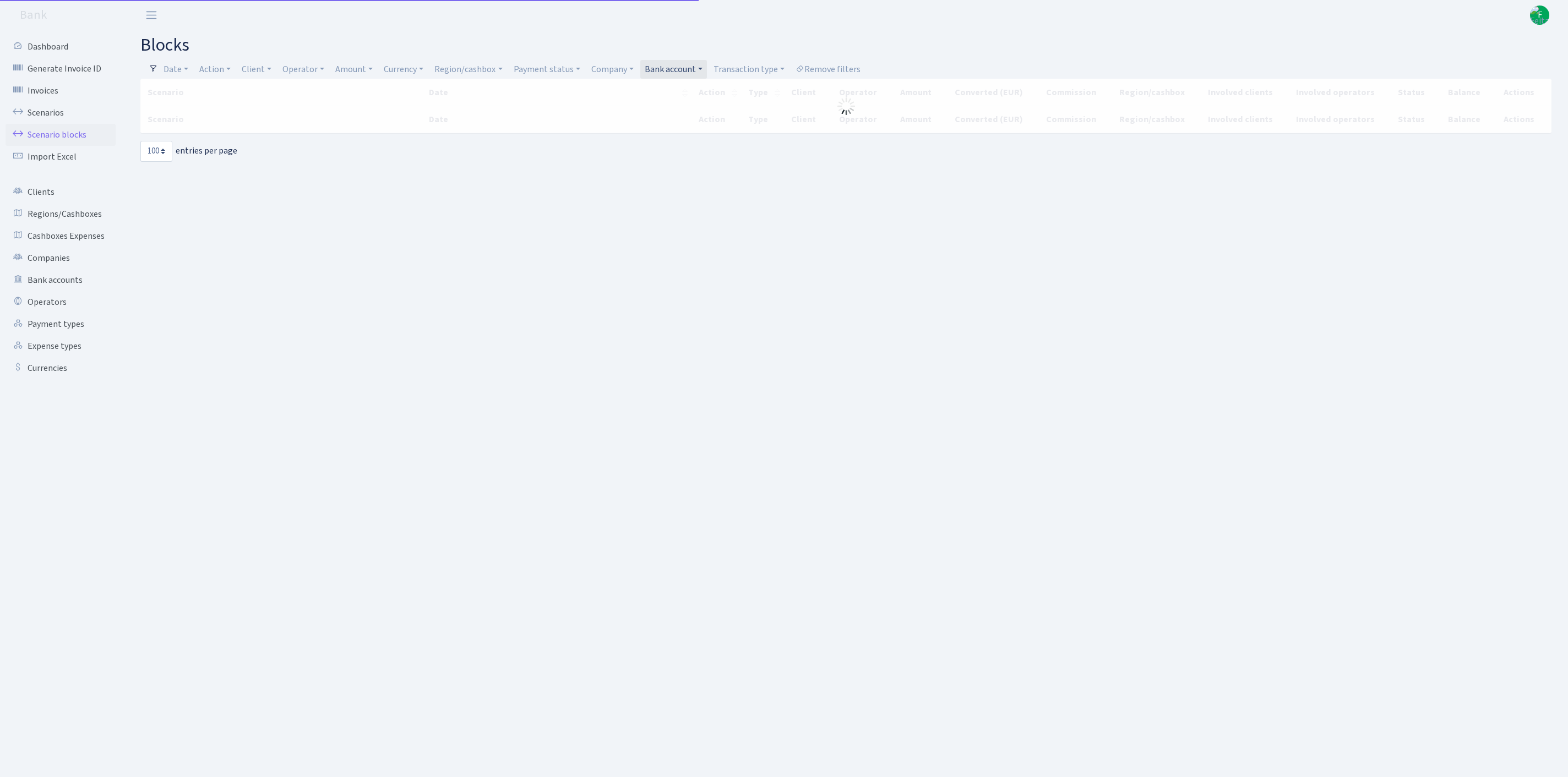
select select "100"
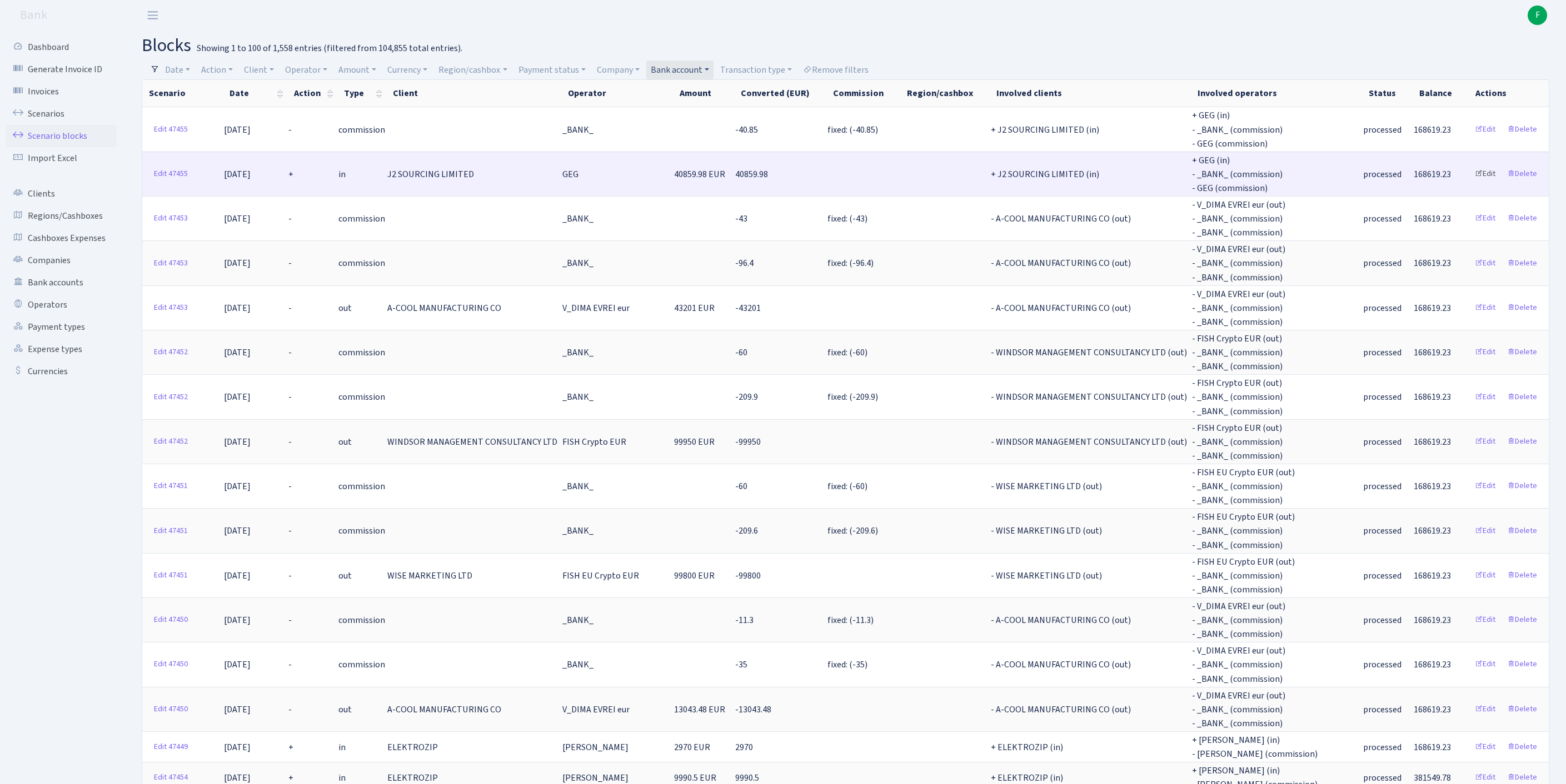
click at [1500, 183] on link "Edit" at bounding box center [1484, 174] width 31 height 18
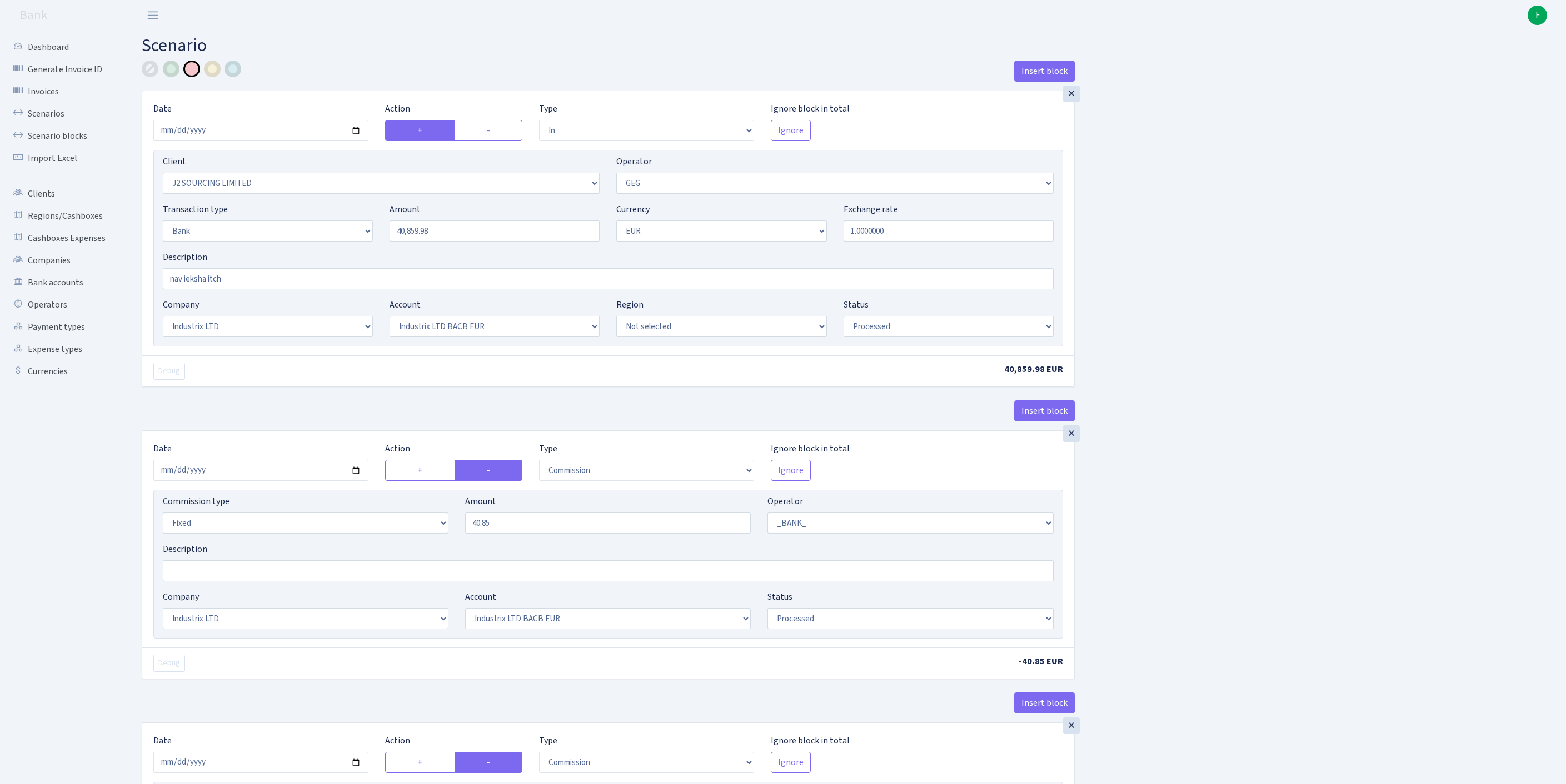
select select "in"
select select "1791"
select select "65"
select select "2"
select select "1"
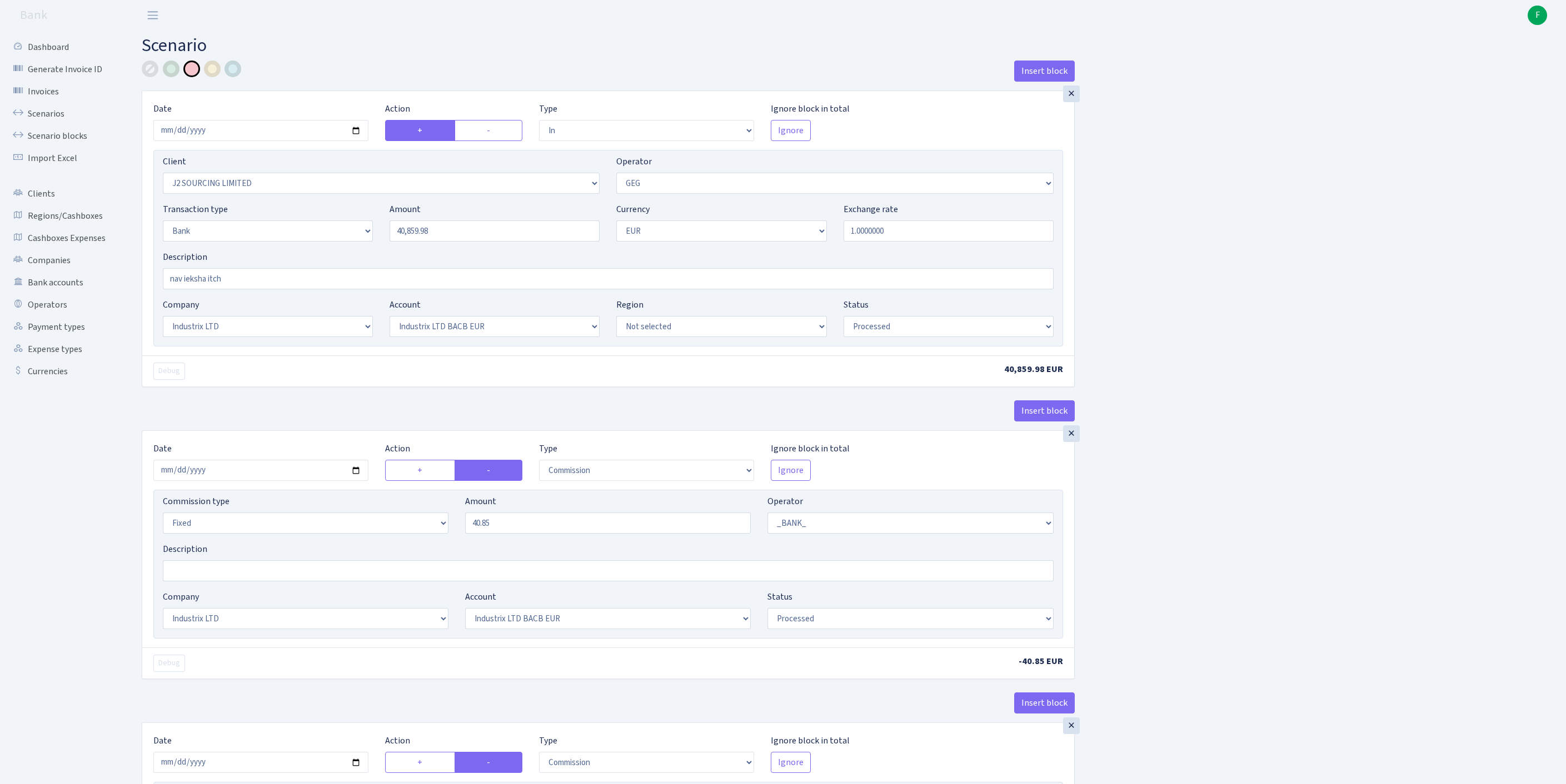
select select "17"
select select "41"
select select "processed"
select select "commission"
select select "fixed"
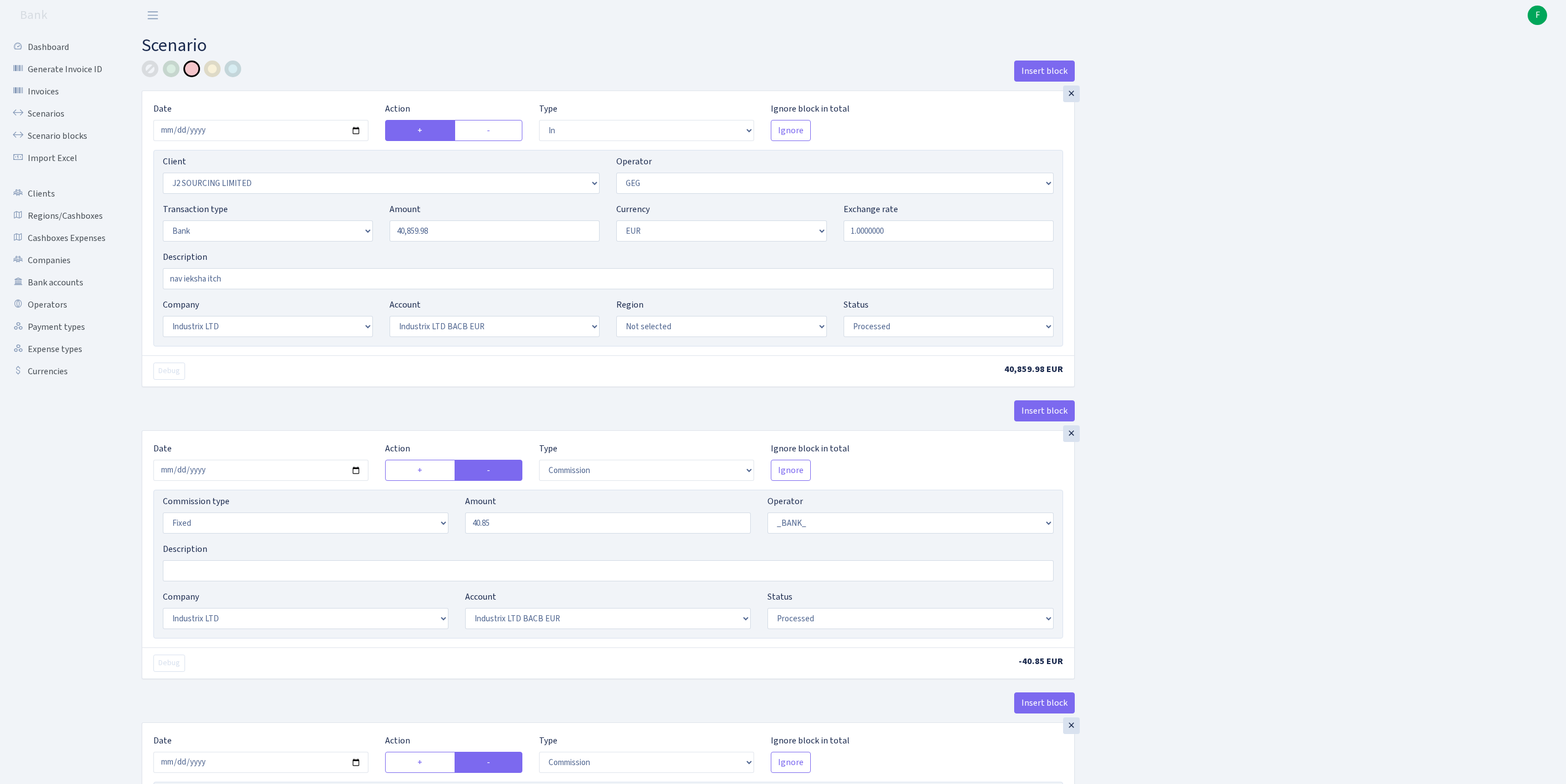
select select "1"
select select "17"
select select "41"
select select "processed"
select select "commission"
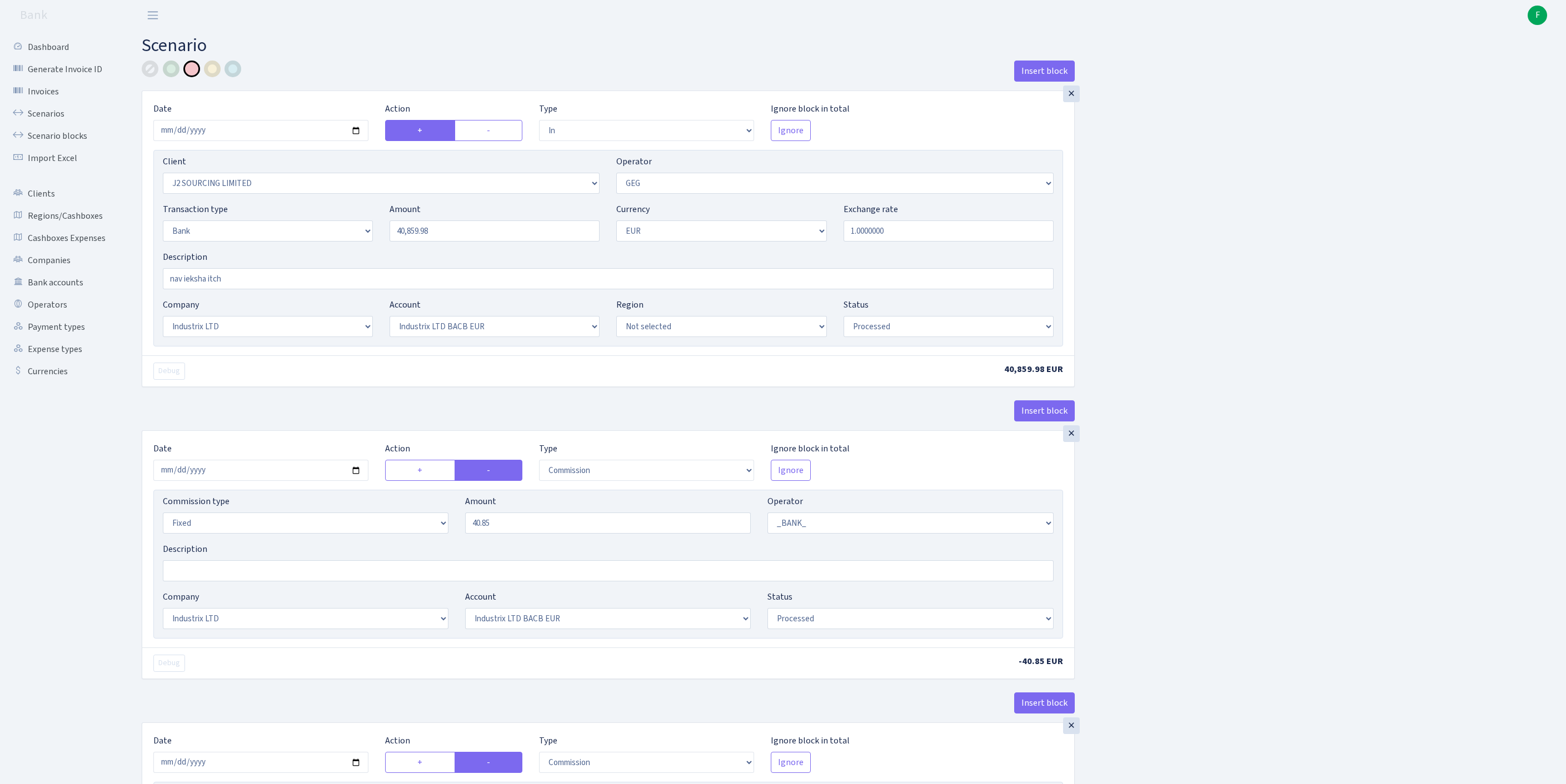
select select "65"
select select "processed"
click at [1070, 99] on div "×" at bounding box center [1071, 94] width 17 height 17
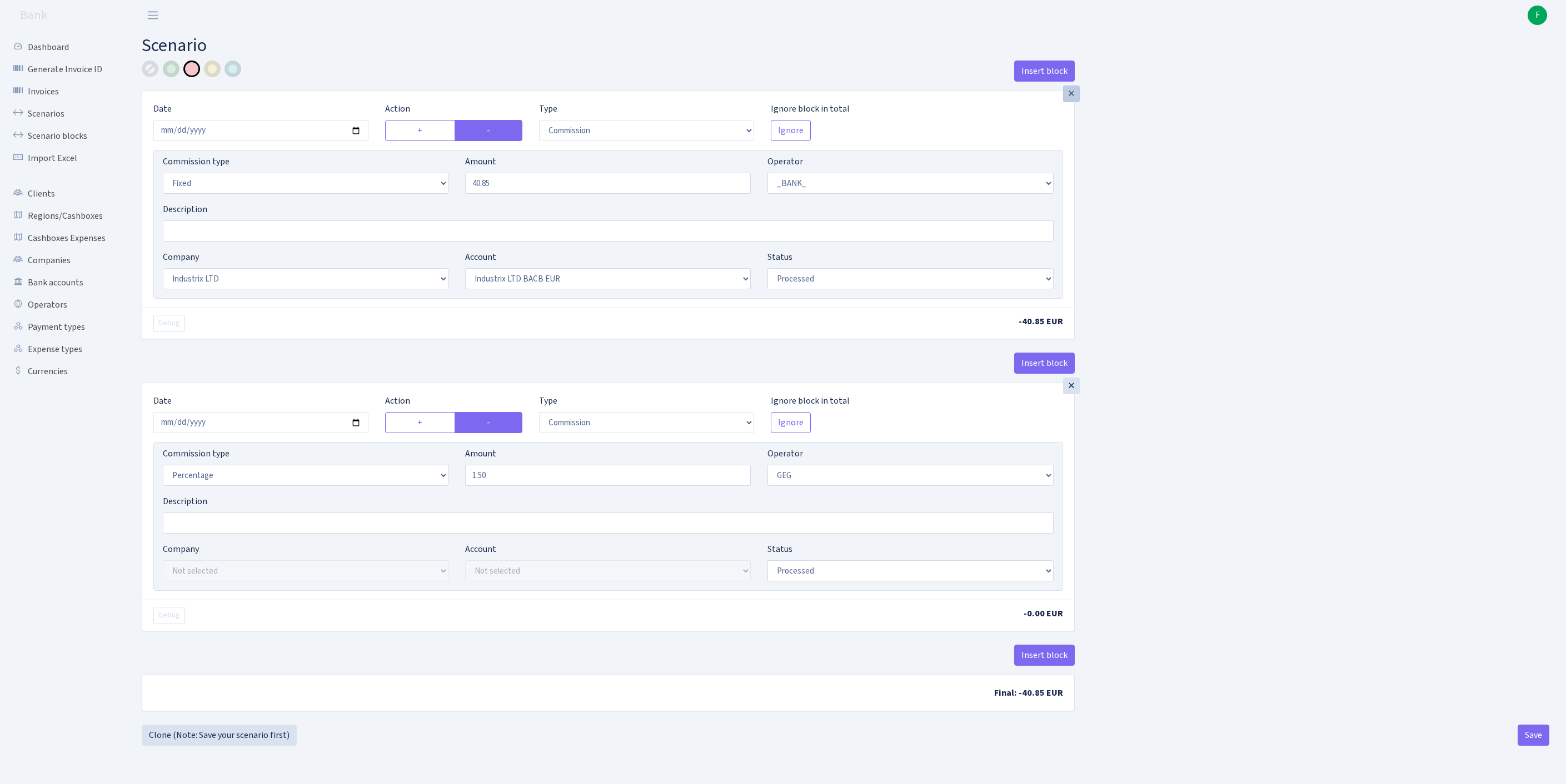
click at [1072, 99] on div "×" at bounding box center [1071, 94] width 17 height 17
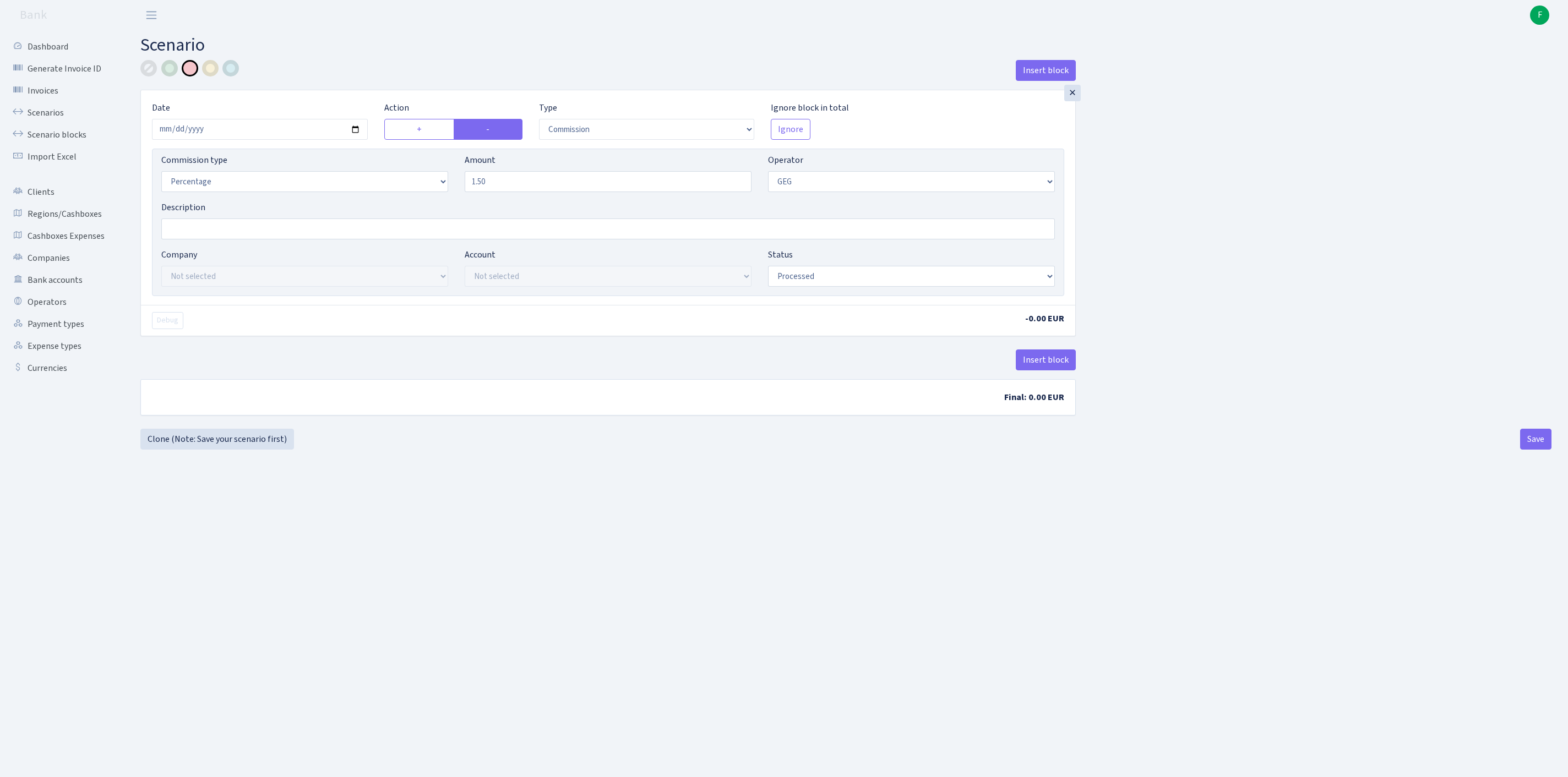
click at [1064, 98] on div "×" at bounding box center [1072, 93] width 17 height 17
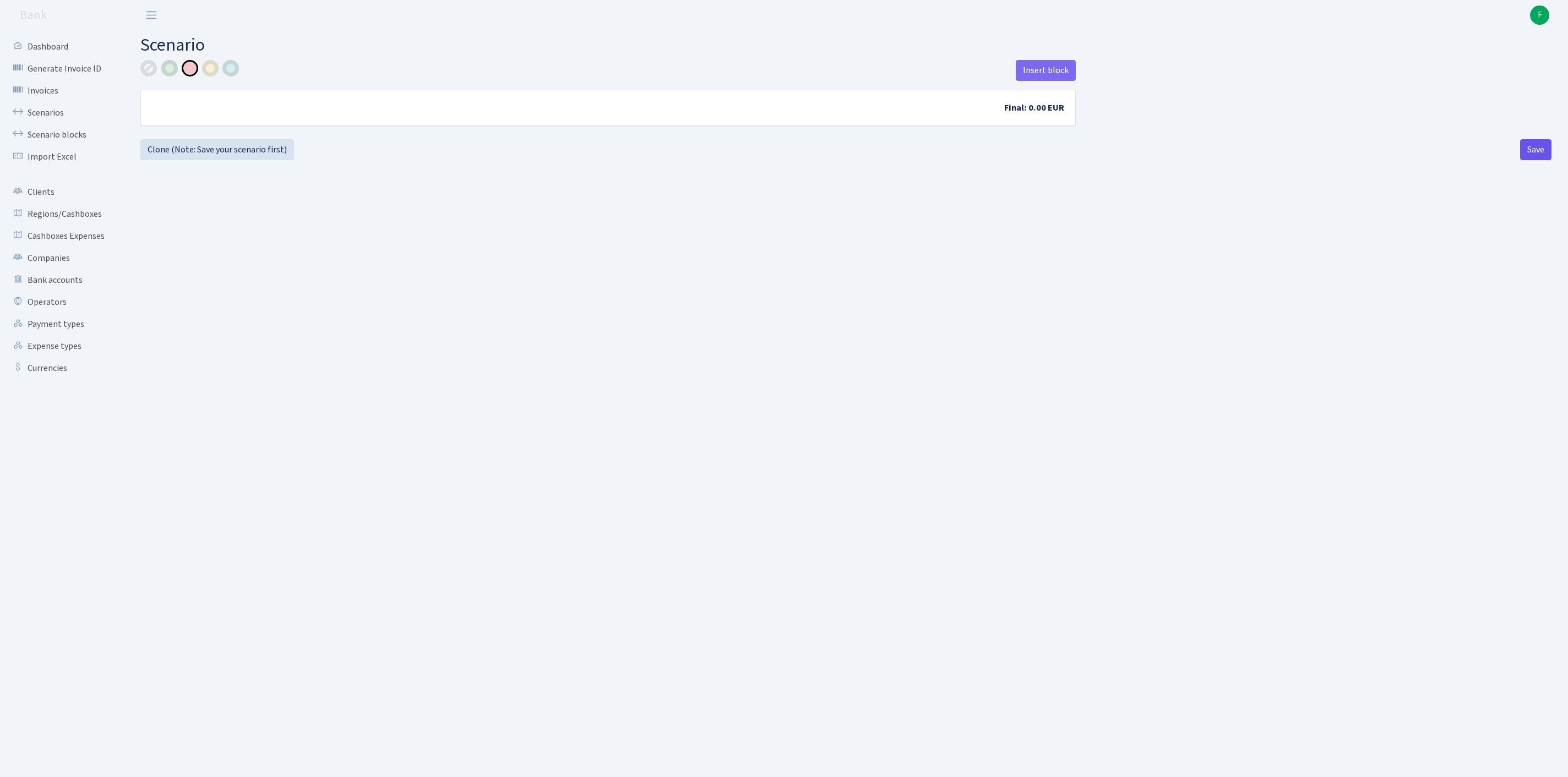
click at [1520, 160] on button "Save" at bounding box center [1536, 149] width 31 height 21
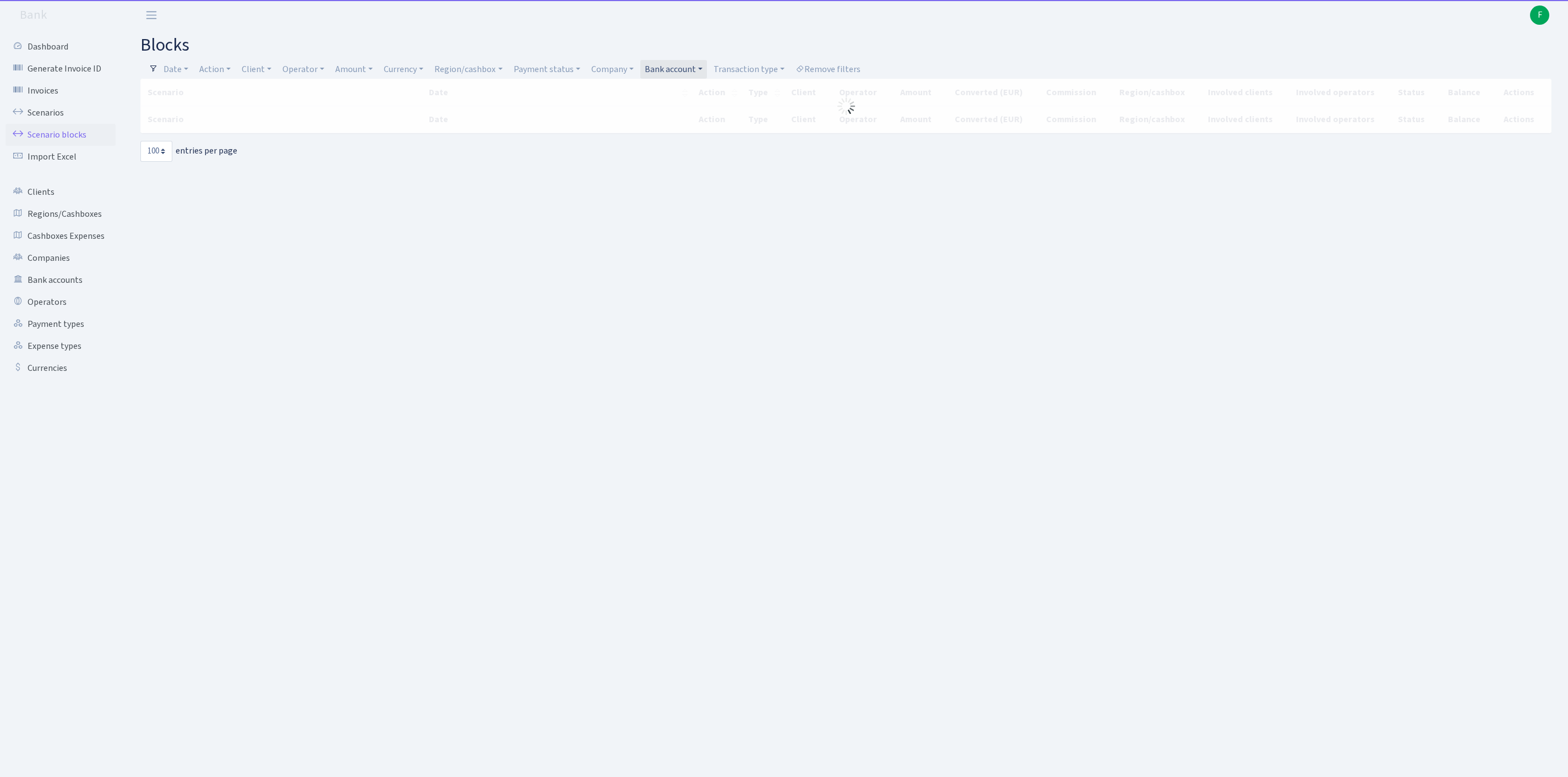
select select "100"
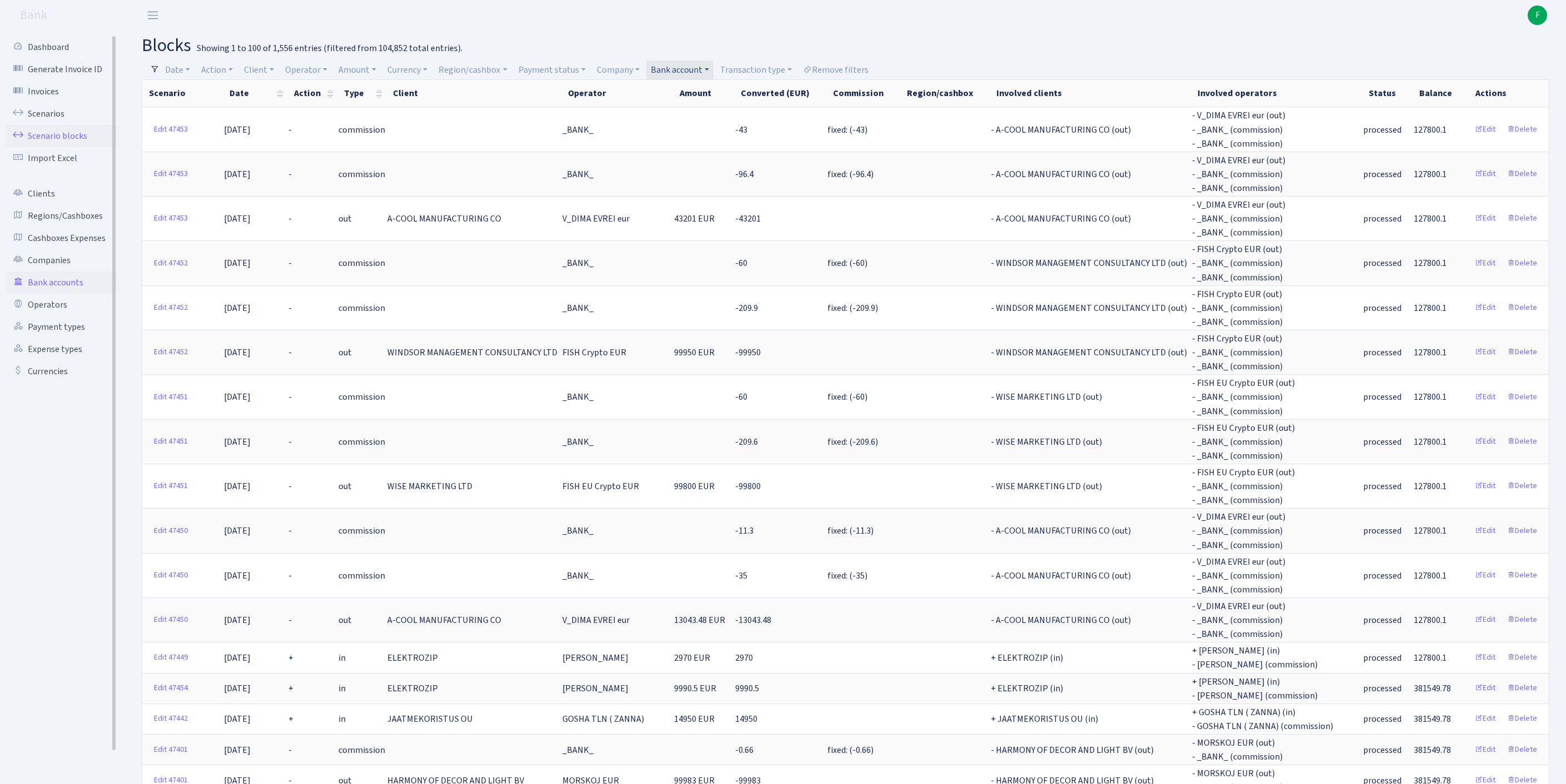
click at [71, 294] on link "Bank accounts" at bounding box center [61, 283] width 111 height 22
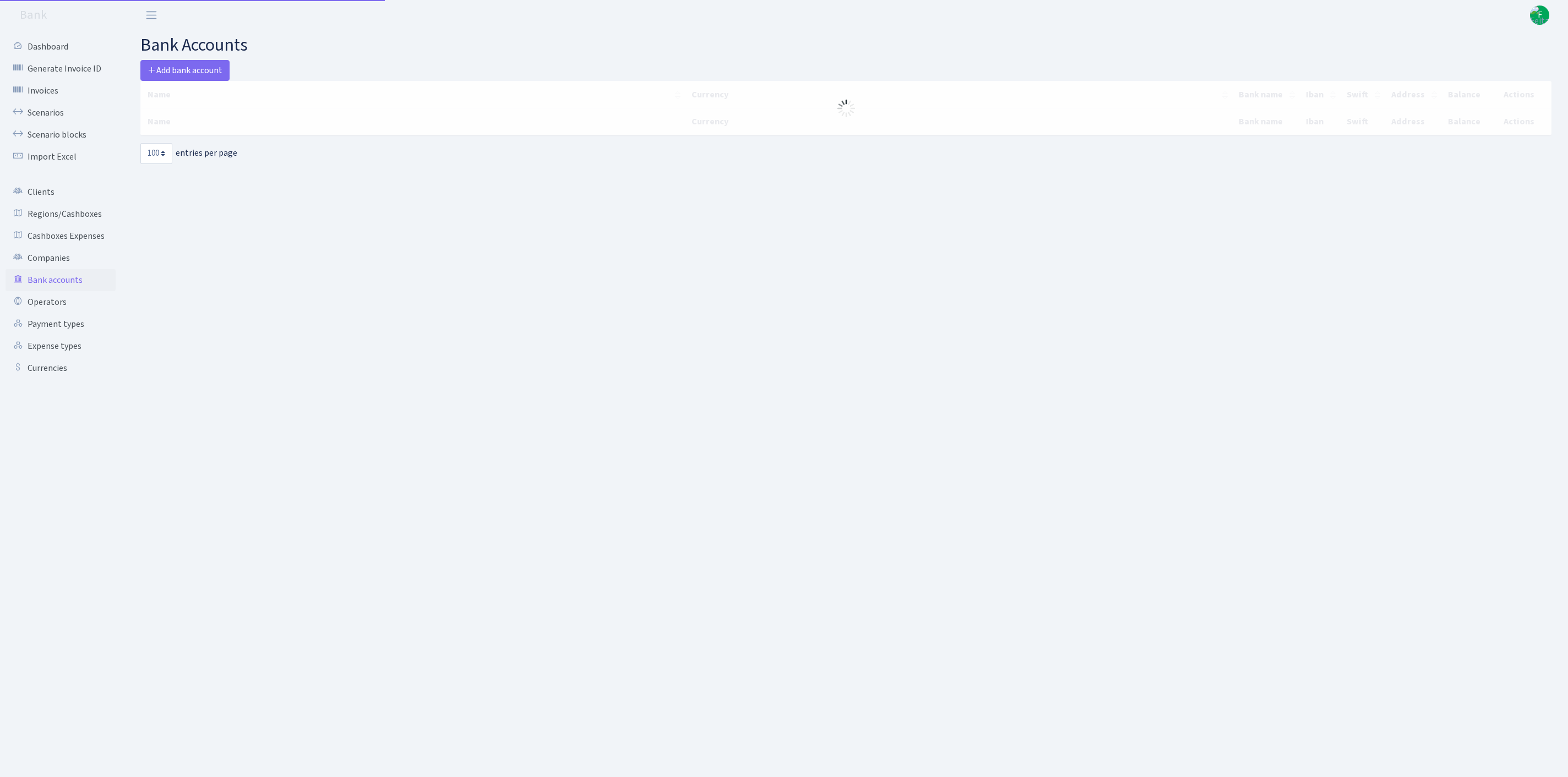
select select "100"
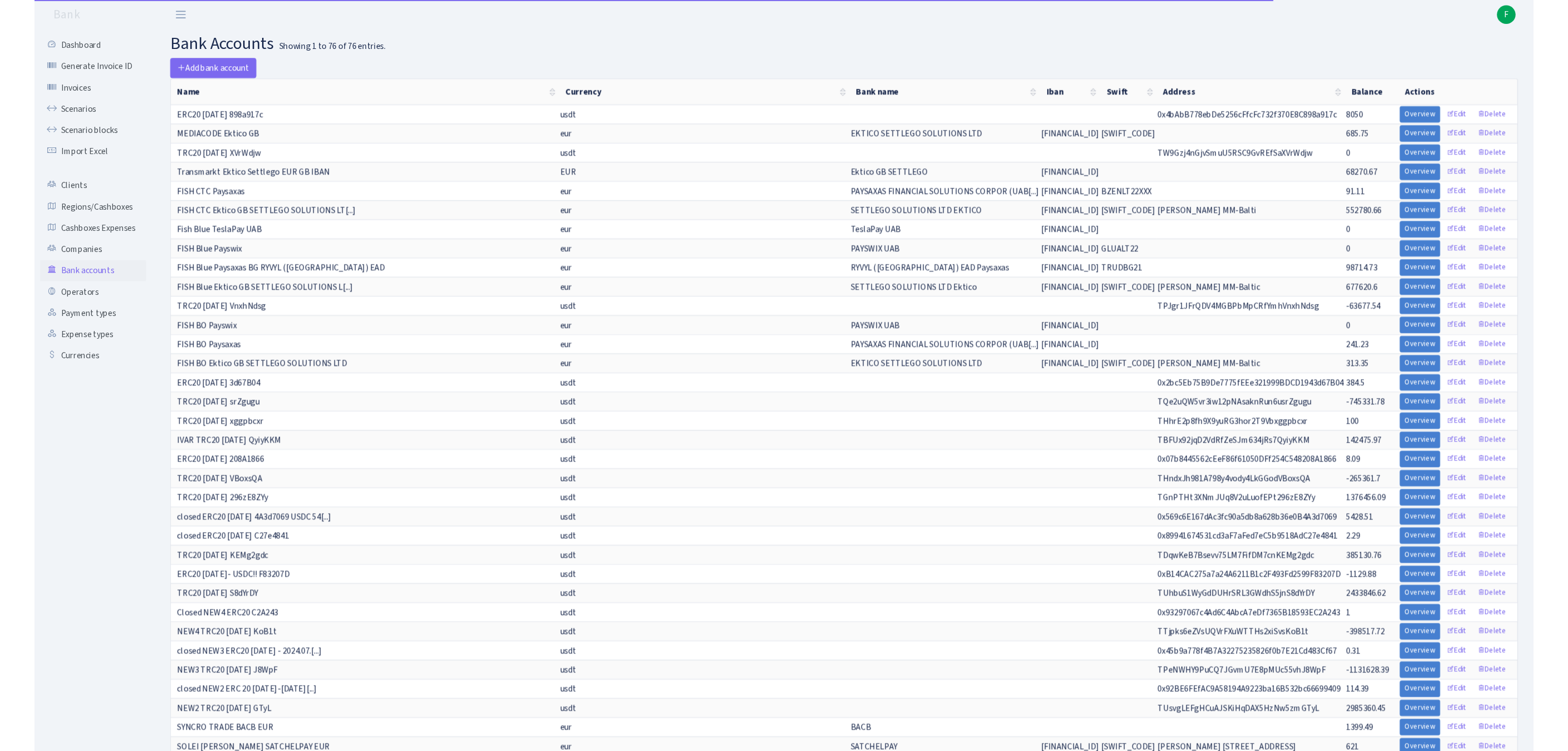
scroll to position [614, 0]
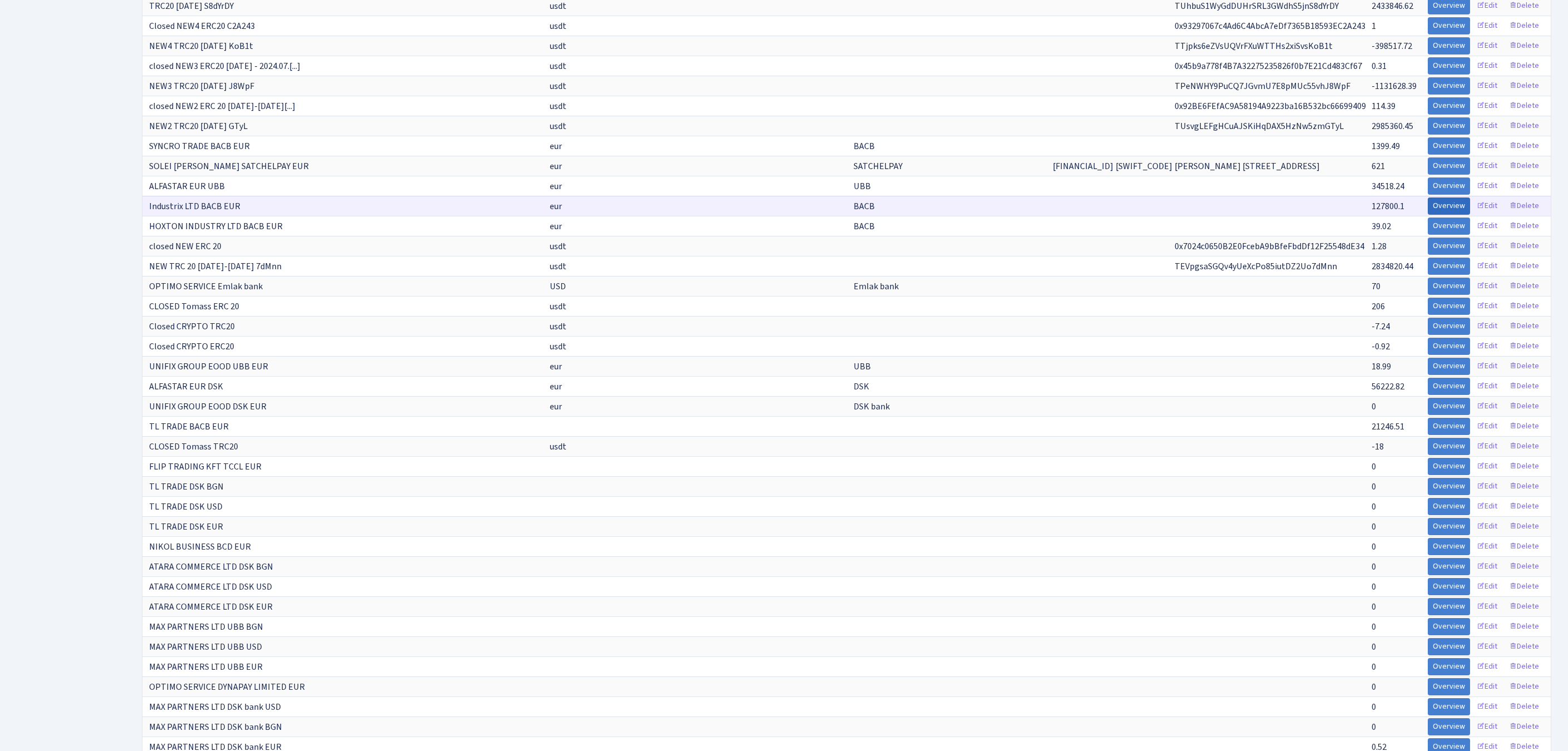
click at [1428, 215] on link "Overview" at bounding box center [1448, 205] width 42 height 18
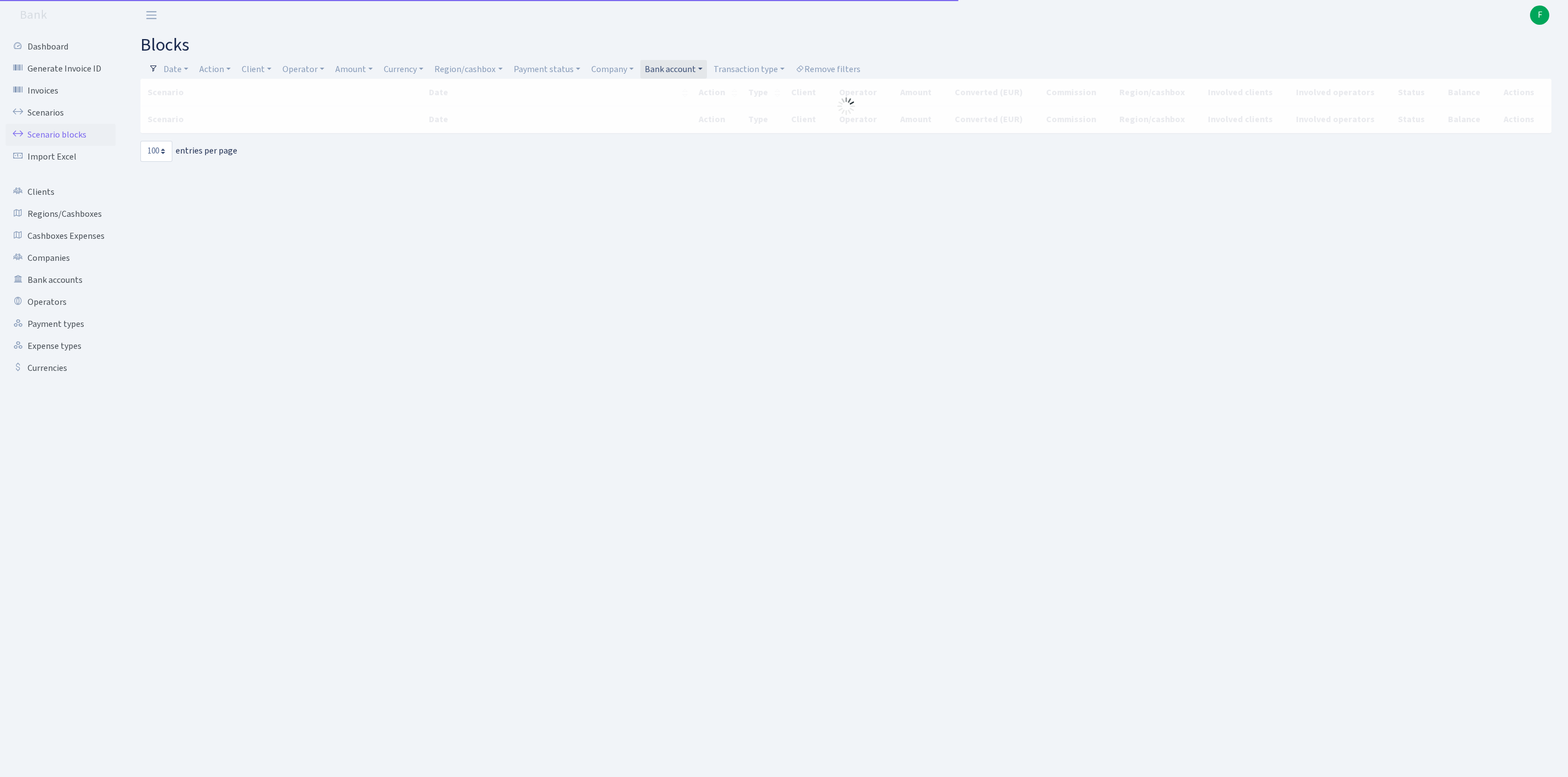
select select "100"
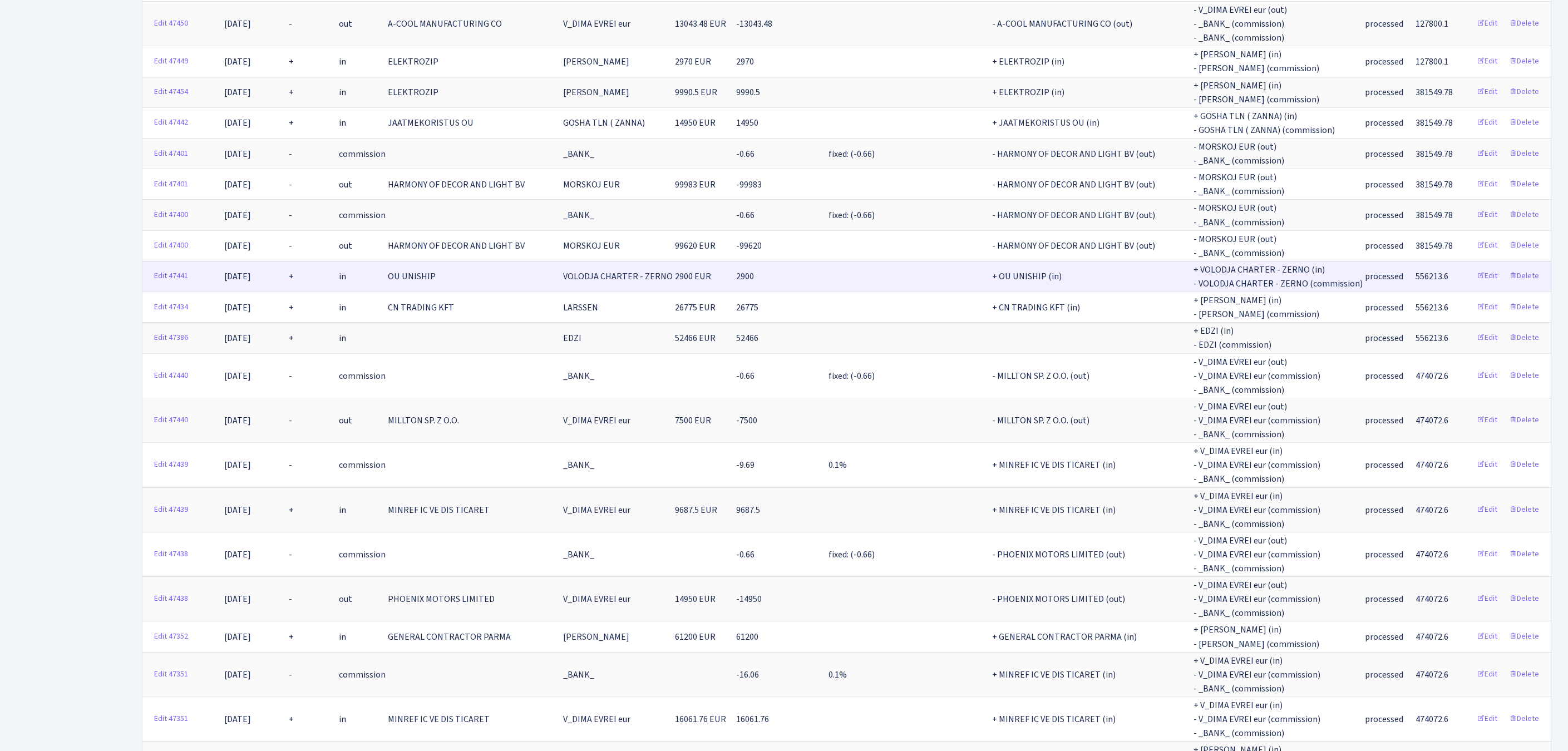
scroll to position [566, 0]
